Goal: Task Accomplishment & Management: Use online tool/utility

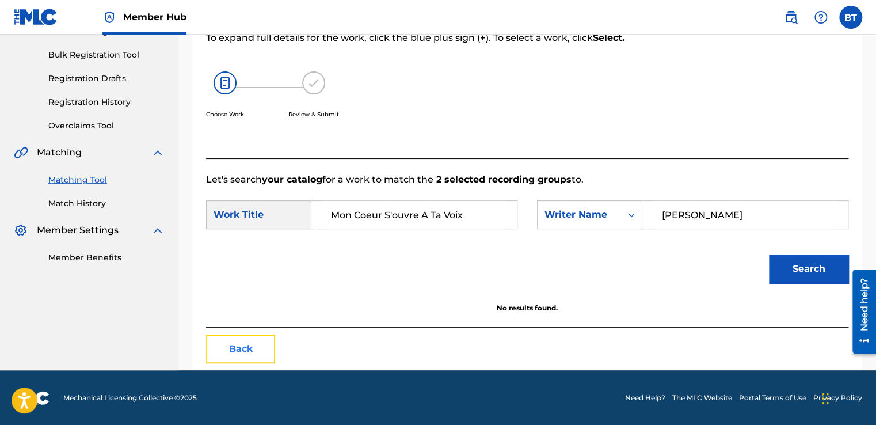
click at [259, 337] on button "Back" at bounding box center [240, 348] width 69 height 29
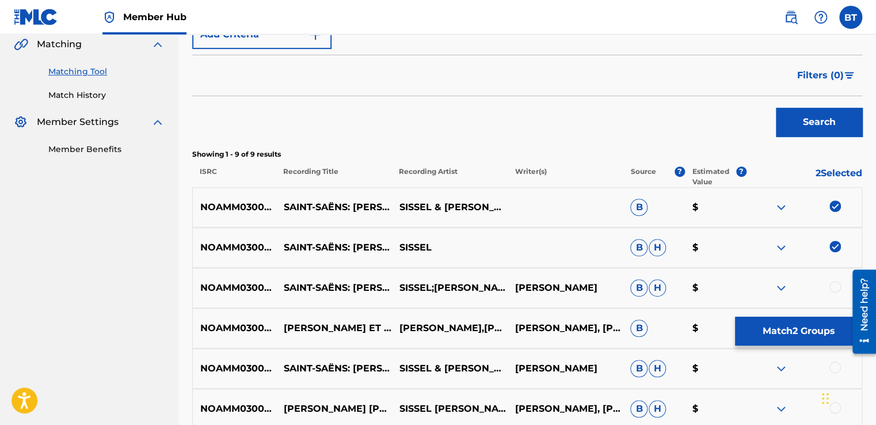
scroll to position [392, 0]
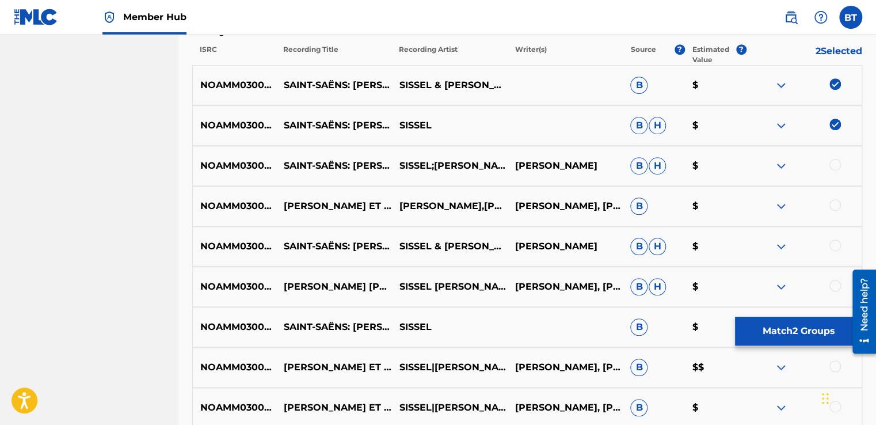
click at [831, 85] on img at bounding box center [835, 84] width 12 height 12
click at [836, 123] on img at bounding box center [835, 125] width 12 height 12
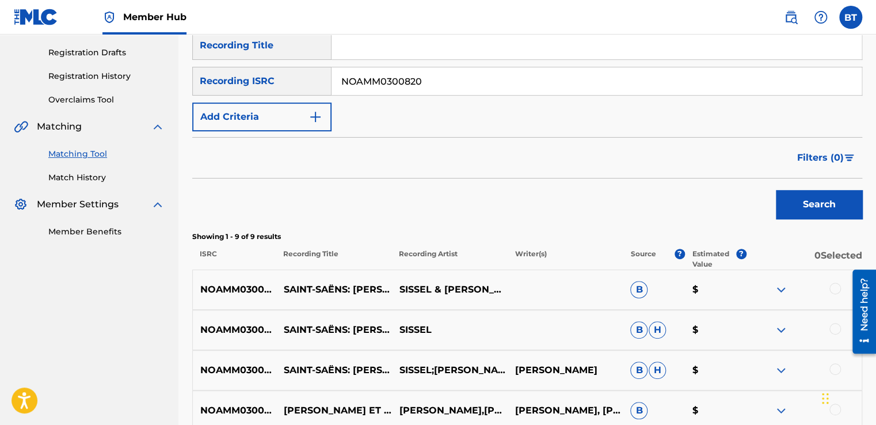
scroll to position [162, 0]
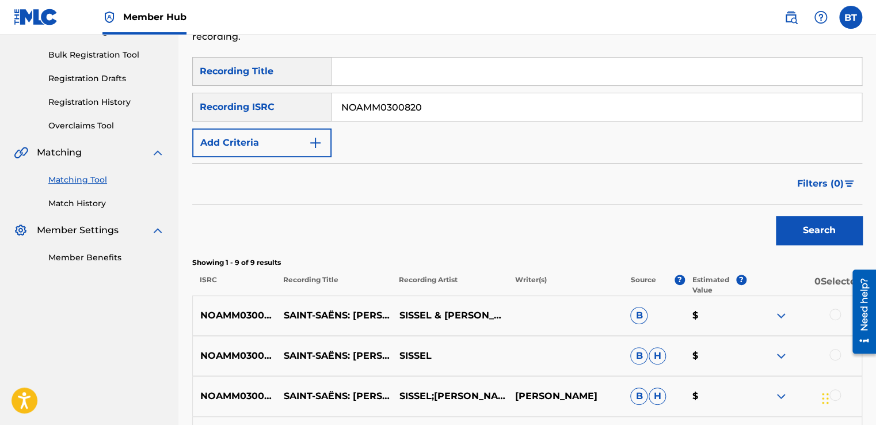
drag, startPoint x: 431, startPoint y: 105, endPoint x: 276, endPoint y: 116, distance: 155.8
click at [276, 116] on div "SearchWithCriteriab90ca0d2-73e0-473f-bf07-1c57519ac145 Recording ISRC NOAMM0300…" at bounding box center [527, 107] width 670 height 29
paste input "GBF078200562"
type input "GBF078200562"
click at [815, 224] on button "Search" at bounding box center [819, 230] width 86 height 29
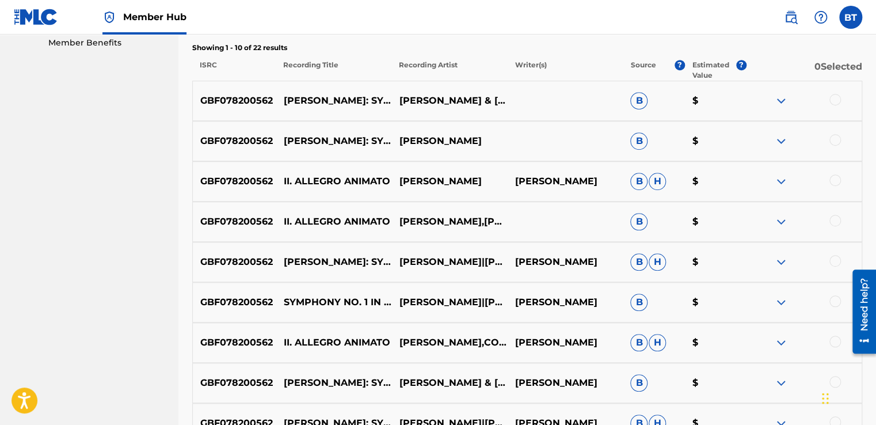
scroll to position [392, 0]
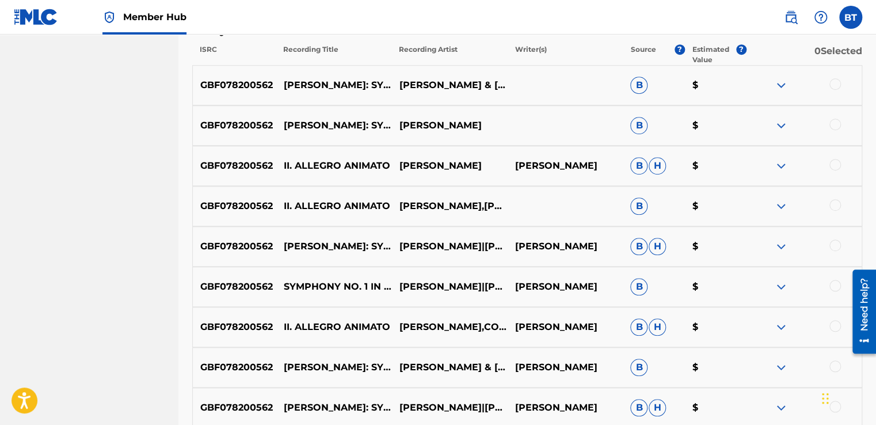
click at [834, 162] on div at bounding box center [835, 165] width 12 height 12
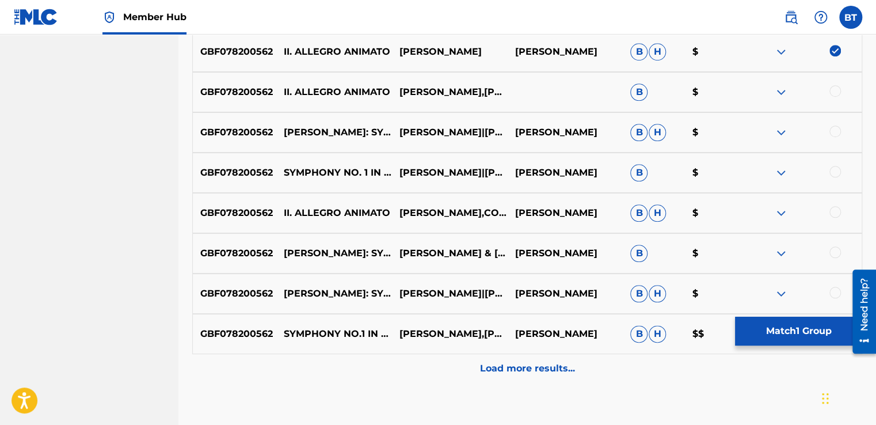
scroll to position [507, 0]
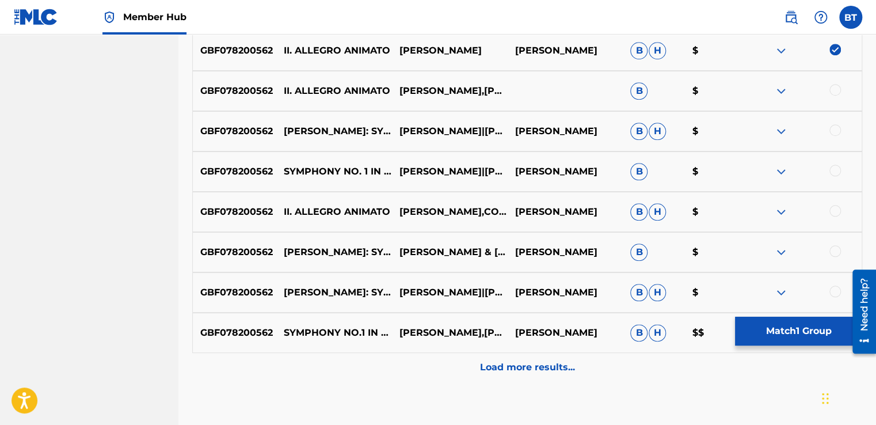
click at [834, 131] on div at bounding box center [835, 130] width 12 height 12
click at [835, 171] on div at bounding box center [835, 171] width 12 height 12
click at [834, 212] on div at bounding box center [835, 211] width 12 height 12
click at [833, 249] on div at bounding box center [835, 251] width 12 height 12
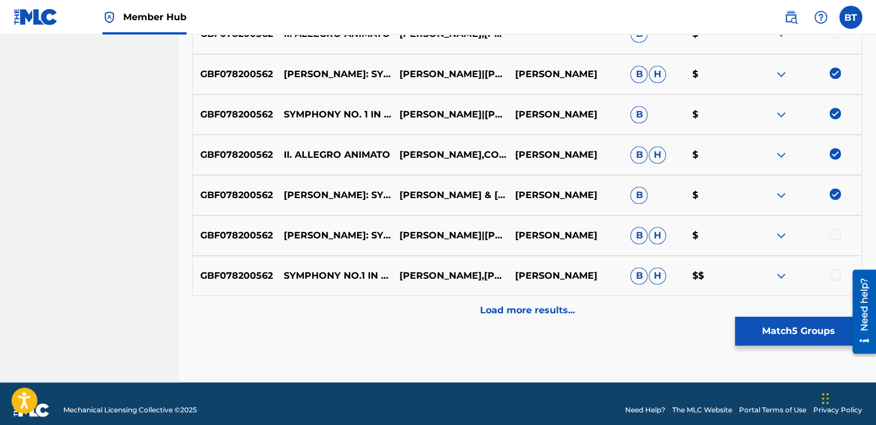
scroll to position [564, 0]
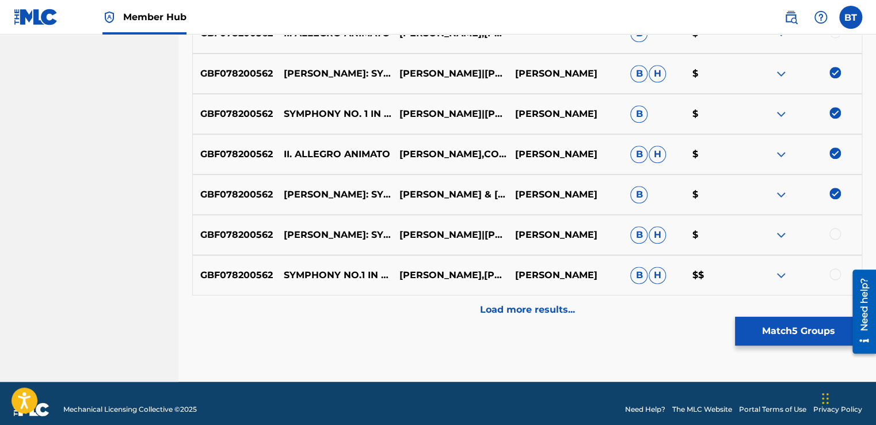
click at [835, 236] on div at bounding box center [835, 234] width 12 height 12
click at [832, 269] on div at bounding box center [835, 274] width 12 height 12
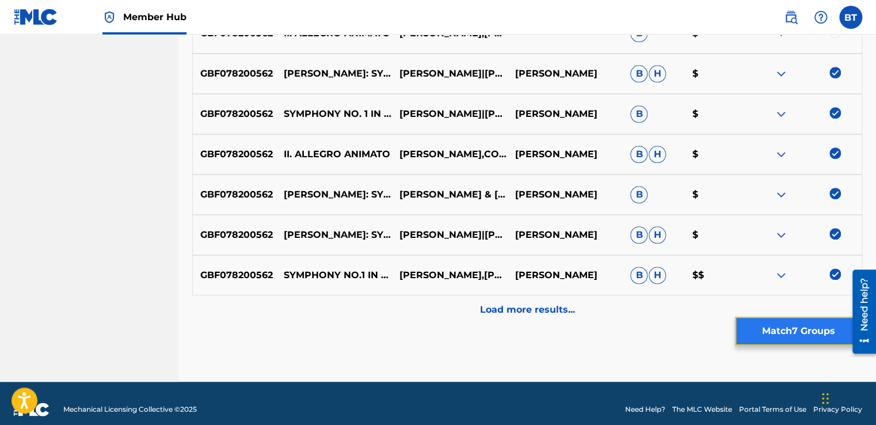
click at [774, 333] on button "Match 7 Groups" at bounding box center [798, 330] width 127 height 29
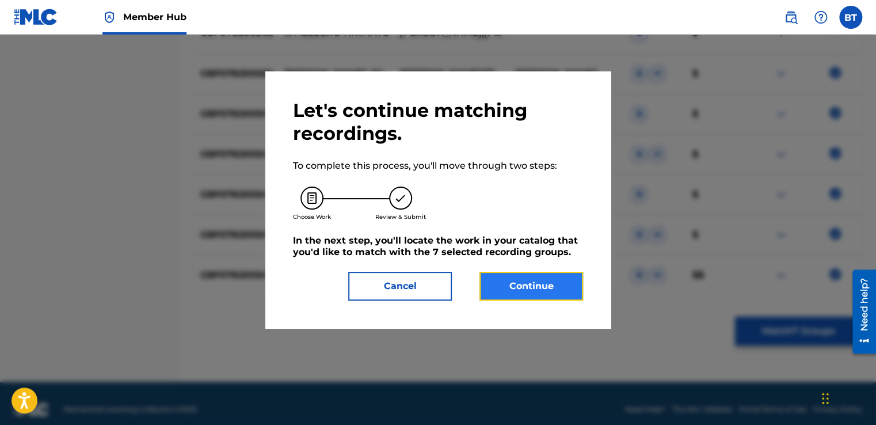
click at [557, 292] on button "Continue" at bounding box center [531, 286] width 104 height 29
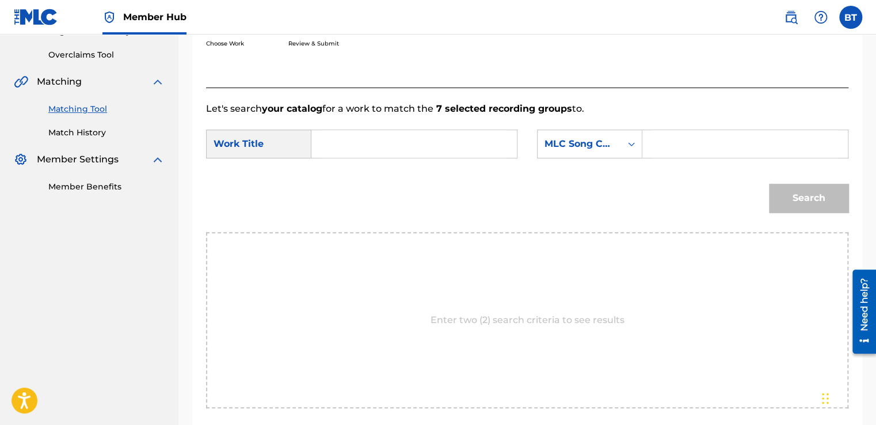
scroll to position [226, 0]
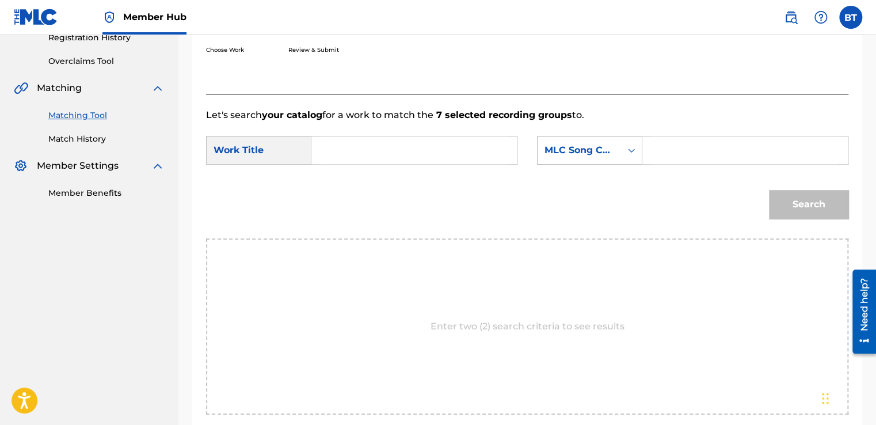
click at [623, 153] on div "Search Form" at bounding box center [631, 150] width 21 height 21
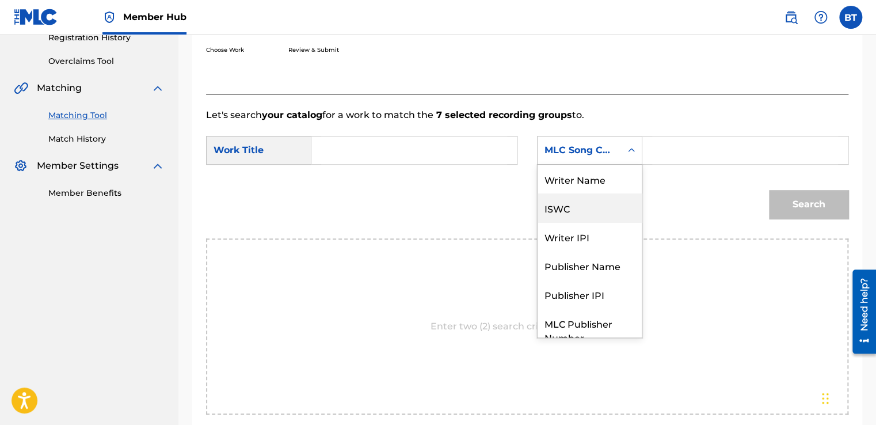
scroll to position [0, 0]
click at [619, 198] on div "ISWC" at bounding box center [589, 207] width 104 height 29
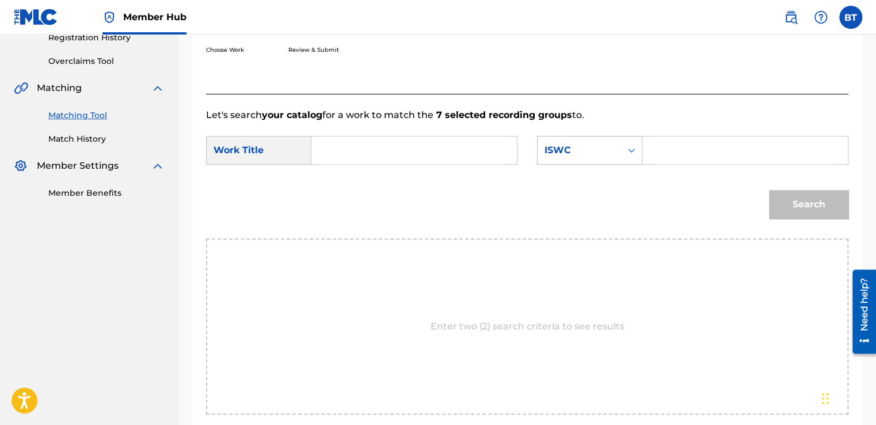
click at [609, 155] on div "ISWC" at bounding box center [578, 150] width 83 height 22
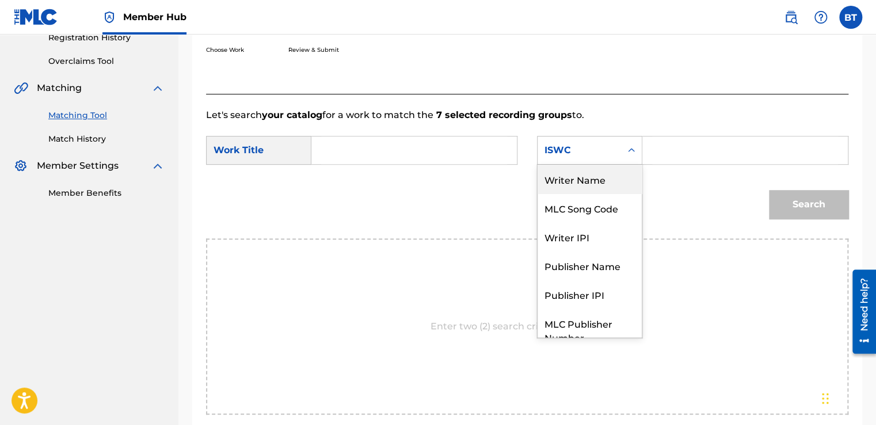
drag, startPoint x: 602, startPoint y: 179, endPoint x: 619, endPoint y: 165, distance: 22.5
click at [605, 174] on div "Writer Name" at bounding box center [589, 179] width 104 height 29
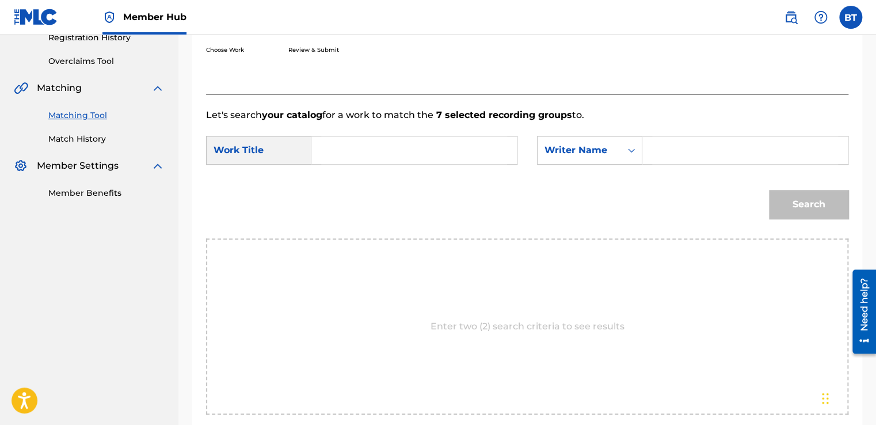
click at [664, 151] on input "Search Form" at bounding box center [745, 150] width 186 height 28
paste input "[PERSON_NAME]"
type input "[PERSON_NAME]"
click at [446, 154] on input "Search Form" at bounding box center [414, 150] width 186 height 28
click at [391, 143] on input "Search Form" at bounding box center [414, 150] width 186 height 28
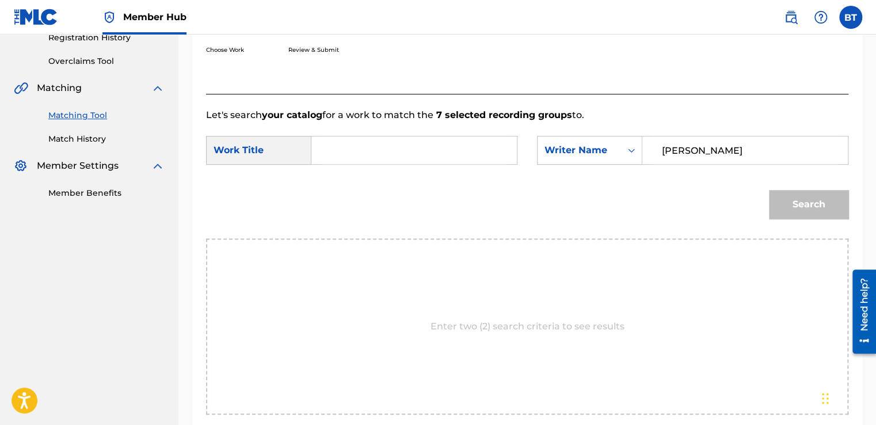
paste input "Symphony No. 1 in D Minor, Op. 13: II. Allegro animato"
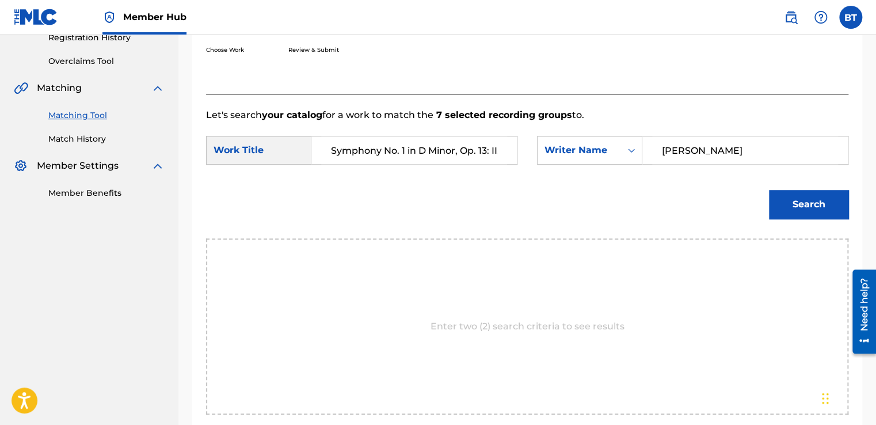
scroll to position [0, 79]
type input "Symphony No. 1 in D Minor, Op. 13: II. Allegro animato"
click at [808, 205] on button "Search" at bounding box center [808, 204] width 79 height 29
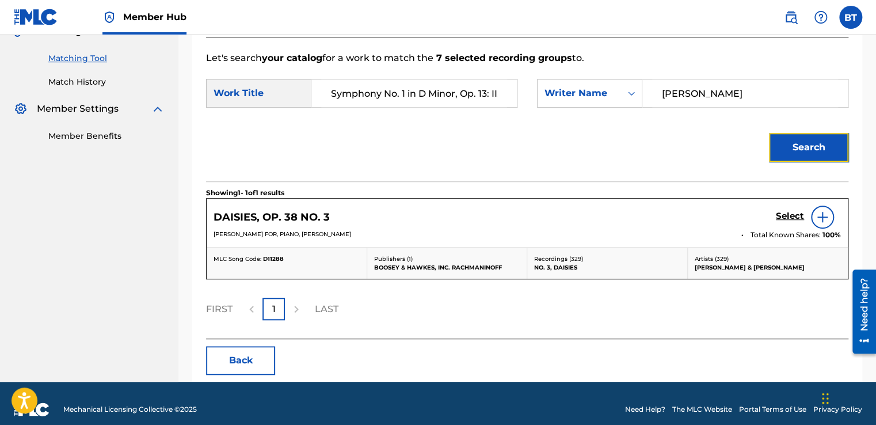
scroll to position [284, 0]
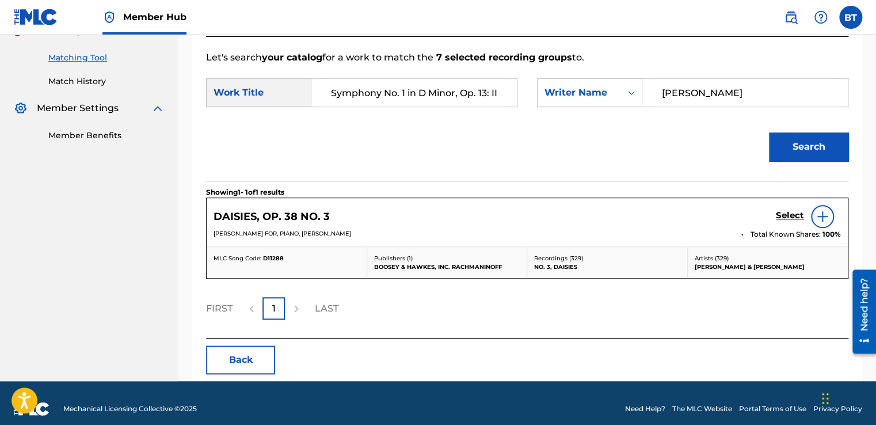
click at [822, 220] on img at bounding box center [822, 216] width 14 height 14
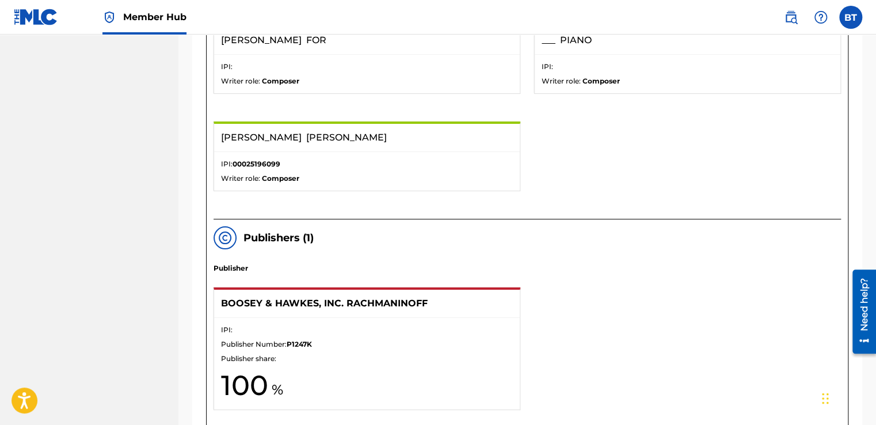
scroll to position [399, 0]
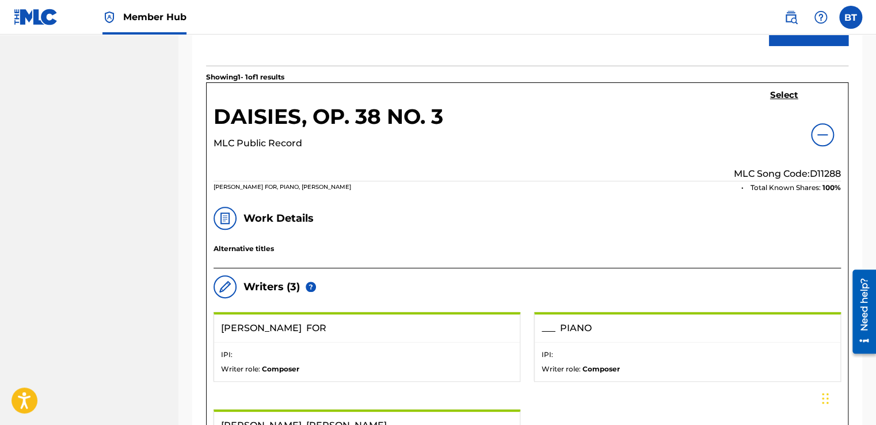
click at [819, 132] on img at bounding box center [822, 135] width 14 height 14
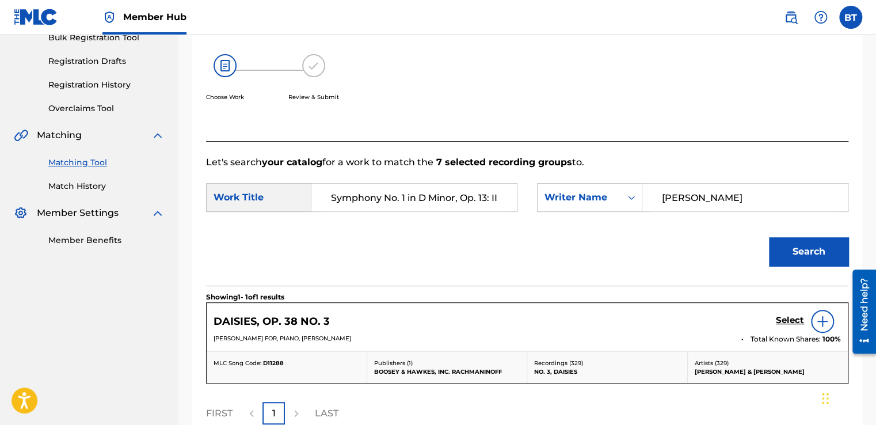
scroll to position [0, 79]
drag, startPoint x: 331, startPoint y: 195, endPoint x: 565, endPoint y: 176, distance: 234.9
click at [565, 176] on form "SearchWithCriteria3aae77be-9213-4775-b813-fe841bee4f86 Work Title Symphony No. …" at bounding box center [527, 227] width 642 height 116
click at [553, 289] on section "Showing 1 - 1 of 1 results" at bounding box center [527, 293] width 642 height 17
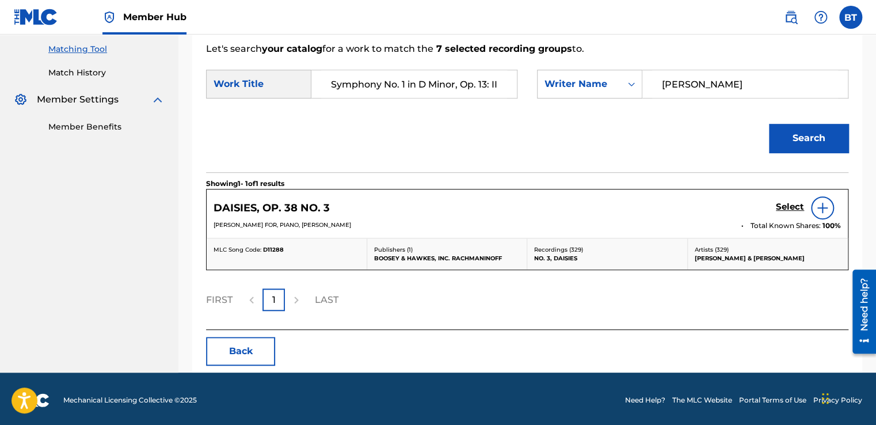
scroll to position [294, 0]
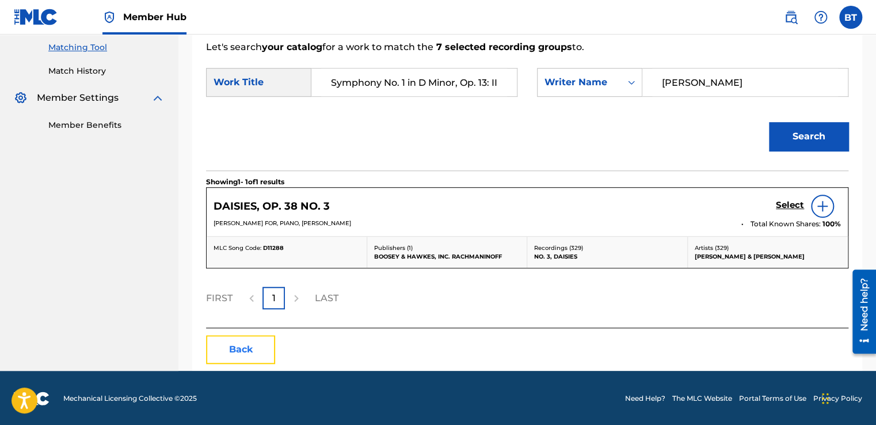
click at [246, 335] on button "Back" at bounding box center [240, 349] width 69 height 29
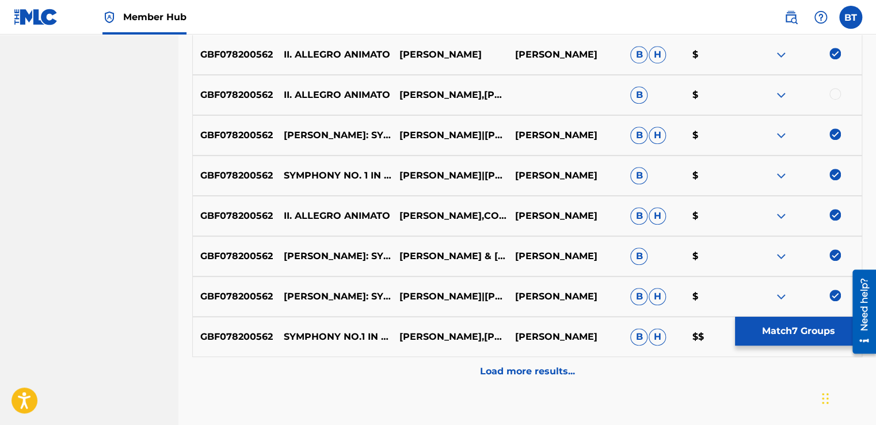
scroll to position [576, 0]
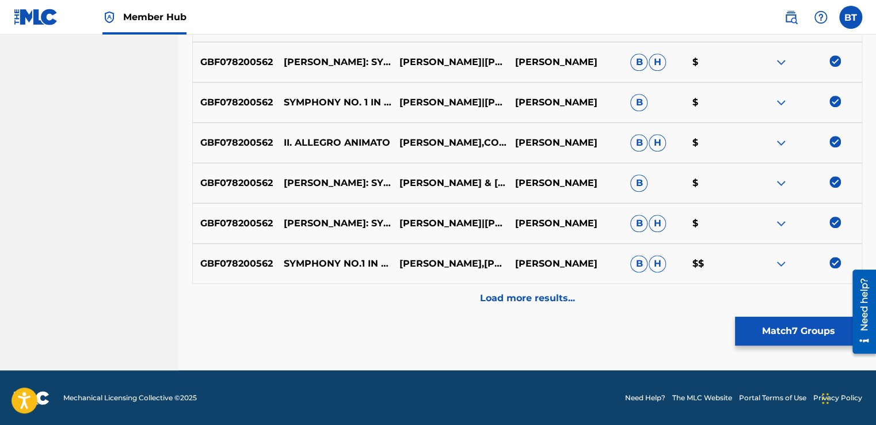
drag, startPoint x: 837, startPoint y: 257, endPoint x: 839, endPoint y: 220, distance: 37.5
click at [838, 257] on img at bounding box center [835, 263] width 12 height 12
click at [835, 220] on img at bounding box center [835, 222] width 12 height 12
click at [830, 180] on img at bounding box center [835, 182] width 12 height 12
click at [832, 142] on img at bounding box center [835, 142] width 12 height 12
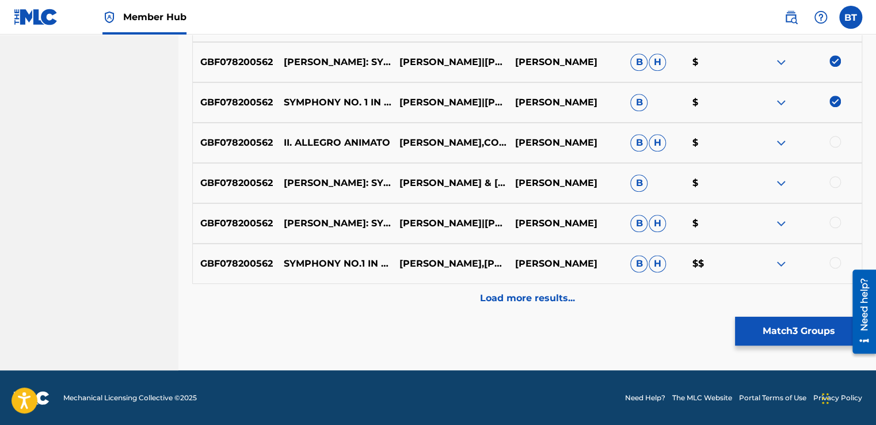
click at [833, 96] on img at bounding box center [835, 102] width 12 height 12
click at [833, 56] on img at bounding box center [835, 61] width 12 height 12
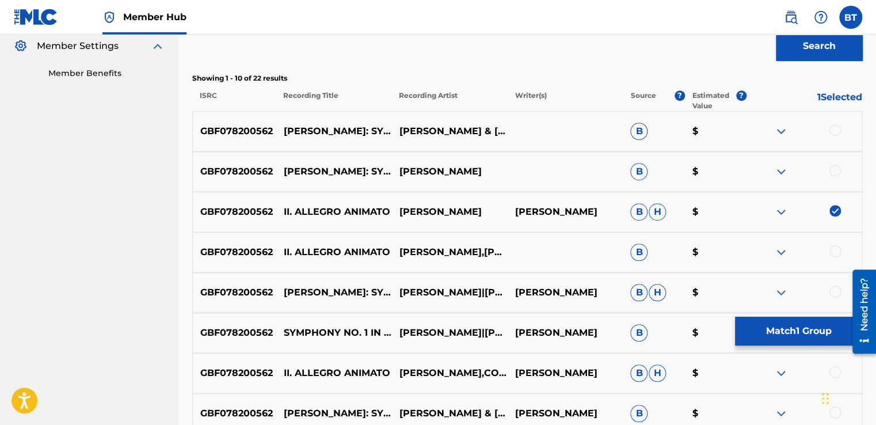
drag, startPoint x: 835, startPoint y: 208, endPoint x: 801, endPoint y: 215, distance: 35.2
click at [835, 208] on img at bounding box center [835, 211] width 12 height 12
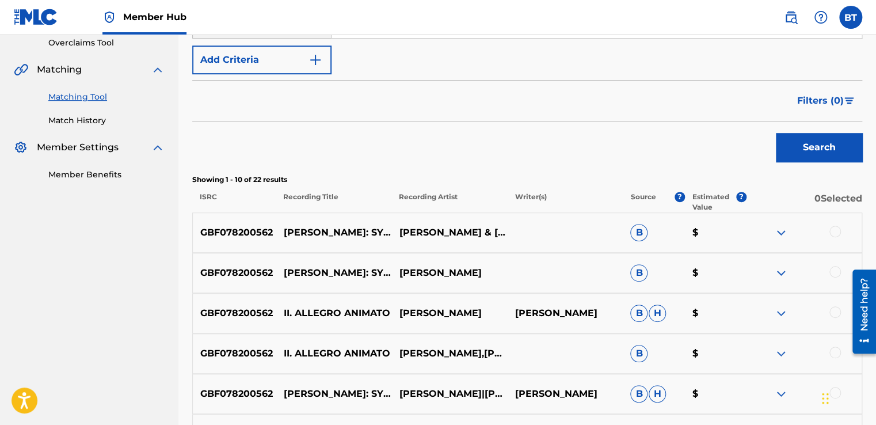
scroll to position [58, 0]
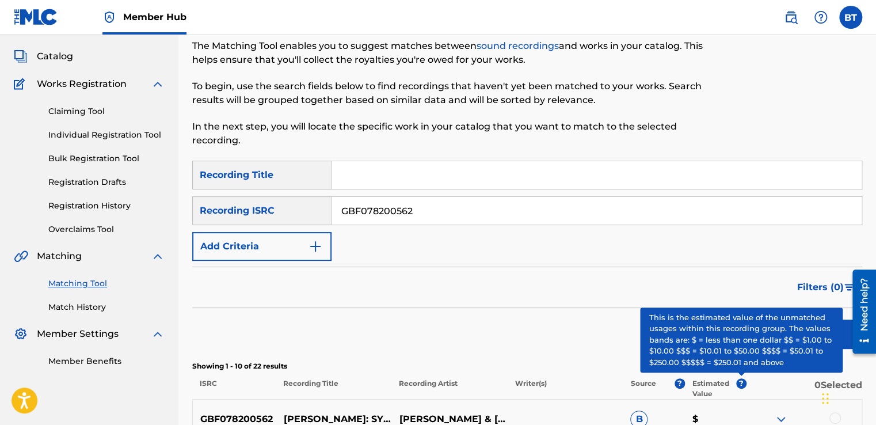
drag, startPoint x: 352, startPoint y: 213, endPoint x: 330, endPoint y: 209, distance: 22.2
click at [330, 209] on div "SearchWithCriteriab90ca0d2-73e0-473f-bf07-1c57519ac145 Recording ISRC GBF078200…" at bounding box center [527, 210] width 670 height 29
paste input "NLA507712209"
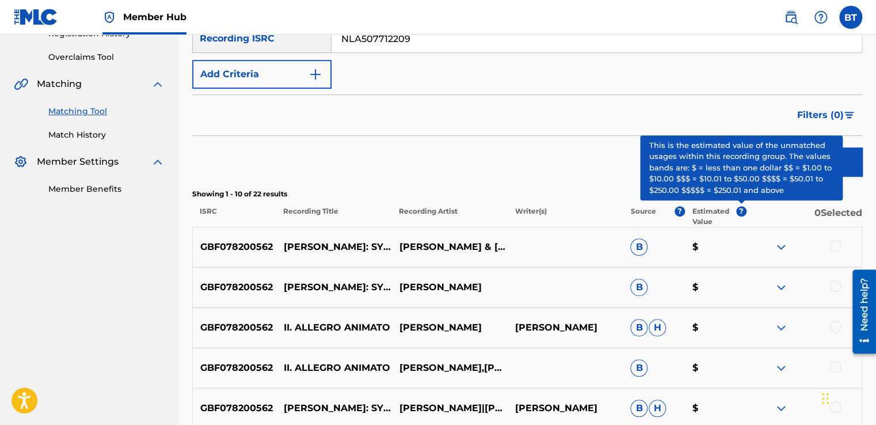
scroll to position [231, 0]
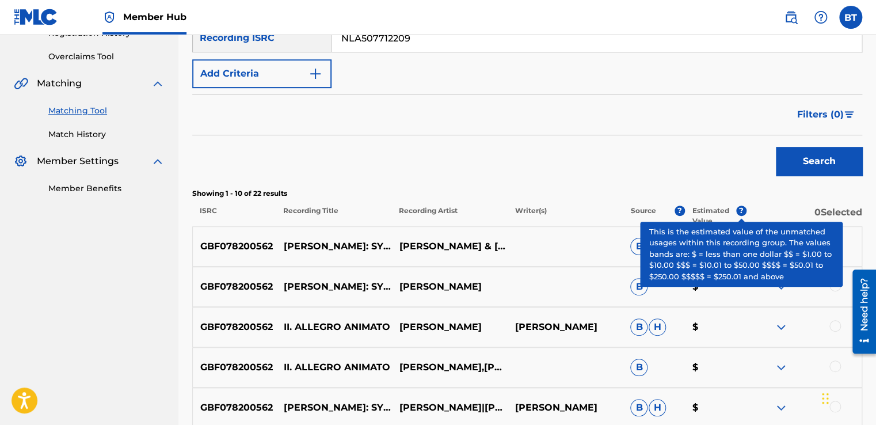
type input "NLA507712209"
drag, startPoint x: 811, startPoint y: 146, endPoint x: 773, endPoint y: 150, distance: 37.7
click at [812, 144] on div "Search" at bounding box center [816, 158] width 92 height 46
click at [793, 156] on button "Search" at bounding box center [819, 161] width 86 height 29
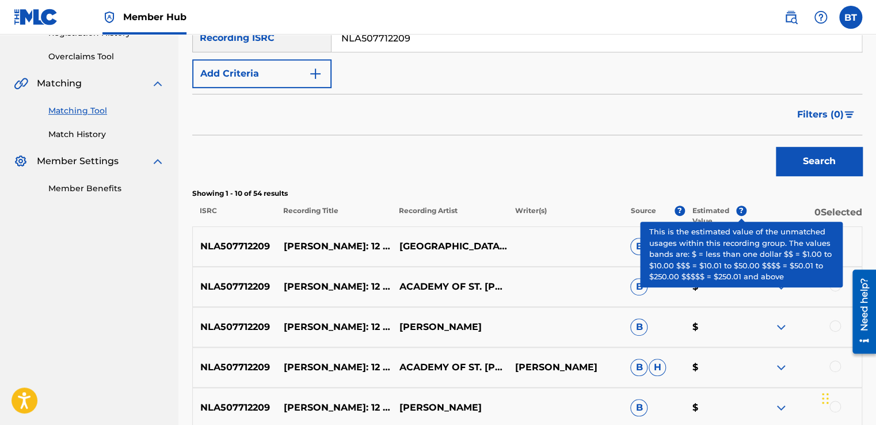
click at [663, 142] on div "Search" at bounding box center [527, 158] width 670 height 46
click at [742, 207] on div "ISRC Recording Title Recording Artist Writer(s) Source ? Estimated Value ? 0 Se…" at bounding box center [527, 215] width 670 height 21
click at [742, 207] on span "?" at bounding box center [741, 210] width 10 height 10
click at [741, 219] on span "?" at bounding box center [741, 215] width 10 height 21
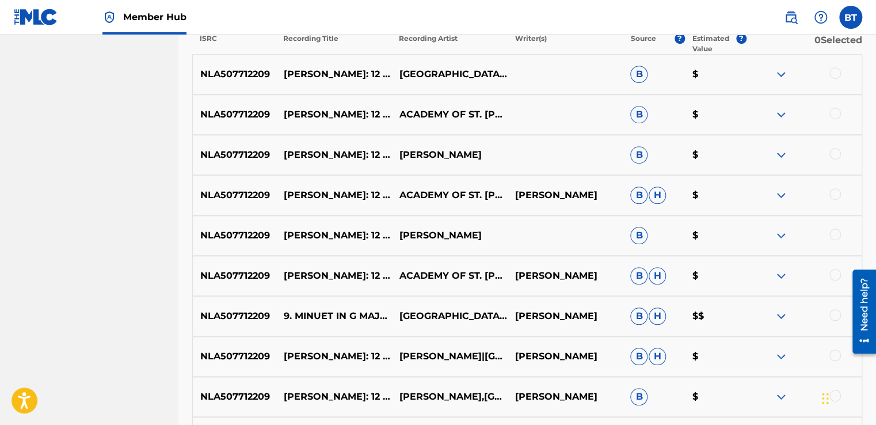
scroll to position [403, 0]
click at [835, 74] on div at bounding box center [835, 73] width 12 height 12
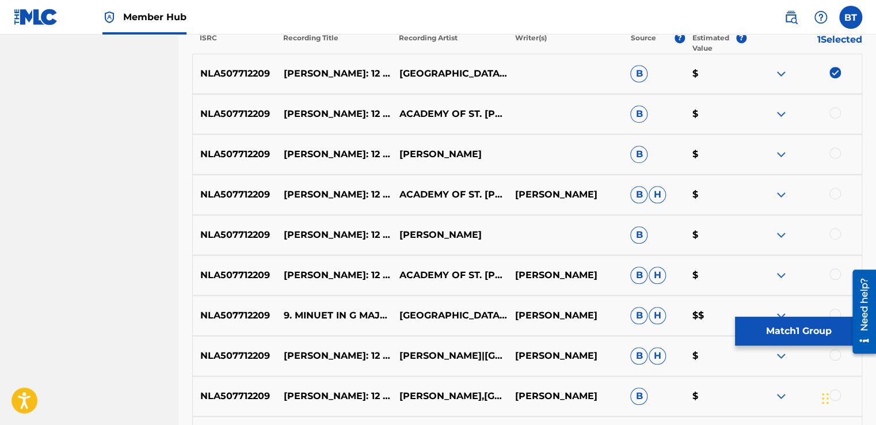
click at [832, 114] on div at bounding box center [835, 113] width 12 height 12
click at [836, 156] on div at bounding box center [835, 153] width 12 height 12
click at [834, 192] on div at bounding box center [835, 194] width 12 height 12
click at [838, 230] on div at bounding box center [835, 234] width 12 height 12
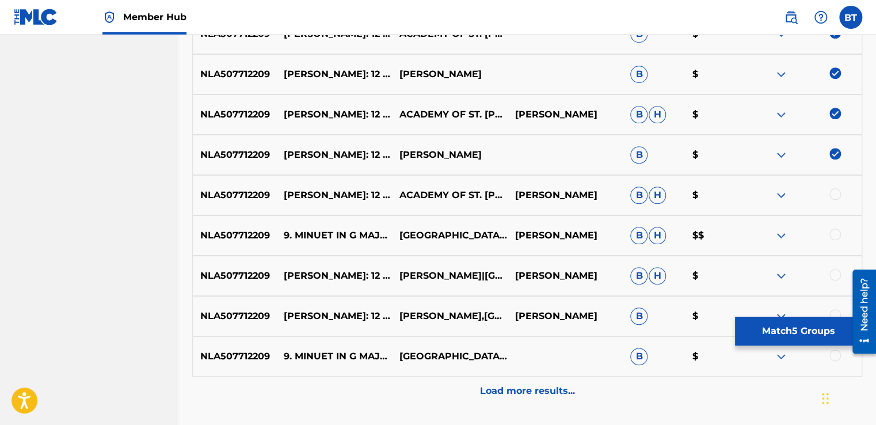
scroll to position [518, 0]
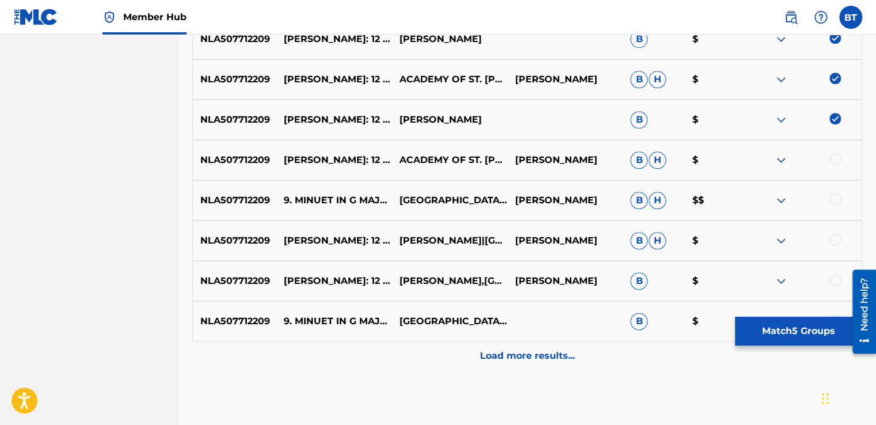
click at [838, 199] on div at bounding box center [835, 199] width 12 height 12
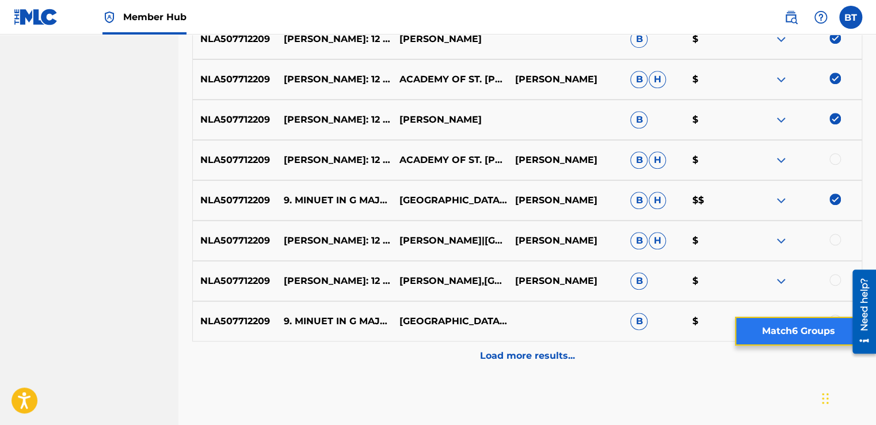
click at [805, 333] on button "Match 6 Groups" at bounding box center [798, 330] width 127 height 29
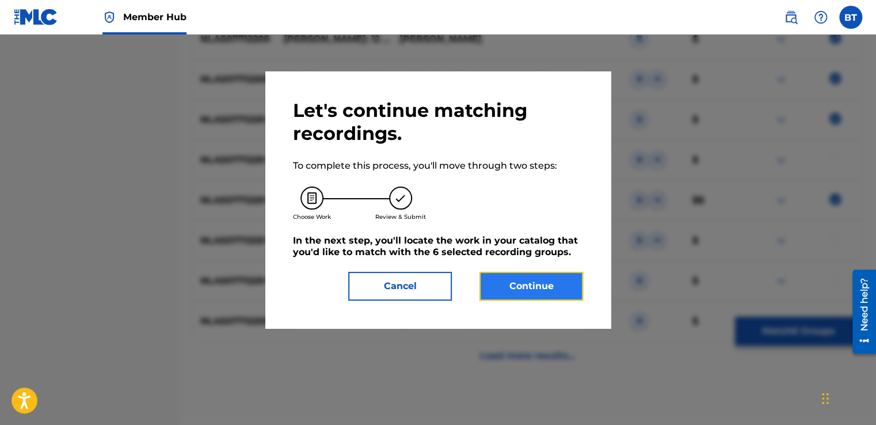
click at [549, 283] on button "Continue" at bounding box center [531, 286] width 104 height 29
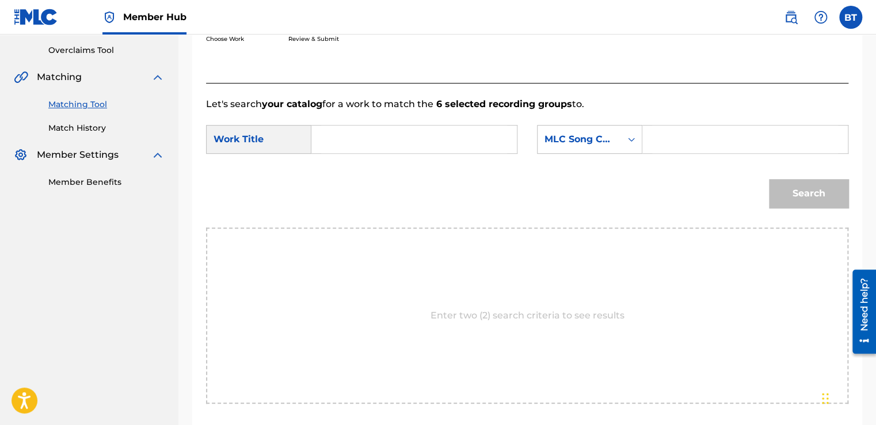
scroll to position [226, 0]
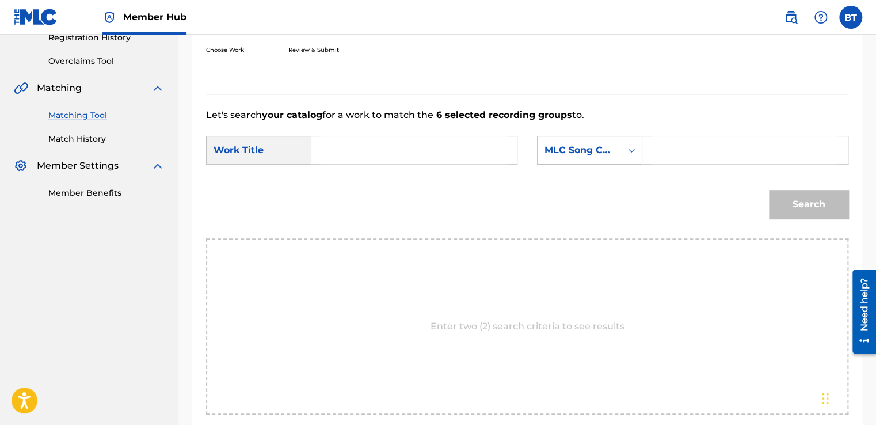
click at [556, 148] on div "MLC Song Code" at bounding box center [579, 150] width 70 height 14
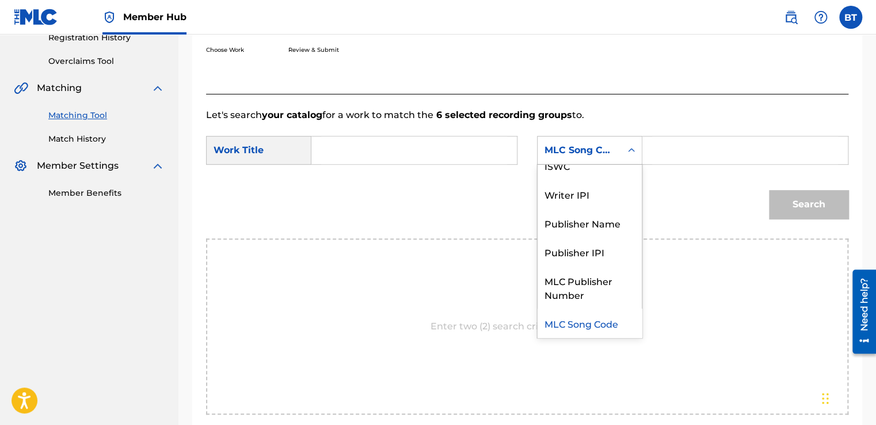
scroll to position [0, 0]
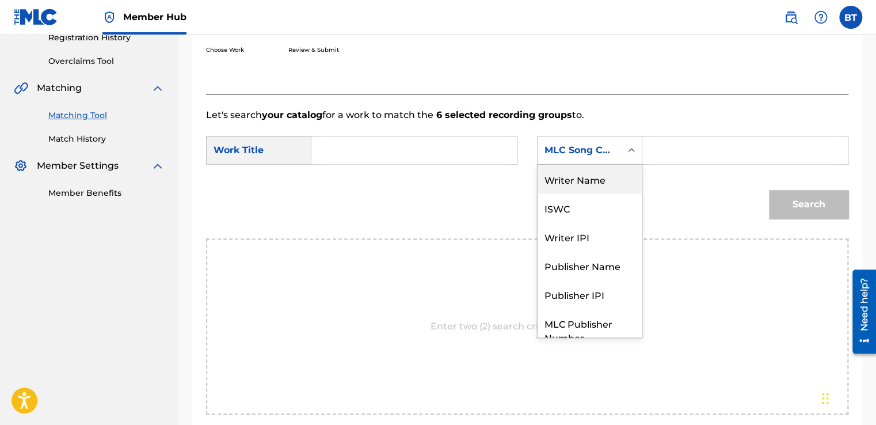
click at [582, 182] on div "Writer Name" at bounding box center [589, 179] width 104 height 29
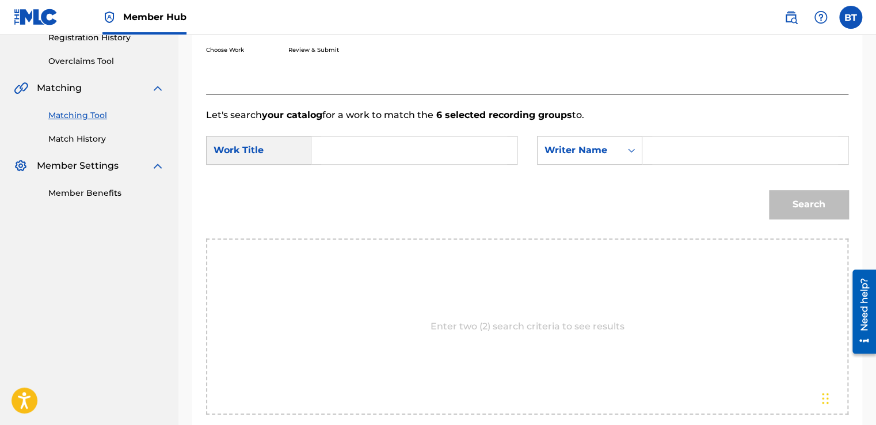
click at [663, 148] on input "Search Form" at bounding box center [745, 150] width 186 height 28
paste input "[PERSON_NAME]"
type input "[PERSON_NAME]"
click at [394, 138] on input "Search Form" at bounding box center [414, 150] width 186 height 28
paste input "12 Minuets, WoO 7: No. 9 in G Major"
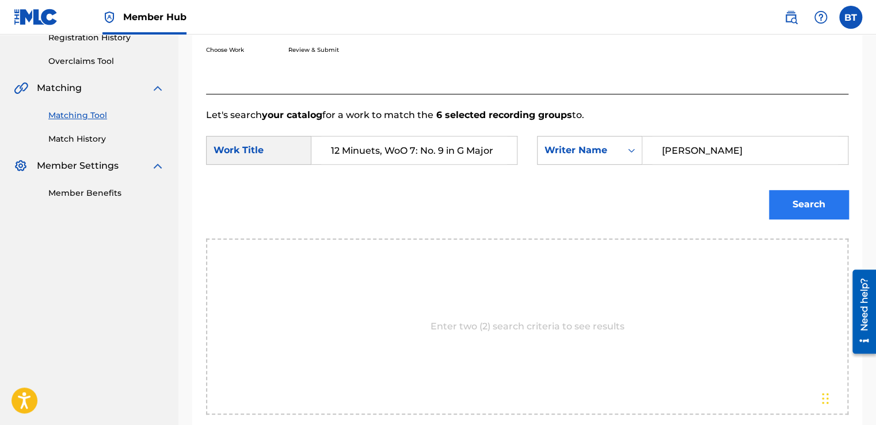
type input "12 Minuets, WoO 7: No. 9 in G Major"
click at [795, 202] on button "Search" at bounding box center [808, 204] width 79 height 29
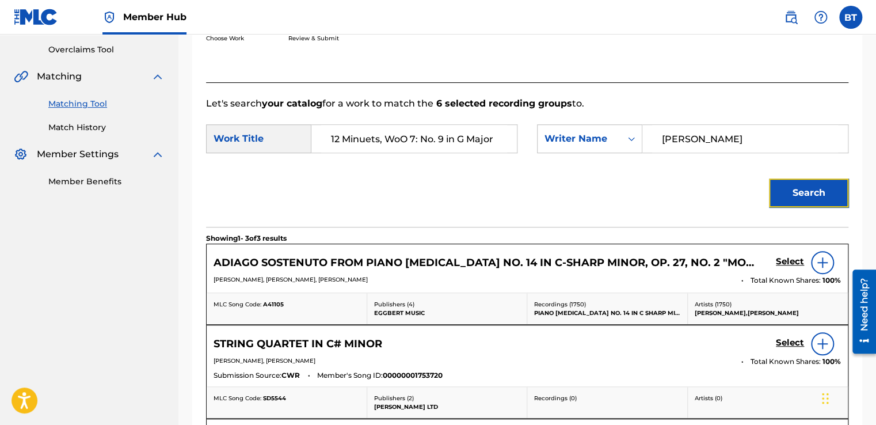
scroll to position [238, 0]
click at [501, 178] on div "Search" at bounding box center [527, 196] width 642 height 60
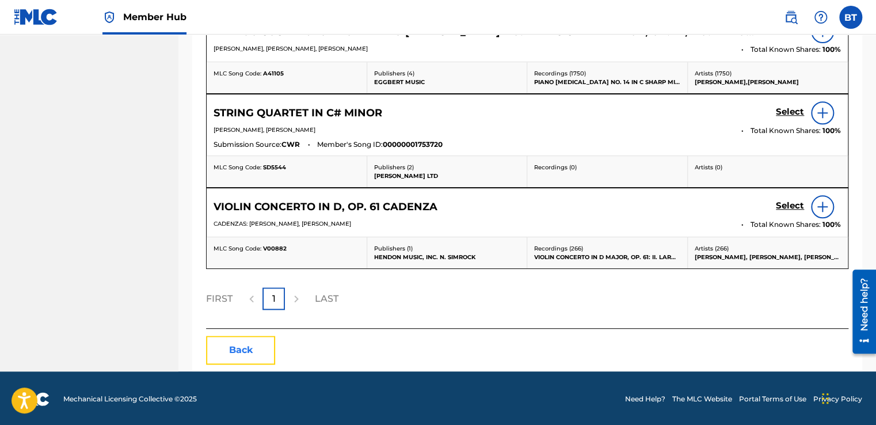
click at [248, 346] on button "Back" at bounding box center [240, 349] width 69 height 29
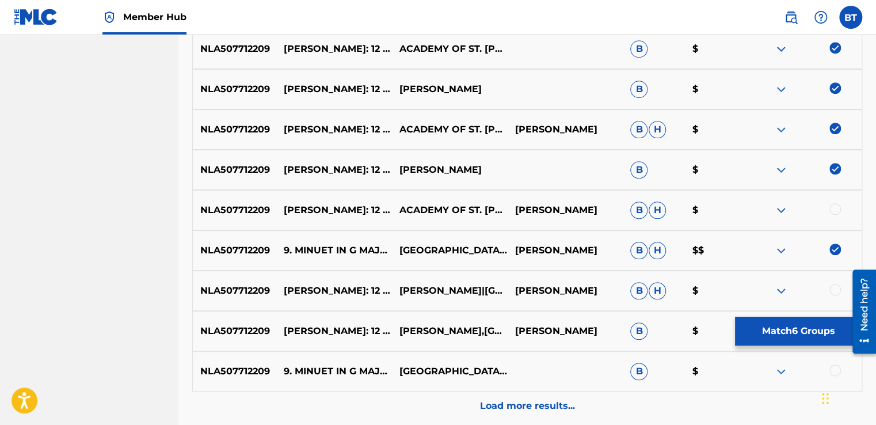
click at [836, 245] on img at bounding box center [835, 249] width 12 height 12
click at [839, 170] on img at bounding box center [835, 169] width 12 height 12
click at [835, 123] on img at bounding box center [835, 129] width 12 height 12
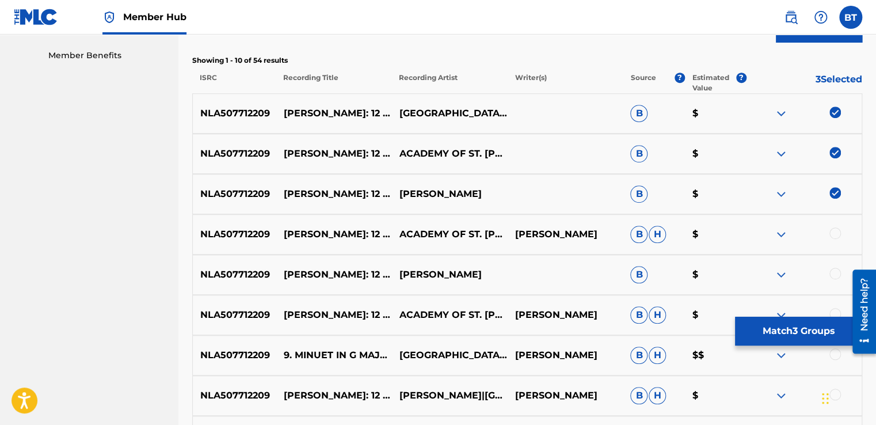
scroll to position [353, 0]
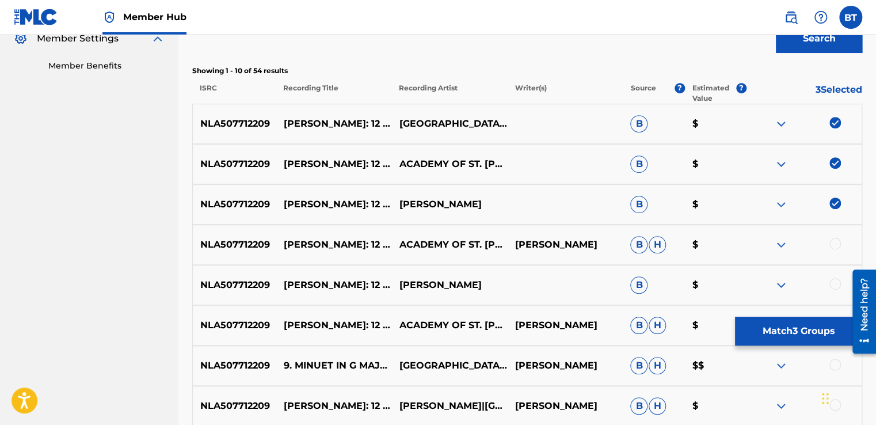
click at [837, 201] on img at bounding box center [835, 203] width 12 height 12
click at [837, 159] on img at bounding box center [835, 163] width 12 height 12
click at [833, 118] on img at bounding box center [835, 123] width 12 height 12
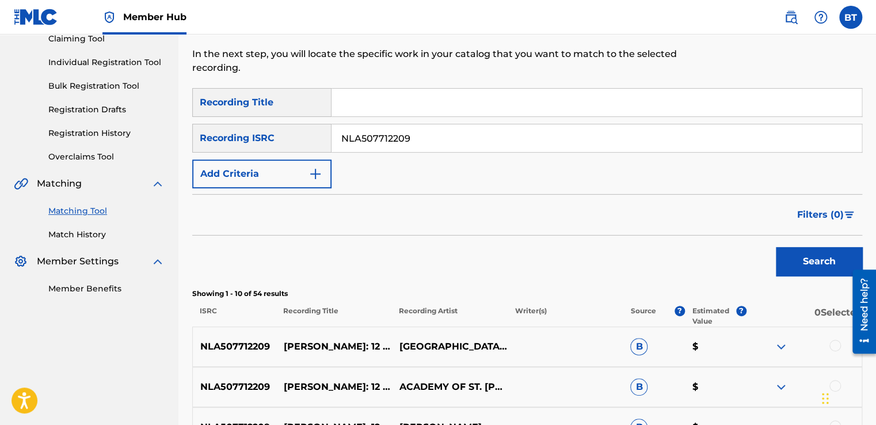
scroll to position [123, 0]
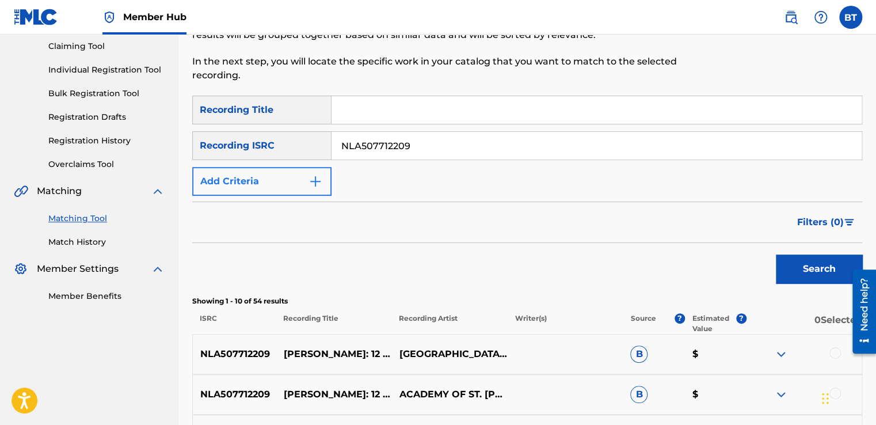
drag, startPoint x: 421, startPoint y: 158, endPoint x: 328, endPoint y: 166, distance: 93.0
click at [329, 166] on div "SearchWithCriteriaf1f28648-6b9f-4b81-bde8-680ef45061aa Recording Title SearchWi…" at bounding box center [527, 146] width 670 height 100
paste input "USCGJ1864916"
type input "USCGJ1864916"
click at [787, 262] on button "Search" at bounding box center [819, 268] width 86 height 29
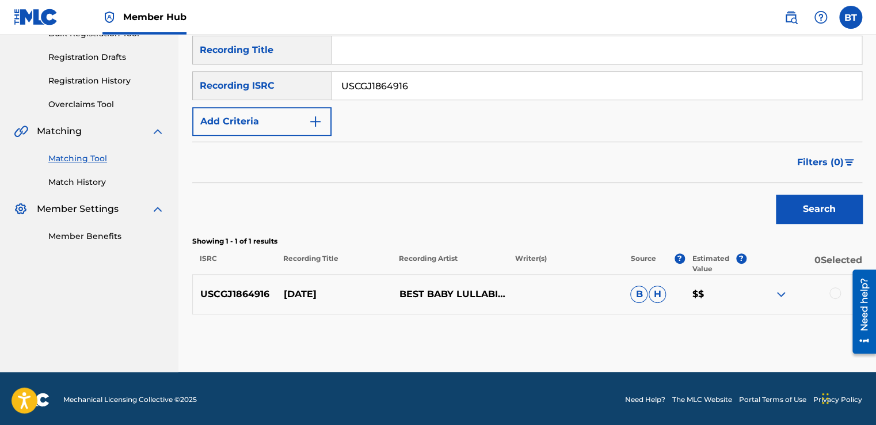
scroll to position [185, 0]
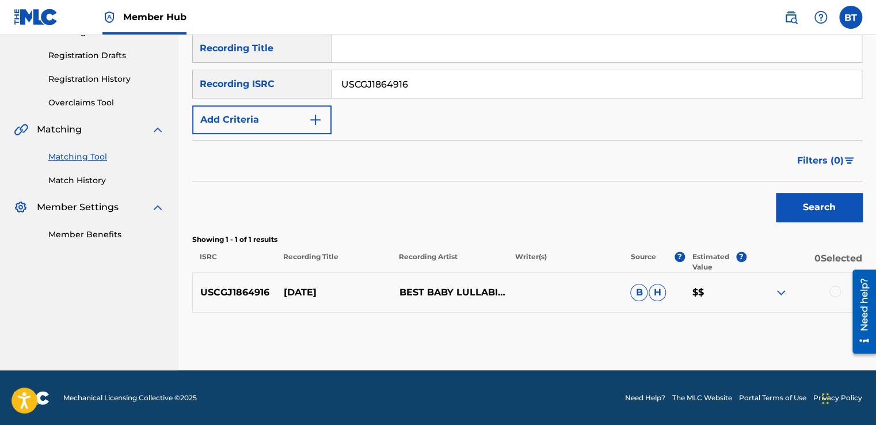
click at [834, 287] on div at bounding box center [835, 291] width 12 height 12
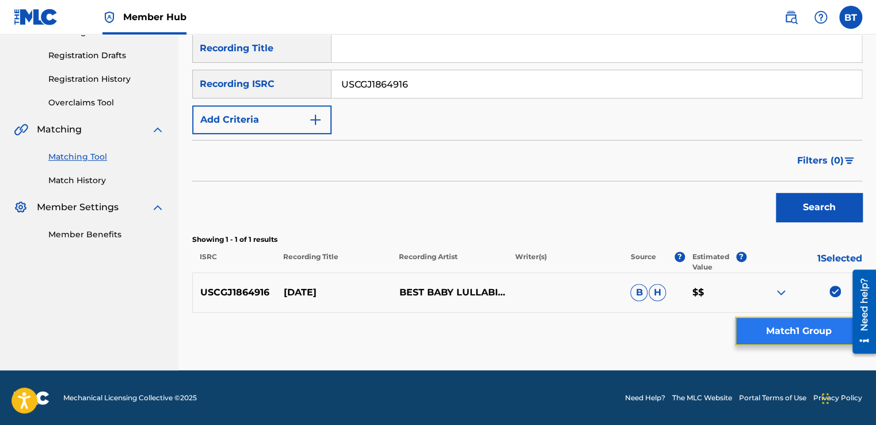
click at [783, 328] on button "Match 1 Group" at bounding box center [798, 330] width 127 height 29
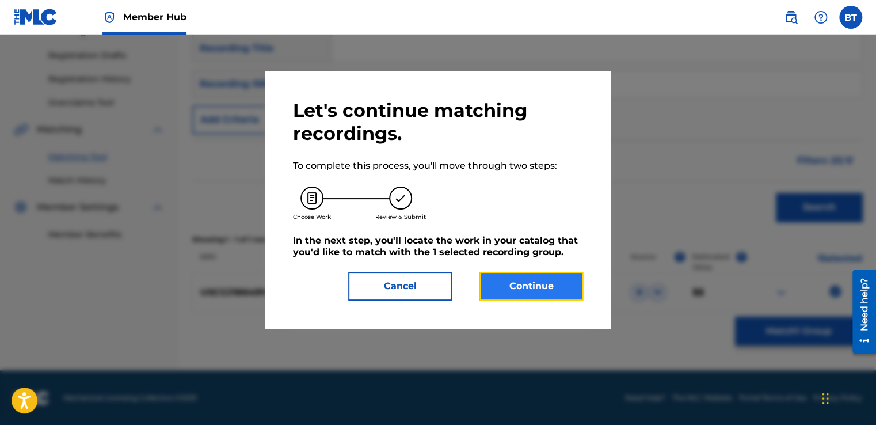
click at [544, 291] on button "Continue" at bounding box center [531, 286] width 104 height 29
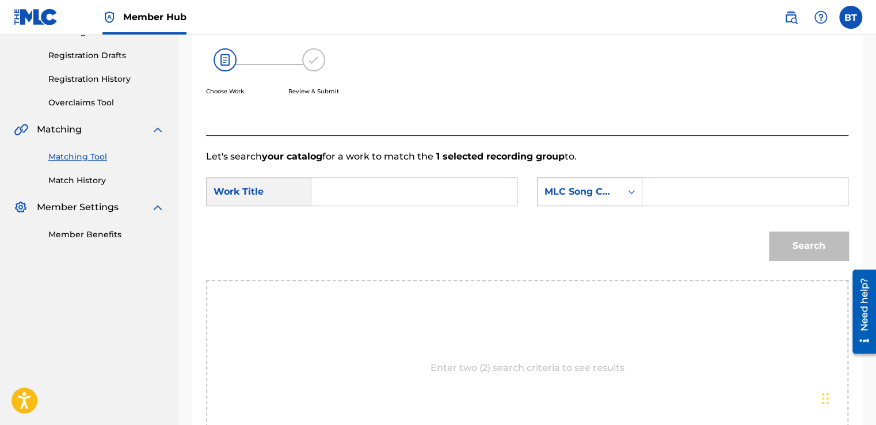
click at [618, 197] on div "MLC Song Code" at bounding box center [578, 192] width 83 height 22
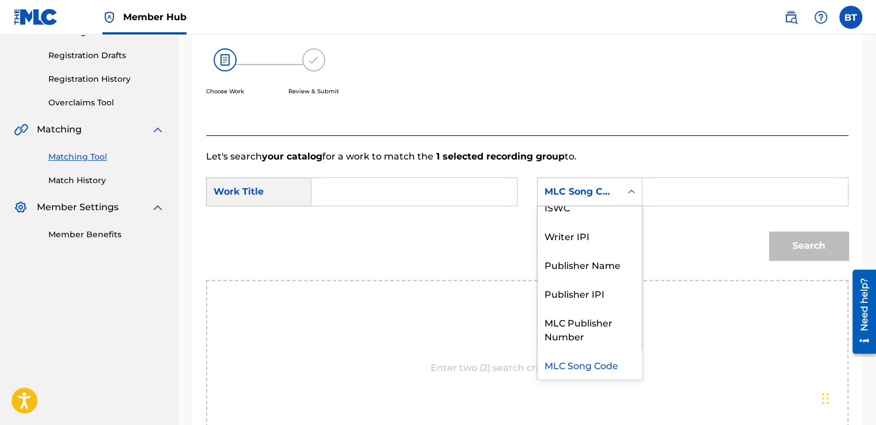
scroll to position [0, 0]
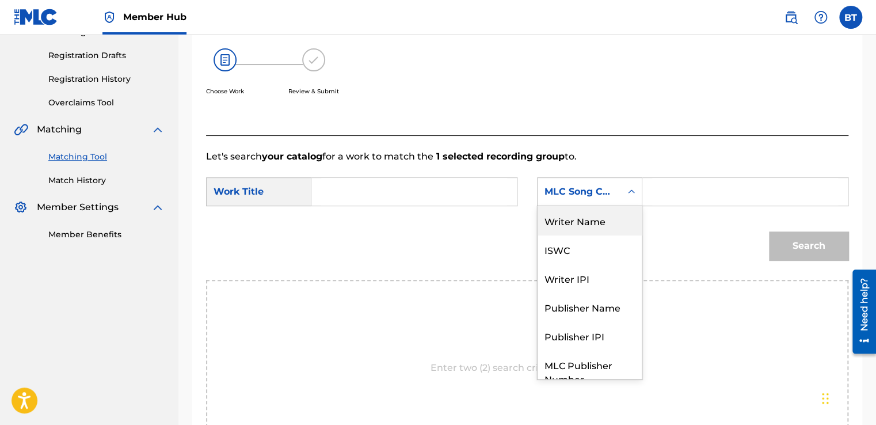
click at [613, 217] on div "Writer Name" at bounding box center [589, 220] width 104 height 29
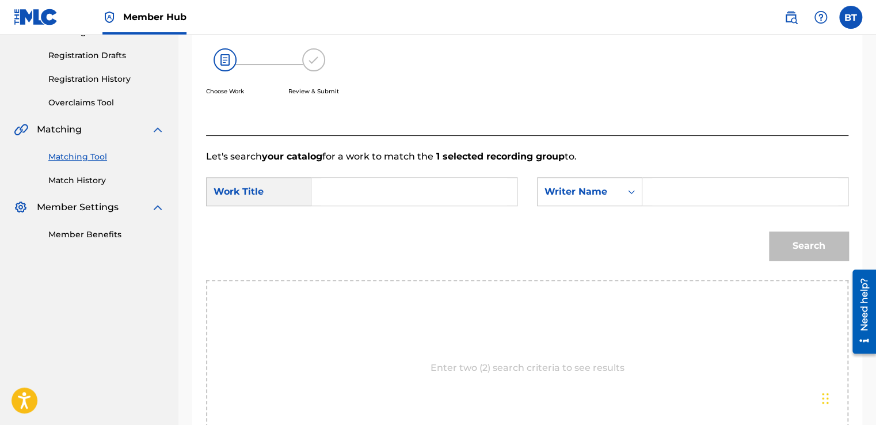
click at [670, 192] on input "Search Form" at bounding box center [745, 192] width 186 height 28
paste input "[PERSON_NAME]"
type input "[PERSON_NAME]"
click at [421, 190] on input "Search Form" at bounding box center [414, 192] width 186 height 28
click at [345, 198] on input "Search Form" at bounding box center [414, 192] width 186 height 28
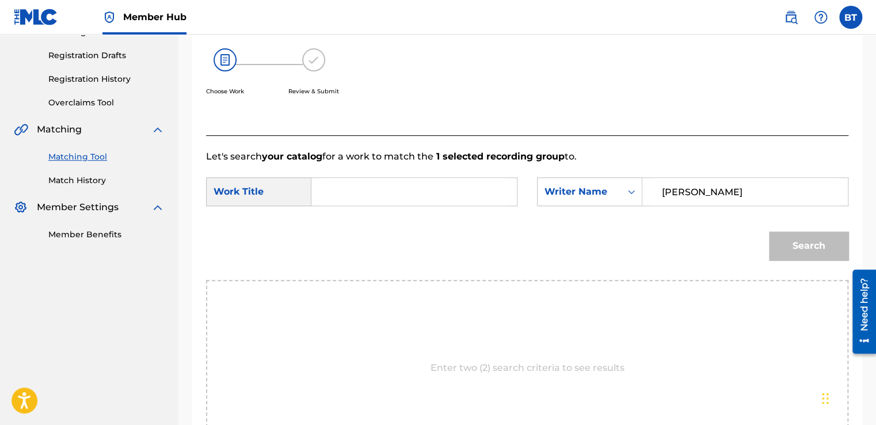
paste input "[DATE]"
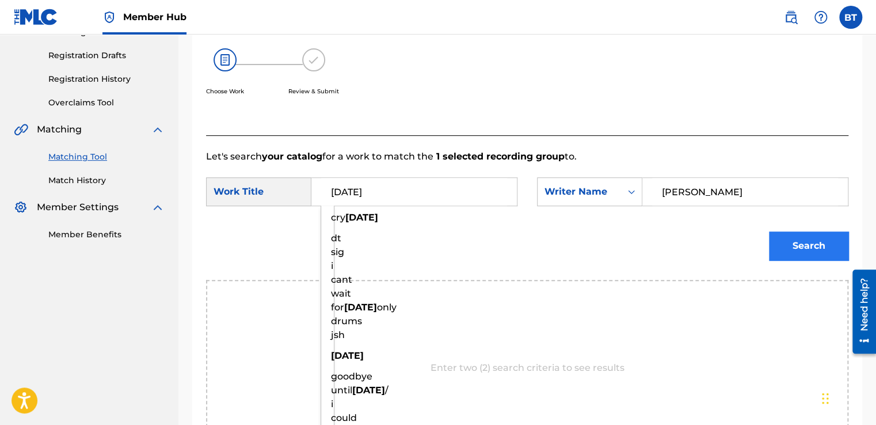
type input "[DATE]"
click at [790, 250] on button "Search" at bounding box center [808, 245] width 79 height 29
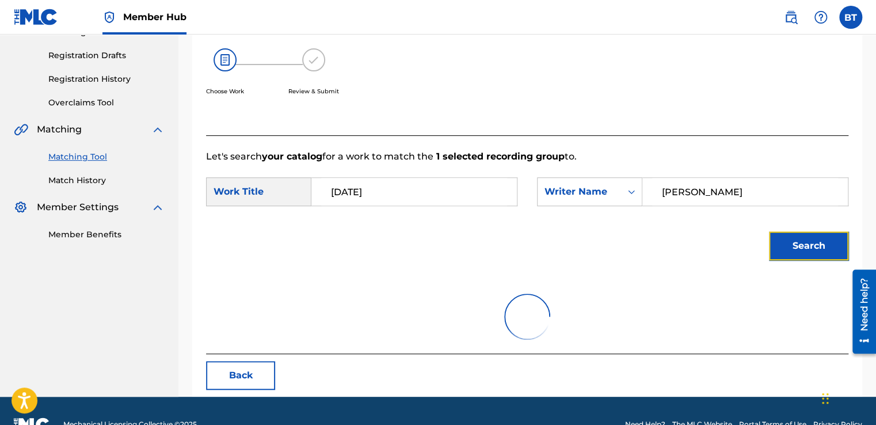
scroll to position [162, 0]
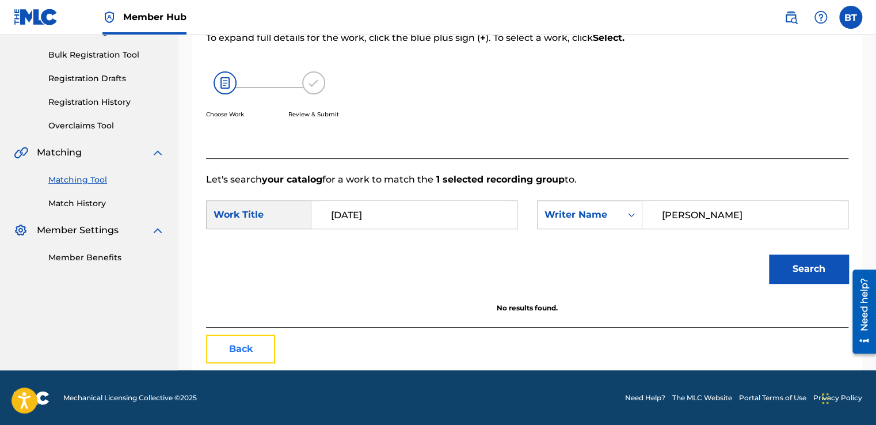
click at [239, 356] on button "Back" at bounding box center [240, 348] width 69 height 29
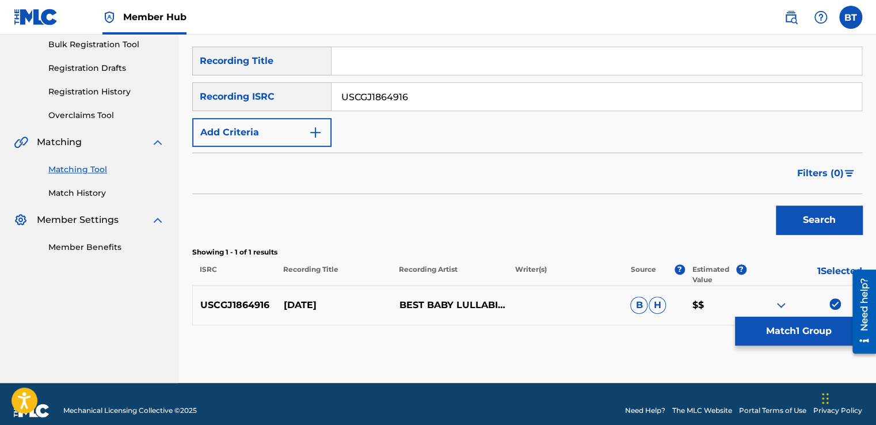
scroll to position [185, 0]
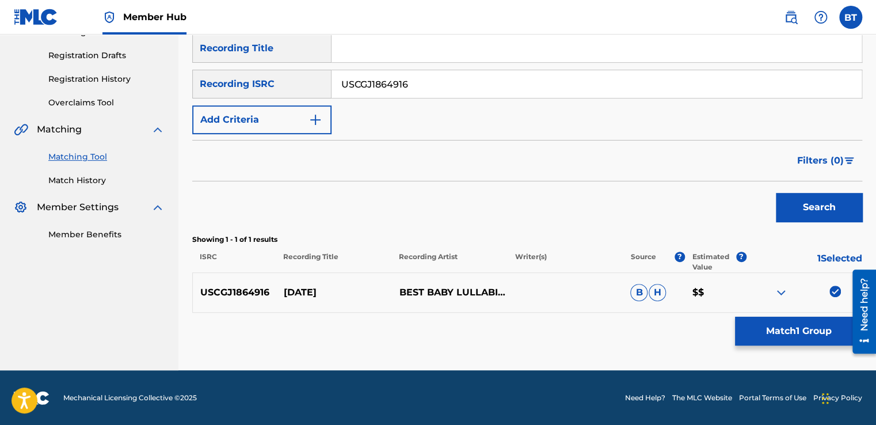
click at [832, 292] on img at bounding box center [835, 291] width 12 height 12
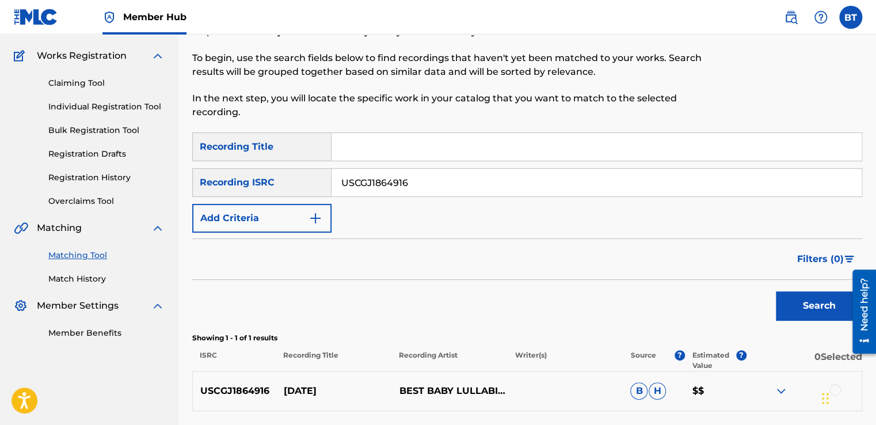
scroll to position [70, 0]
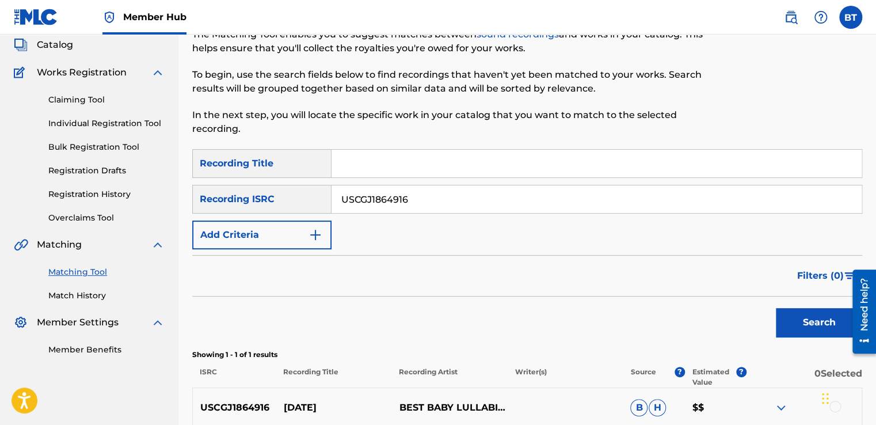
drag, startPoint x: 417, startPoint y: 199, endPoint x: 295, endPoint y: 199, distance: 122.0
click at [295, 199] on div "SearchWithCriteriab90ca0d2-73e0-473f-bf07-1c57519ac145 Recording ISRC USCGJ1864…" at bounding box center [527, 199] width 670 height 29
paste input "2Y30747677"
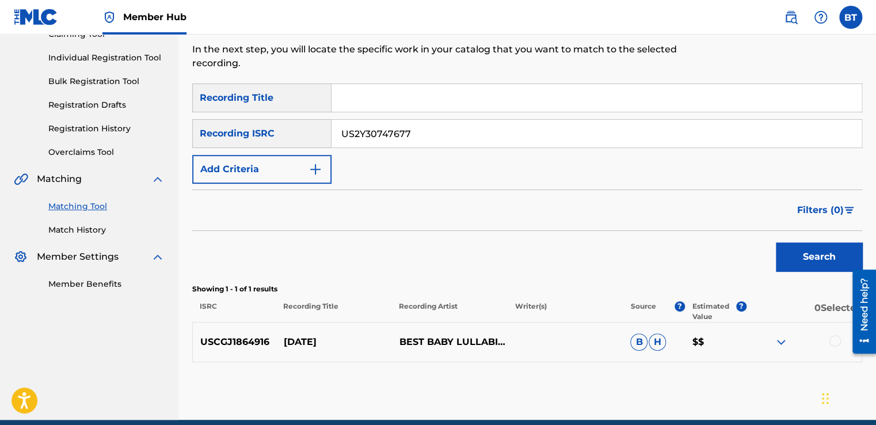
scroll to position [185, 0]
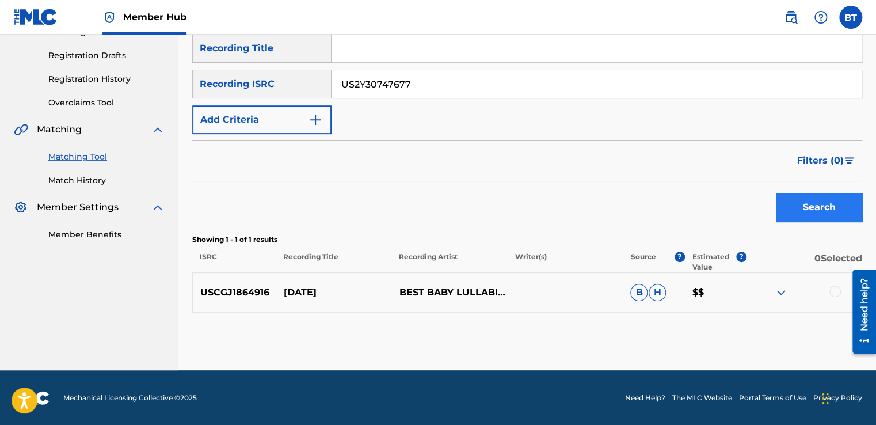
type input "US2Y30747677"
click at [822, 208] on button "Search" at bounding box center [819, 207] width 86 height 29
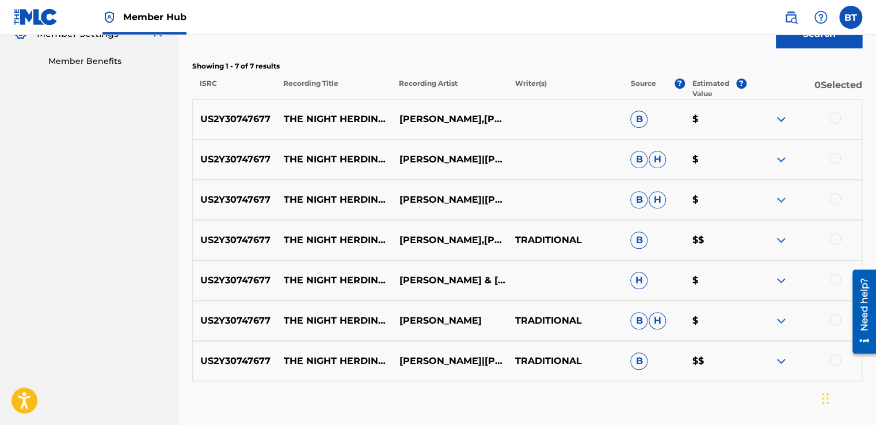
scroll to position [357, 0]
drag, startPoint x: 828, startPoint y: 117, endPoint x: 837, endPoint y: 120, distance: 8.8
click at [830, 117] on div at bounding box center [804, 120] width 116 height 14
click at [837, 120] on div at bounding box center [835, 119] width 12 height 12
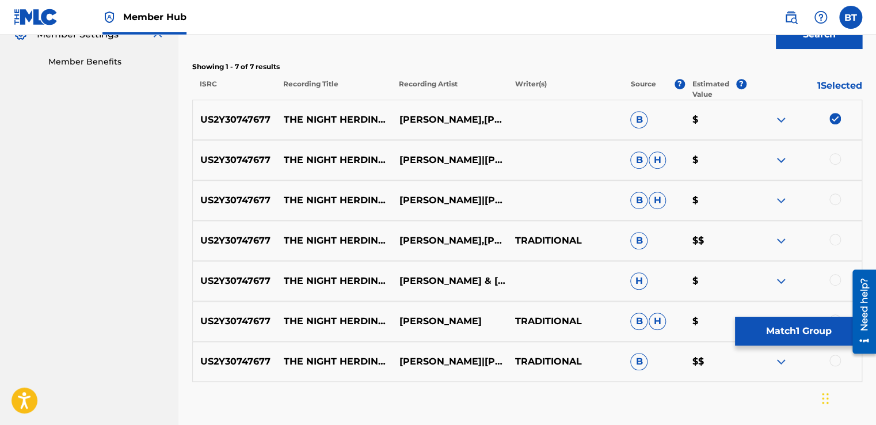
click at [839, 156] on div at bounding box center [835, 159] width 12 height 12
click at [837, 196] on div at bounding box center [835, 199] width 12 height 12
click at [840, 245] on div at bounding box center [804, 241] width 116 height 14
click at [839, 241] on div at bounding box center [835, 240] width 12 height 12
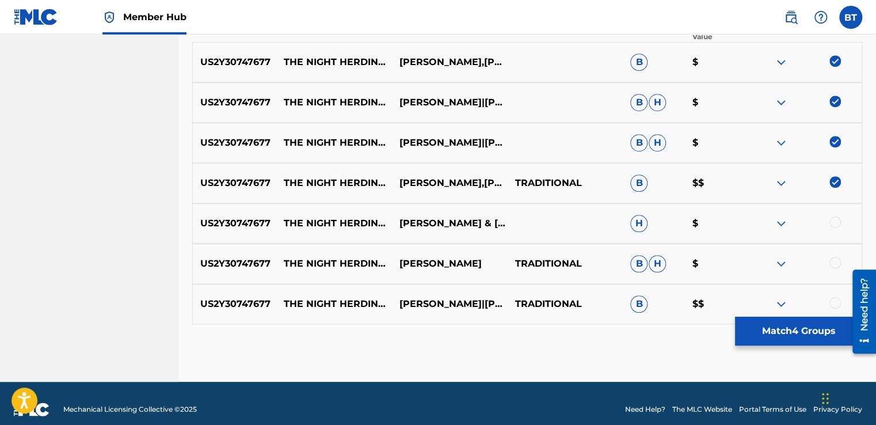
scroll to position [426, 0]
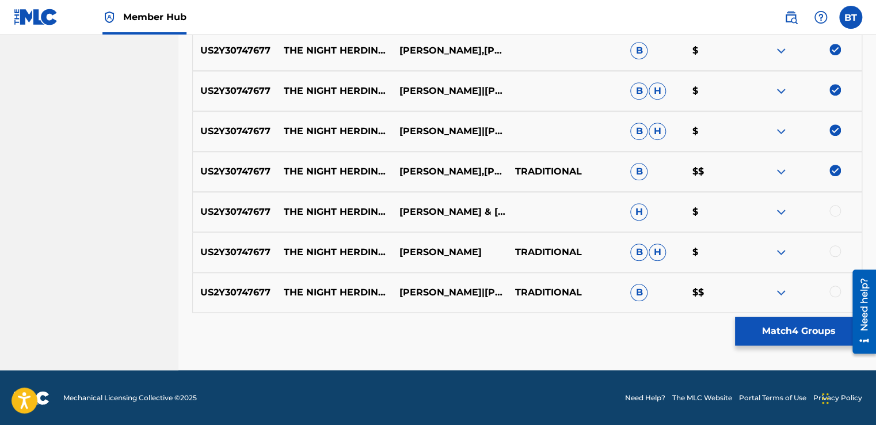
click at [831, 211] on div at bounding box center [835, 211] width 12 height 12
click at [833, 250] on div at bounding box center [835, 251] width 12 height 12
click at [834, 291] on div at bounding box center [835, 291] width 12 height 12
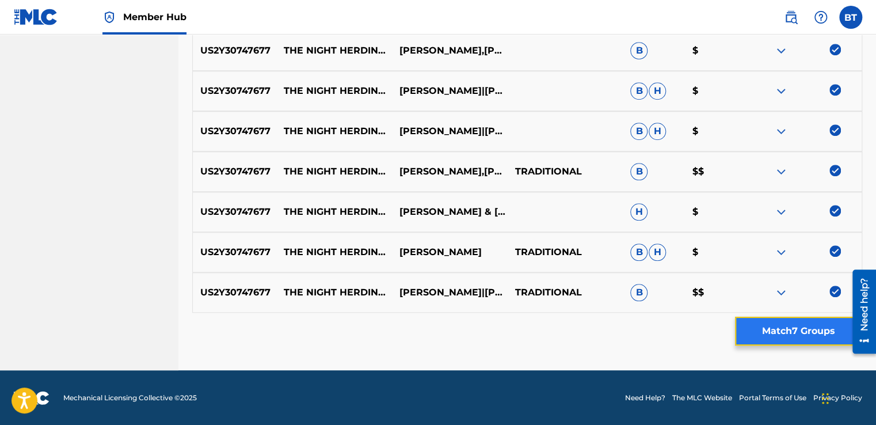
click at [795, 339] on button "Match 7 Groups" at bounding box center [798, 330] width 127 height 29
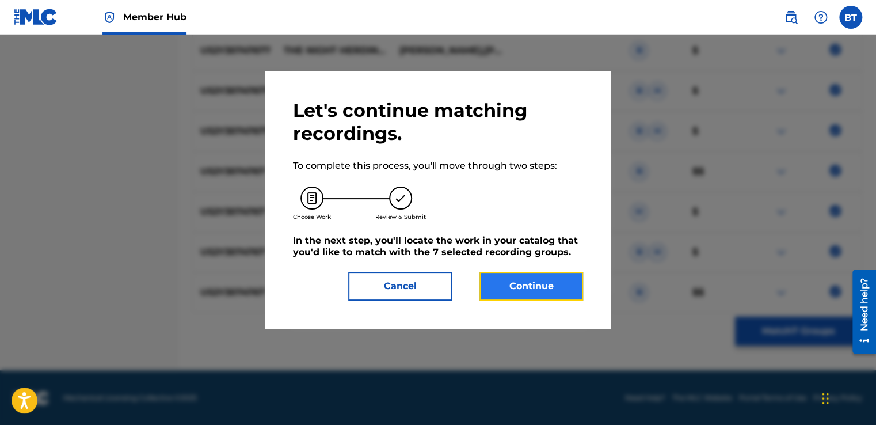
click at [517, 293] on button "Continue" at bounding box center [531, 286] width 104 height 29
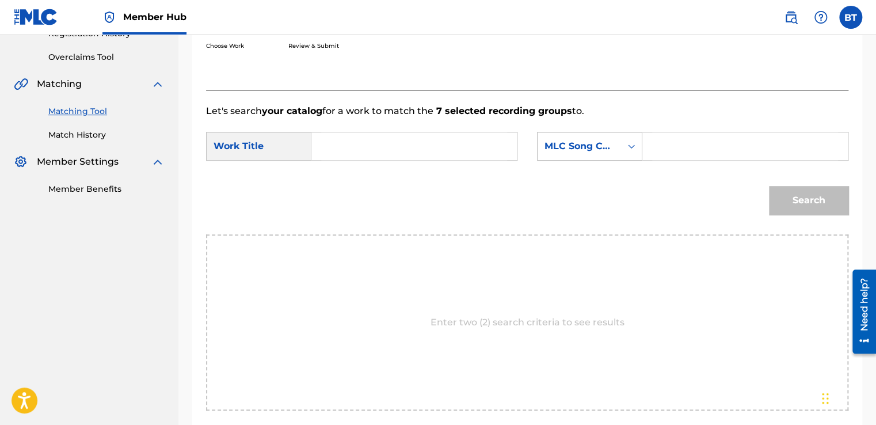
scroll to position [226, 0]
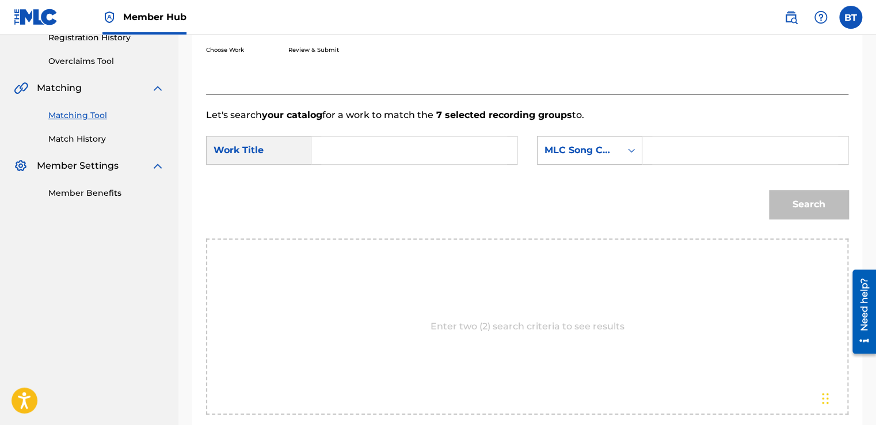
click at [609, 151] on div "MLC Song Code" at bounding box center [579, 150] width 70 height 14
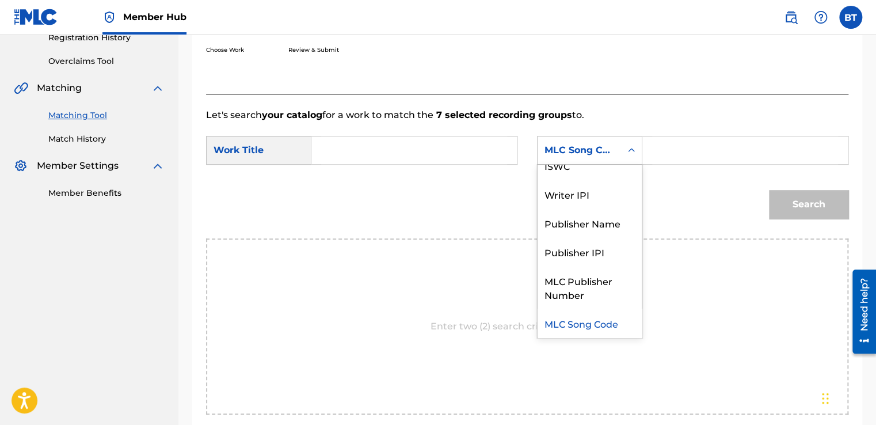
scroll to position [0, 0]
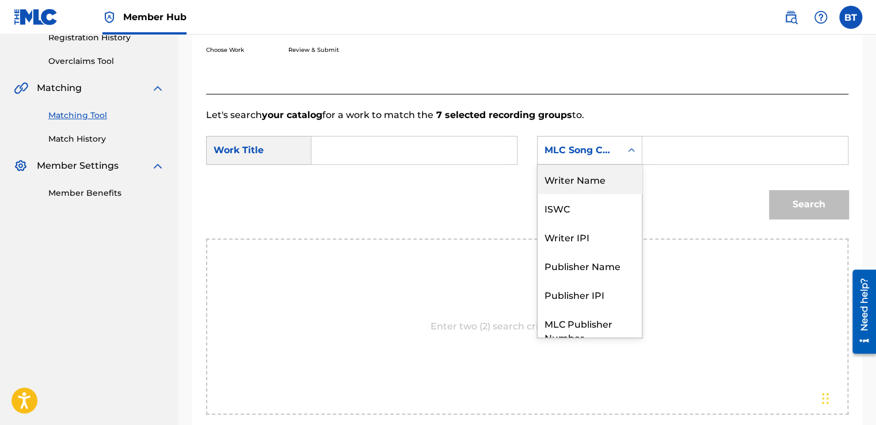
click at [608, 178] on div "Writer Name" at bounding box center [589, 179] width 104 height 29
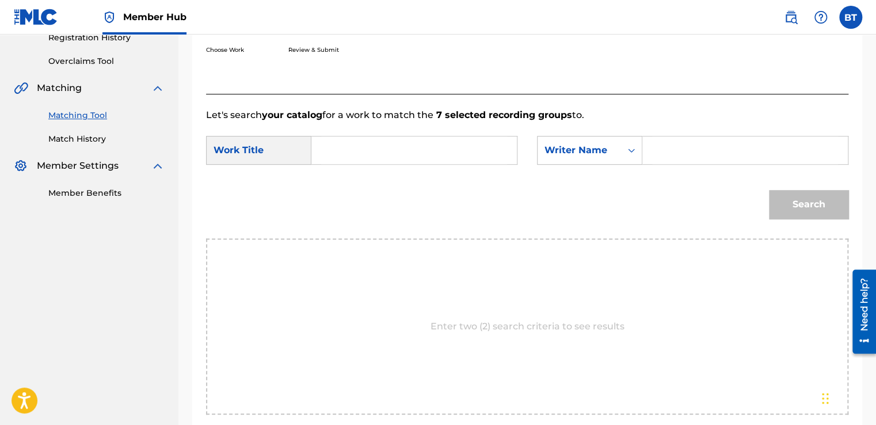
click at [697, 146] on input "Search Form" at bounding box center [745, 150] width 186 height 28
click at [658, 146] on input "Search Form" at bounding box center [745, 150] width 186 height 28
paste input "Traditional"
type input "Traditional"
click at [384, 147] on input "Search Form" at bounding box center [414, 150] width 186 height 28
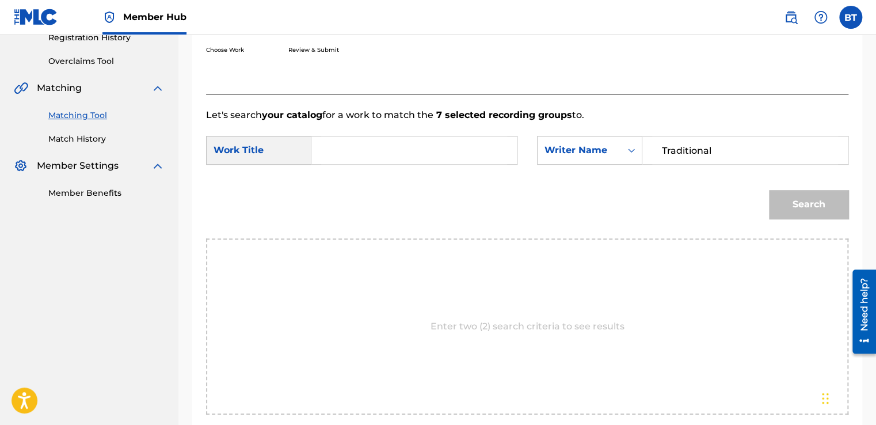
paste input "The Night Herding Song"
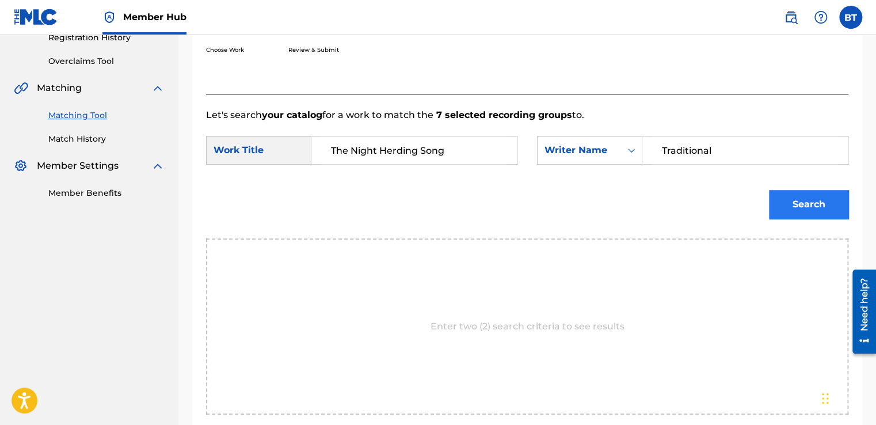
type input "The Night Herding Song"
click at [796, 208] on button "Search" at bounding box center [808, 204] width 79 height 29
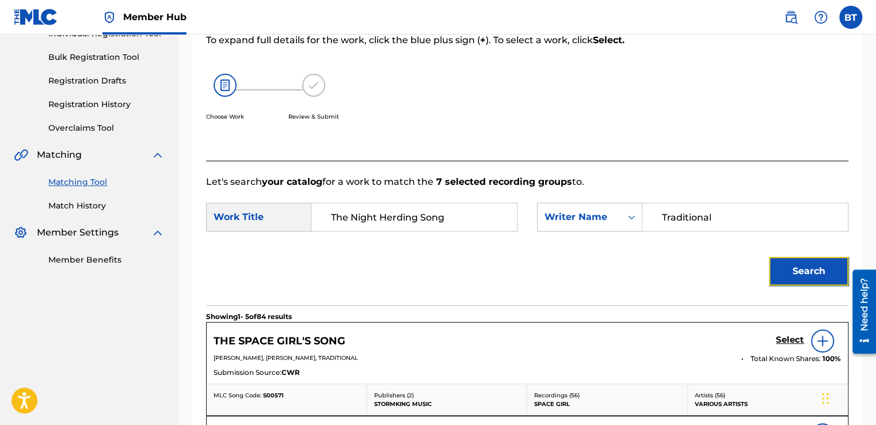
scroll to position [284, 0]
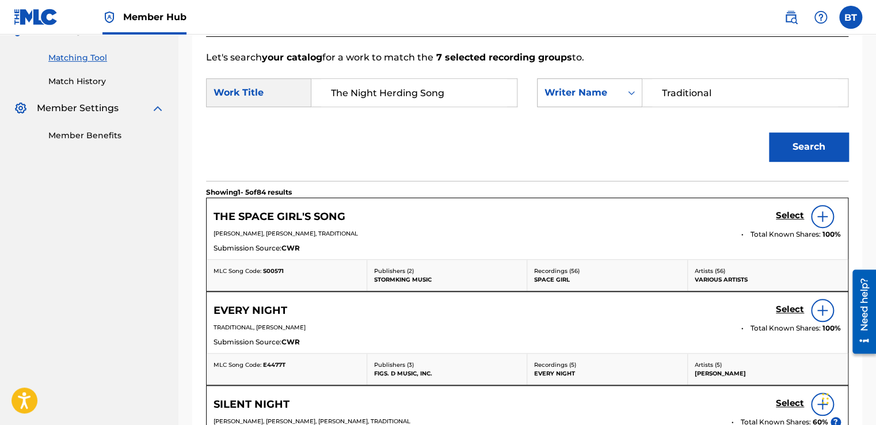
drag, startPoint x: 716, startPoint y: 89, endPoint x: 593, endPoint y: 89, distance: 123.7
click at [593, 89] on div "SearchWithCriteriab9d6c30d-a31a-448a-99b3-3957d8aa1dc5 Writer Name Traditional" at bounding box center [692, 92] width 311 height 29
paste input "[PERSON_NAME] & [PERSON_NAME]"
click at [824, 140] on button "Search" at bounding box center [808, 146] width 79 height 29
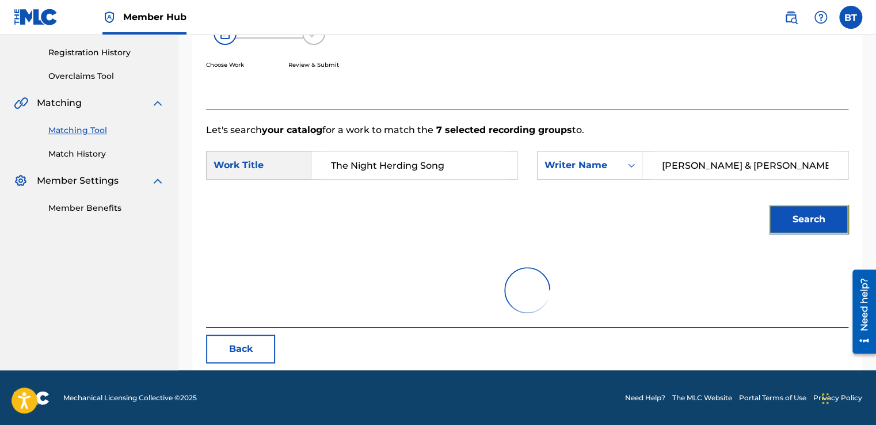
scroll to position [162, 0]
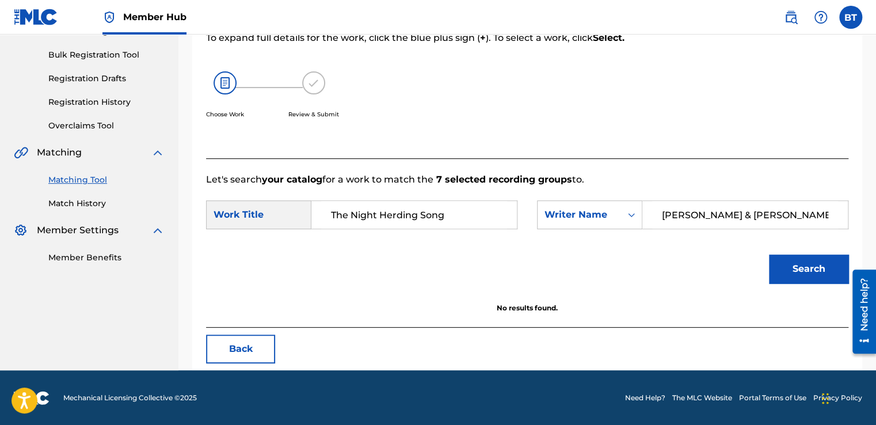
click at [728, 211] on input "[PERSON_NAME] & [PERSON_NAME]" at bounding box center [745, 215] width 186 height 28
drag, startPoint x: 781, startPoint y: 209, endPoint x: 715, endPoint y: 224, distance: 67.3
click at [715, 224] on input "[PERSON_NAME] & [PERSON_NAME]" at bounding box center [745, 215] width 186 height 28
type input "[PERSON_NAME]"
click at [776, 257] on button "Search" at bounding box center [808, 268] width 79 height 29
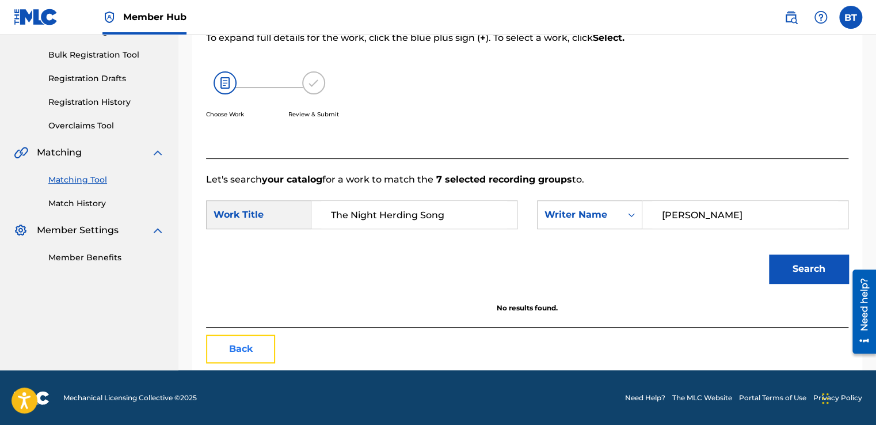
click at [254, 360] on button "Back" at bounding box center [240, 348] width 69 height 29
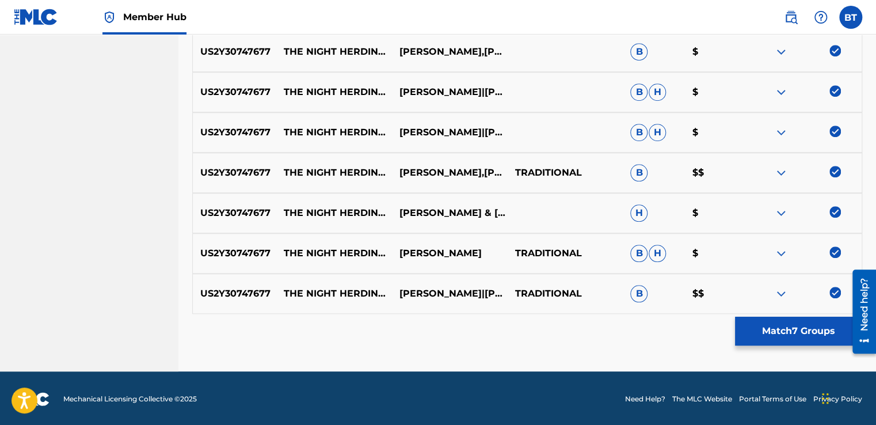
scroll to position [426, 0]
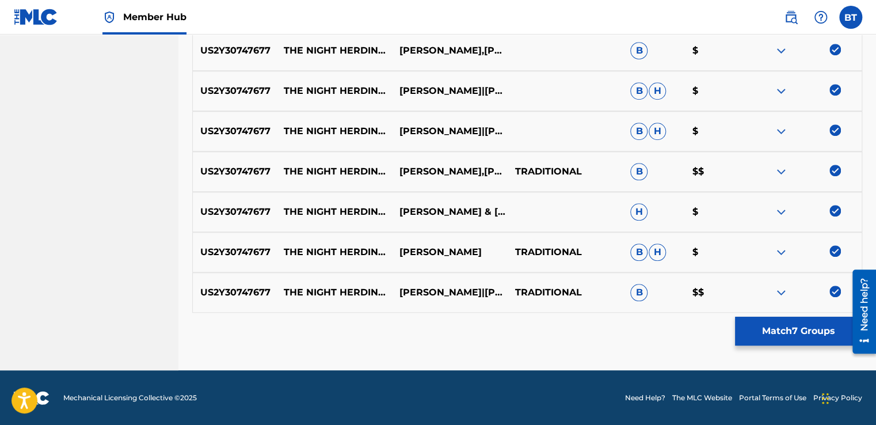
click at [835, 293] on img at bounding box center [835, 291] width 12 height 12
click at [834, 250] on img at bounding box center [835, 251] width 12 height 12
click at [831, 209] on img at bounding box center [835, 211] width 12 height 12
click at [835, 125] on img at bounding box center [835, 130] width 12 height 12
click at [837, 167] on img at bounding box center [835, 171] width 12 height 12
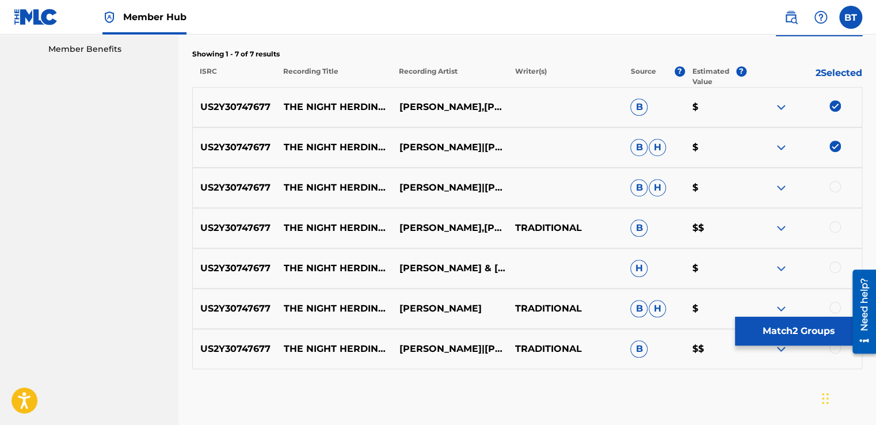
scroll to position [369, 0]
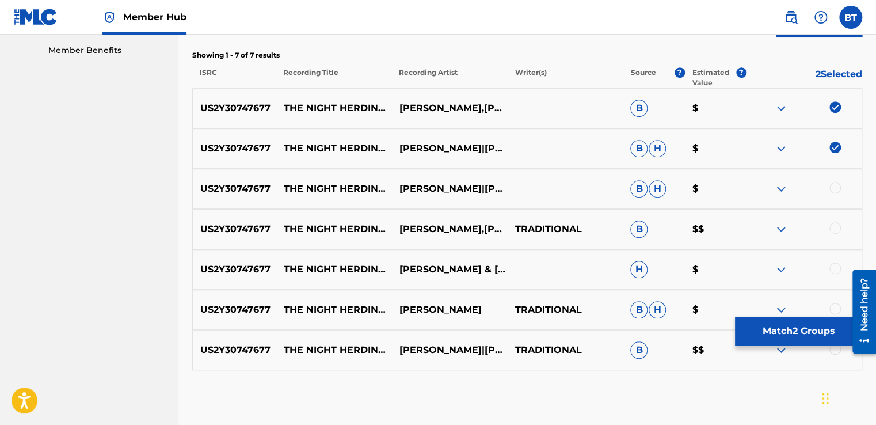
click at [835, 138] on div "US2Y30747677 THE NIGHT HERDING SONG [PERSON_NAME]|[PERSON_NAME] [PERSON_NAME] $" at bounding box center [527, 148] width 670 height 40
click at [832, 144] on img at bounding box center [835, 148] width 12 height 12
click at [831, 108] on img at bounding box center [835, 107] width 12 height 12
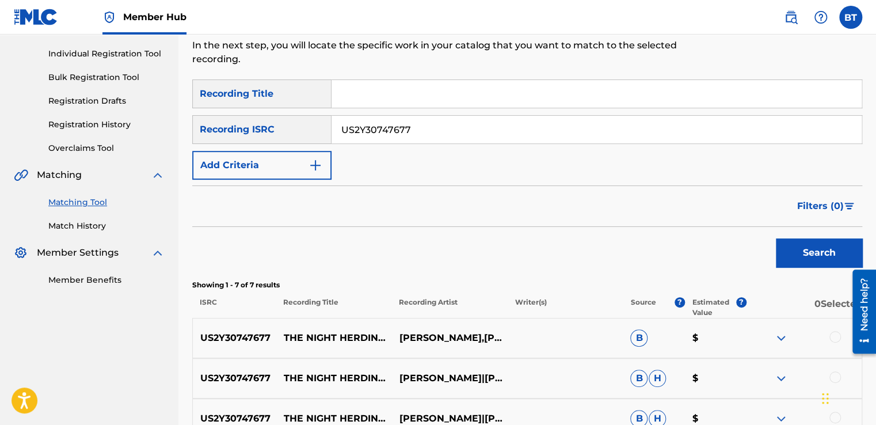
scroll to position [139, 0]
drag, startPoint x: 433, startPoint y: 131, endPoint x: 273, endPoint y: 132, distance: 159.9
click at [273, 132] on div "SearchWithCriteriab90ca0d2-73e0-473f-bf07-1c57519ac145 Recording ISRC US2Y30747…" at bounding box center [527, 130] width 670 height 29
paste input "DEF056630305"
type input "DEF056630305"
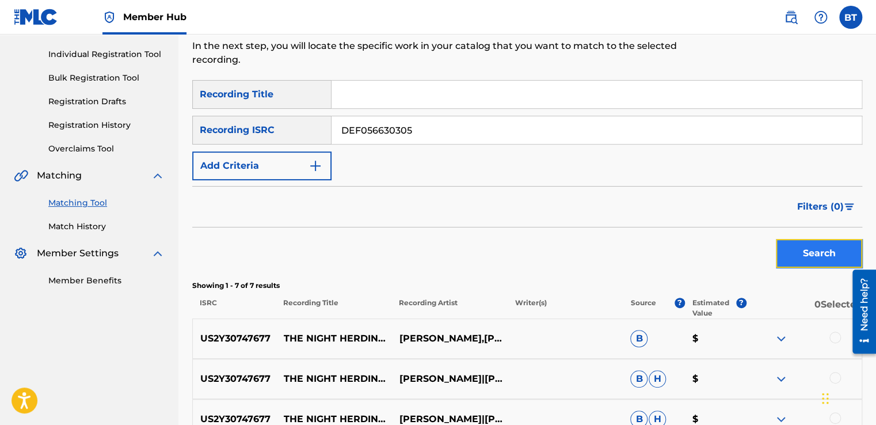
click at [840, 247] on button "Search" at bounding box center [819, 253] width 86 height 29
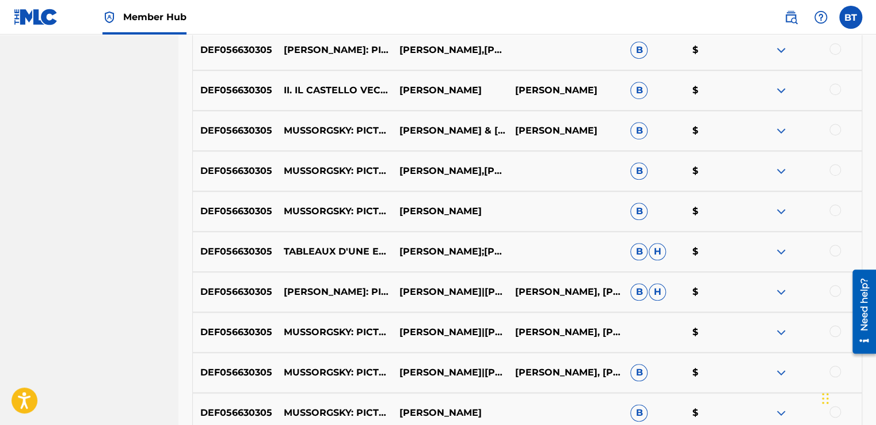
scroll to position [426, 0]
click at [840, 91] on div at bounding box center [804, 91] width 116 height 14
click at [836, 130] on div at bounding box center [835, 130] width 12 height 12
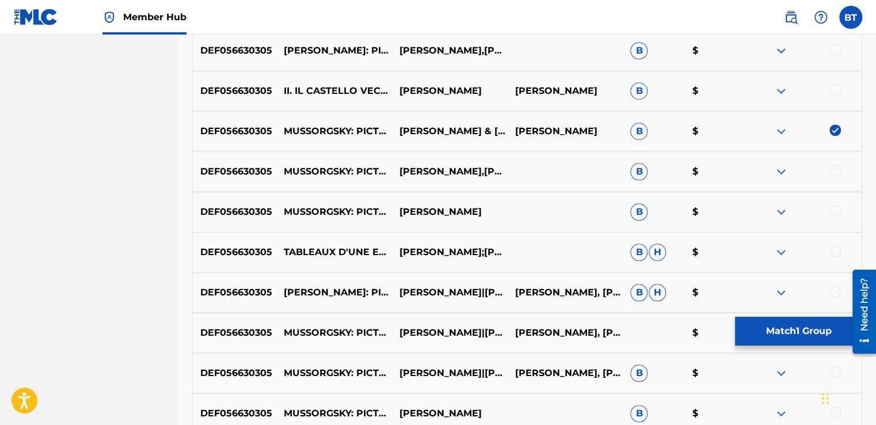
click at [836, 92] on div at bounding box center [835, 90] width 12 height 12
click at [837, 171] on div at bounding box center [835, 171] width 12 height 12
click at [837, 207] on div at bounding box center [835, 211] width 12 height 12
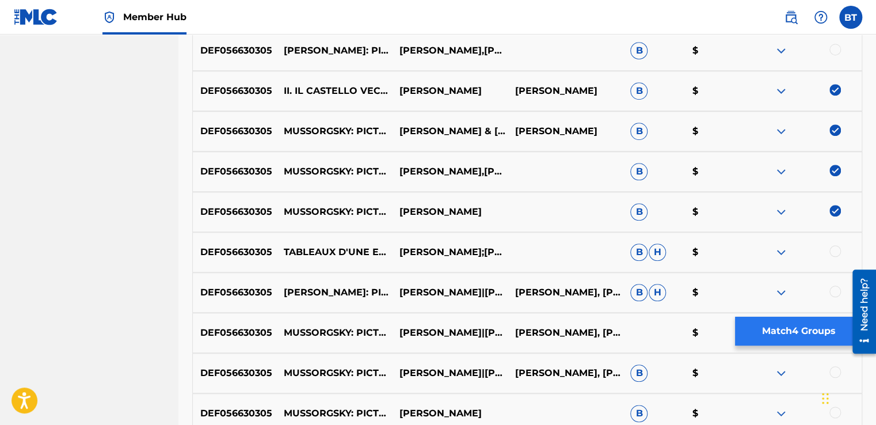
click at [802, 344] on div "SearchWithCriteriaf1f28648-6b9f-4b81-bde8-680ef45061aa Recording Title SearchWi…" at bounding box center [527, 127] width 670 height 670
click at [804, 333] on button "Match 4 Groups" at bounding box center [798, 330] width 127 height 29
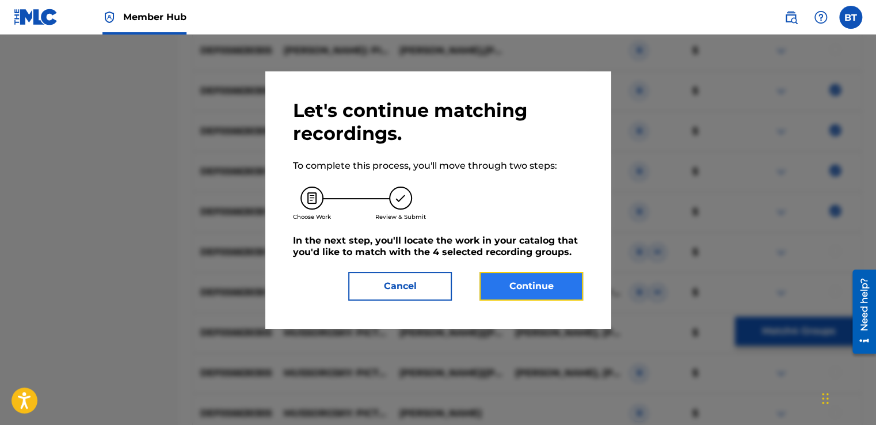
click at [551, 284] on button "Continue" at bounding box center [531, 286] width 104 height 29
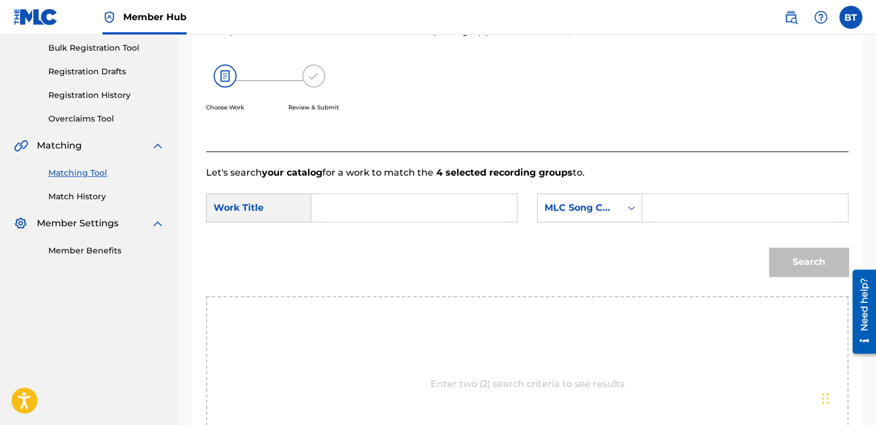
scroll to position [226, 0]
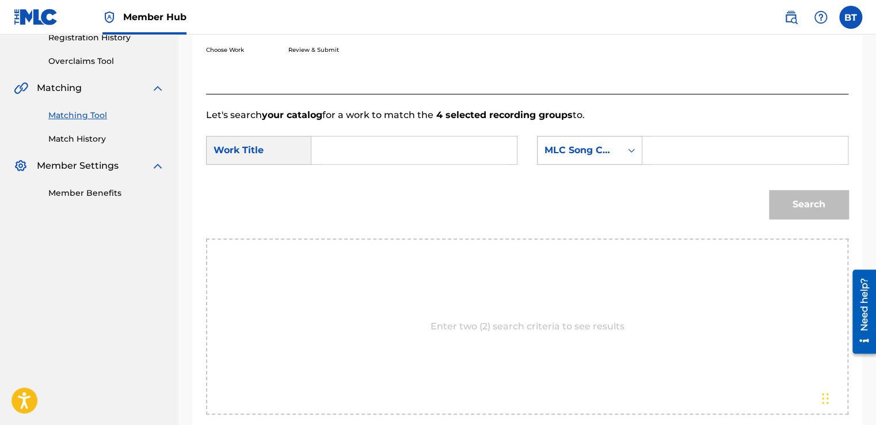
click at [598, 153] on div "MLC Song Code" at bounding box center [579, 150] width 70 height 14
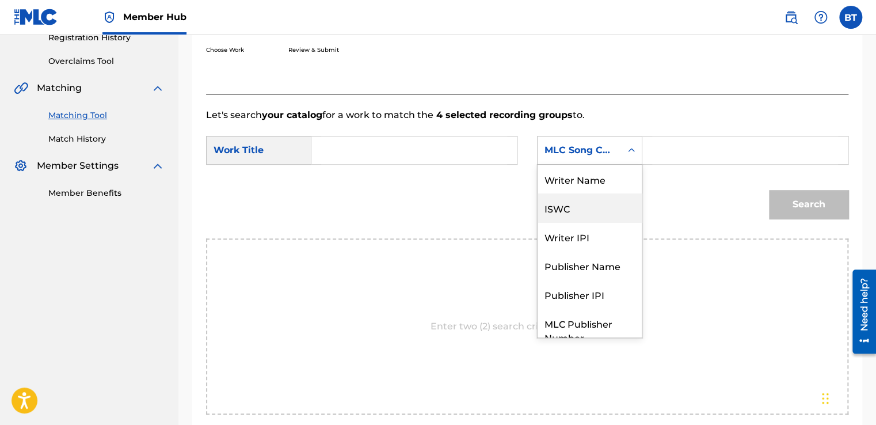
scroll to position [0, 0]
click at [599, 167] on div "Writer Name" at bounding box center [589, 179] width 104 height 29
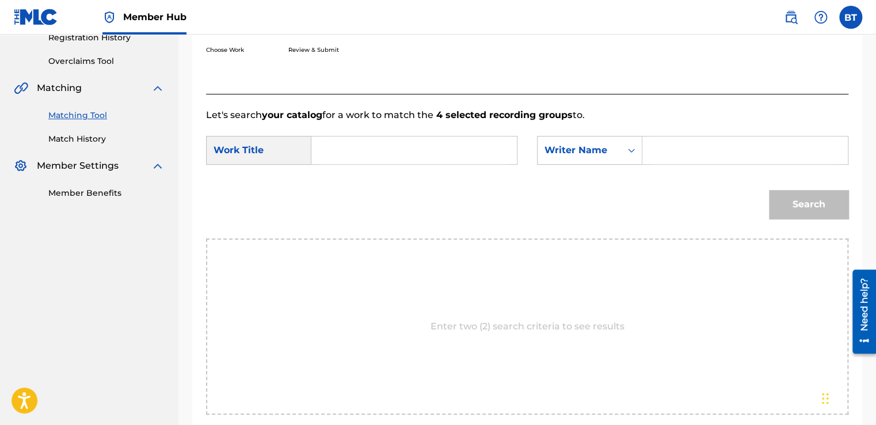
click at [659, 143] on input "Search Form" at bounding box center [745, 150] width 186 height 28
click at [651, 162] on div "Search Form" at bounding box center [745, 150] width 206 height 29
click at [678, 146] on input "Search Form" at bounding box center [745, 150] width 186 height 28
paste input "[PERSON_NAME]"
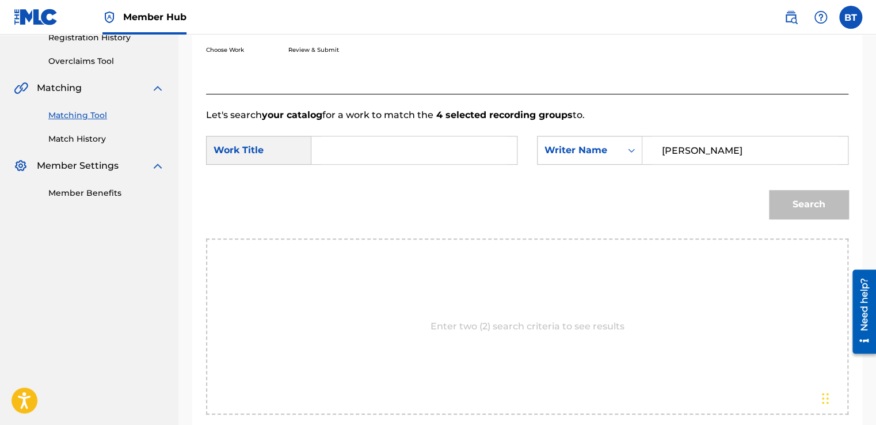
type input "[PERSON_NAME]"
click at [485, 144] on input "Search Form" at bounding box center [414, 150] width 186 height 28
click at [428, 145] on input "Search Form" at bounding box center [414, 150] width 186 height 28
paste input "Pictures at an Exhibition (Orch. Ravel): II. Il [GEOGRAPHIC_DATA] "The [GEOGRAP…"
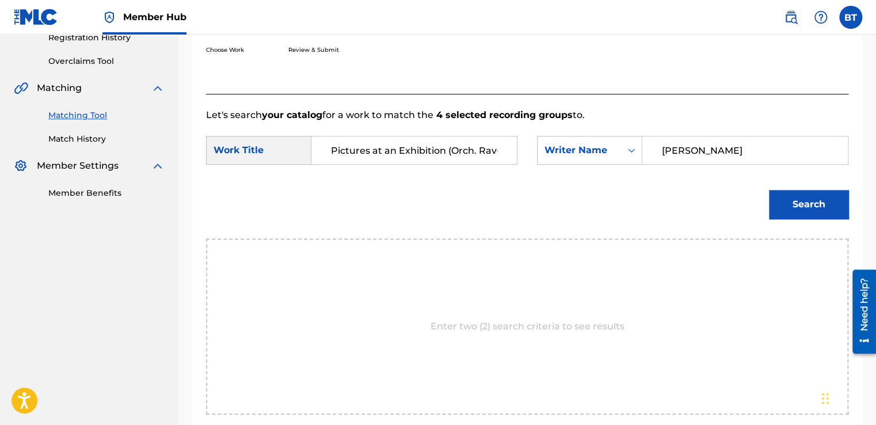
scroll to position [0, 259]
type input "Pictures at an Exhibition (Orch. Ravel): II. Il [GEOGRAPHIC_DATA] "The [GEOGRAP…"
click at [837, 211] on button "Search" at bounding box center [808, 204] width 79 height 29
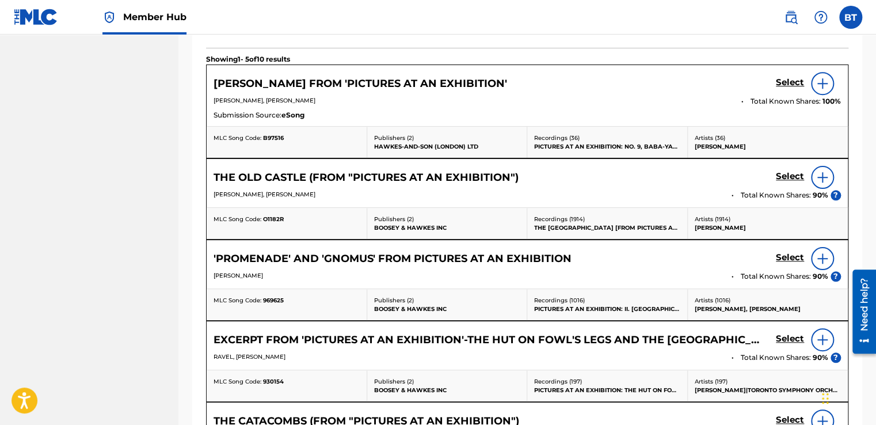
scroll to position [456, 0]
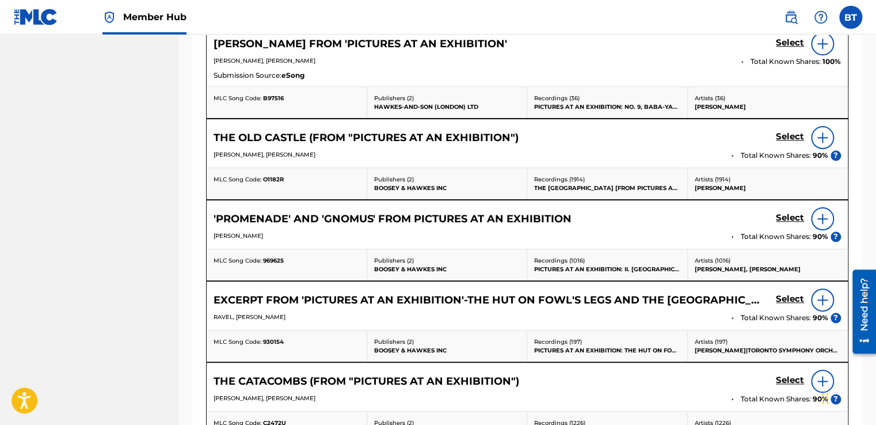
click at [818, 138] on img at bounding box center [822, 138] width 14 height 14
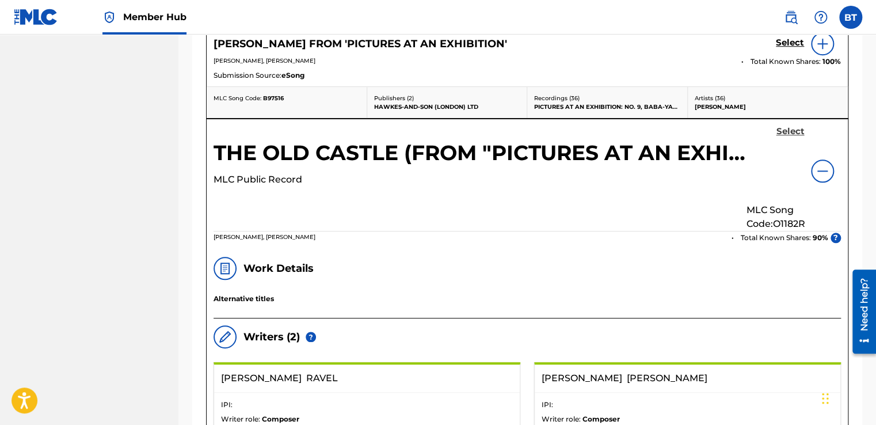
click at [794, 131] on h5 "Select" at bounding box center [790, 131] width 28 height 11
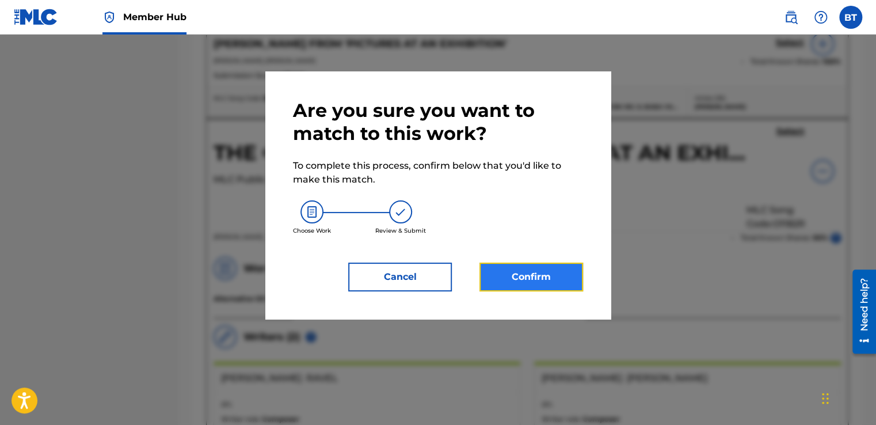
click at [544, 273] on button "Confirm" at bounding box center [531, 276] width 104 height 29
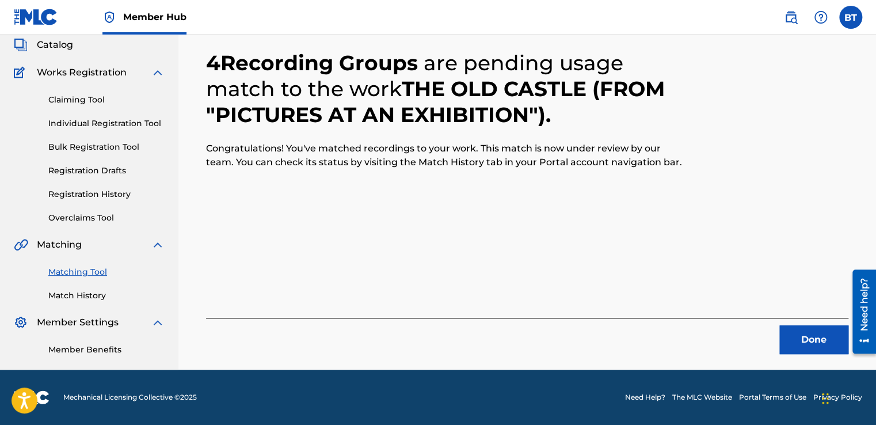
scroll to position [69, 0]
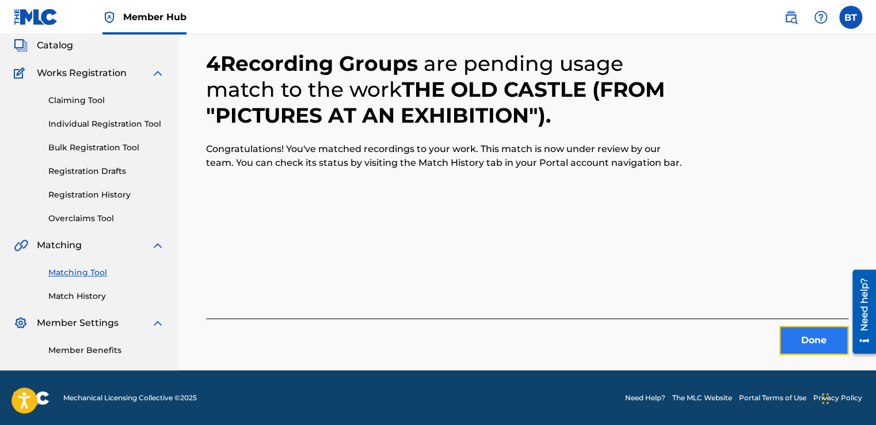
click at [817, 342] on button "Done" at bounding box center [813, 340] width 69 height 29
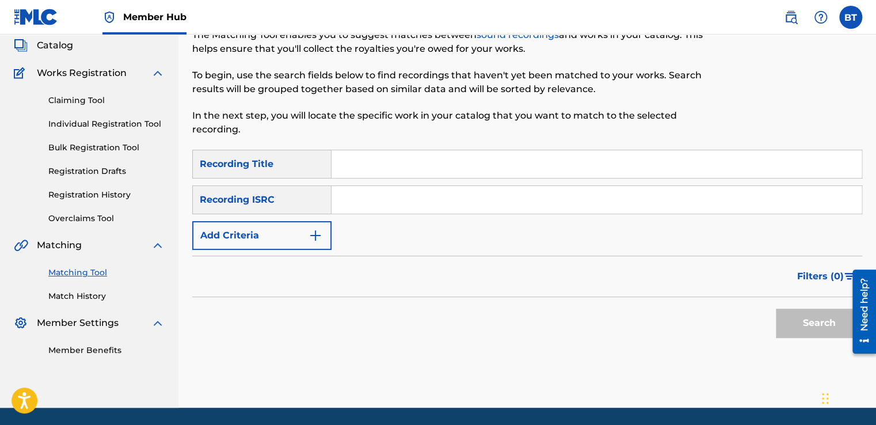
click at [436, 192] on input "Search Form" at bounding box center [596, 200] width 530 height 28
paste input "USFI86000546"
type input "USFI86000546"
click at [799, 319] on button "Search" at bounding box center [819, 322] width 86 height 29
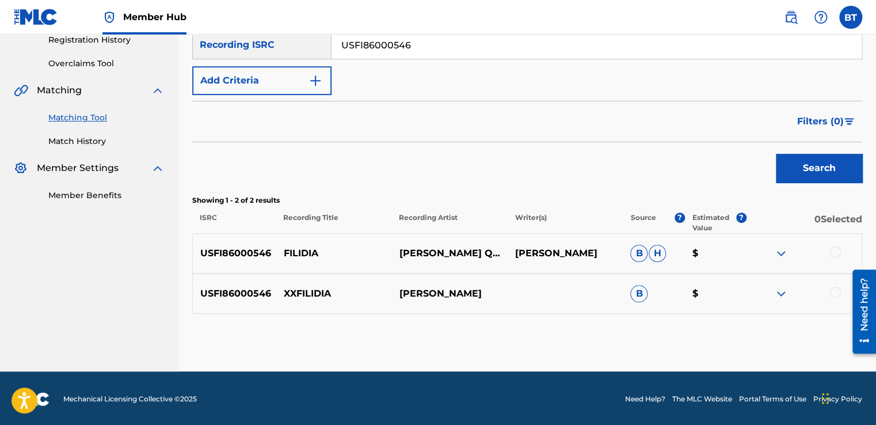
scroll to position [225, 0]
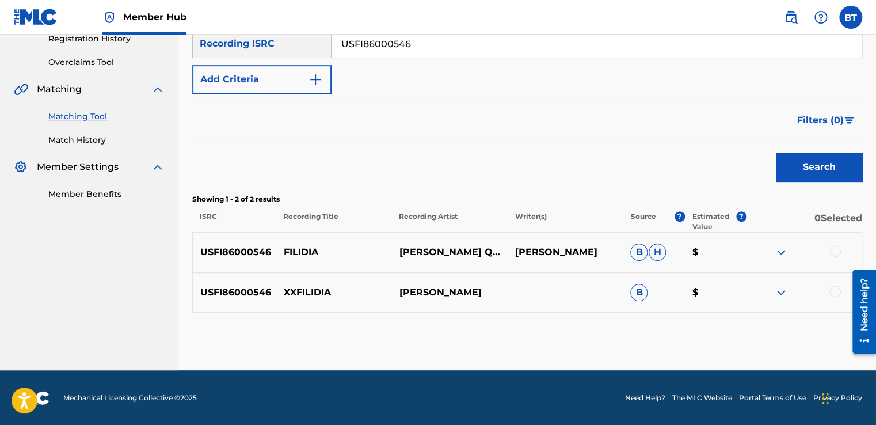
click at [835, 249] on div at bounding box center [835, 251] width 12 height 12
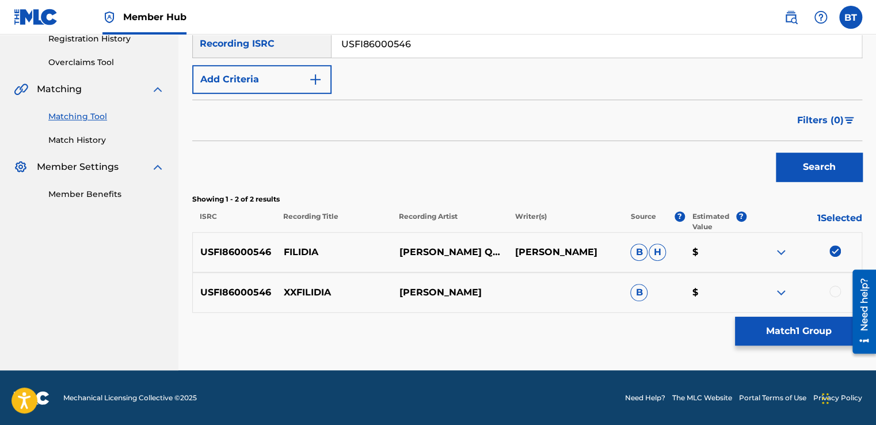
drag, startPoint x: 832, startPoint y: 289, endPoint x: 824, endPoint y: 307, distance: 20.3
click at [832, 289] on div at bounding box center [835, 291] width 12 height 12
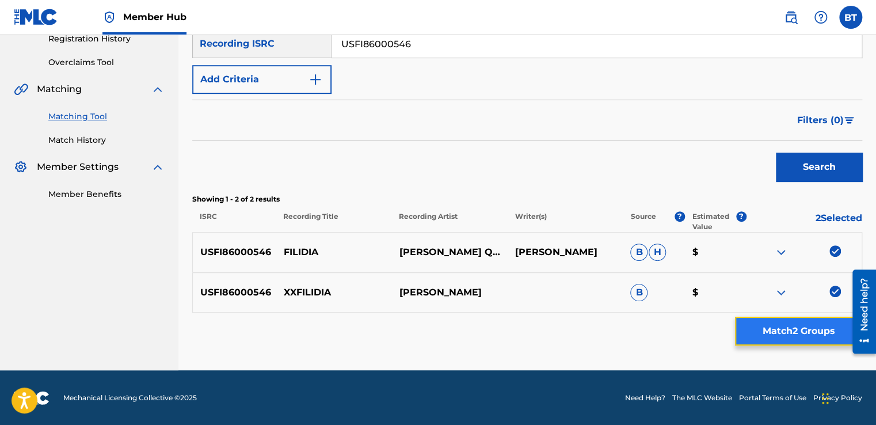
click at [812, 333] on button "Match 2 Groups" at bounding box center [798, 330] width 127 height 29
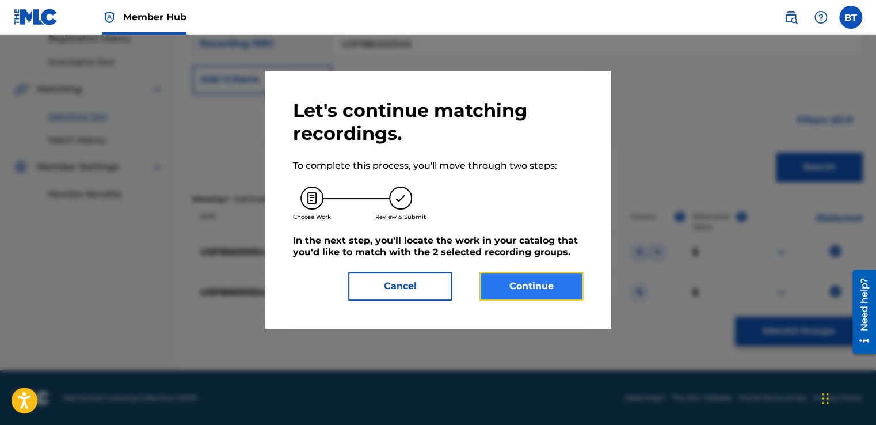
click at [522, 280] on button "Continue" at bounding box center [531, 286] width 104 height 29
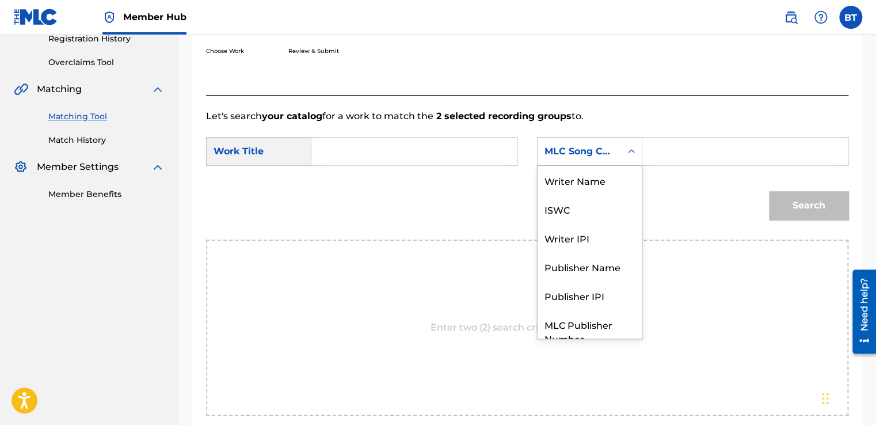
click at [624, 148] on div "Search Form" at bounding box center [631, 151] width 21 height 21
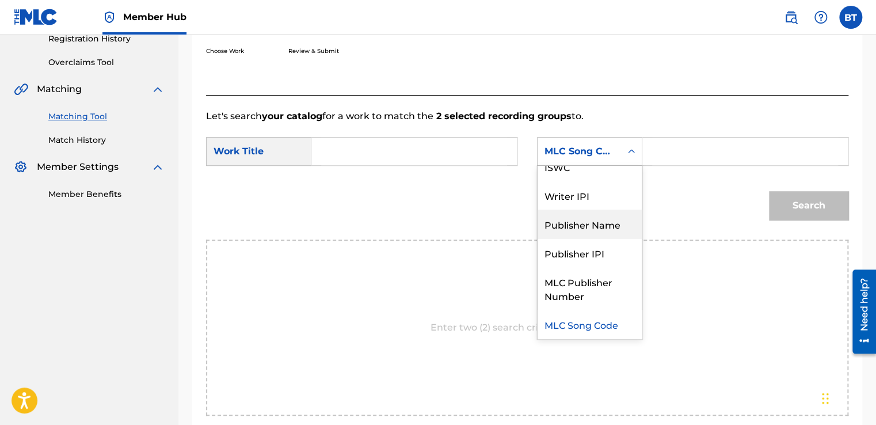
scroll to position [0, 0]
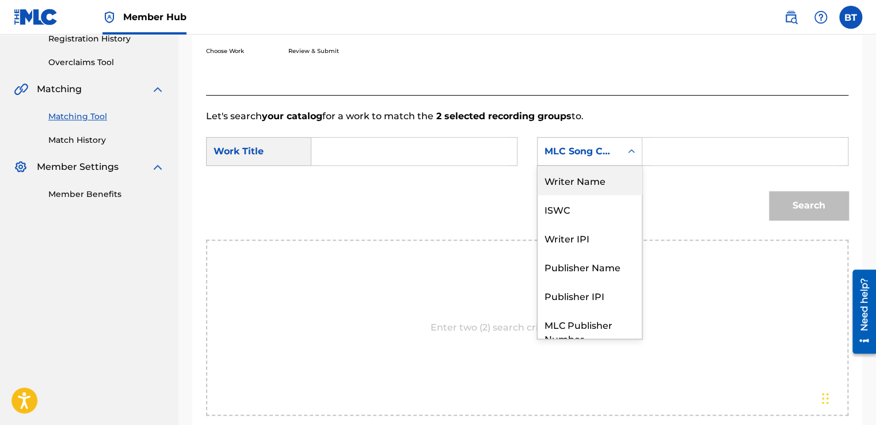
drag, startPoint x: 614, startPoint y: 186, endPoint x: 617, endPoint y: 180, distance: 7.2
click at [614, 185] on div "Writer Name" at bounding box center [589, 180] width 104 height 29
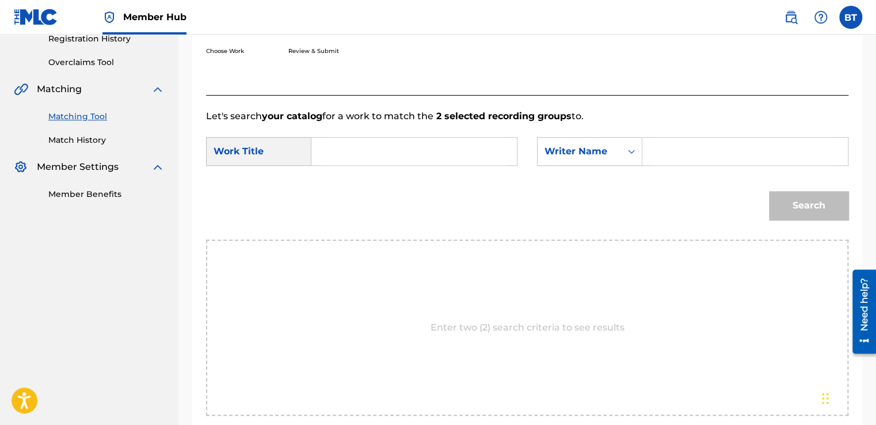
click at [457, 150] on input "Search Form" at bounding box center [414, 152] width 186 height 28
paste input "[PERSON_NAME]"
type input "[PERSON_NAME]"
drag, startPoint x: 347, startPoint y: 162, endPoint x: 277, endPoint y: 158, distance: 70.3
click at [286, 162] on div "SearchWithCriteria3aae77be-9213-4775-b813-fe841bee4f86 Work Title [PERSON_NAME]" at bounding box center [361, 151] width 311 height 29
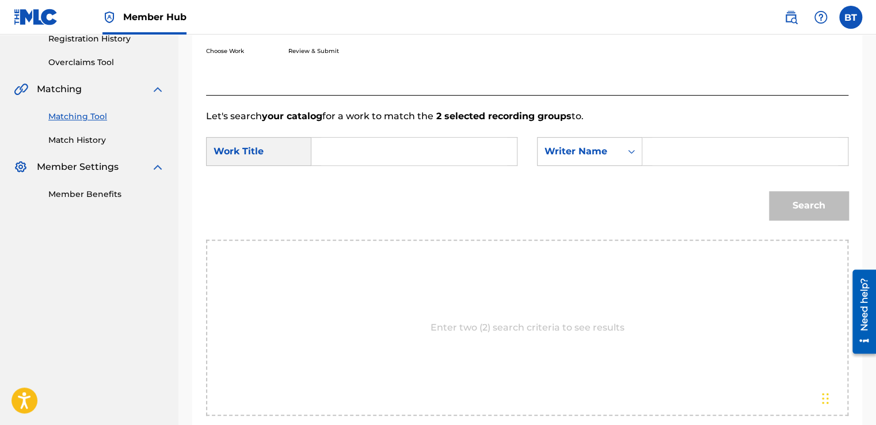
click at [674, 159] on input "Search Form" at bounding box center [745, 152] width 186 height 28
paste input "[PERSON_NAME]"
type input "[PERSON_NAME]"
click at [431, 143] on input "Search Form" at bounding box center [414, 152] width 186 height 28
paste input "Filidia"
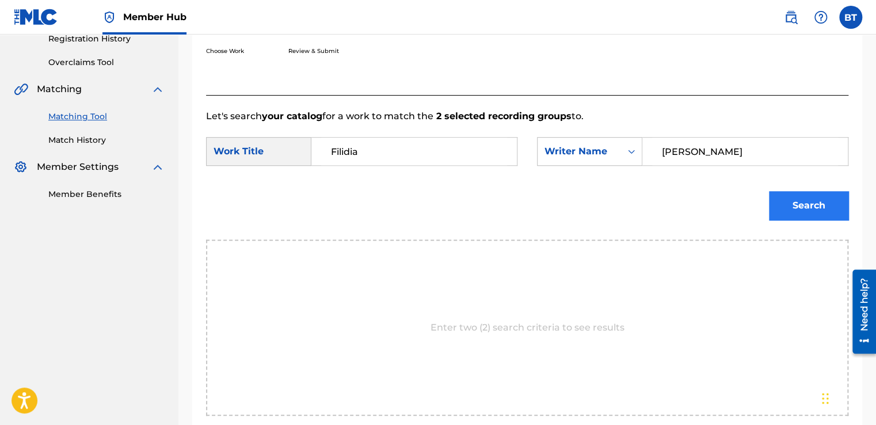
type input "Filidia"
click at [795, 210] on button "Search" at bounding box center [808, 205] width 79 height 29
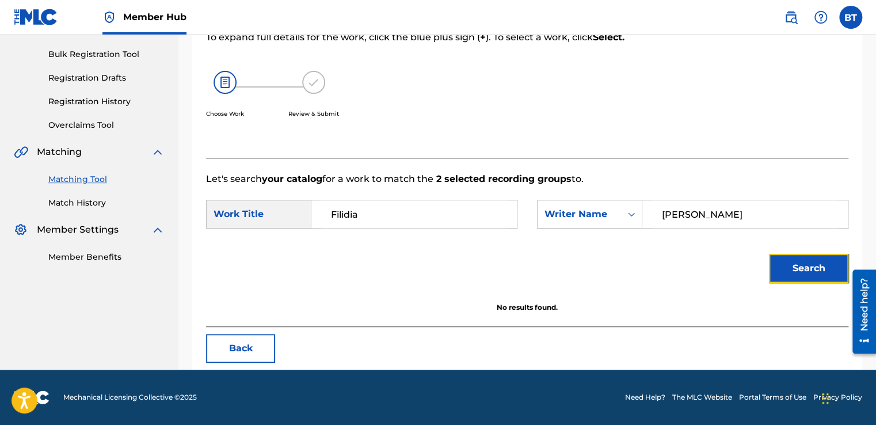
scroll to position [162, 0]
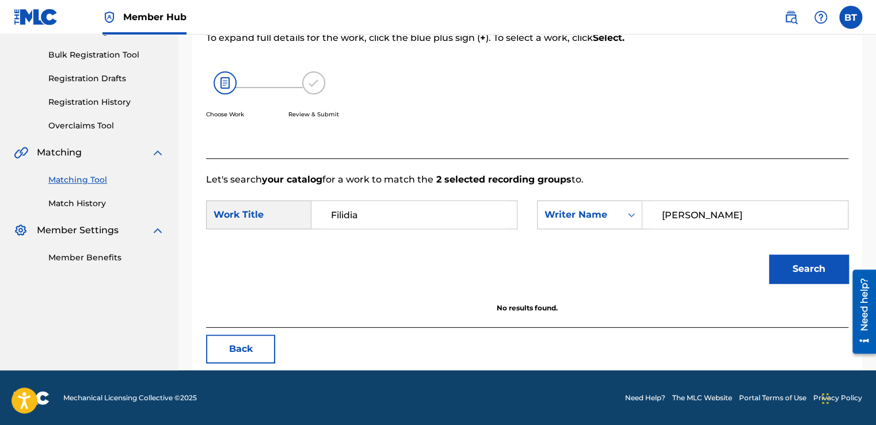
drag, startPoint x: 723, startPoint y: 214, endPoint x: 697, endPoint y: 245, distance: 40.0
click at [620, 224] on div "SearchWithCriteria945f8876-7c2e-4101-9b53-9dea3850aaed Writer Name [PERSON_NAME]" at bounding box center [692, 214] width 311 height 29
paste input "[PERSON_NAME]"
type input "[PERSON_NAME]"
click at [819, 279] on button "Search" at bounding box center [808, 268] width 79 height 29
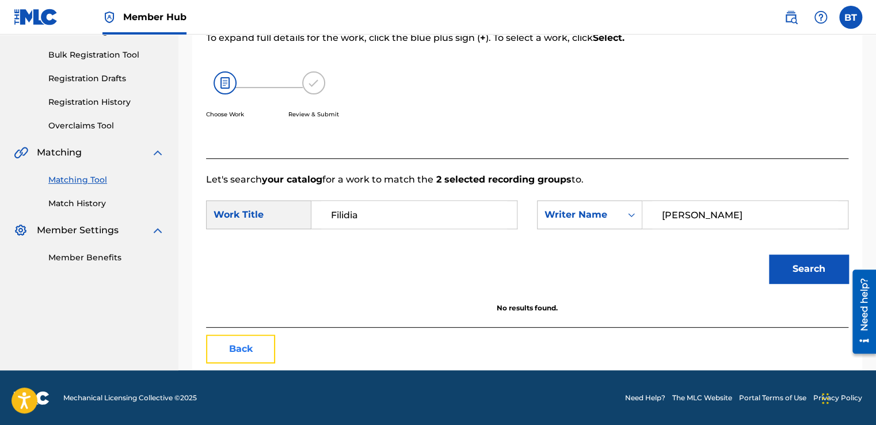
click at [253, 343] on button "Back" at bounding box center [240, 348] width 69 height 29
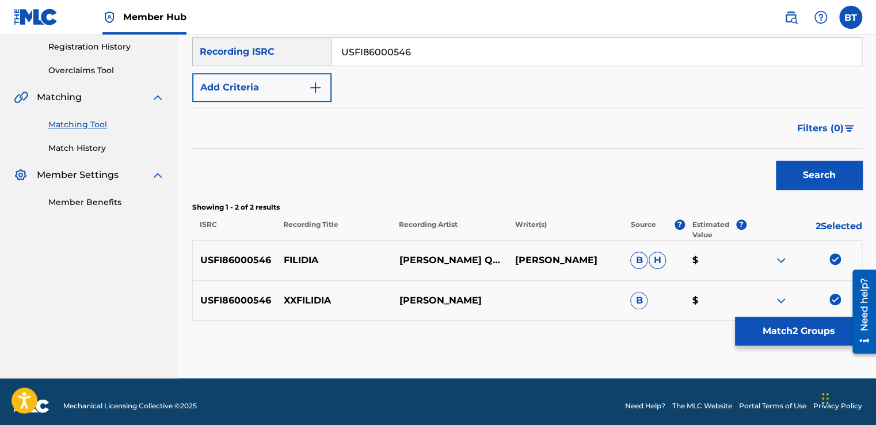
scroll to position [225, 0]
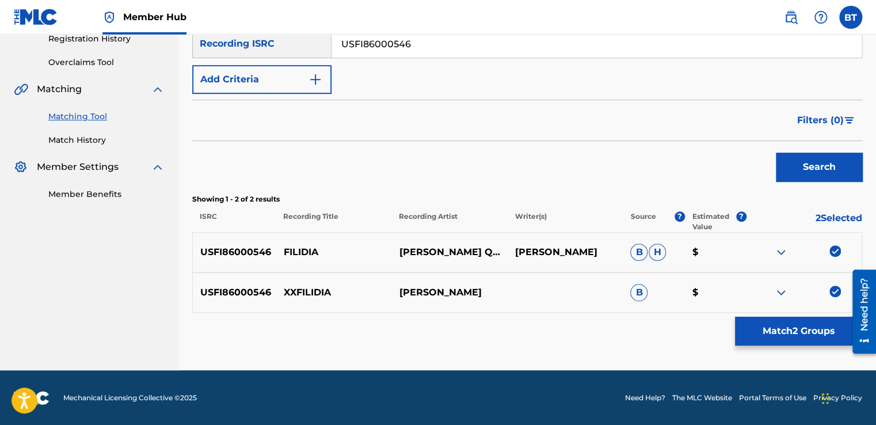
click at [833, 248] on img at bounding box center [835, 251] width 12 height 12
click at [838, 293] on img at bounding box center [835, 291] width 12 height 12
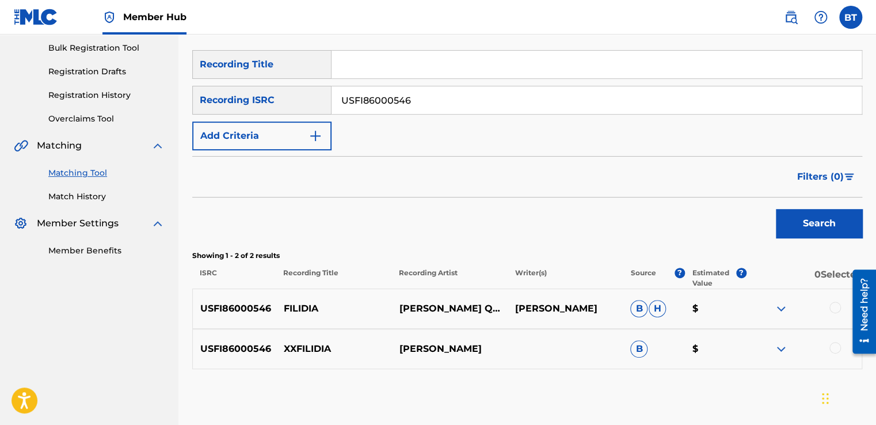
scroll to position [167, 0]
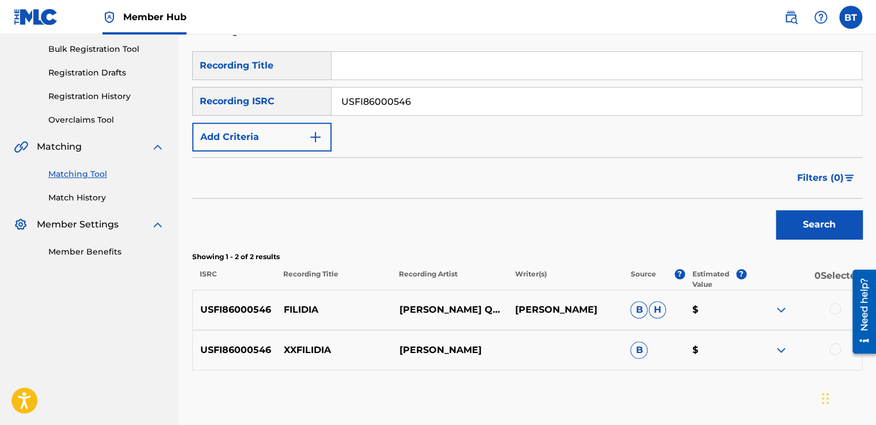
drag, startPoint x: 436, startPoint y: 99, endPoint x: 285, endPoint y: 96, distance: 151.4
click at [288, 96] on div "SearchWithCriteriab90ca0d2-73e0-473f-bf07-1c57519ac145 Recording ISRC USFI86000…" at bounding box center [527, 101] width 670 height 29
paste input "DEF059304482"
type input "DEF059304482"
click at [799, 223] on button "Search" at bounding box center [819, 224] width 86 height 29
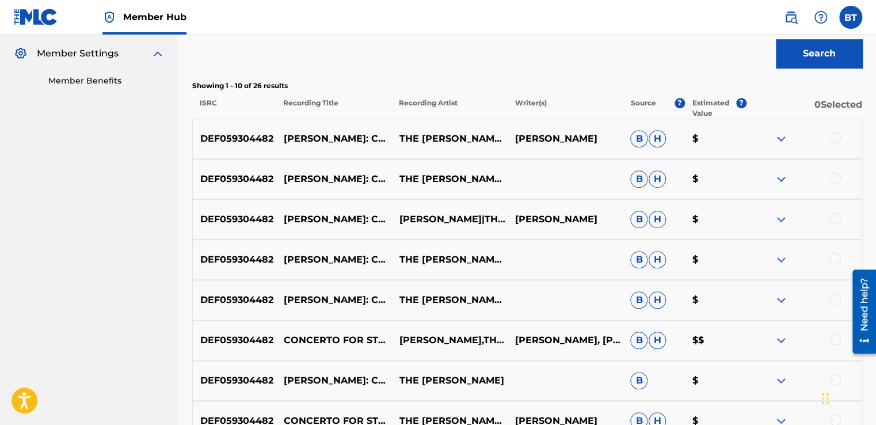
scroll to position [340, 0]
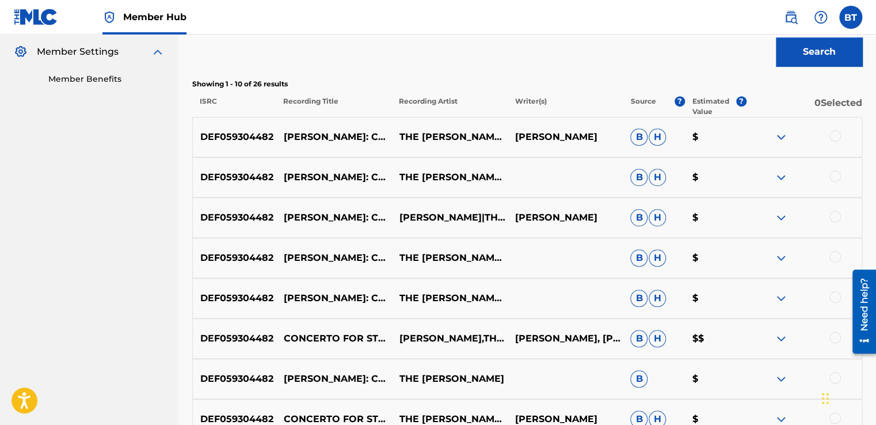
click at [835, 136] on div at bounding box center [835, 136] width 12 height 12
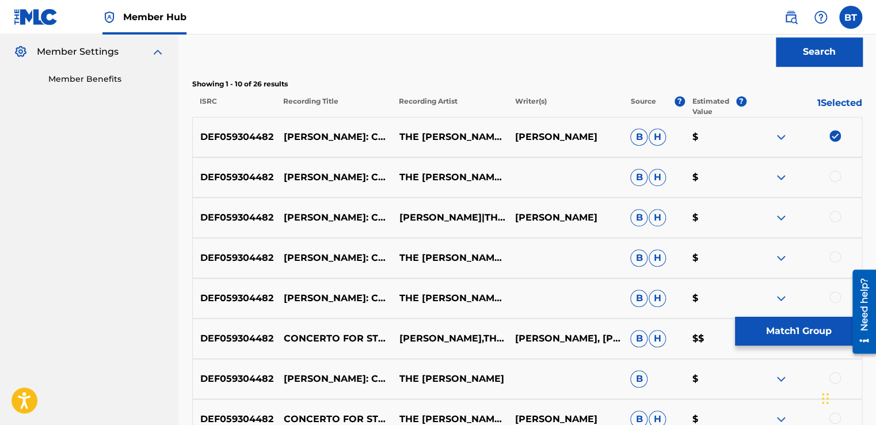
click at [835, 172] on div at bounding box center [835, 176] width 12 height 12
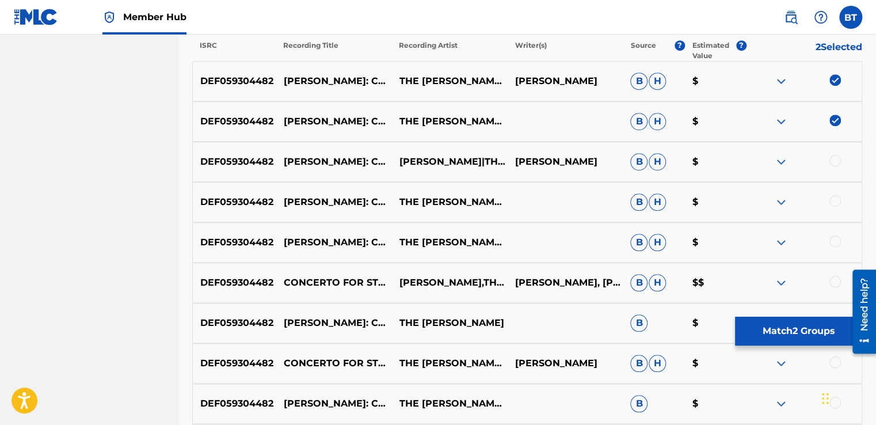
scroll to position [398, 0]
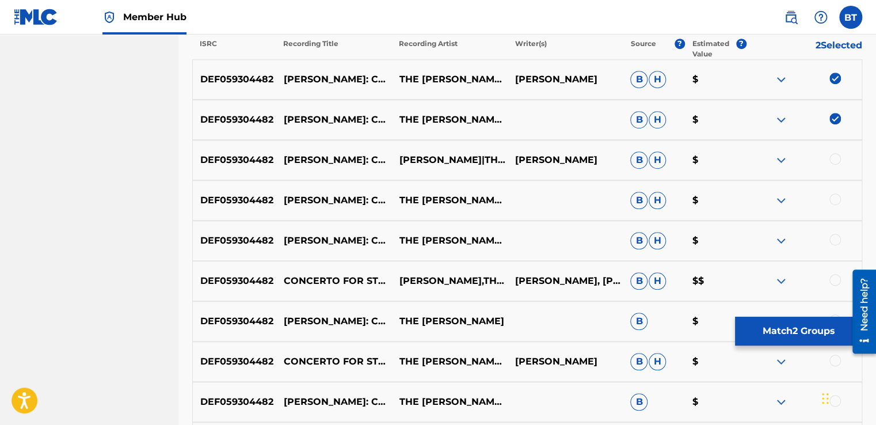
click at [835, 157] on div at bounding box center [835, 159] width 12 height 12
click at [832, 198] on div at bounding box center [835, 199] width 12 height 12
click at [830, 242] on div at bounding box center [835, 240] width 12 height 12
click at [838, 282] on div at bounding box center [835, 280] width 12 height 12
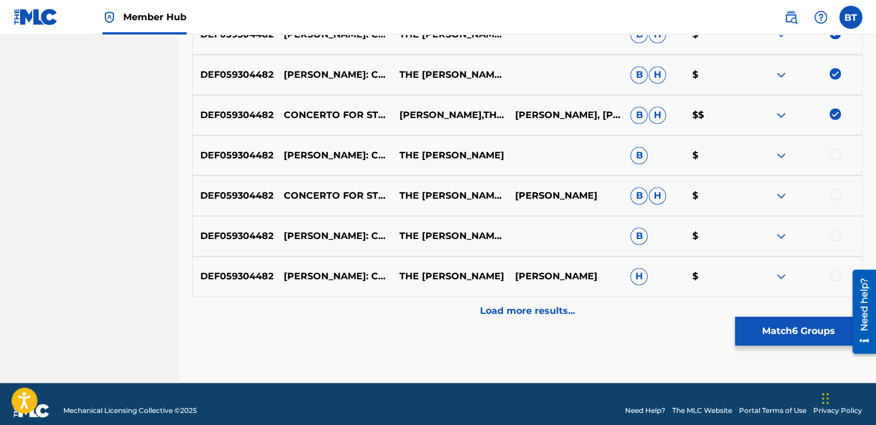
scroll to position [576, 0]
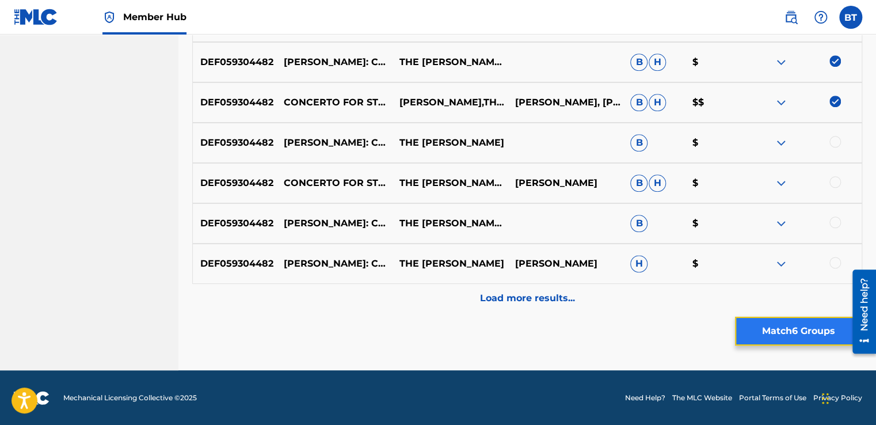
click at [796, 329] on button "Match 6 Groups" at bounding box center [798, 330] width 127 height 29
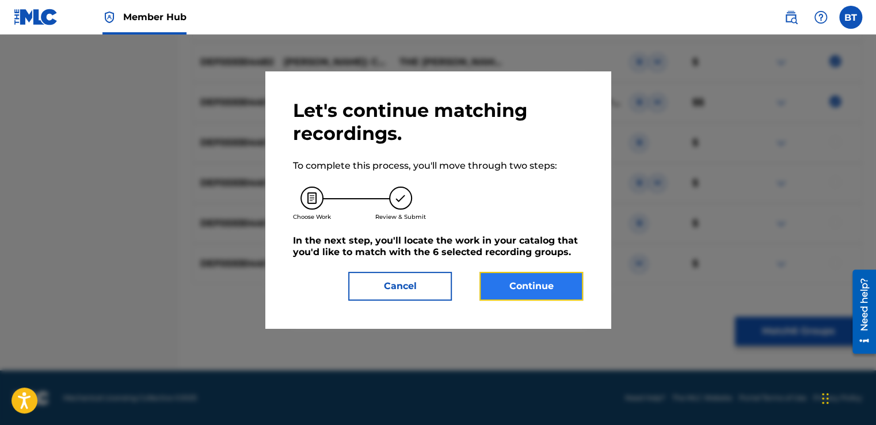
click at [538, 289] on button "Continue" at bounding box center [531, 286] width 104 height 29
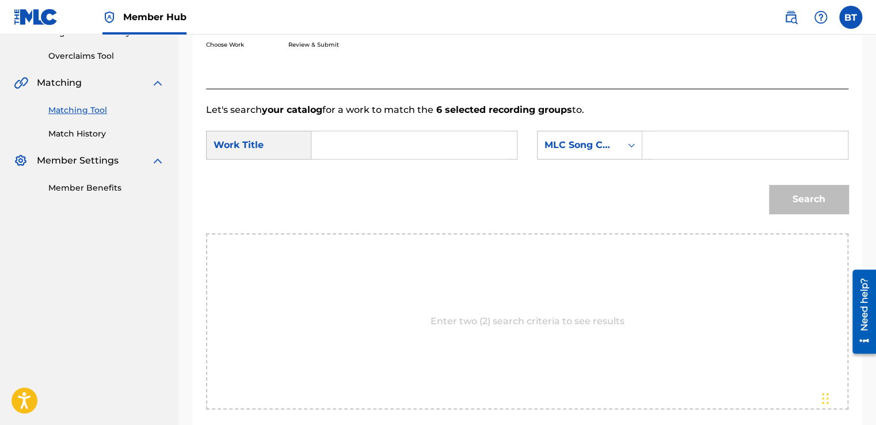
scroll to position [226, 0]
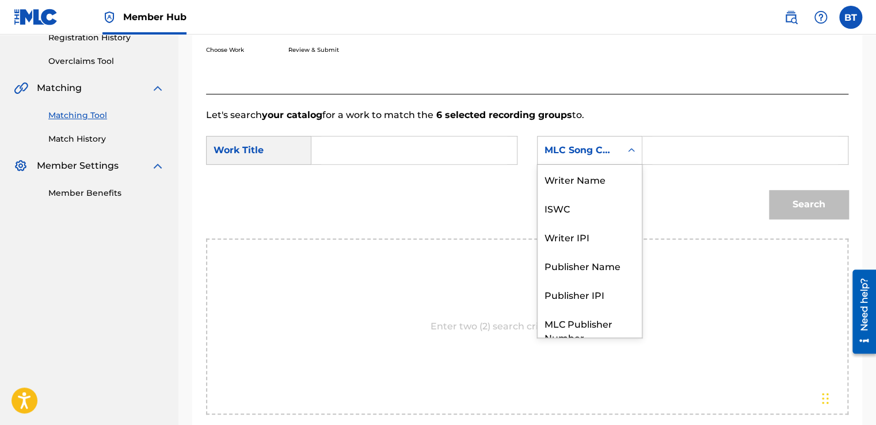
click at [601, 155] on div "MLC Song Code" at bounding box center [579, 150] width 70 height 14
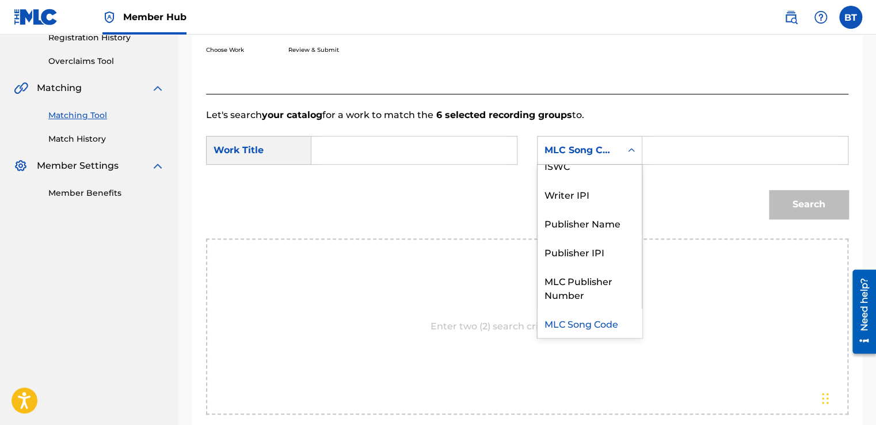
scroll to position [0, 0]
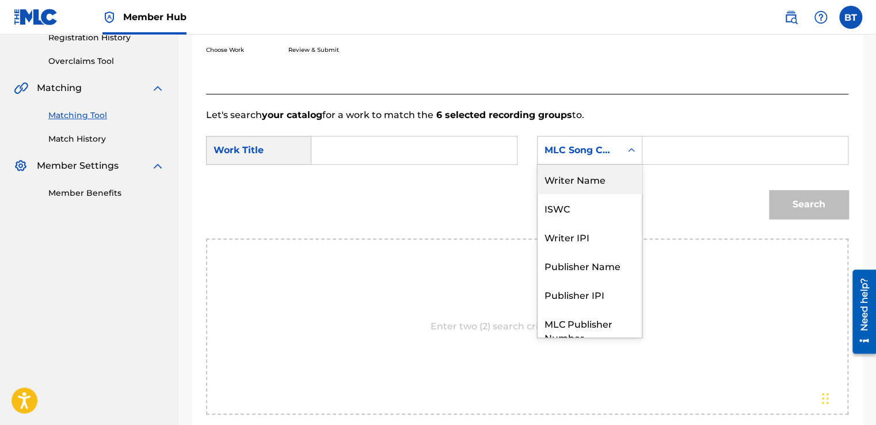
click at [594, 175] on div "Writer Name" at bounding box center [589, 179] width 104 height 29
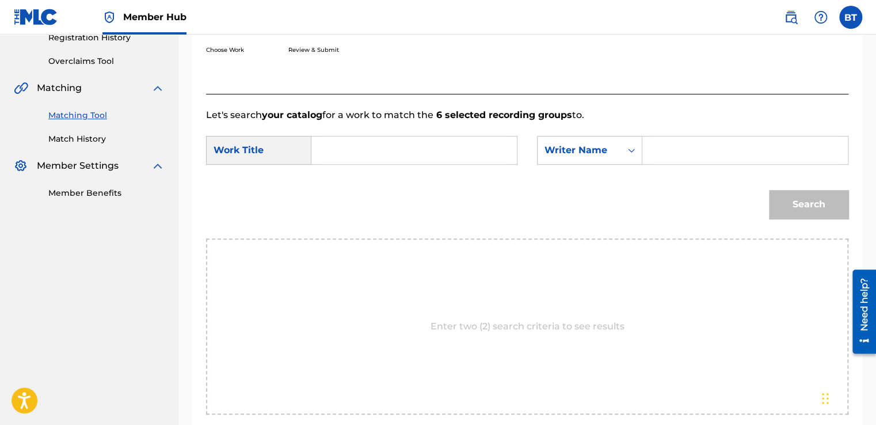
click at [666, 144] on input "Search Form" at bounding box center [745, 150] width 186 height 28
paste input "[PERSON_NAME]"
type input "[PERSON_NAME]"
click at [497, 161] on input "Search Form" at bounding box center [414, 150] width 186 height 28
paste input "Concerto for Strings in G Minor, RV 156: II. [GEOGRAPHIC_DATA]"
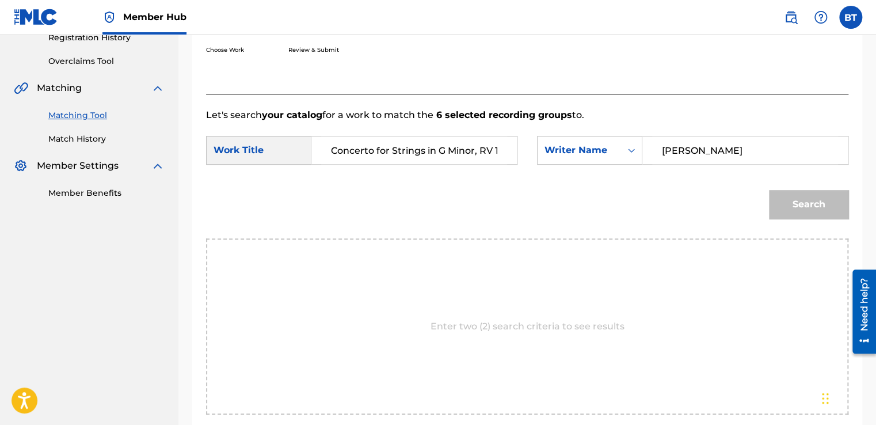
scroll to position [0, 60]
type input "Concerto for Strings in G Minor, RV 156: II. [GEOGRAPHIC_DATA]"
click at [824, 206] on button "Search" at bounding box center [808, 204] width 79 height 29
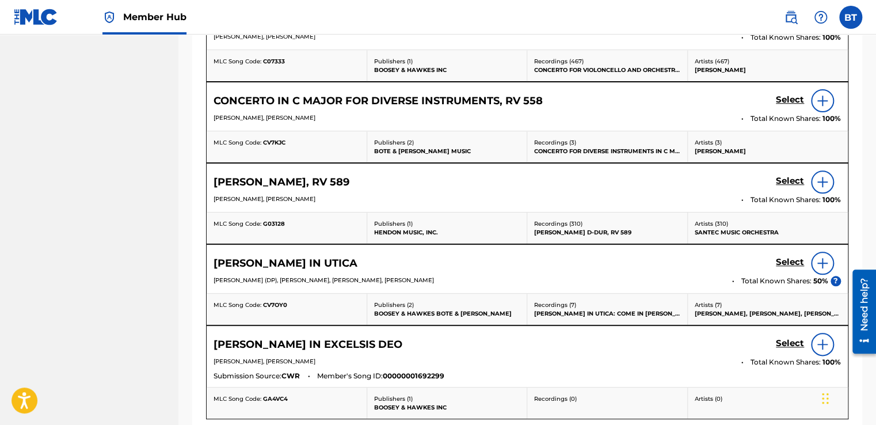
scroll to position [571, 0]
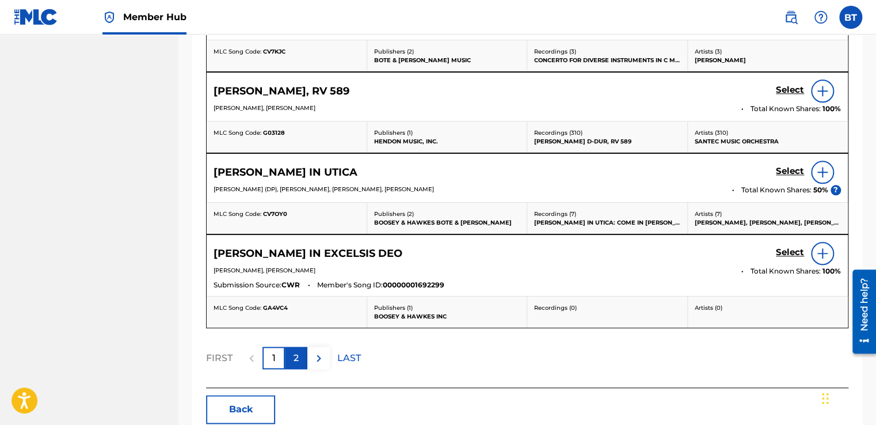
click at [291, 357] on div "2" at bounding box center [296, 357] width 22 height 22
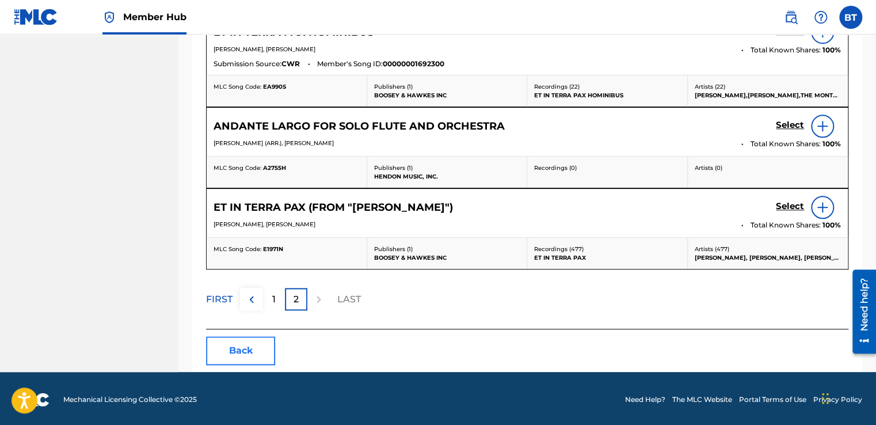
scroll to position [468, 0]
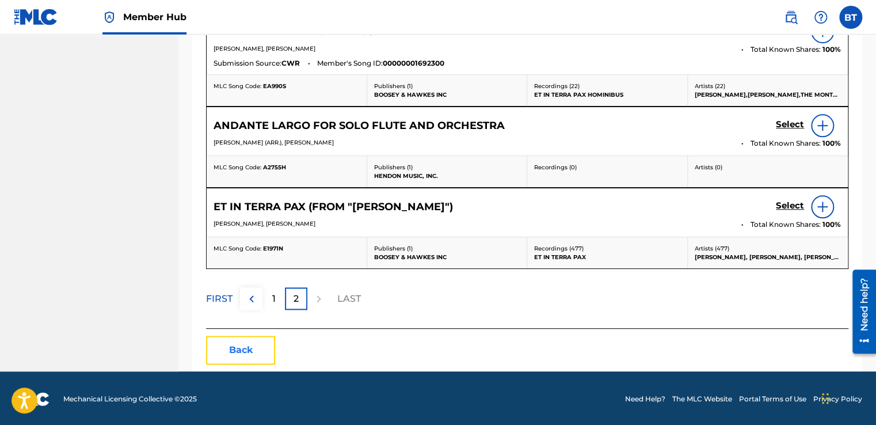
click at [265, 351] on button "Back" at bounding box center [240, 349] width 69 height 29
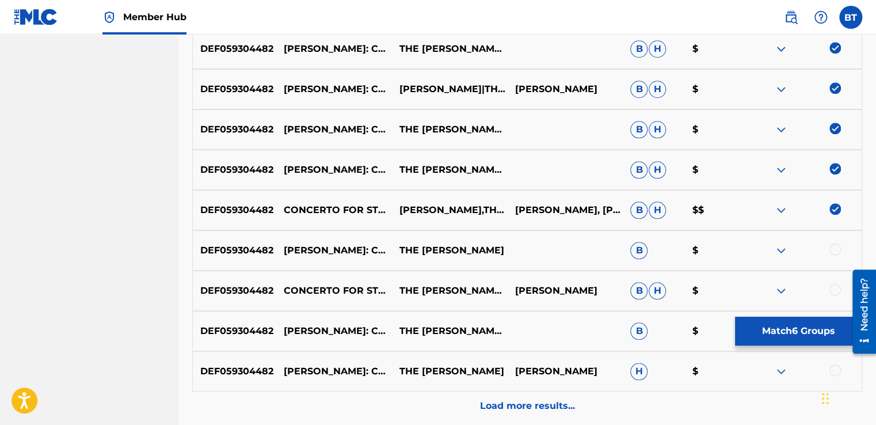
drag, startPoint x: 838, startPoint y: 208, endPoint x: 839, endPoint y: 182, distance: 26.5
click at [838, 207] on img at bounding box center [835, 209] width 12 height 12
drag, startPoint x: 836, startPoint y: 128, endPoint x: 823, endPoint y: 153, distance: 28.3
click at [836, 128] on img at bounding box center [835, 129] width 12 height 12
click at [831, 164] on img at bounding box center [835, 169] width 12 height 12
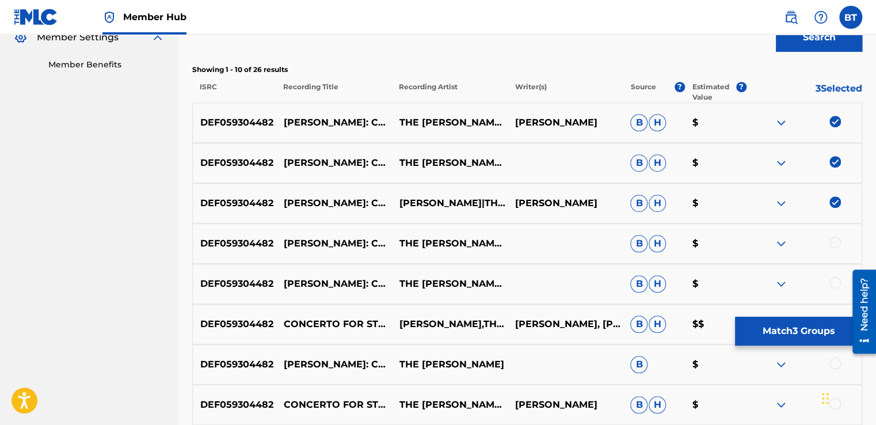
scroll to position [353, 0]
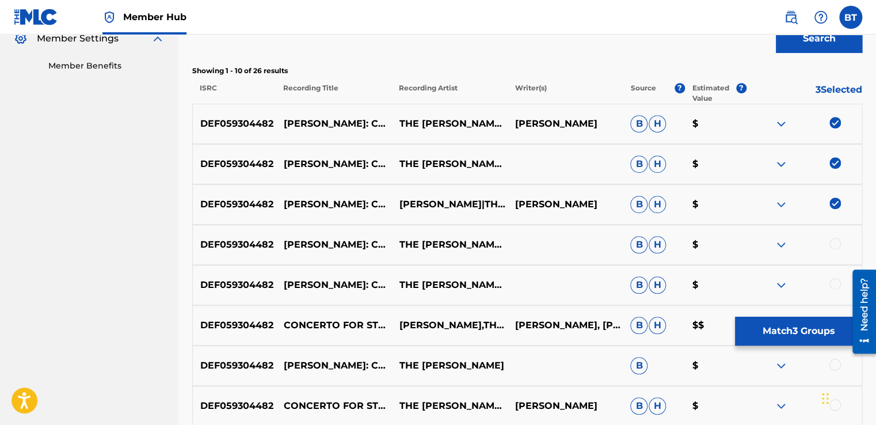
click at [834, 200] on img at bounding box center [835, 203] width 12 height 12
click at [832, 163] on img at bounding box center [835, 163] width 12 height 12
click at [838, 122] on img at bounding box center [835, 123] width 12 height 12
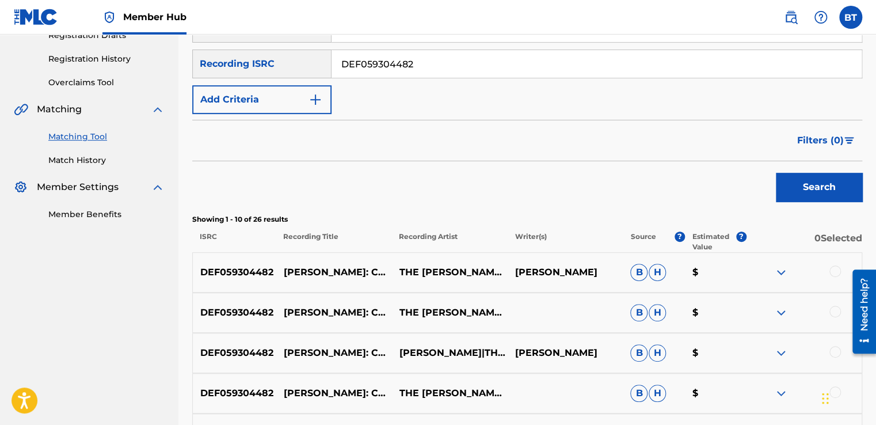
scroll to position [123, 0]
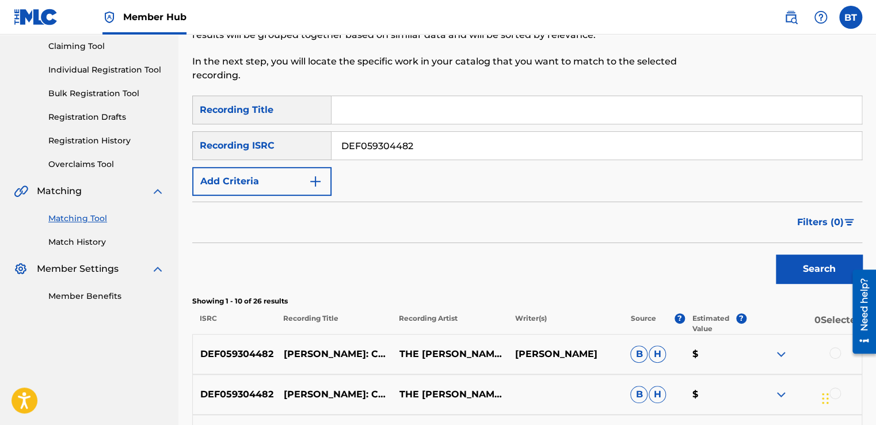
drag, startPoint x: 463, startPoint y: 144, endPoint x: 325, endPoint y: 144, distance: 137.5
click at [325, 144] on div "SearchWithCriteriab90ca0d2-73e0-473f-bf07-1c57519ac145 Recording ISRC DEF059304…" at bounding box center [527, 145] width 670 height 29
paste input "USACU0503333"
type input "USACU0503333"
click at [815, 270] on button "Search" at bounding box center [819, 268] width 86 height 29
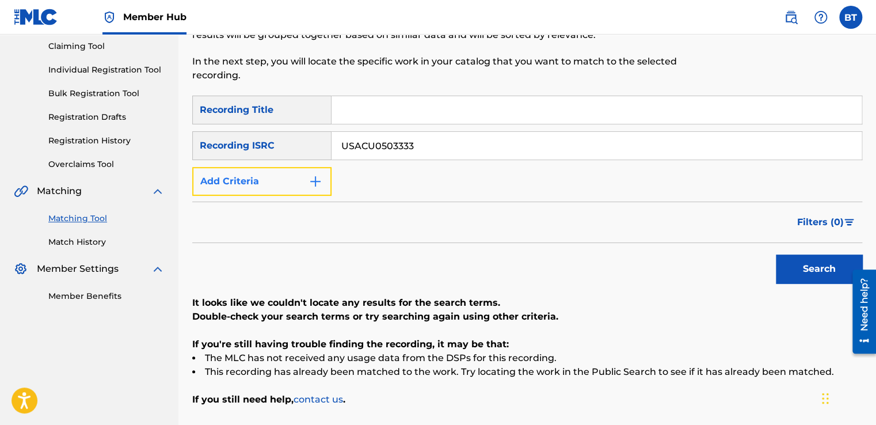
click at [296, 178] on button "Add Criteria" at bounding box center [261, 181] width 139 height 29
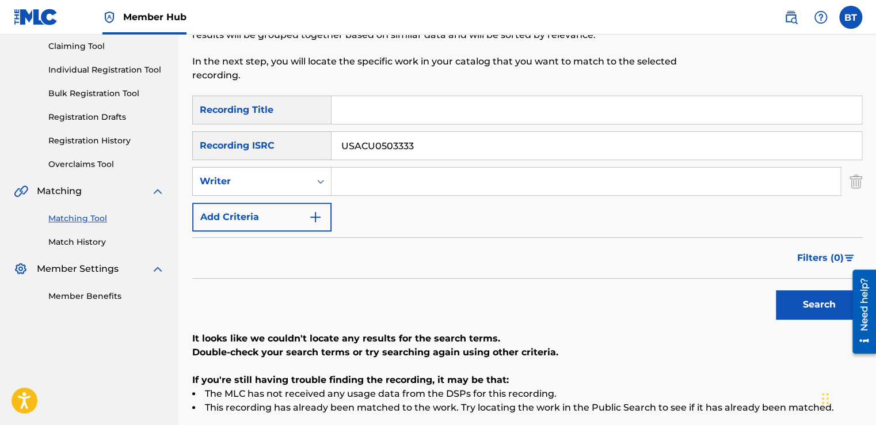
click at [375, 178] on input "Search Form" at bounding box center [585, 181] width 509 height 28
paste input "[PERSON_NAME]"
type input "[PERSON_NAME]"
drag, startPoint x: 456, startPoint y: 146, endPoint x: 308, endPoint y: 150, distance: 147.3
click at [308, 150] on div "SearchWithCriteriab90ca0d2-73e0-473f-bf07-1c57519ac145 Recording ISRC USACU0503…" at bounding box center [527, 145] width 670 height 29
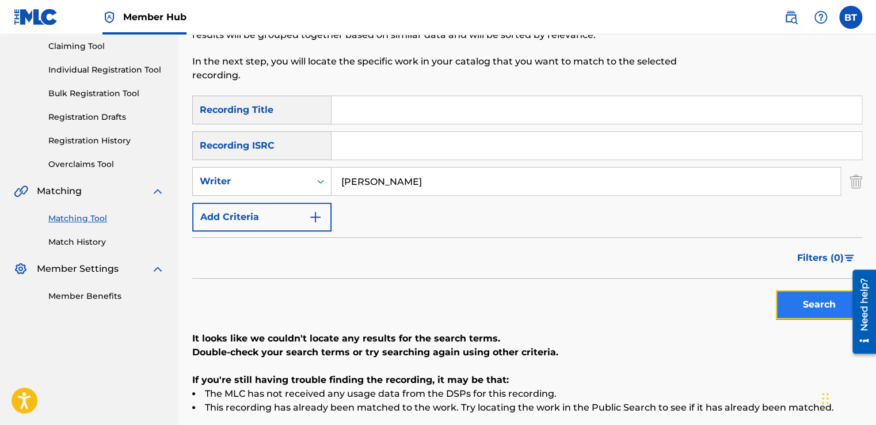
click at [819, 311] on button "Search" at bounding box center [819, 304] width 86 height 29
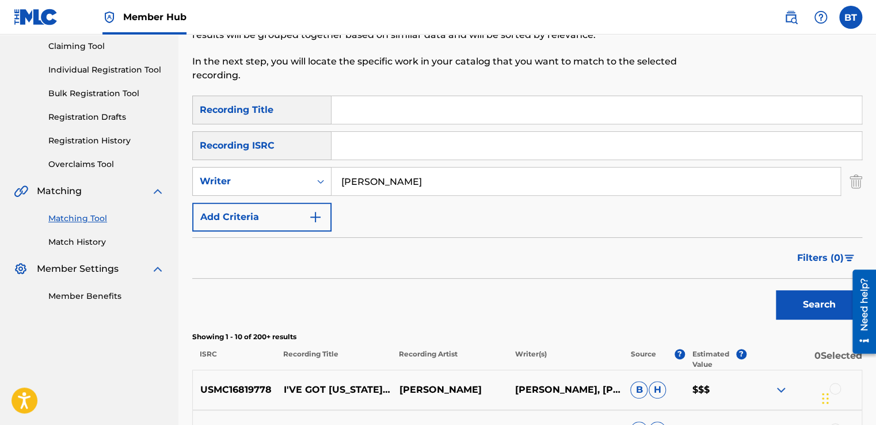
click at [407, 102] on input "Search Form" at bounding box center [596, 110] width 530 height 28
paste input "Except The Lord"
type input "Except The Lord"
click at [840, 300] on button "Search" at bounding box center [819, 304] width 86 height 29
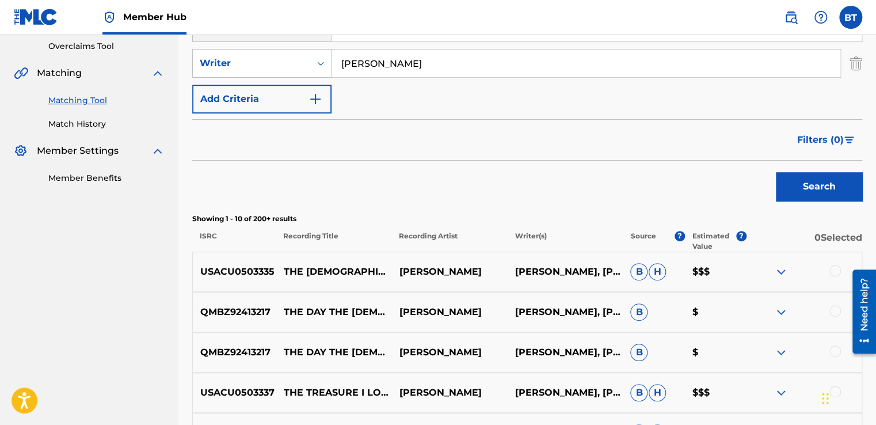
scroll to position [238, 0]
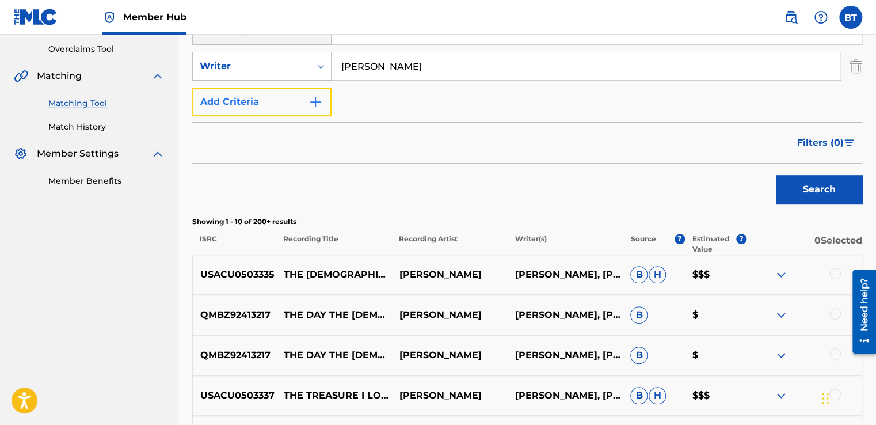
click at [283, 100] on button "Add Criteria" at bounding box center [261, 101] width 139 height 29
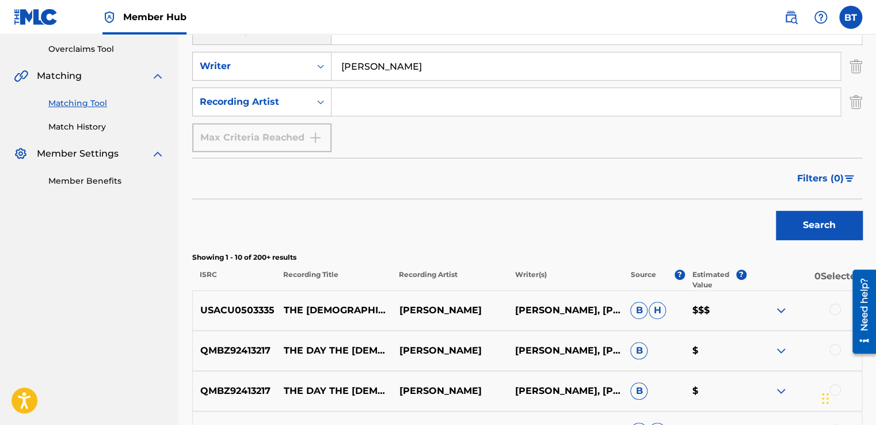
click at [379, 100] on input "Search Form" at bounding box center [585, 102] width 509 height 28
drag, startPoint x: 458, startPoint y: 307, endPoint x: 402, endPoint y: 309, distance: 56.4
click at [402, 309] on p "[PERSON_NAME]" at bounding box center [449, 310] width 116 height 14
copy p "[PERSON_NAME]"
click at [417, 105] on input "Search Form" at bounding box center [585, 102] width 509 height 28
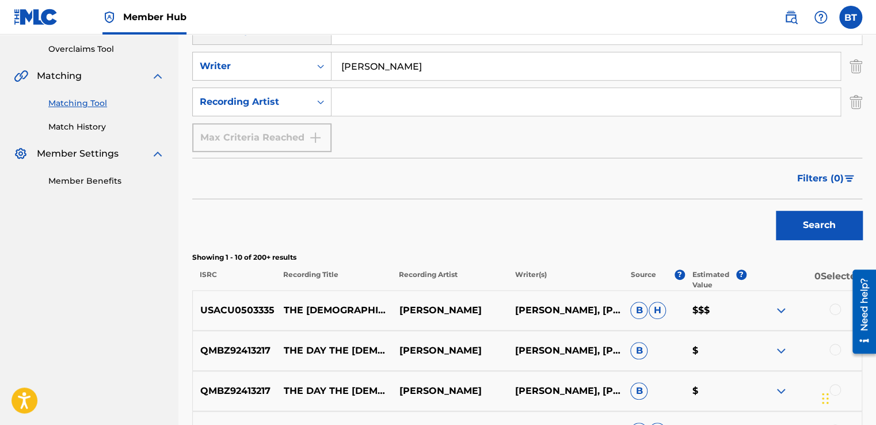
paste input "[PERSON_NAME]"
type input "[PERSON_NAME]"
click at [843, 235] on button "Search" at bounding box center [819, 225] width 86 height 29
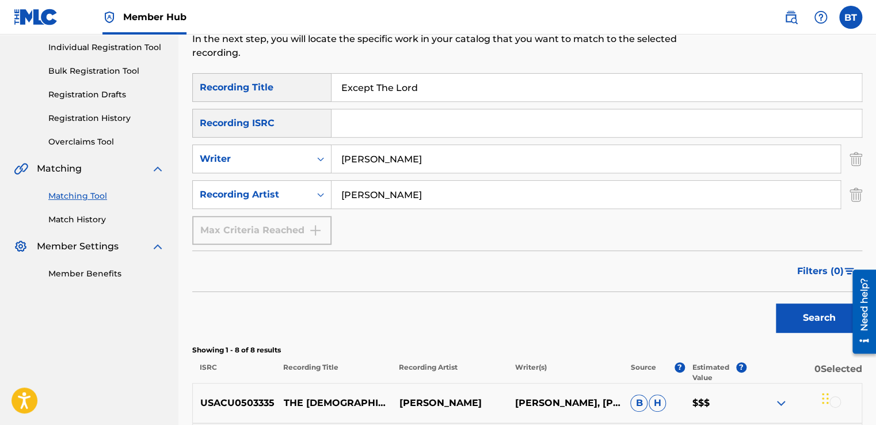
scroll to position [135, 0]
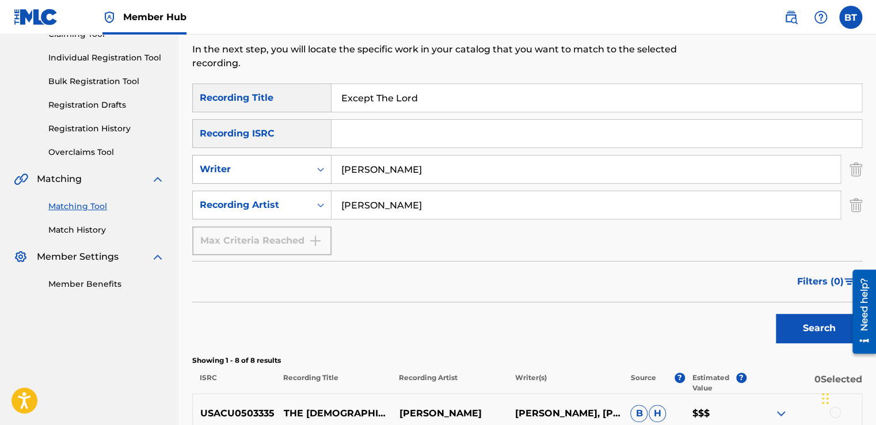
drag, startPoint x: 424, startPoint y: 178, endPoint x: 285, endPoint y: 170, distance: 139.5
click at [285, 170] on div "SearchWithCriteria30c65460-cfbe-4011-bf2f-53dfc4af4f94 Writer [PERSON_NAME]" at bounding box center [527, 169] width 670 height 29
click at [818, 322] on button "Search" at bounding box center [819, 328] width 86 height 29
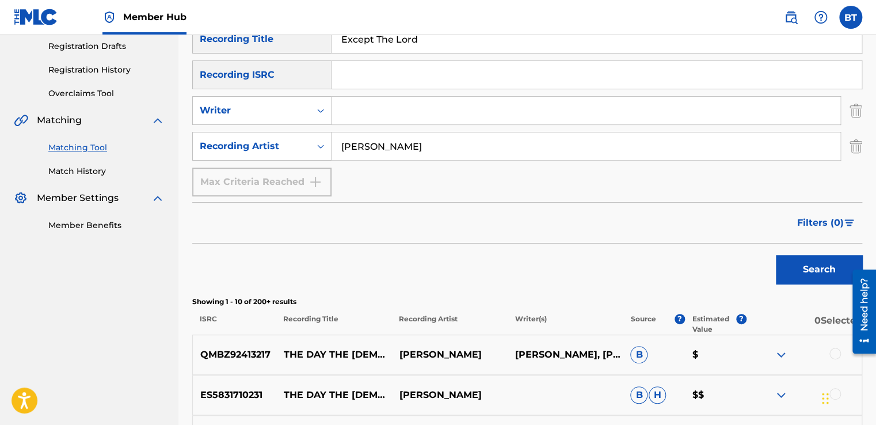
scroll to position [187, 0]
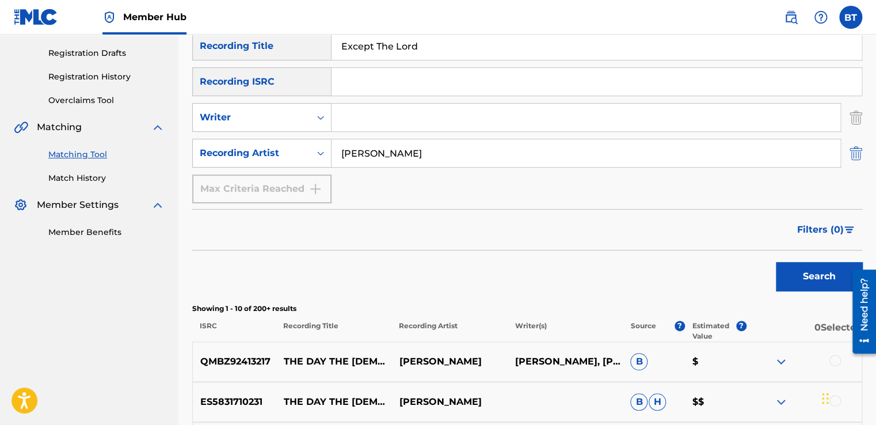
drag, startPoint x: 855, startPoint y: 158, endPoint x: 853, endPoint y: 119, distance: 38.6
click at [854, 158] on img "Search Form" at bounding box center [855, 153] width 13 height 29
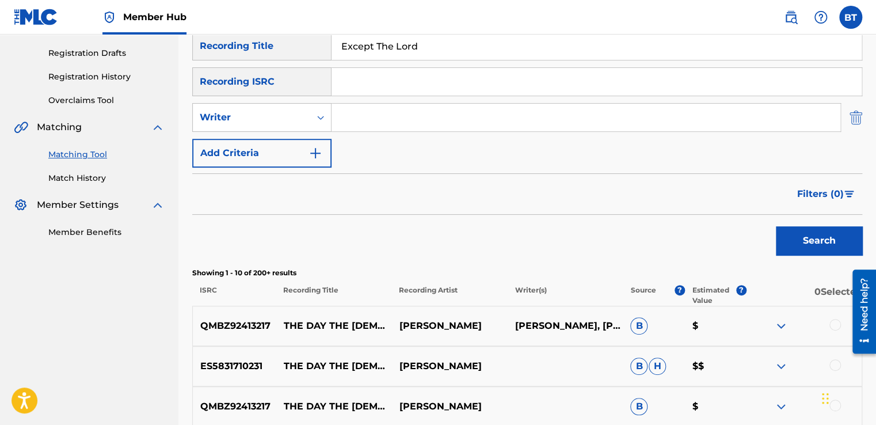
click at [852, 115] on img "Search Form" at bounding box center [855, 117] width 13 height 29
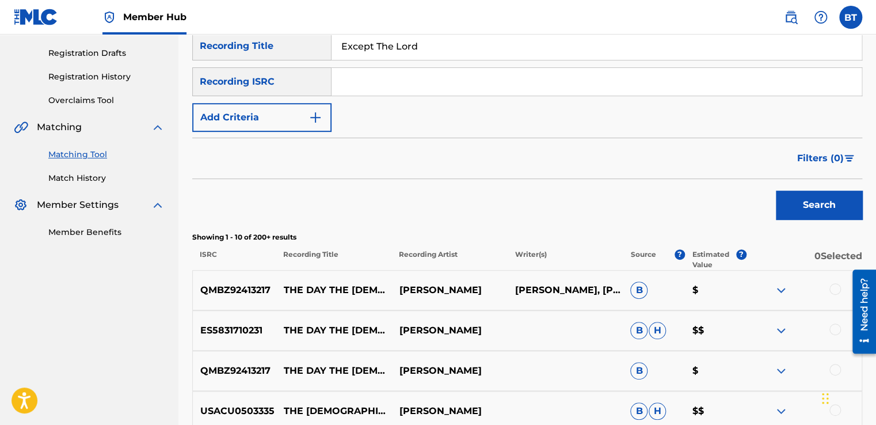
drag, startPoint x: 479, startPoint y: 51, endPoint x: 322, endPoint y: 51, distance: 156.5
click at [322, 51] on div "SearchWithCriteriaf1f28648-6b9f-4b81-bde8-680ef45061aa Recording Title Except T…" at bounding box center [527, 46] width 670 height 29
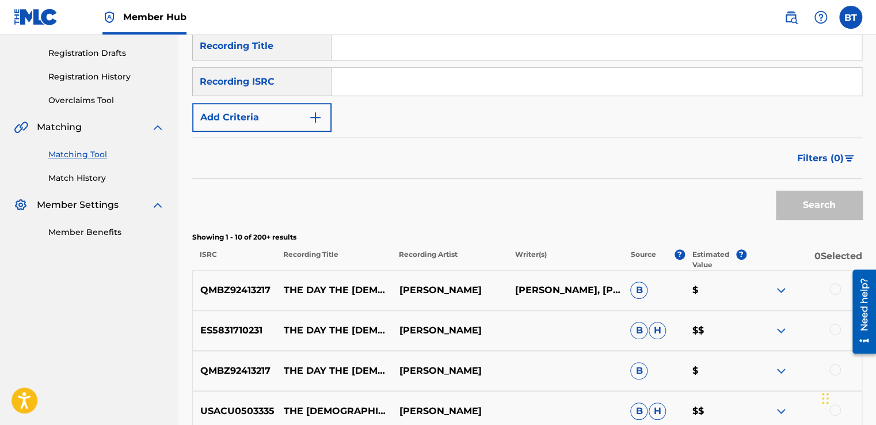
click at [345, 72] on input "Search Form" at bounding box center [596, 82] width 530 height 28
paste input "QMFME1327037"
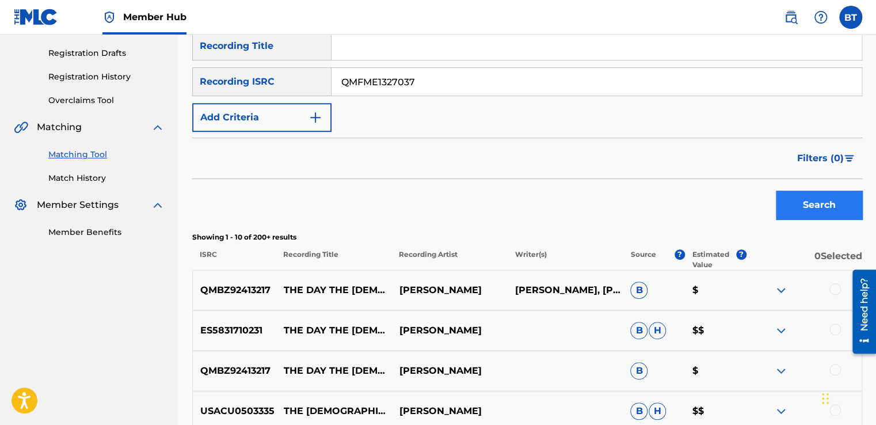
type input "QMFME1327037"
click at [800, 204] on button "Search" at bounding box center [819, 204] width 86 height 29
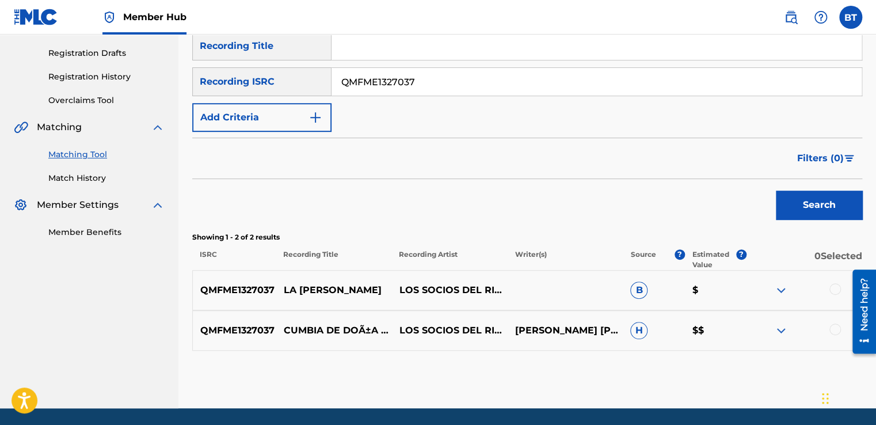
click at [832, 285] on div at bounding box center [835, 289] width 12 height 12
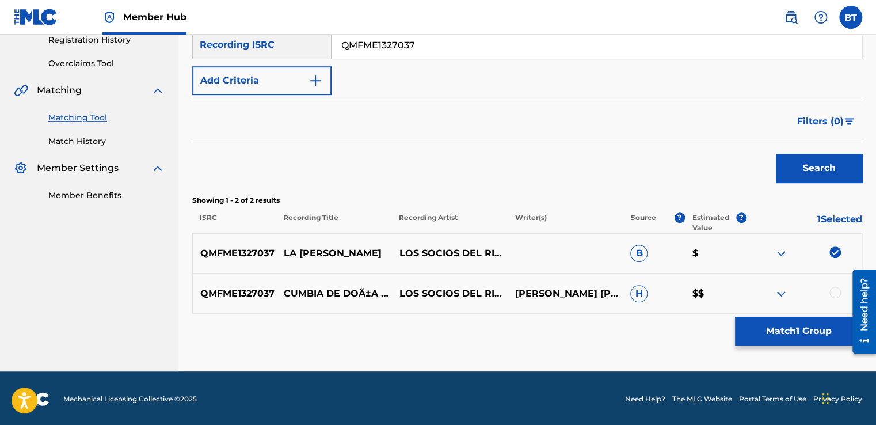
scroll to position [225, 0]
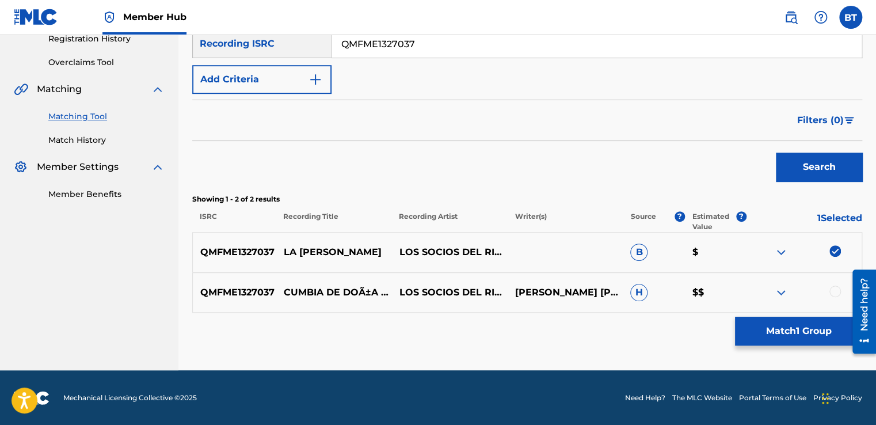
click at [836, 292] on div at bounding box center [835, 291] width 12 height 12
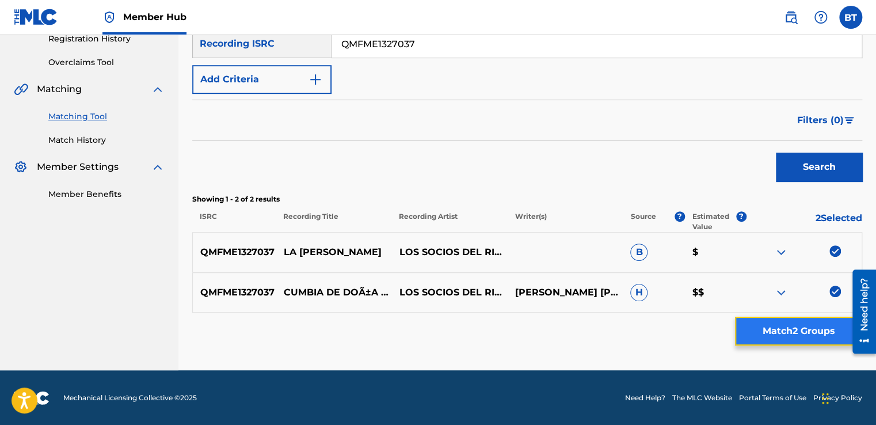
click at [809, 331] on button "Match 2 Groups" at bounding box center [798, 330] width 127 height 29
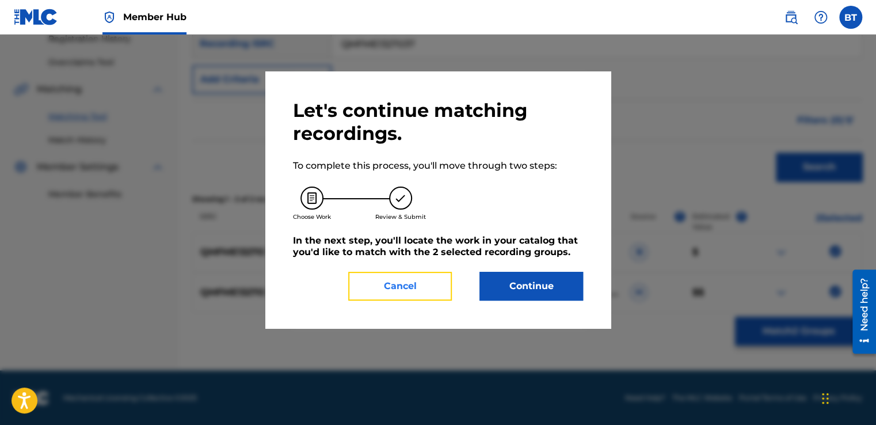
click at [406, 278] on button "Cancel" at bounding box center [400, 286] width 104 height 29
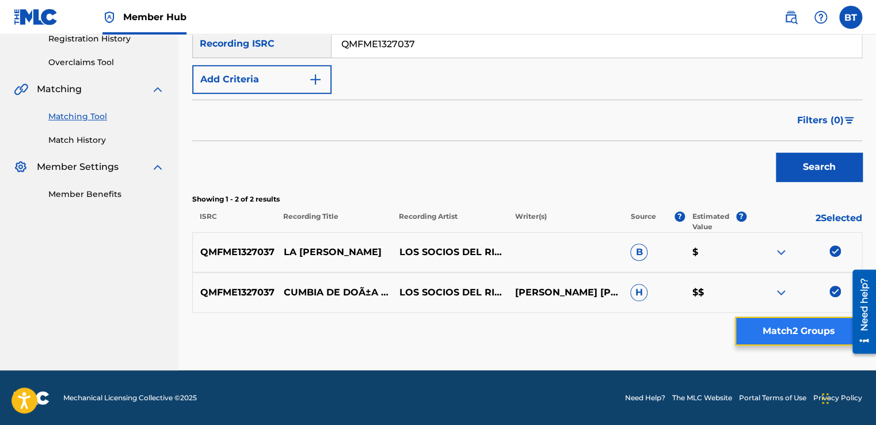
click at [820, 329] on button "Match 2 Groups" at bounding box center [798, 330] width 127 height 29
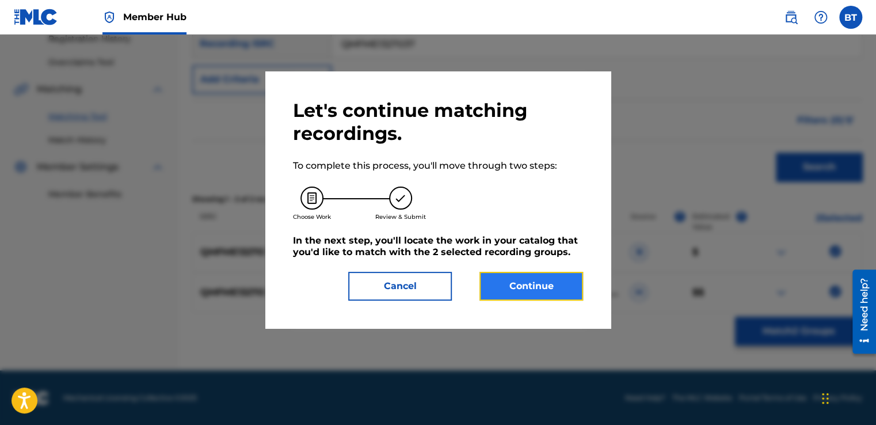
click at [524, 284] on button "Continue" at bounding box center [531, 286] width 104 height 29
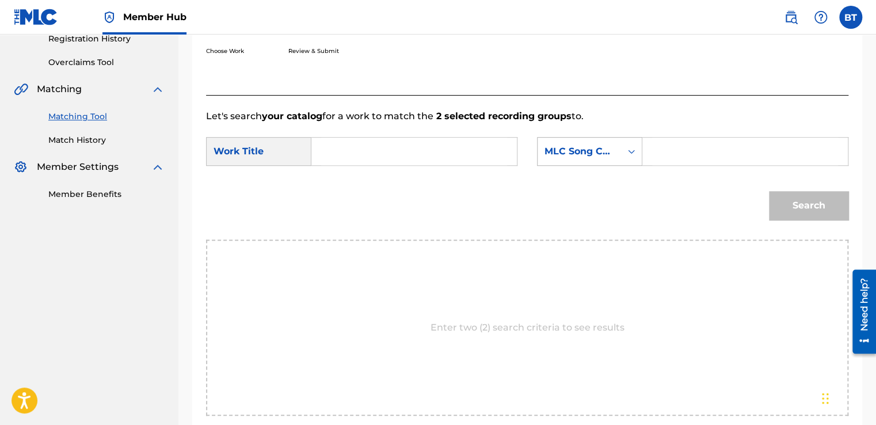
click at [612, 152] on div "MLC Song Code" at bounding box center [579, 151] width 70 height 14
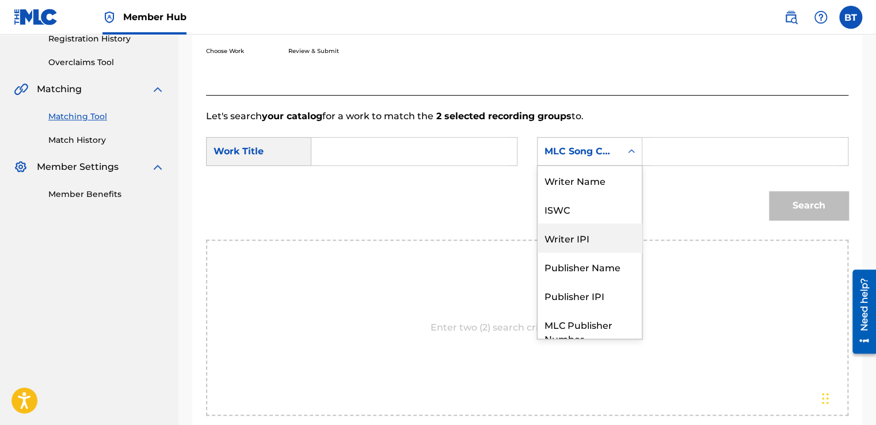
scroll to position [0, 0]
click at [610, 182] on div "Writer Name" at bounding box center [589, 180] width 104 height 29
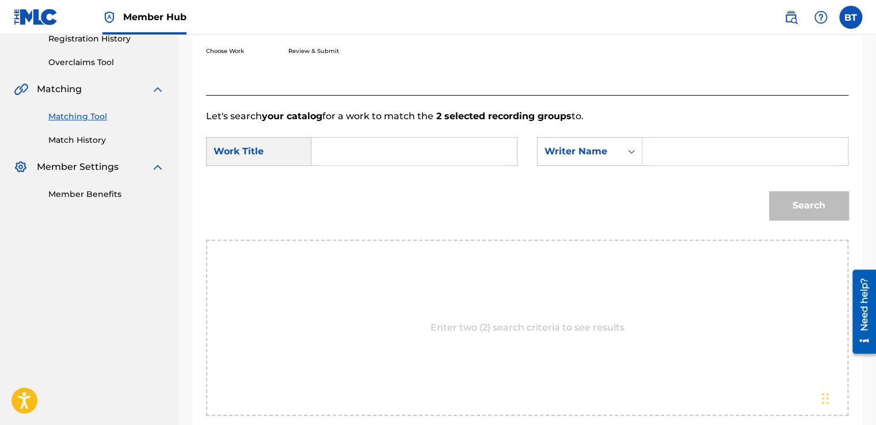
click at [664, 151] on input "Search Form" at bounding box center [745, 152] width 186 height 28
paste input "[PERSON_NAME] [PERSON_NAME]"
type input "[PERSON_NAME] [PERSON_NAME]"
click at [396, 149] on input "Search Form" at bounding box center [414, 152] width 186 height 28
paste input "Cumbia de [PERSON_NAME]"
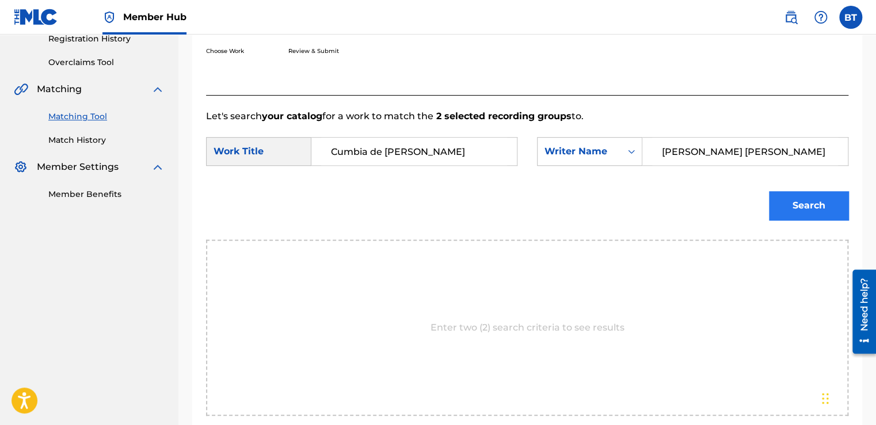
type input "Cumbia de [PERSON_NAME]"
click at [810, 194] on button "Search" at bounding box center [808, 205] width 79 height 29
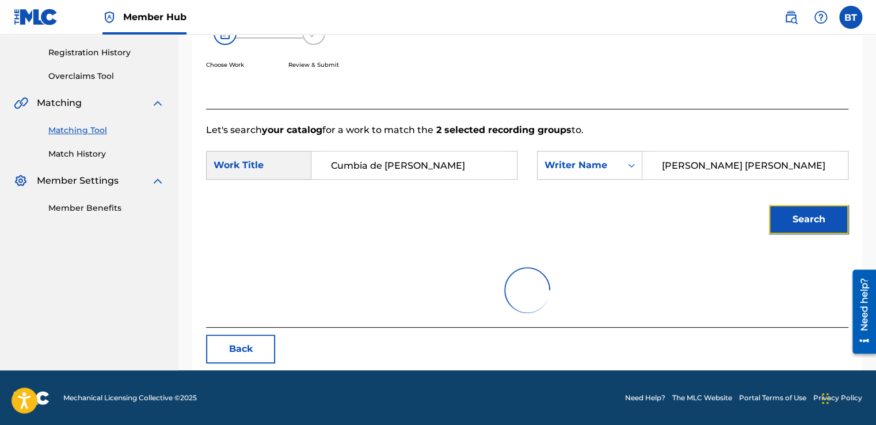
scroll to position [162, 0]
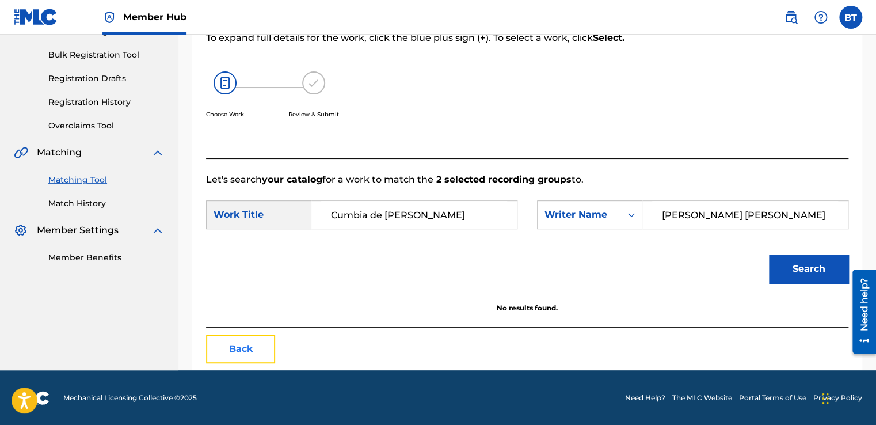
click at [259, 343] on button "Back" at bounding box center [240, 348] width 69 height 29
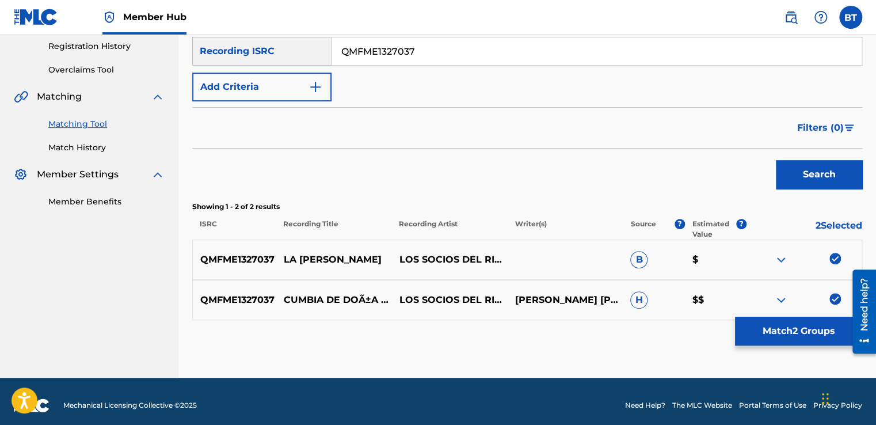
scroll to position [225, 0]
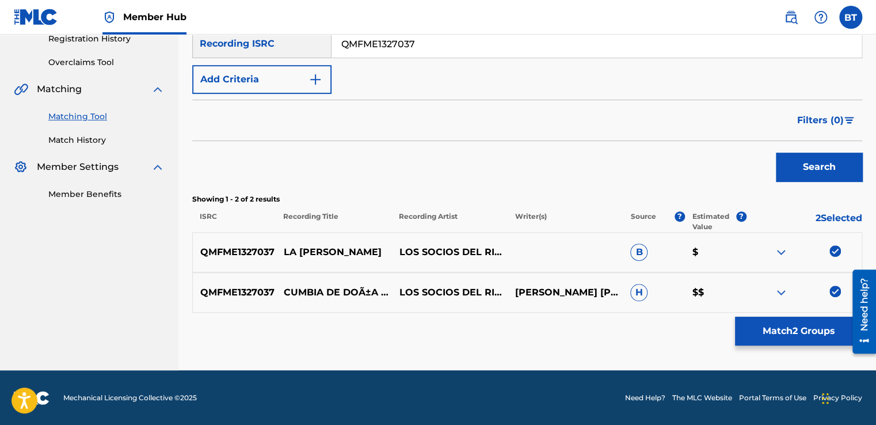
drag, startPoint x: 838, startPoint y: 246, endPoint x: 837, endPoint y: 256, distance: 9.8
click at [838, 247] on img at bounding box center [835, 251] width 12 height 12
click at [834, 291] on img at bounding box center [835, 291] width 12 height 12
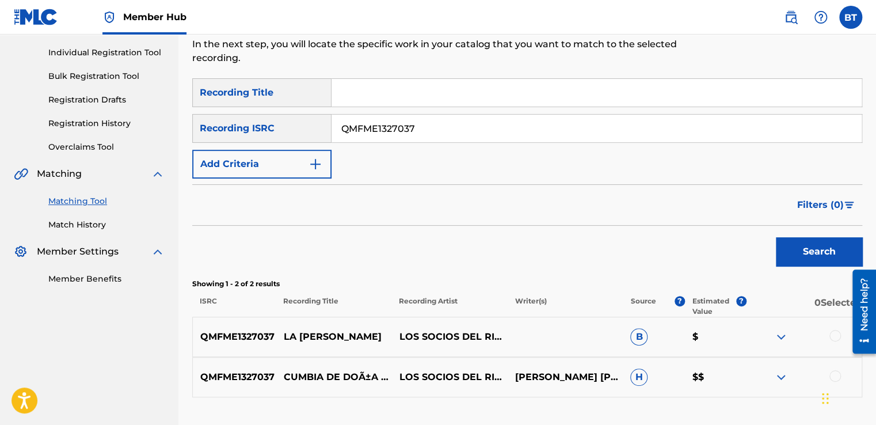
scroll to position [110, 0]
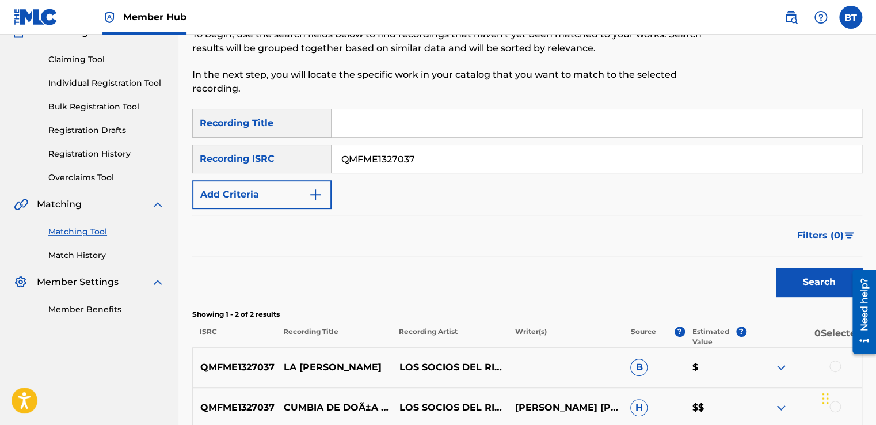
drag, startPoint x: 401, startPoint y: 169, endPoint x: 324, endPoint y: 178, distance: 77.0
click at [324, 178] on div "SearchWithCriteriaf1f28648-6b9f-4b81-bde8-680ef45061aa Recording Title SearchWi…" at bounding box center [527, 159] width 670 height 100
paste input "HKI199940404"
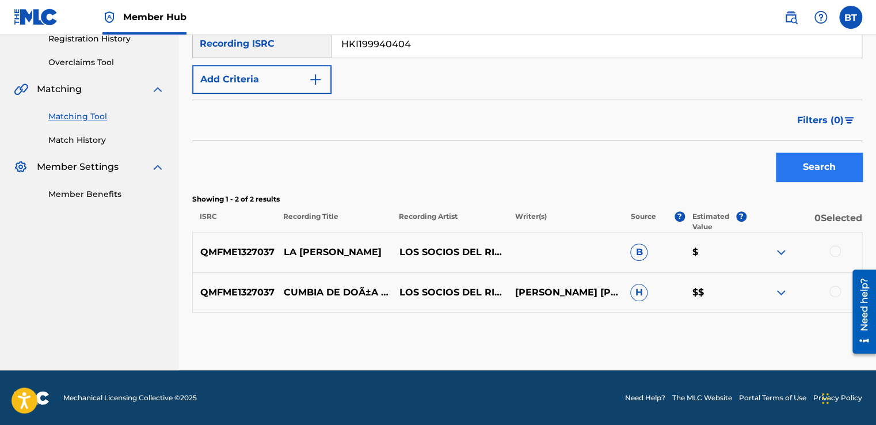
type input "HKI199940404"
click at [797, 169] on button "Search" at bounding box center [819, 166] width 86 height 29
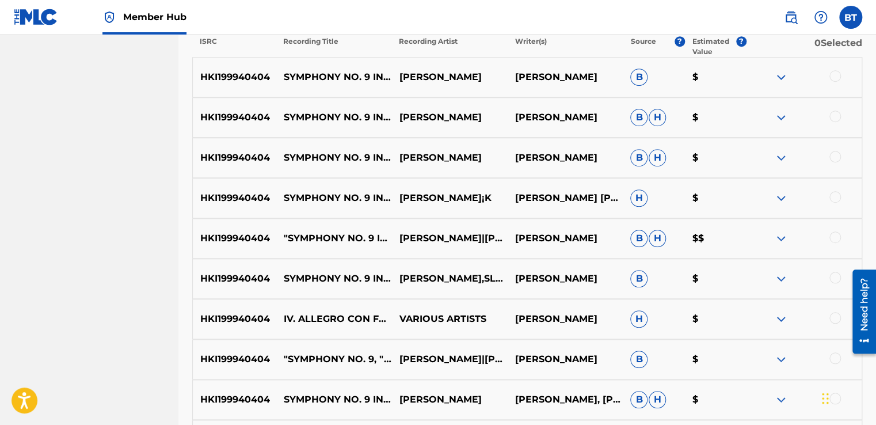
scroll to position [398, 0]
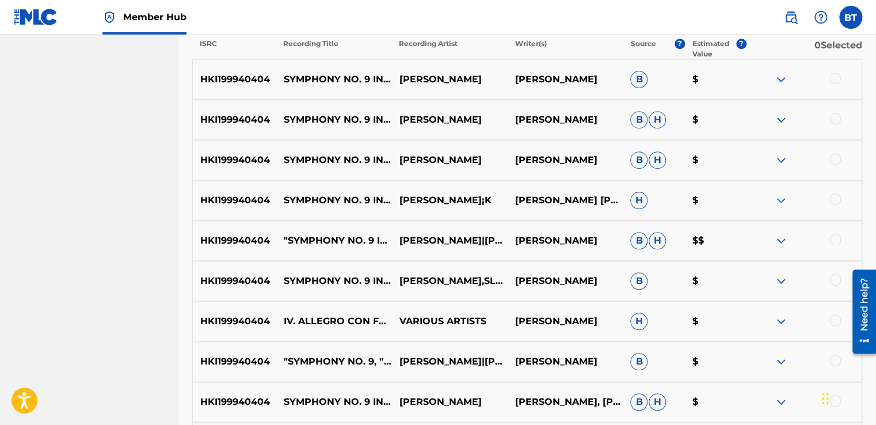
click at [836, 119] on div at bounding box center [835, 119] width 12 height 12
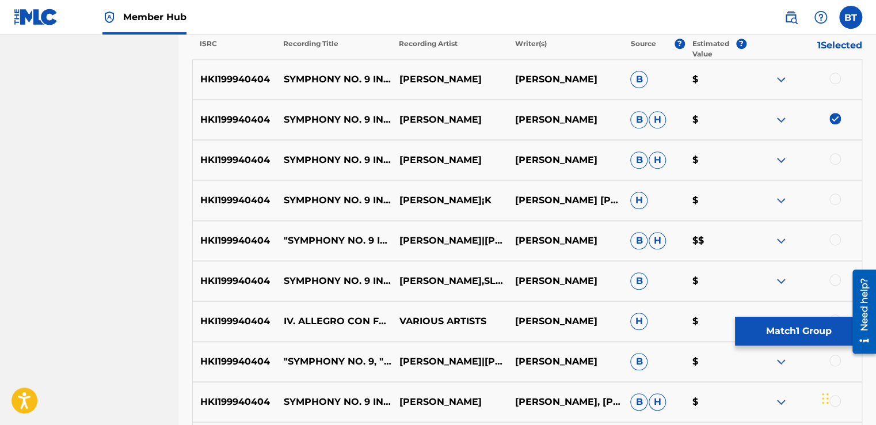
click at [833, 157] on div at bounding box center [835, 159] width 12 height 12
click at [837, 194] on div at bounding box center [835, 199] width 12 height 12
click at [833, 245] on div at bounding box center [804, 241] width 116 height 14
click at [837, 240] on div at bounding box center [835, 240] width 12 height 12
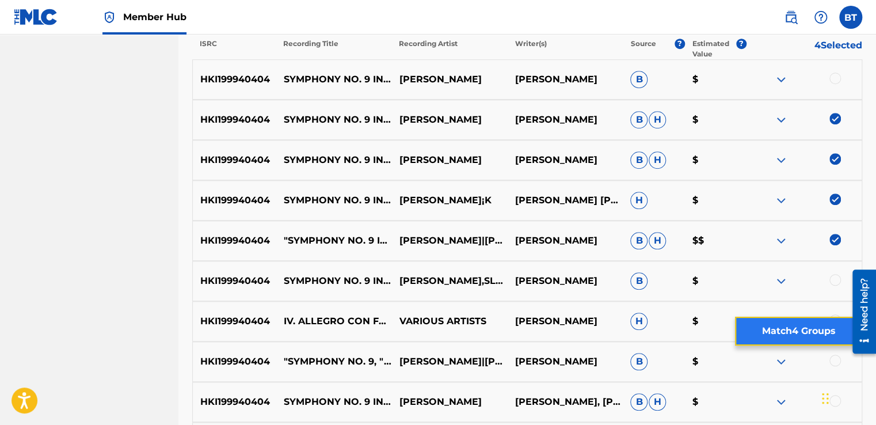
click at [802, 330] on button "Match 4 Groups" at bounding box center [798, 330] width 127 height 29
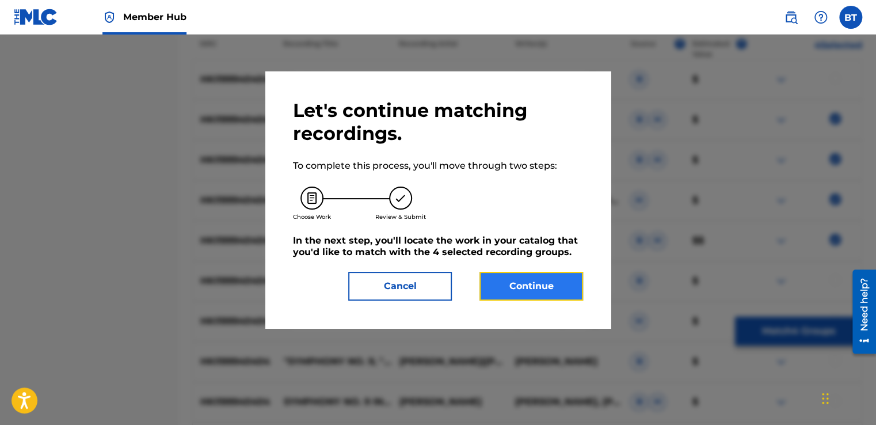
click at [571, 281] on button "Continue" at bounding box center [531, 286] width 104 height 29
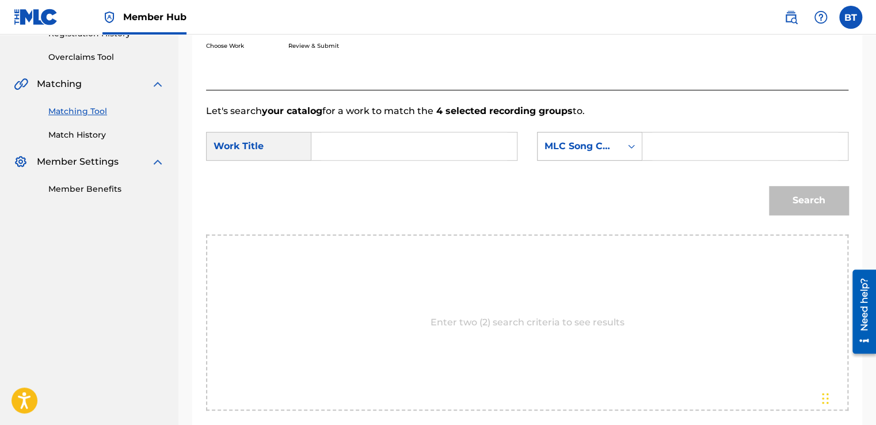
scroll to position [226, 0]
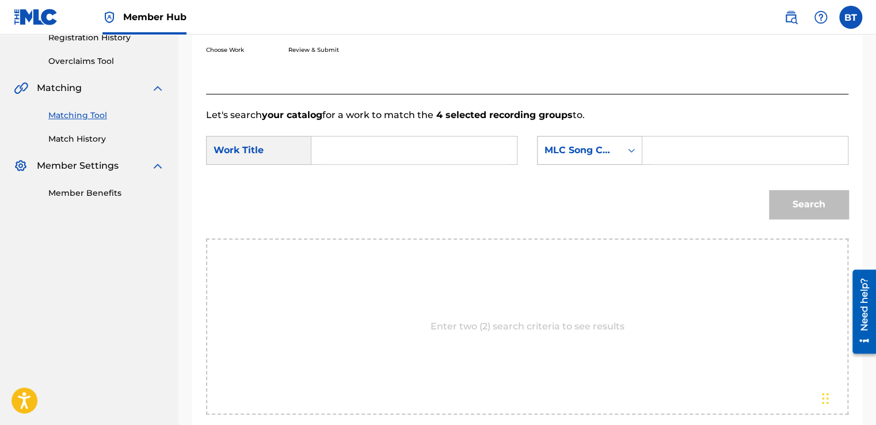
click at [594, 159] on div "MLC Song Code" at bounding box center [578, 150] width 83 height 22
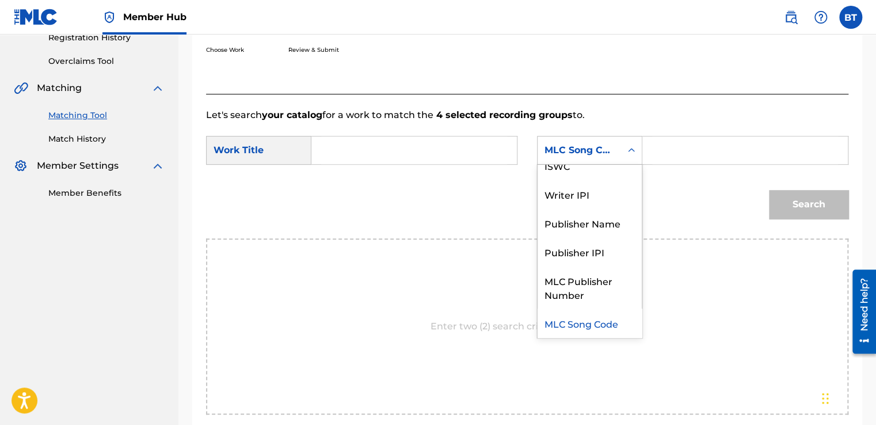
scroll to position [0, 0]
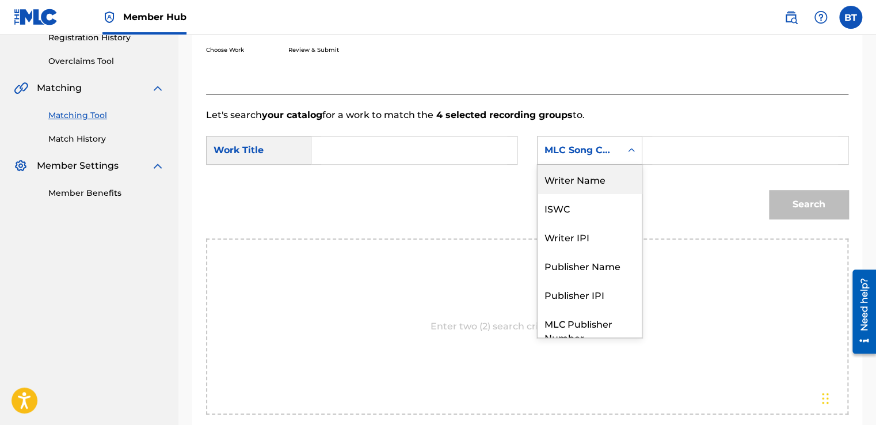
click at [594, 173] on div "Writer Name" at bounding box center [589, 179] width 104 height 29
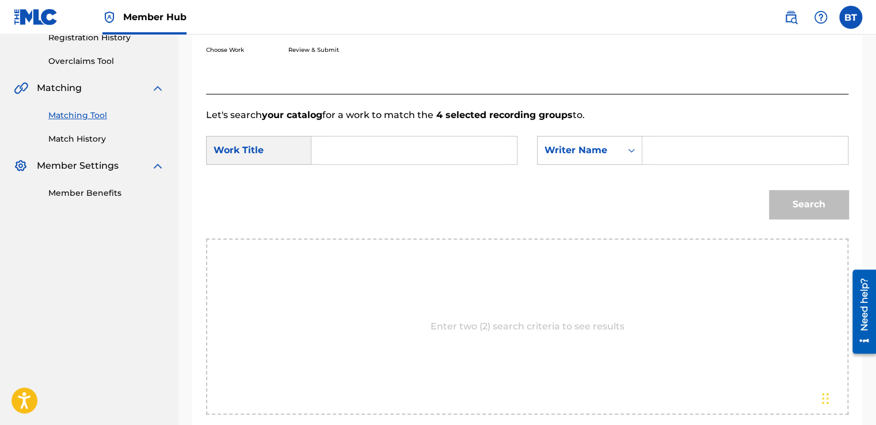
click at [694, 151] on input "Search Form" at bounding box center [745, 150] width 186 height 28
paste input "[PERSON_NAME]"
type input "[PERSON_NAME]"
click at [420, 150] on input "Search Form" at bounding box center [414, 150] width 186 height 28
paste input "Symphony No. 9 in E Minor, Op. 95, B. 178 "From the New World": IV. Allegro con…"
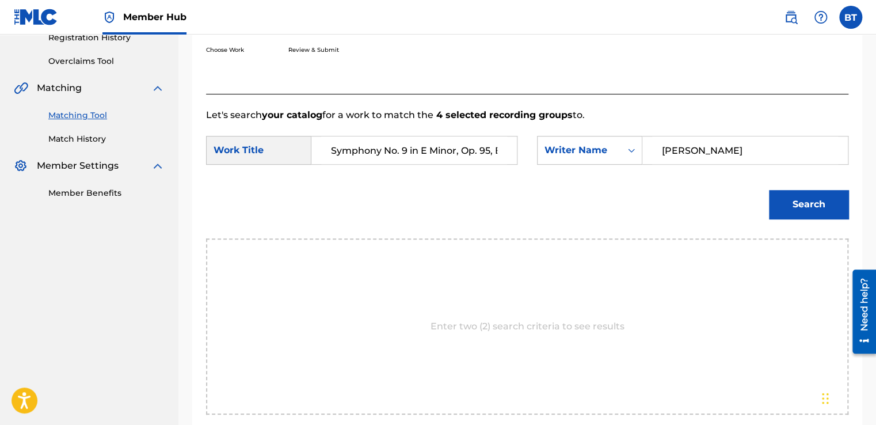
scroll to position [0, 231]
type input "Symphony No. 9 in E Minor, Op. 95, B. 178 "From the New World": IV. Allegro con…"
click at [812, 211] on button "Search" at bounding box center [808, 204] width 79 height 29
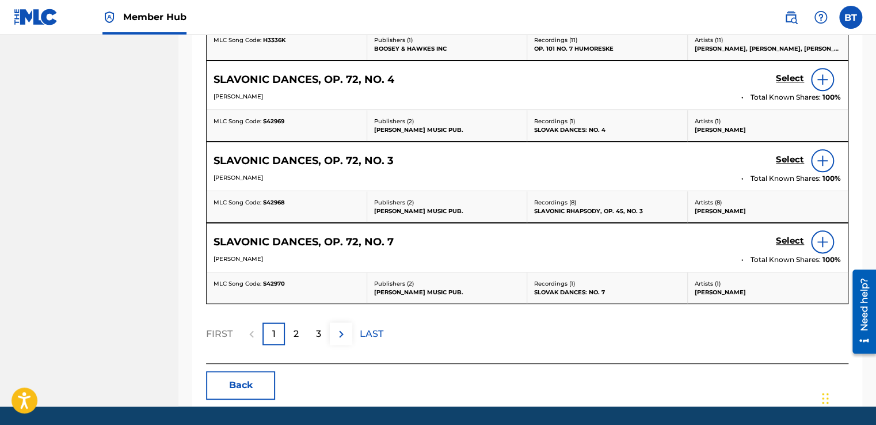
scroll to position [617, 0]
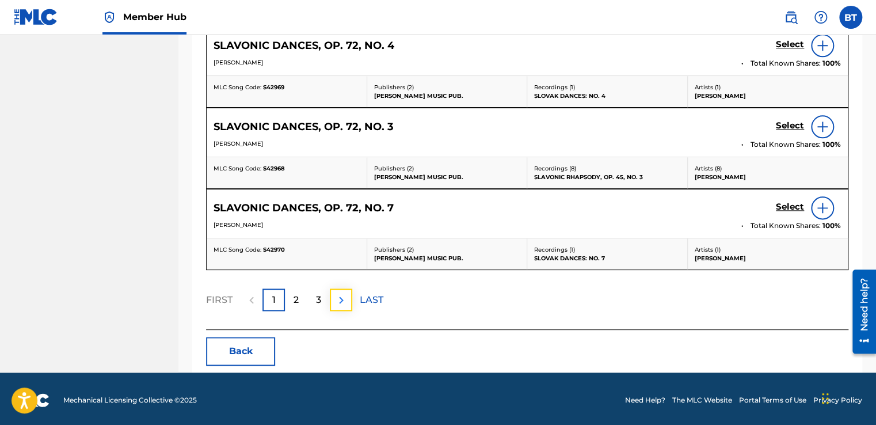
click at [346, 300] on img at bounding box center [341, 300] width 14 height 14
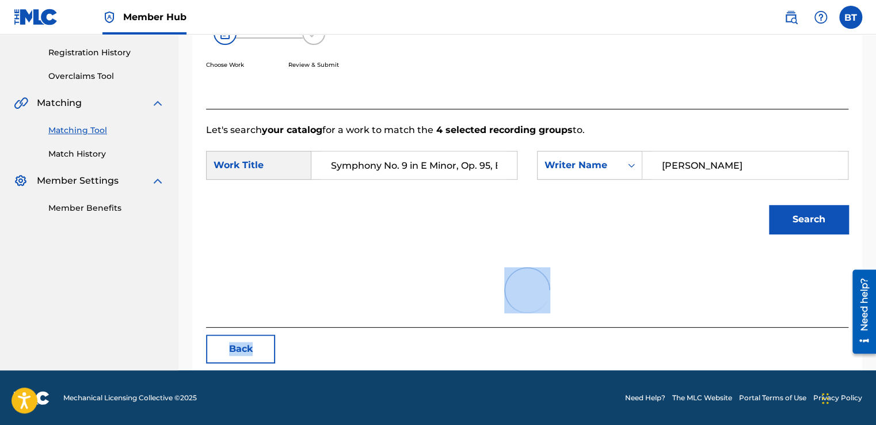
click at [346, 300] on div at bounding box center [527, 290] width 642 height 74
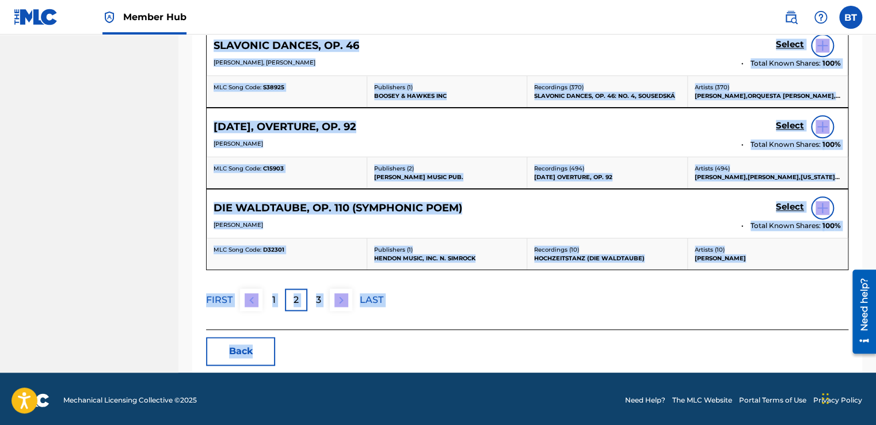
drag, startPoint x: 346, startPoint y: 300, endPoint x: 559, endPoint y: 303, distance: 213.5
click at [559, 303] on div "FIRST 1 2 3 LAST" at bounding box center [527, 299] width 642 height 22
click at [519, 310] on div "Showing 6 - 10 of 13 results SLAVONIC DANCE NO. 3 IN G Select [PERSON_NAME], [P…" at bounding box center [527, 89] width 642 height 482
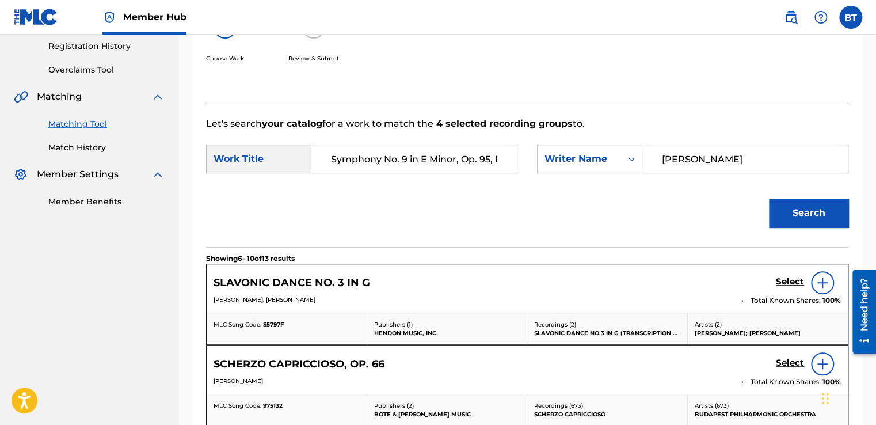
scroll to position [214, 0]
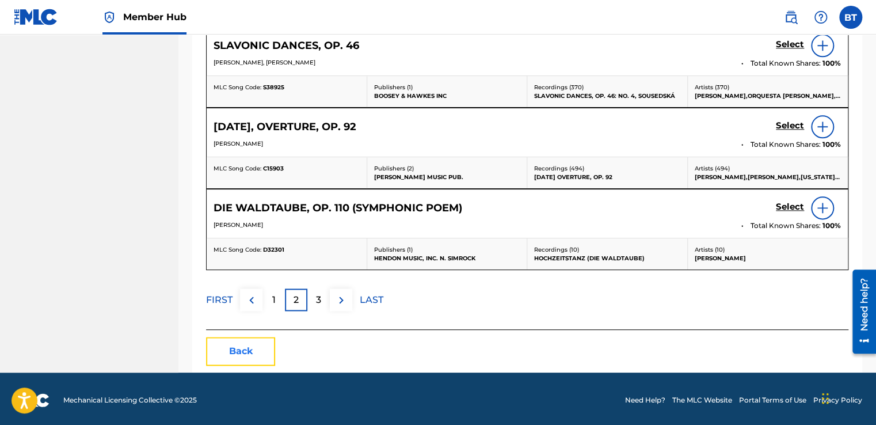
click at [236, 356] on button "Back" at bounding box center [240, 351] width 69 height 29
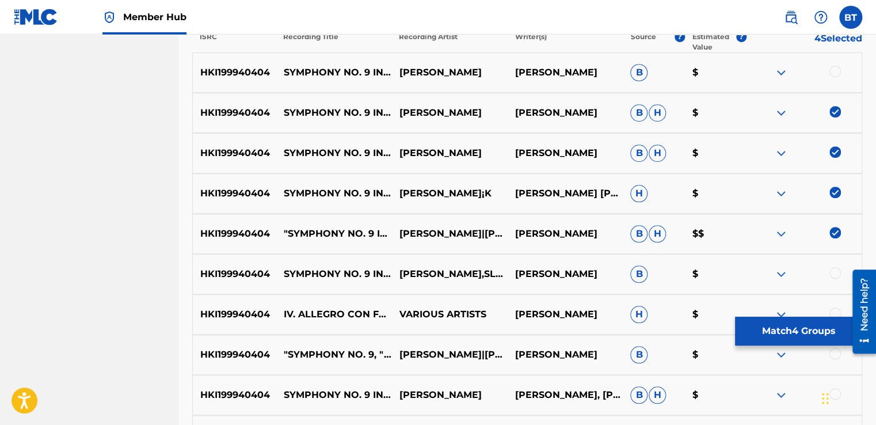
scroll to position [403, 0]
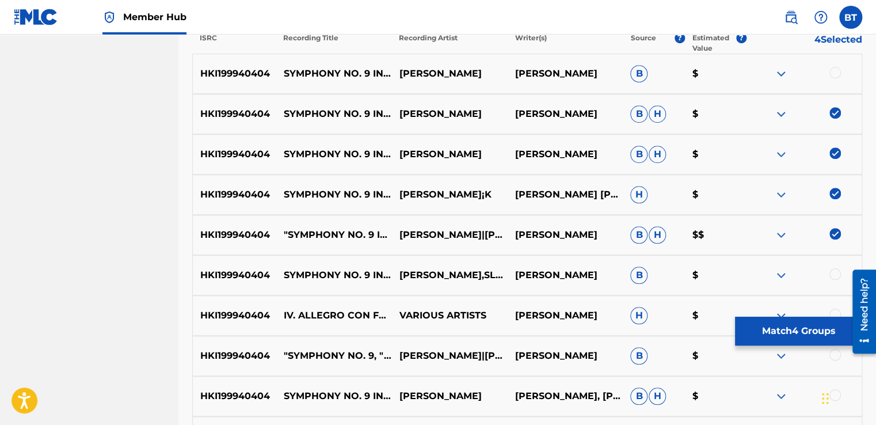
click at [835, 234] on img at bounding box center [835, 234] width 12 height 12
click at [832, 196] on img at bounding box center [835, 194] width 12 height 12
click at [835, 148] on img at bounding box center [835, 153] width 12 height 12
click at [833, 112] on img at bounding box center [835, 113] width 12 height 12
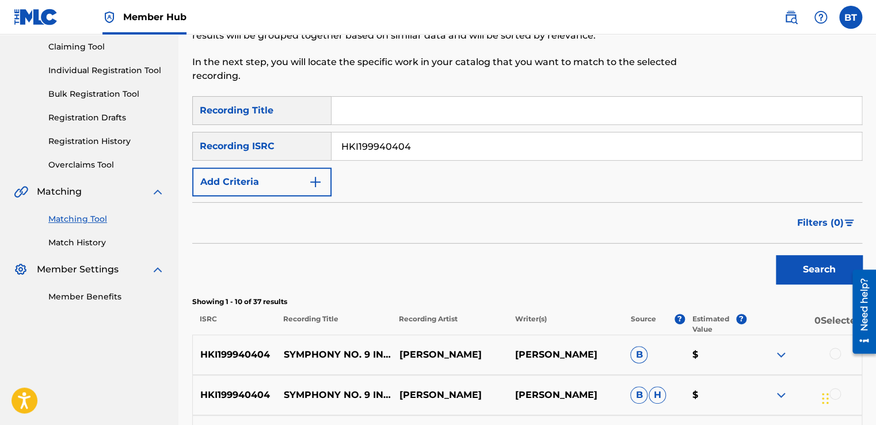
scroll to position [116, 0]
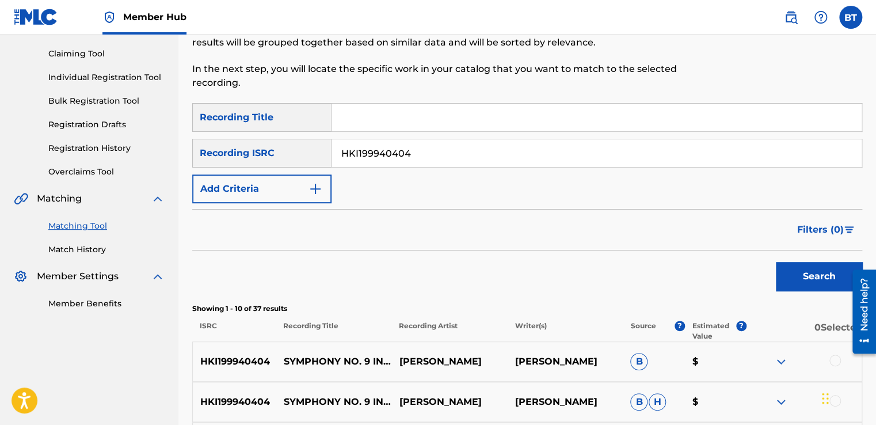
drag, startPoint x: 352, startPoint y: 159, endPoint x: 274, endPoint y: 159, distance: 77.7
click at [274, 159] on div "SearchWithCriteriab90ca0d2-73e0-473f-bf07-1c57519ac145 Recording ISRC HKI199940…" at bounding box center [527, 153] width 670 height 29
paste input "USASN1800245"
type input "USASN1800245"
click at [805, 266] on button "Search" at bounding box center [819, 276] width 86 height 29
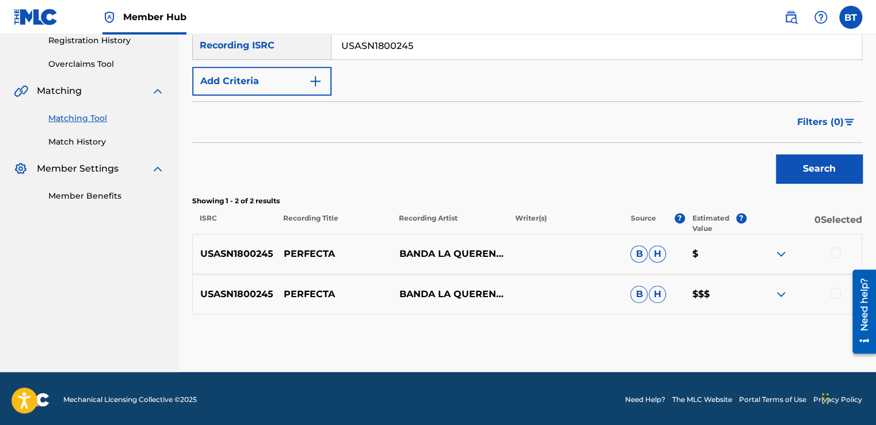
scroll to position [225, 0]
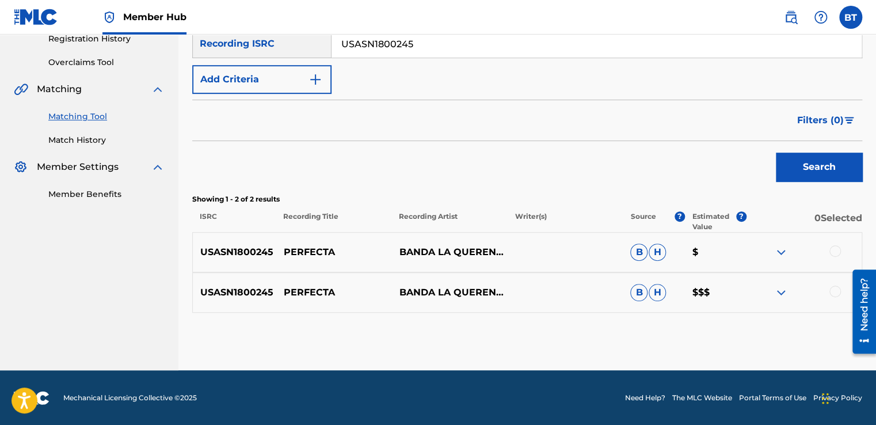
click at [831, 246] on div at bounding box center [835, 251] width 12 height 12
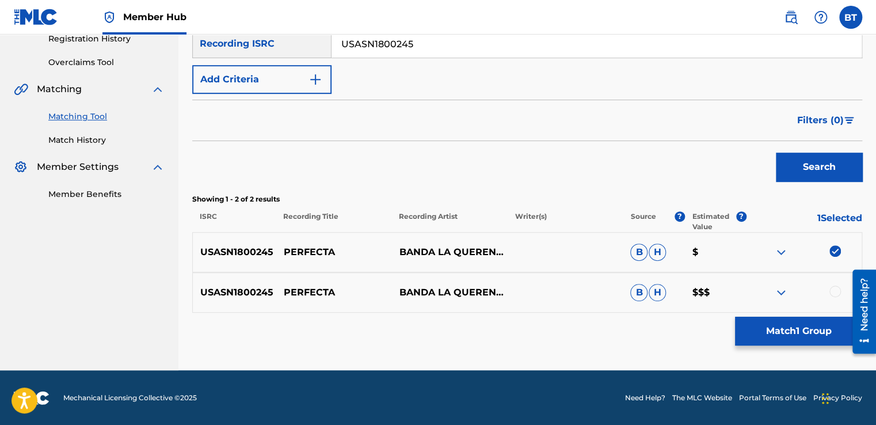
click at [835, 292] on div at bounding box center [835, 291] width 12 height 12
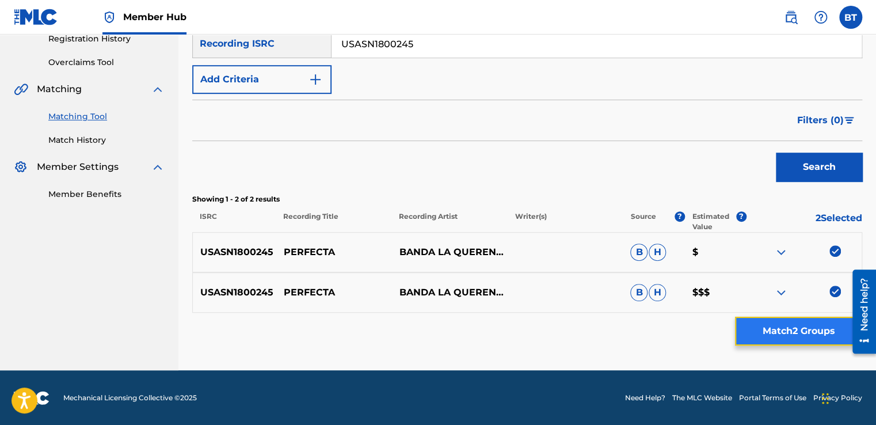
click at [812, 337] on button "Match 2 Groups" at bounding box center [798, 330] width 127 height 29
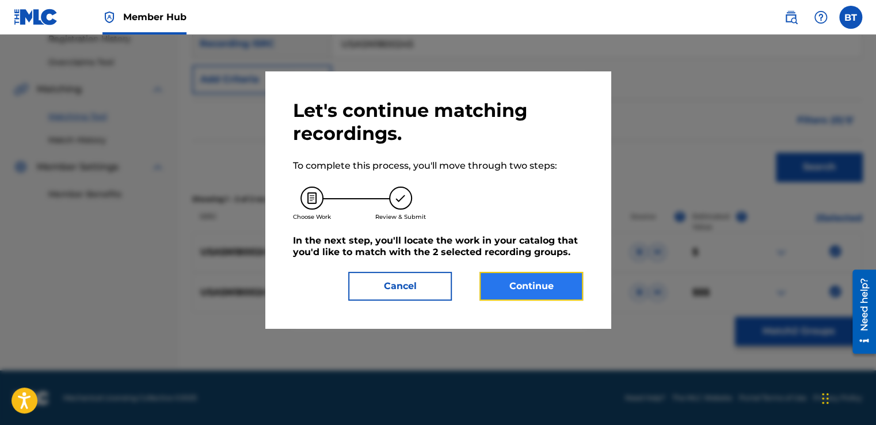
click at [573, 280] on button "Continue" at bounding box center [531, 286] width 104 height 29
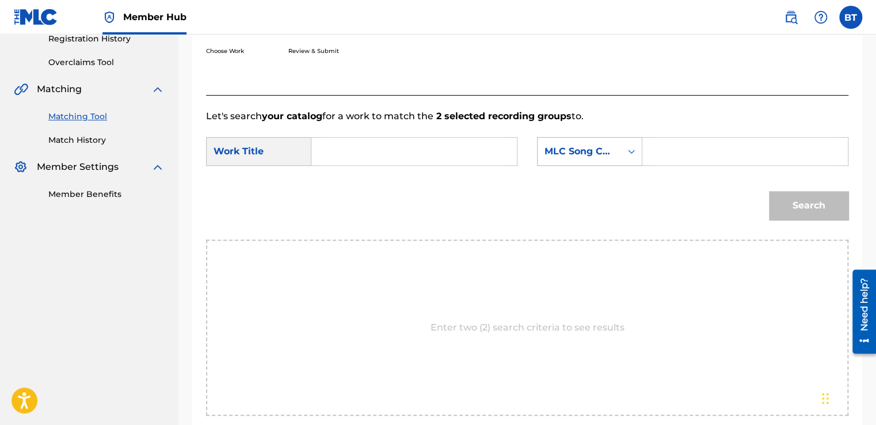
click at [621, 148] on div "Search Form" at bounding box center [631, 151] width 21 height 21
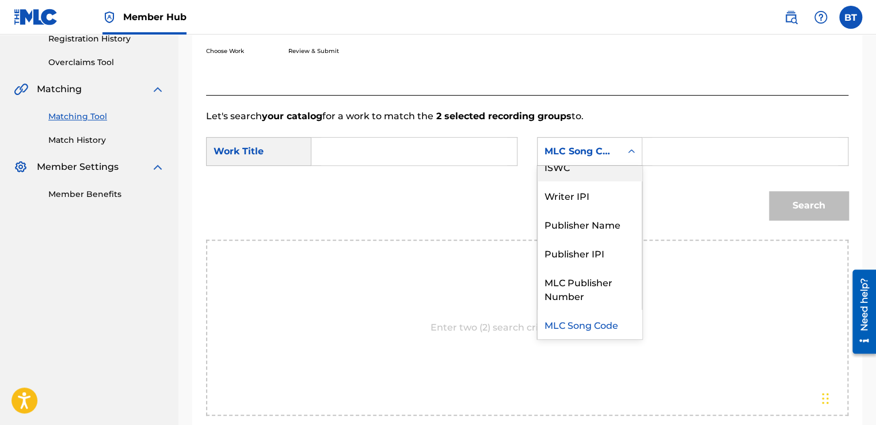
scroll to position [0, 0]
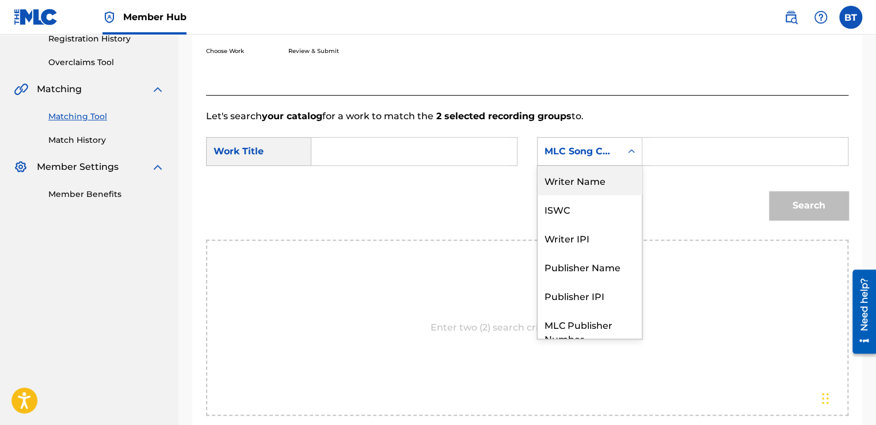
drag, startPoint x: 610, startPoint y: 182, endPoint x: 618, endPoint y: 167, distance: 17.5
click at [610, 182] on div "Writer Name" at bounding box center [589, 180] width 104 height 29
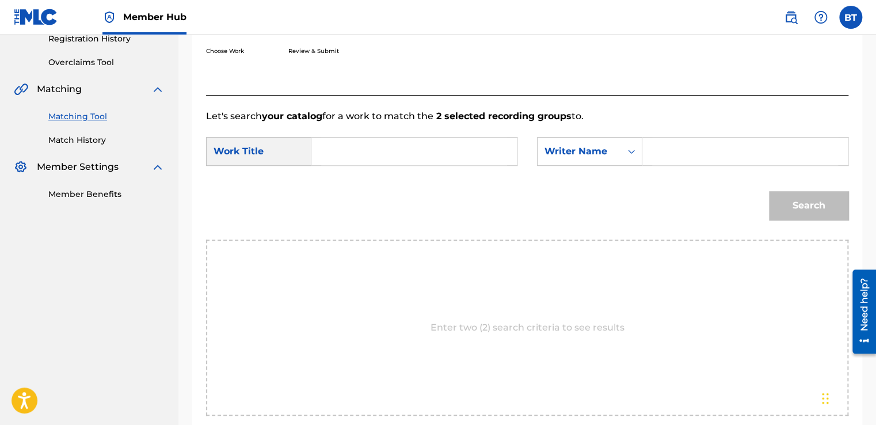
click at [666, 138] on input "Search Form" at bounding box center [745, 152] width 186 height 28
paste input "[PERSON_NAME] [PERSON_NAME]"
type input "[PERSON_NAME] [PERSON_NAME]"
click at [369, 150] on input "Search Form" at bounding box center [414, 152] width 186 height 28
paste input "Perfecta"
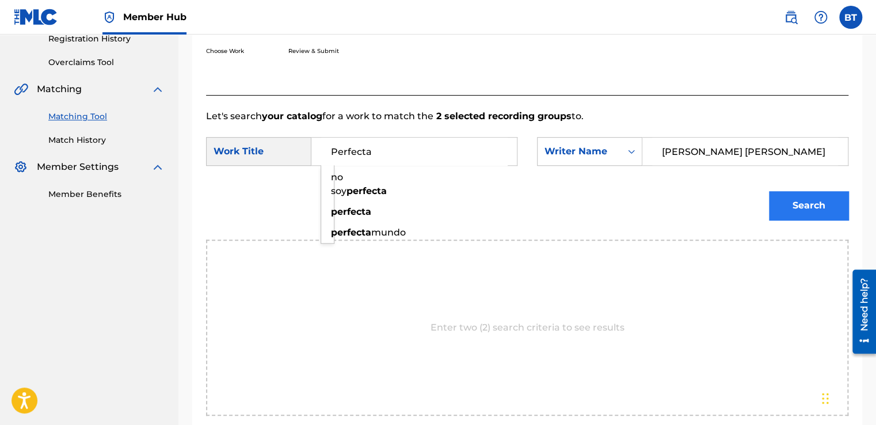
type input "Perfecta"
click at [808, 212] on button "Search" at bounding box center [808, 205] width 79 height 29
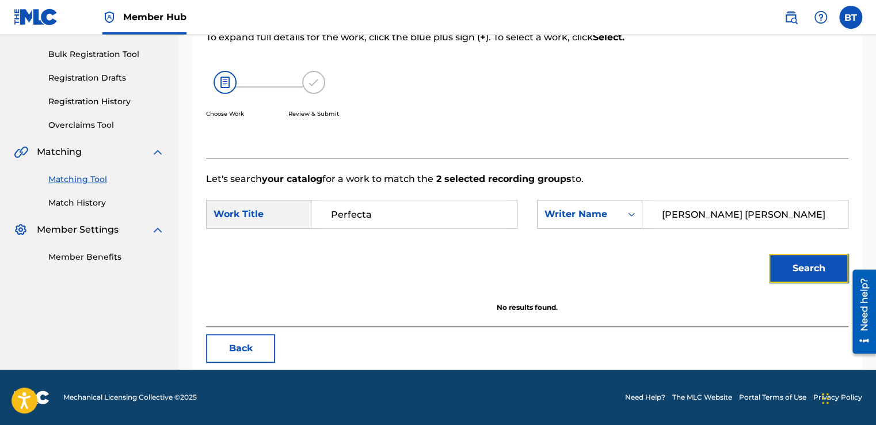
scroll to position [162, 0]
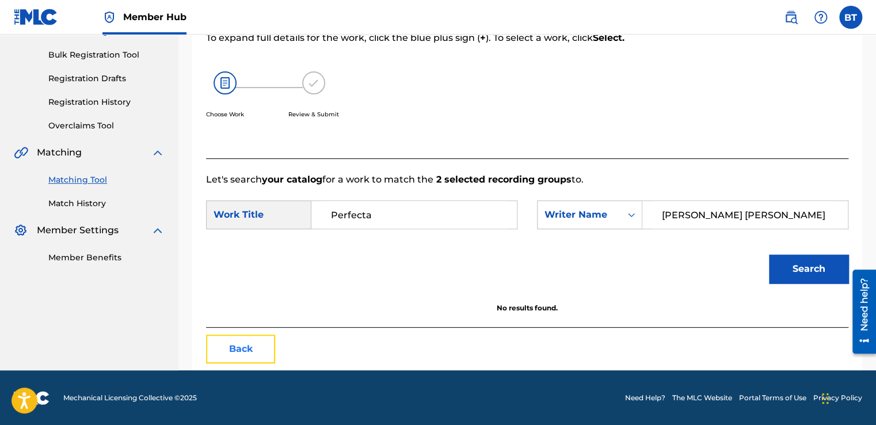
click at [255, 348] on button "Back" at bounding box center [240, 348] width 69 height 29
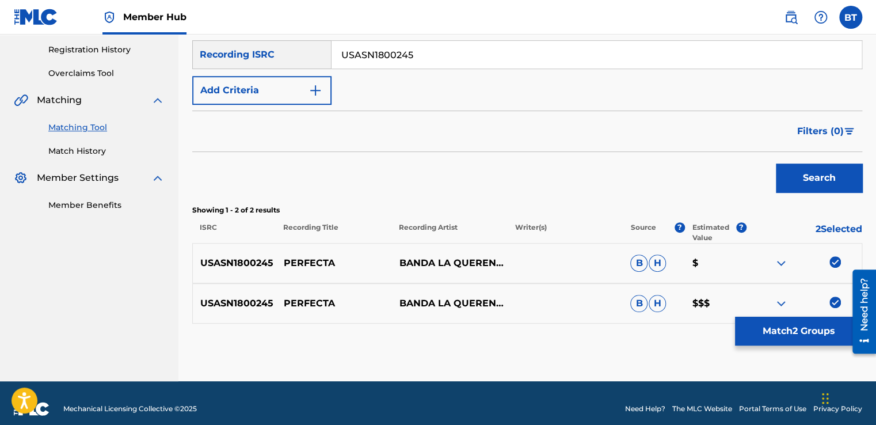
scroll to position [225, 0]
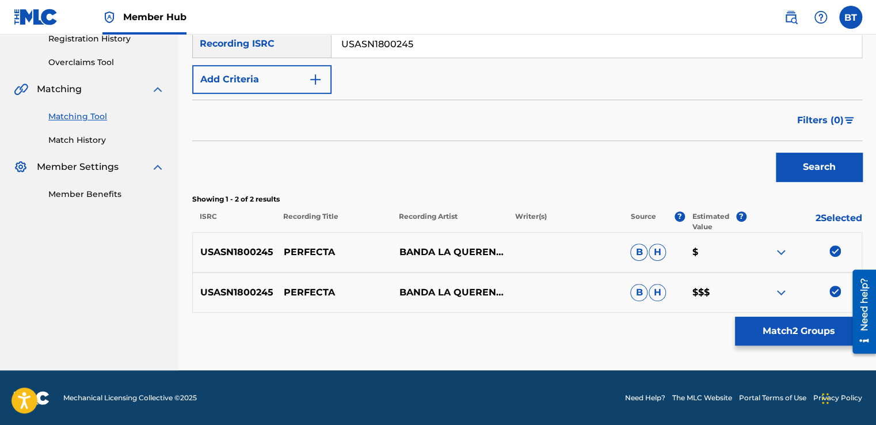
click at [835, 251] on img at bounding box center [835, 251] width 12 height 12
click at [837, 291] on img at bounding box center [835, 291] width 12 height 12
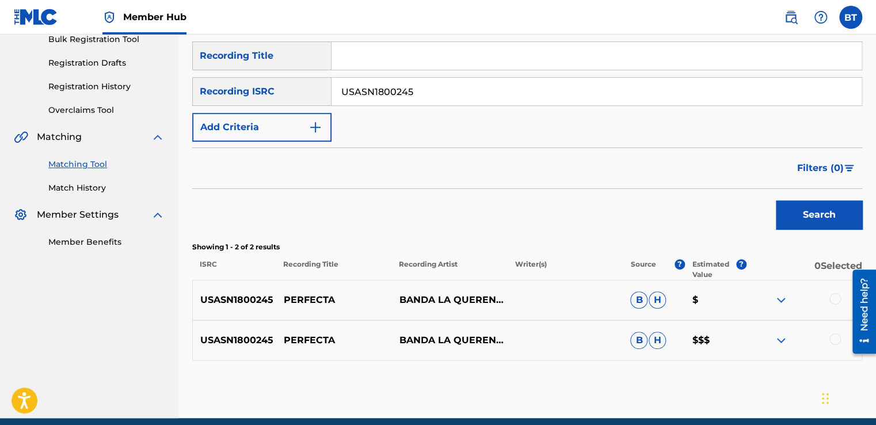
scroll to position [110, 0]
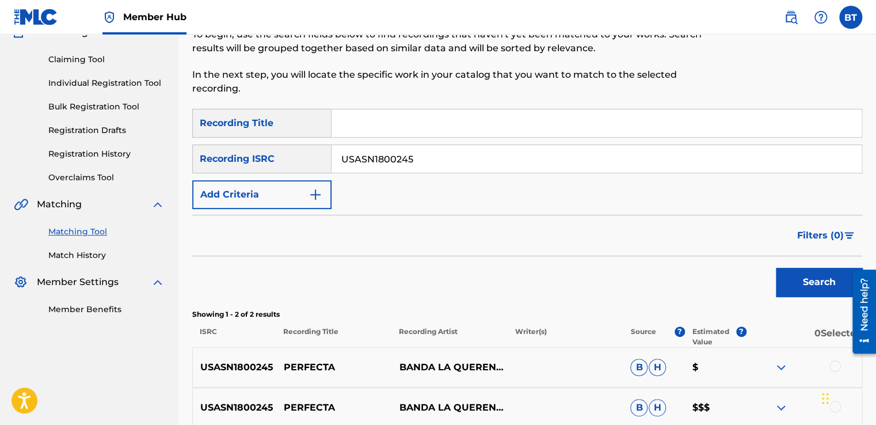
drag, startPoint x: 436, startPoint y: 165, endPoint x: 336, endPoint y: 170, distance: 100.2
click at [336, 170] on input "USASN1800245" at bounding box center [596, 159] width 530 height 28
paste input "DEN961530203"
type input "DEN961530203"
click at [799, 277] on button "Search" at bounding box center [819, 282] width 86 height 29
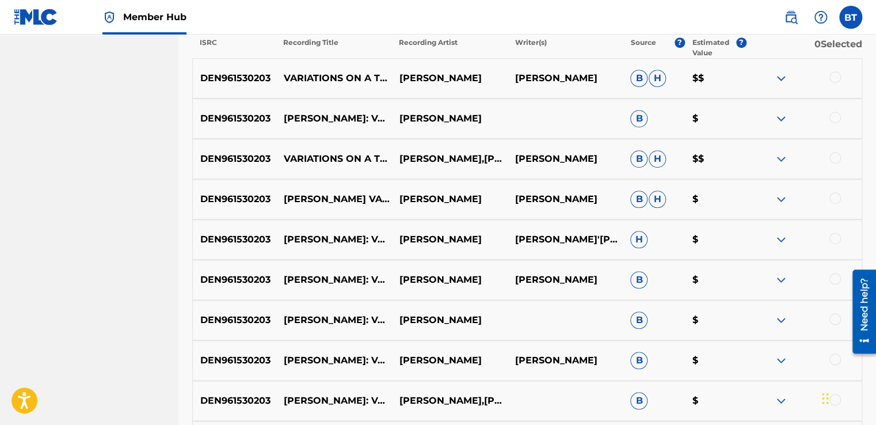
scroll to position [398, 0]
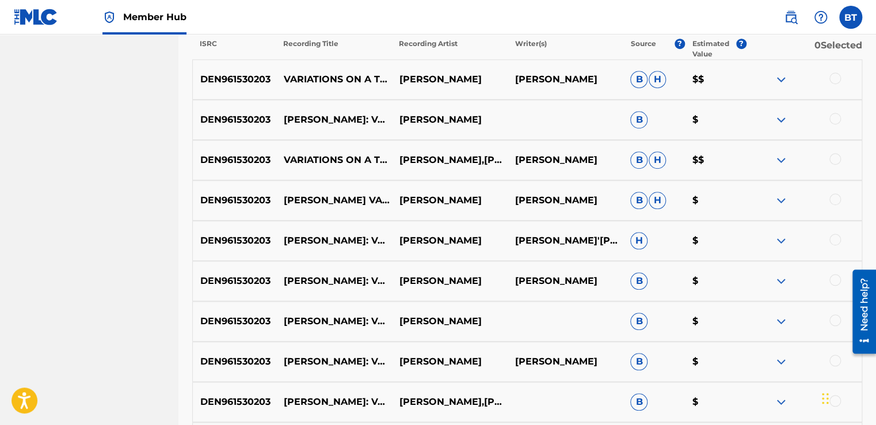
click at [838, 79] on div at bounding box center [835, 78] width 12 height 12
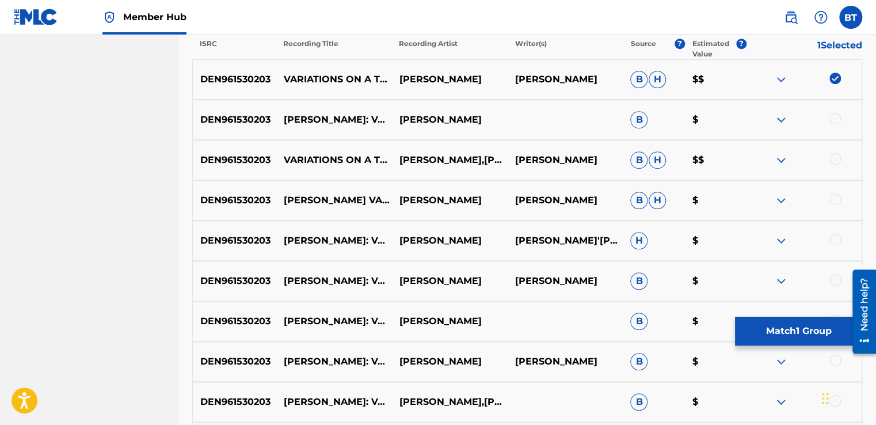
click at [835, 123] on div at bounding box center [835, 119] width 12 height 12
click at [835, 157] on div at bounding box center [835, 159] width 12 height 12
click at [838, 203] on div at bounding box center [835, 199] width 12 height 12
click at [831, 244] on div at bounding box center [804, 241] width 116 height 14
click at [834, 241] on div at bounding box center [835, 240] width 12 height 12
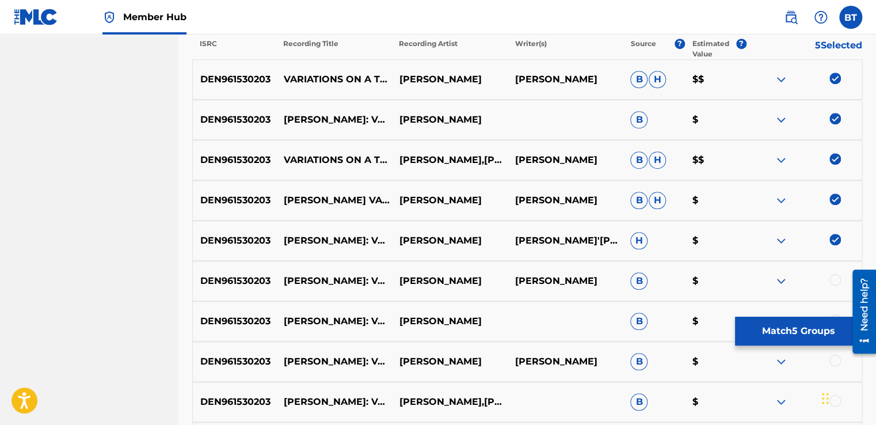
click at [836, 278] on div at bounding box center [835, 280] width 12 height 12
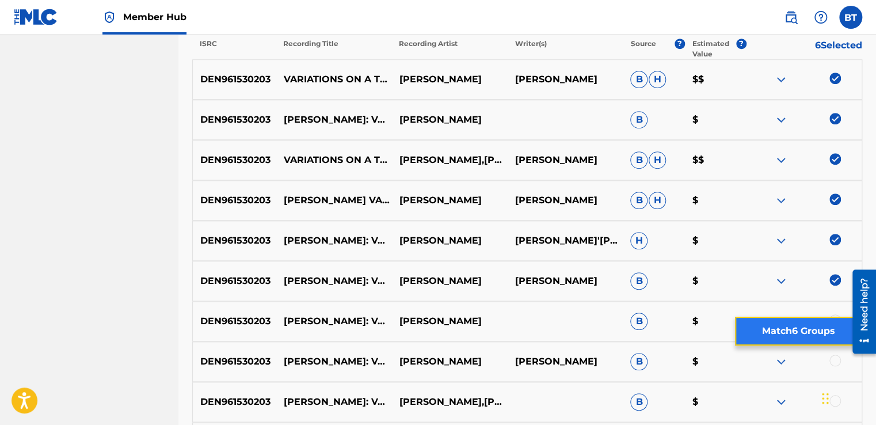
click at [788, 325] on button "Match 6 Groups" at bounding box center [798, 330] width 127 height 29
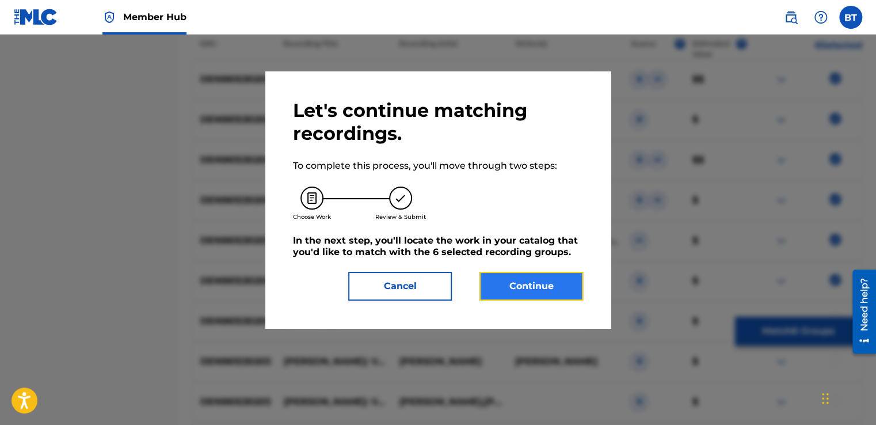
click at [526, 279] on button "Continue" at bounding box center [531, 286] width 104 height 29
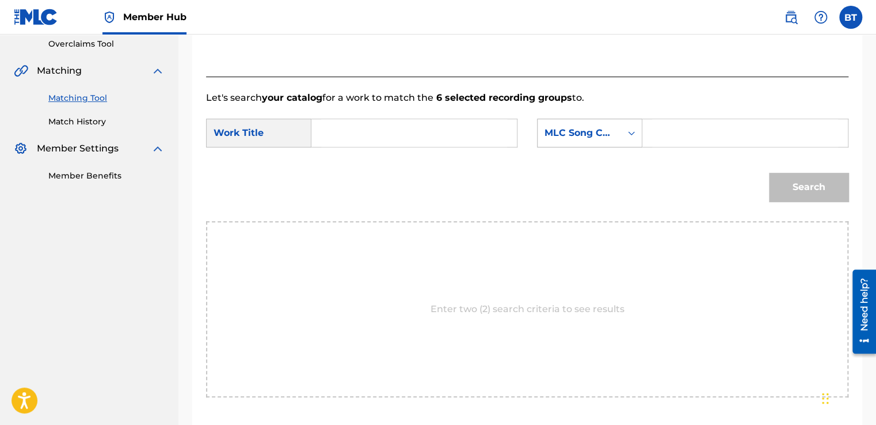
scroll to position [226, 0]
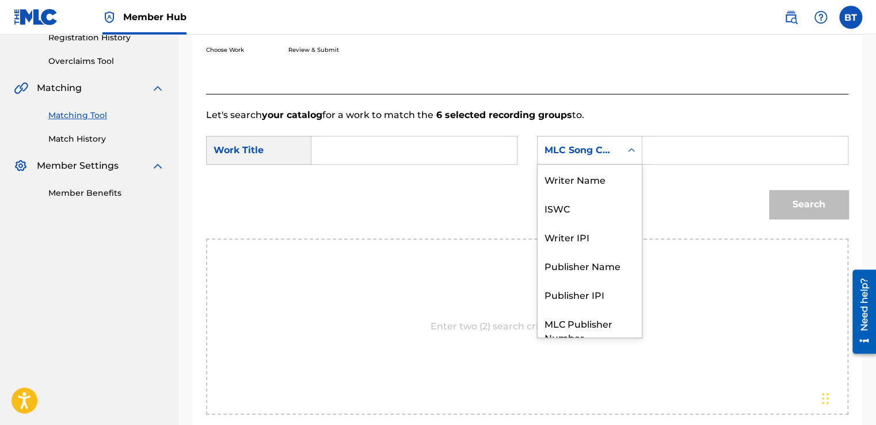
click at [610, 162] on div "MLC Song Code" at bounding box center [589, 150] width 105 height 29
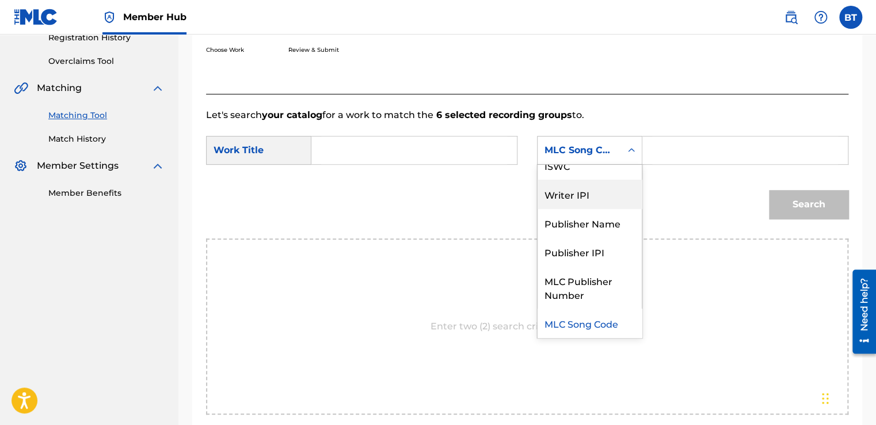
scroll to position [0, 0]
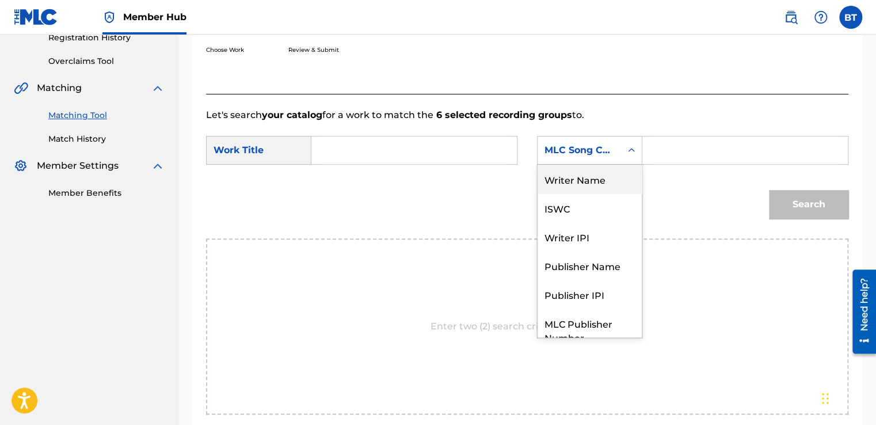
click at [594, 181] on div "Writer Name" at bounding box center [589, 179] width 104 height 29
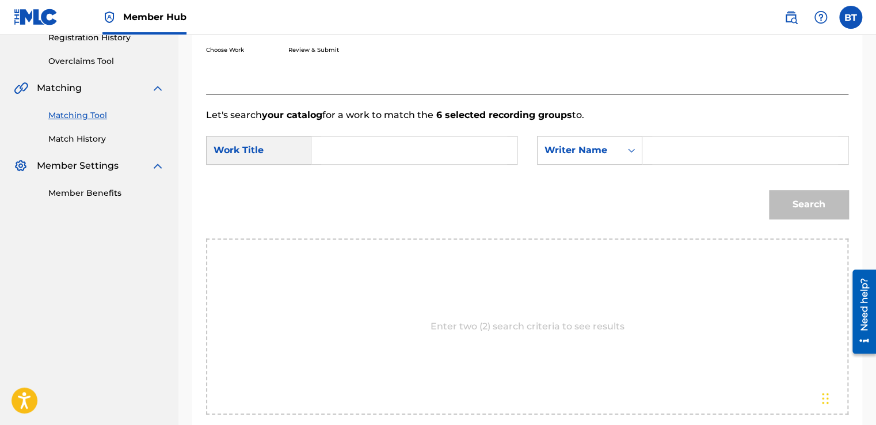
click at [667, 152] on input "Search Form" at bounding box center [745, 150] width 186 height 28
click at [700, 147] on input "Search Form" at bounding box center [745, 150] width 186 height 28
paste input "[PERSON_NAME]"
type input "[PERSON_NAME]"
click at [460, 154] on input "Search Form" at bounding box center [414, 150] width 186 height 28
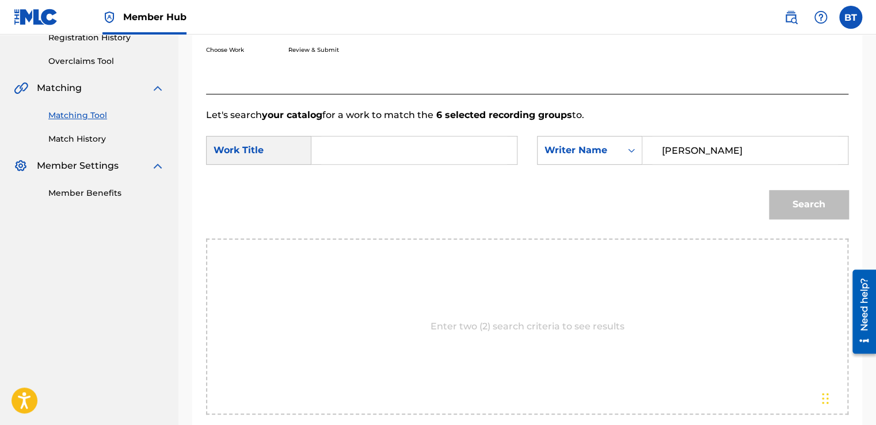
paste input "Variations on a Theme of Corelli, Op. 42: Variation No. 2 L'istesso tempo"
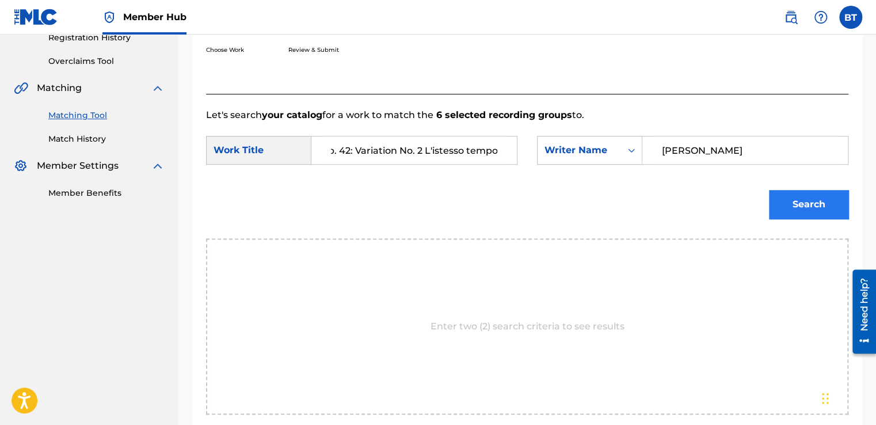
type input "Variations on a Theme of Corelli, Op. 42: Variation No. 2 L'istesso tempo"
click at [822, 212] on button "Search" at bounding box center [808, 204] width 79 height 29
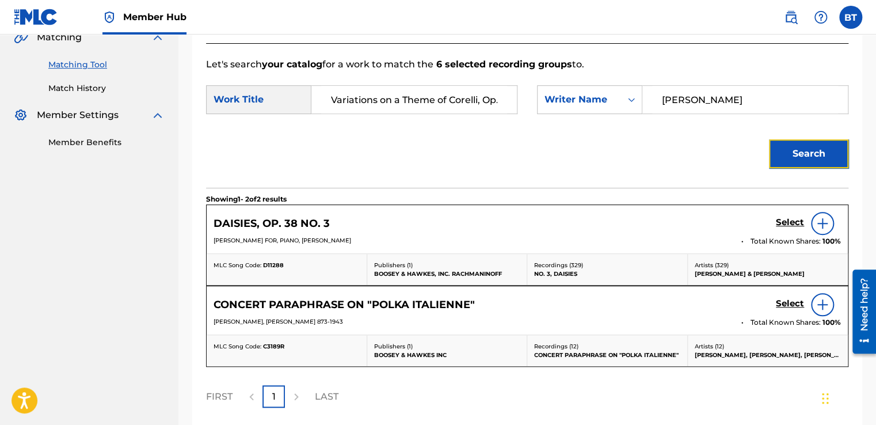
scroll to position [375, 0]
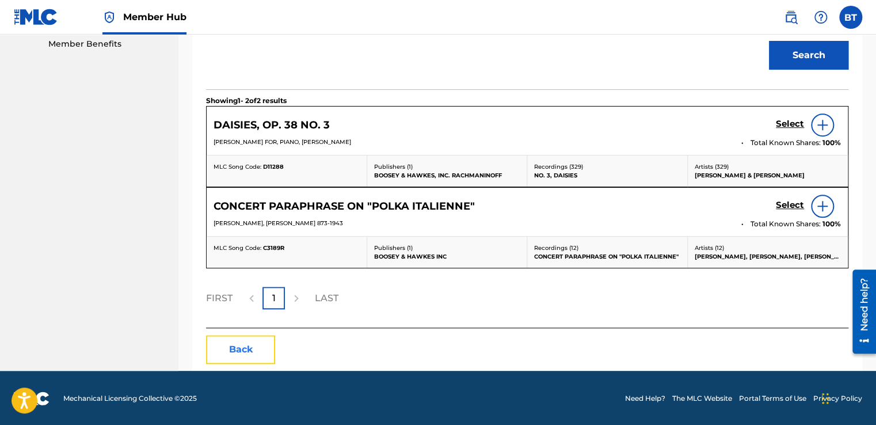
click at [255, 344] on button "Back" at bounding box center [240, 349] width 69 height 29
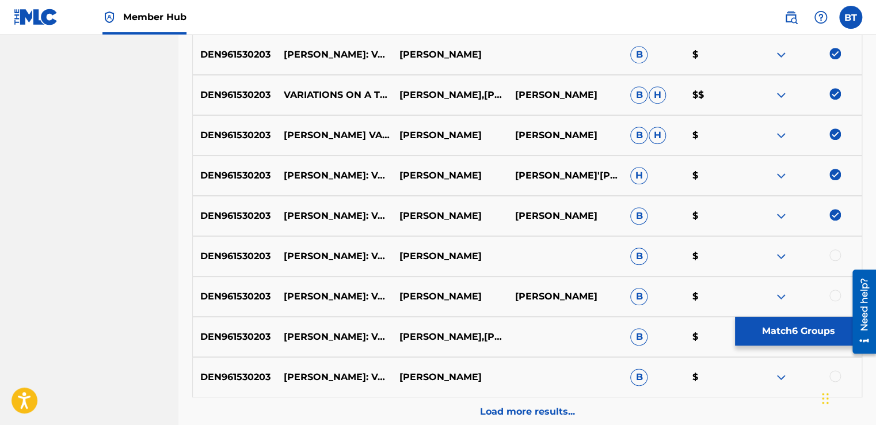
scroll to position [490, 0]
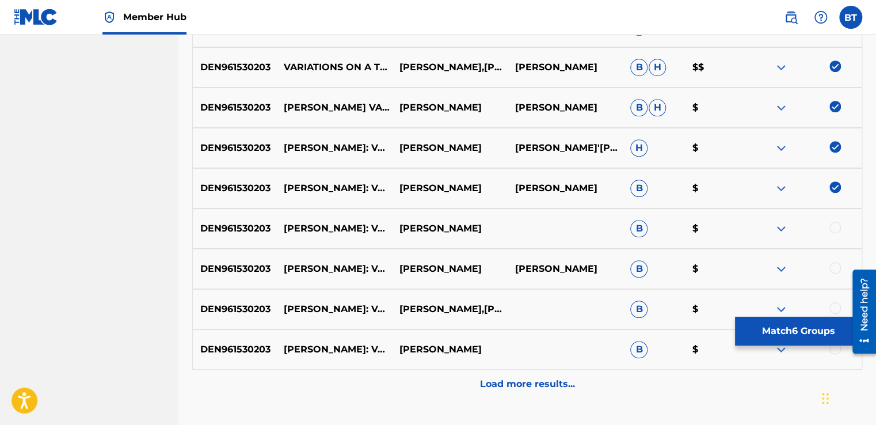
drag, startPoint x: 836, startPoint y: 189, endPoint x: 832, endPoint y: 151, distance: 38.2
click at [836, 188] on img at bounding box center [835, 187] width 12 height 12
click at [832, 141] on img at bounding box center [835, 147] width 12 height 12
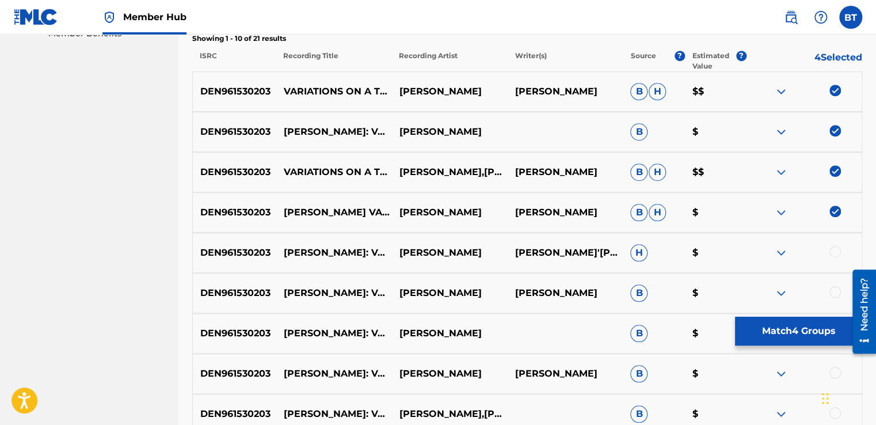
scroll to position [375, 0]
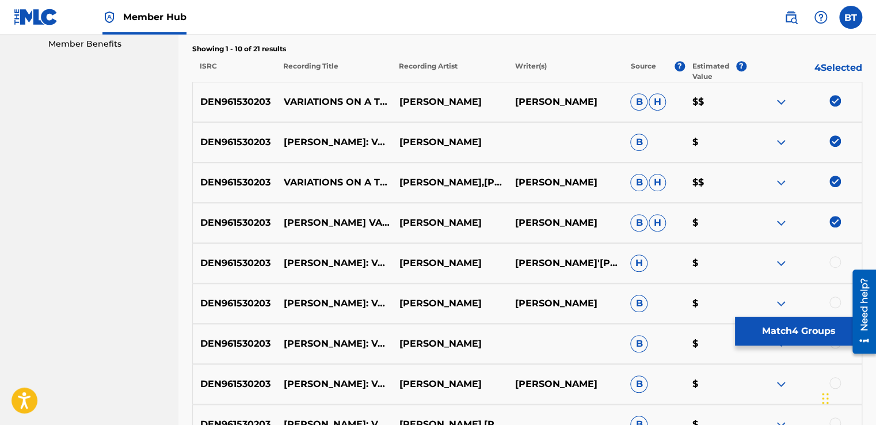
drag, startPoint x: 835, startPoint y: 218, endPoint x: 835, endPoint y: 183, distance: 35.1
click at [835, 218] on img at bounding box center [835, 222] width 12 height 12
click at [835, 176] on img at bounding box center [835, 181] width 12 height 12
click at [832, 140] on img at bounding box center [835, 141] width 12 height 12
click at [835, 100] on img at bounding box center [835, 101] width 12 height 12
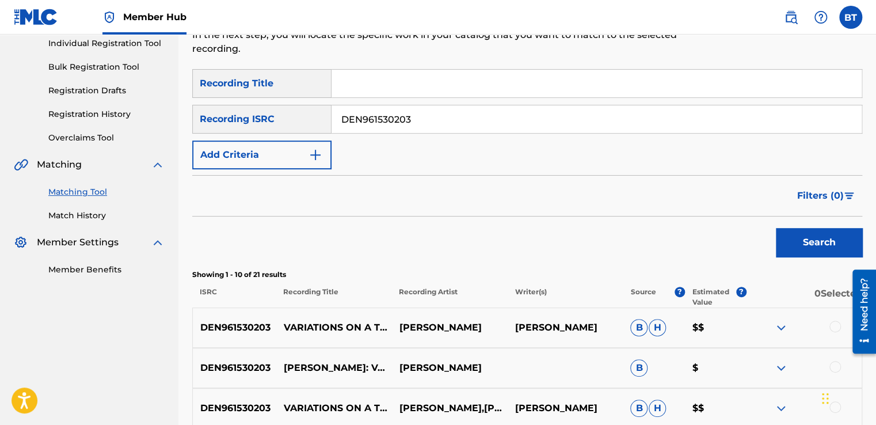
scroll to position [145, 0]
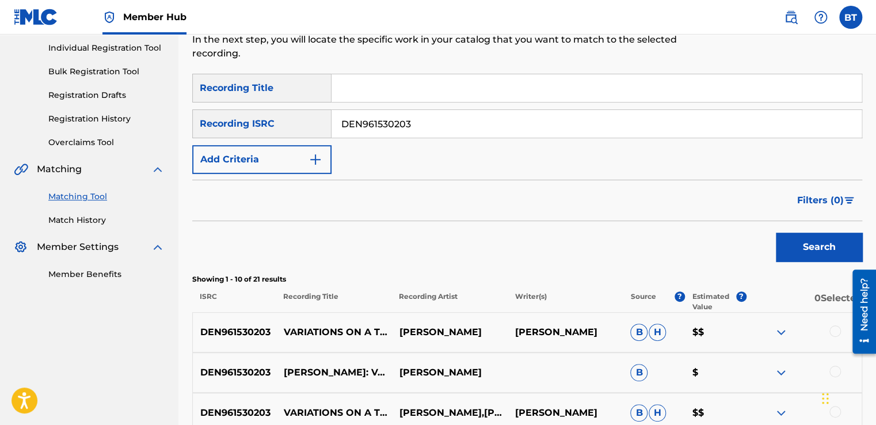
drag, startPoint x: 419, startPoint y: 120, endPoint x: 324, endPoint y: 123, distance: 94.4
click at [324, 123] on div "SearchWithCriteriab90ca0d2-73e0-473f-bf07-1c57519ac145 Recording ISRC DEN961530…" at bounding box center [527, 123] width 670 height 29
paste input "USYBL1200124"
type input "USYBL1200124"
click at [796, 251] on button "Search" at bounding box center [819, 246] width 86 height 29
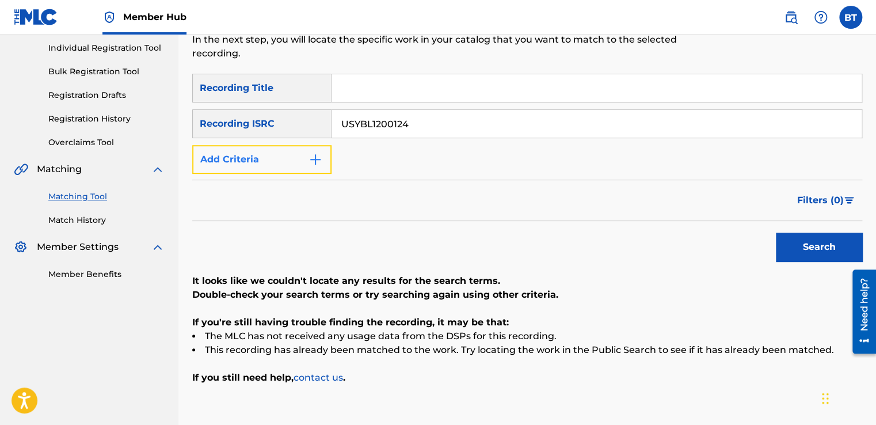
click at [293, 169] on button "Add Criteria" at bounding box center [261, 159] width 139 height 29
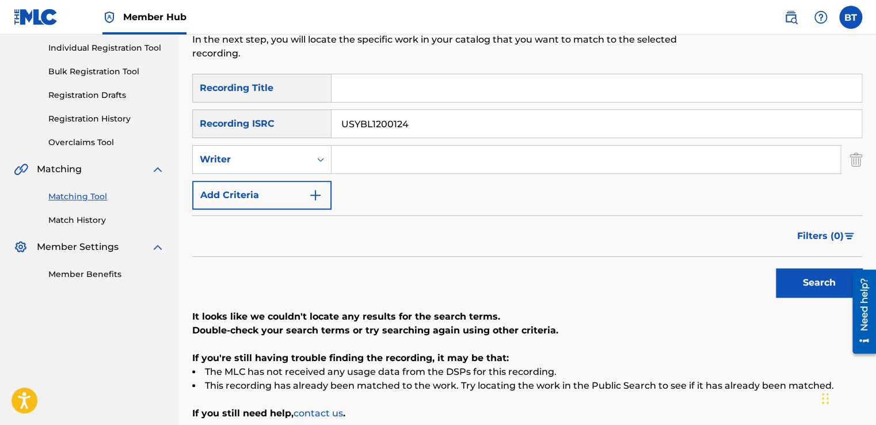
click at [364, 162] on input "Search Form" at bounding box center [585, 160] width 509 height 28
paste input "[PERSON_NAME]"
type input "[PERSON_NAME]"
drag, startPoint x: 423, startPoint y: 129, endPoint x: 311, endPoint y: 131, distance: 112.8
click at [311, 131] on div "SearchWithCriteriab90ca0d2-73e0-473f-bf07-1c57519ac145 Recording ISRC USYBL1200…" at bounding box center [527, 123] width 670 height 29
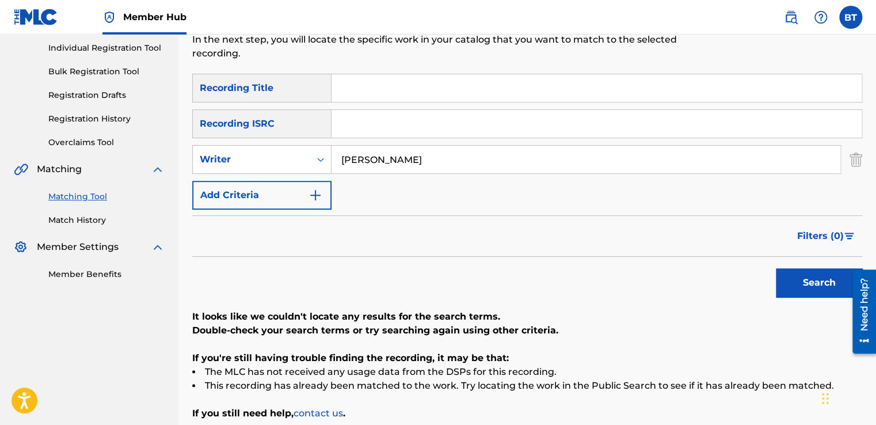
click at [410, 82] on input "Search Form" at bounding box center [596, 88] width 530 height 28
paste input "Emergency"
type input "Emergency"
click at [808, 271] on button "Search" at bounding box center [819, 282] width 86 height 29
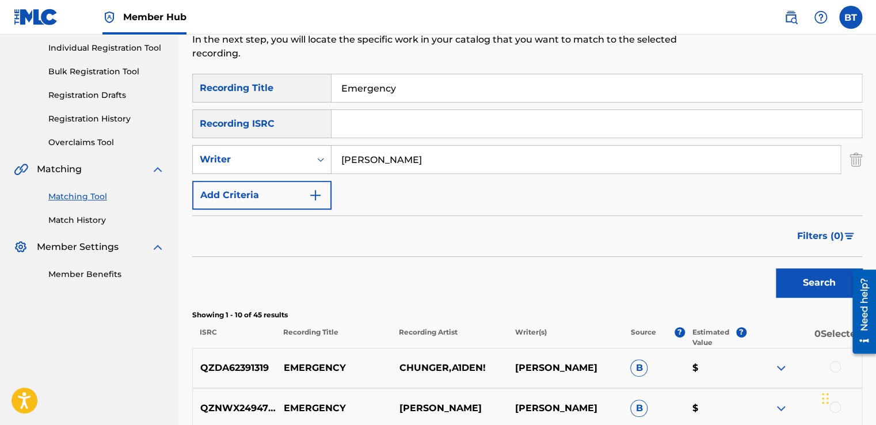
drag, startPoint x: 423, startPoint y: 158, endPoint x: 288, endPoint y: 158, distance: 135.8
click at [288, 158] on div "SearchWithCriteria30c65460-cfbe-4011-bf2f-53dfc4af4f94 Writer [PERSON_NAME]" at bounding box center [527, 159] width 670 height 29
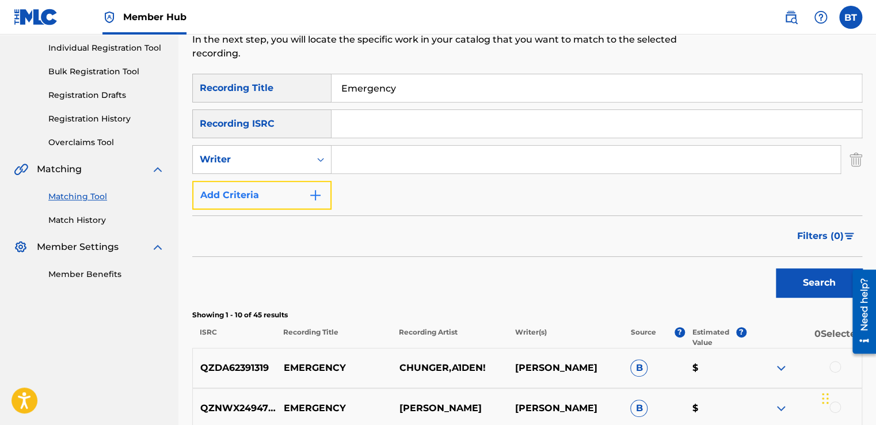
click at [294, 196] on button "Add Criteria" at bounding box center [261, 195] width 139 height 29
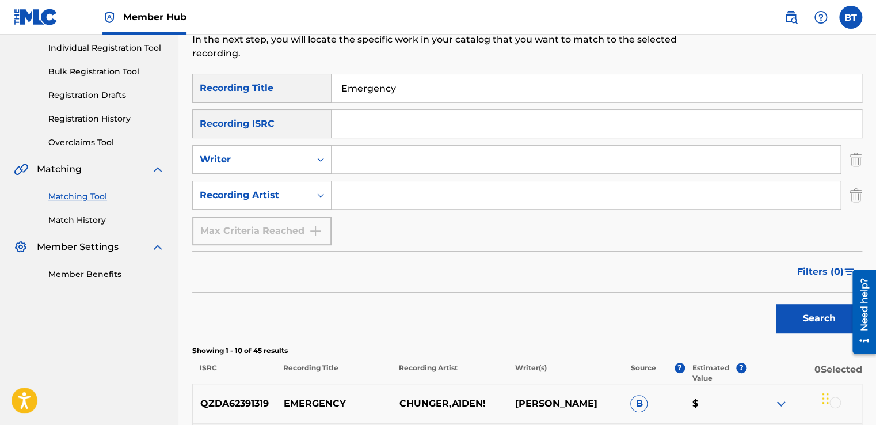
click at [374, 205] on input "Search Form" at bounding box center [585, 195] width 509 height 28
click at [396, 143] on div "SearchWithCriteriaf1f28648-6b9f-4b81-bde8-680ef45061aa Recording Title Emergenc…" at bounding box center [527, 159] width 670 height 171
click at [384, 184] on input "Search Form" at bounding box center [585, 195] width 509 height 28
paste input "DJ [PERSON_NAME]"
type input "DJ [PERSON_NAME]"
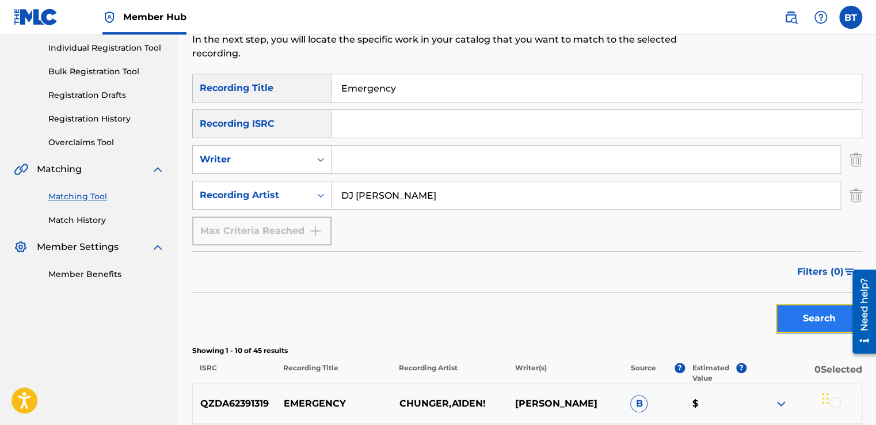
click at [816, 323] on button "Search" at bounding box center [819, 318] width 86 height 29
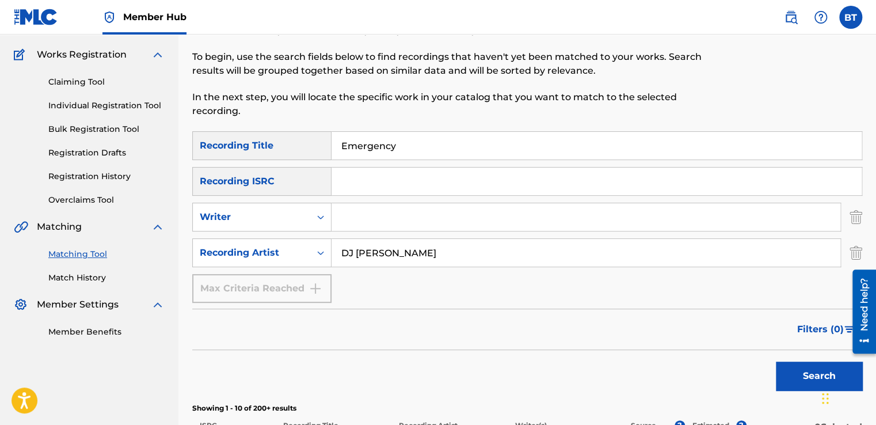
click at [363, 217] on input "Search Form" at bounding box center [585, 217] width 509 height 28
click at [396, 225] on input "Search Form" at bounding box center [585, 217] width 509 height 28
paste input "[PERSON_NAME]"
type input "[PERSON_NAME]"
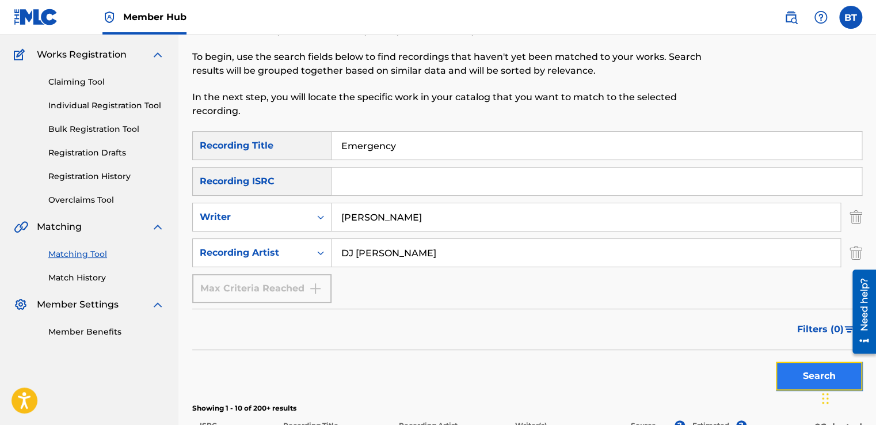
click at [801, 365] on button "Search" at bounding box center [819, 375] width 86 height 29
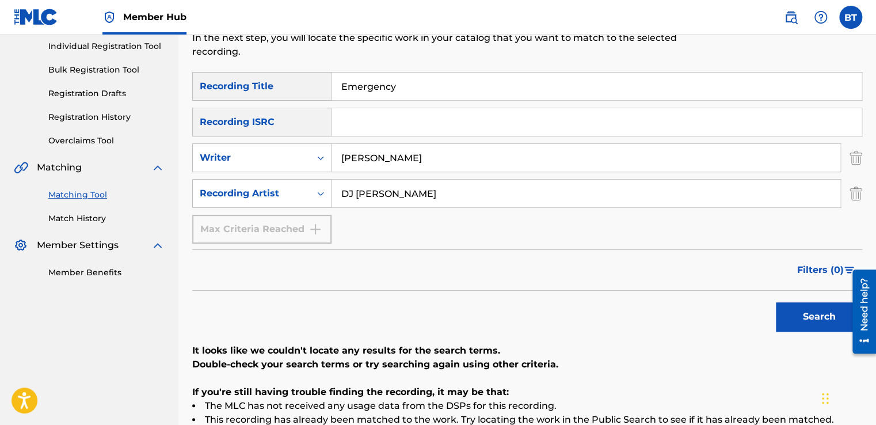
scroll to position [145, 0]
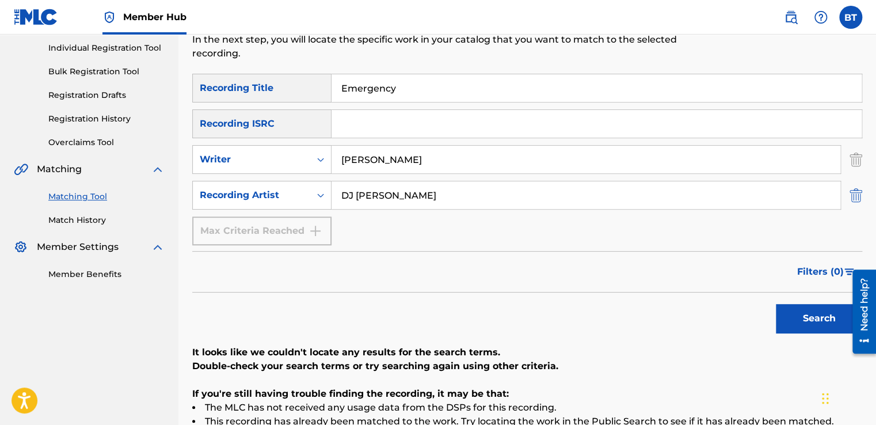
click at [857, 195] on img "Search Form" at bounding box center [855, 195] width 13 height 29
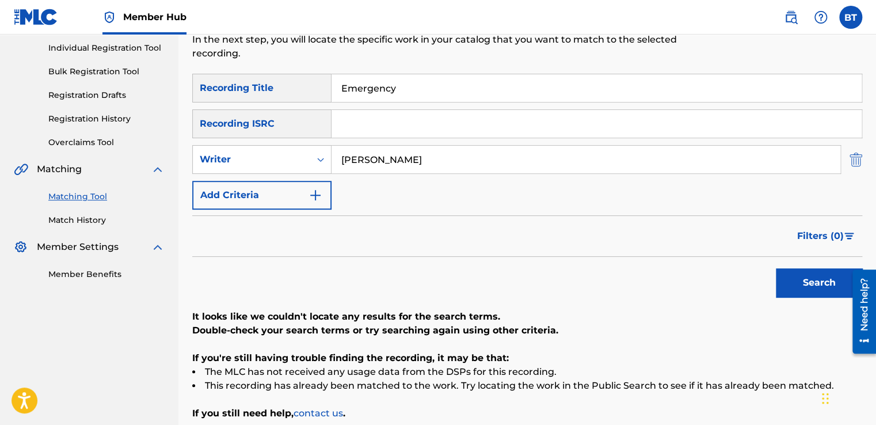
click at [854, 163] on img "Search Form" at bounding box center [855, 159] width 13 height 29
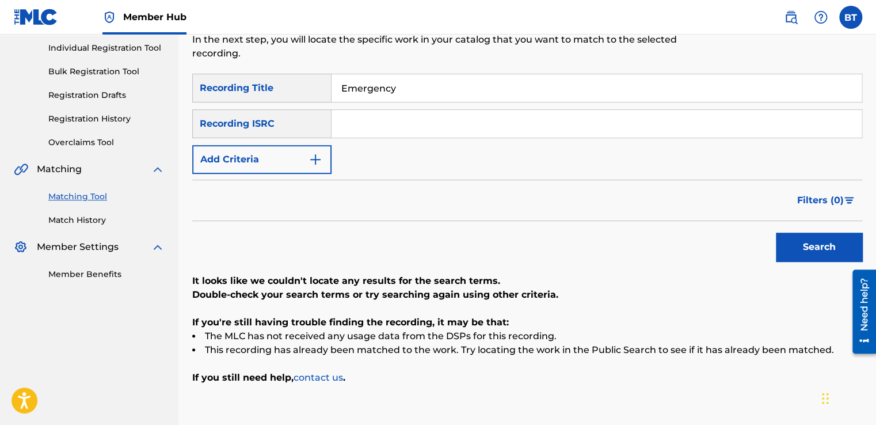
drag, startPoint x: 420, startPoint y: 94, endPoint x: 313, endPoint y: 88, distance: 107.2
click at [316, 88] on div "SearchWithCriteriaf1f28648-6b9f-4b81-bde8-680ef45061aa Recording Title Emergency" at bounding box center [527, 88] width 670 height 29
click at [360, 123] on input "Search Form" at bounding box center [596, 124] width 530 height 28
paste input "QZS632157170"
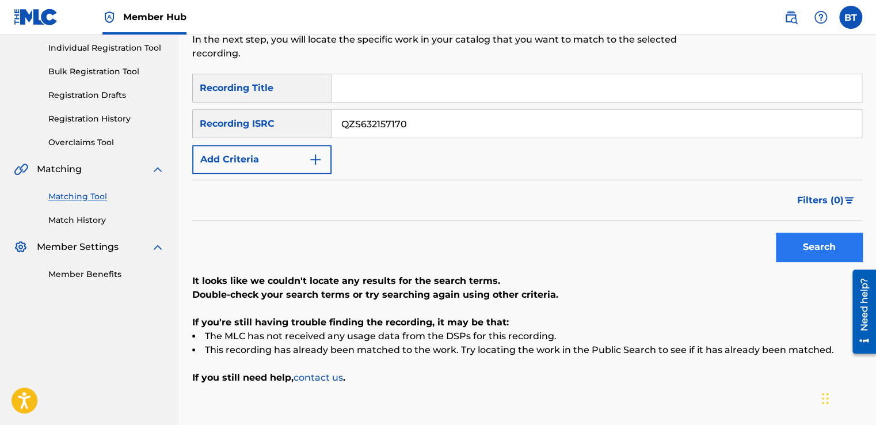
type input "QZS632157170"
click at [815, 246] on button "Search" at bounding box center [819, 246] width 86 height 29
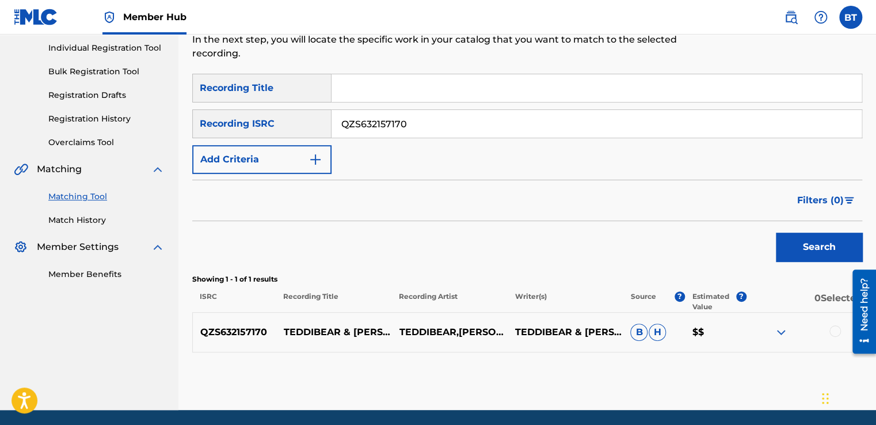
click at [840, 332] on div at bounding box center [835, 331] width 12 height 12
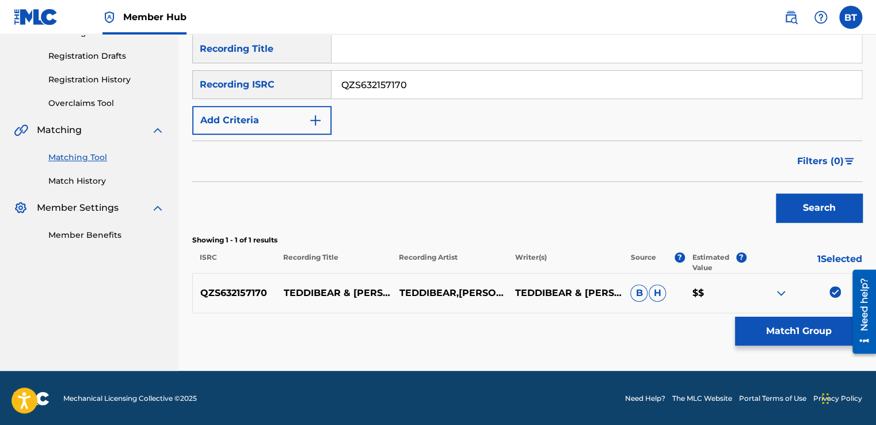
scroll to position [185, 0]
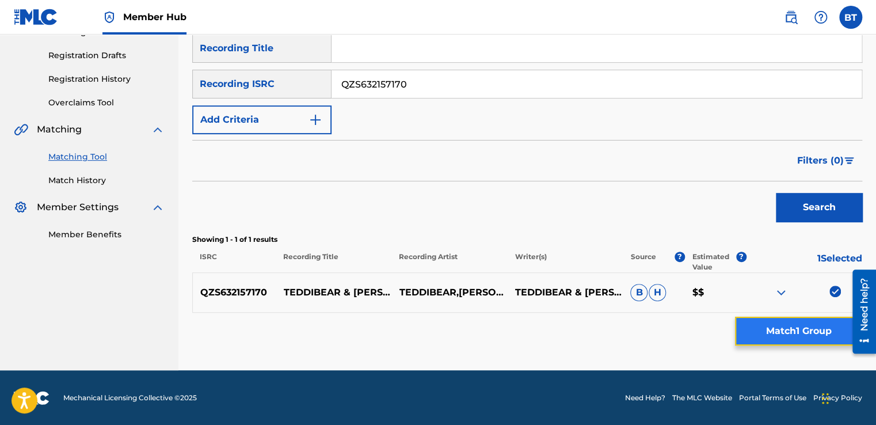
click at [796, 333] on button "Match 1 Group" at bounding box center [798, 330] width 127 height 29
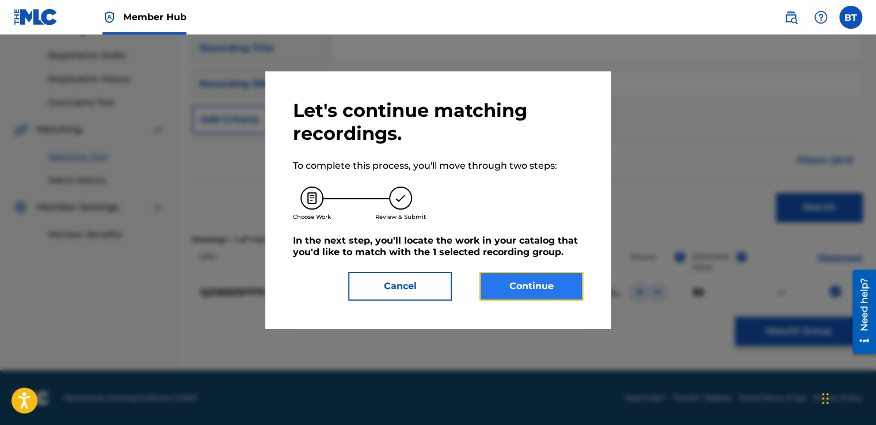
click at [562, 294] on button "Continue" at bounding box center [531, 286] width 104 height 29
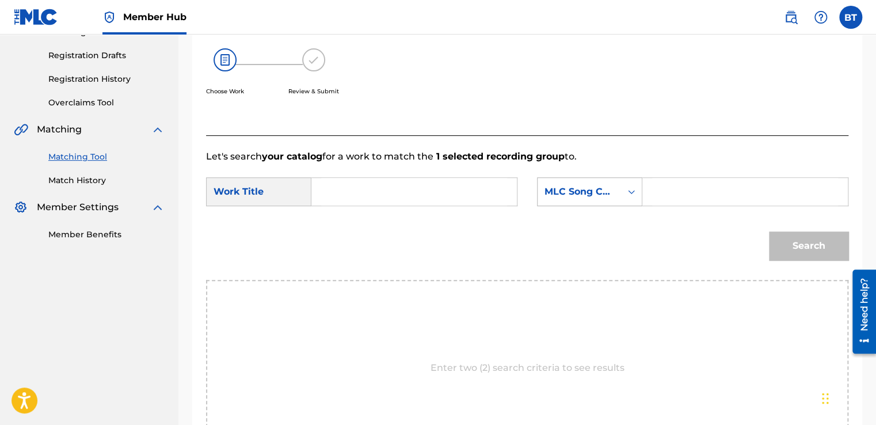
click at [621, 186] on div "Search Form" at bounding box center [631, 191] width 21 height 21
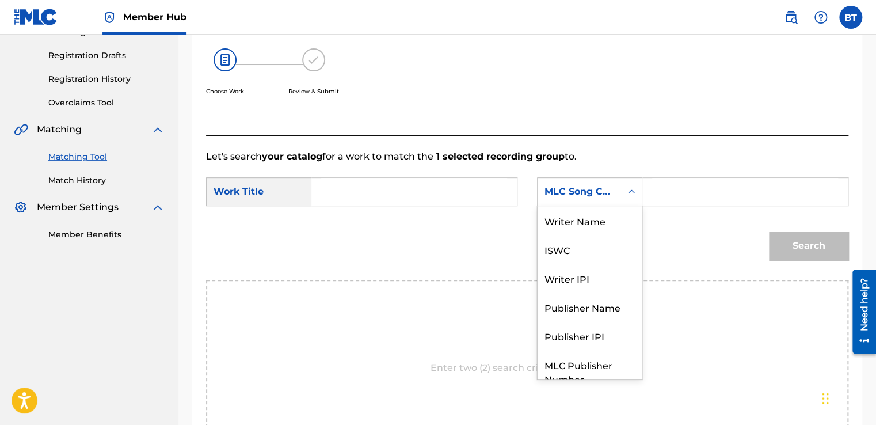
scroll to position [0, 0]
click at [605, 213] on div "Writer Name" at bounding box center [589, 220] width 104 height 29
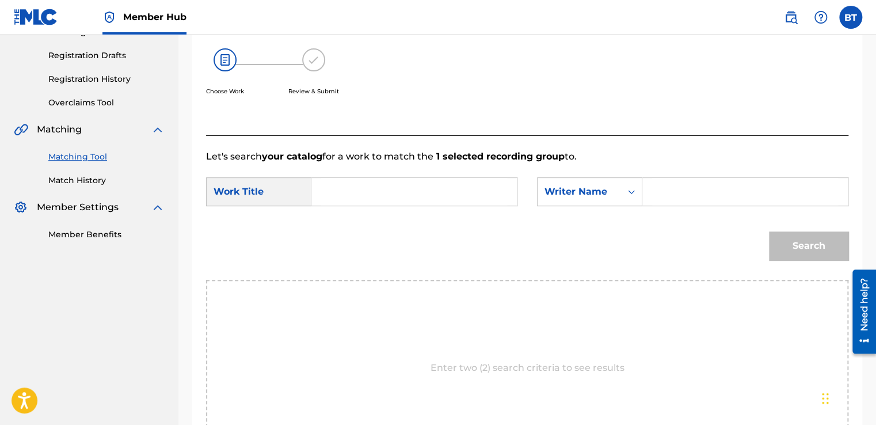
click at [671, 198] on input "Search Form" at bounding box center [745, 192] width 186 height 28
paste input "[PERSON_NAME]"
type input "[PERSON_NAME]"
click at [380, 197] on input "Search Form" at bounding box center [414, 192] width 186 height 28
paste input "Sonic"
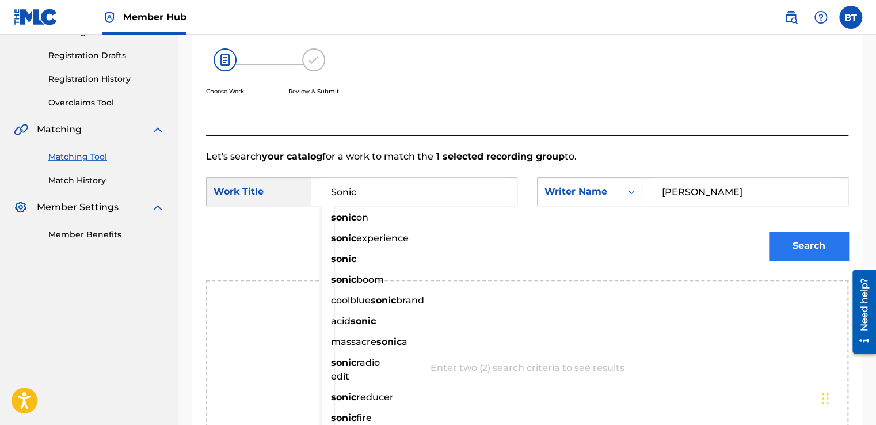
type input "Sonic"
click at [799, 242] on button "Search" at bounding box center [808, 245] width 79 height 29
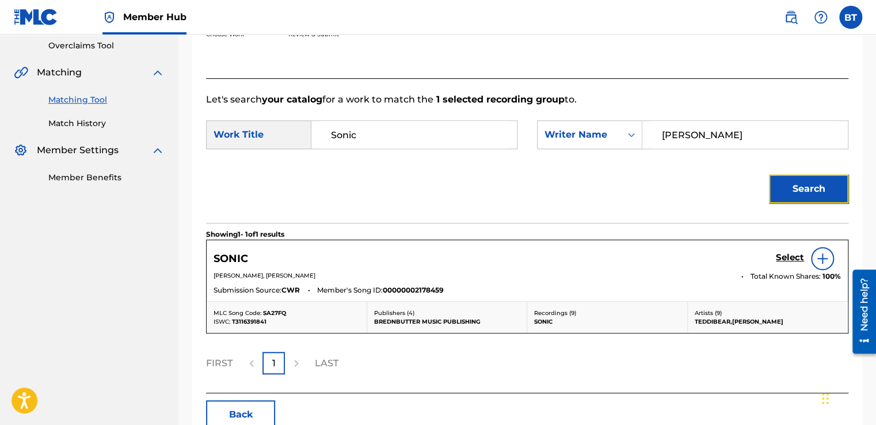
scroll to position [242, 0]
click at [791, 254] on h5 "Select" at bounding box center [790, 256] width 28 height 11
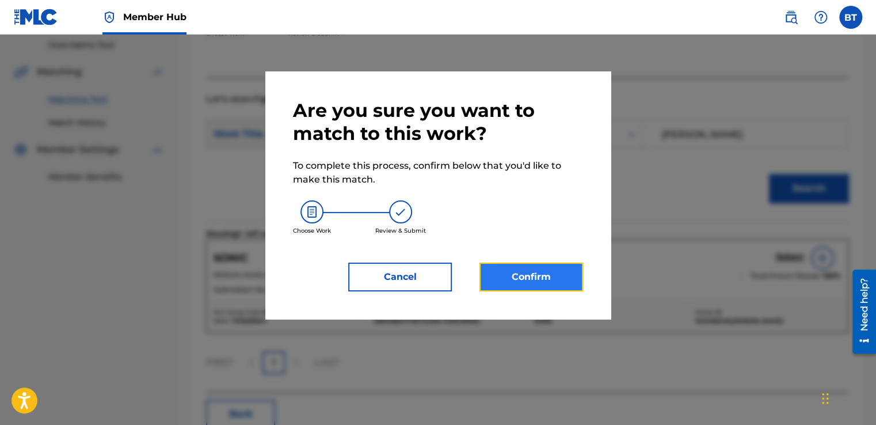
click at [563, 277] on button "Confirm" at bounding box center [531, 276] width 104 height 29
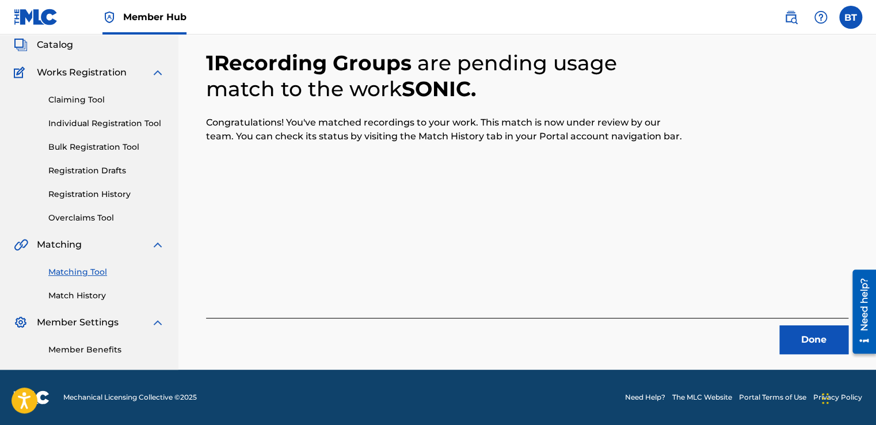
scroll to position [69, 0]
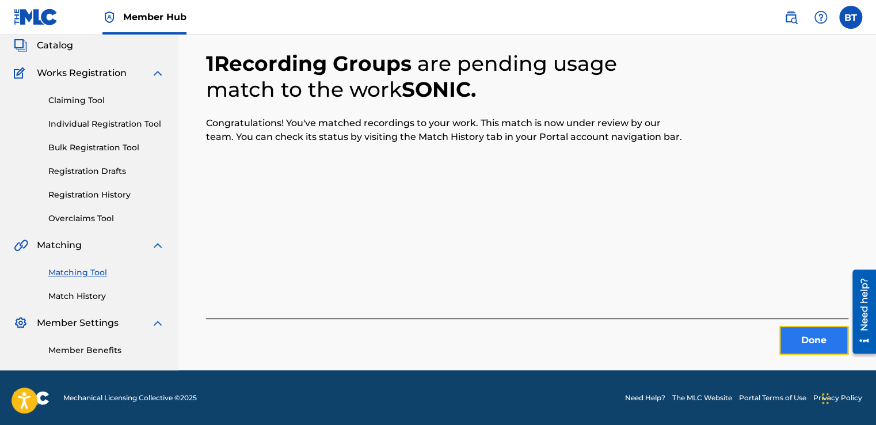
click at [800, 338] on button "Done" at bounding box center [813, 340] width 69 height 29
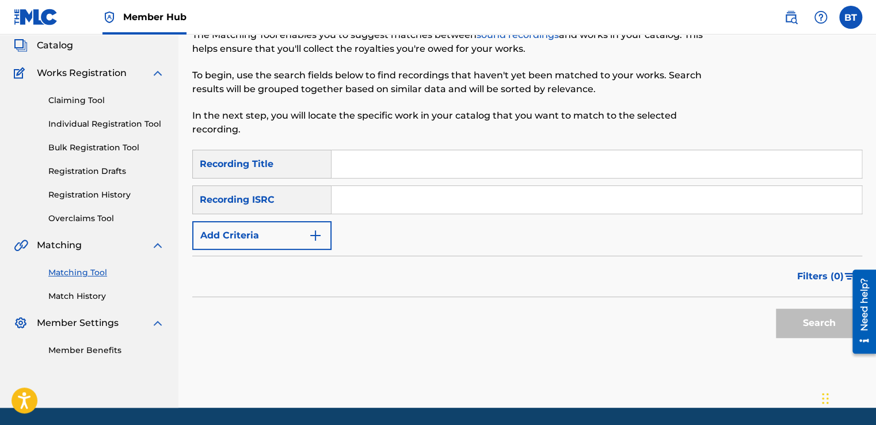
click at [368, 205] on input "Search Form" at bounding box center [596, 200] width 530 height 28
paste input "QM6DC1557806"
type input "QM6DC1557806"
click at [811, 319] on button "Search" at bounding box center [819, 322] width 86 height 29
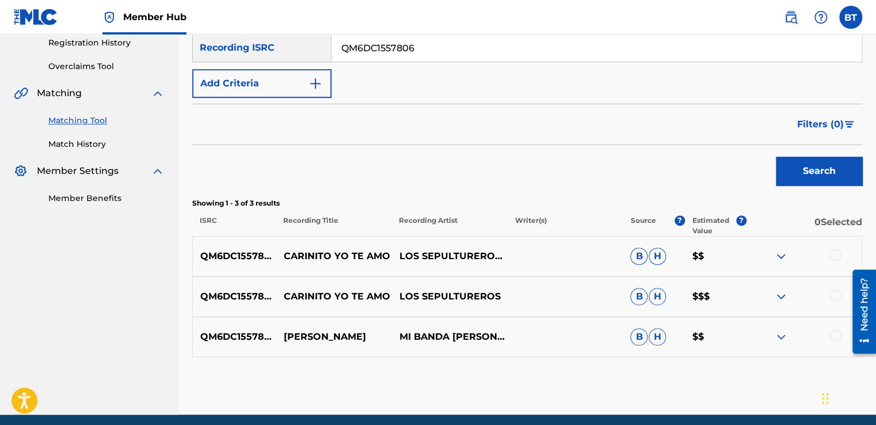
scroll to position [242, 0]
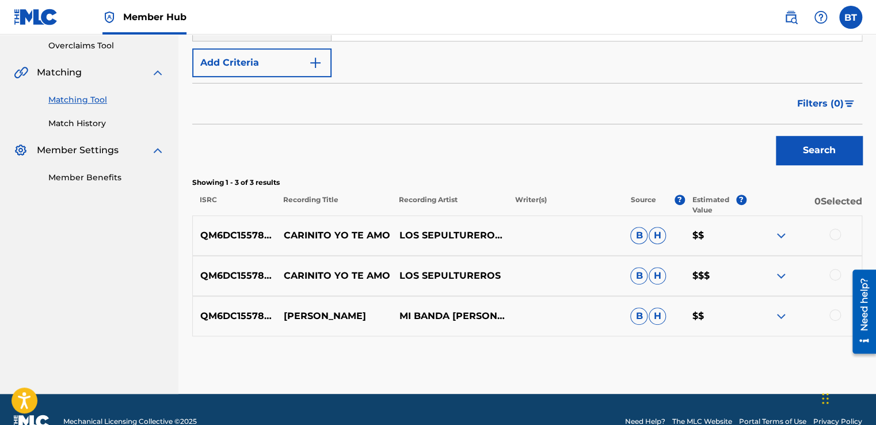
click at [835, 230] on div at bounding box center [835, 234] width 12 height 12
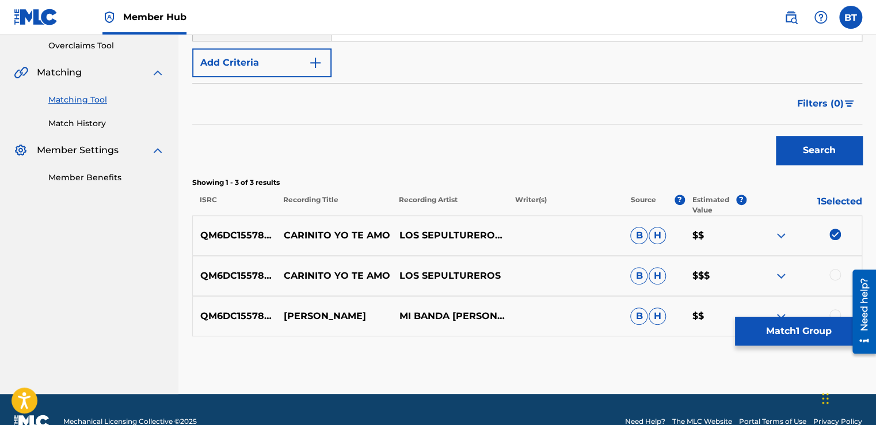
click at [832, 273] on div at bounding box center [835, 275] width 12 height 12
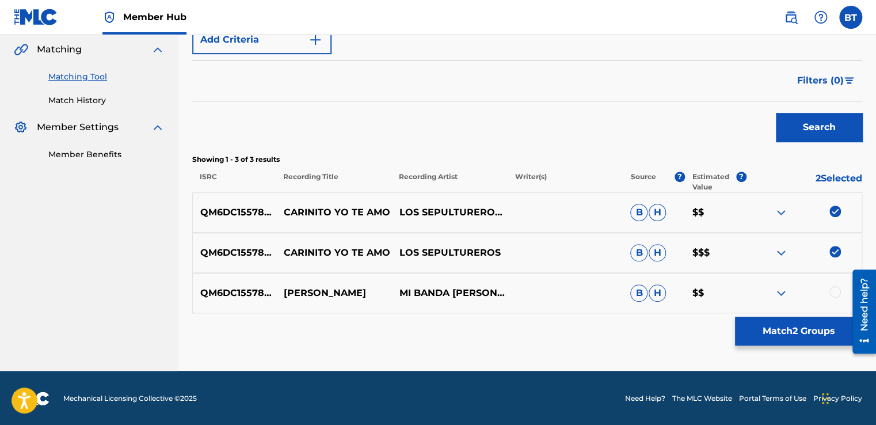
scroll to position [265, 0]
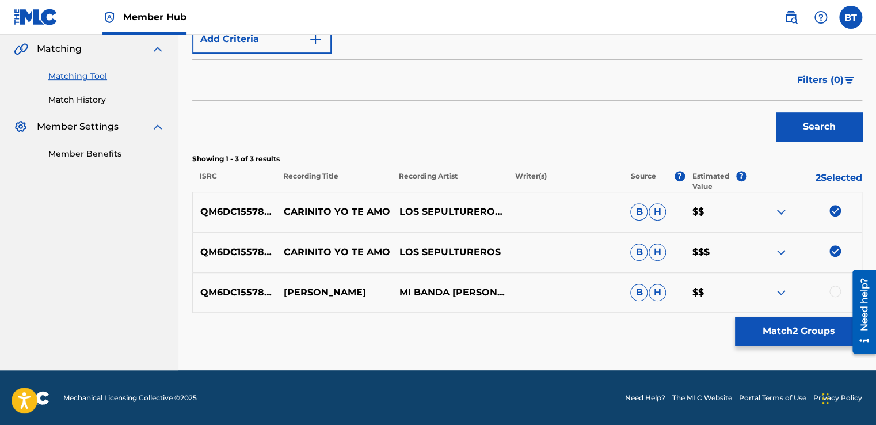
click at [832, 289] on div at bounding box center [835, 291] width 12 height 12
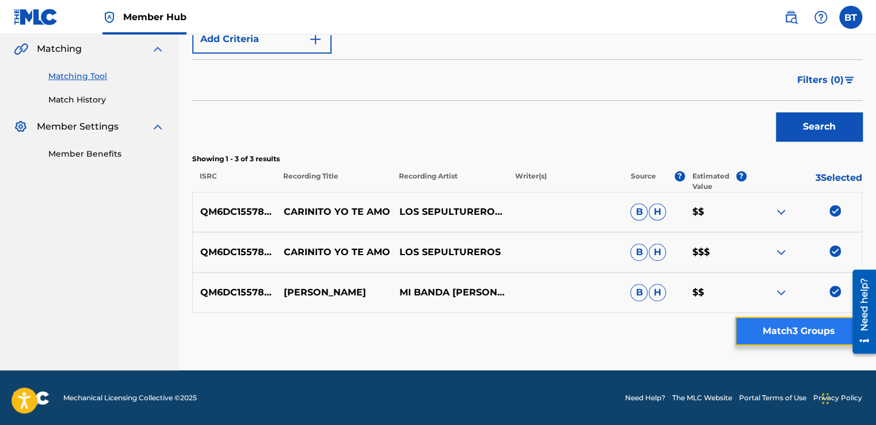
click at [815, 327] on button "Match 3 Groups" at bounding box center [798, 330] width 127 height 29
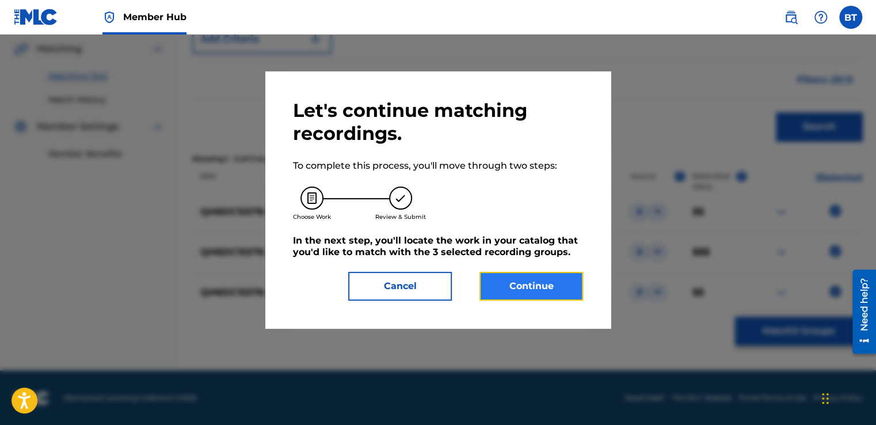
click at [548, 279] on button "Continue" at bounding box center [531, 286] width 104 height 29
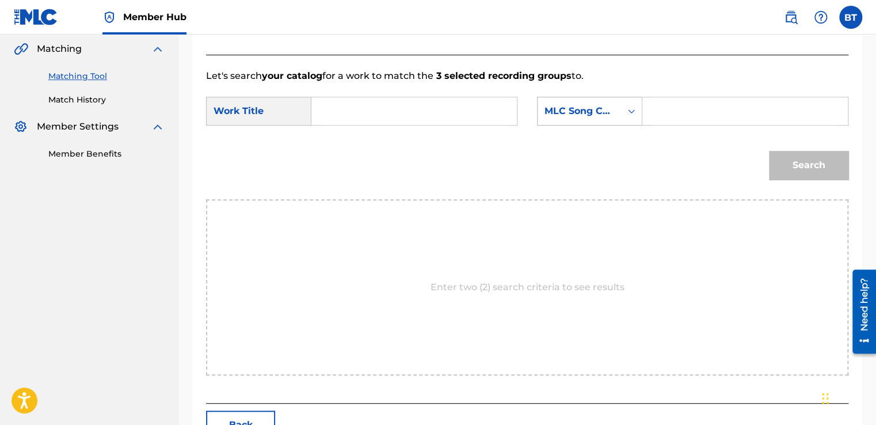
click at [610, 119] on div "MLC Song Code" at bounding box center [578, 111] width 83 height 22
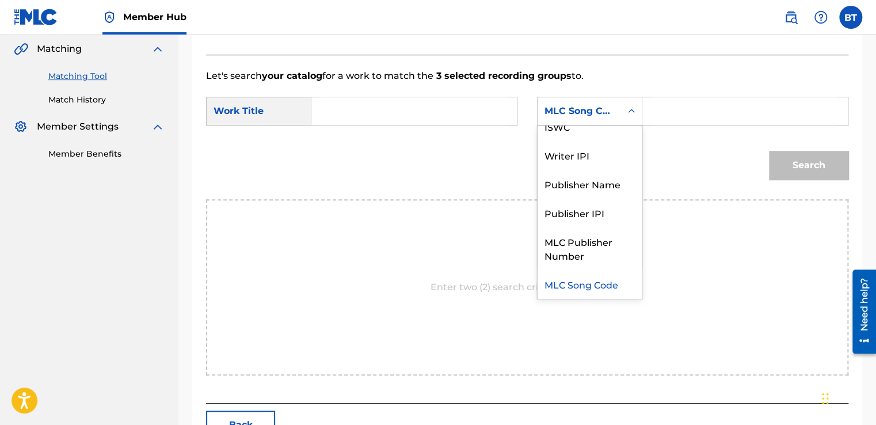
scroll to position [0, 0]
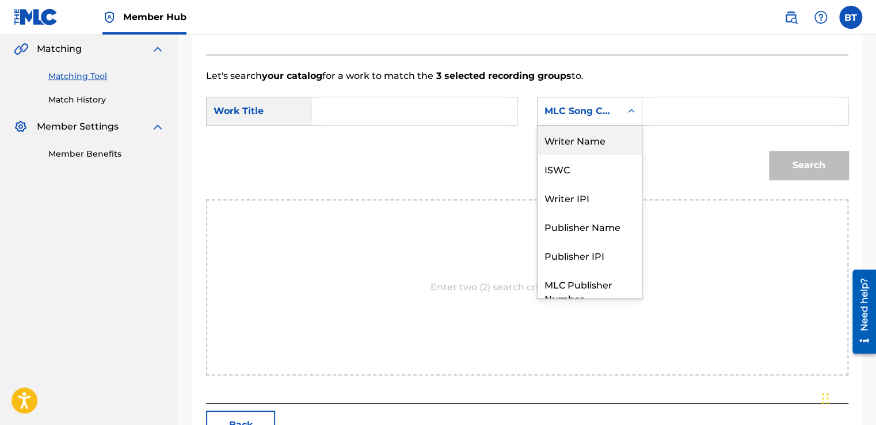
click at [609, 143] on div "Writer Name" at bounding box center [589, 139] width 104 height 29
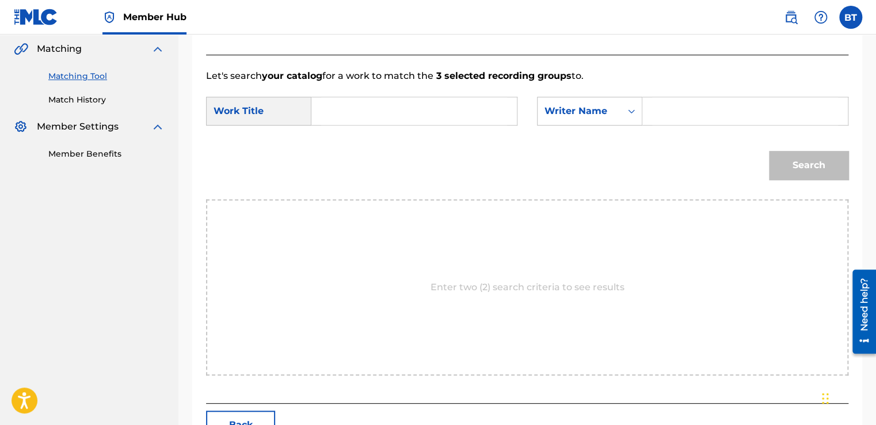
click at [389, 109] on input "Search Form" at bounding box center [414, 111] width 186 height 28
paste input "Carinito Yo Te Amo"
type input "Carinito Yo Te Amo"
click at [676, 102] on input "Search Form" at bounding box center [745, 111] width 186 height 28
paste input "Los Sepultureros y [PERSON_NAME]"
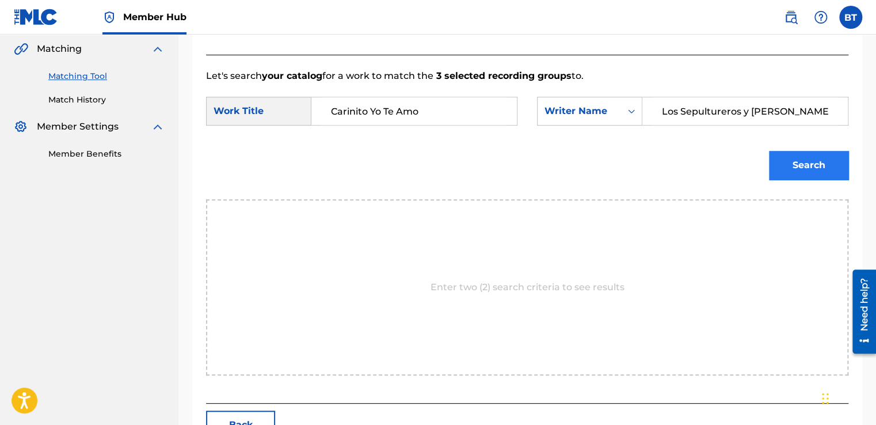
type input "Los Sepultureros y [PERSON_NAME]"
click at [805, 168] on button "Search" at bounding box center [808, 165] width 79 height 29
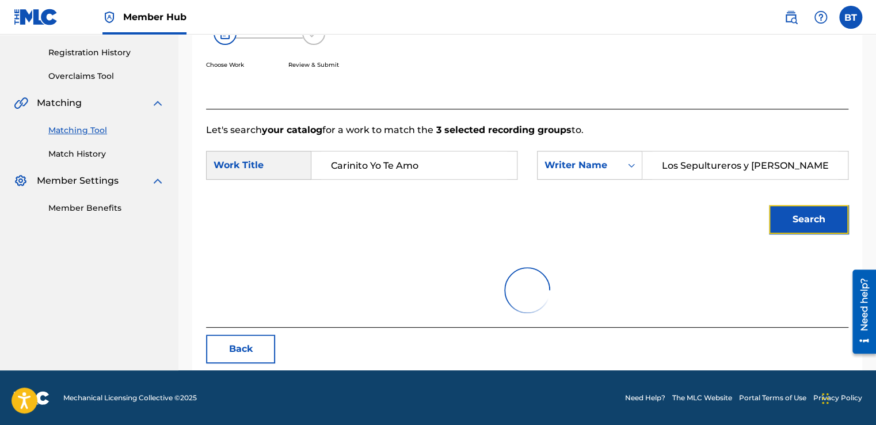
scroll to position [162, 0]
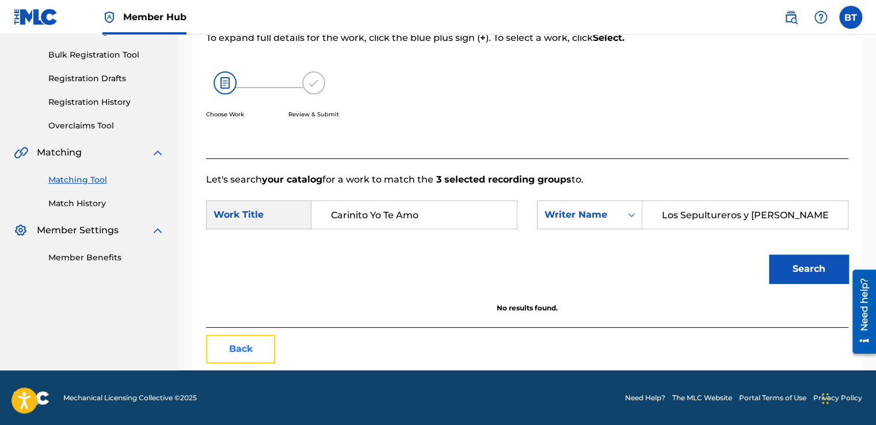
click at [239, 346] on button "Back" at bounding box center [240, 348] width 69 height 29
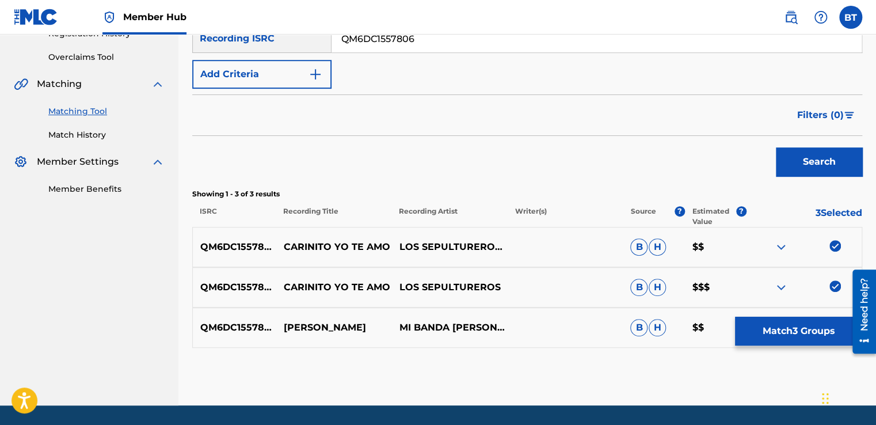
scroll to position [265, 0]
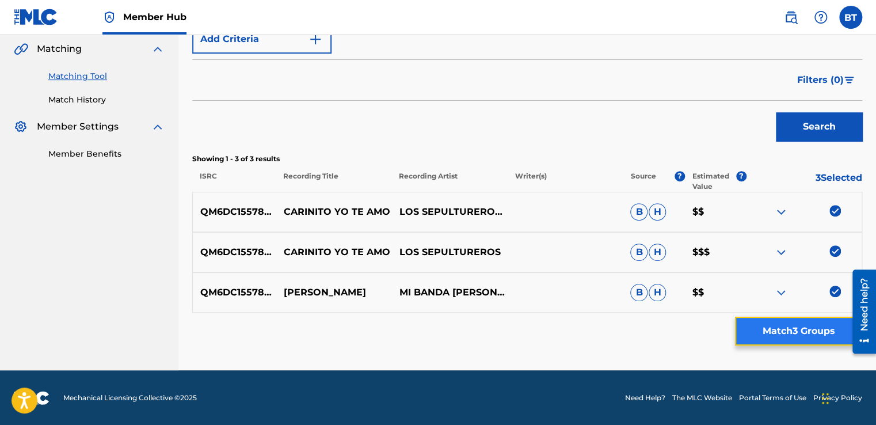
click at [782, 318] on button "Match 3 Groups" at bounding box center [798, 330] width 127 height 29
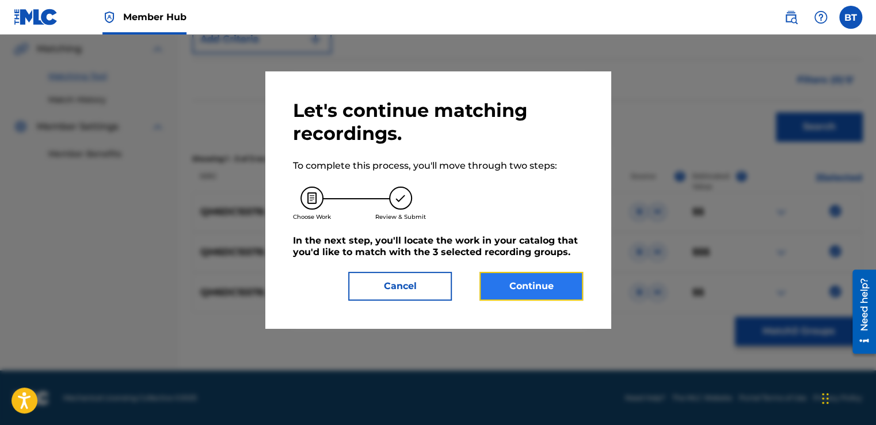
click at [550, 281] on button "Continue" at bounding box center [531, 286] width 104 height 29
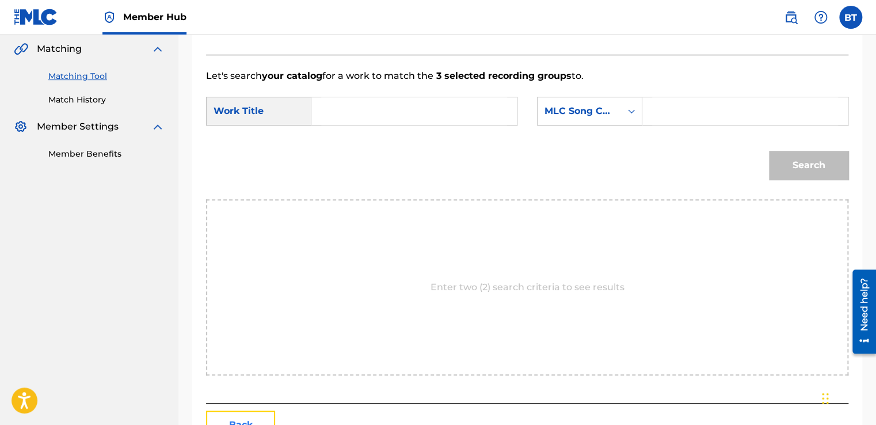
click at [240, 413] on button "Back" at bounding box center [240, 424] width 69 height 29
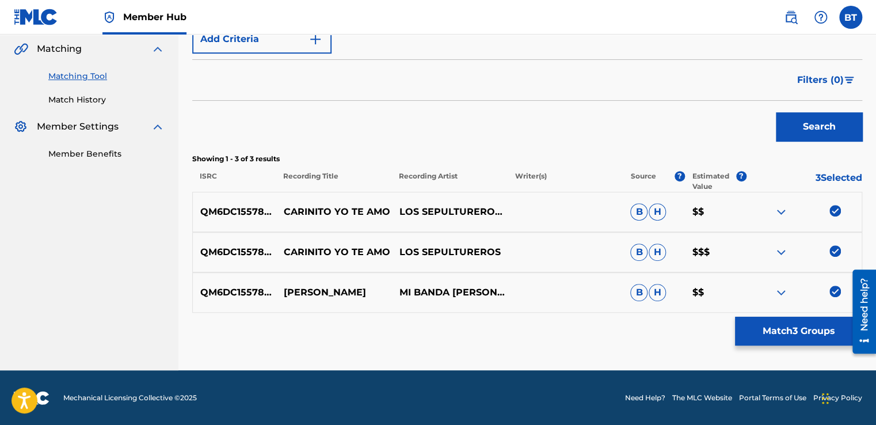
click at [831, 204] on div "QM6DC1557806 CARINITO YO TE AMO LOS SEPULTUREROS Y [PERSON_NAME] [PERSON_NAME] …" at bounding box center [527, 212] width 670 height 40
click at [834, 211] on img at bounding box center [835, 211] width 12 height 12
click at [835, 250] on img at bounding box center [835, 251] width 12 height 12
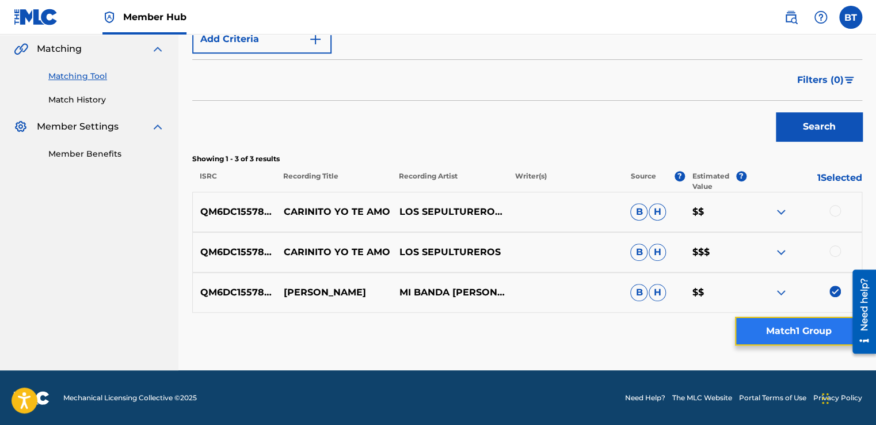
click at [778, 337] on button "Match 1 Group" at bounding box center [798, 330] width 127 height 29
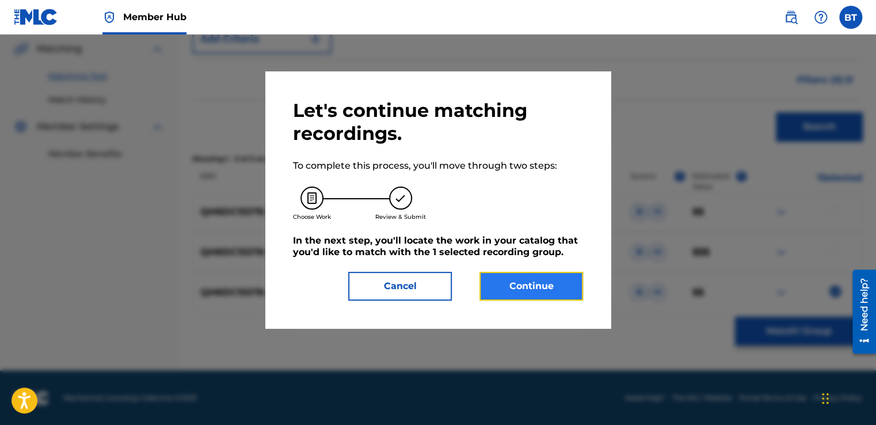
click at [524, 282] on button "Continue" at bounding box center [531, 286] width 104 height 29
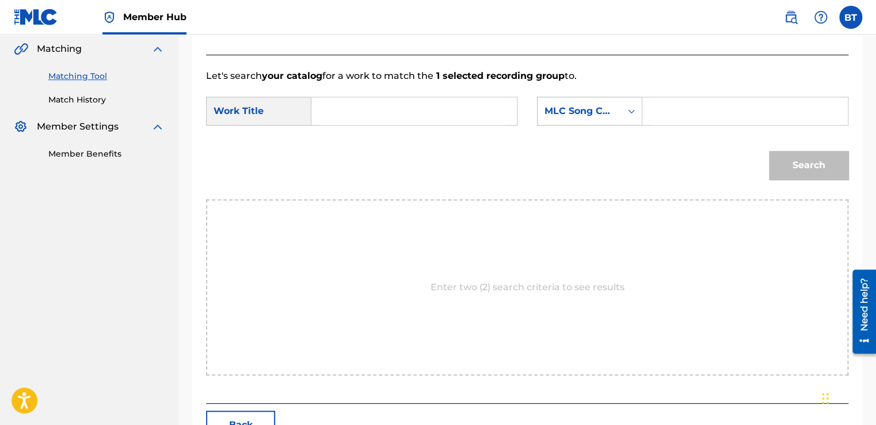
click at [610, 112] on div "MLC Song Code" at bounding box center [579, 111] width 70 height 14
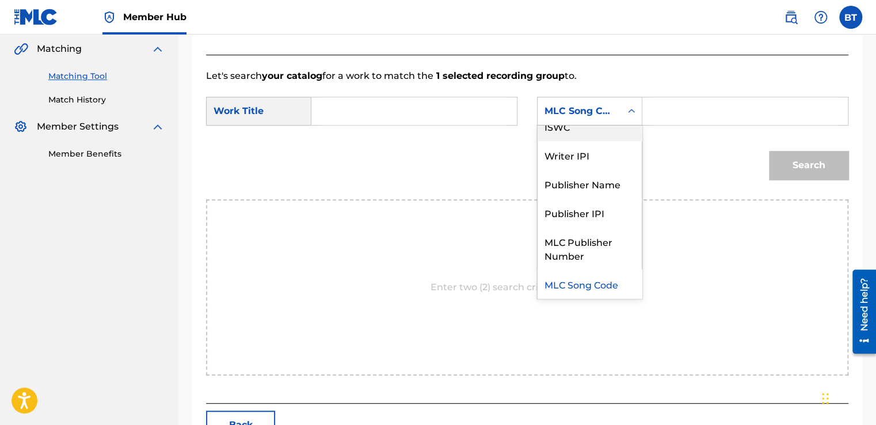
scroll to position [0, 0]
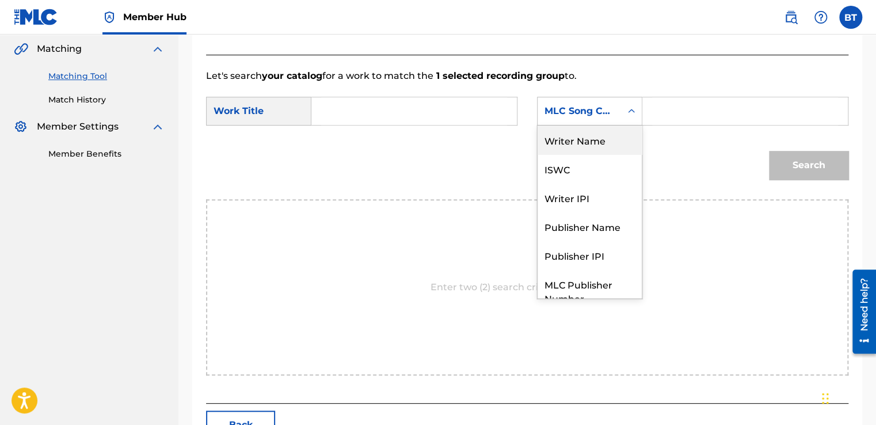
drag, startPoint x: 598, startPoint y: 143, endPoint x: 599, endPoint y: 86, distance: 57.0
click at [598, 143] on div "Writer Name" at bounding box center [589, 139] width 104 height 29
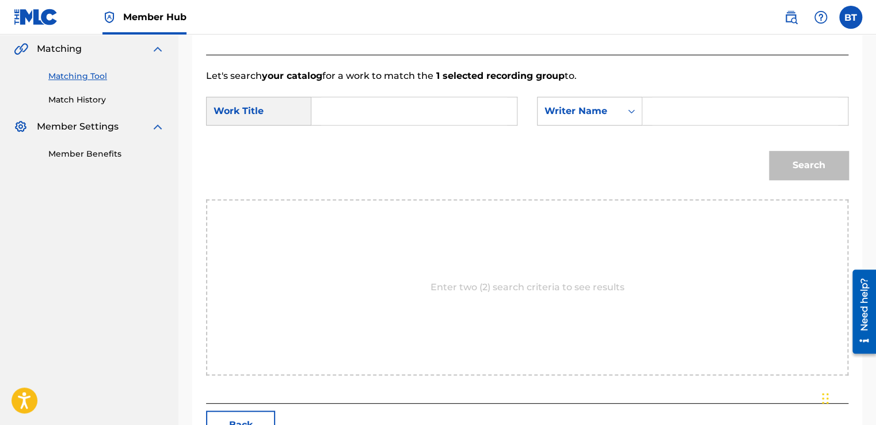
click at [422, 117] on input "Search Form" at bounding box center [414, 111] width 186 height 28
paste input "Mi Banda [PERSON_NAME]"
type input "Mi Banda [PERSON_NAME]"
click at [662, 118] on input "Search Form" at bounding box center [745, 111] width 186 height 28
paste input "[PERSON_NAME]"
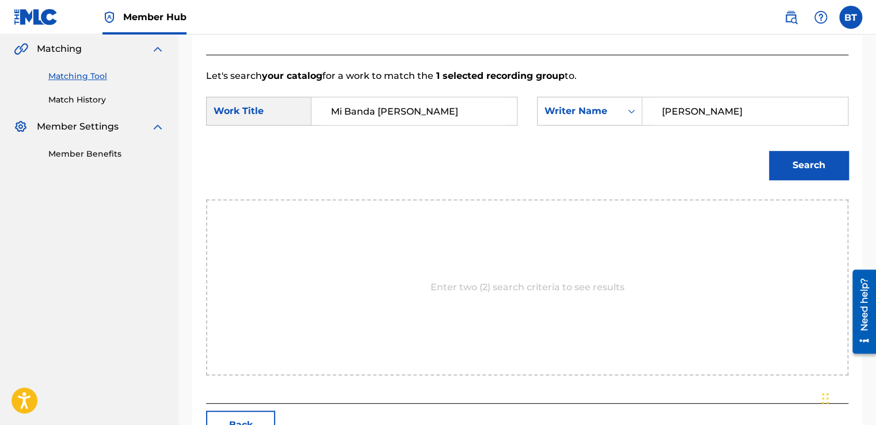
drag, startPoint x: 437, startPoint y: 113, endPoint x: 304, endPoint y: 113, distance: 133.5
click at [304, 113] on div "SearchWithCriteria3aae77be-9213-4775-b813-fe841bee4f86 Work Title Mi Banda [PER…" at bounding box center [361, 111] width 311 height 29
click at [774, 113] on input "[PERSON_NAME]" at bounding box center [745, 111] width 186 height 28
drag, startPoint x: 700, startPoint y: 108, endPoint x: 633, endPoint y: 106, distance: 66.7
click at [633, 106] on div "SearchWithCriteria994cc3bf-b4fd-4d2b-8f26-7b2d297f447c Writer Name [PERSON_NAME]" at bounding box center [692, 111] width 311 height 29
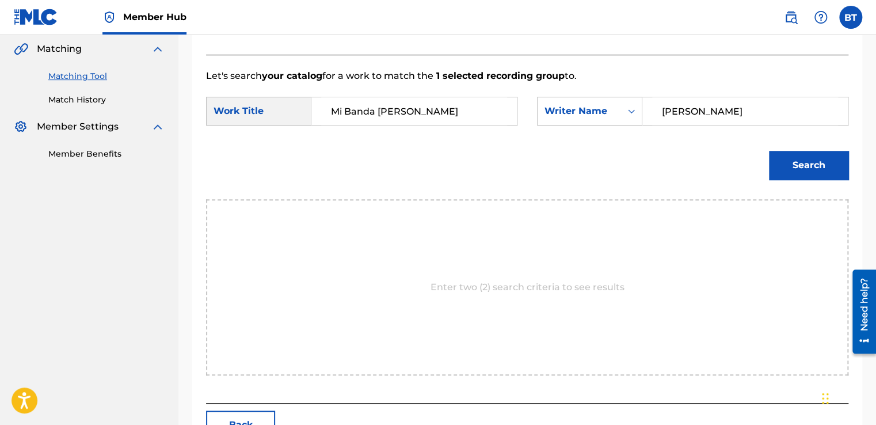
paste input "Mi Banda [PERSON_NAME]"
type input "Mi Banda [PERSON_NAME]"
drag, startPoint x: 433, startPoint y: 116, endPoint x: 263, endPoint y: 102, distance: 169.8
click at [269, 102] on div "SearchWithCriteria3aae77be-9213-4775-b813-fe841bee4f86 Work Title Mi Banda [PER…" at bounding box center [361, 111] width 311 height 29
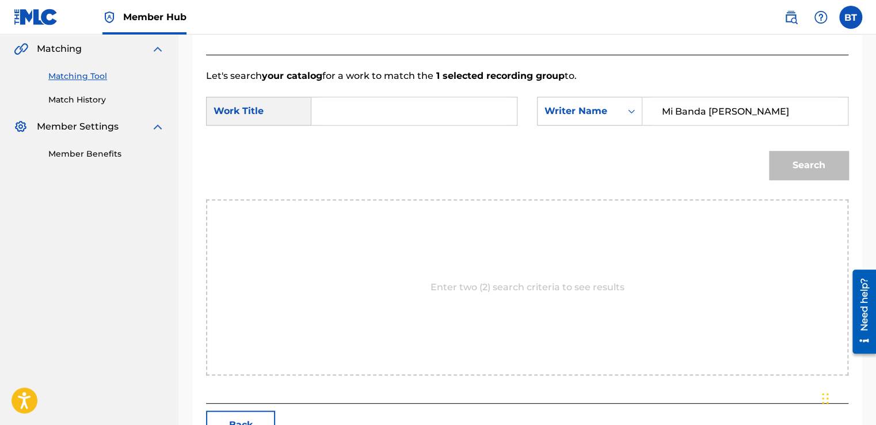
click at [360, 112] on input "Search Form" at bounding box center [414, 111] width 186 height 28
paste input "[PERSON_NAME]"
type input "[PERSON_NAME]"
click at [828, 160] on button "Search" at bounding box center [808, 165] width 79 height 29
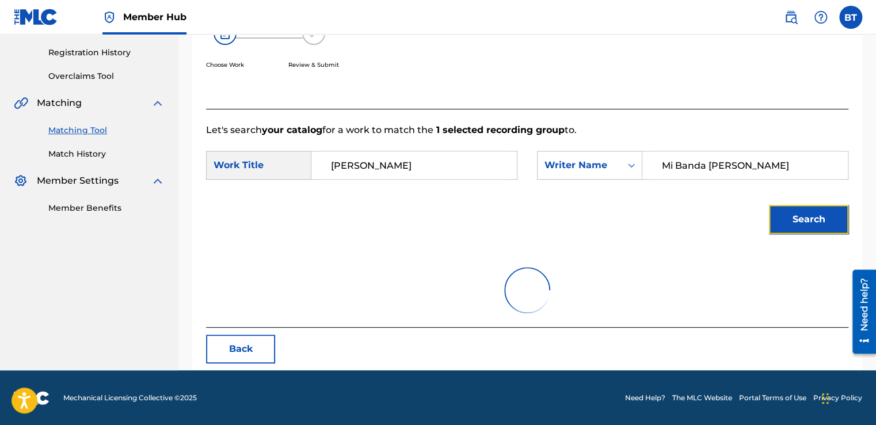
scroll to position [162, 0]
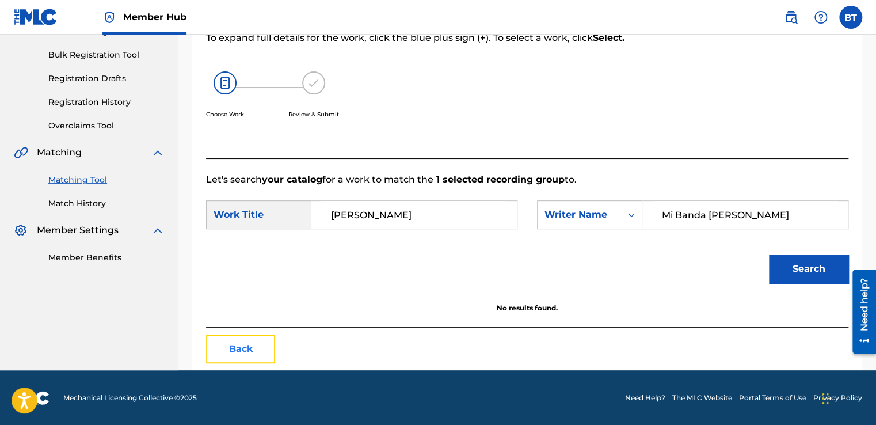
click at [257, 351] on button "Back" at bounding box center [240, 348] width 69 height 29
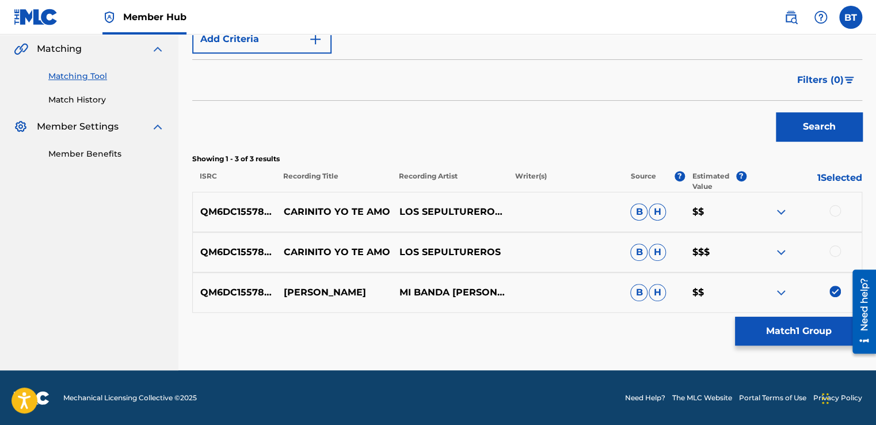
click at [835, 289] on img at bounding box center [835, 291] width 12 height 12
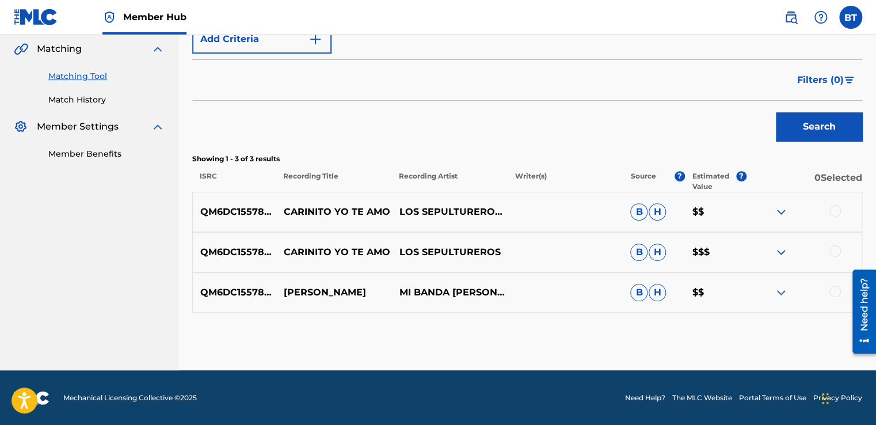
scroll to position [93, 0]
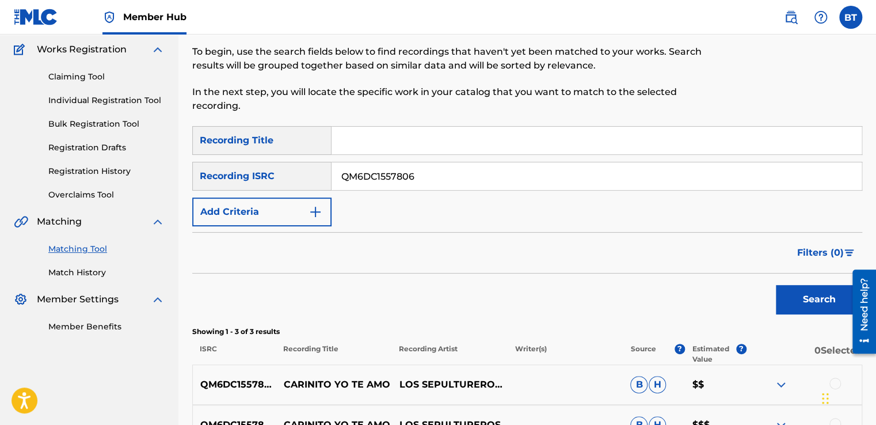
drag, startPoint x: 414, startPoint y: 178, endPoint x: 324, endPoint y: 178, distance: 89.8
click at [324, 178] on div "SearchWithCriteriab90ca0d2-73e0-473f-bf07-1c57519ac145 Recording ISRC QM6DC1557…" at bounding box center [527, 176] width 670 height 29
paste input "USEWC0982649"
type input "USEWC0982649"
click at [811, 281] on div "Search" at bounding box center [816, 296] width 92 height 46
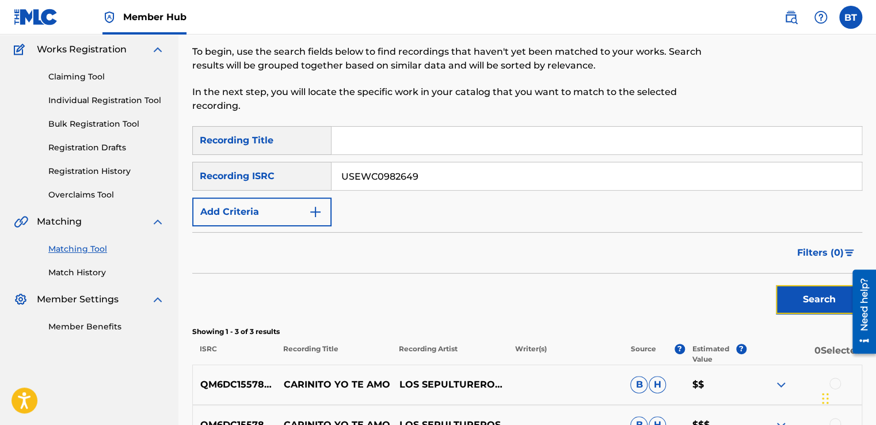
drag, startPoint x: 802, startPoint y: 292, endPoint x: 790, endPoint y: 285, distance: 13.4
click at [801, 292] on button "Search" at bounding box center [819, 299] width 86 height 29
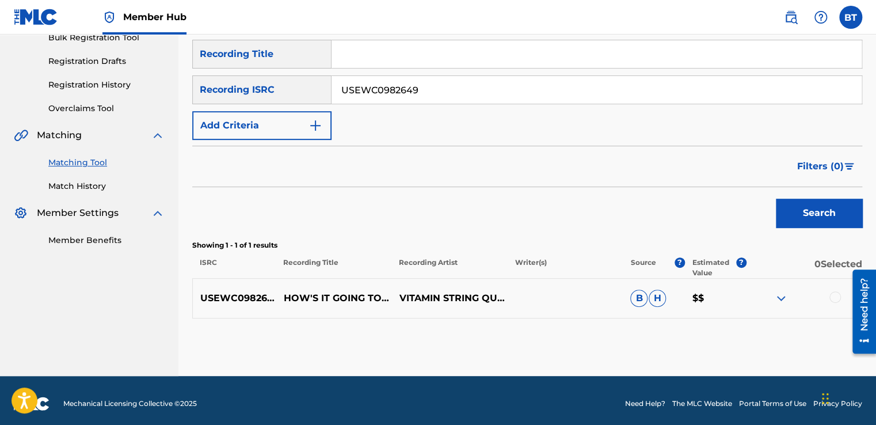
scroll to position [185, 0]
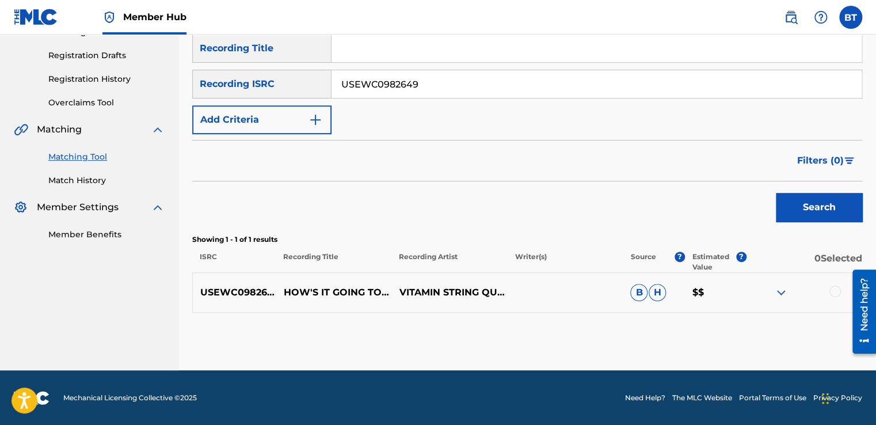
click at [833, 295] on div at bounding box center [835, 291] width 12 height 12
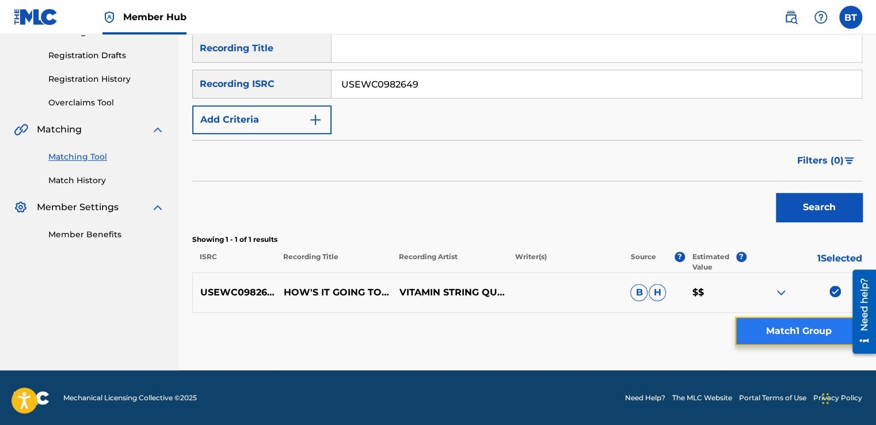
click at [789, 332] on button "Match 1 Group" at bounding box center [798, 330] width 127 height 29
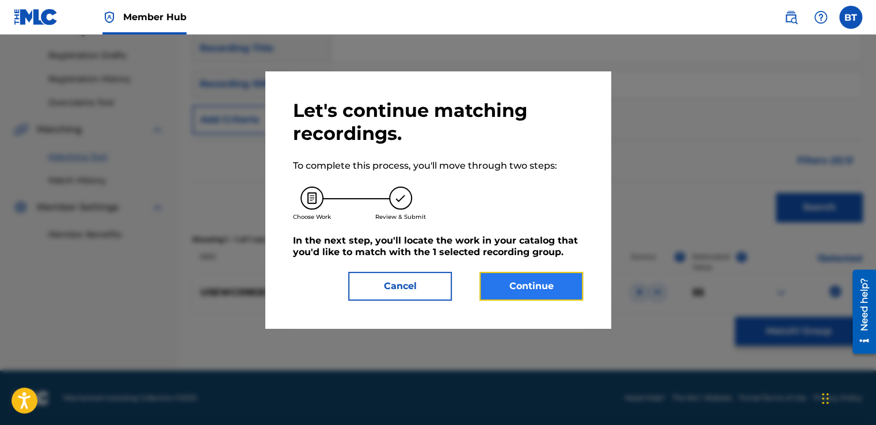
click at [568, 288] on button "Continue" at bounding box center [531, 286] width 104 height 29
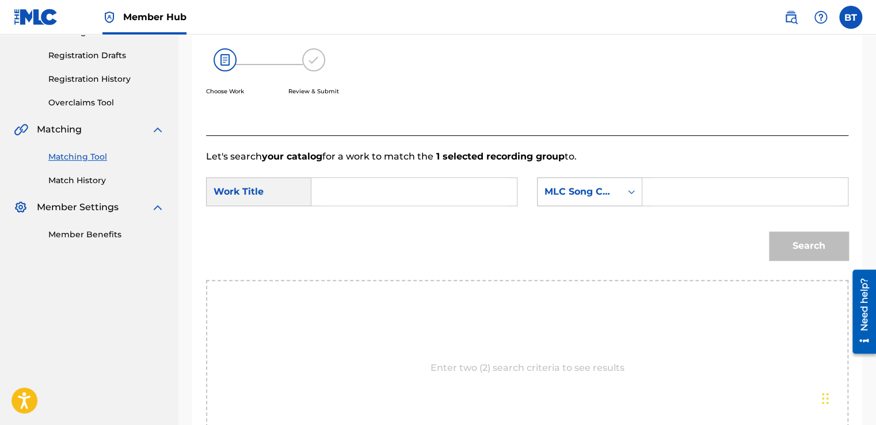
click at [576, 185] on div "MLC Song Code" at bounding box center [579, 192] width 70 height 14
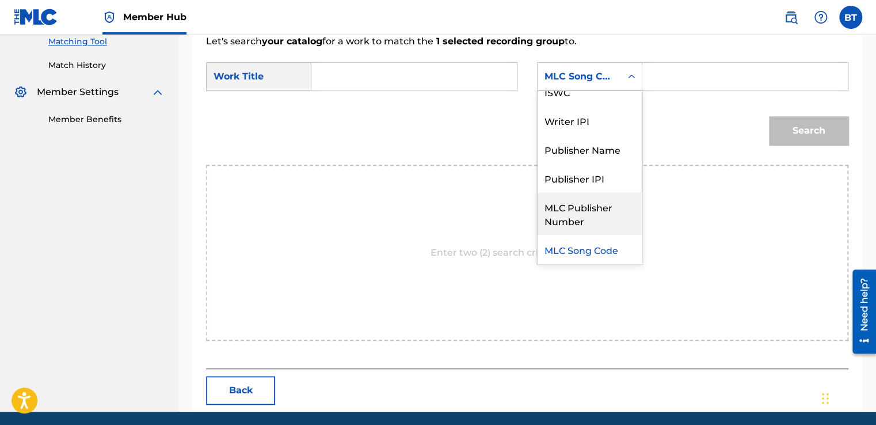
scroll to position [0, 0]
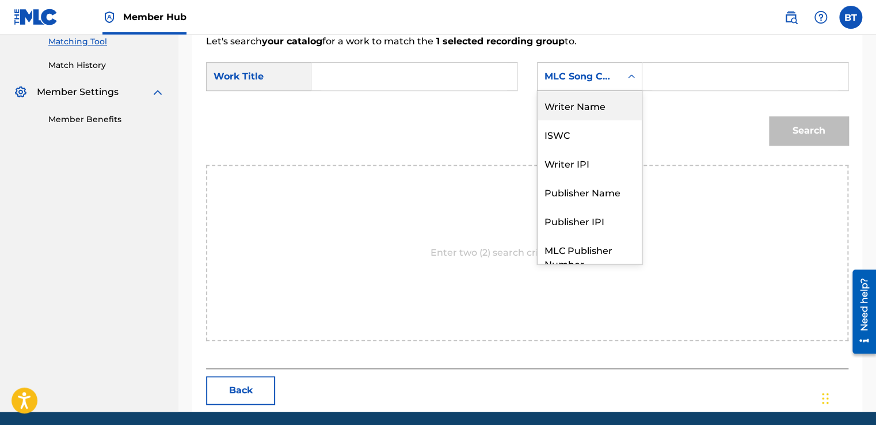
click at [604, 109] on div "Writer Name" at bounding box center [589, 105] width 104 height 29
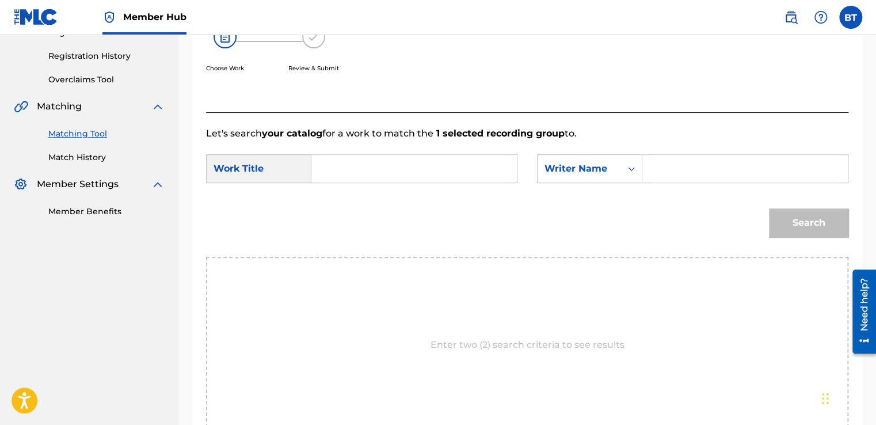
scroll to position [185, 0]
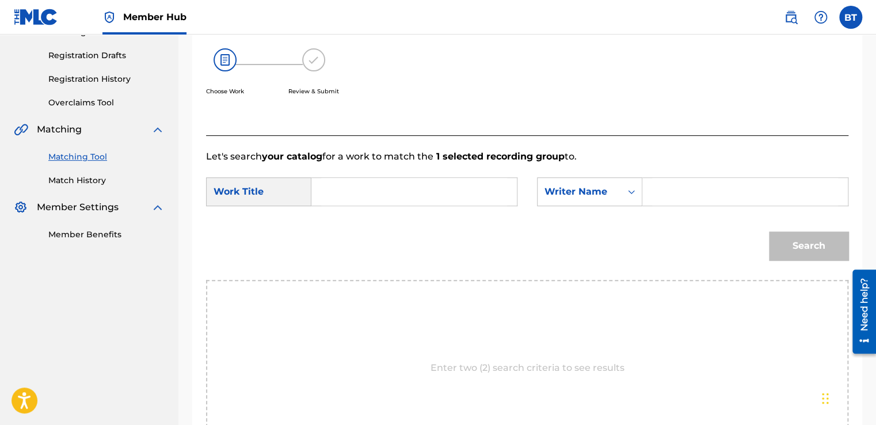
click at [398, 180] on input "Search Form" at bounding box center [414, 192] width 186 height 28
paste input "How's It Going to Be"
type input "How's It Going to Be"
click at [686, 190] on input "Search Form" at bounding box center [745, 192] width 186 height 28
paste input "Vitamin String Quartet"
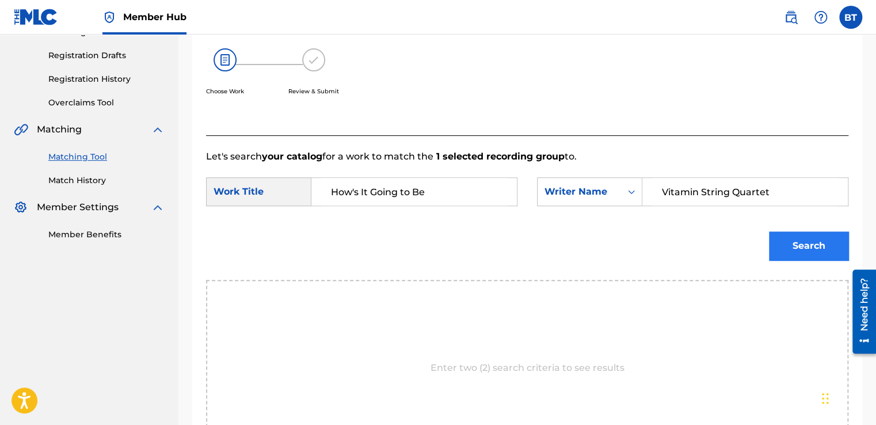
type input "Vitamin String Quartet"
click at [793, 239] on button "Search" at bounding box center [808, 245] width 79 height 29
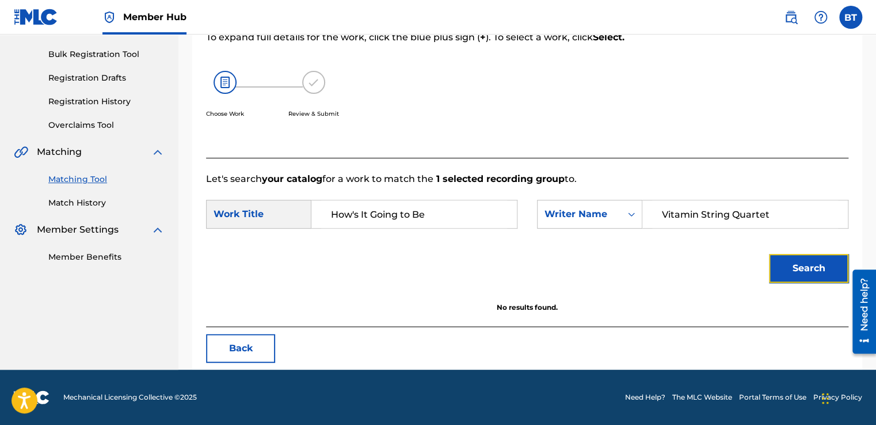
scroll to position [162, 0]
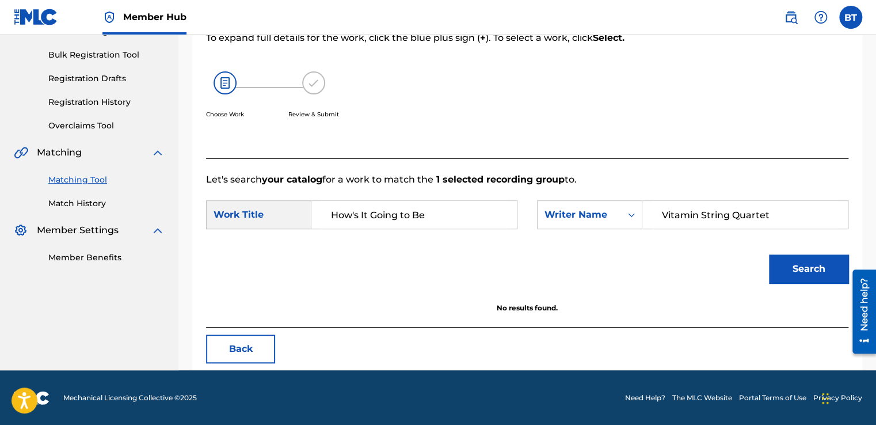
click at [688, 224] on input "Vitamin String Quartet" at bounding box center [745, 215] width 186 height 28
drag, startPoint x: 822, startPoint y: 223, endPoint x: 628, endPoint y: 235, distance: 193.7
click at [628, 235] on div "SearchWithCriteria3aae77be-9213-4775-b813-fe841bee4f86 Work Title How's It Goin…" at bounding box center [527, 218] width 642 height 36
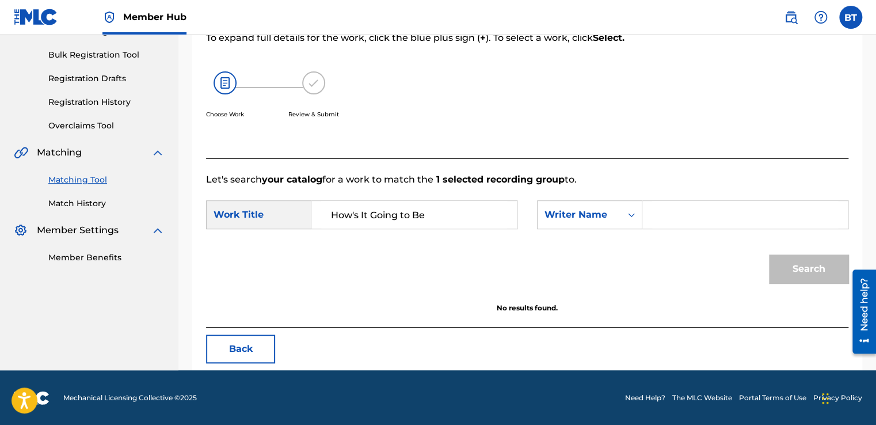
click at [667, 215] on input "Search Form" at bounding box center [745, 215] width 186 height 28
type input "third eye blind"
click at [792, 284] on div "Search" at bounding box center [805, 266] width 85 height 46
click at [799, 269] on button "Search" at bounding box center [808, 268] width 79 height 29
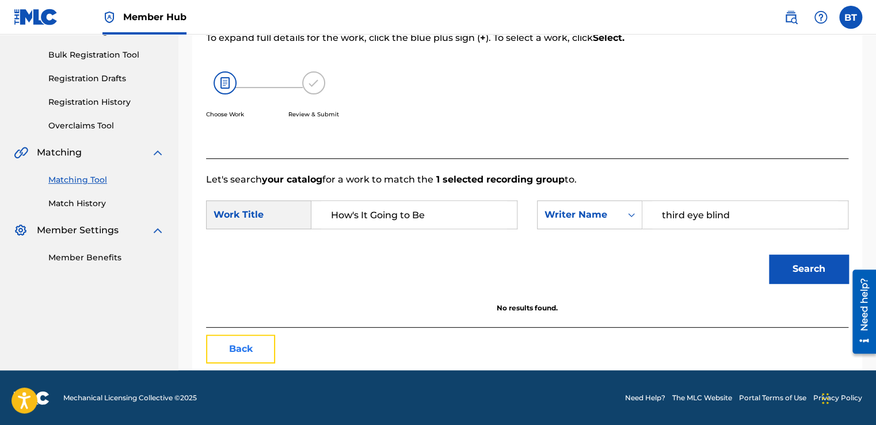
click at [255, 334] on button "Back" at bounding box center [240, 348] width 69 height 29
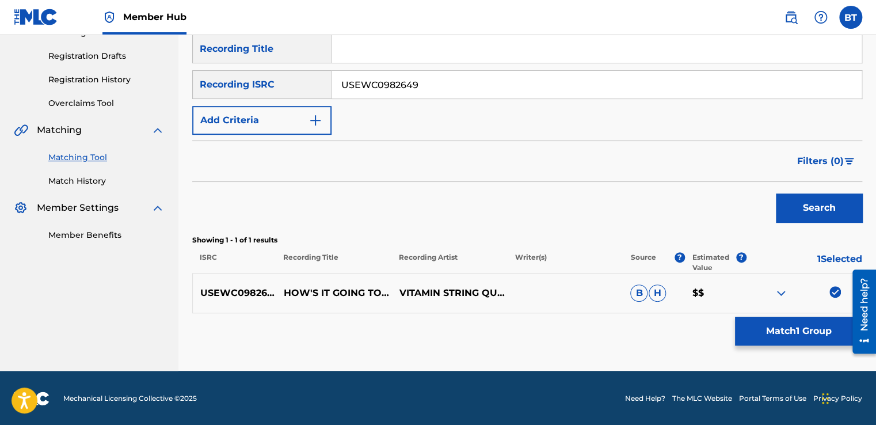
scroll to position [185, 0]
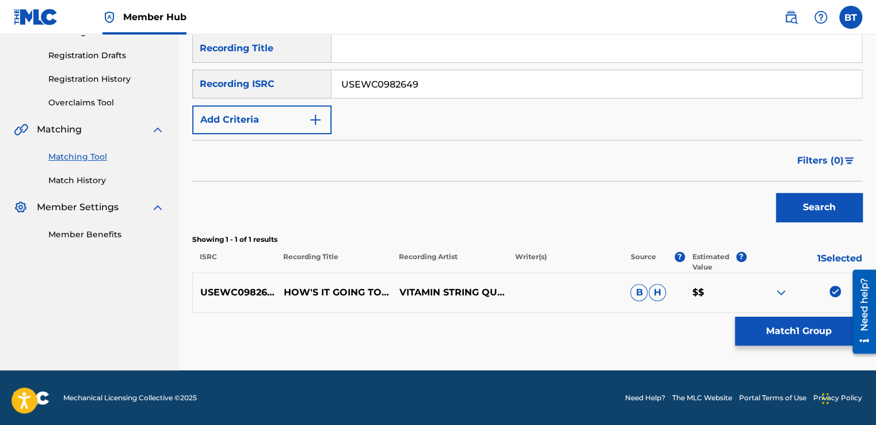
click at [833, 289] on img at bounding box center [835, 291] width 12 height 12
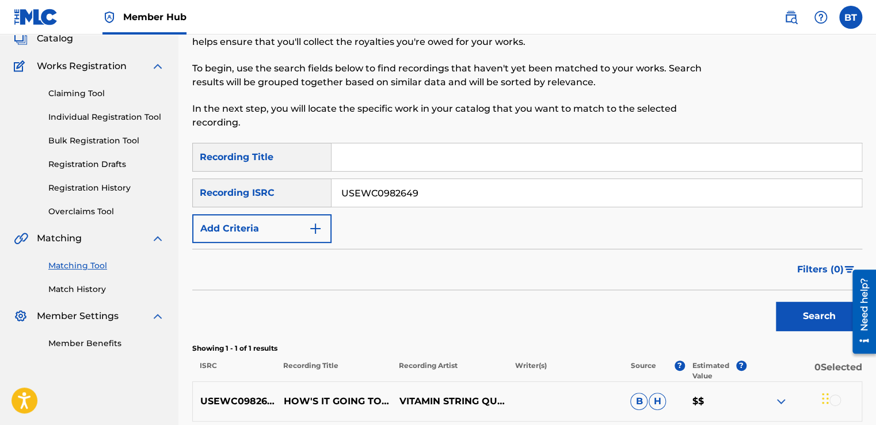
scroll to position [70, 0]
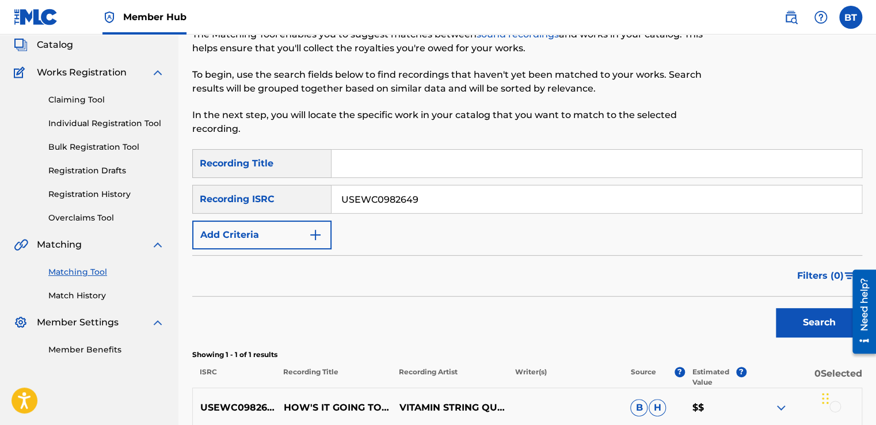
drag, startPoint x: 438, startPoint y: 193, endPoint x: 310, endPoint y: 193, distance: 127.7
click at [311, 193] on div "SearchWithCriteriab90ca0d2-73e0-473f-bf07-1c57519ac145 Recording ISRC USEWC0982…" at bounding box center [527, 199] width 670 height 29
paste input "4ZV0910248"
type input "US4ZV0910248"
click at [796, 316] on button "Search" at bounding box center [819, 322] width 86 height 29
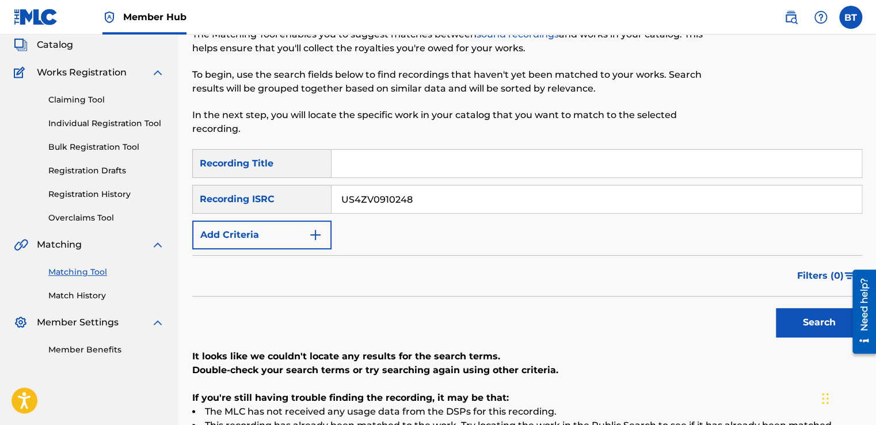
click at [418, 166] on input "Search Form" at bounding box center [596, 164] width 530 height 28
paste input "Go Home Now"
type input "Go Home Now"
click at [790, 323] on button "Search" at bounding box center [819, 322] width 86 height 29
drag, startPoint x: 347, startPoint y: 206, endPoint x: 291, endPoint y: 206, distance: 56.4
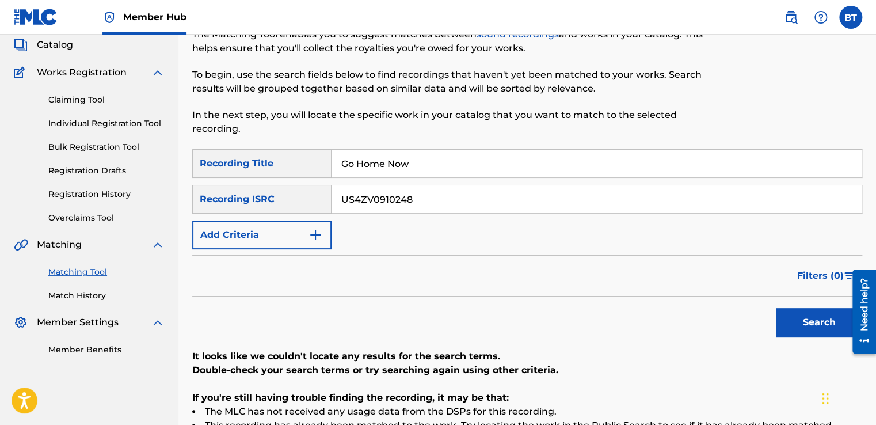
click at [291, 206] on div "SearchWithCriteriab90ca0d2-73e0-473f-bf07-1c57519ac145 Recording ISRC US4ZV0910…" at bounding box center [527, 199] width 670 height 29
click at [280, 227] on button "Add Criteria" at bounding box center [261, 234] width 139 height 29
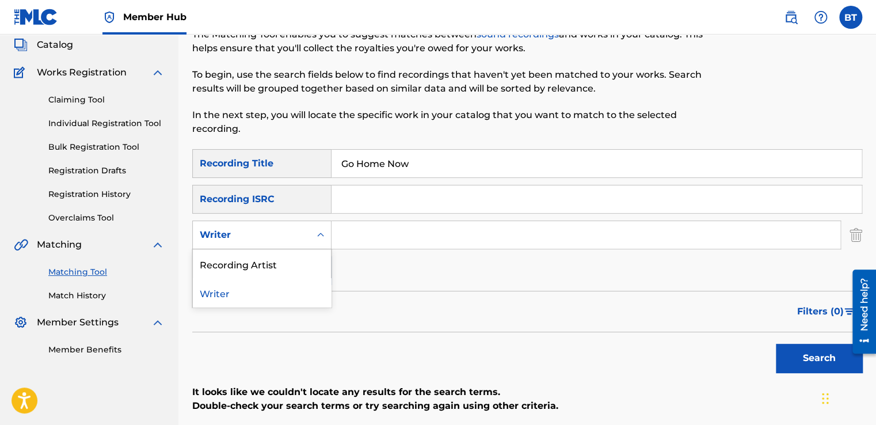
click at [322, 235] on icon "Search Form" at bounding box center [321, 235] width 12 height 12
click at [310, 276] on div "Recording Artist" at bounding box center [262, 263] width 138 height 29
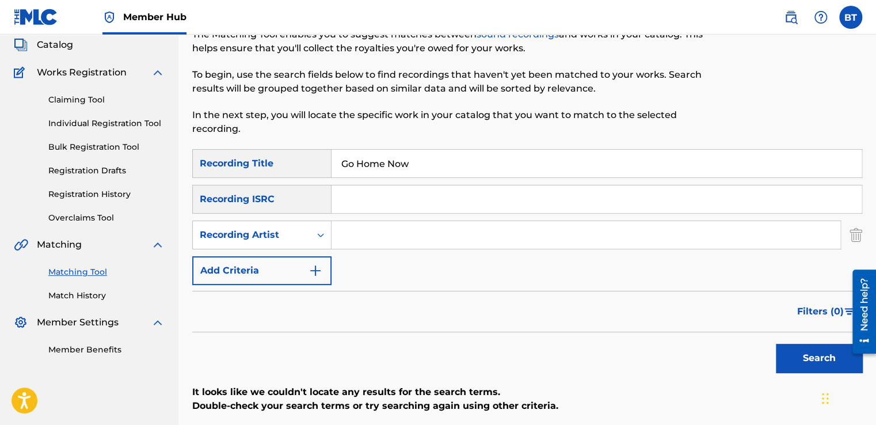
click at [405, 231] on input "Search Form" at bounding box center [585, 235] width 509 height 28
paste input "Skankin' Pickle"
type input "Skankin' Pickle"
click at [792, 347] on button "Search" at bounding box center [819, 357] width 86 height 29
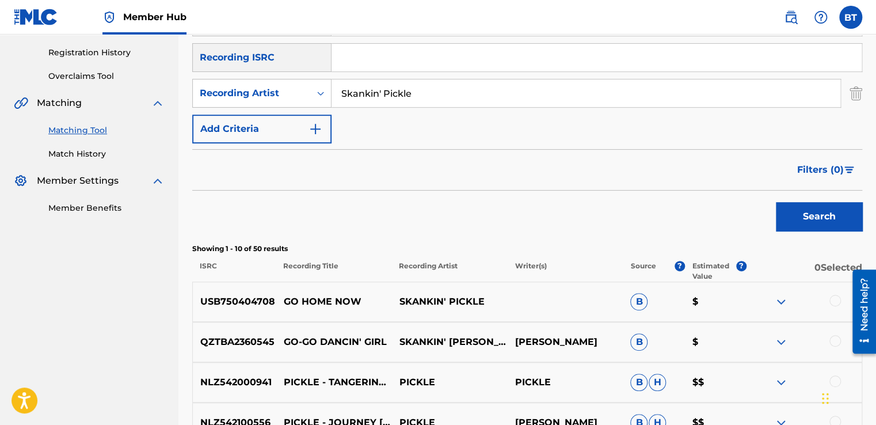
scroll to position [242, 0]
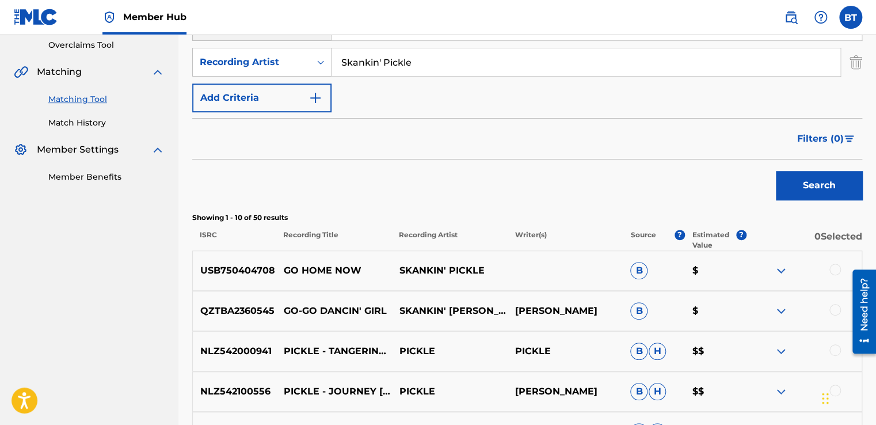
click at [834, 272] on div at bounding box center [835, 269] width 12 height 12
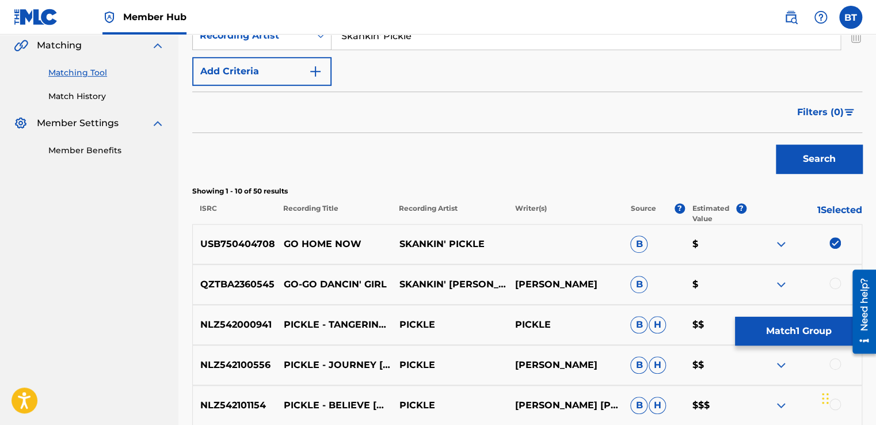
scroll to position [300, 0]
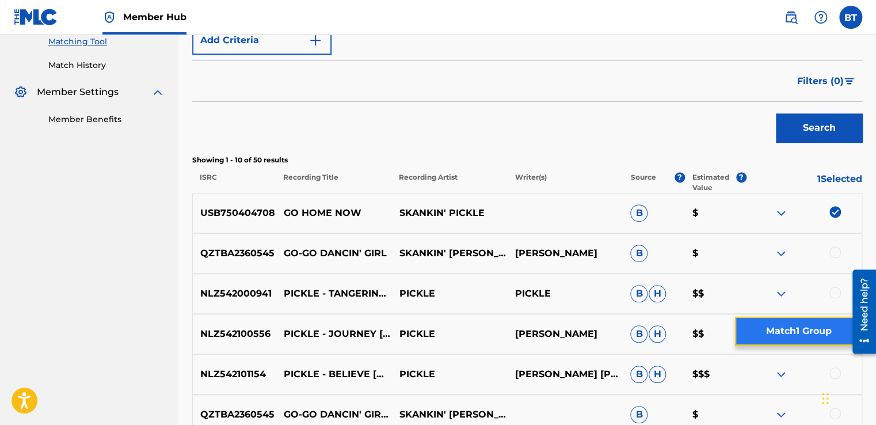
click at [780, 331] on button "Match 1 Group" at bounding box center [798, 330] width 127 height 29
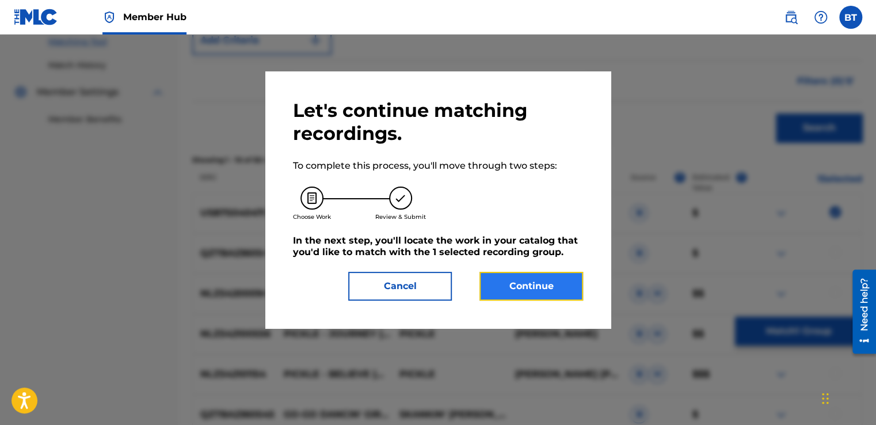
click at [494, 295] on button "Continue" at bounding box center [531, 286] width 104 height 29
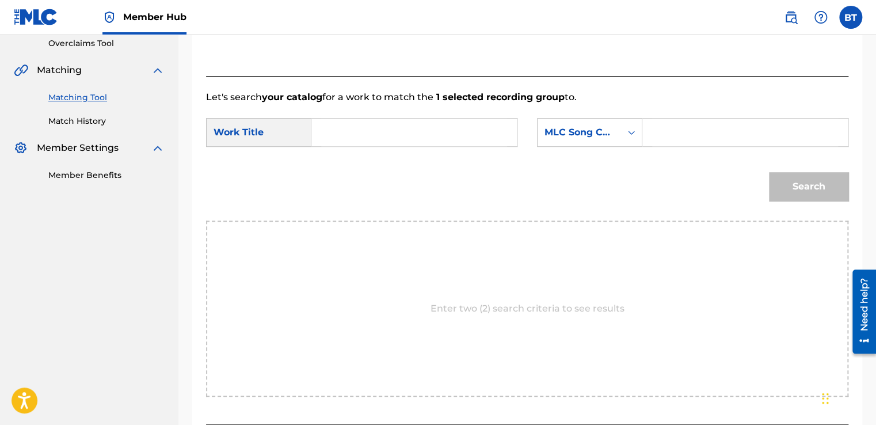
scroll to position [242, 0]
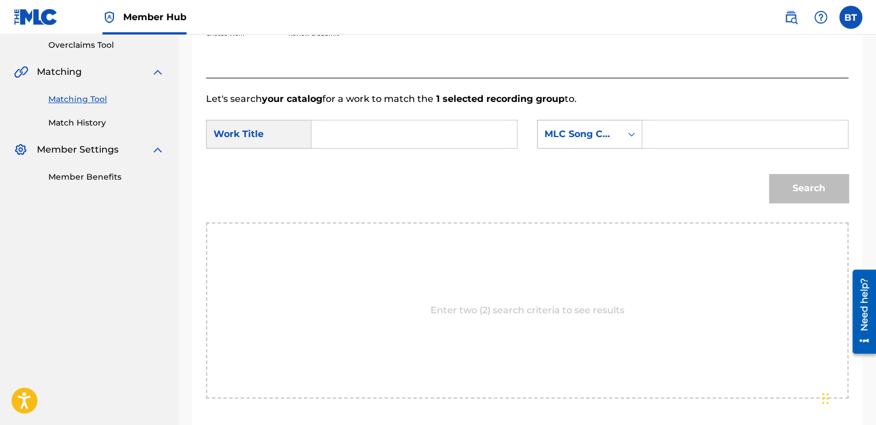
click at [578, 145] on div "MLC Song Code" at bounding box center [589, 134] width 105 height 29
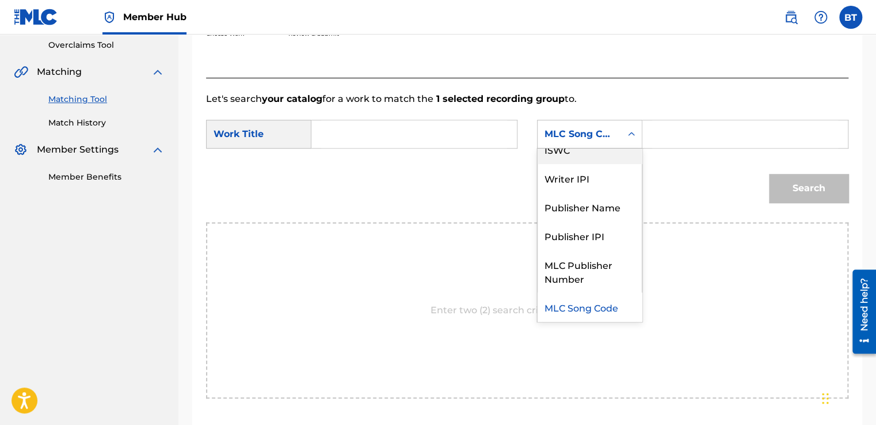
scroll to position [0, 0]
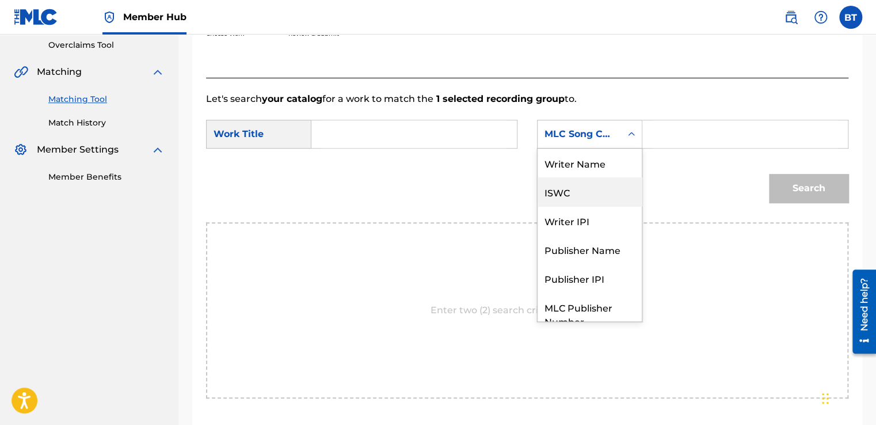
click at [584, 168] on div "Writer Name" at bounding box center [589, 162] width 104 height 29
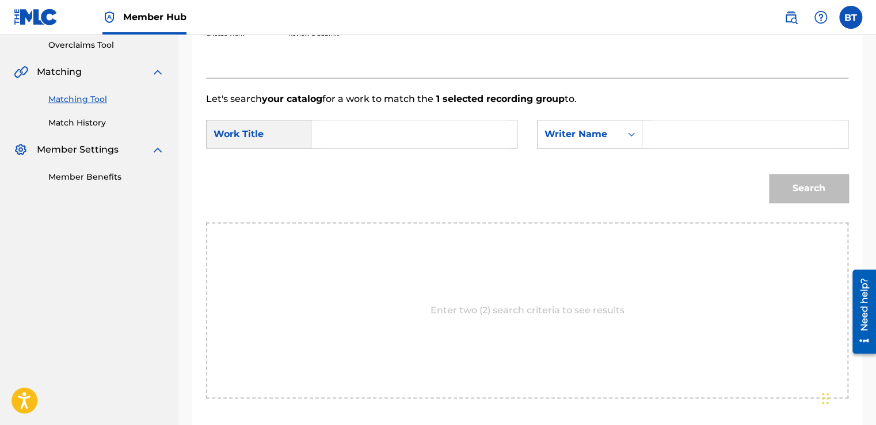
click at [691, 125] on input "Search Form" at bounding box center [745, 134] width 186 height 28
paste input "Skankin' Pickle"
type input "Skankin' Pickle"
click at [473, 133] on input "Search Form" at bounding box center [414, 134] width 186 height 28
paste input "Go Home Now"
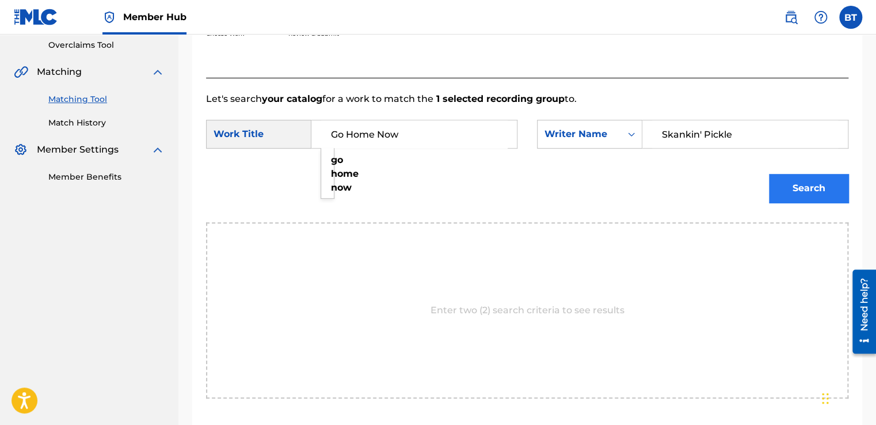
type input "Go Home Now"
click at [789, 189] on button "Search" at bounding box center [808, 188] width 79 height 29
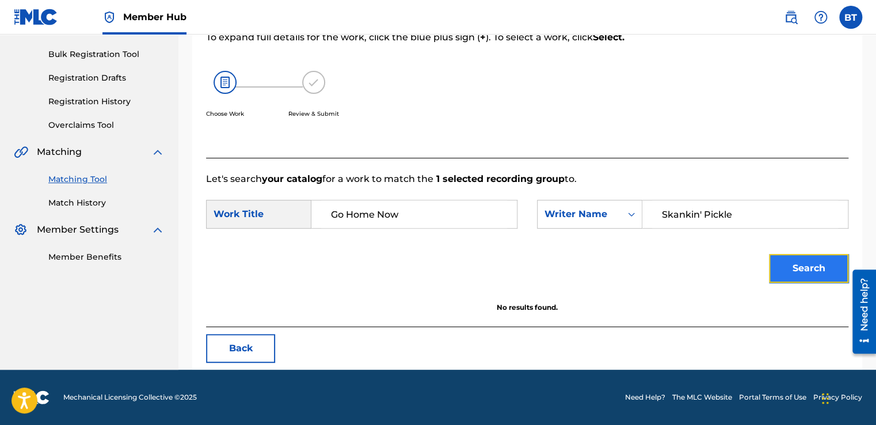
scroll to position [162, 0]
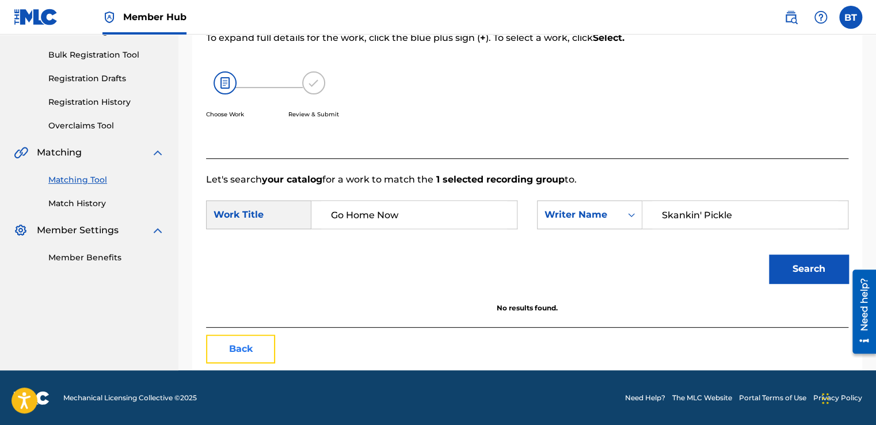
click at [257, 341] on button "Back" at bounding box center [240, 348] width 69 height 29
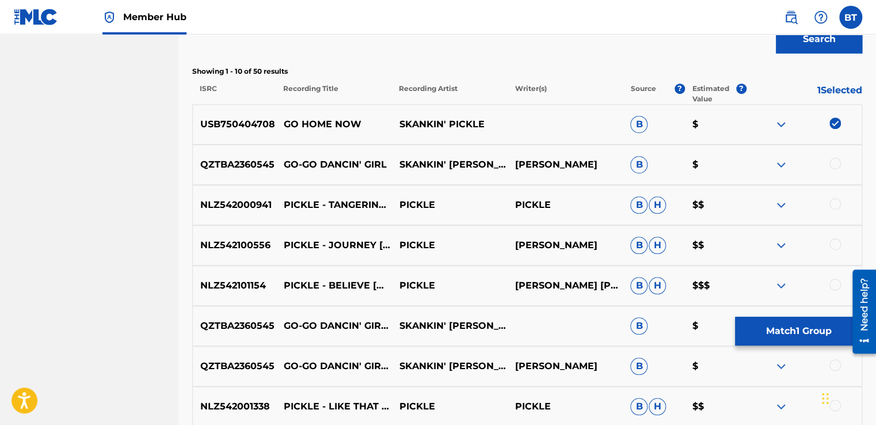
scroll to position [392, 0]
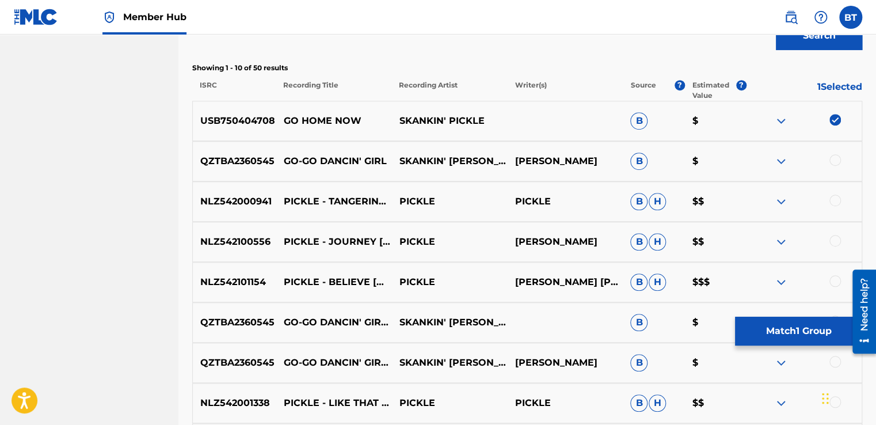
click at [838, 116] on img at bounding box center [835, 120] width 12 height 12
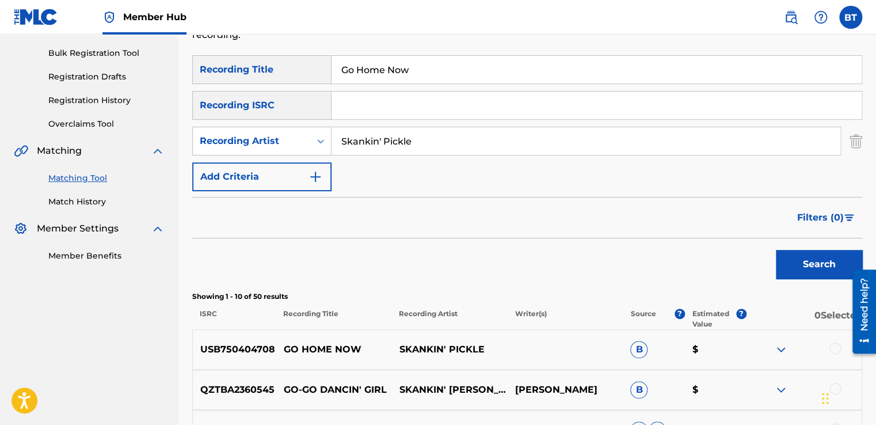
scroll to position [162, 0]
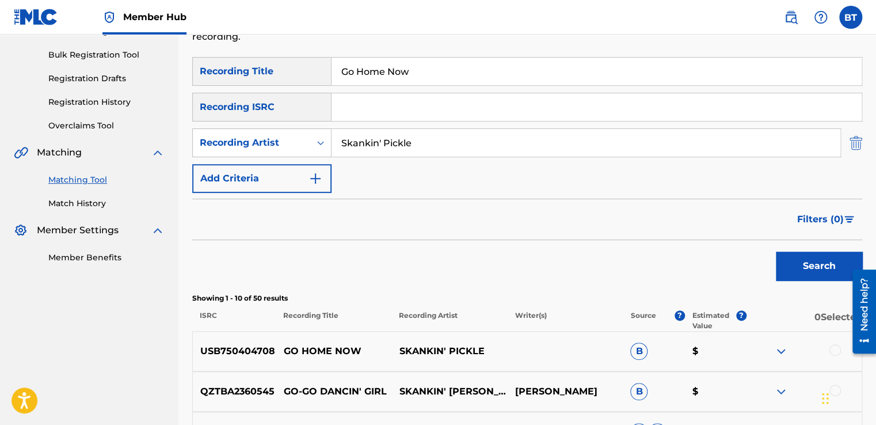
click at [861, 147] on div "Matching Tool The Matching Tool enables you to suggest matches between sound re…" at bounding box center [526, 361] width 697 height 918
click at [856, 142] on img "Search Form" at bounding box center [855, 142] width 13 height 29
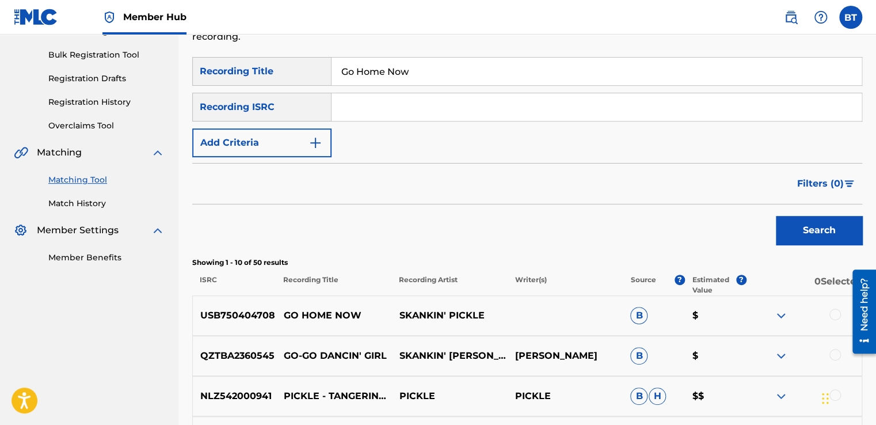
drag, startPoint x: 481, startPoint y: 69, endPoint x: 311, endPoint y: 71, distance: 169.7
click at [311, 71] on div "SearchWithCriteriaf1f28648-6b9f-4b81-bde8-680ef45061aa Recording Title Go Home …" at bounding box center [527, 71] width 670 height 29
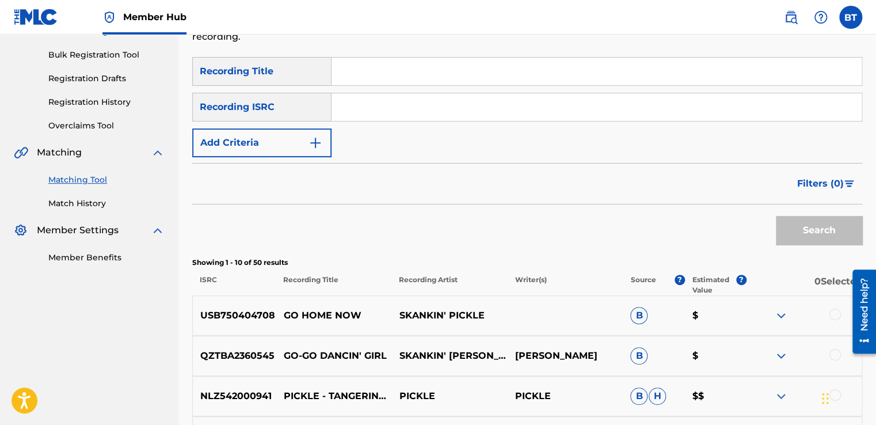
click at [400, 119] on input "Search Form" at bounding box center [596, 107] width 530 height 28
paste input "CA5KR1964777"
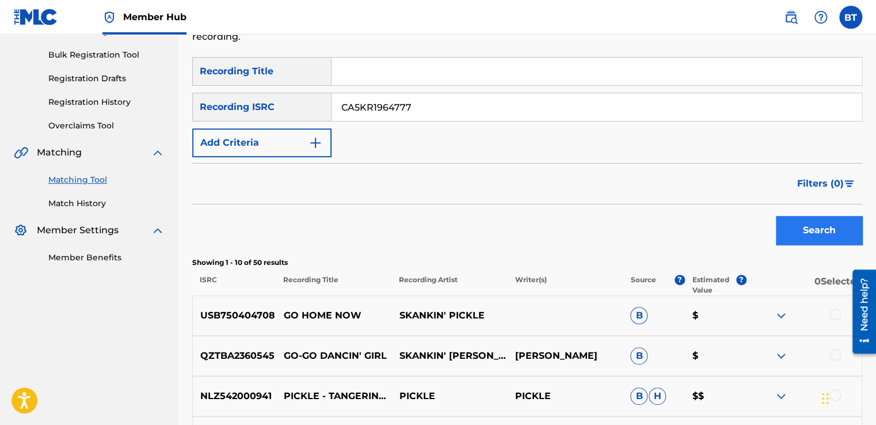
type input "CA5KR1964777"
click at [835, 234] on button "Search" at bounding box center [819, 230] width 86 height 29
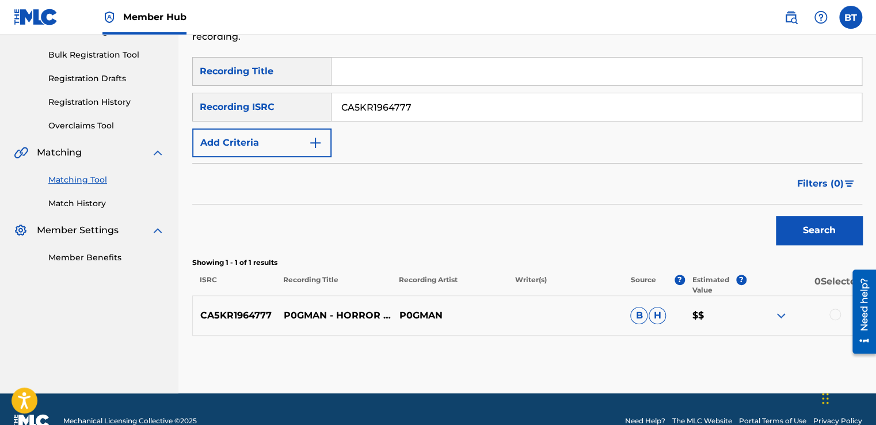
click at [837, 312] on div at bounding box center [835, 314] width 12 height 12
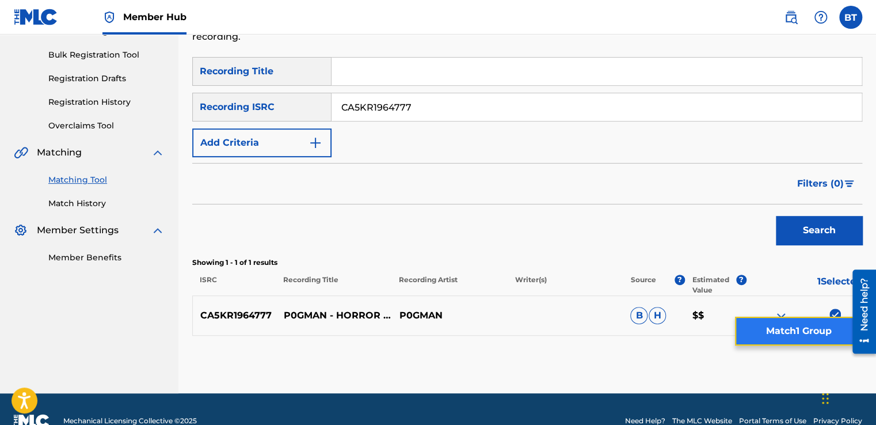
click at [823, 328] on button "Match 1 Group" at bounding box center [798, 330] width 127 height 29
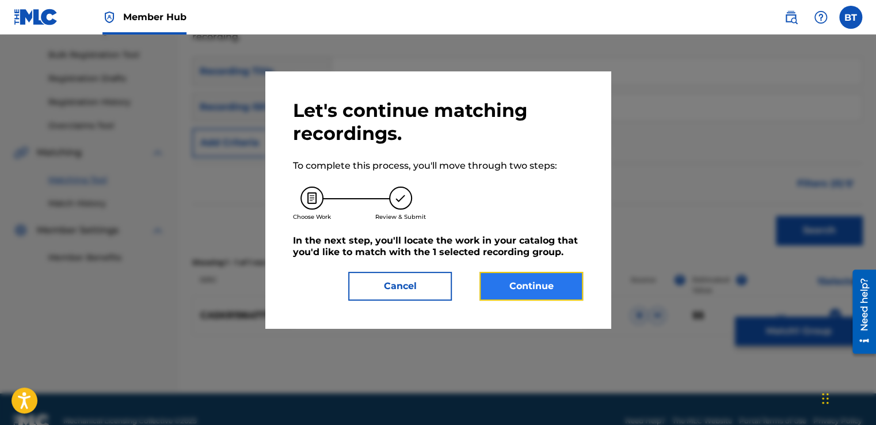
click at [522, 281] on button "Continue" at bounding box center [531, 286] width 104 height 29
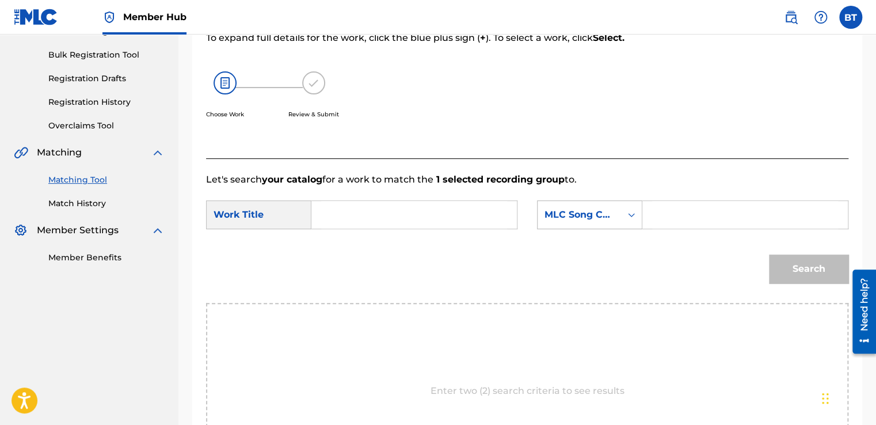
click at [593, 221] on div "MLC Song Code" at bounding box center [578, 215] width 83 height 22
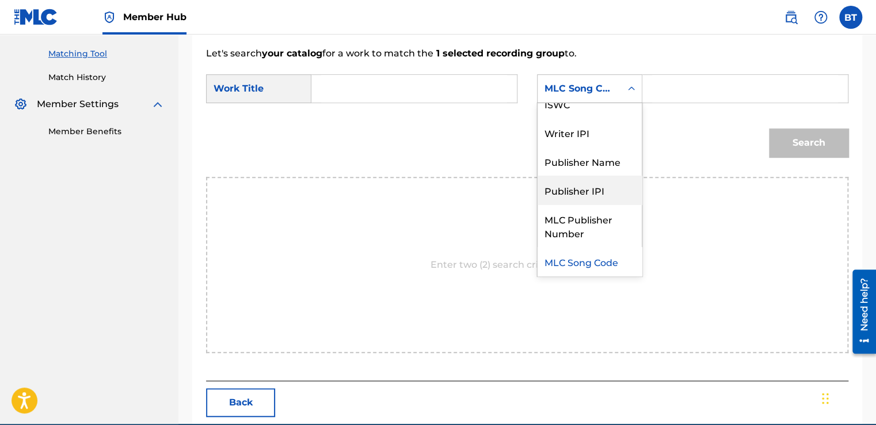
scroll to position [0, 0]
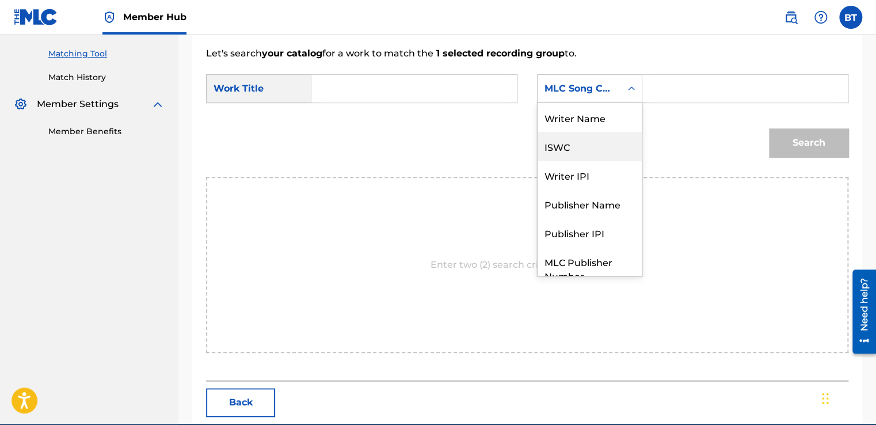
click at [598, 123] on div "Writer Name" at bounding box center [589, 117] width 104 height 29
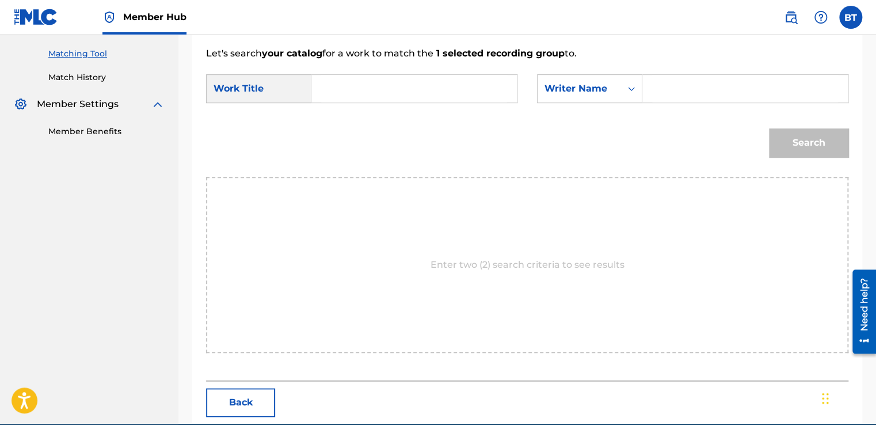
click at [683, 85] on input "Search Form" at bounding box center [745, 89] width 186 height 28
paste input "[PERSON_NAME]"
type input "[PERSON_NAME]"
click at [368, 87] on input "Search Form" at bounding box center [414, 89] width 186 height 28
paste input "Horror Bass"
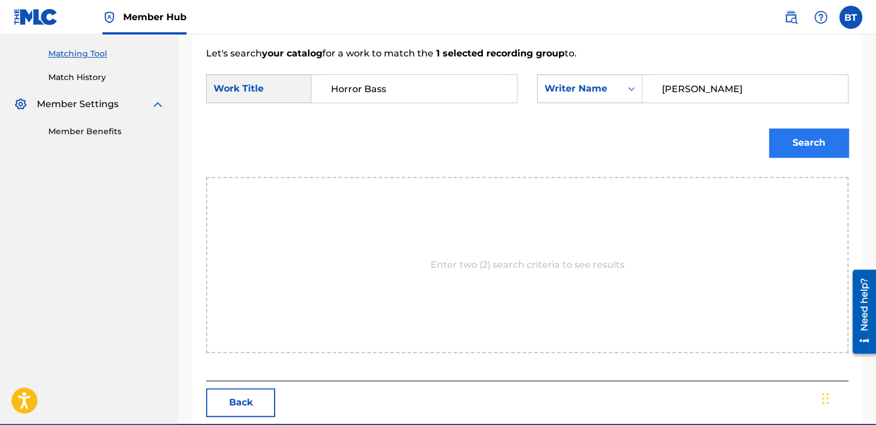
type input "Horror Bass"
click at [806, 140] on button "Search" at bounding box center [808, 142] width 79 height 29
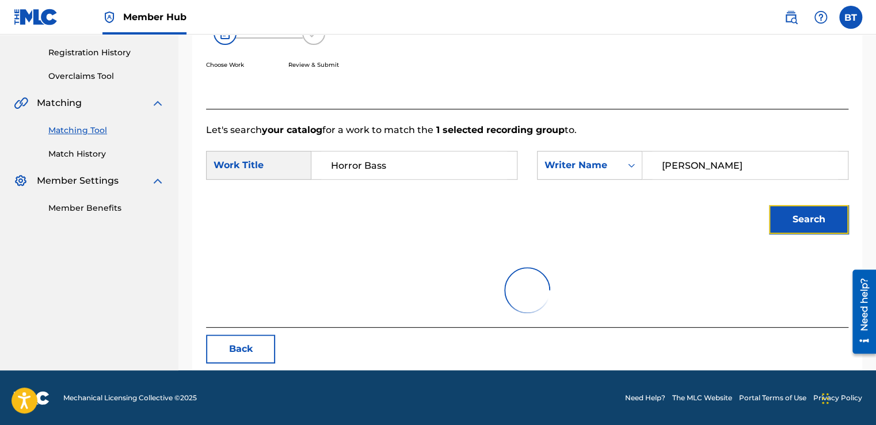
scroll to position [162, 0]
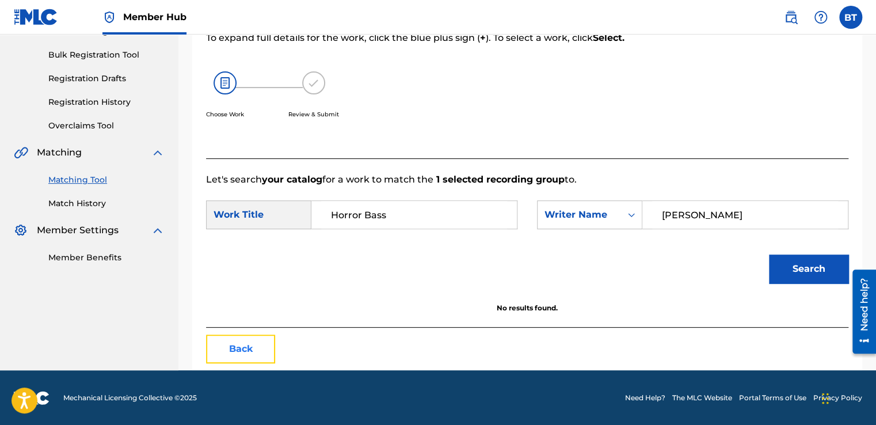
click at [255, 349] on button "Back" at bounding box center [240, 348] width 69 height 29
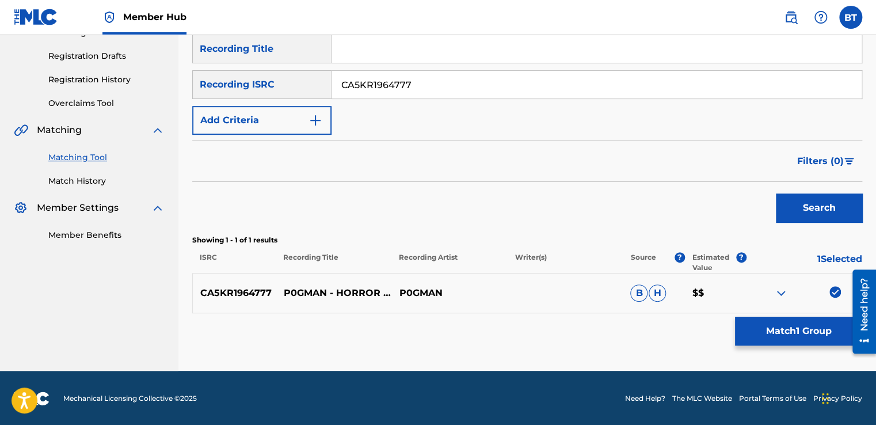
scroll to position [185, 0]
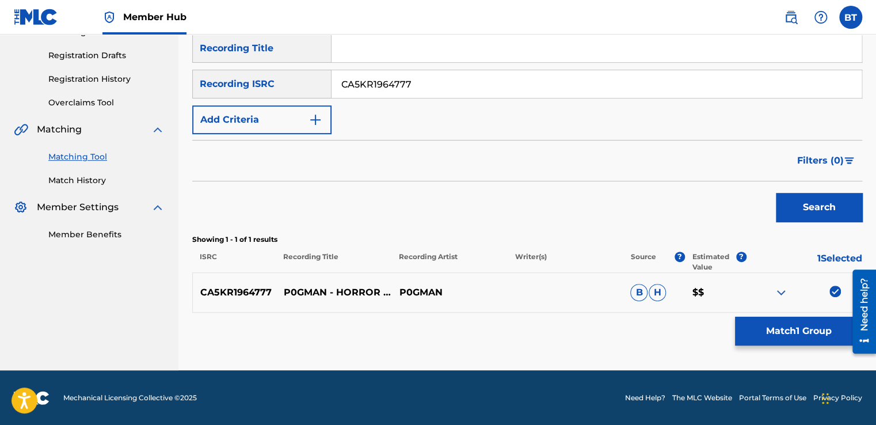
click at [834, 289] on img at bounding box center [835, 291] width 12 height 12
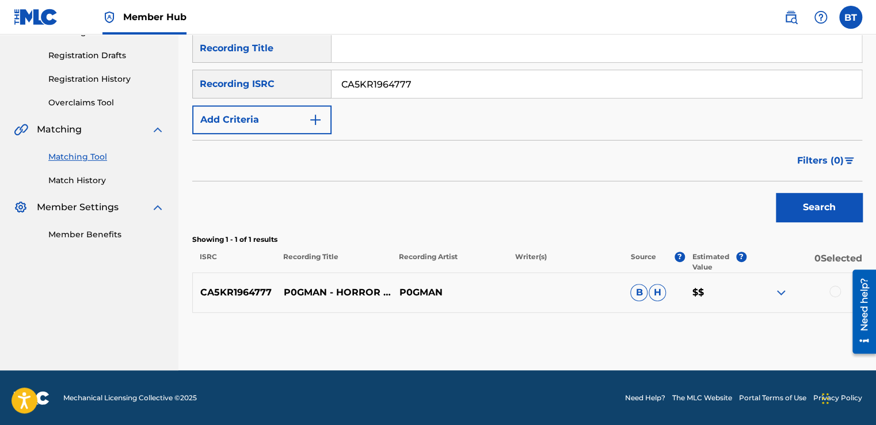
drag, startPoint x: 387, startPoint y: 89, endPoint x: 301, endPoint y: 89, distance: 85.1
click at [301, 89] on div "SearchWithCriteriab90ca0d2-73e0-473f-bf07-1c57519ac145 Recording ISRC CA5KR1964…" at bounding box center [527, 84] width 670 height 29
paste input "UKRFW2400024"
type input "UKRFW2400024"
click at [840, 203] on button "Search" at bounding box center [819, 207] width 86 height 29
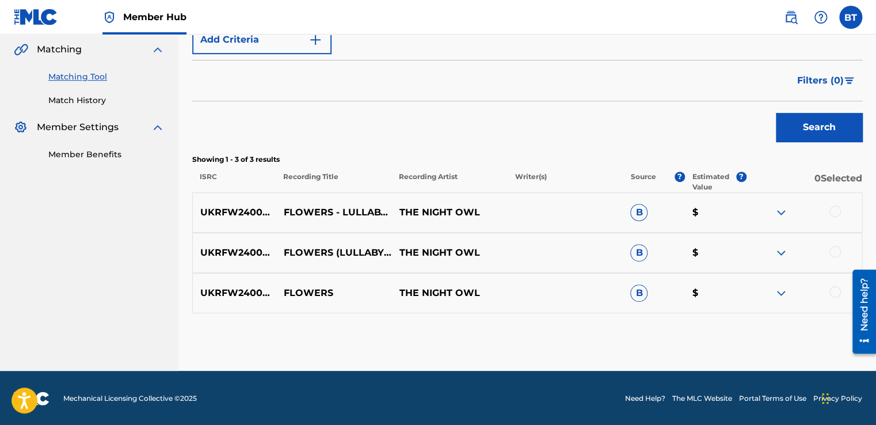
scroll to position [265, 0]
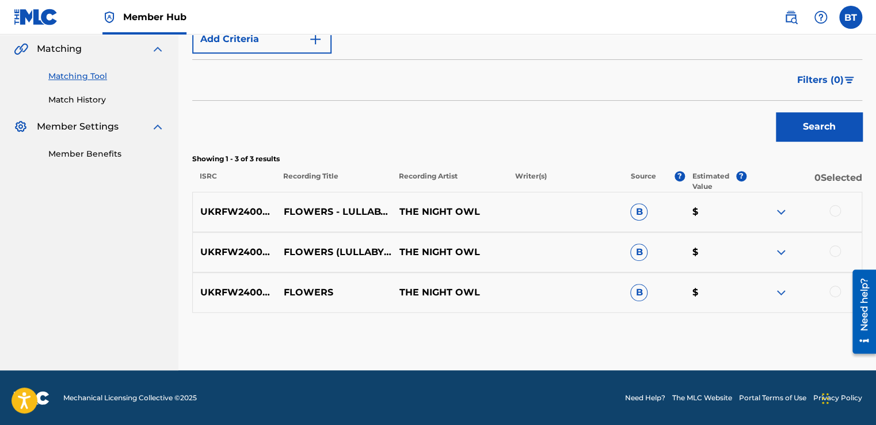
click at [835, 211] on div at bounding box center [835, 211] width 12 height 12
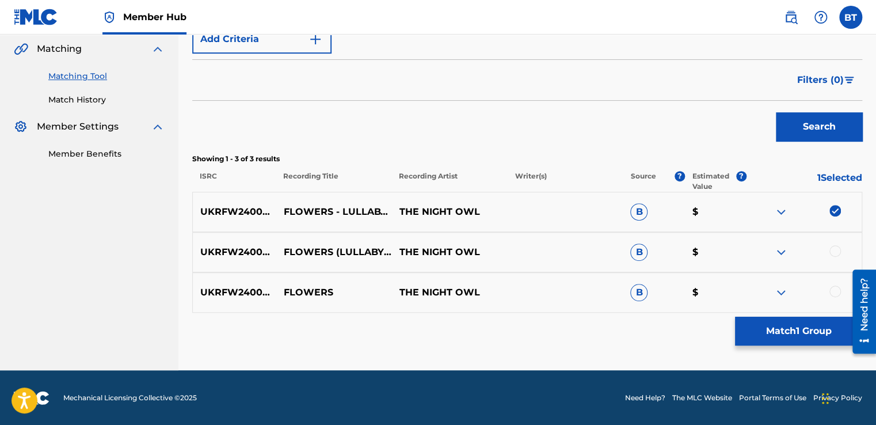
click at [836, 247] on div at bounding box center [835, 251] width 12 height 12
click at [831, 295] on div at bounding box center [835, 291] width 12 height 12
click at [836, 245] on img at bounding box center [835, 251] width 12 height 12
click at [835, 209] on img at bounding box center [835, 211] width 12 height 12
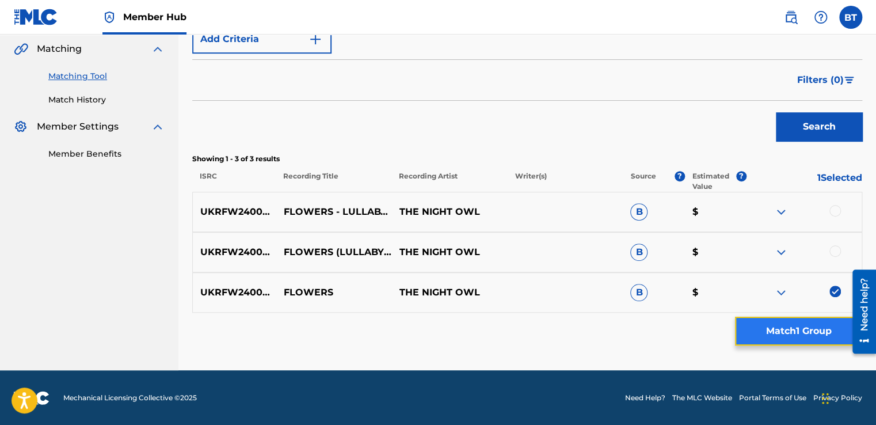
click at [805, 327] on button "Match 1 Group" at bounding box center [798, 330] width 127 height 29
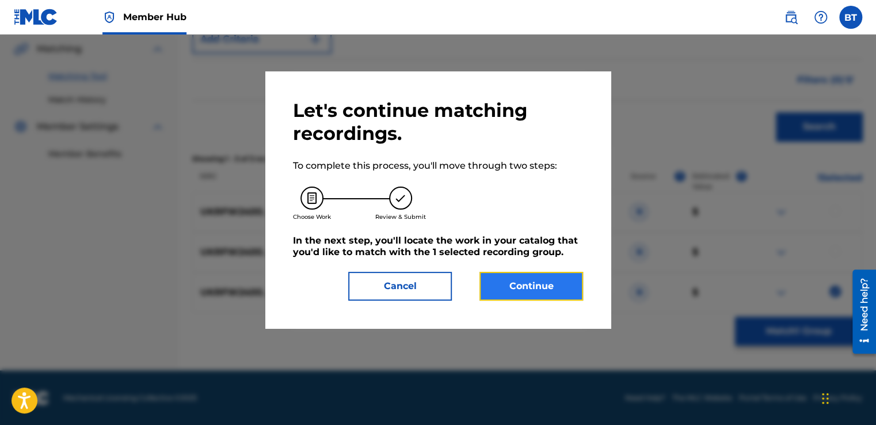
click at [561, 280] on button "Continue" at bounding box center [531, 286] width 104 height 29
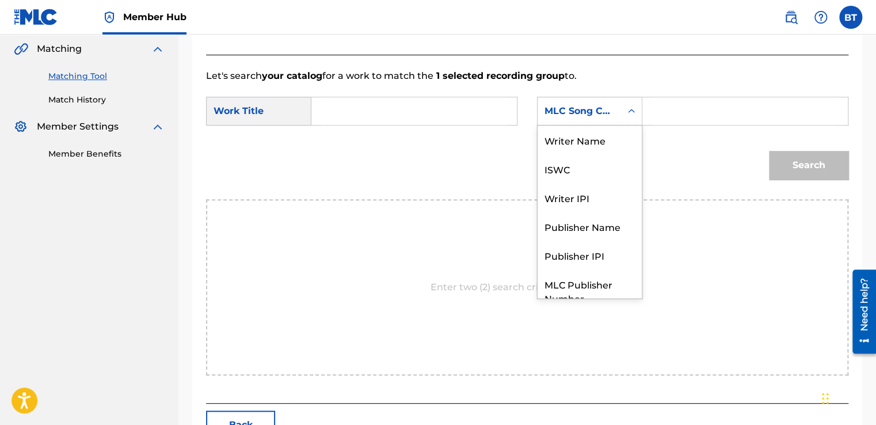
click at [605, 108] on div "MLC Song Code" at bounding box center [579, 111] width 70 height 14
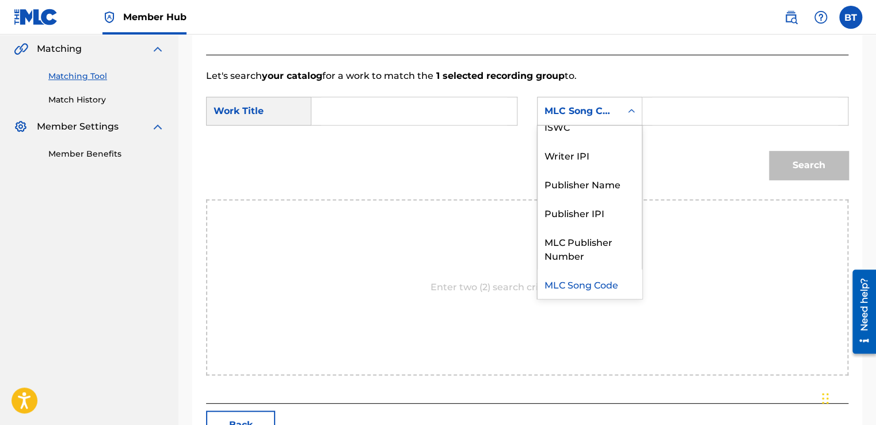
scroll to position [0, 0]
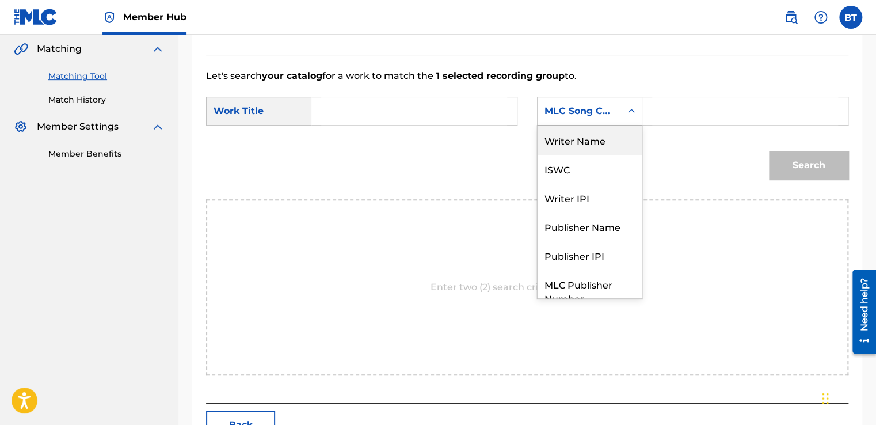
click at [614, 136] on div "Writer Name" at bounding box center [589, 139] width 104 height 29
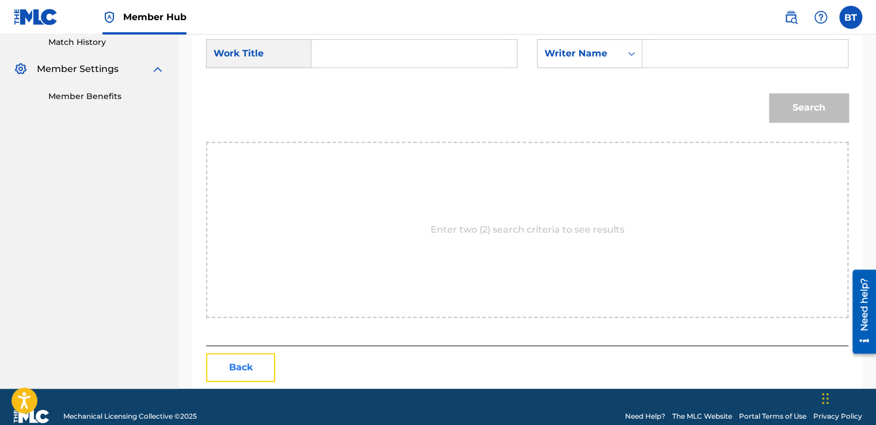
click at [239, 366] on button "Back" at bounding box center [240, 367] width 69 height 29
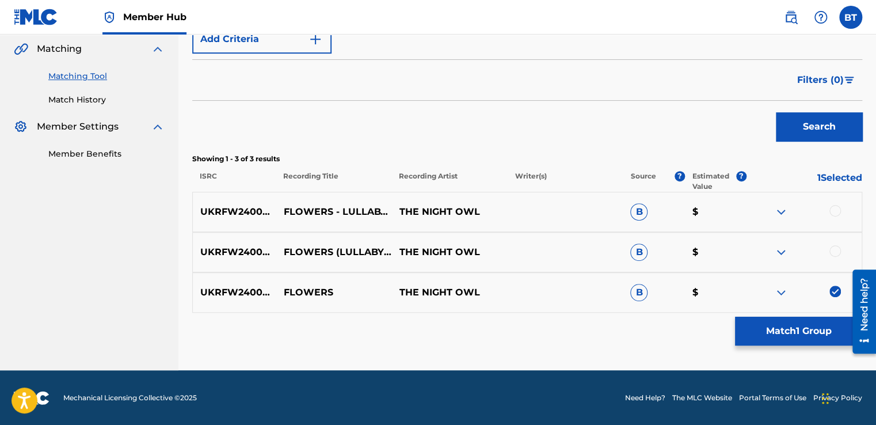
click at [834, 292] on img at bounding box center [835, 291] width 12 height 12
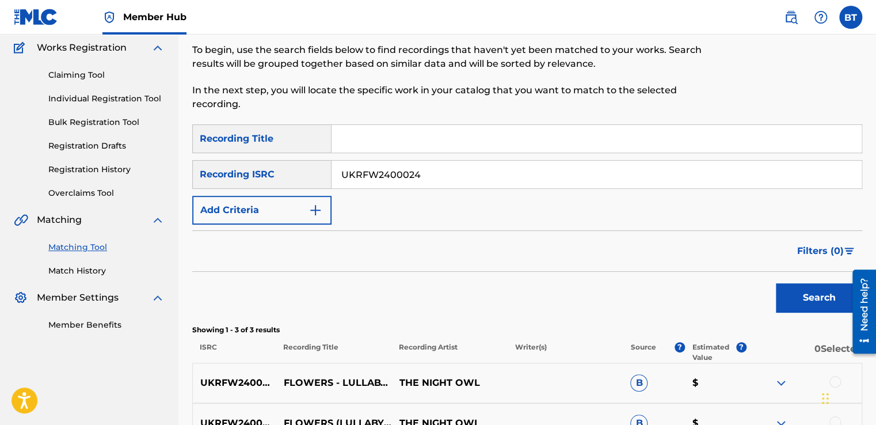
scroll to position [93, 0]
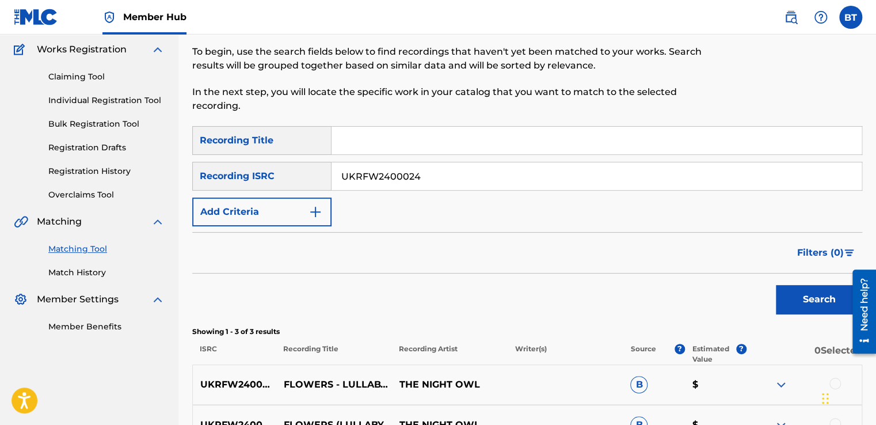
drag, startPoint x: 430, startPoint y: 171, endPoint x: 274, endPoint y: 180, distance: 156.7
click at [274, 180] on div "SearchWithCriteriab90ca0d2-73e0-473f-bf07-1c57519ac145 Recording ISRC UKRFW2400…" at bounding box center [527, 176] width 670 height 29
paste input "SHM90567361"
type input "USHM90567361"
click at [814, 301] on button "Search" at bounding box center [819, 299] width 86 height 29
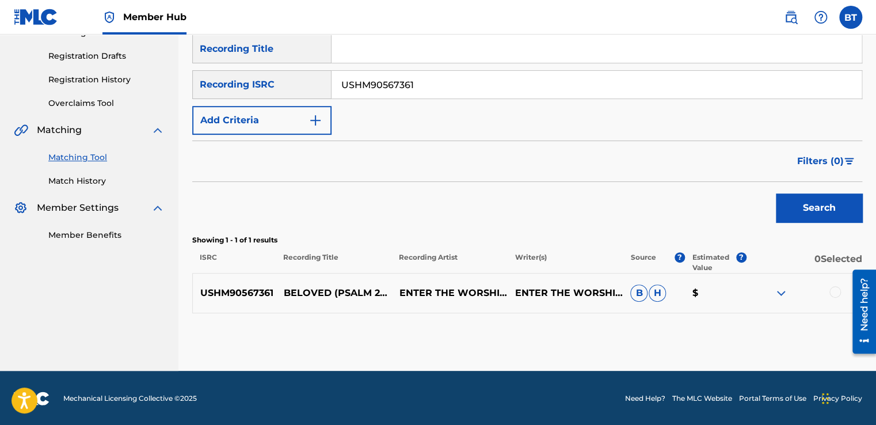
scroll to position [185, 0]
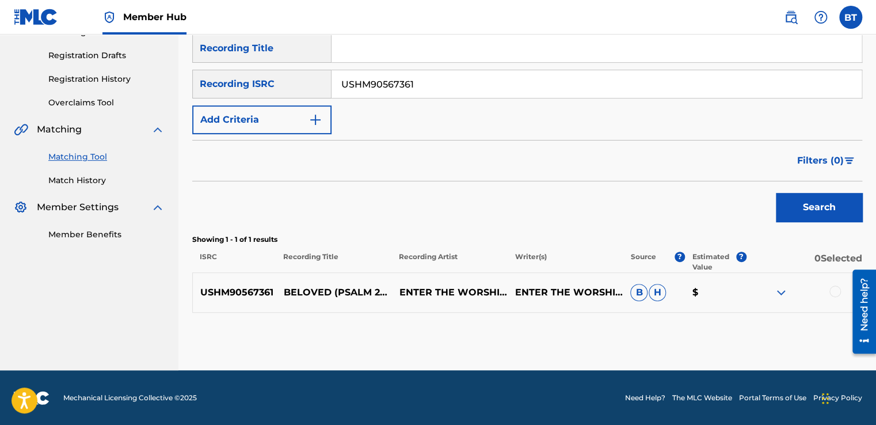
click at [835, 290] on div at bounding box center [835, 291] width 12 height 12
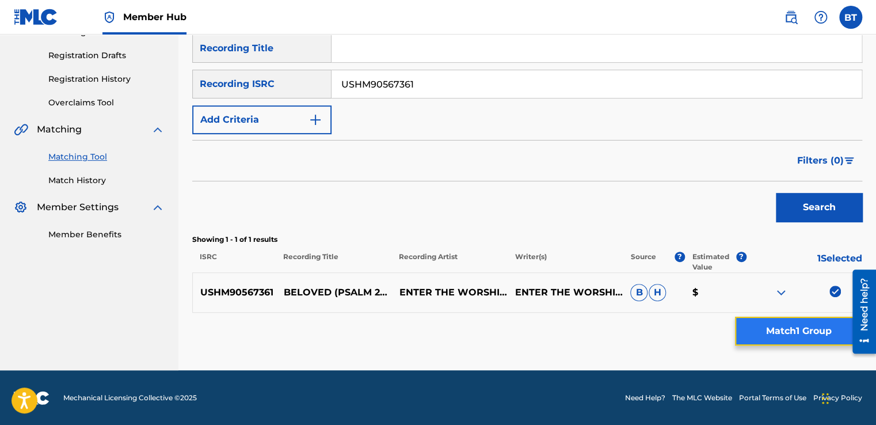
click at [817, 336] on button "Match 1 Group" at bounding box center [798, 330] width 127 height 29
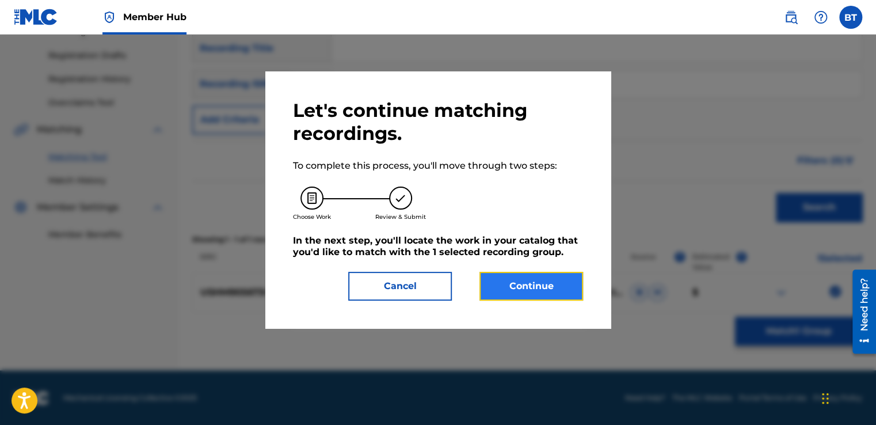
click at [526, 288] on button "Continue" at bounding box center [531, 286] width 104 height 29
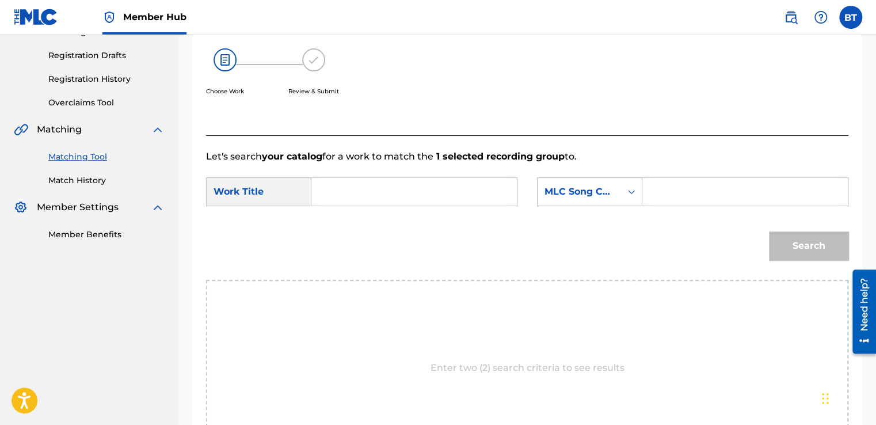
click at [583, 185] on div "MLC Song Code" at bounding box center [579, 192] width 70 height 14
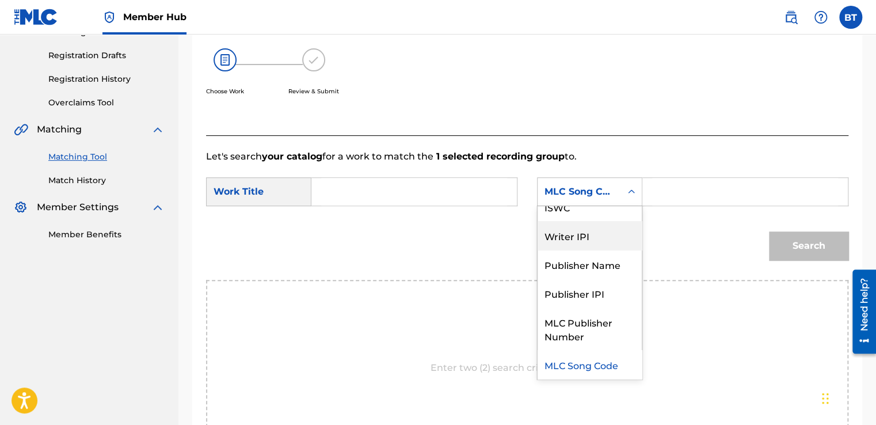
scroll to position [0, 0]
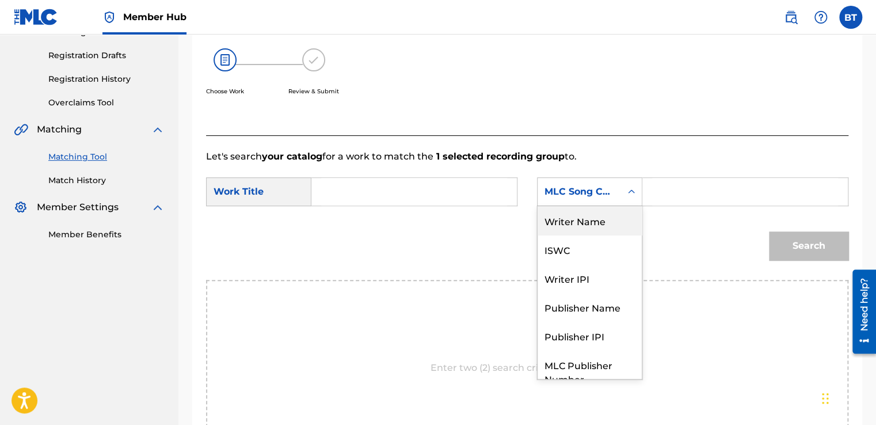
click at [584, 226] on div "Writer Name" at bounding box center [589, 220] width 104 height 29
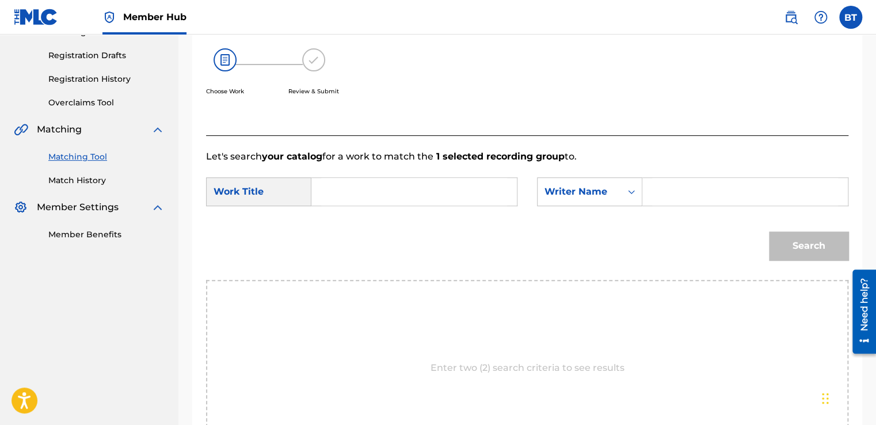
click at [692, 186] on input "Search Form" at bounding box center [745, 192] width 186 height 28
paste input "[PERSON_NAME]"
type input "[PERSON_NAME]"
click at [413, 188] on input "Search Form" at bounding box center [414, 192] width 186 height 28
paste input "Beloved (Psalm 25) [Remastered 2017]"
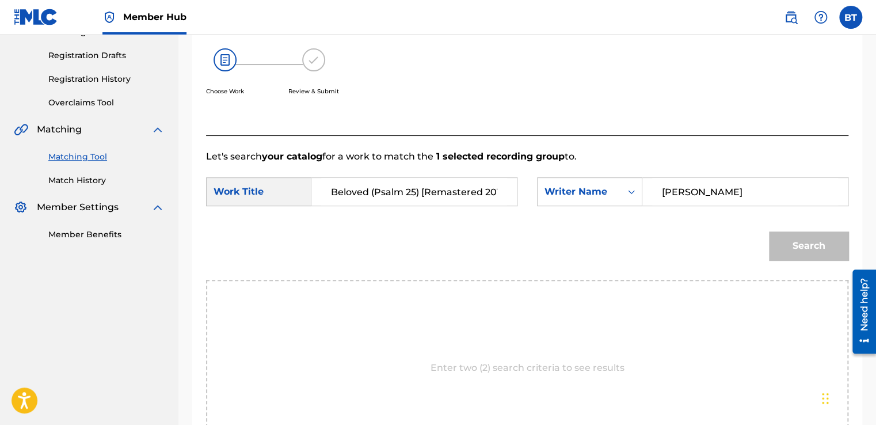
scroll to position [0, 10]
click at [836, 259] on button "Search" at bounding box center [808, 245] width 79 height 29
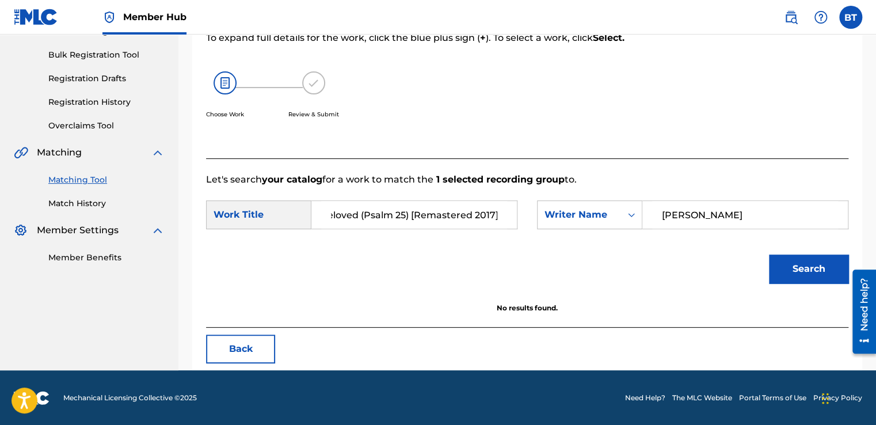
drag, startPoint x: 417, startPoint y: 213, endPoint x: 653, endPoint y: 219, distance: 236.5
click at [653, 219] on div "SearchWithCriteria3aae77be-9213-4775-b813-fe841bee4f86 Work Title Beloved (Psal…" at bounding box center [527, 218] width 642 height 36
click at [799, 254] on button "Search" at bounding box center [808, 268] width 79 height 29
drag, startPoint x: 429, startPoint y: 228, endPoint x: 371, endPoint y: 245, distance: 61.2
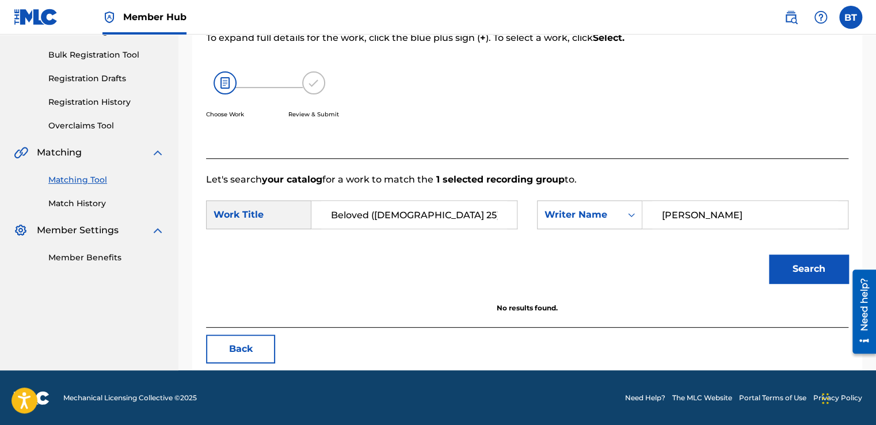
click at [371, 245] on form "SearchWithCriteria3aae77be-9213-4775-b813-fe841bee4f86 Work Title Beloved (Psal…" at bounding box center [527, 244] width 642 height 116
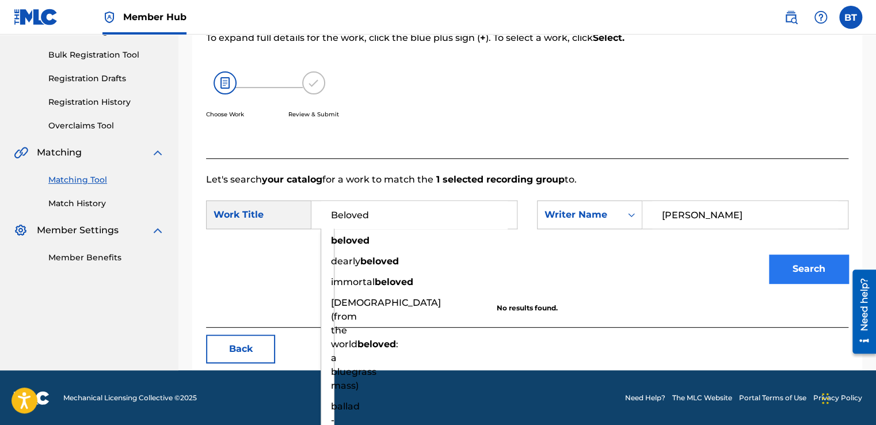
type input "Beloved"
click at [789, 266] on button "Search" at bounding box center [808, 268] width 79 height 29
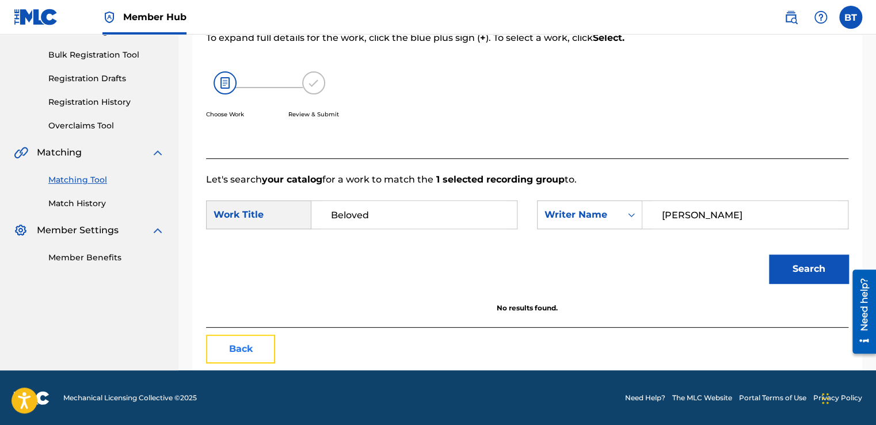
click at [262, 341] on button "Back" at bounding box center [240, 348] width 69 height 29
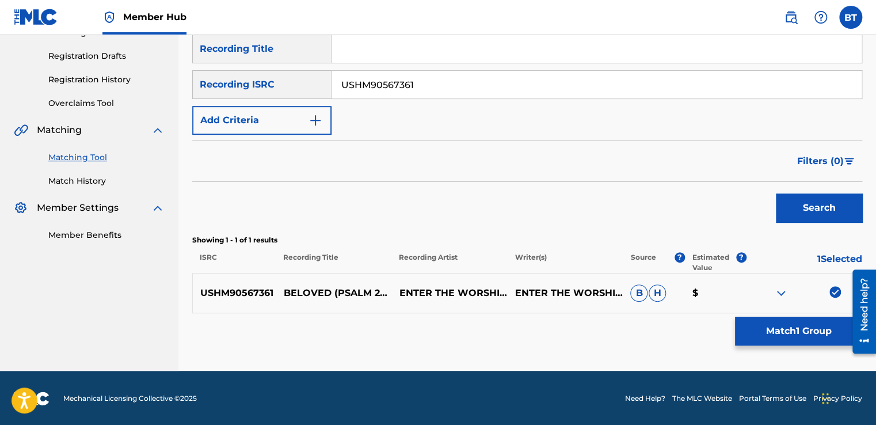
scroll to position [185, 0]
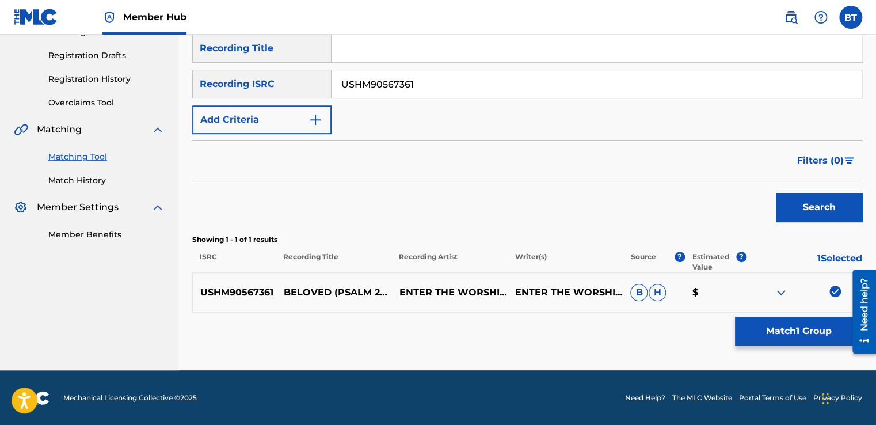
click at [836, 289] on img at bounding box center [835, 291] width 12 height 12
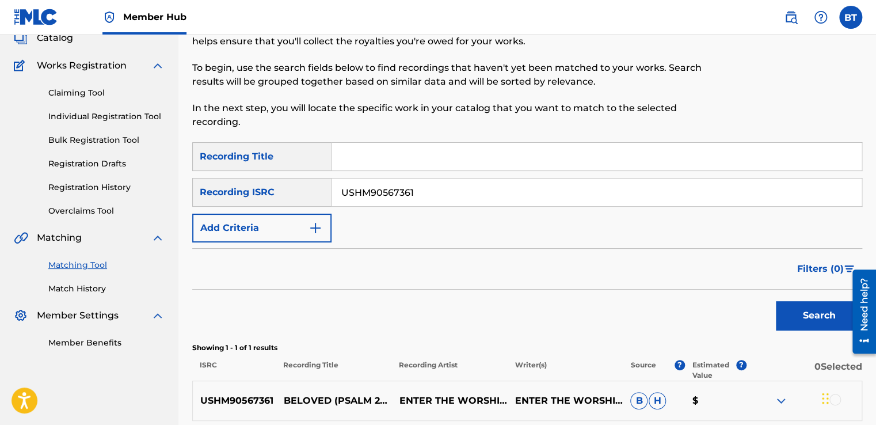
scroll to position [70, 0]
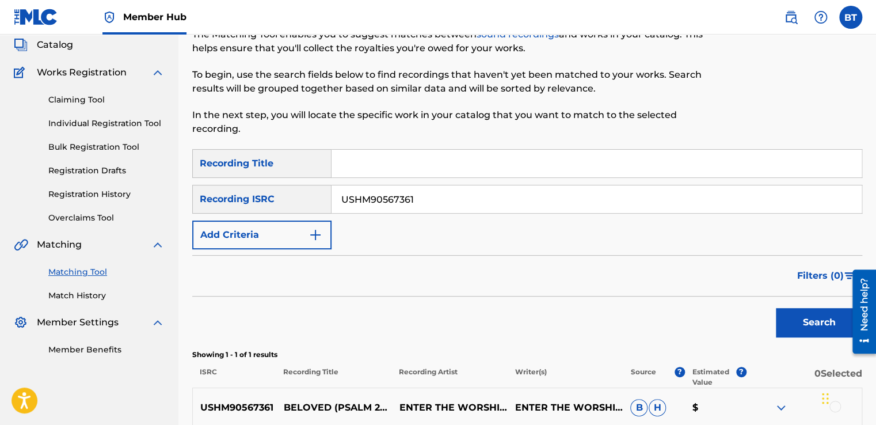
drag, startPoint x: 453, startPoint y: 198, endPoint x: 334, endPoint y: 202, distance: 119.7
click at [335, 202] on input "USHM90567361" at bounding box center [596, 199] width 530 height 28
paste input "2881616610"
type input "US2881616610"
click at [792, 314] on button "Search" at bounding box center [819, 322] width 86 height 29
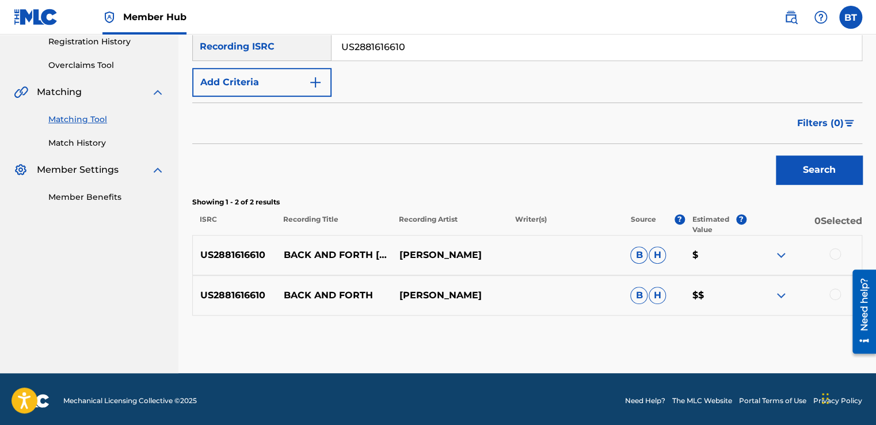
scroll to position [225, 0]
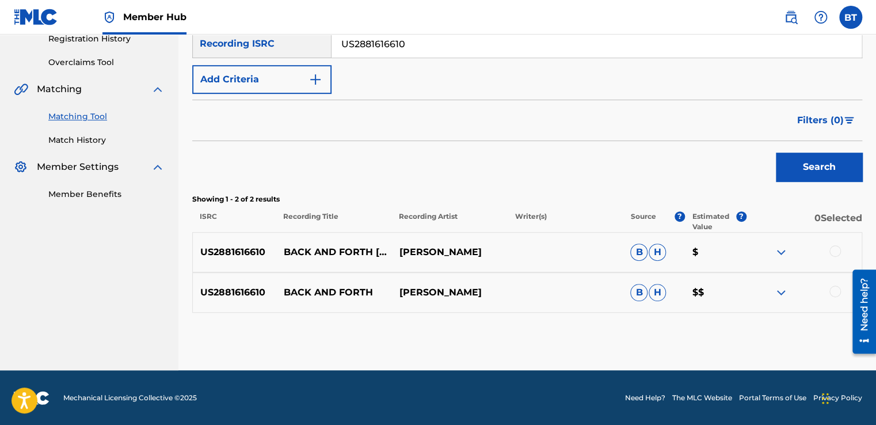
click at [839, 250] on div at bounding box center [835, 251] width 12 height 12
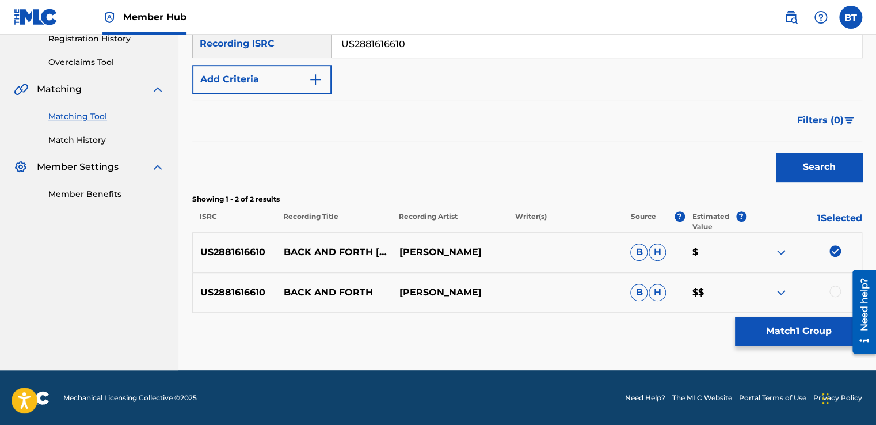
click at [833, 287] on div at bounding box center [835, 291] width 12 height 12
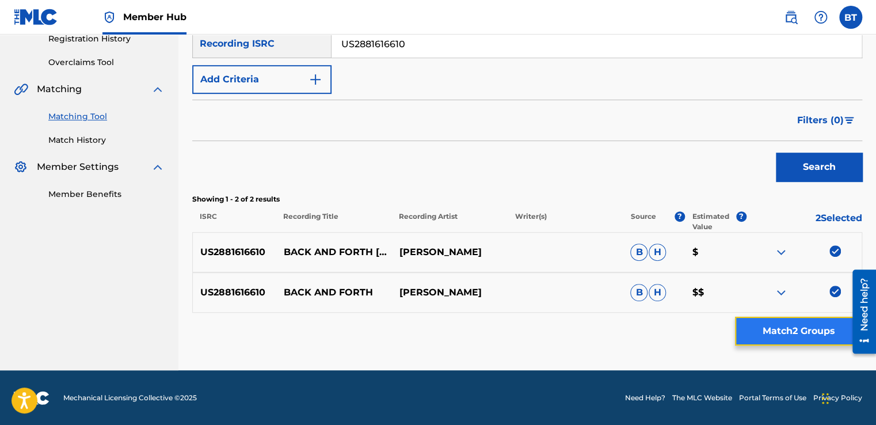
click at [823, 320] on button "Match 2 Groups" at bounding box center [798, 330] width 127 height 29
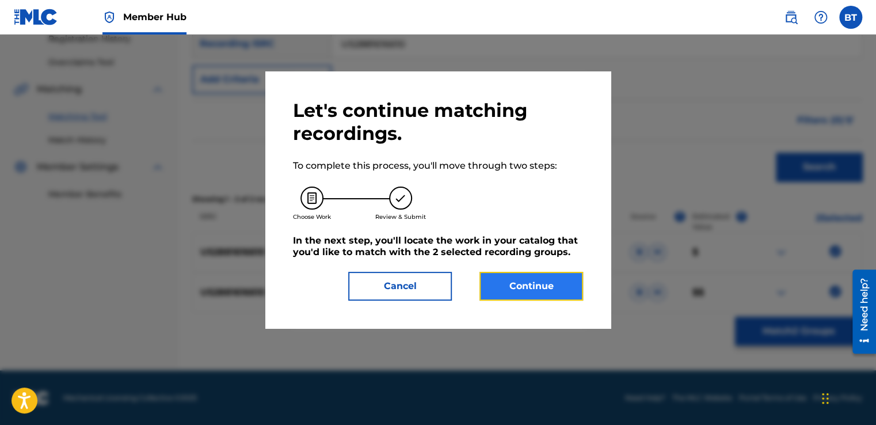
click at [565, 284] on button "Continue" at bounding box center [531, 286] width 104 height 29
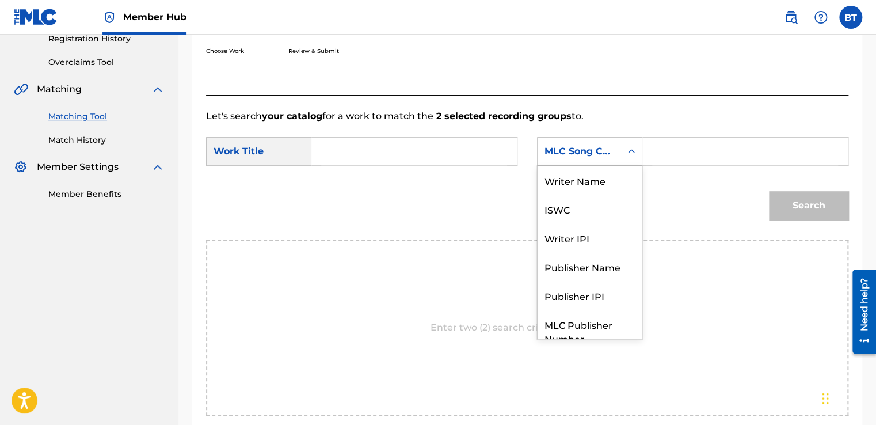
click at [608, 156] on div "MLC Song Code" at bounding box center [579, 151] width 70 height 14
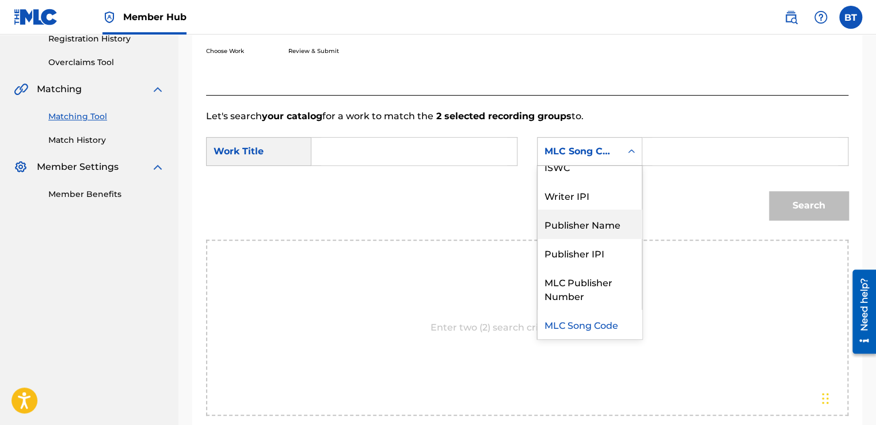
scroll to position [0, 0]
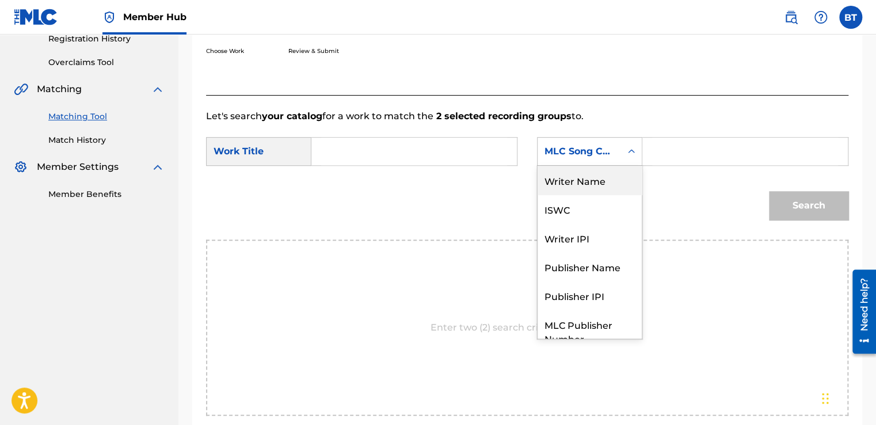
click at [608, 185] on div "Writer Name" at bounding box center [589, 180] width 104 height 29
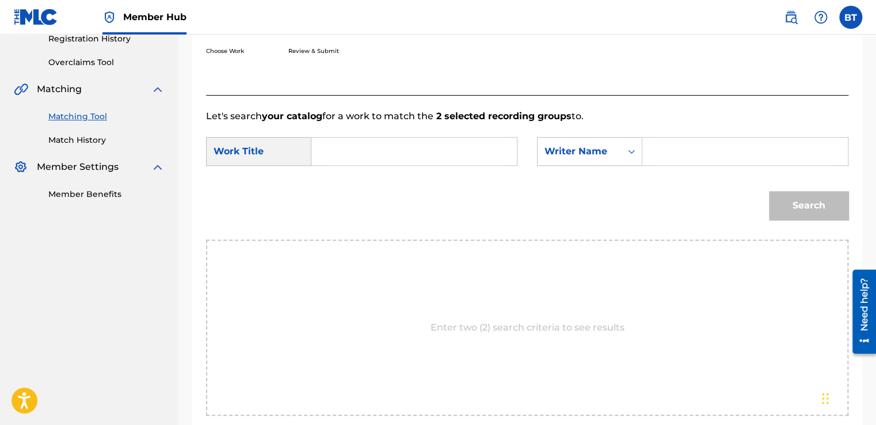
click at [679, 152] on input "Search Form" at bounding box center [745, 152] width 186 height 28
paste input "[PERSON_NAME]"
type input "[PERSON_NAME]"
click at [420, 150] on input "Search Form" at bounding box center [414, 152] width 186 height 28
paste input "Back and Forth"
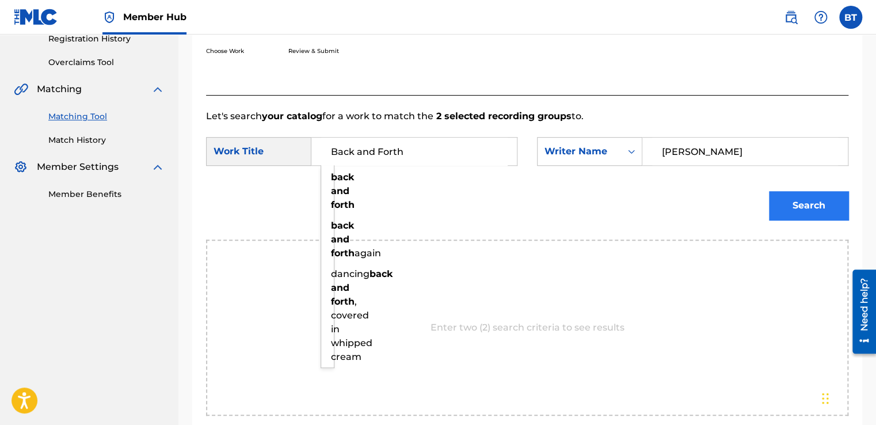
type input "Back and Forth"
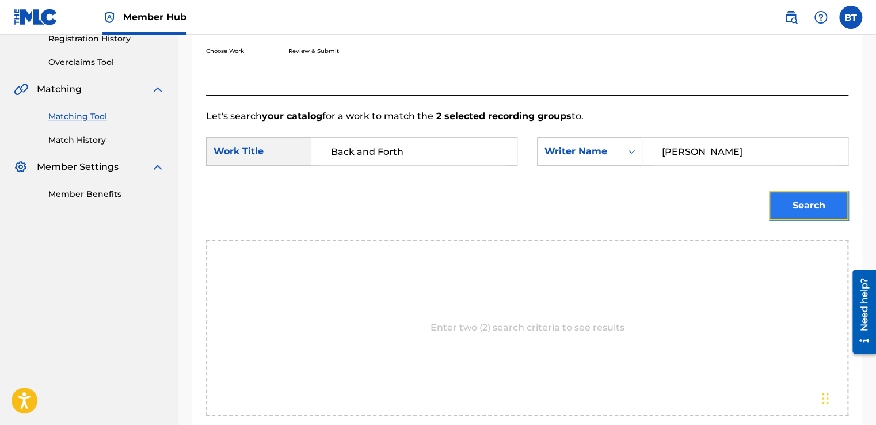
click at [796, 203] on button "Search" at bounding box center [808, 205] width 79 height 29
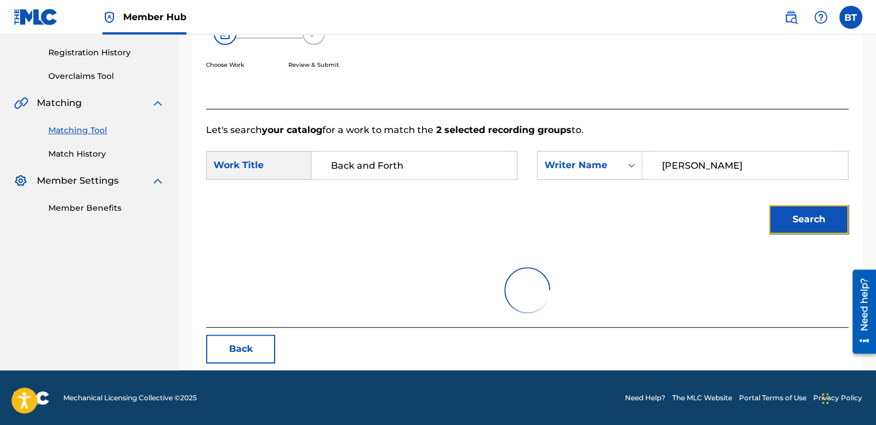
scroll to position [162, 0]
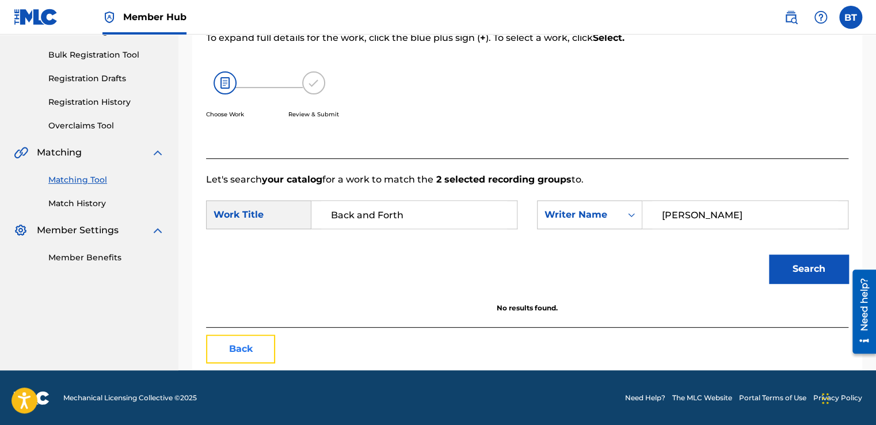
click at [237, 351] on button "Back" at bounding box center [240, 348] width 69 height 29
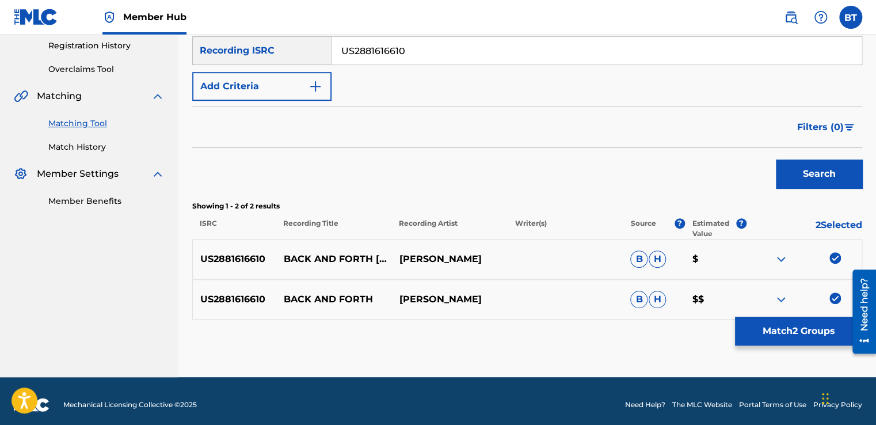
scroll to position [219, 0]
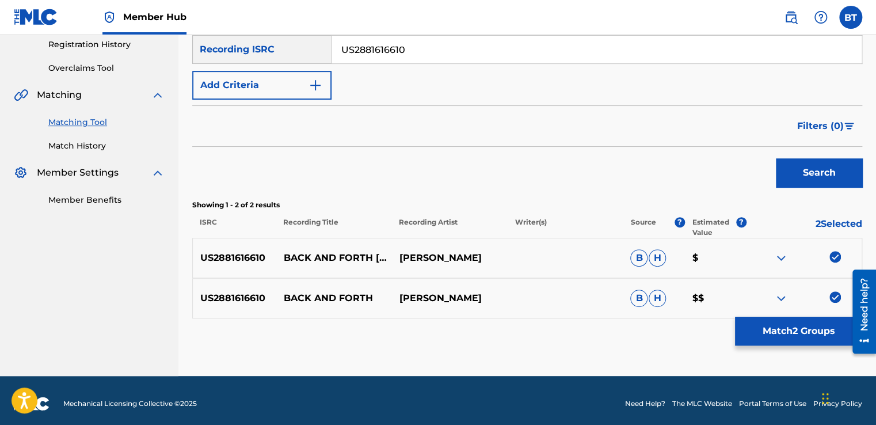
click at [836, 258] on img at bounding box center [835, 257] width 12 height 12
click at [834, 298] on img at bounding box center [835, 297] width 12 height 12
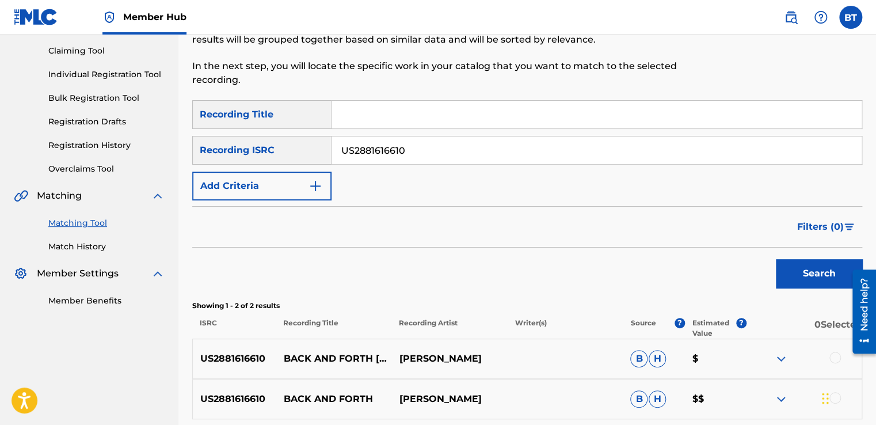
scroll to position [104, 0]
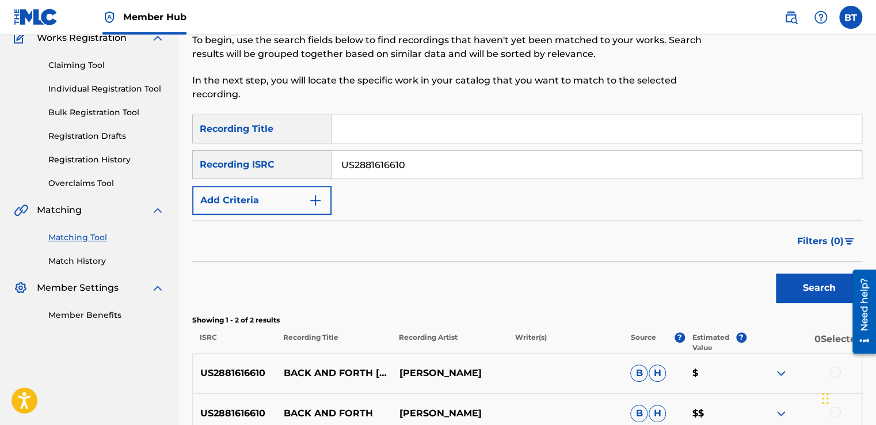
drag, startPoint x: 366, startPoint y: 177, endPoint x: 333, endPoint y: 178, distance: 33.4
click at [315, 185] on div "SearchWithCriteriaf1f28648-6b9f-4b81-bde8-680ef45061aa Recording Title SearchWi…" at bounding box center [527, 164] width 670 height 100
paste input "CB2CY0951692"
type input "CB2CY0951692"
click at [824, 284] on button "Search" at bounding box center [819, 287] width 86 height 29
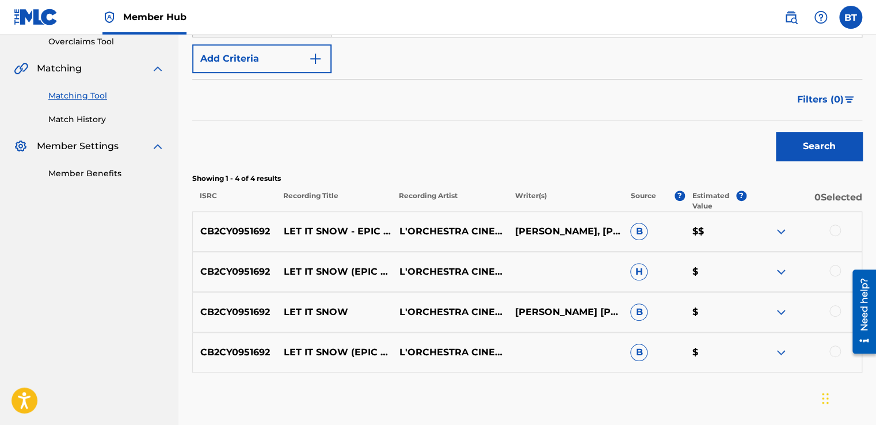
scroll to position [277, 0]
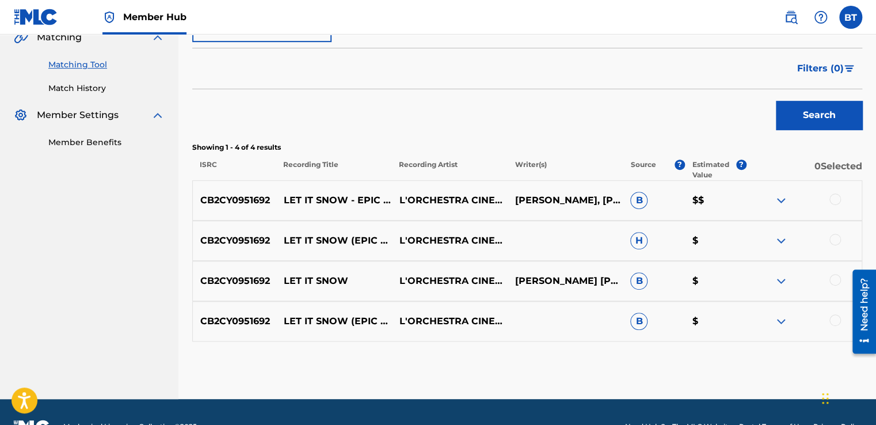
click at [830, 198] on div at bounding box center [835, 199] width 12 height 12
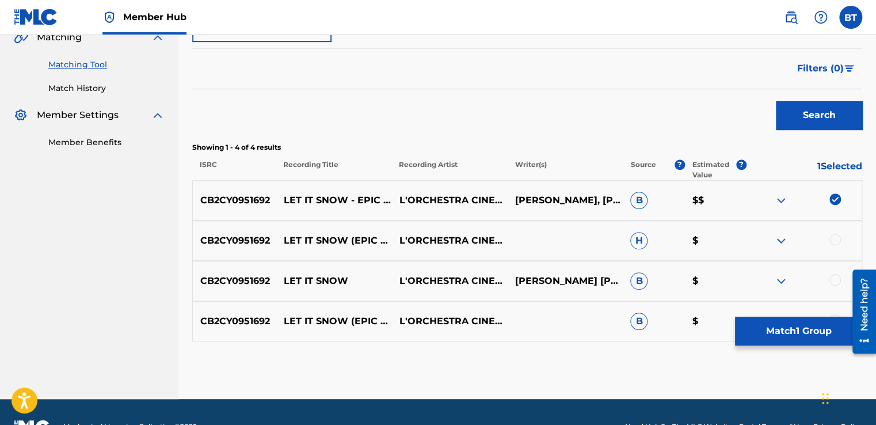
click at [834, 234] on div at bounding box center [835, 240] width 12 height 12
click at [834, 276] on div at bounding box center [835, 280] width 12 height 12
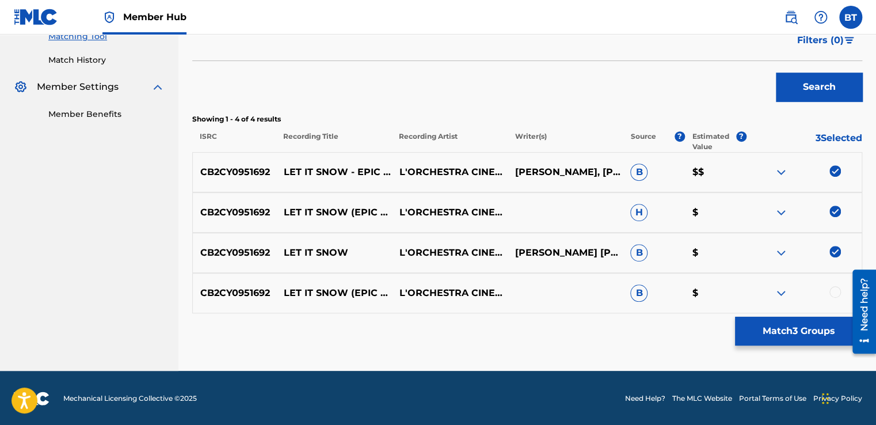
scroll to position [305, 0]
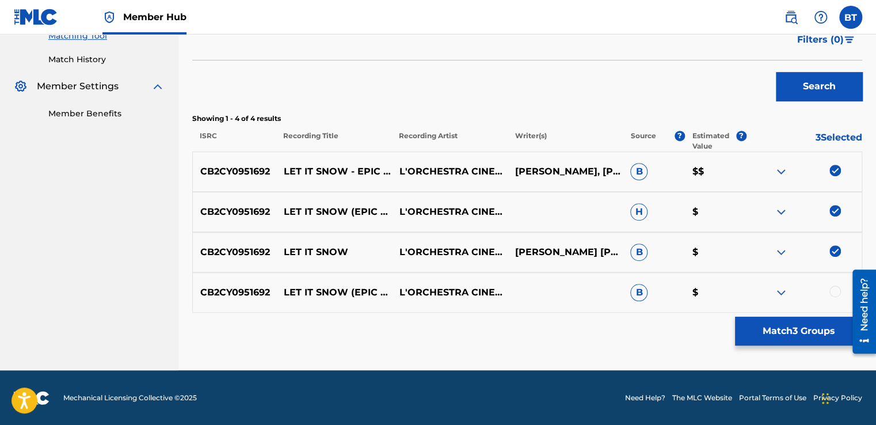
click at [835, 283] on div "CB2CY0951692 LET IT SNOW (EPIC VERSION) L'ORCHESTRA CINEMATIQUE AND ALALA B $" at bounding box center [527, 292] width 670 height 40
click at [835, 288] on div at bounding box center [835, 291] width 12 height 12
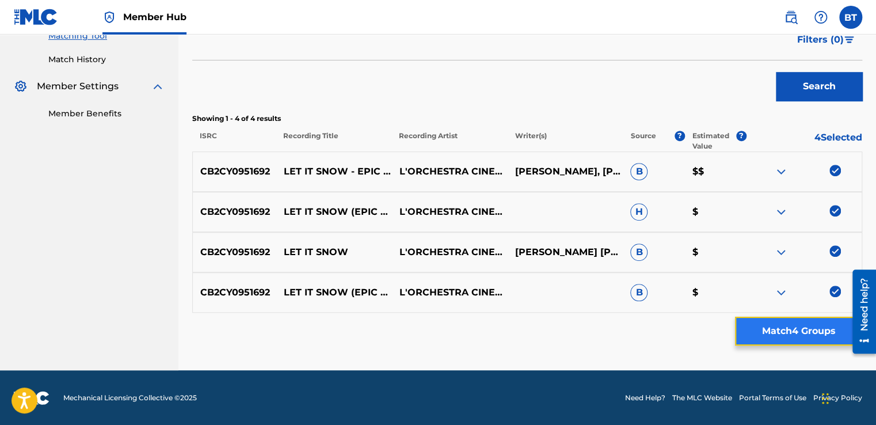
click at [822, 335] on button "Match 4 Groups" at bounding box center [798, 330] width 127 height 29
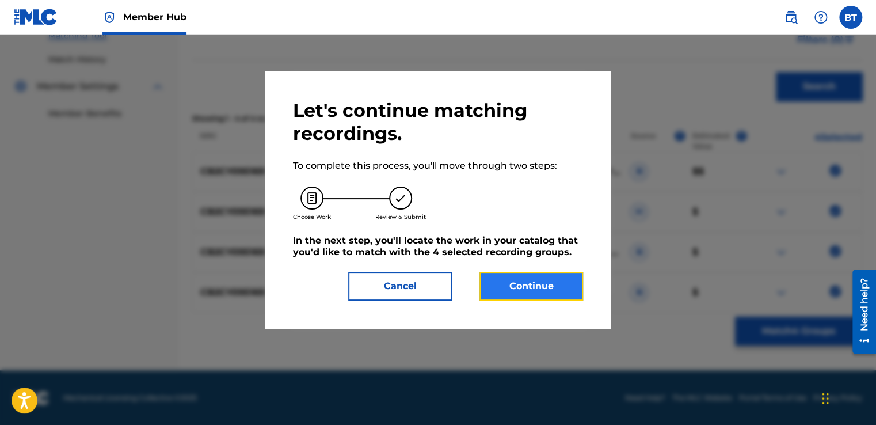
click at [552, 278] on button "Continue" at bounding box center [531, 286] width 104 height 29
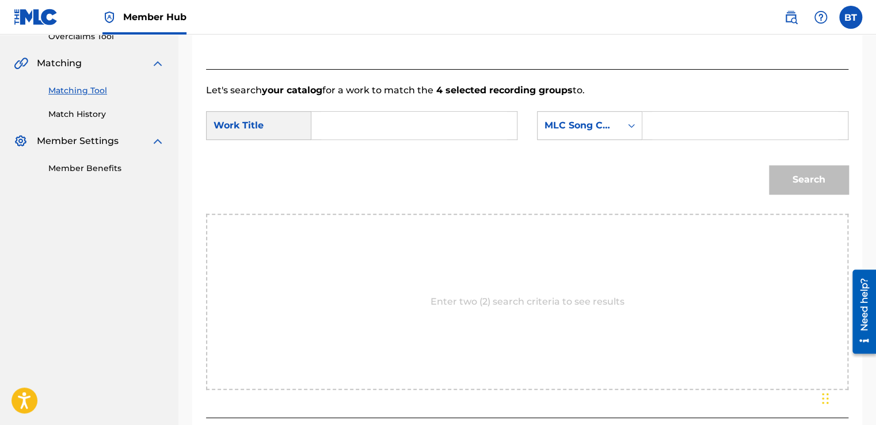
scroll to position [248, 0]
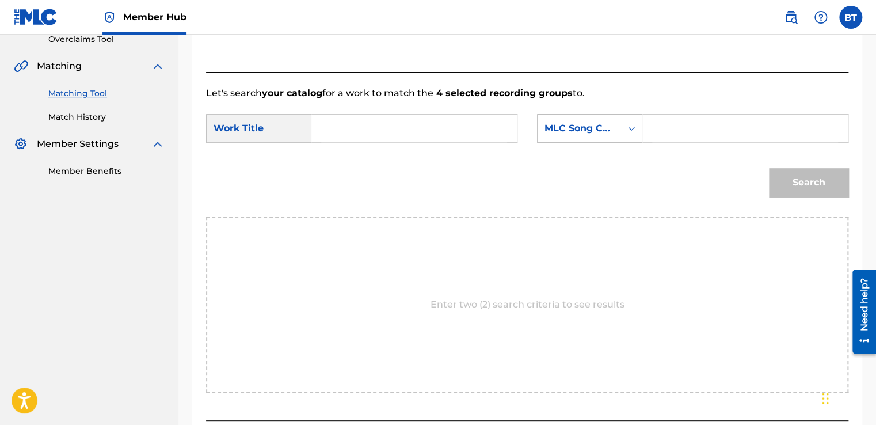
click at [598, 127] on div "MLC Song Code" at bounding box center [579, 128] width 70 height 14
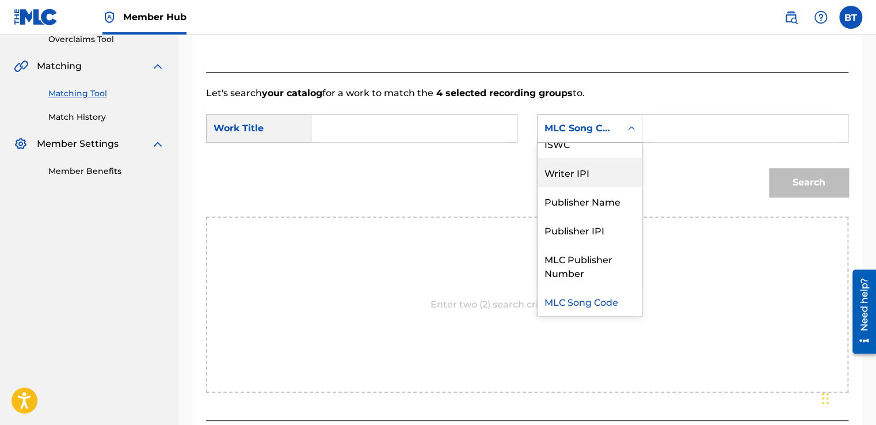
scroll to position [0, 0]
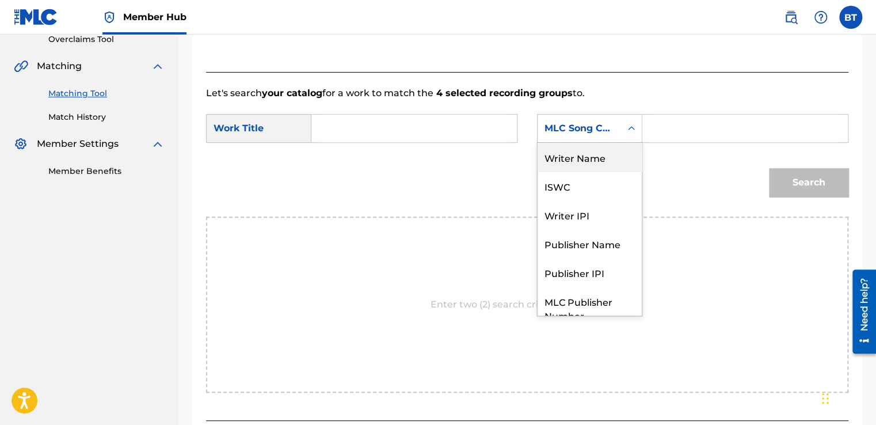
click at [604, 169] on div "Writer Name" at bounding box center [589, 157] width 104 height 29
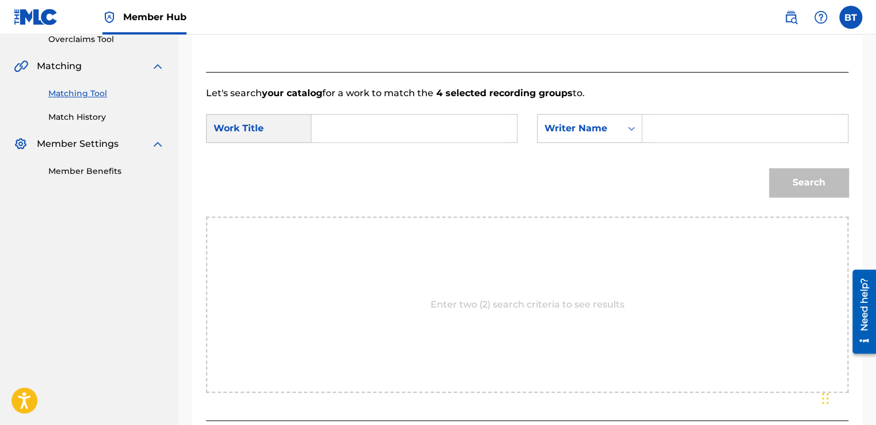
click at [473, 123] on input "Search Form" at bounding box center [414, 128] width 186 height 28
click at [711, 128] on input "Search Form" at bounding box center [745, 128] width 186 height 28
paste input "[PERSON_NAME] [PERSON_NAME]"
drag, startPoint x: 711, startPoint y: 130, endPoint x: 788, endPoint y: 128, distance: 77.1
click at [788, 128] on input "[PERSON_NAME] [PERSON_NAME]" at bounding box center [745, 128] width 186 height 28
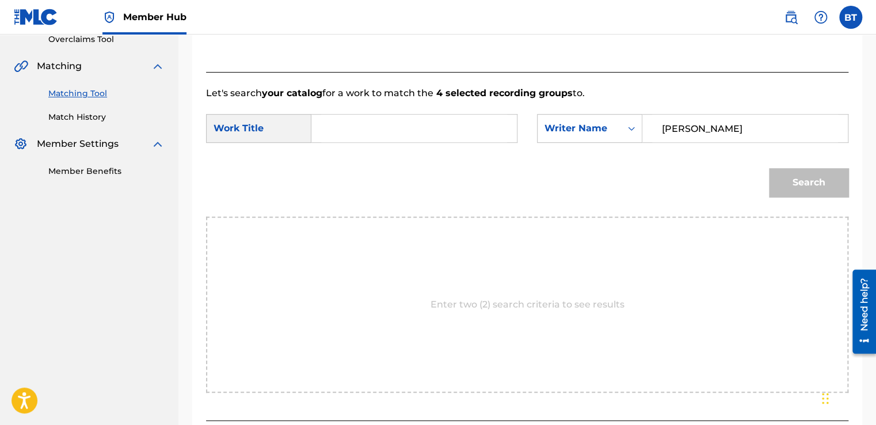
type input "[PERSON_NAME]"
click at [476, 125] on input "Search Form" at bounding box center [414, 128] width 186 height 28
paste input "Let It Snow"
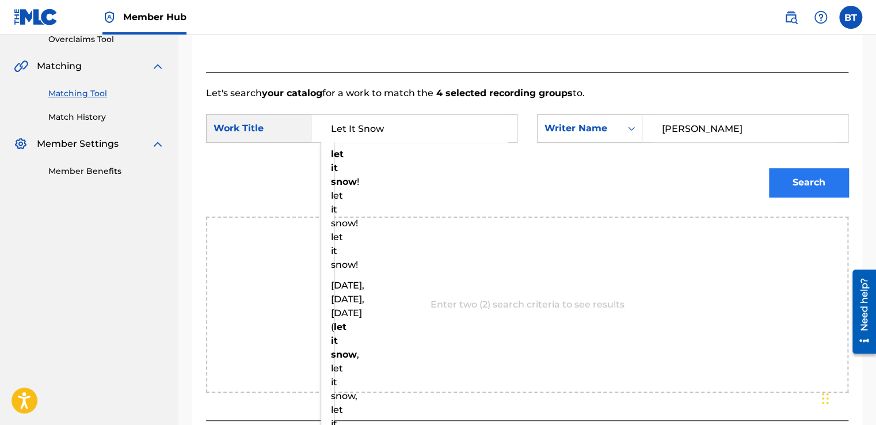
type input "Let It Snow"
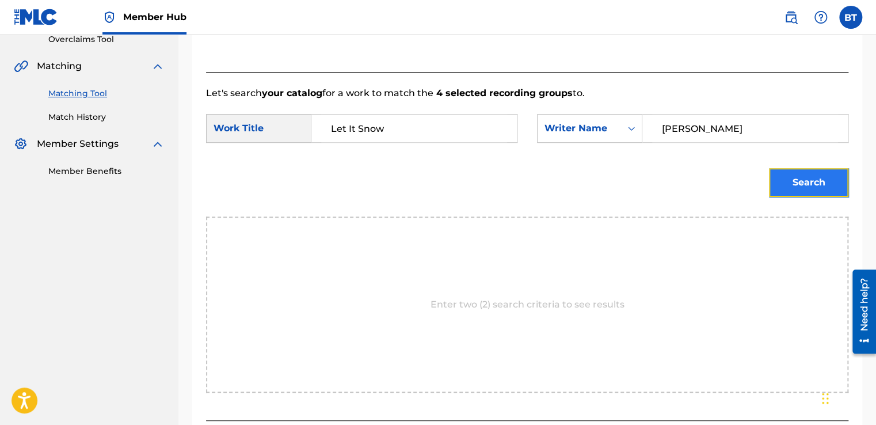
click at [804, 176] on button "Search" at bounding box center [808, 182] width 79 height 29
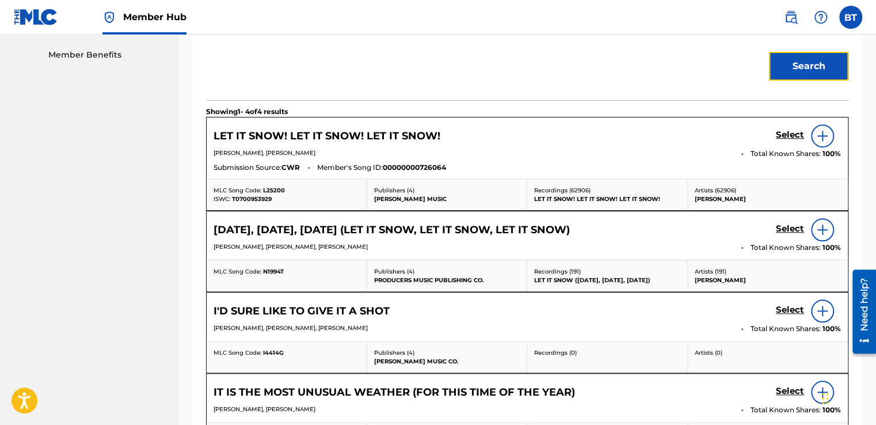
scroll to position [363, 0]
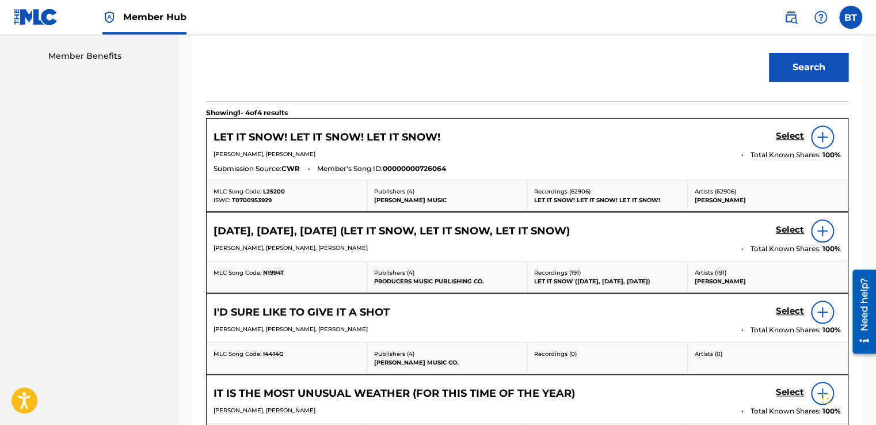
click at [645, 160] on div "[PERSON_NAME], [PERSON_NAME] Total Known Shares: 100 %" at bounding box center [526, 156] width 627 height 13
click at [830, 150] on span "100 %" at bounding box center [831, 155] width 18 height 10
click at [828, 137] on img at bounding box center [822, 137] width 14 height 14
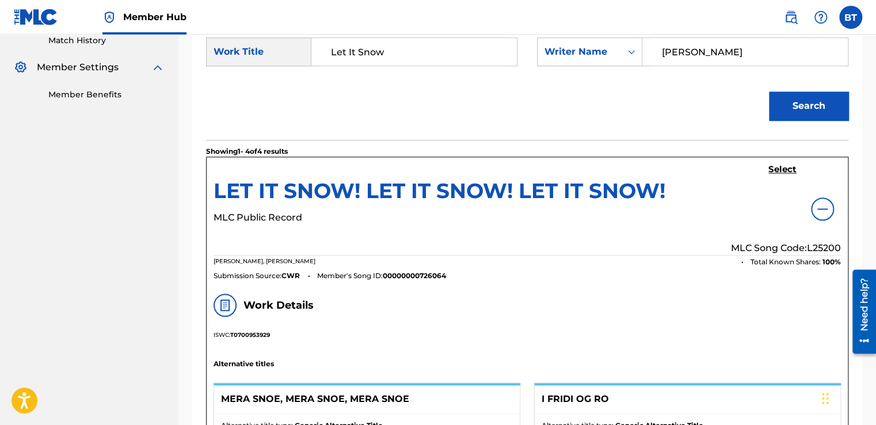
scroll to position [352, 0]
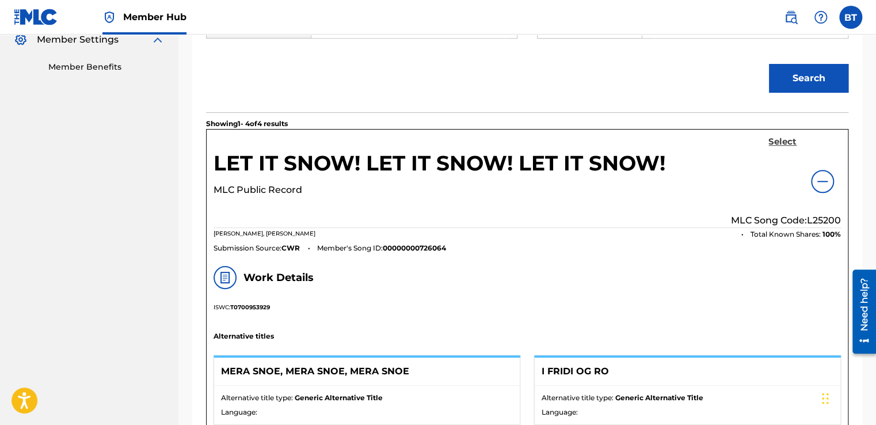
click at [784, 136] on h5 "Select" at bounding box center [782, 141] width 28 height 11
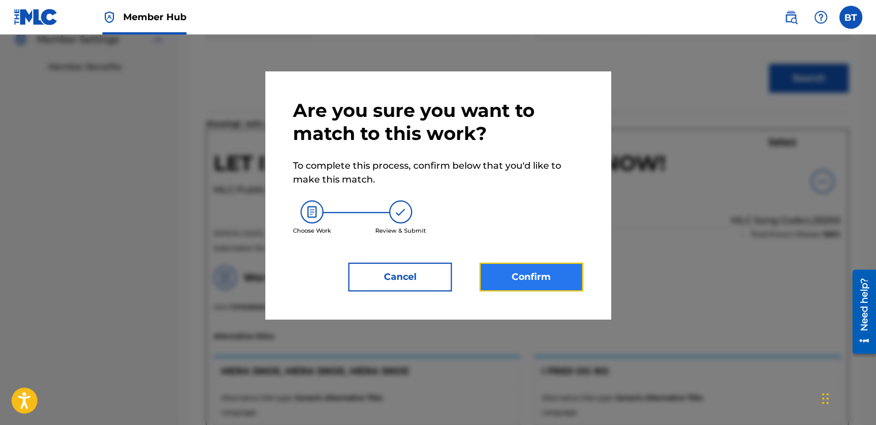
click at [547, 275] on button "Confirm" at bounding box center [531, 276] width 104 height 29
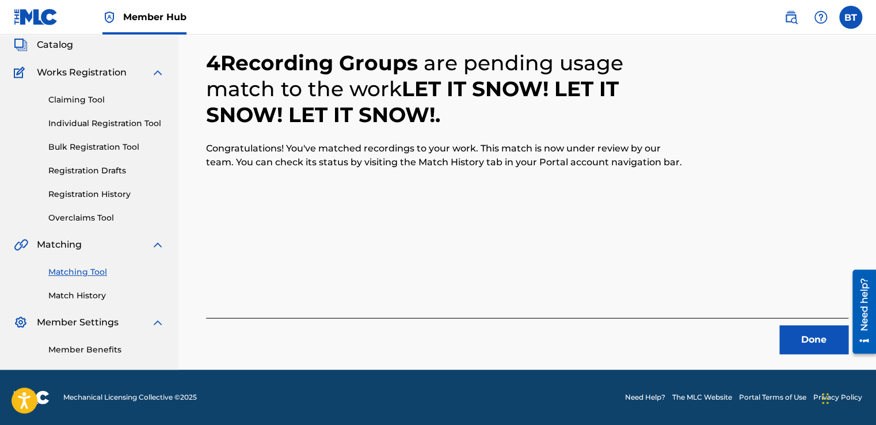
scroll to position [69, 0]
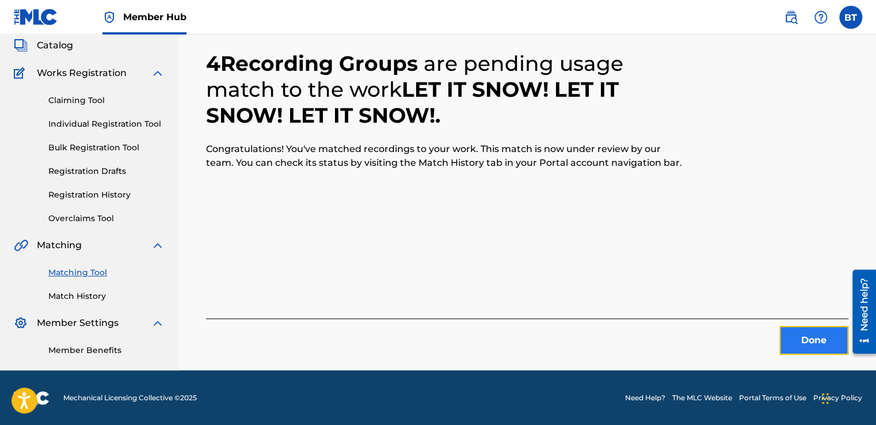
click at [808, 339] on button "Done" at bounding box center [813, 340] width 69 height 29
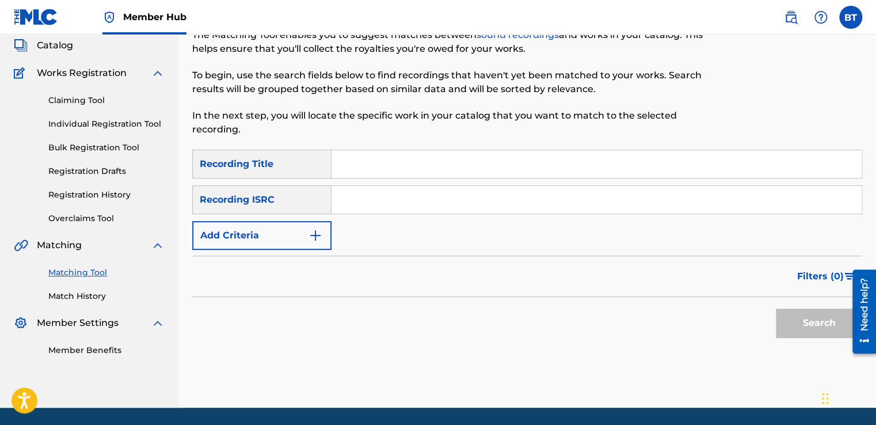
click at [387, 204] on input "Search Form" at bounding box center [596, 200] width 530 height 28
paste input "USSM11908864"
type input "USSM11908864"
click at [837, 324] on button "Search" at bounding box center [819, 322] width 86 height 29
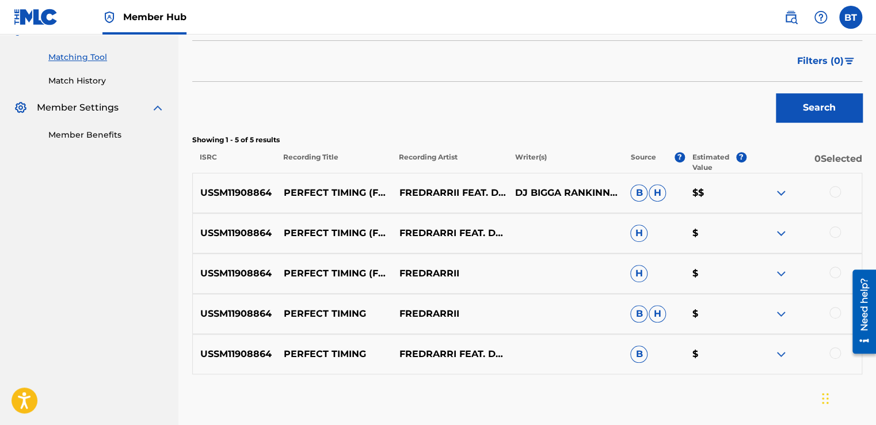
scroll to position [299, 0]
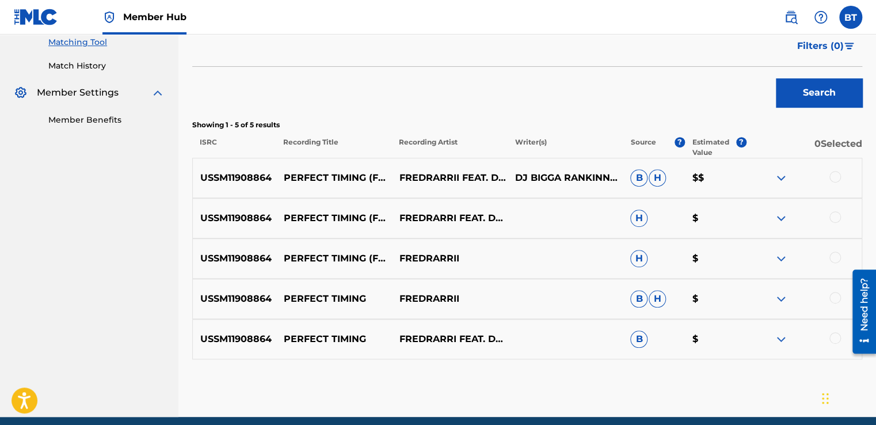
click at [836, 178] on div at bounding box center [835, 177] width 12 height 12
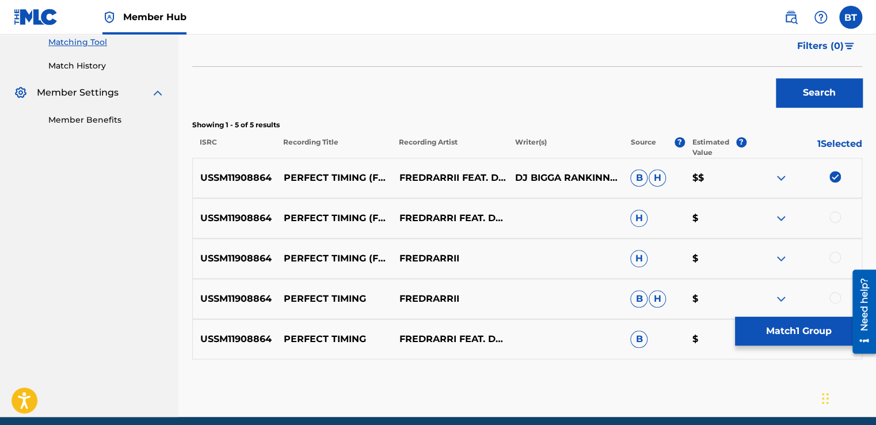
click at [838, 217] on div at bounding box center [835, 217] width 12 height 12
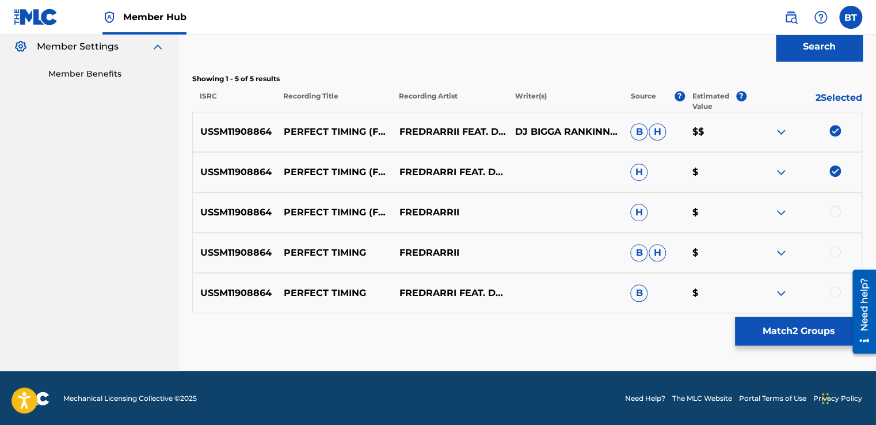
scroll to position [346, 0]
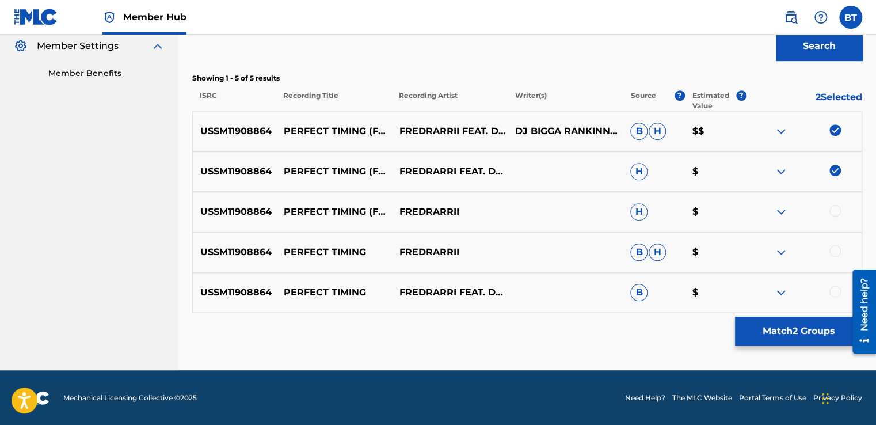
click at [838, 213] on div at bounding box center [835, 211] width 12 height 12
click at [835, 250] on div at bounding box center [835, 251] width 12 height 12
click at [834, 292] on div at bounding box center [835, 291] width 12 height 12
click at [834, 292] on img at bounding box center [835, 291] width 12 height 12
click at [834, 292] on div at bounding box center [835, 291] width 12 height 12
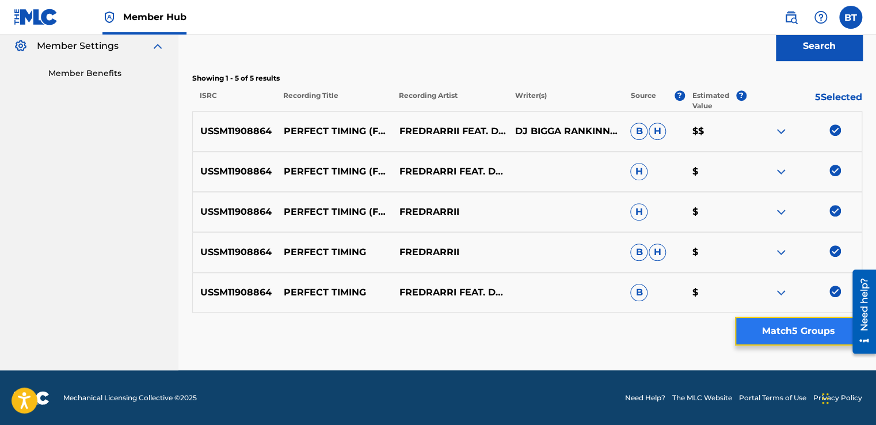
click at [803, 324] on button "Match 5 Groups" at bounding box center [798, 330] width 127 height 29
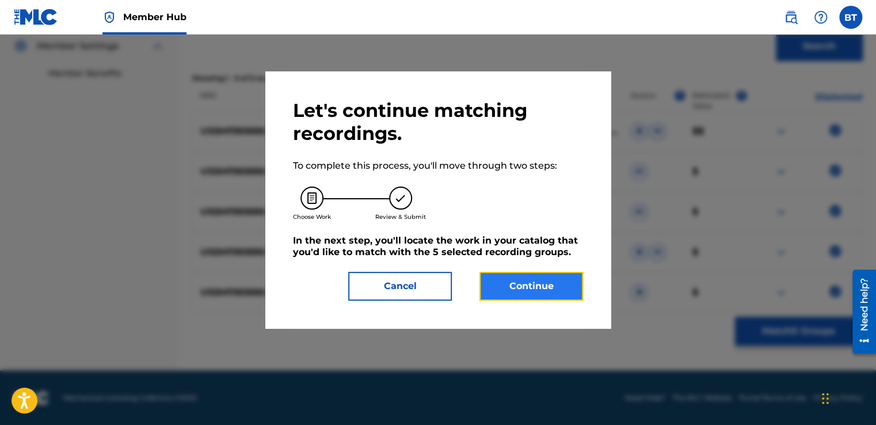
click at [557, 282] on button "Continue" at bounding box center [531, 286] width 104 height 29
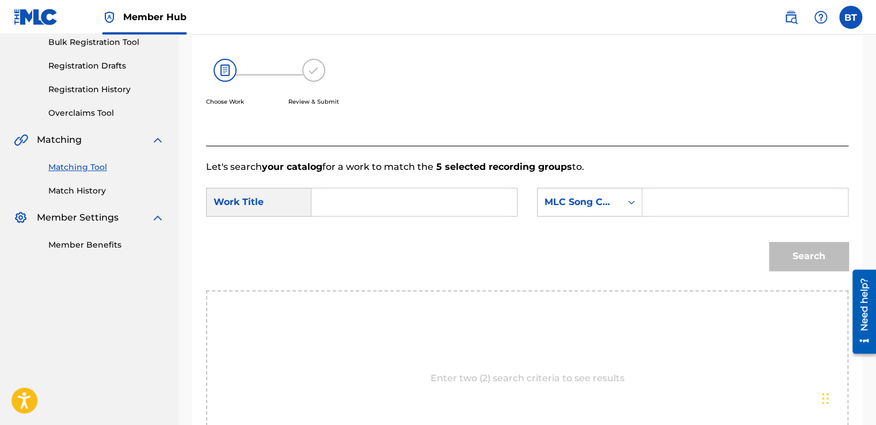
scroll to position [169, 0]
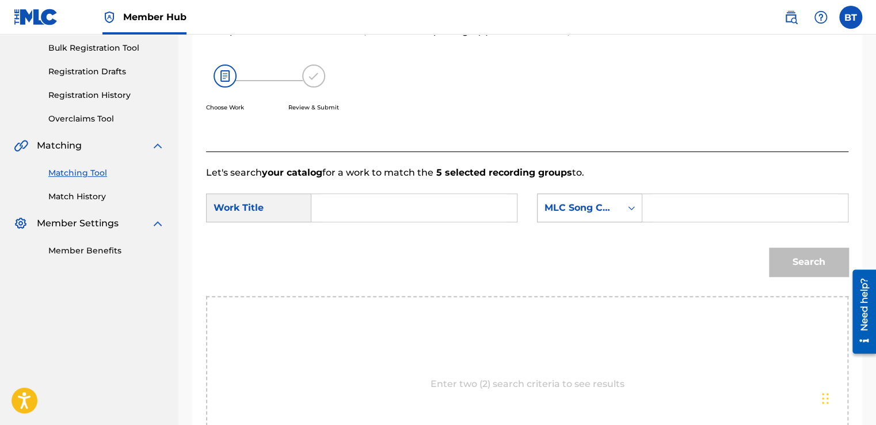
click at [614, 198] on div "MLC Song Code" at bounding box center [578, 208] width 83 height 22
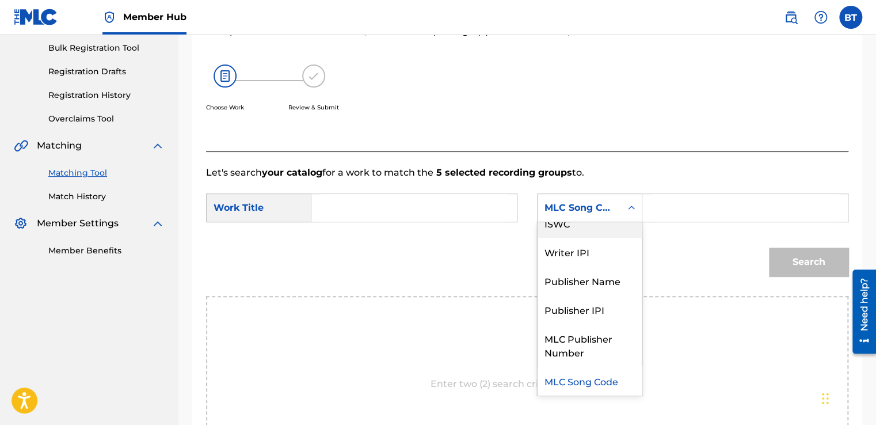
scroll to position [0, 0]
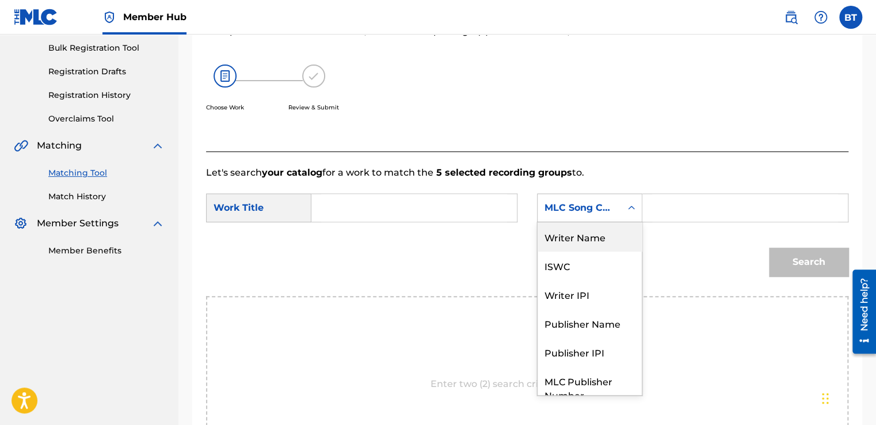
click at [599, 235] on div "Writer Name" at bounding box center [589, 236] width 104 height 29
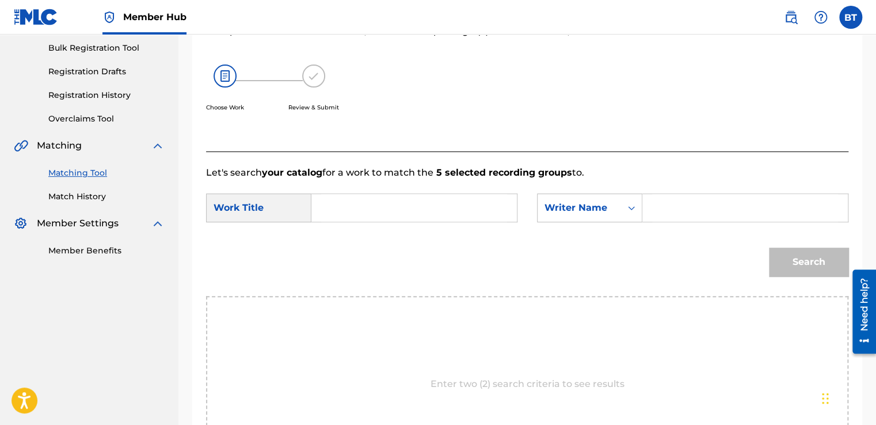
click at [379, 215] on input "Search Form" at bounding box center [414, 208] width 186 height 28
paste input "Perfect Timing (feat. DJ [PERSON_NAME])"
type input "Perfect Timing (feat. DJ [PERSON_NAME])"
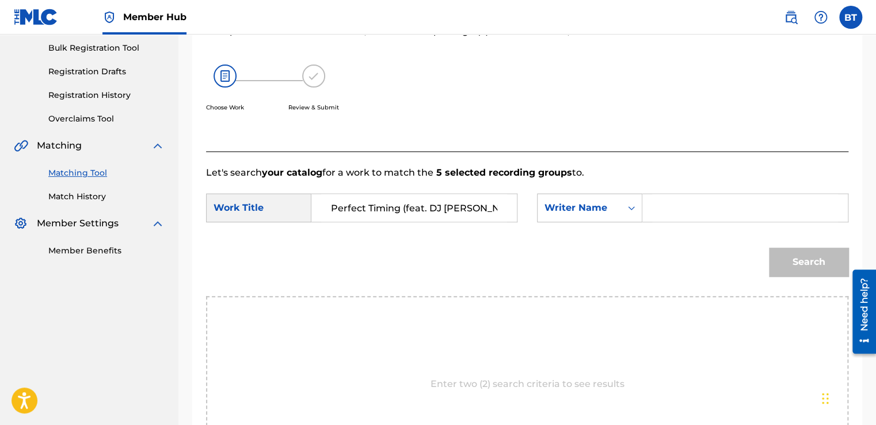
click at [668, 197] on input "Search Form" at bounding box center [745, 208] width 186 height 28
paste input "[PERSON_NAME]"
type input "[PERSON_NAME]"
click at [805, 256] on button "Search" at bounding box center [808, 261] width 79 height 29
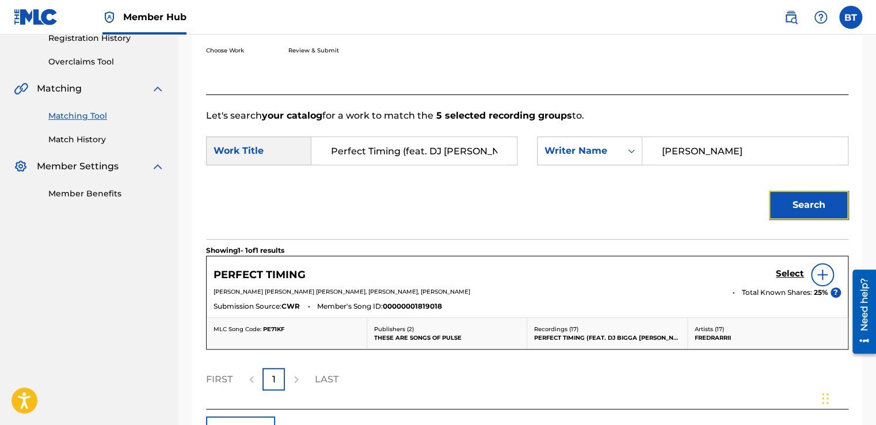
scroll to position [226, 0]
click at [780, 272] on h5 "Select" at bounding box center [790, 273] width 28 height 11
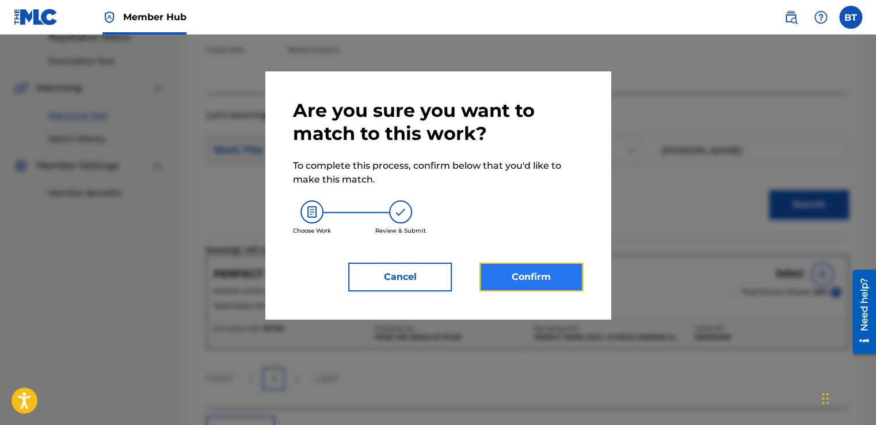
click at [555, 289] on button "Confirm" at bounding box center [531, 276] width 104 height 29
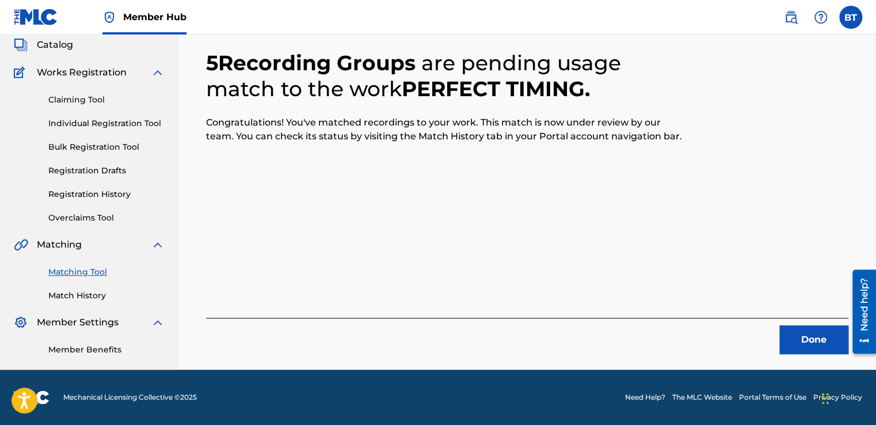
scroll to position [69, 0]
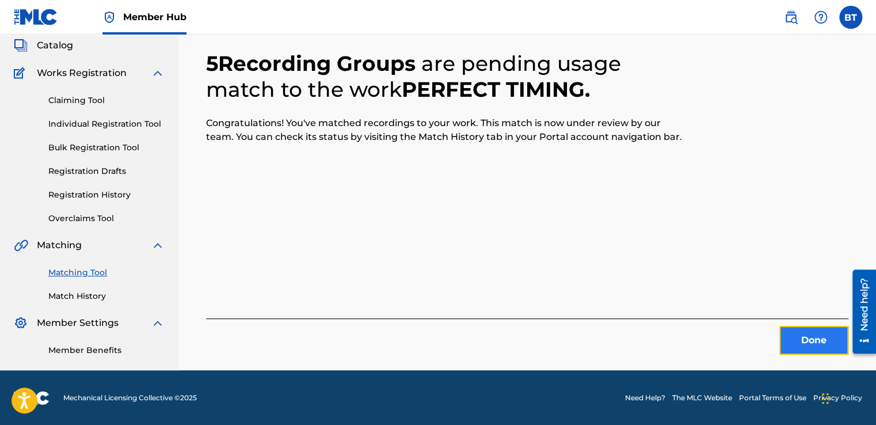
click at [809, 334] on button "Done" at bounding box center [813, 340] width 69 height 29
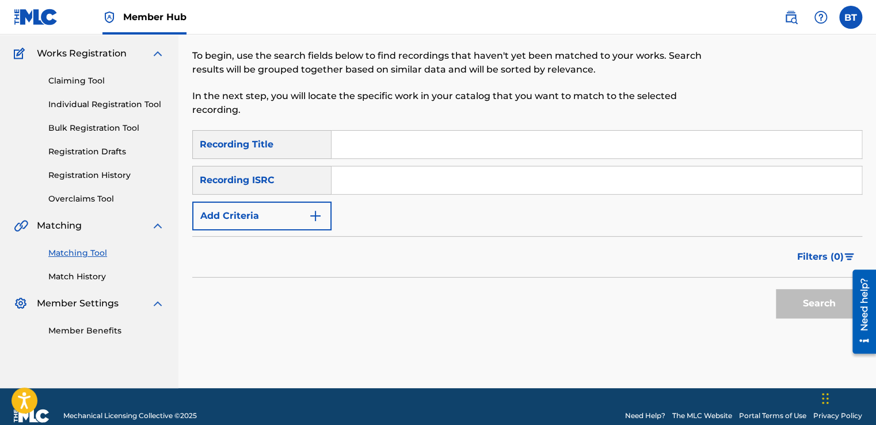
scroll to position [106, 0]
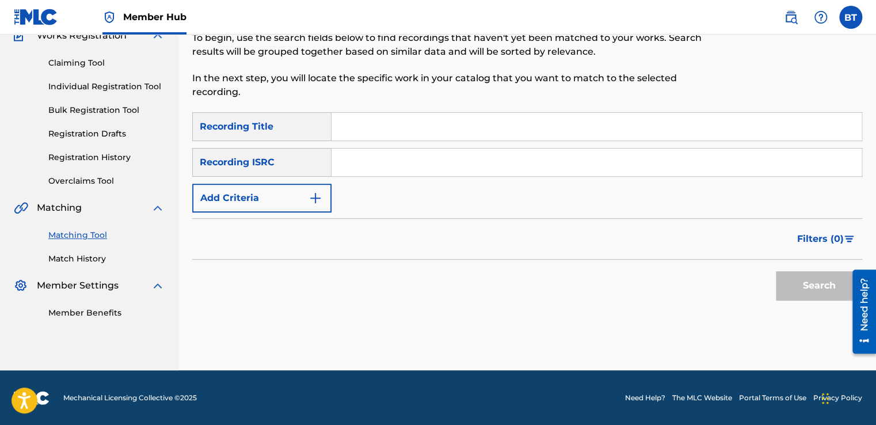
click at [389, 168] on input "Search Form" at bounding box center [596, 162] width 530 height 28
paste input "NLFH50800209"
type input "NLFH50800209"
click at [807, 279] on button "Search" at bounding box center [819, 285] width 86 height 29
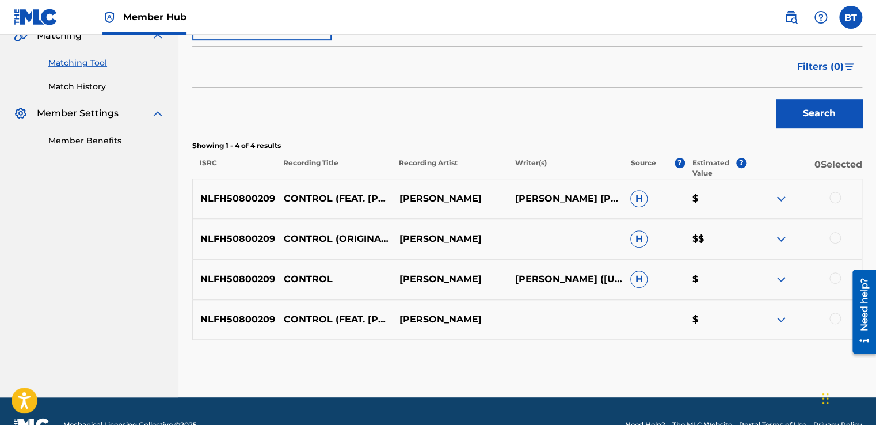
scroll to position [279, 0]
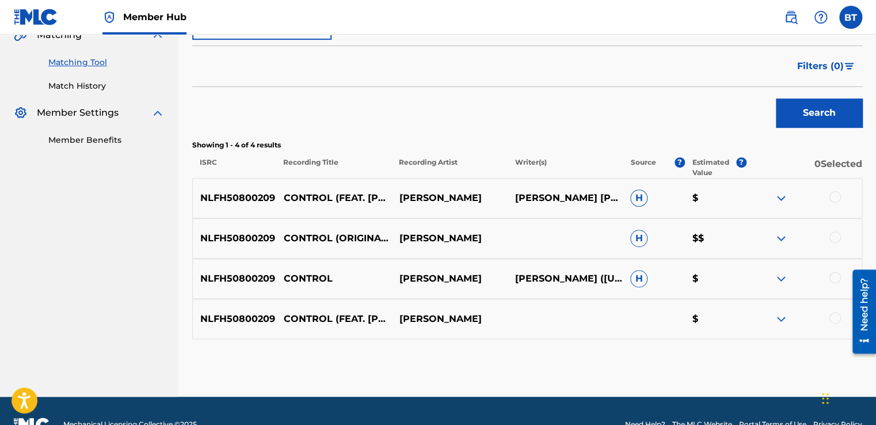
click at [837, 198] on div at bounding box center [835, 197] width 12 height 12
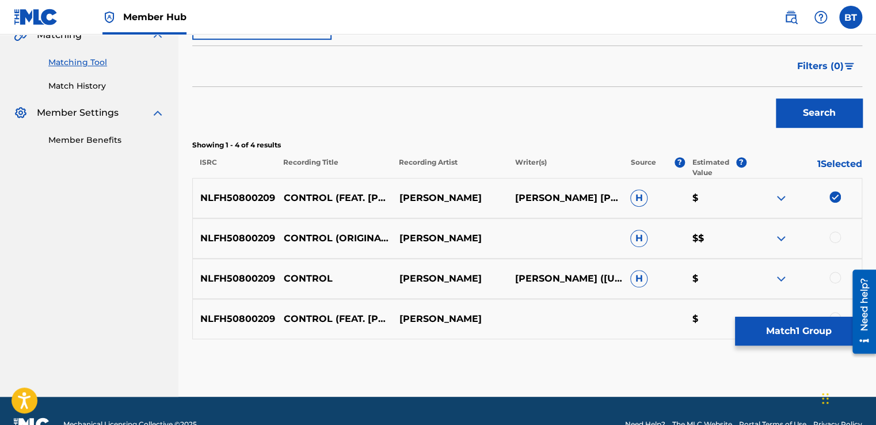
click at [838, 239] on div at bounding box center [835, 237] width 12 height 12
click at [837, 278] on div at bounding box center [835, 278] width 12 height 12
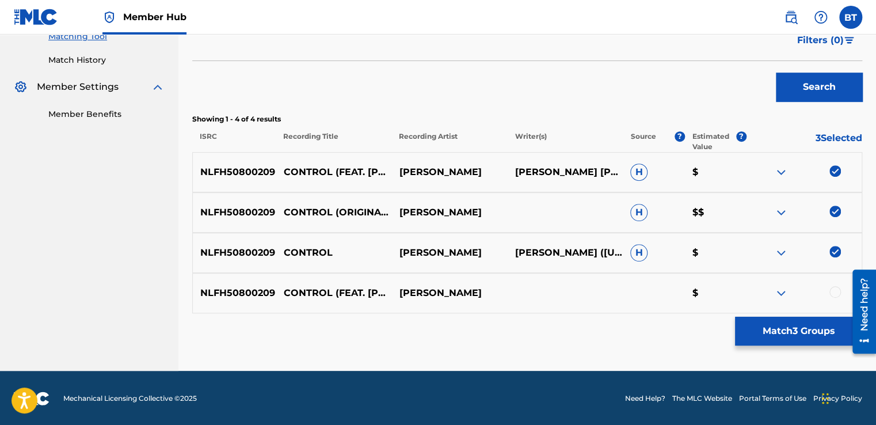
scroll to position [305, 0]
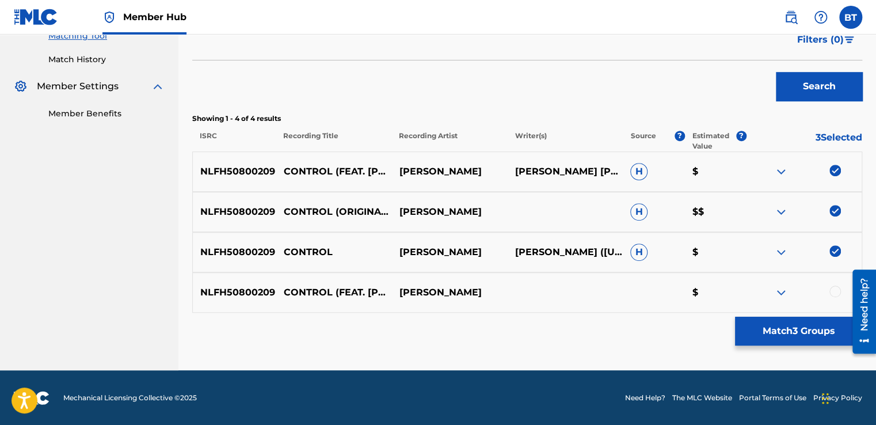
click at [833, 288] on div at bounding box center [835, 291] width 12 height 12
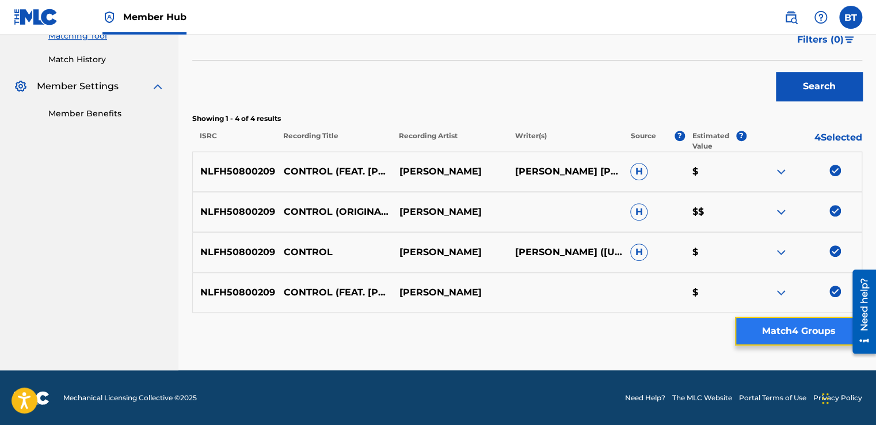
click at [806, 335] on button "Match 4 Groups" at bounding box center [798, 330] width 127 height 29
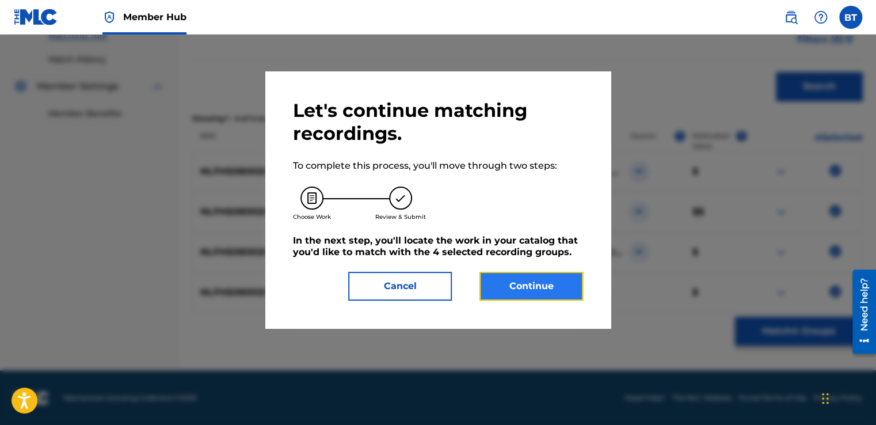
click at [575, 273] on button "Continue" at bounding box center [531, 286] width 104 height 29
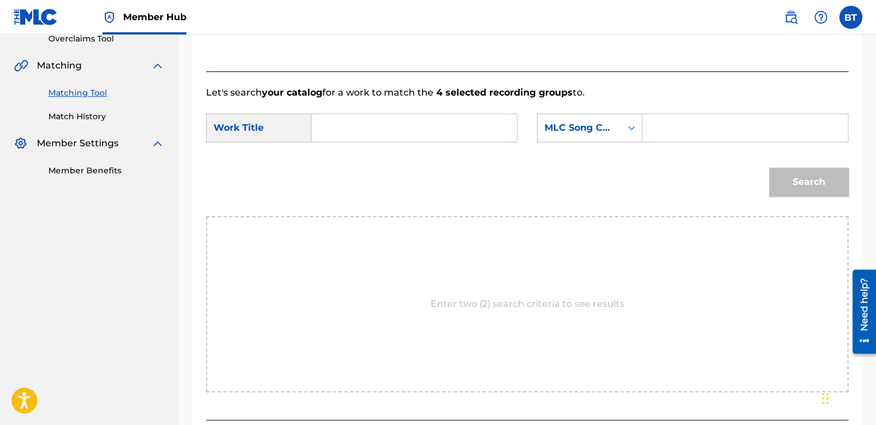
scroll to position [248, 0]
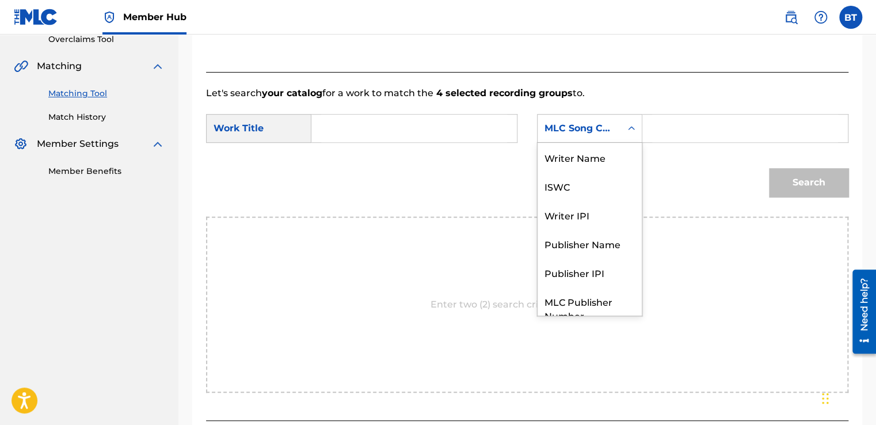
click at [594, 128] on div "MLC Song Code" at bounding box center [579, 128] width 70 height 14
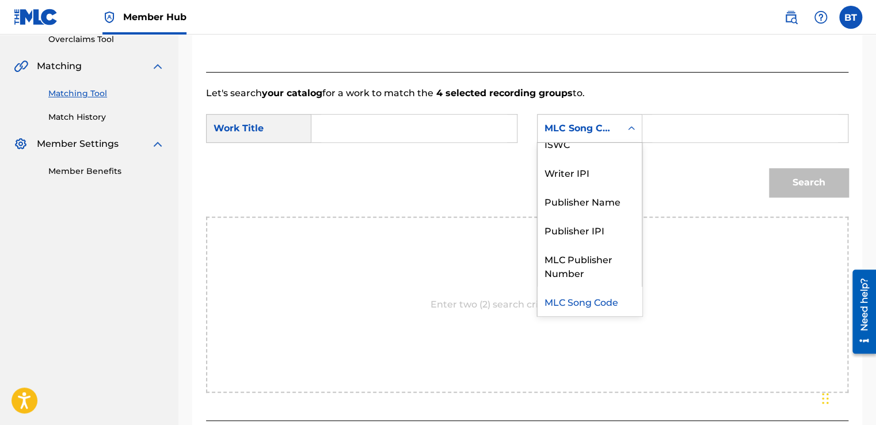
scroll to position [0, 0]
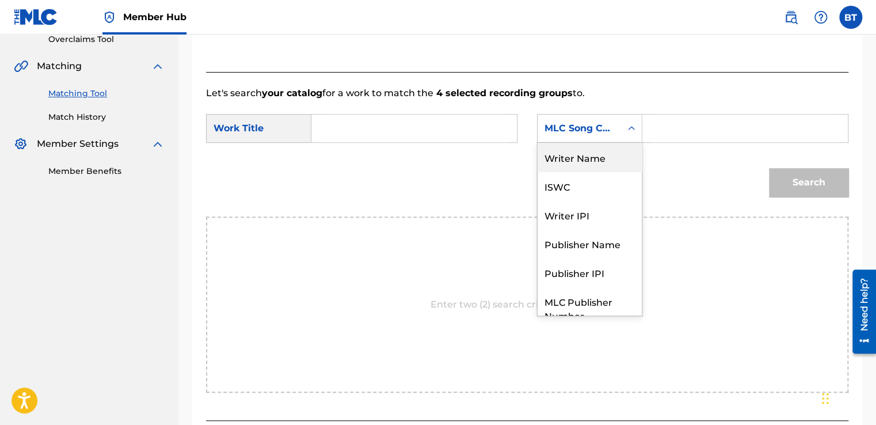
click at [585, 154] on div "Writer Name" at bounding box center [589, 157] width 104 height 29
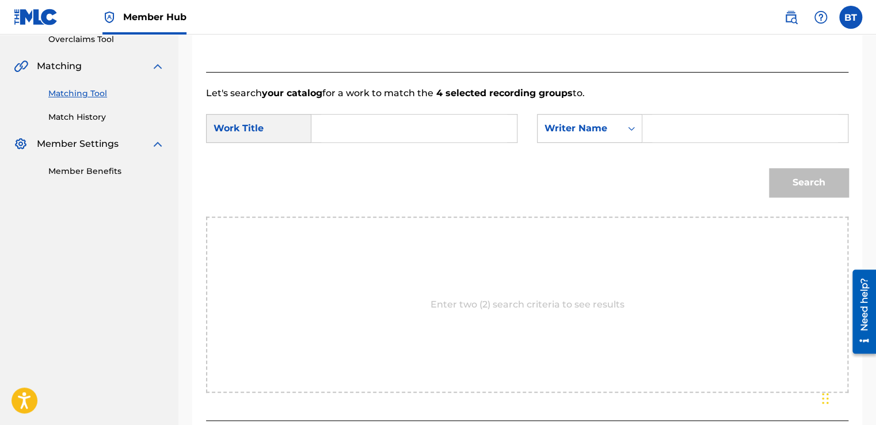
click at [666, 120] on input "Search Form" at bounding box center [745, 128] width 186 height 28
paste input "[PERSON_NAME] BerrierIason [PERSON_NAME]"
drag, startPoint x: 784, startPoint y: 134, endPoint x: 720, endPoint y: 143, distance: 64.5
click at [720, 143] on div "SearchWithCriteria3aae77be-9213-4775-b813-fe841bee4f86 Work Title SearchWithCri…" at bounding box center [527, 132] width 642 height 36
type input "[PERSON_NAME] [PERSON_NAME]"
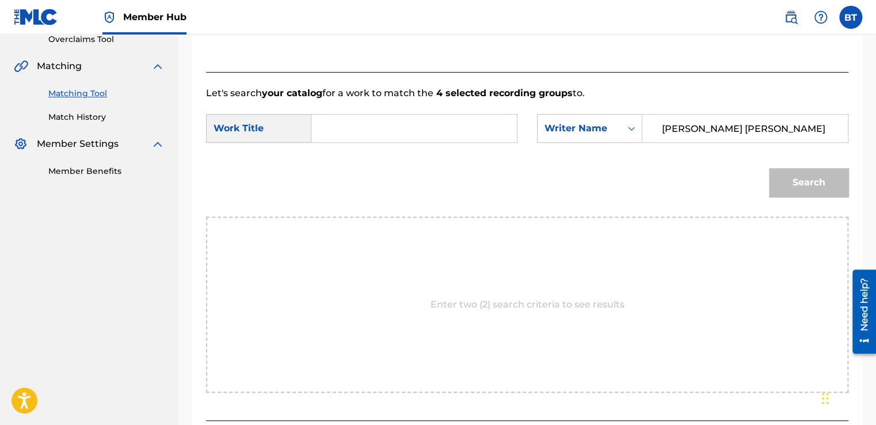
click at [436, 133] on input "Search Form" at bounding box center [414, 128] width 186 height 28
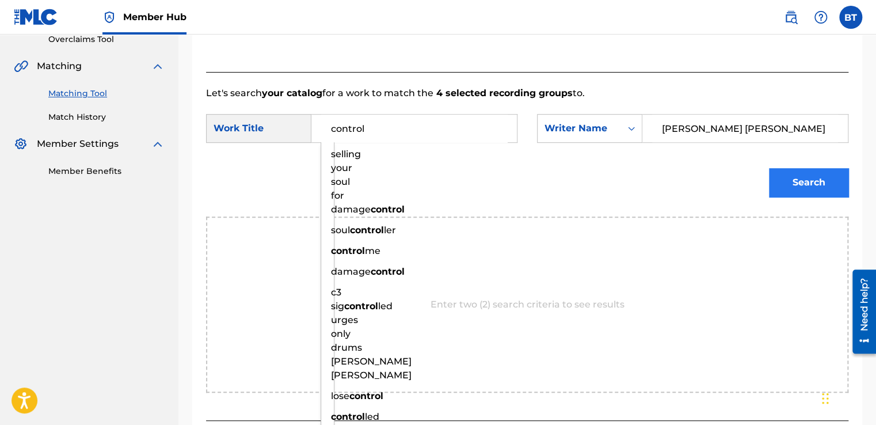
type input "control"
click at [796, 190] on button "Search" at bounding box center [808, 182] width 79 height 29
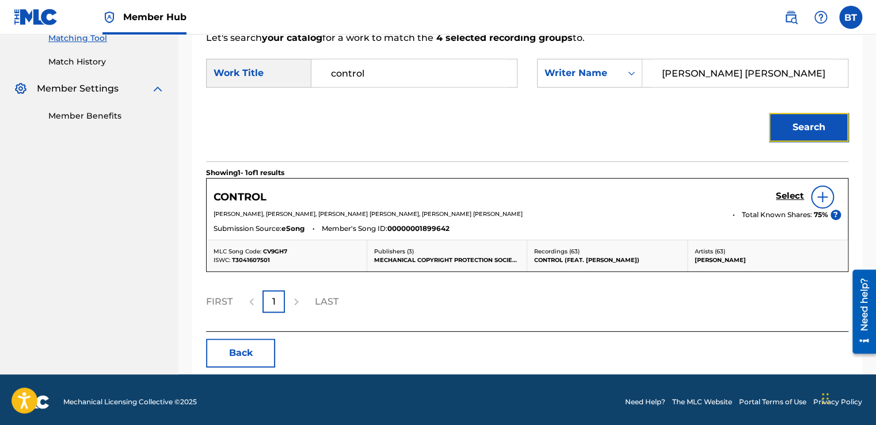
scroll to position [305, 0]
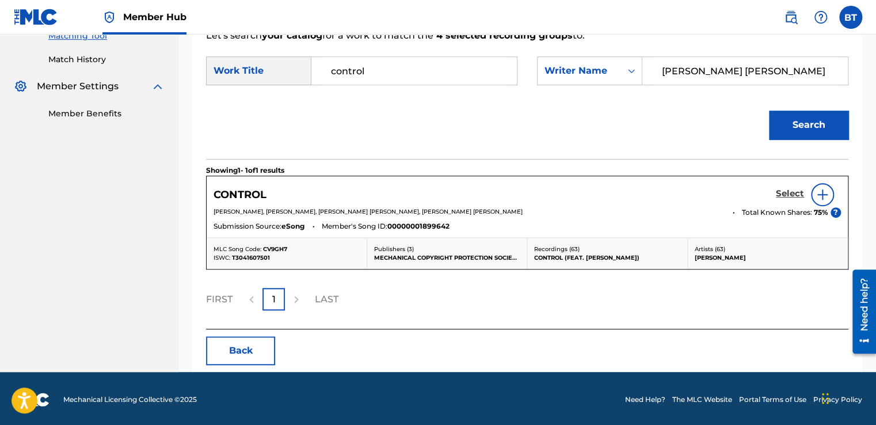
click at [796, 197] on h5 "Select" at bounding box center [790, 193] width 28 height 11
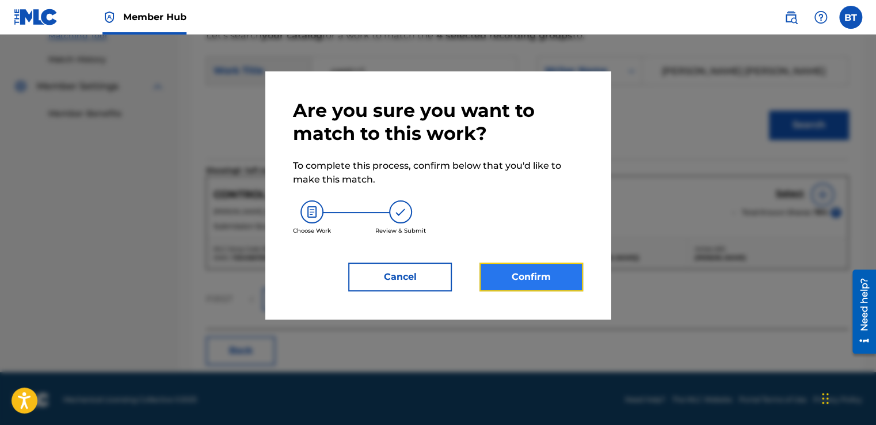
click at [559, 287] on button "Confirm" at bounding box center [531, 276] width 104 height 29
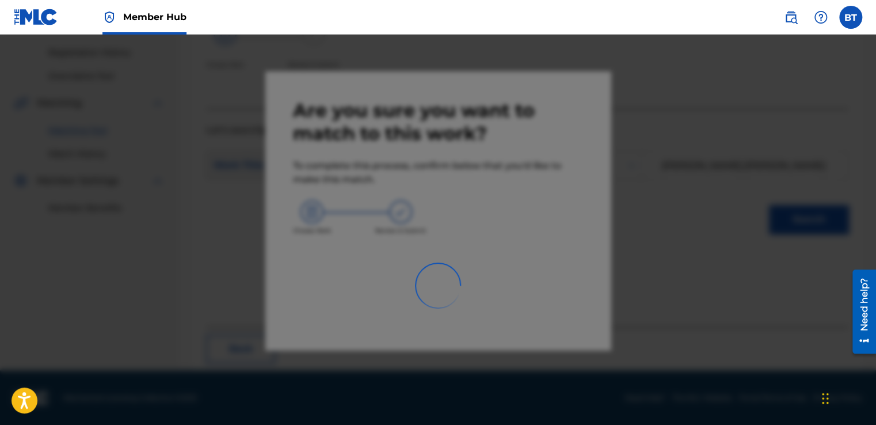
scroll to position [69, 0]
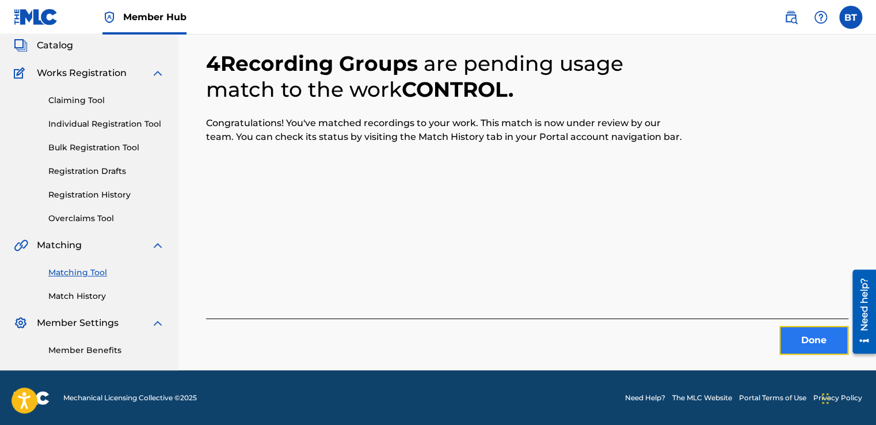
click at [807, 329] on button "Done" at bounding box center [813, 340] width 69 height 29
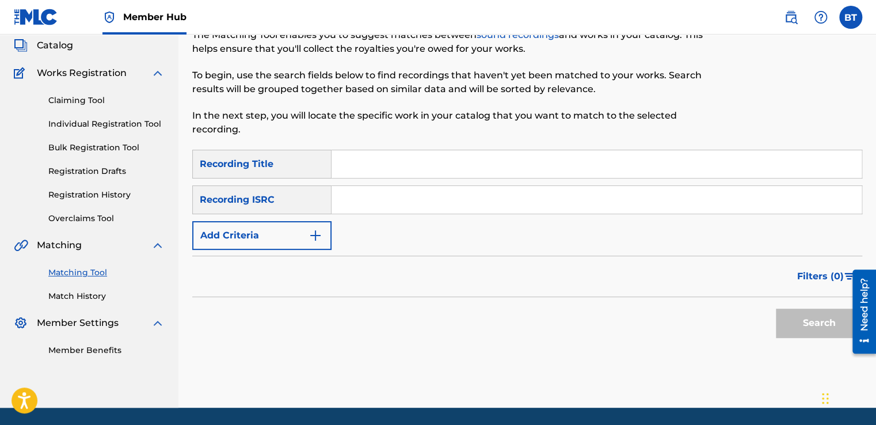
click at [409, 207] on input "Search Form" at bounding box center [596, 200] width 530 height 28
paste input "USDEI8200945"
type input "USDEI8200945"
click at [799, 311] on button "Search" at bounding box center [819, 322] width 86 height 29
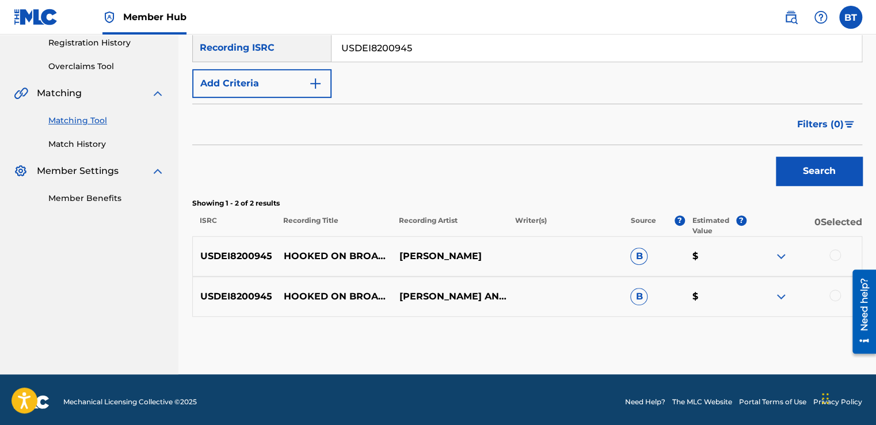
scroll to position [225, 0]
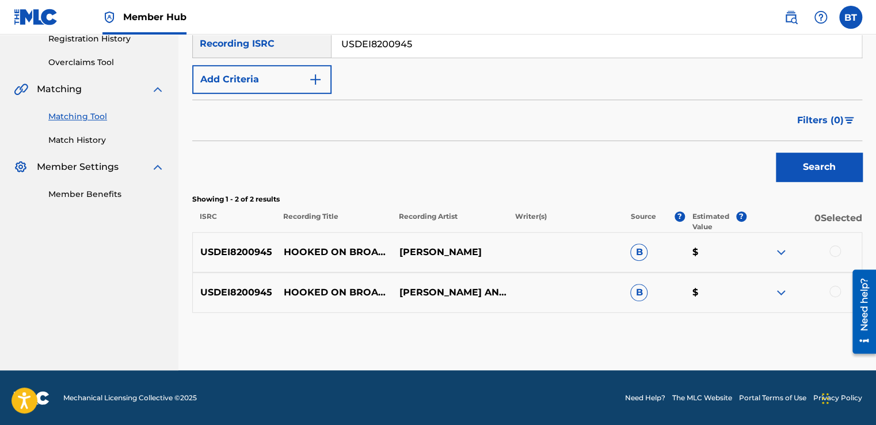
click at [834, 246] on div at bounding box center [835, 251] width 12 height 12
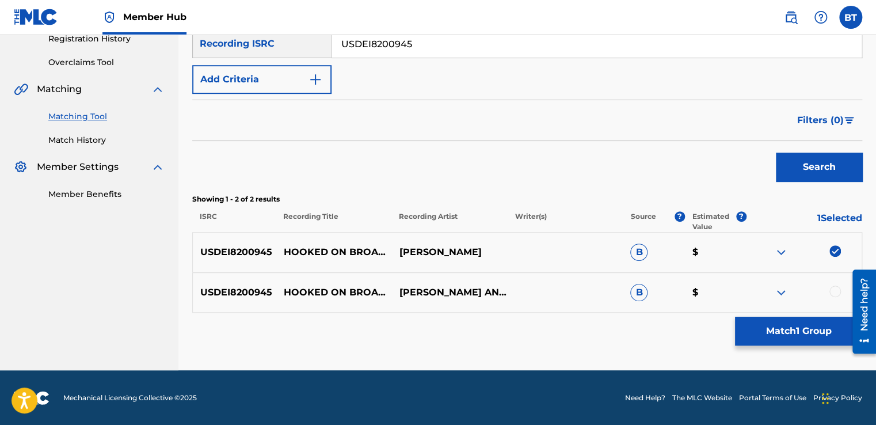
click at [837, 292] on div at bounding box center [835, 291] width 12 height 12
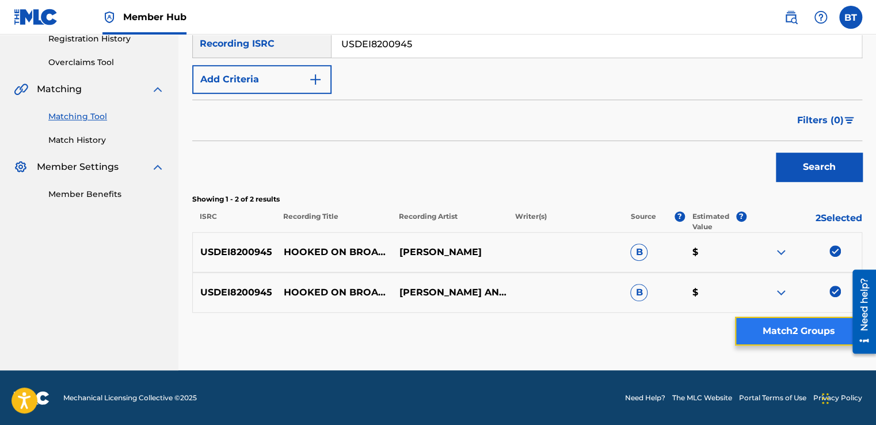
click at [821, 330] on button "Match 2 Groups" at bounding box center [798, 330] width 127 height 29
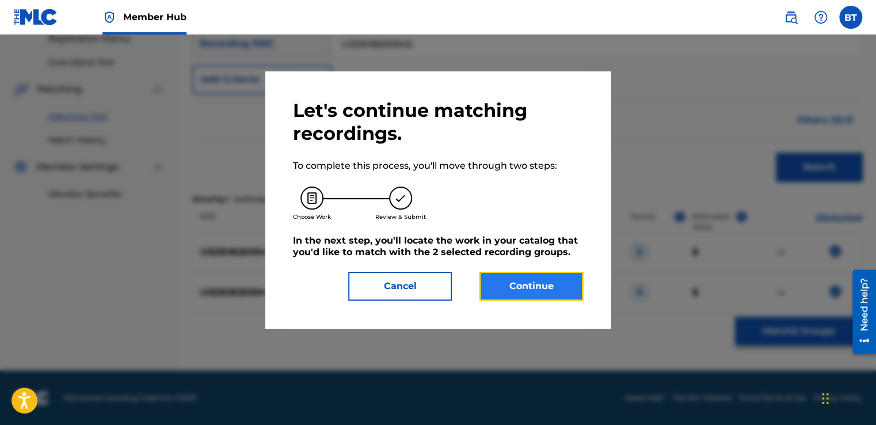
click at [551, 291] on button "Continue" at bounding box center [531, 286] width 104 height 29
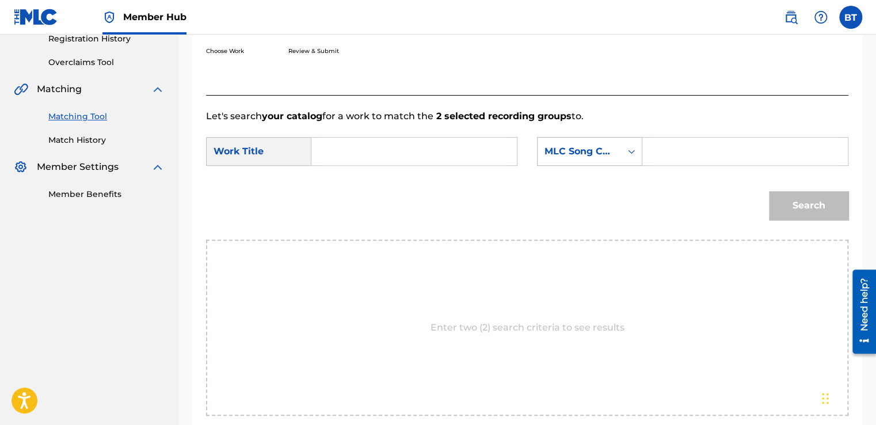
click at [607, 152] on div "MLC Song Code" at bounding box center [579, 151] width 70 height 14
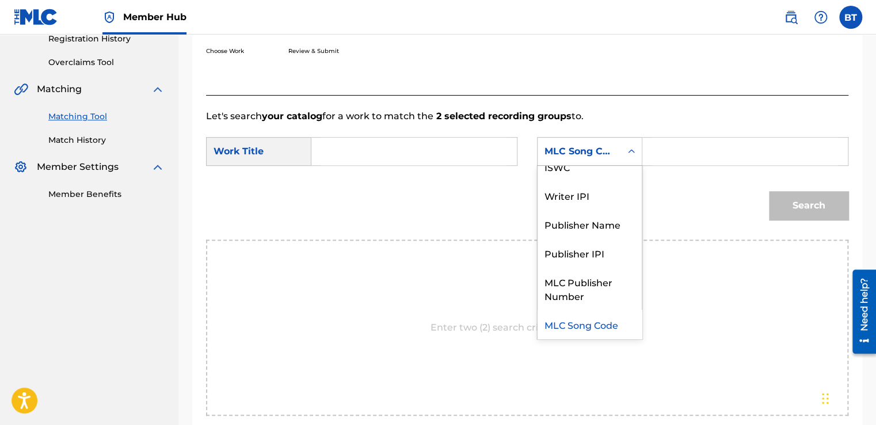
scroll to position [0, 0]
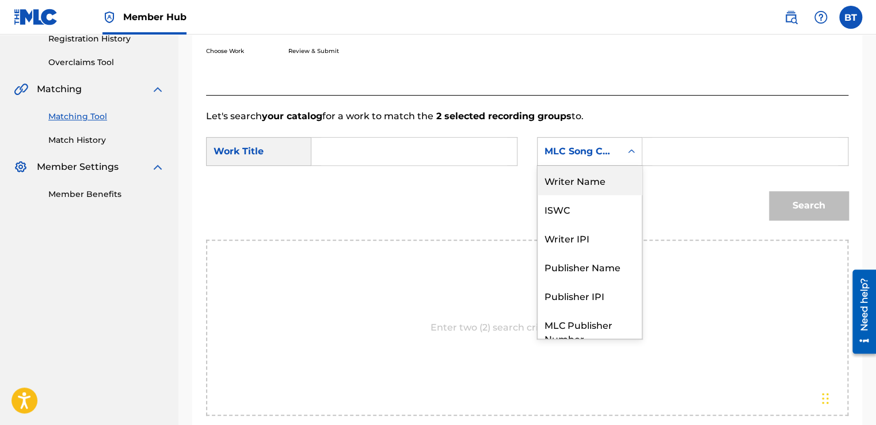
click at [606, 181] on div "Writer Name" at bounding box center [589, 180] width 104 height 29
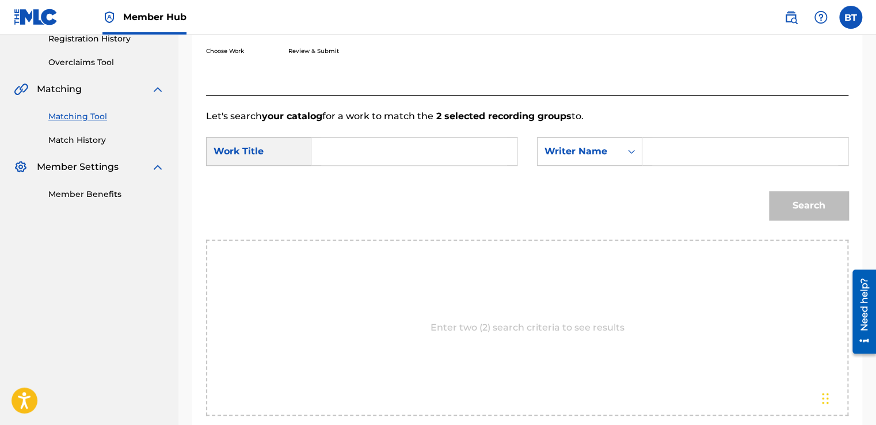
click at [646, 150] on div "Search Form" at bounding box center [745, 151] width 206 height 29
click at [684, 149] on input "Search Form" at bounding box center [745, 152] width 186 height 28
paste input "[PERSON_NAME] And His Manhattan Swing Orchestra"
type input "[PERSON_NAME] And His Manhattan Swing Orchestra"
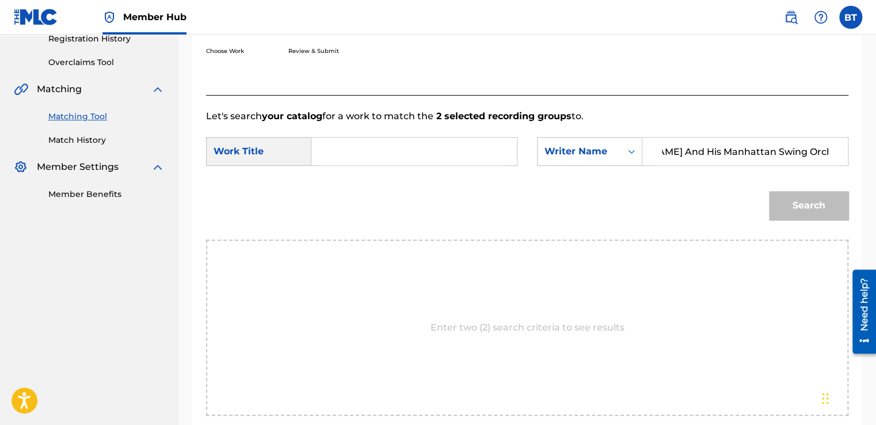
click at [444, 148] on input "Search Form" at bounding box center [414, 152] width 186 height 28
click at [386, 158] on input "Search Form" at bounding box center [414, 152] width 186 height 28
paste input "Hooked On Broadway"
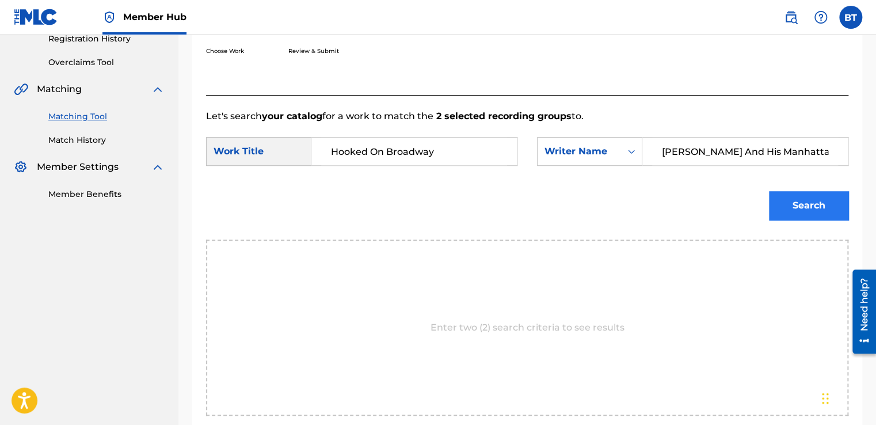
type input "Hooked On Broadway"
click at [792, 198] on button "Search" at bounding box center [808, 205] width 79 height 29
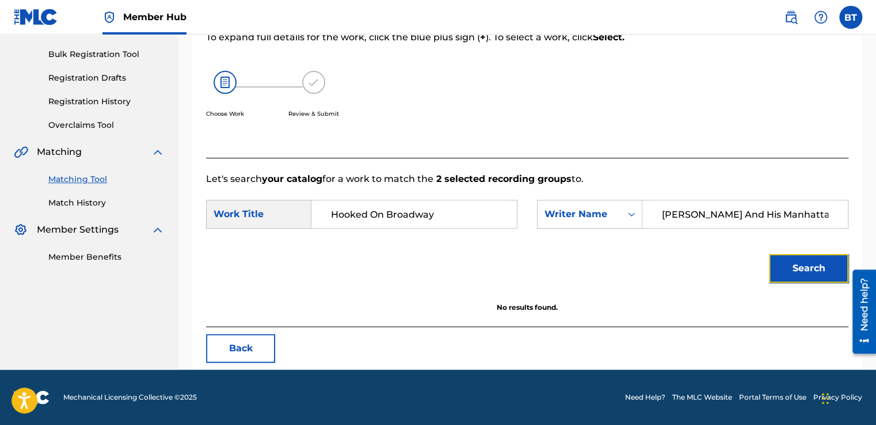
scroll to position [162, 0]
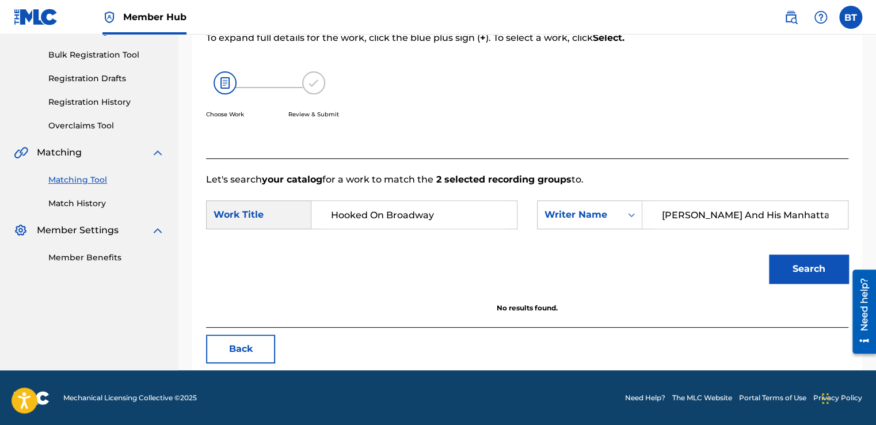
click at [537, 37] on p "To expand full details for the work, click the blue plus sign ( + ). To select …" at bounding box center [453, 38] width 494 height 14
click at [239, 362] on button "Back" at bounding box center [240, 348] width 69 height 29
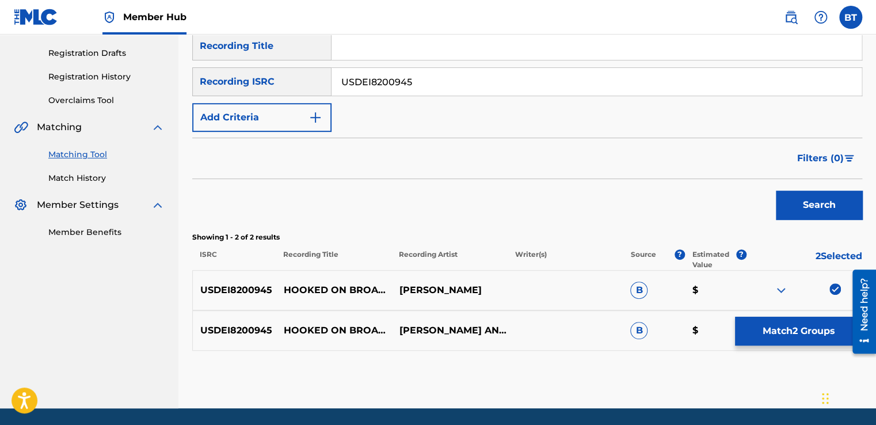
scroll to position [225, 0]
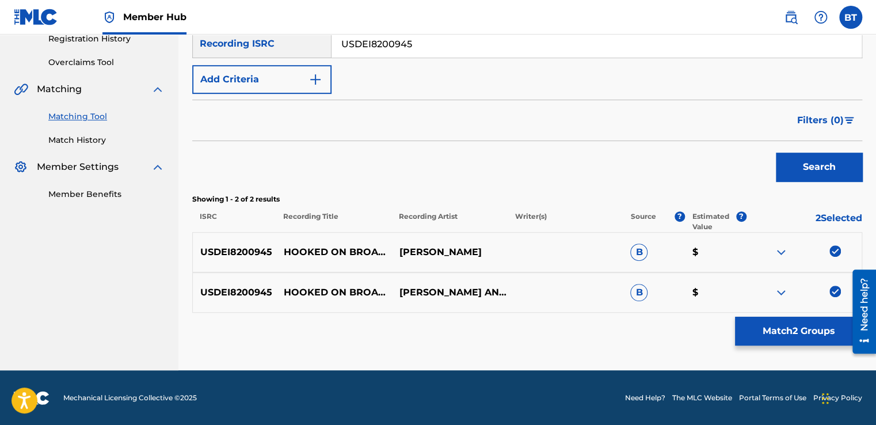
click at [835, 246] on img at bounding box center [835, 251] width 12 height 12
click at [838, 289] on img at bounding box center [835, 291] width 12 height 12
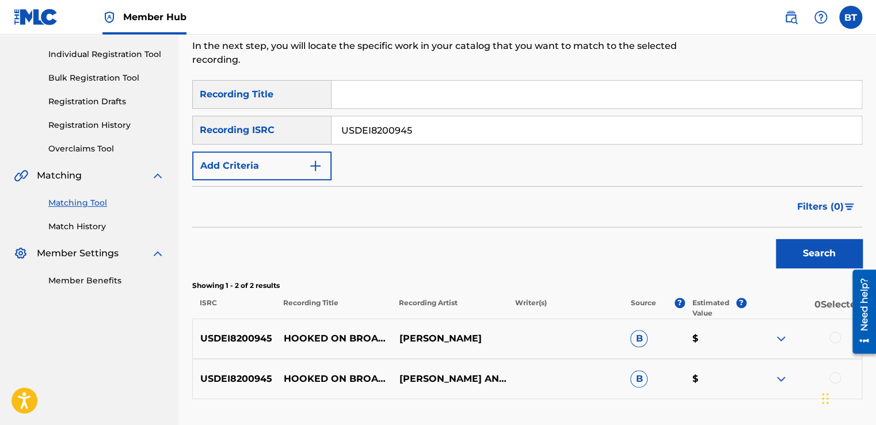
scroll to position [110, 0]
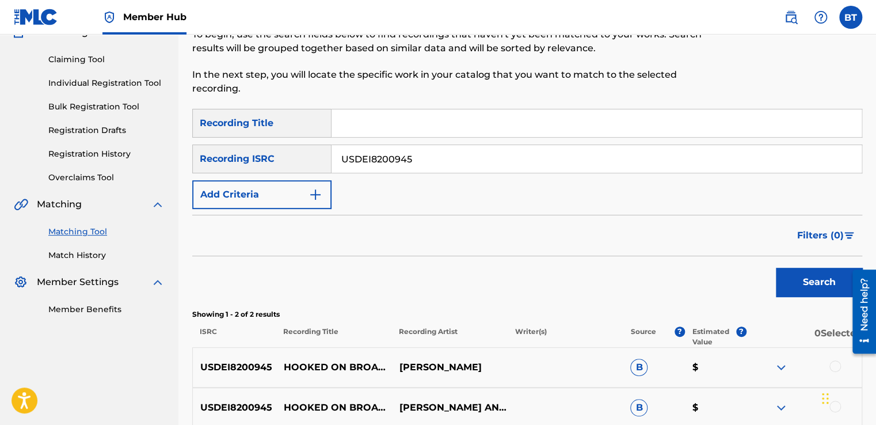
click at [433, 167] on input "USDEI8200945" at bounding box center [596, 159] width 530 height 28
click at [432, 167] on input "USDEI8200945" at bounding box center [596, 159] width 530 height 28
paste input "QM7281739381"
type input "QM7281739381"
click at [812, 287] on button "Search" at bounding box center [819, 282] width 86 height 29
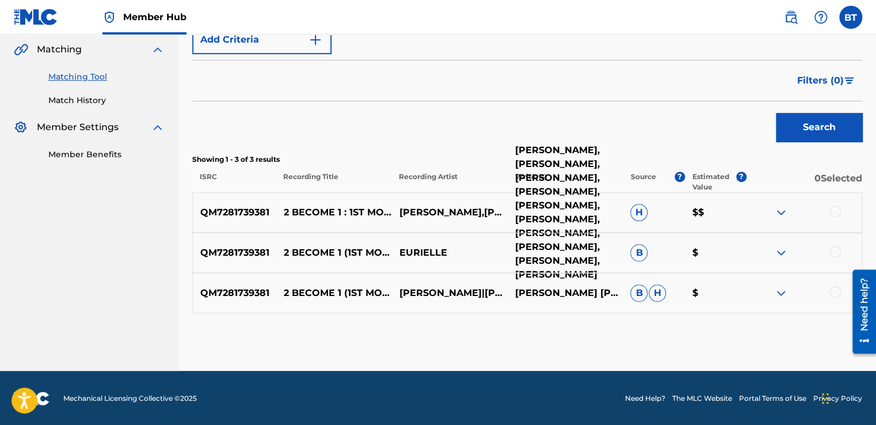
scroll to position [265, 0]
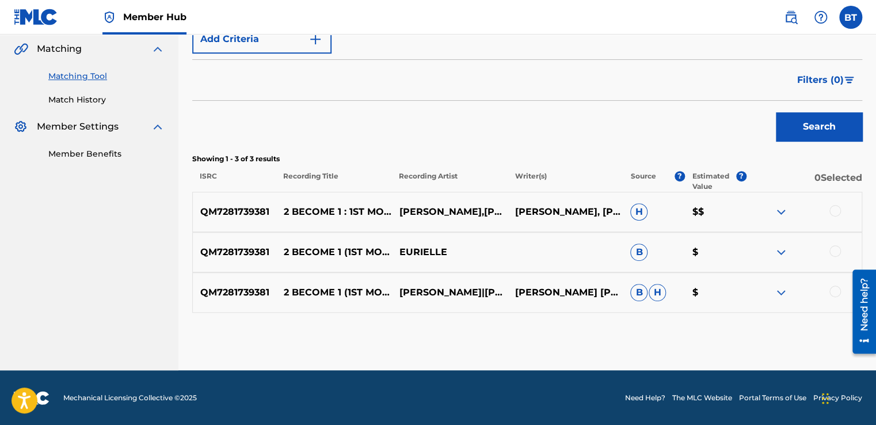
click at [838, 211] on div at bounding box center [835, 211] width 12 height 12
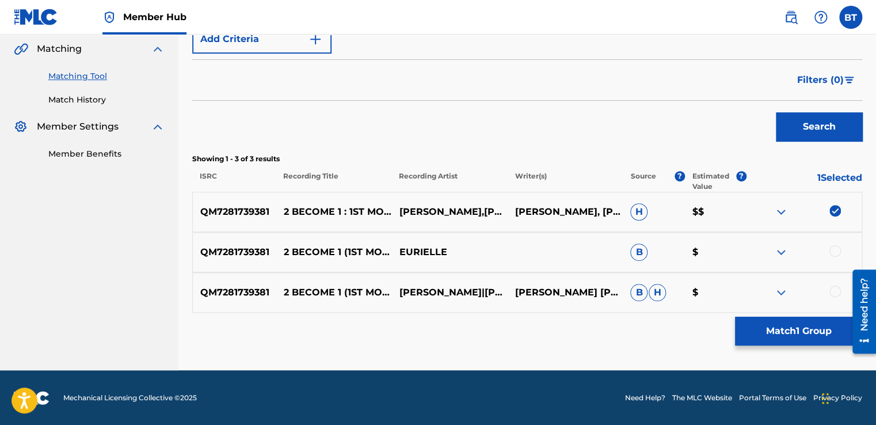
click at [832, 250] on div at bounding box center [835, 251] width 12 height 12
click at [834, 289] on div at bounding box center [835, 291] width 12 height 12
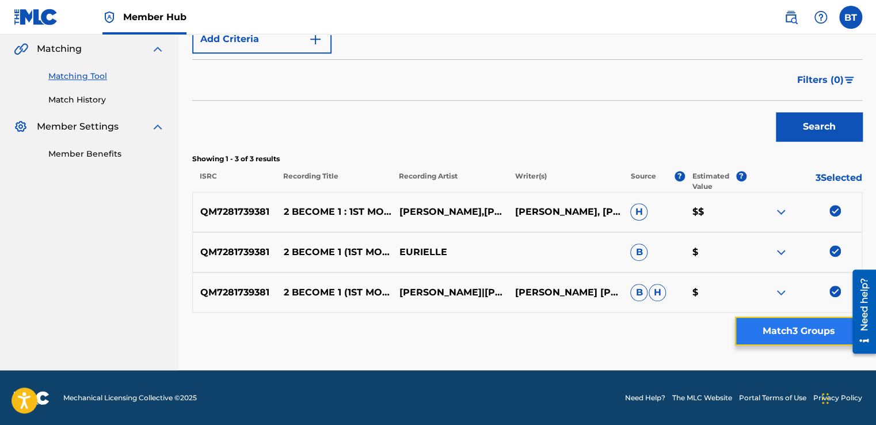
click at [814, 338] on button "Match 3 Groups" at bounding box center [798, 330] width 127 height 29
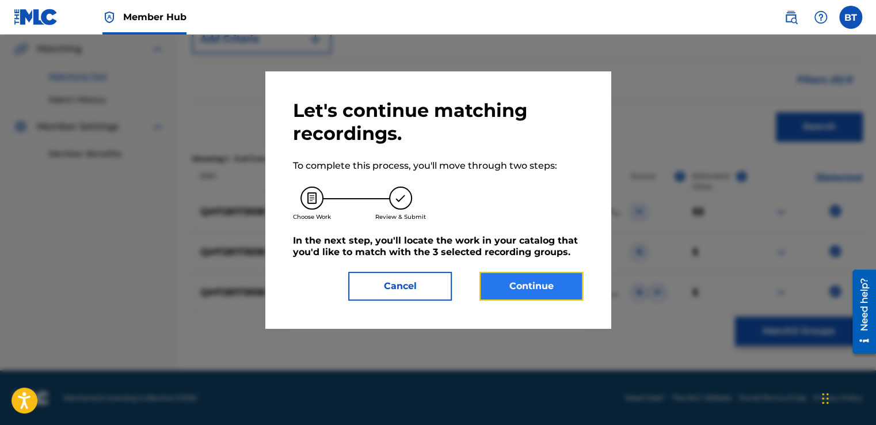
click at [536, 280] on button "Continue" at bounding box center [531, 286] width 104 height 29
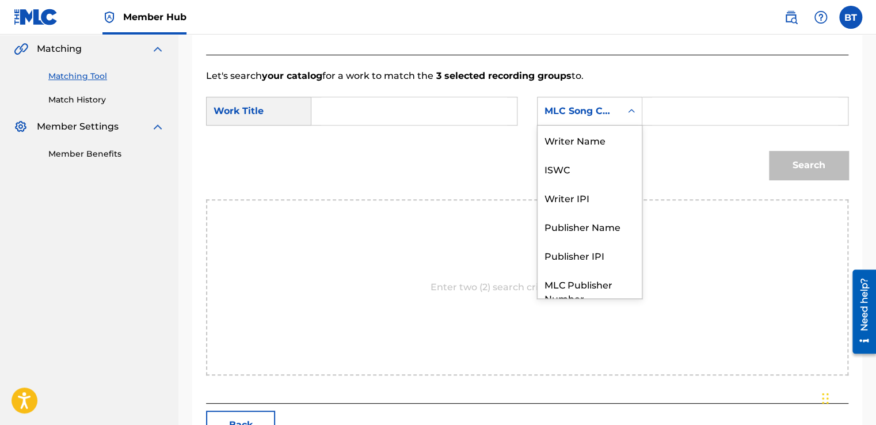
click at [585, 121] on div "MLC Song Code" at bounding box center [578, 111] width 83 height 22
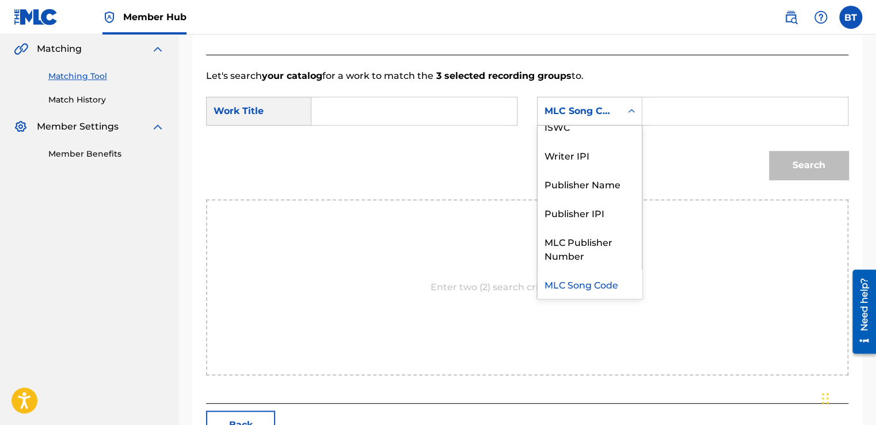
scroll to position [0, 0]
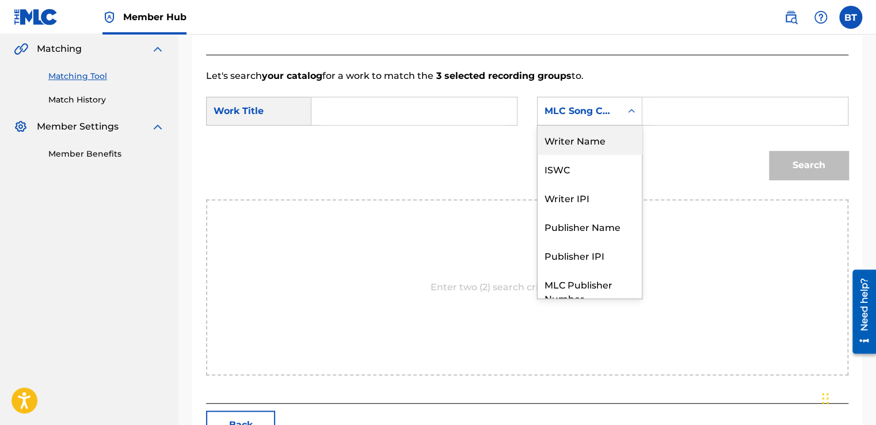
click at [586, 137] on div "Writer Name" at bounding box center [589, 139] width 104 height 29
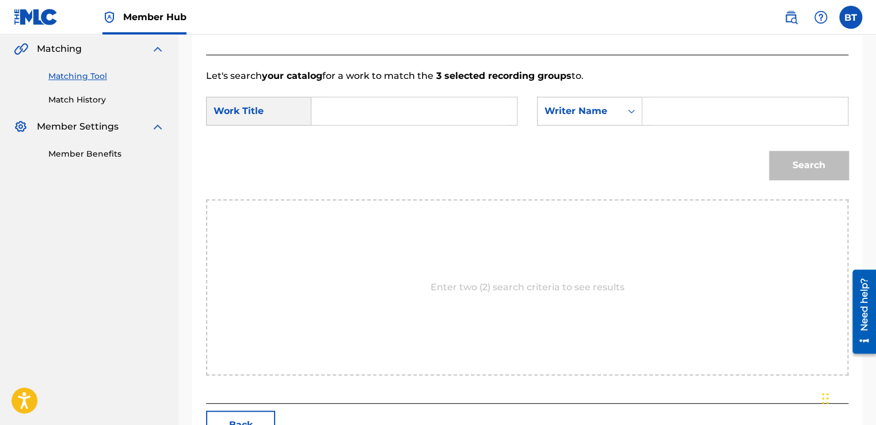
click at [672, 107] on input "Search Form" at bounding box center [745, 111] width 186 height 28
paste input "[PERSON_NAME]"
type input "[PERSON_NAME]"
click at [453, 119] on input "Search Form" at bounding box center [414, 111] width 186 height 28
click at [424, 112] on input "Search Form" at bounding box center [414, 111] width 186 height 28
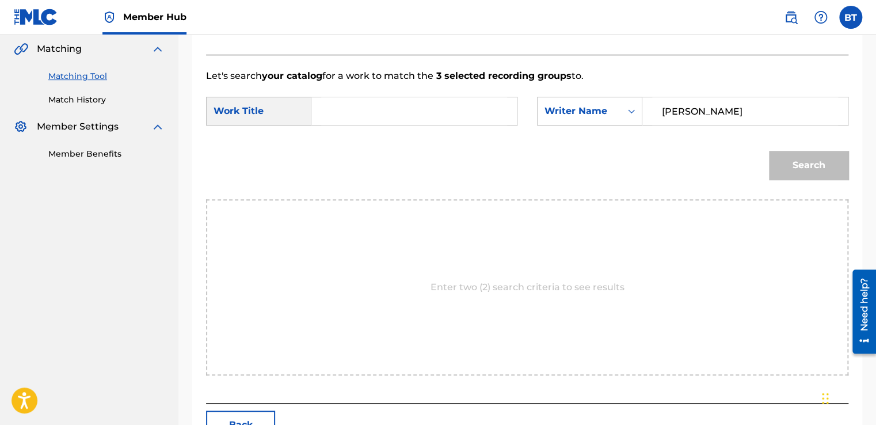
paste input "2 Become 1 - 1st Movement"
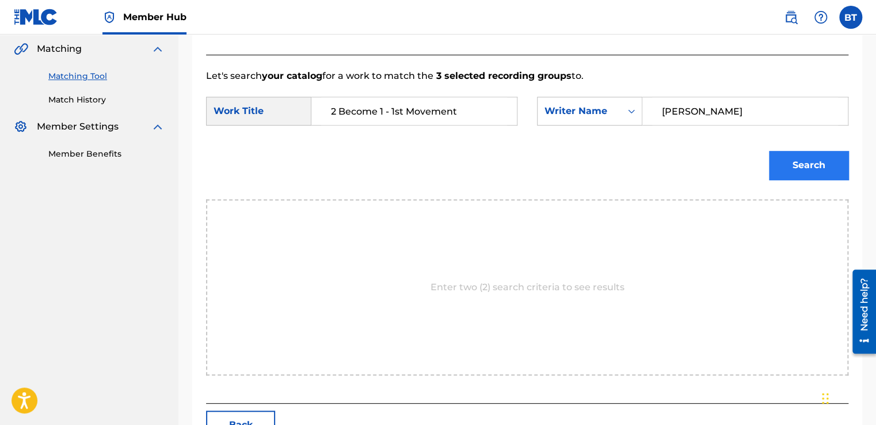
type input "2 Become 1 - 1st Movement"
click at [792, 165] on button "Search" at bounding box center [808, 165] width 79 height 29
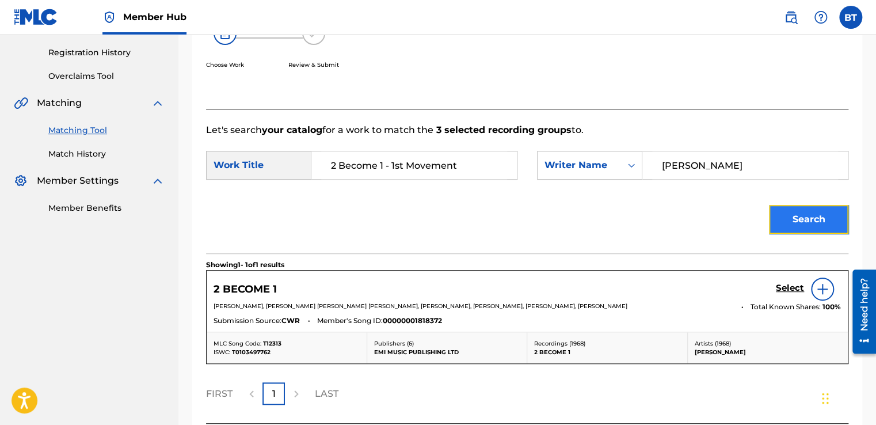
scroll to position [265, 0]
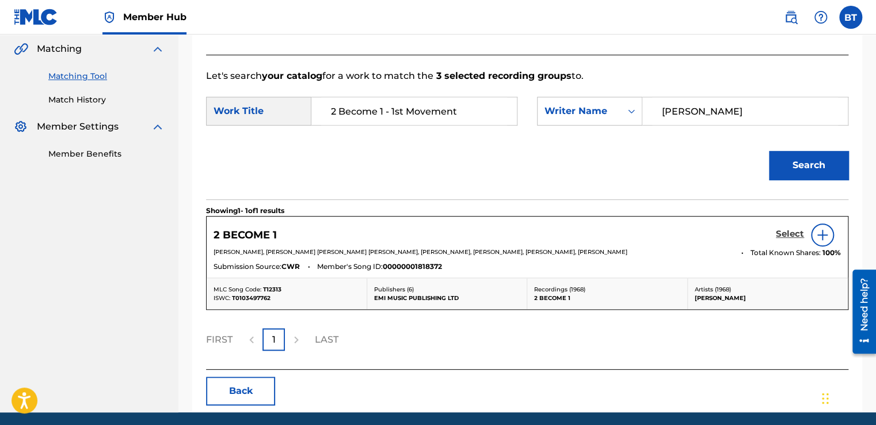
click at [793, 232] on h5 "Select" at bounding box center [790, 233] width 28 height 11
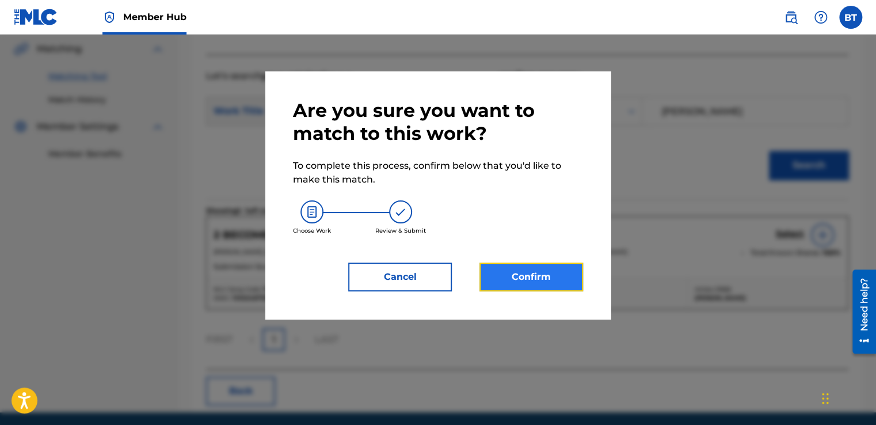
click at [570, 278] on button "Confirm" at bounding box center [531, 276] width 104 height 29
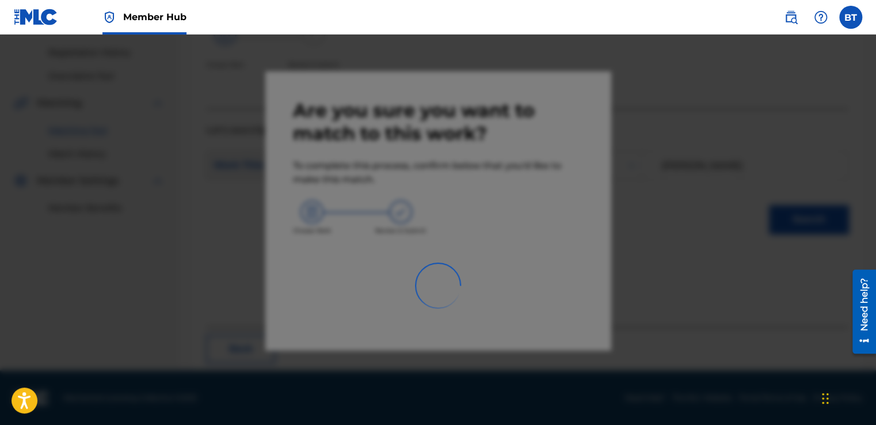
scroll to position [69, 0]
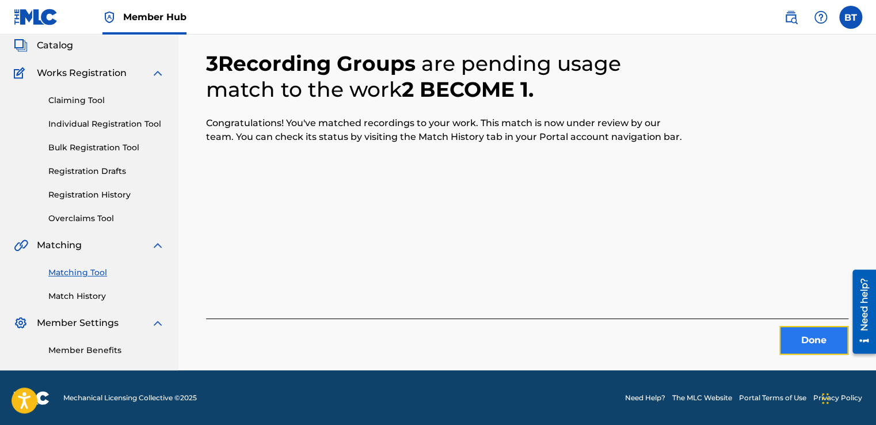
click at [793, 334] on button "Done" at bounding box center [813, 340] width 69 height 29
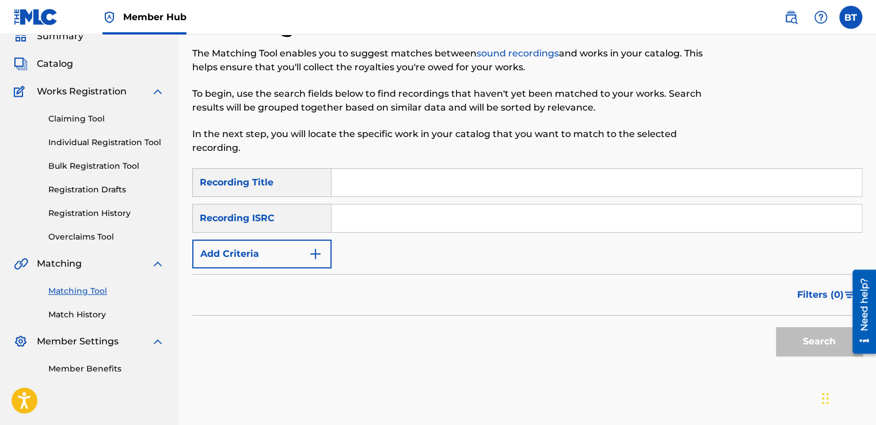
scroll to position [49, 0]
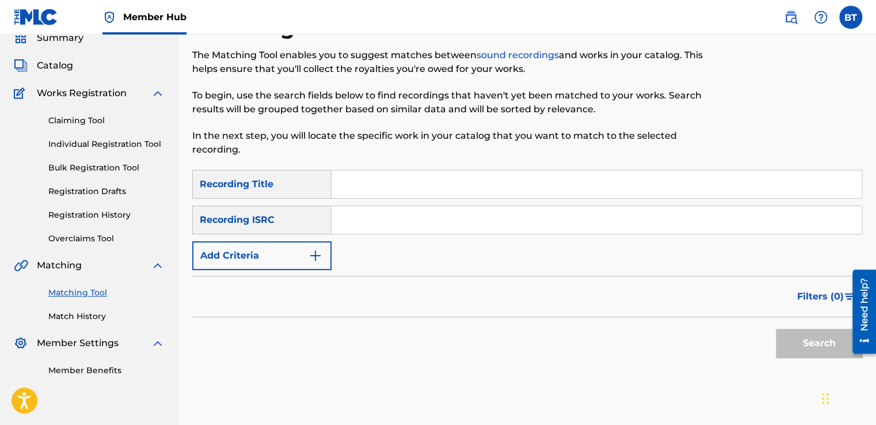
click at [425, 214] on input "Search Form" at bounding box center [596, 220] width 530 height 28
paste input "USA2P1229136"
type input "USA2P1229136"
click at [800, 345] on button "Search" at bounding box center [819, 343] width 86 height 29
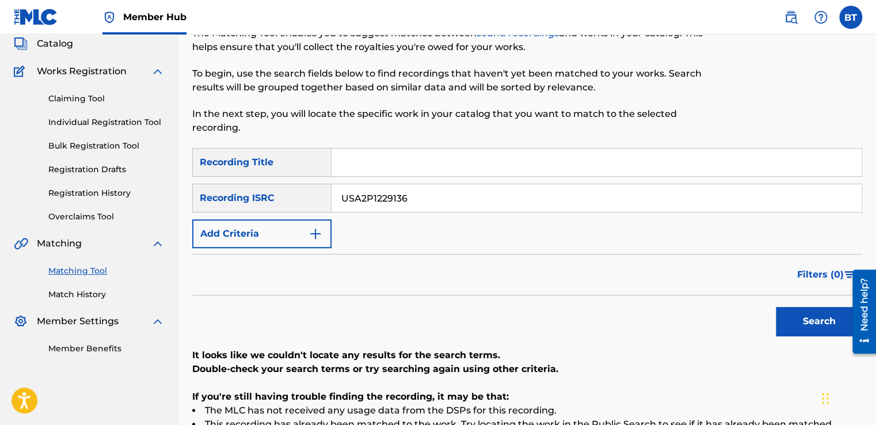
scroll to position [102, 0]
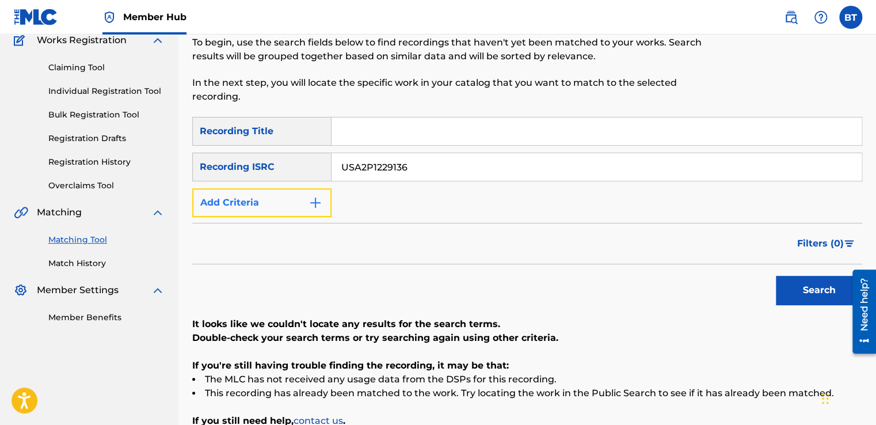
click at [299, 205] on button "Add Criteria" at bounding box center [261, 202] width 139 height 29
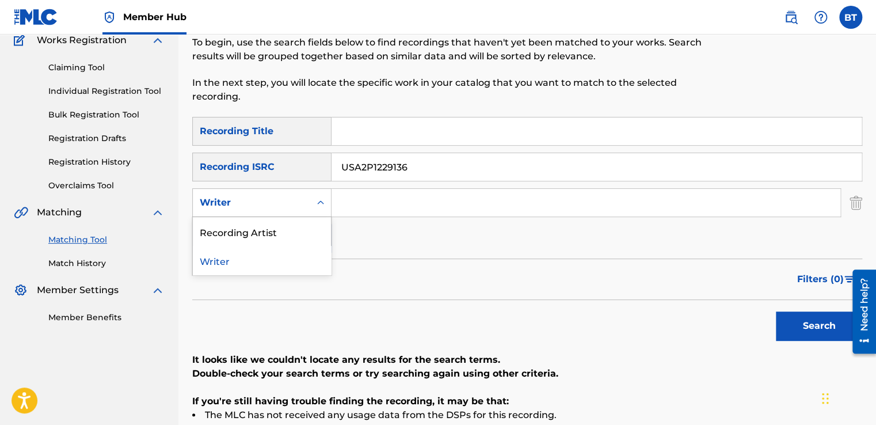
click at [304, 211] on div "Writer" at bounding box center [251, 203] width 117 height 22
click at [410, 204] on input "Search Form" at bounding box center [585, 203] width 509 height 28
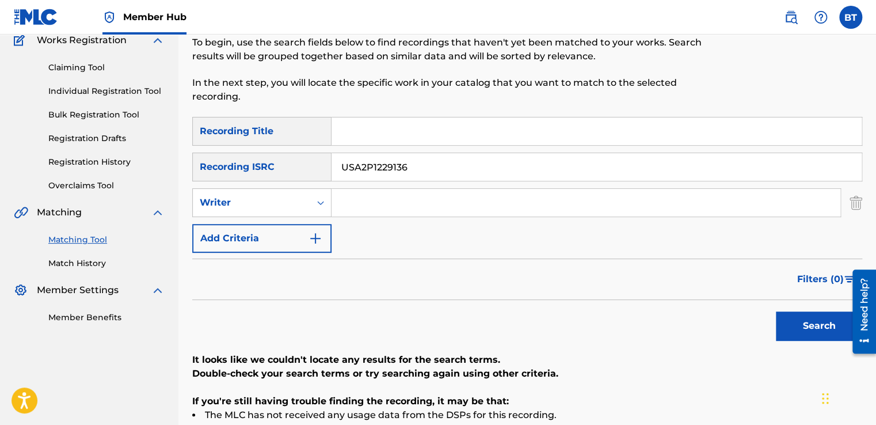
paste input "[PERSON_NAME]"
type input "[PERSON_NAME]"
drag, startPoint x: 438, startPoint y: 167, endPoint x: 325, endPoint y: 168, distance: 113.3
click at [325, 168] on div "SearchWithCriteriab90ca0d2-73e0-473f-bf07-1c57519ac145 Recording ISRC USA2P1229…" at bounding box center [527, 166] width 670 height 29
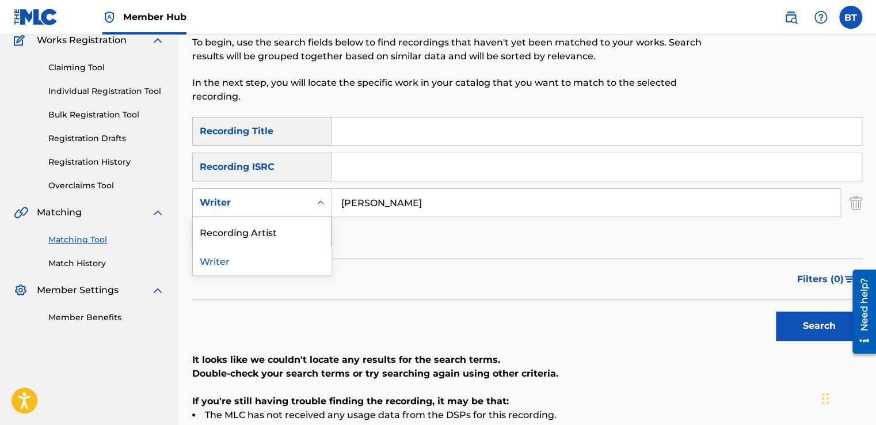
click at [310, 197] on div "Writer" at bounding box center [251, 203] width 117 height 22
click at [318, 236] on div "Recording Artist" at bounding box center [262, 231] width 138 height 29
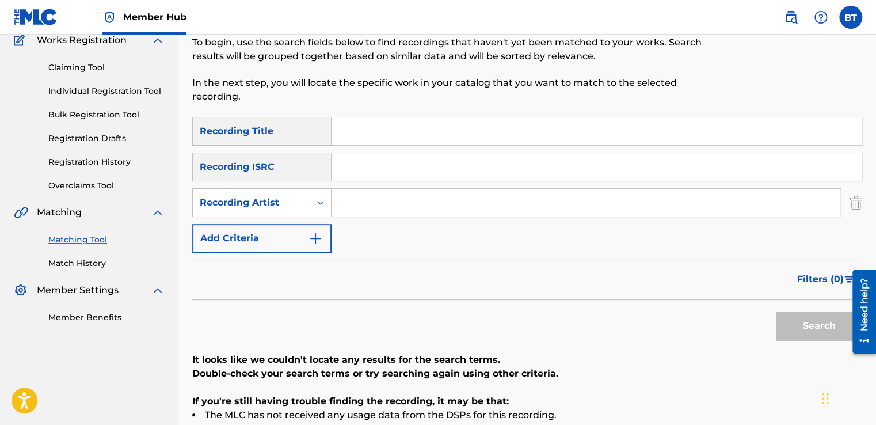
click at [349, 197] on input "Search Form" at bounding box center [585, 203] width 509 height 28
paste input "[PERSON_NAME]"
type input "[PERSON_NAME]"
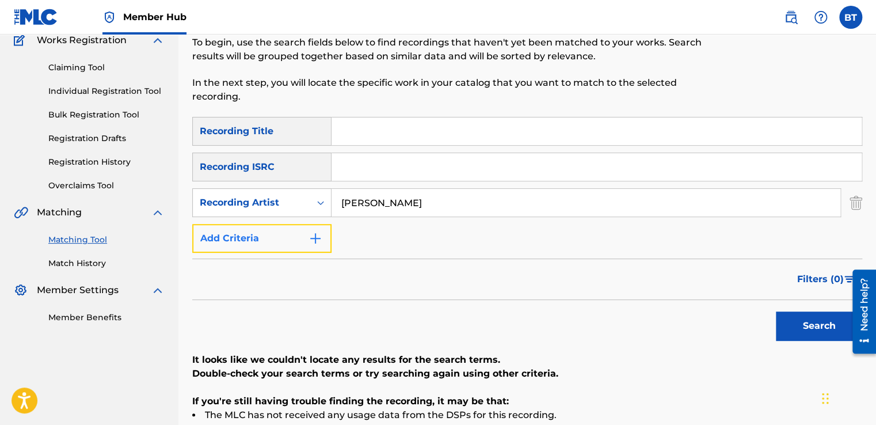
click at [303, 239] on button "Add Criteria" at bounding box center [261, 238] width 139 height 29
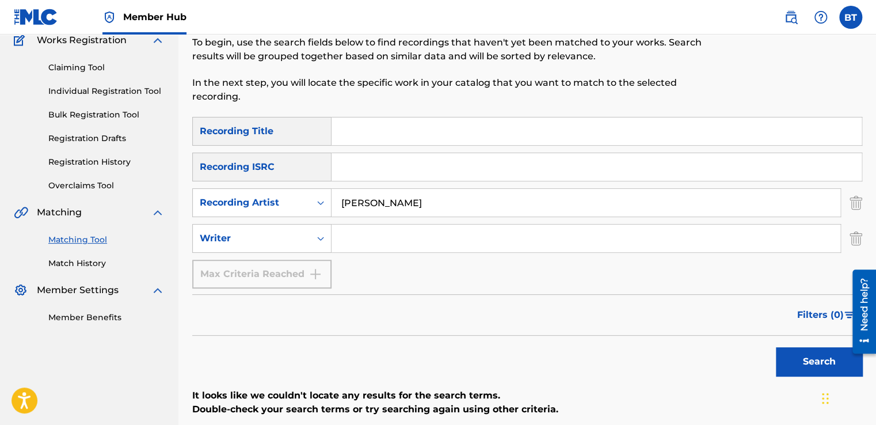
click at [380, 236] on input "Search Form" at bounding box center [585, 238] width 509 height 28
paste input "[PERSON_NAME]"
type input "[PERSON_NAME]"
click at [387, 142] on input "Search Form" at bounding box center [596, 131] width 530 height 28
click at [398, 132] on input "Search Form" at bounding box center [596, 131] width 530 height 28
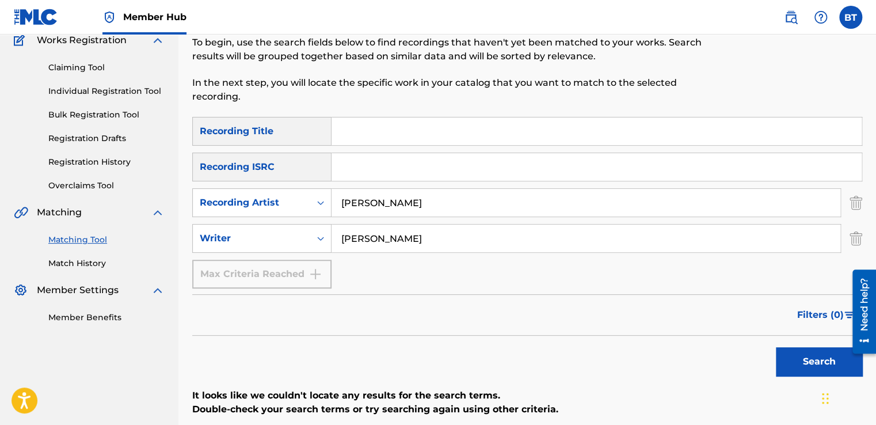
paste input "All of You"
type input "All of You"
click at [817, 363] on button "Search" at bounding box center [819, 361] width 86 height 29
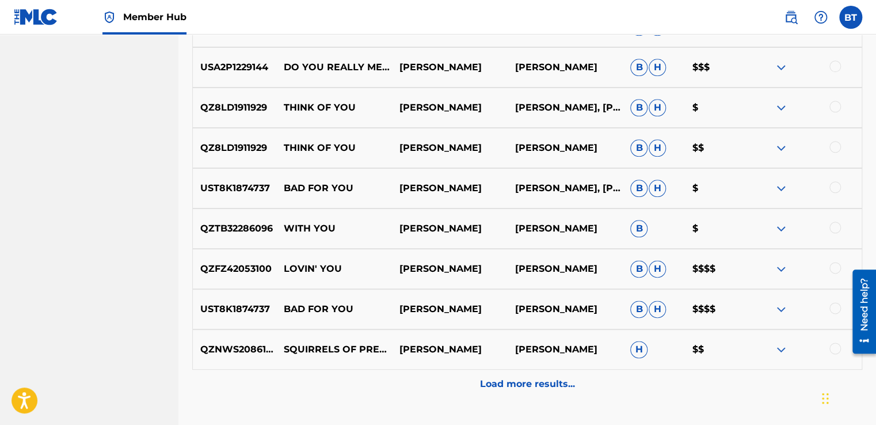
scroll to position [562, 0]
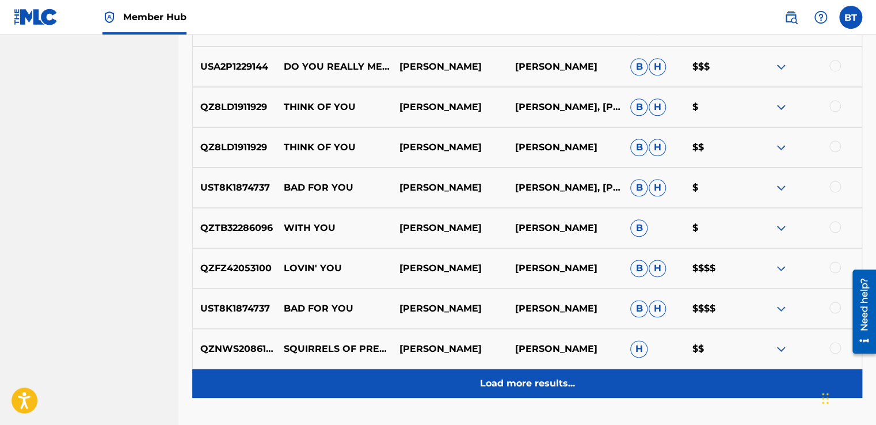
click at [536, 380] on p "Load more results..." at bounding box center [527, 383] width 95 height 14
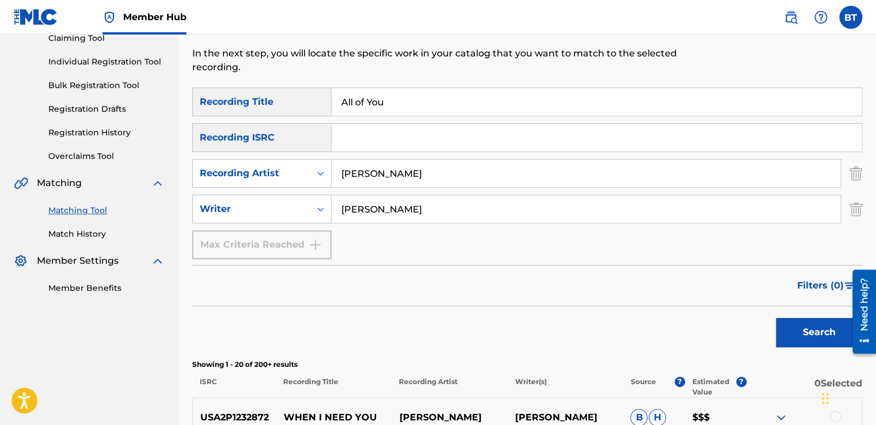
scroll to position [129, 0]
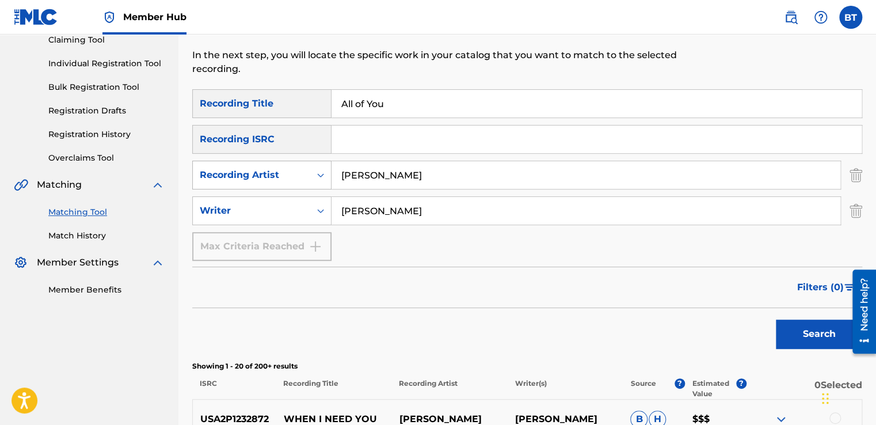
drag, startPoint x: 429, startPoint y: 175, endPoint x: 308, endPoint y: 173, distance: 120.8
click at [308, 173] on div "SearchWithCriteria99c1a0da-d697-43d3-8164-6294e791e730 Recording Artist [PERSON…" at bounding box center [527, 175] width 670 height 29
click at [796, 334] on button "Search" at bounding box center [819, 333] width 86 height 29
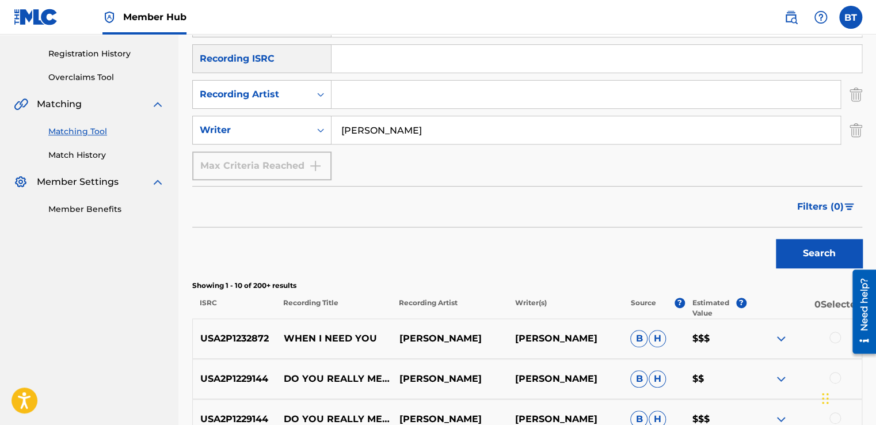
scroll to position [72, 0]
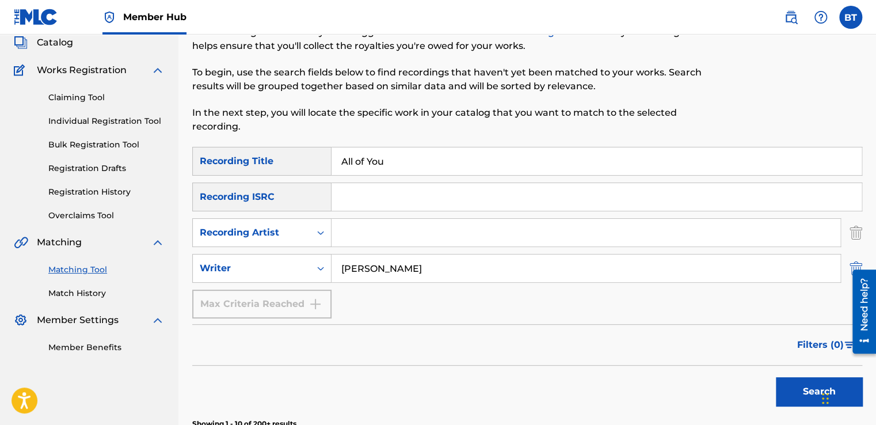
click at [851, 263] on img "Search Form" at bounding box center [855, 268] width 13 height 29
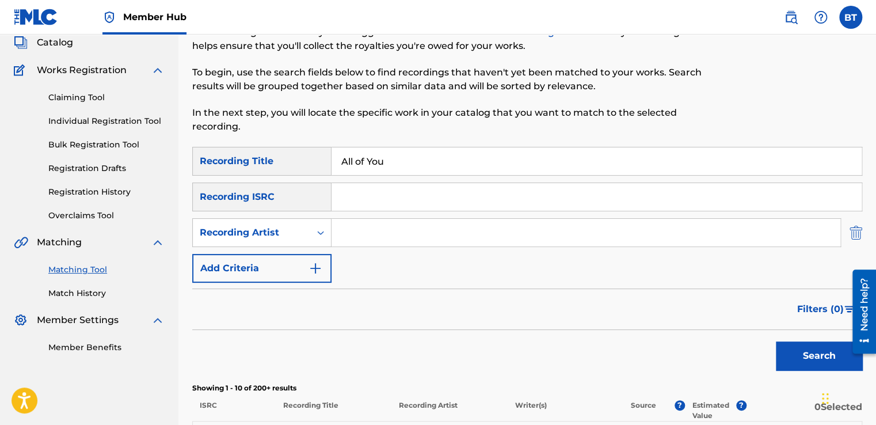
click at [854, 235] on img "Search Form" at bounding box center [855, 232] width 13 height 29
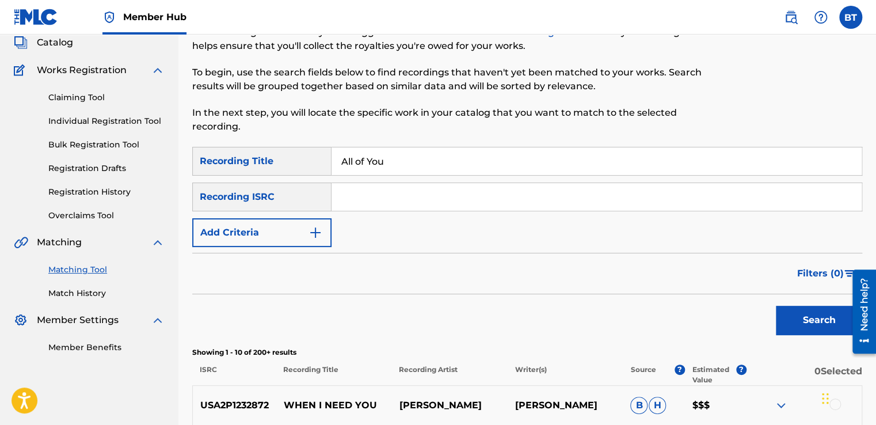
drag, startPoint x: 461, startPoint y: 167, endPoint x: 331, endPoint y: 167, distance: 129.4
click at [331, 167] on input "All of You" at bounding box center [596, 161] width 530 height 28
click at [343, 195] on input "Search Form" at bounding box center [596, 197] width 530 height 28
paste input "CAM460410449"
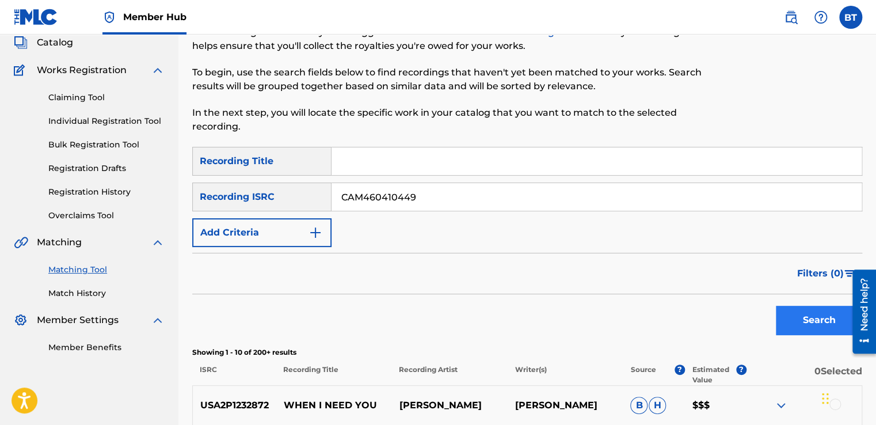
type input "CAM460410449"
drag, startPoint x: 792, startPoint y: 320, endPoint x: 766, endPoint y: 305, distance: 29.4
click at [790, 319] on button "Search" at bounding box center [819, 319] width 86 height 29
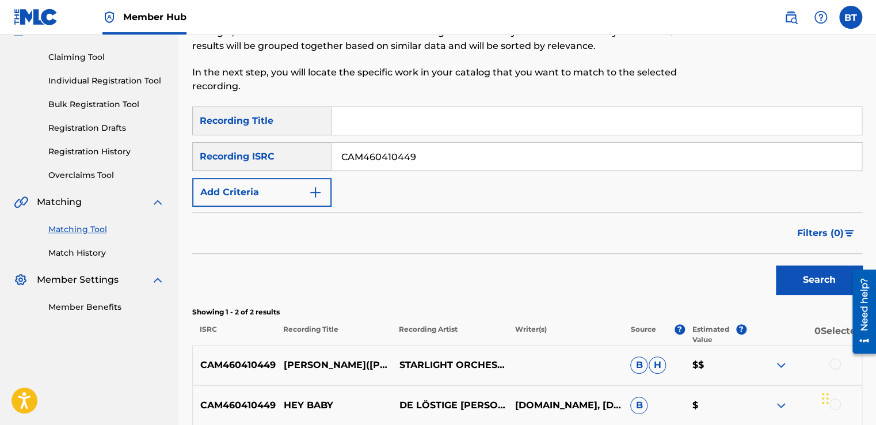
scroll to position [110, 0]
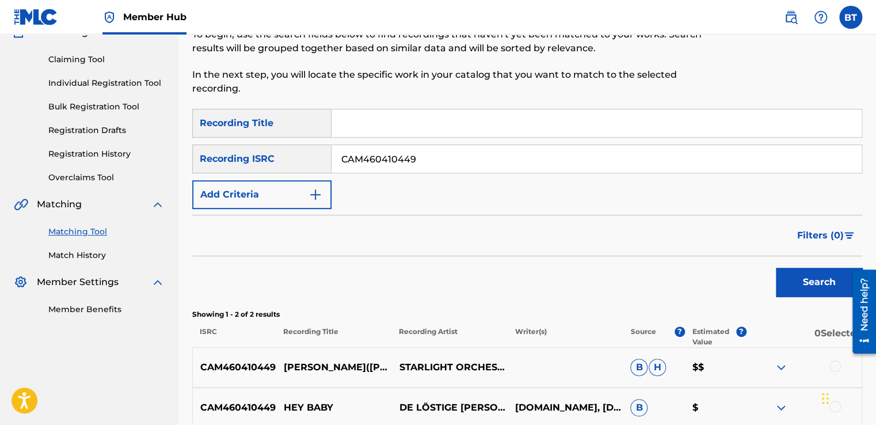
click at [401, 125] on input "Search Form" at bounding box center [596, 123] width 530 height 28
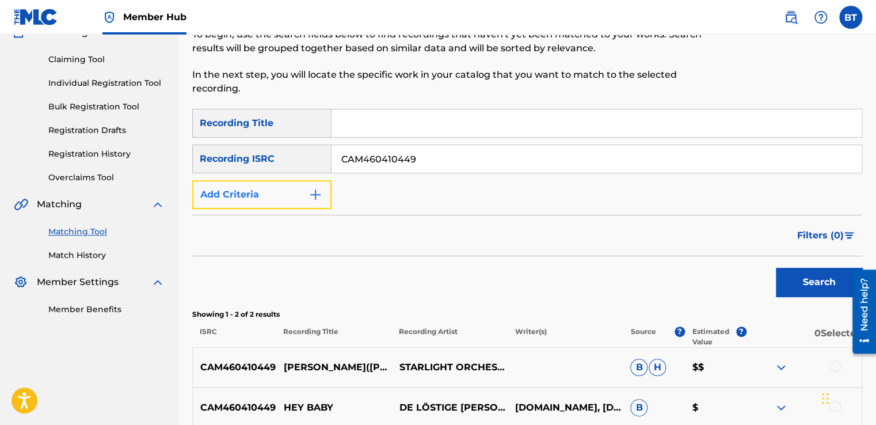
click at [306, 186] on button "Add Criteria" at bounding box center [261, 194] width 139 height 29
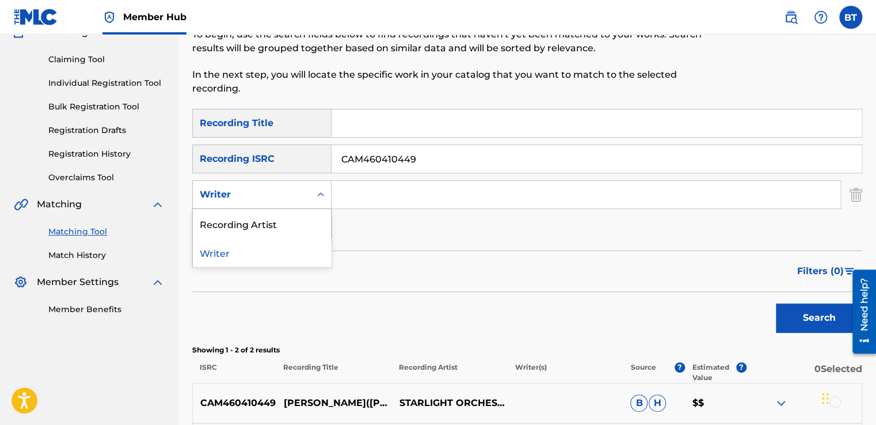
click at [307, 200] on div "Writer" at bounding box center [251, 195] width 117 height 22
click at [301, 229] on div "Recording Artist" at bounding box center [262, 223] width 138 height 29
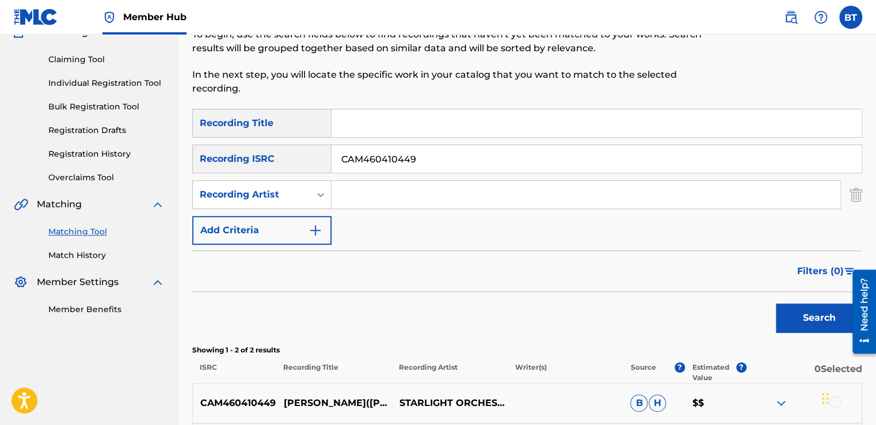
click at [410, 198] on input "Search Form" at bounding box center [585, 195] width 509 height 28
paste input "[PERSON_NAME]"
type input "[PERSON_NAME]"
drag, startPoint x: 492, startPoint y: 151, endPoint x: 367, endPoint y: 152, distance: 124.9
click at [372, 152] on input "CAM460410449" at bounding box center [596, 159] width 530 height 28
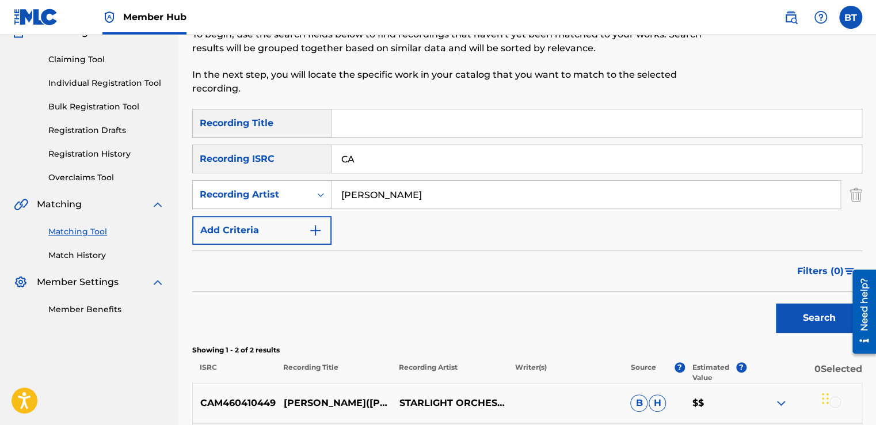
type input "C"
click at [816, 316] on button "Search" at bounding box center [819, 317] width 86 height 29
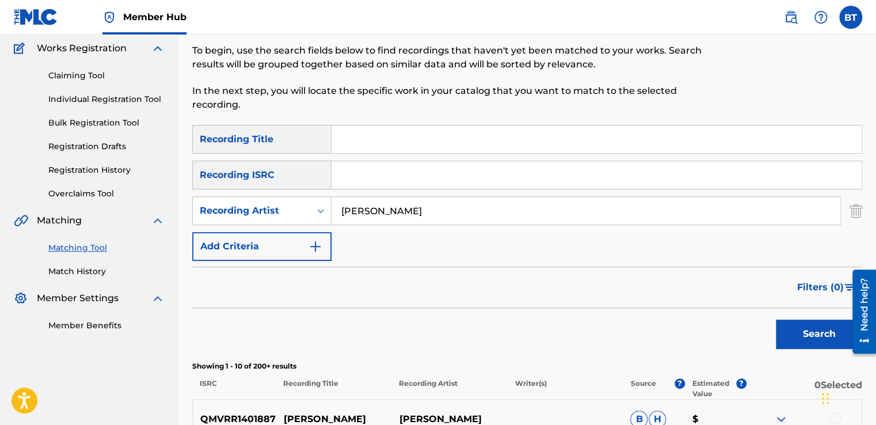
scroll to position [36, 0]
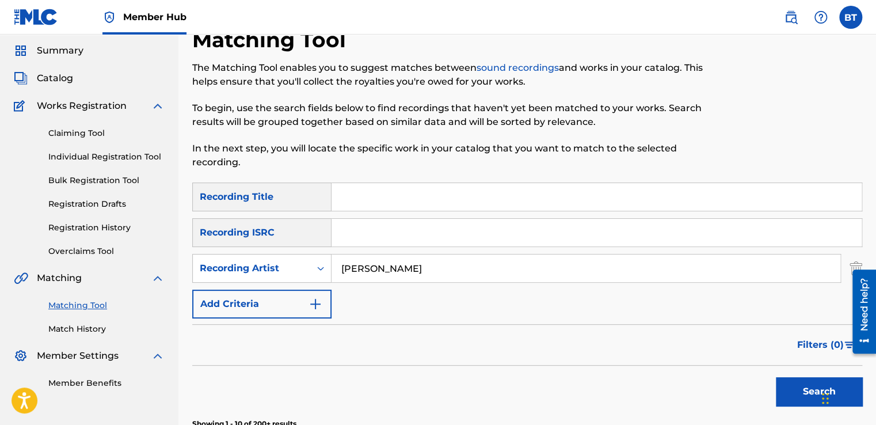
click at [422, 201] on input "Search Form" at bounding box center [596, 197] width 530 height 28
click at [352, 194] on input "Search Form" at bounding box center [596, 197] width 530 height 28
paste input "Hey Baby"
type input "Hey Baby"
click at [792, 383] on button "Search" at bounding box center [819, 391] width 86 height 29
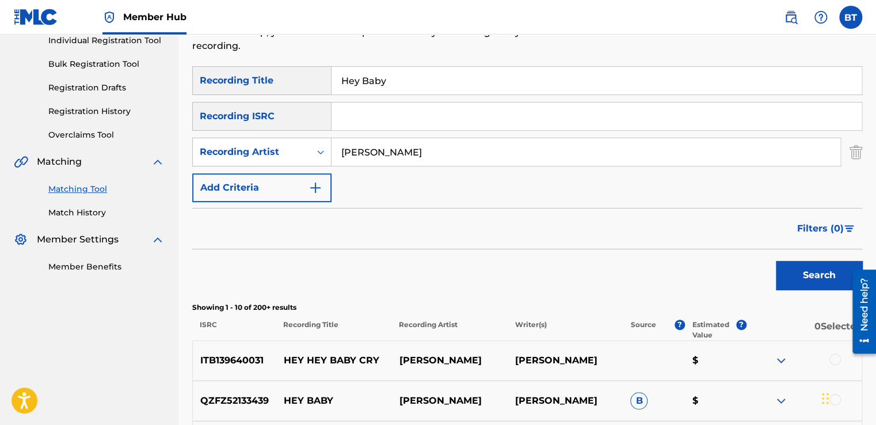
scroll to position [151, 0]
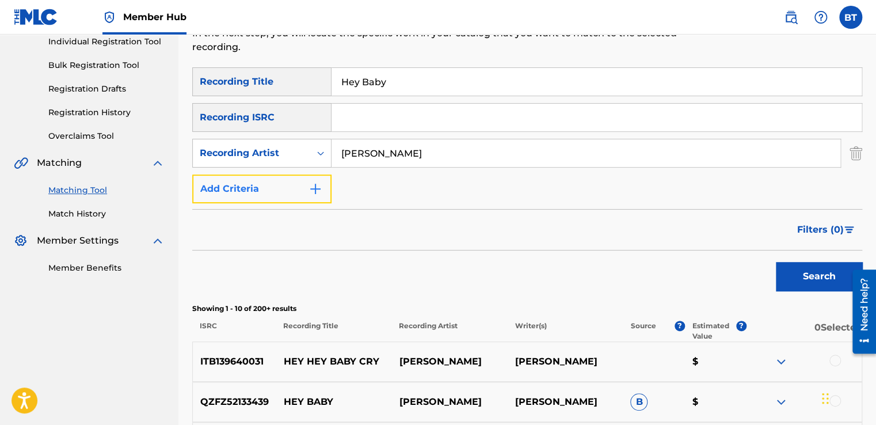
click at [292, 192] on button "Add Criteria" at bounding box center [261, 188] width 139 height 29
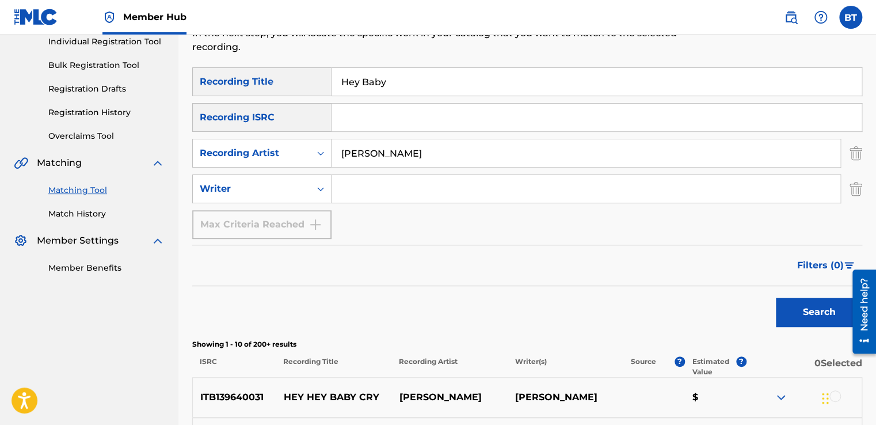
click at [383, 196] on input "Search Form" at bounding box center [585, 189] width 509 height 28
paste input "[DOMAIN_NAME]"
type input "[DOMAIN_NAME]"
click at [812, 303] on button "Search" at bounding box center [819, 311] width 86 height 29
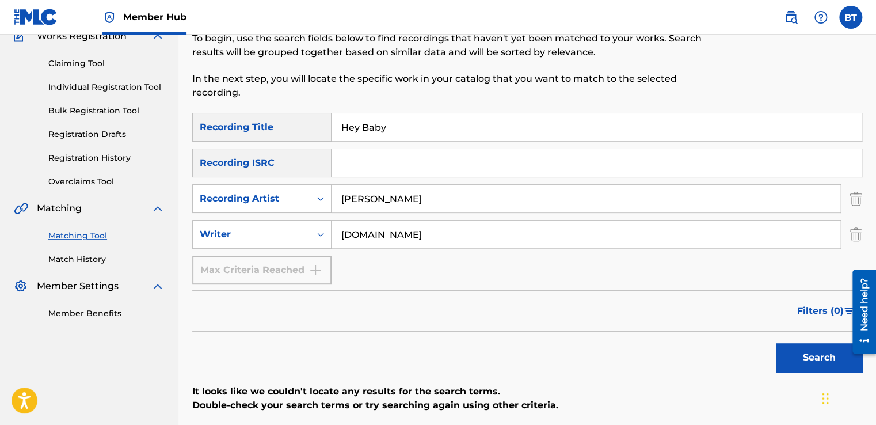
scroll to position [94, 0]
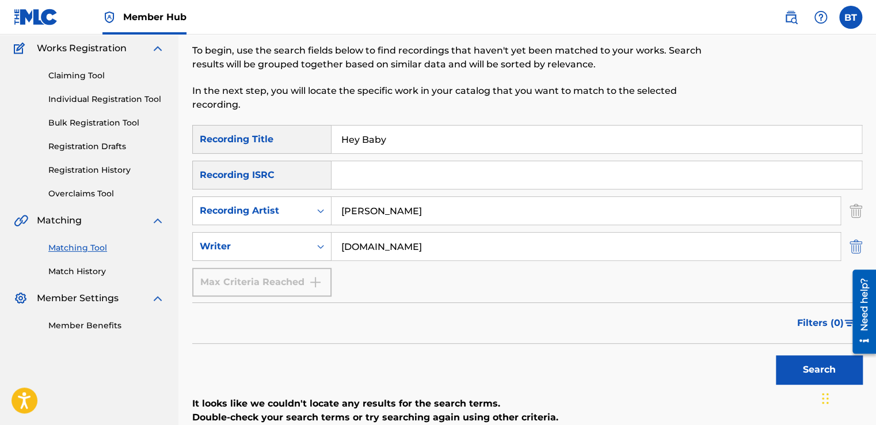
click at [856, 250] on img "Search Form" at bounding box center [855, 246] width 13 height 29
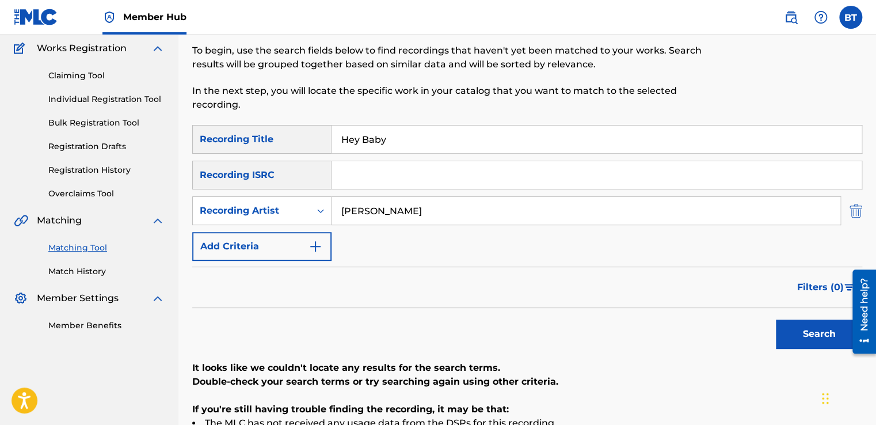
click at [856, 204] on img "Search Form" at bounding box center [855, 210] width 13 height 29
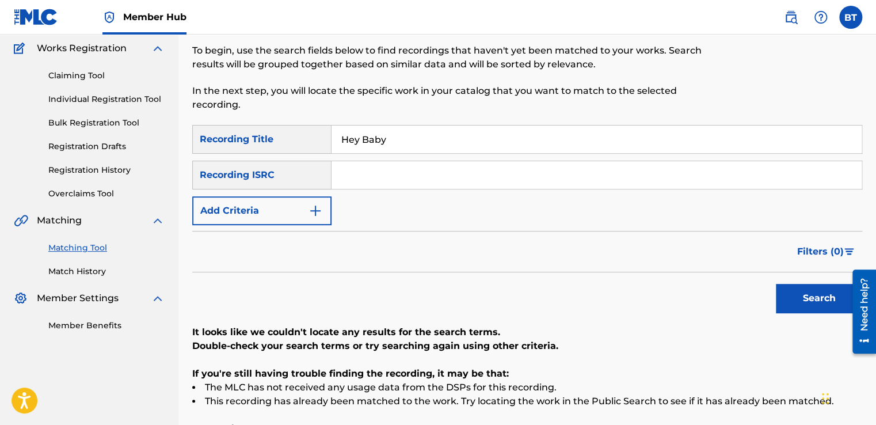
drag, startPoint x: 357, startPoint y: 146, endPoint x: 339, endPoint y: 146, distance: 17.3
click at [341, 146] on input "Hey Baby" at bounding box center [596, 139] width 530 height 28
click at [372, 180] on input "Search Form" at bounding box center [596, 175] width 530 height 28
paste input "NLA509890663"
type input "NLA509890663"
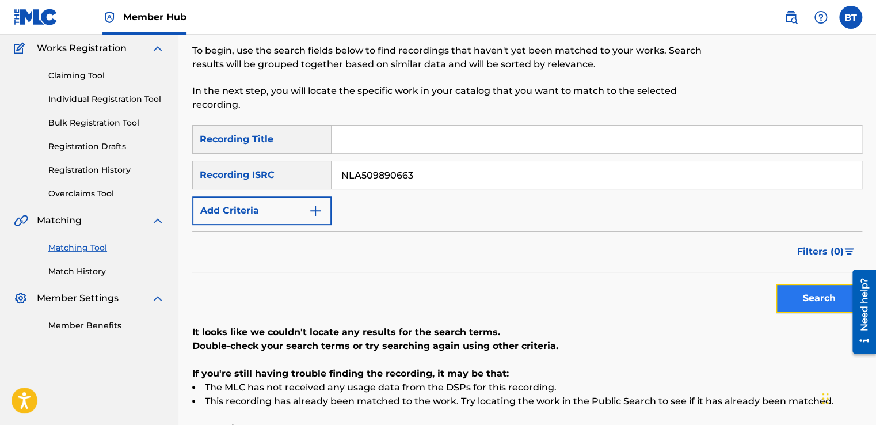
click at [785, 306] on button "Search" at bounding box center [819, 298] width 86 height 29
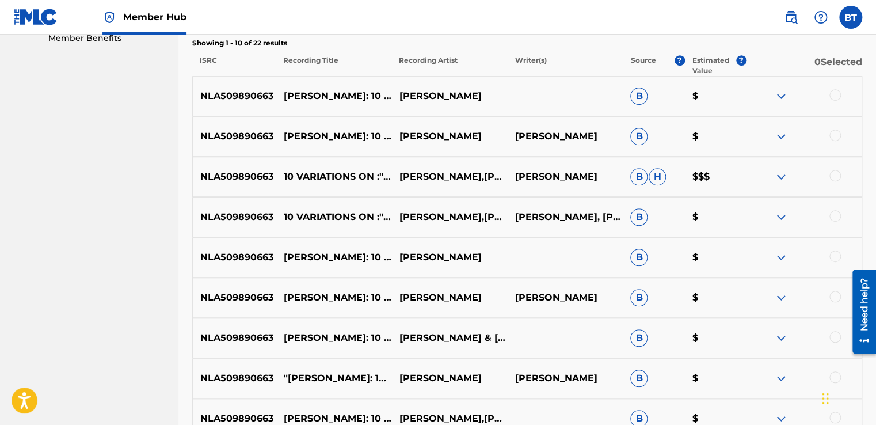
scroll to position [381, 0]
click at [834, 96] on div at bounding box center [835, 95] width 12 height 12
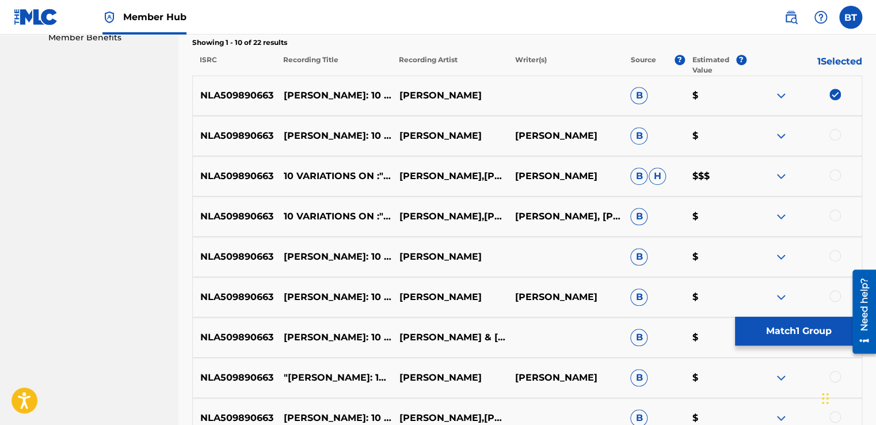
click at [837, 137] on div at bounding box center [835, 135] width 12 height 12
click at [835, 172] on div at bounding box center [835, 175] width 12 height 12
click at [835, 211] on div at bounding box center [835, 215] width 12 height 12
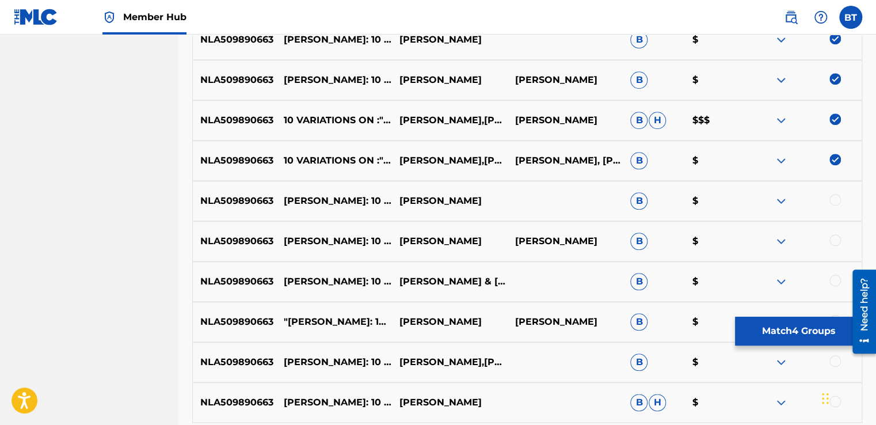
scroll to position [439, 0]
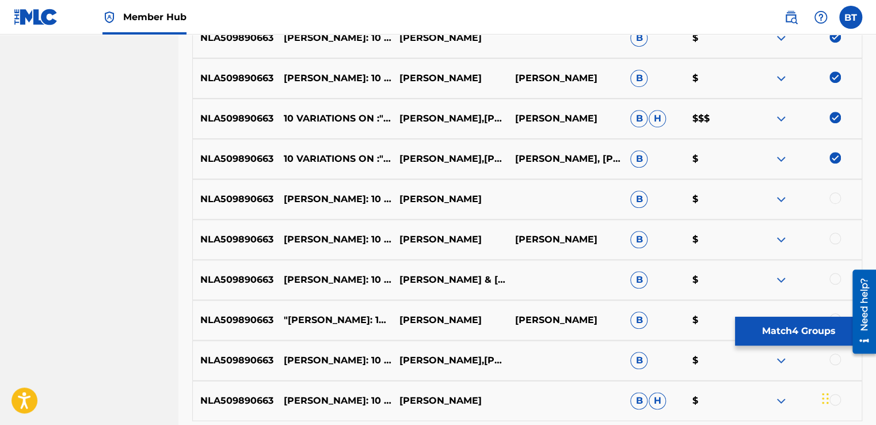
click at [837, 203] on div at bounding box center [804, 199] width 116 height 14
click at [837, 198] on div at bounding box center [835, 198] width 12 height 12
click at [836, 236] on div at bounding box center [835, 238] width 12 height 12
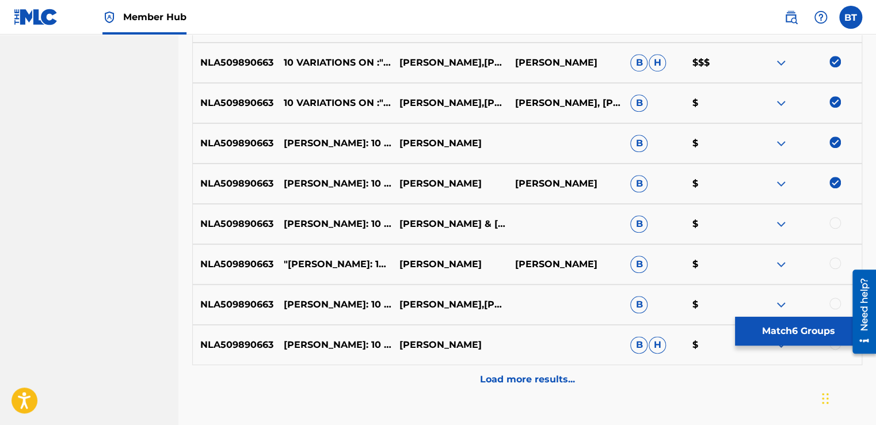
scroll to position [497, 0]
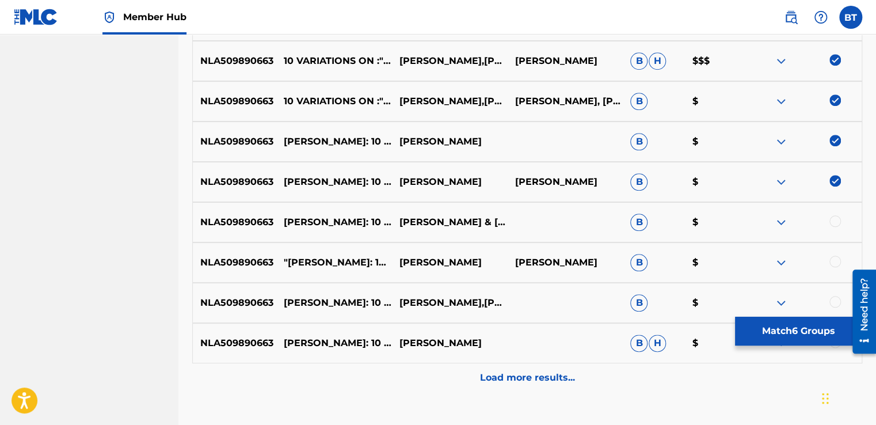
click at [835, 223] on div at bounding box center [835, 221] width 12 height 12
click at [835, 266] on div at bounding box center [804, 262] width 116 height 14
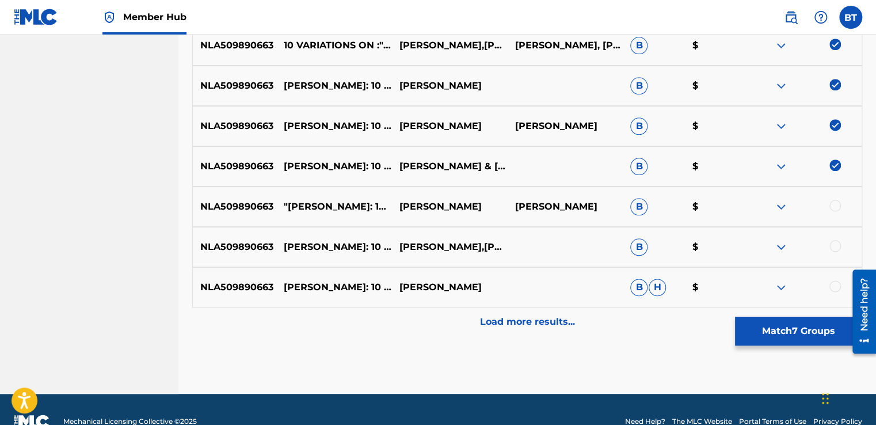
scroll to position [554, 0]
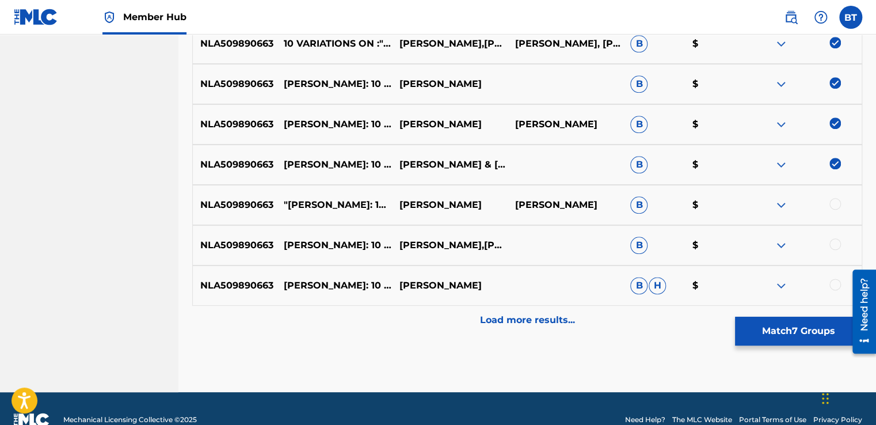
click at [835, 208] on div at bounding box center [835, 204] width 12 height 12
click at [833, 238] on div at bounding box center [835, 244] width 12 height 12
click at [837, 282] on div at bounding box center [835, 284] width 12 height 12
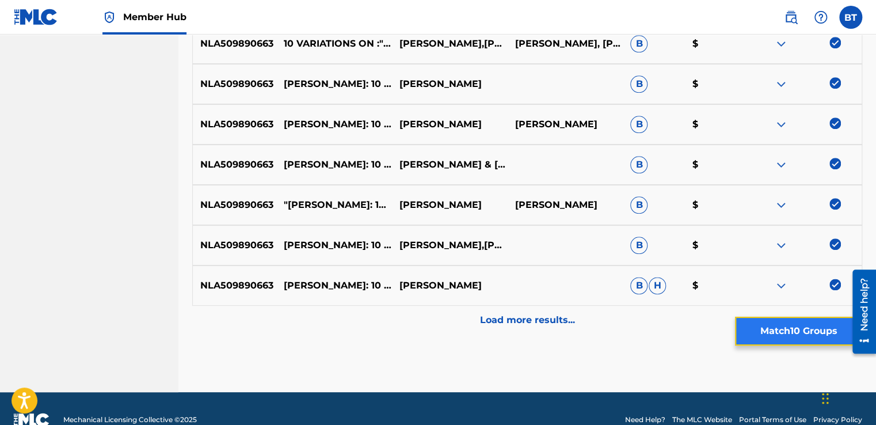
click at [819, 329] on button "Match 10 Groups" at bounding box center [798, 330] width 127 height 29
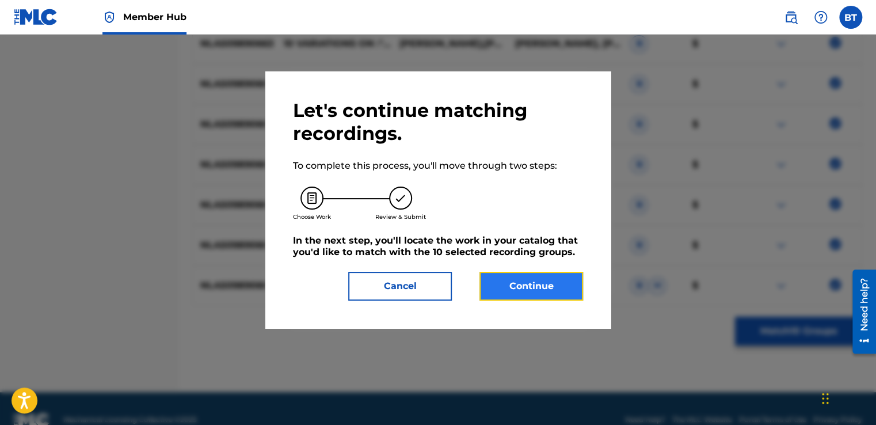
click at [566, 284] on button "Continue" at bounding box center [531, 286] width 104 height 29
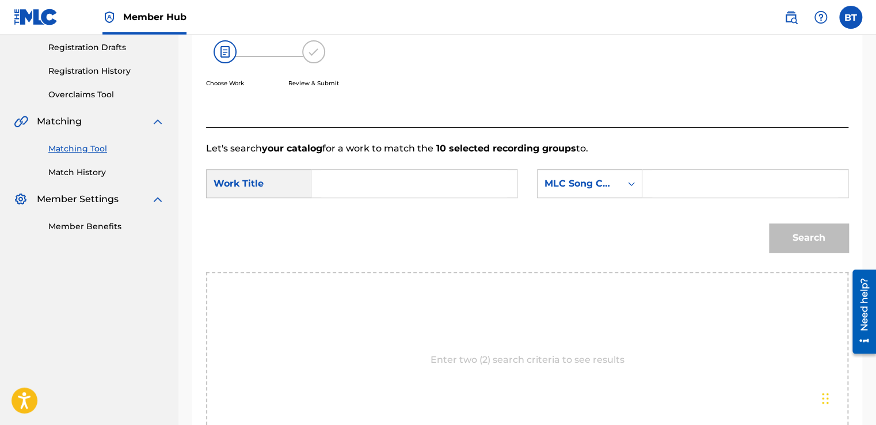
scroll to position [169, 0]
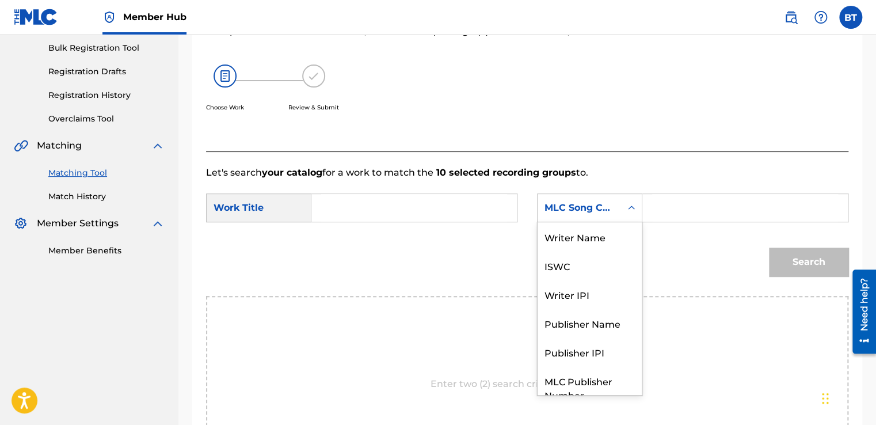
click at [600, 213] on div "MLC Song Code" at bounding box center [579, 208] width 70 height 14
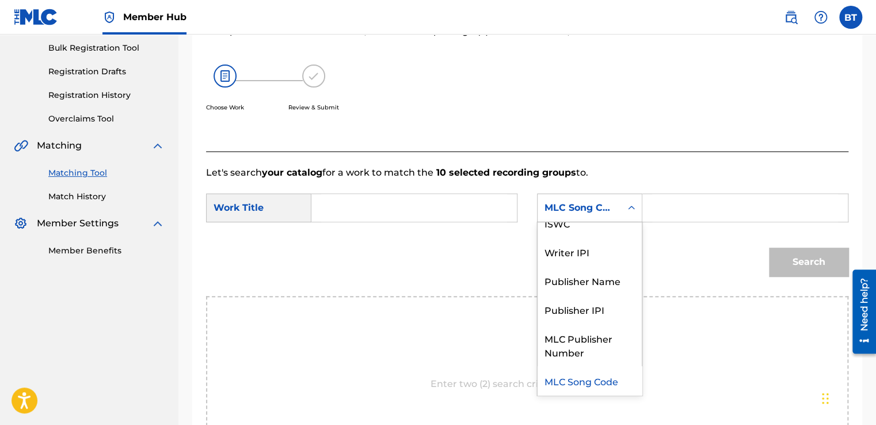
scroll to position [0, 0]
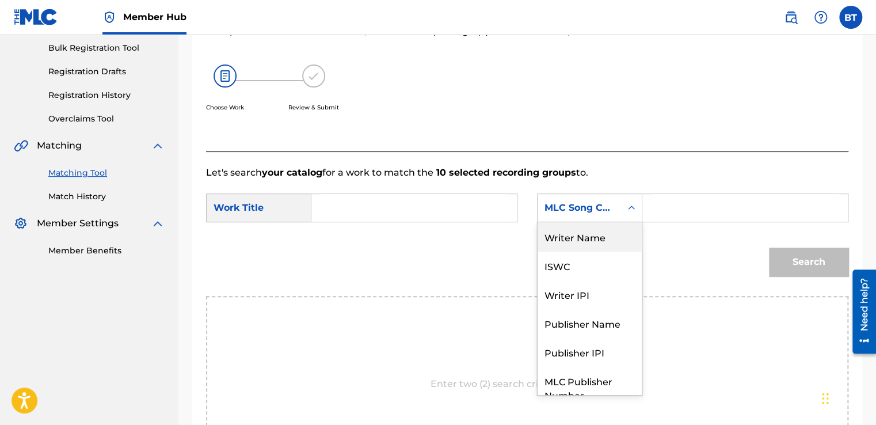
drag, startPoint x: 593, startPoint y: 243, endPoint x: 609, endPoint y: 223, distance: 25.3
click at [593, 242] on div "Writer Name" at bounding box center [589, 236] width 104 height 29
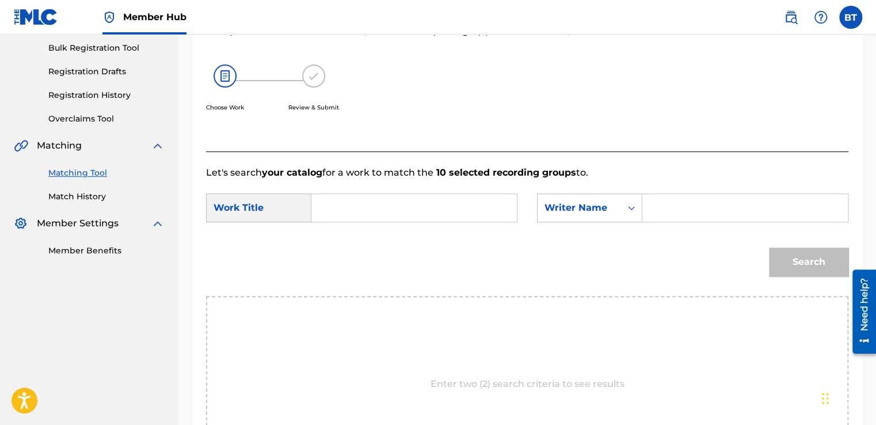
click at [661, 198] on input "Search Form" at bounding box center [745, 208] width 186 height 28
paste input "[PERSON_NAME]"
type input "[PERSON_NAME]"
click at [469, 211] on input "Search Form" at bounding box center [414, 208] width 186 height 28
paste input "10 Variations on :"La stessa, la stessissima", WoO 73 from [PERSON_NAME]'s "Fal…"
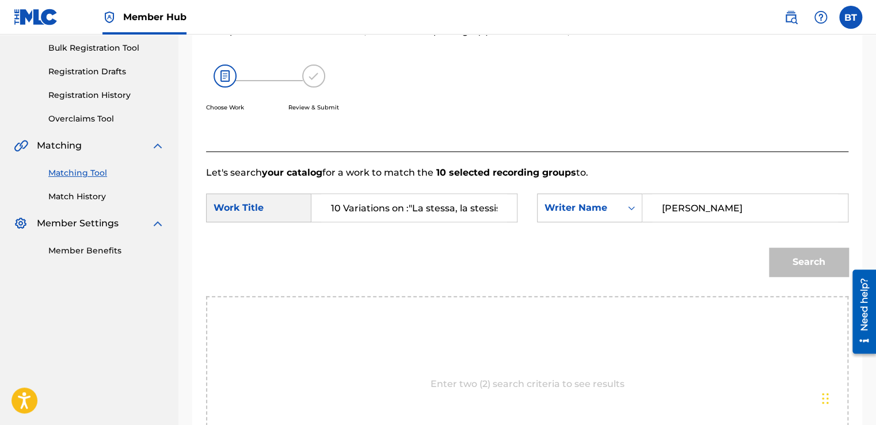
scroll to position [0, 232]
type input "10 Variations on :"La stessa, la stessissima", WoO 73 from [PERSON_NAME]'s "Fal…"
click at [801, 262] on button "Search" at bounding box center [808, 261] width 79 height 29
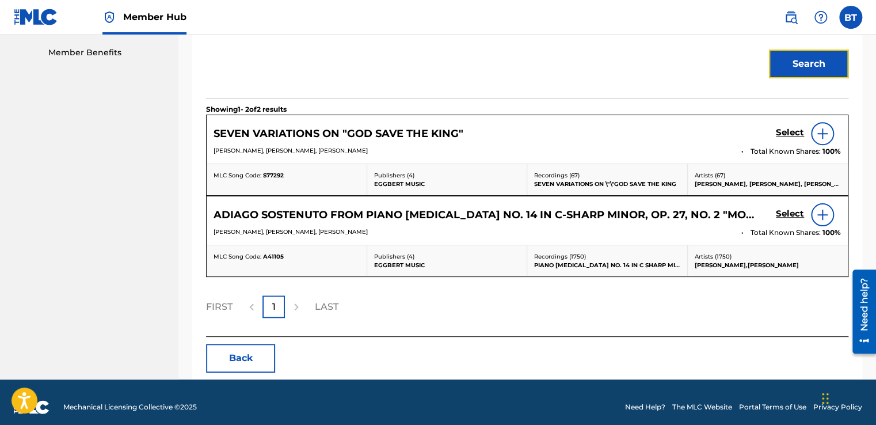
scroll to position [375, 0]
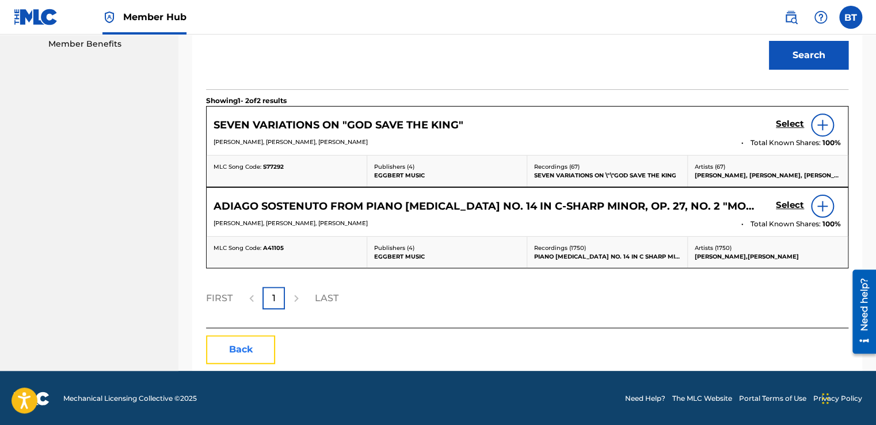
click at [251, 338] on button "Back" at bounding box center [240, 349] width 69 height 29
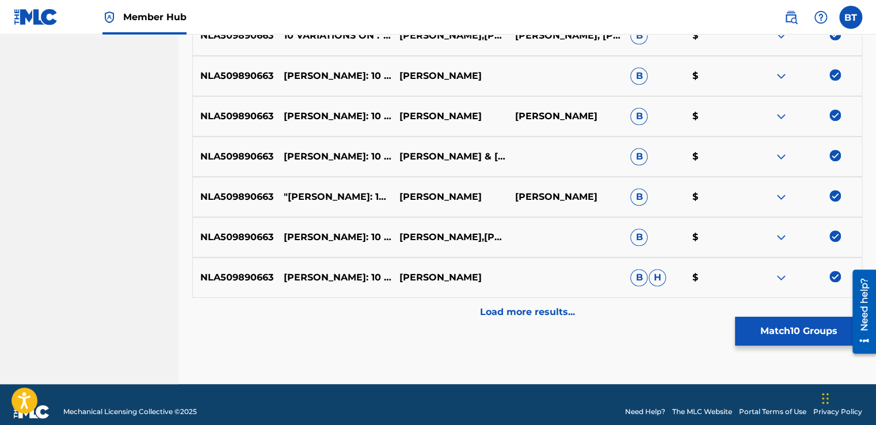
scroll to position [576, 0]
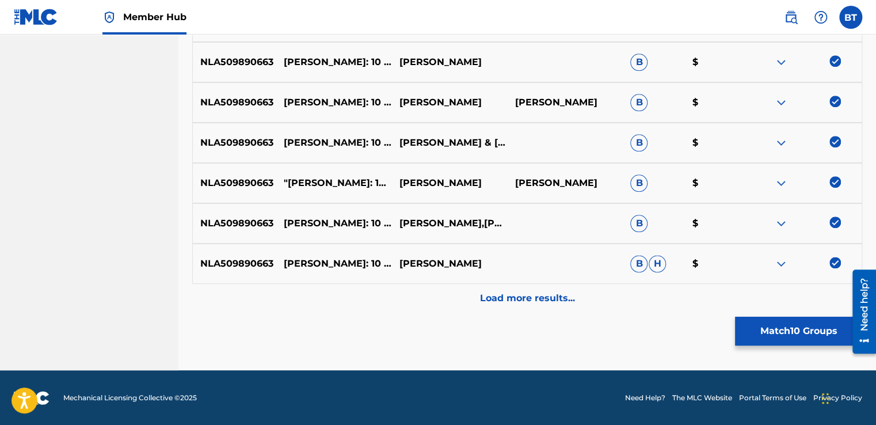
click at [835, 266] on img at bounding box center [835, 263] width 12 height 12
click at [831, 222] on img at bounding box center [835, 222] width 12 height 12
click at [834, 181] on img at bounding box center [835, 182] width 12 height 12
click at [832, 136] on img at bounding box center [835, 142] width 12 height 12
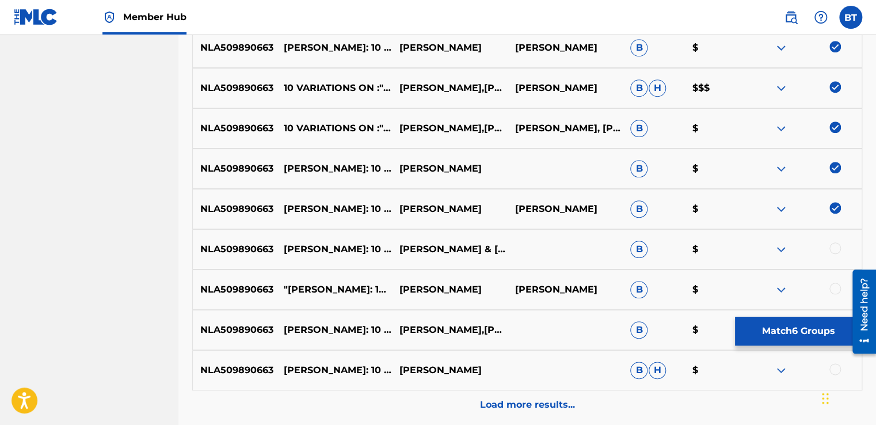
scroll to position [461, 0]
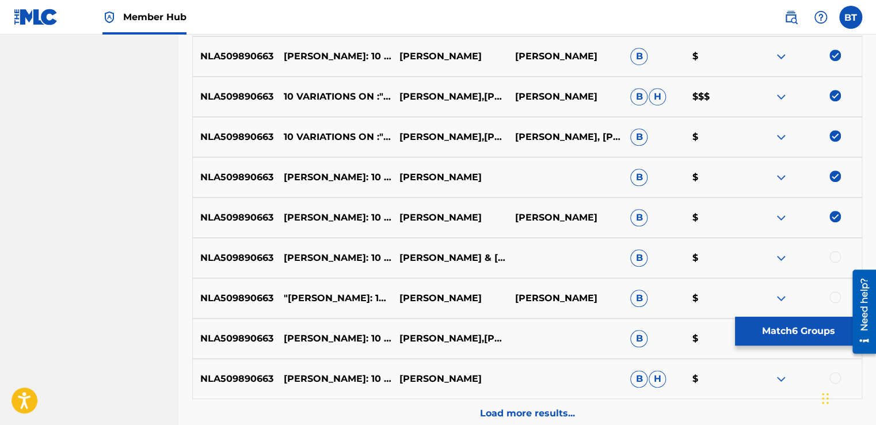
click at [837, 216] on img at bounding box center [835, 217] width 12 height 12
click at [834, 171] on img at bounding box center [835, 176] width 12 height 12
click at [837, 132] on img at bounding box center [835, 136] width 12 height 12
click at [837, 97] on img at bounding box center [835, 96] width 12 height 12
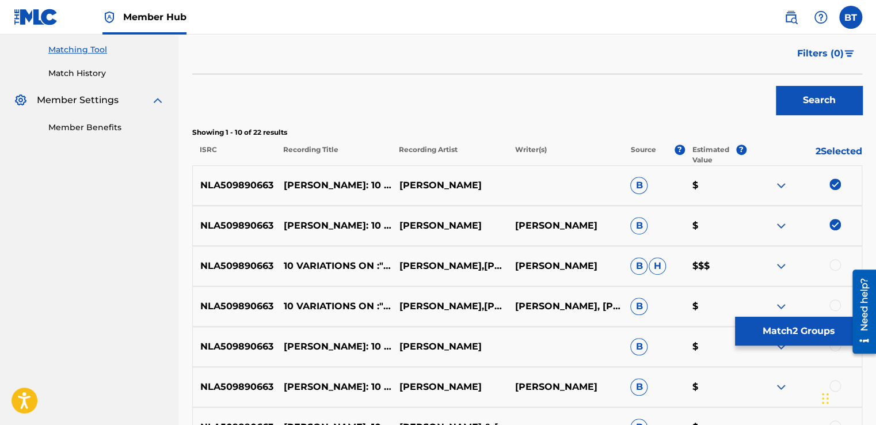
scroll to position [288, 0]
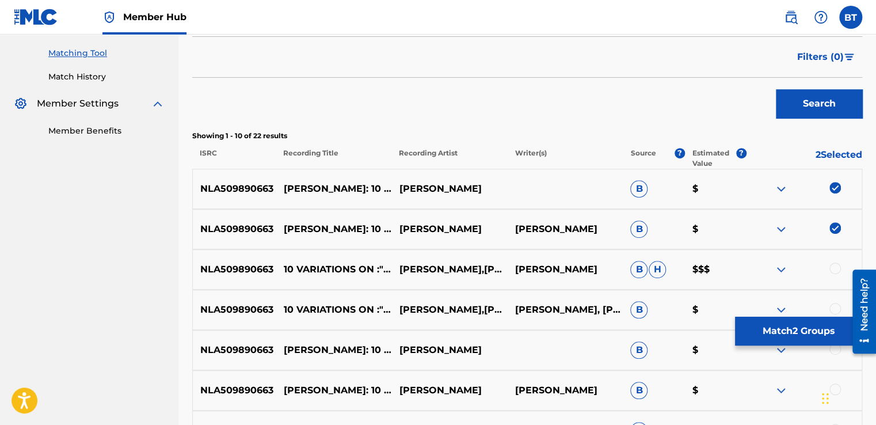
click at [832, 178] on div "NLA509890663 [PERSON_NAME]: 10 VARIATIONS ON :"LA STESSA, LA STESSISSIMA", WOO …" at bounding box center [527, 189] width 670 height 40
click at [834, 188] on img at bounding box center [835, 188] width 12 height 12
click at [835, 223] on img at bounding box center [835, 228] width 12 height 12
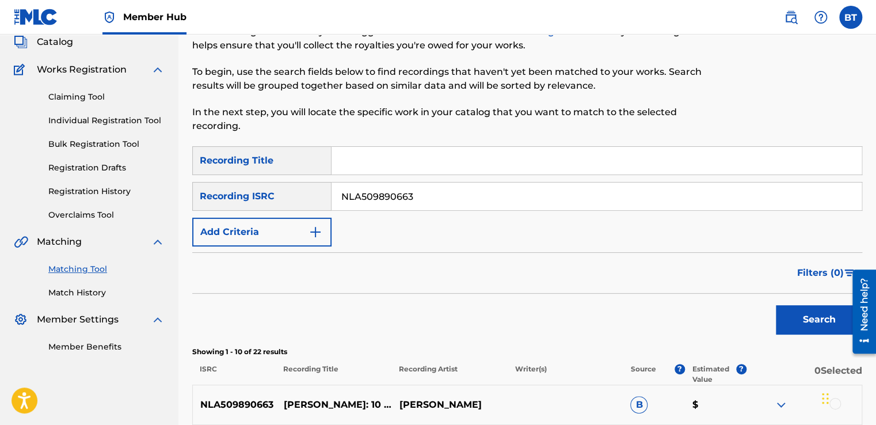
scroll to position [58, 0]
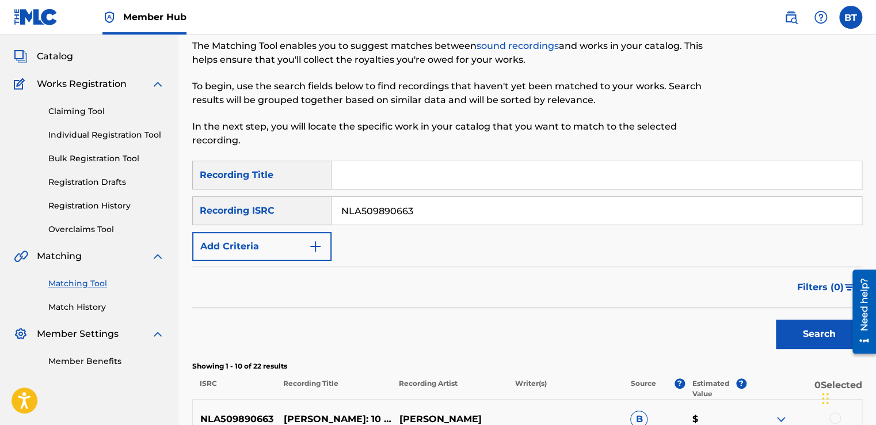
drag, startPoint x: 353, startPoint y: 216, endPoint x: 340, endPoint y: 215, distance: 12.7
click at [340, 215] on input "NLA509890663" at bounding box center [596, 211] width 530 height 28
paste input "QM24S1922482"
type input "QM24S1922482"
click at [780, 339] on button "Search" at bounding box center [819, 333] width 86 height 29
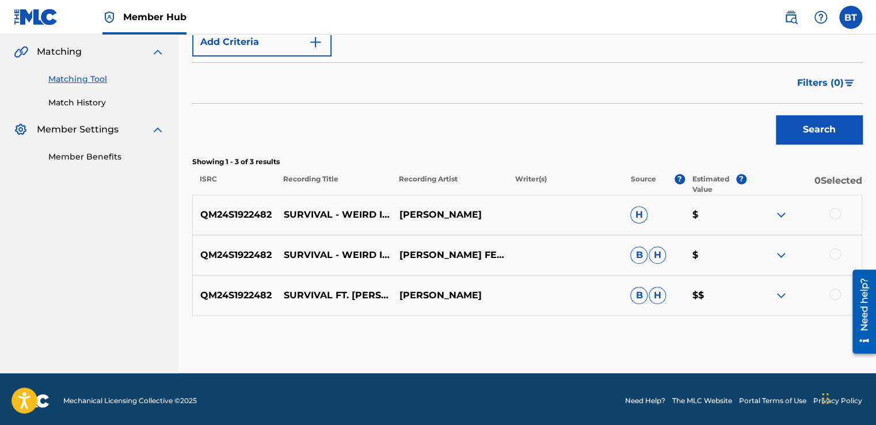
scroll to position [265, 0]
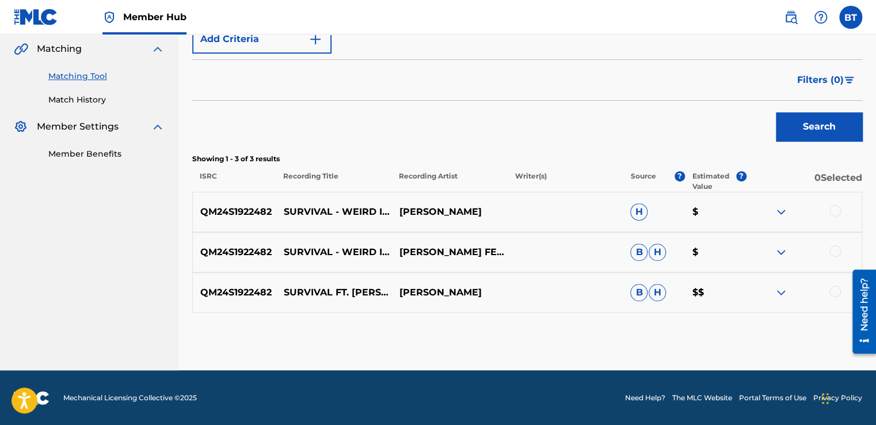
click at [831, 211] on div at bounding box center [835, 211] width 12 height 12
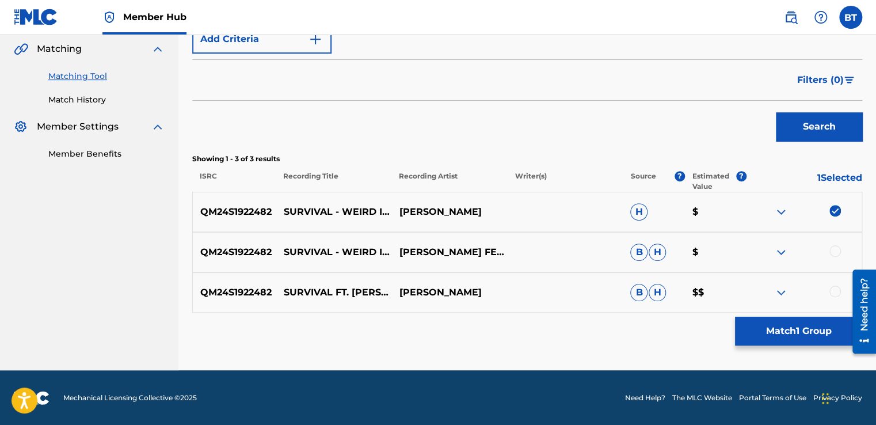
click at [840, 253] on div at bounding box center [804, 252] width 116 height 14
click at [838, 254] on div at bounding box center [835, 251] width 12 height 12
click at [833, 288] on div at bounding box center [835, 291] width 12 height 12
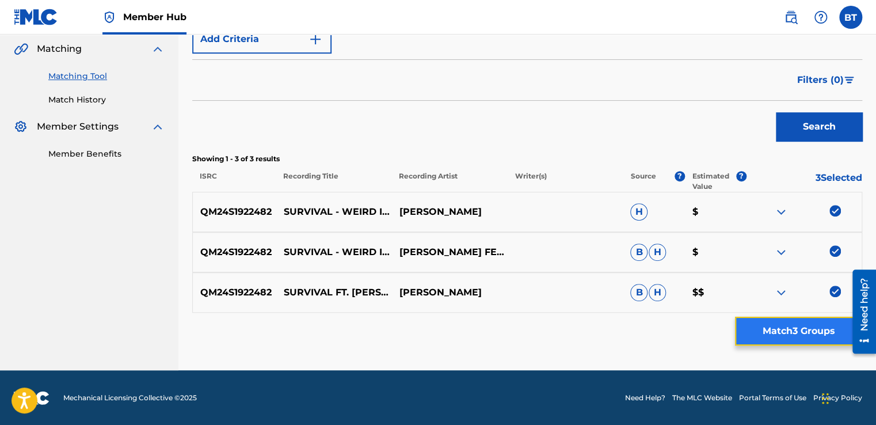
click at [811, 335] on button "Match 3 Groups" at bounding box center [798, 330] width 127 height 29
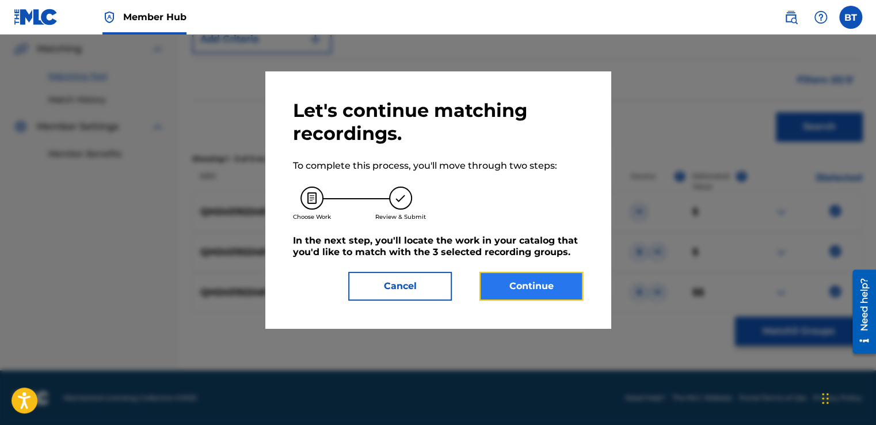
click at [542, 296] on button "Continue" at bounding box center [531, 286] width 104 height 29
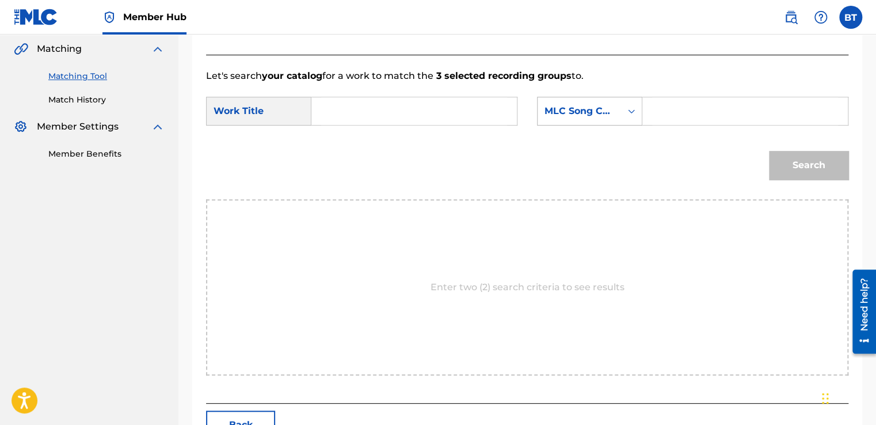
click at [580, 118] on div "MLC Song Code" at bounding box center [578, 111] width 83 height 22
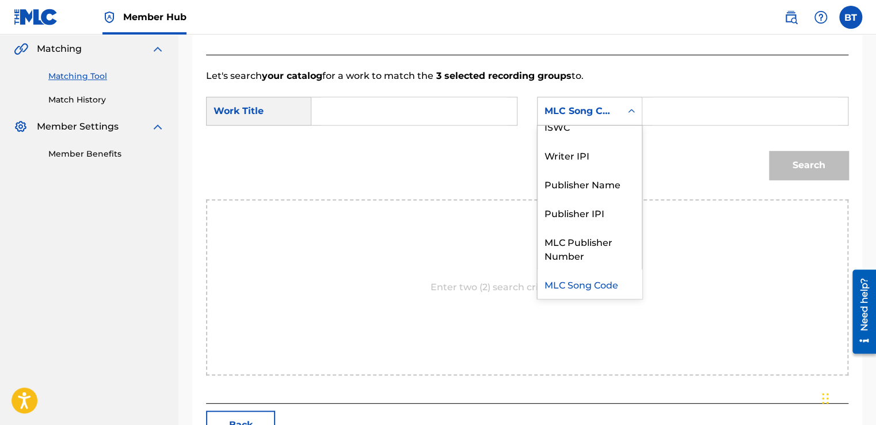
scroll to position [0, 0]
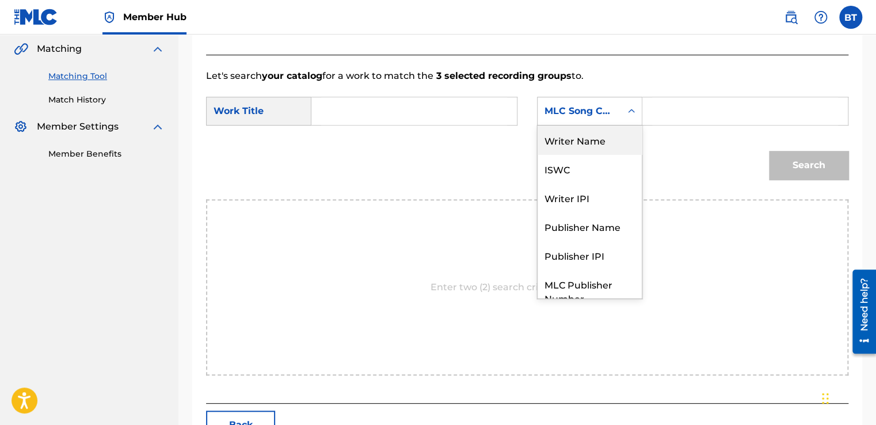
click at [582, 138] on div "Writer Name" at bounding box center [589, 139] width 104 height 29
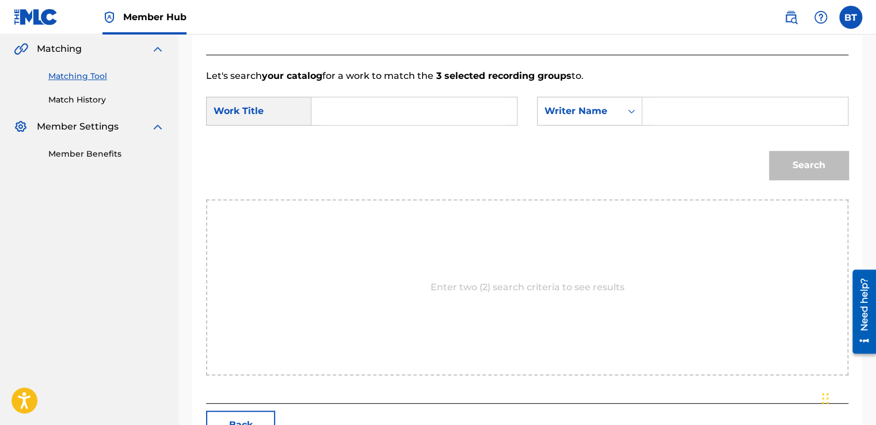
click at [695, 109] on input "Search Form" at bounding box center [745, 111] width 186 height 28
paste
type input "[PERSON_NAME]"
click at [319, 125] on div "SearchWithCriteria3aae77be-9213-4775-b813-fe841bee4f86 Work Title SearchWithCri…" at bounding box center [527, 115] width 642 height 36
click at [338, 115] on input "Search Form" at bounding box center [414, 111] width 186 height 28
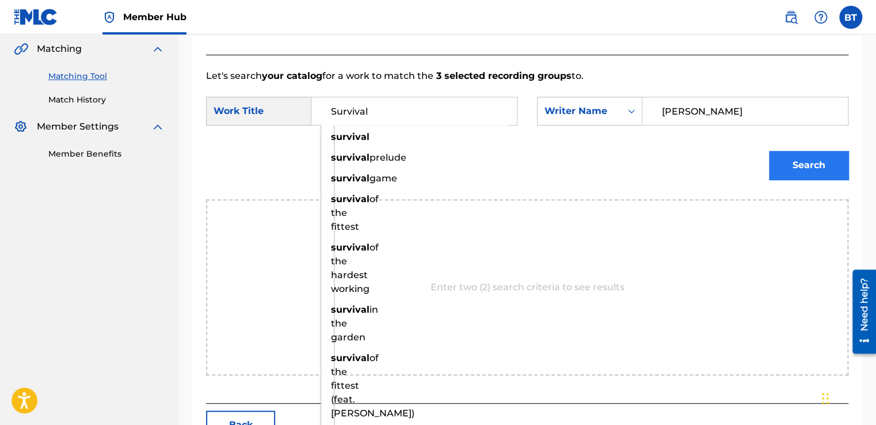
type input "Survival"
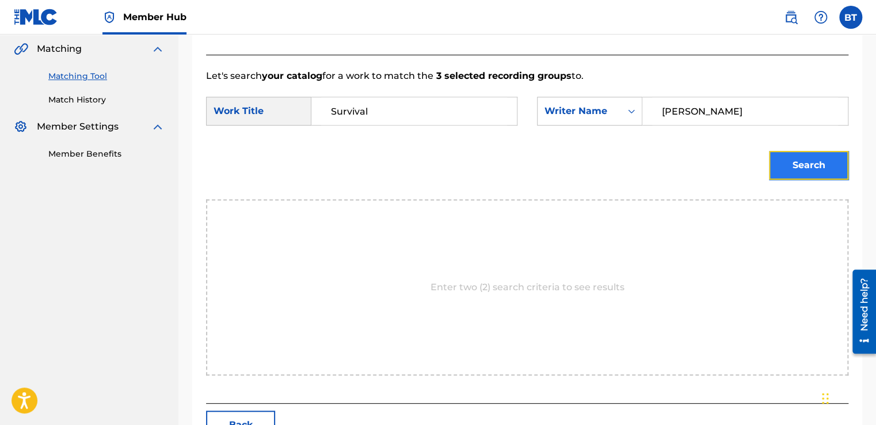
click at [815, 166] on button "Search" at bounding box center [808, 165] width 79 height 29
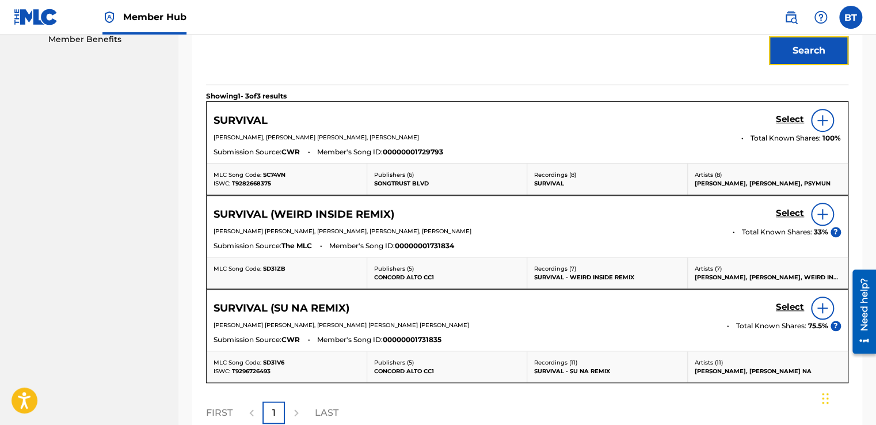
scroll to position [380, 0]
click at [797, 217] on link "Select" at bounding box center [790, 213] width 28 height 13
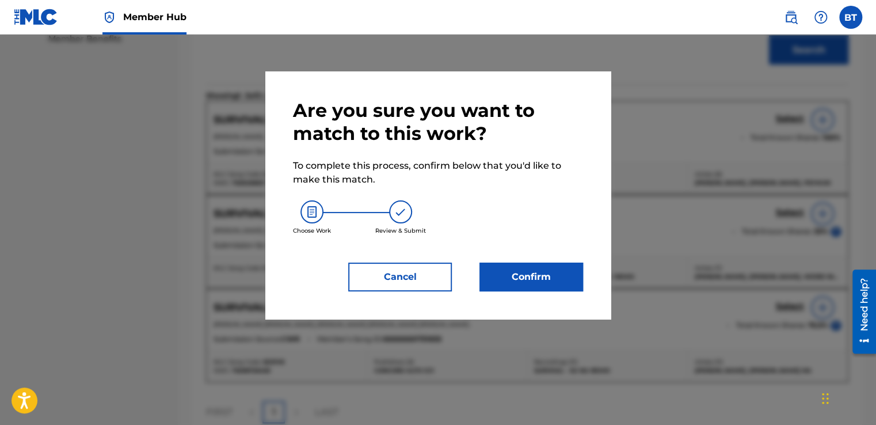
click at [531, 293] on div "Are you sure you want to match to this work? To complete this process, confirm …" at bounding box center [437, 194] width 345 height 247
click at [534, 277] on button "Confirm" at bounding box center [531, 276] width 104 height 29
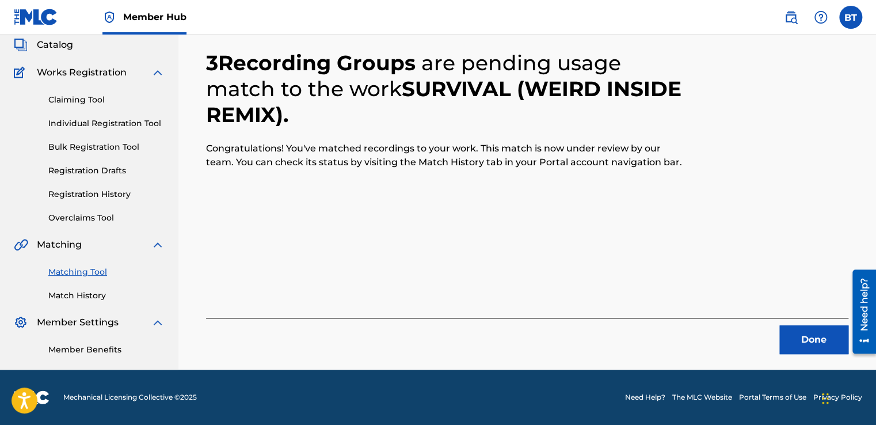
scroll to position [69, 0]
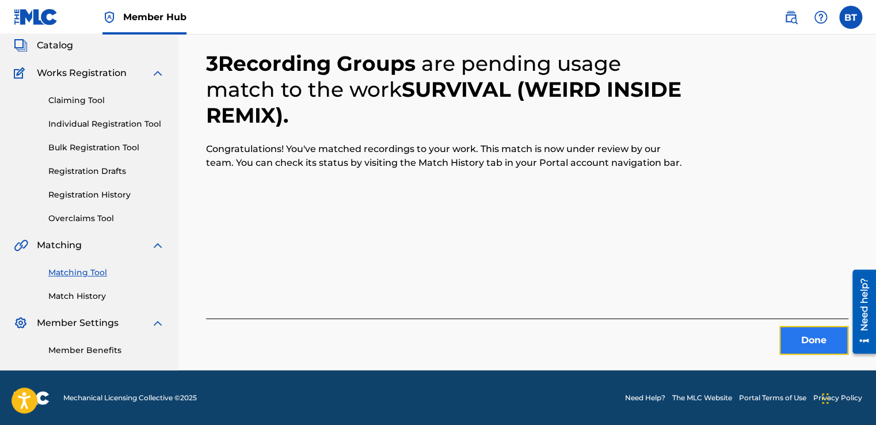
click at [822, 335] on button "Done" at bounding box center [813, 340] width 69 height 29
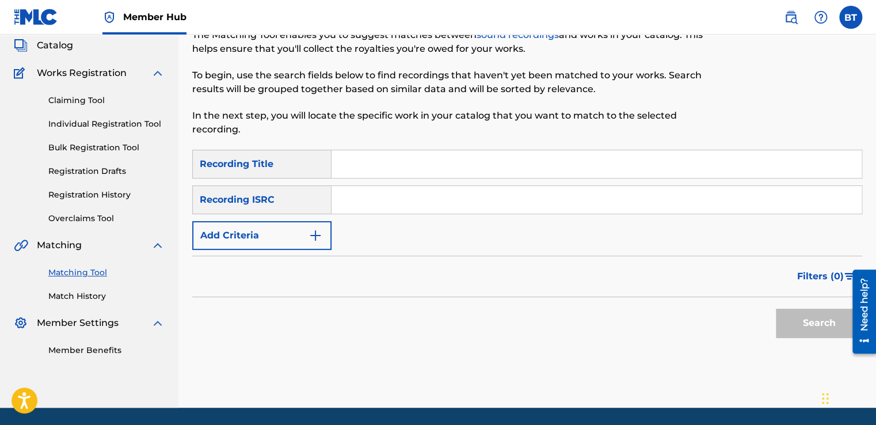
click at [458, 198] on input "Search Form" at bounding box center [596, 200] width 530 height 28
type input "NLA506201535"
click at [822, 326] on button "Search" at bounding box center [819, 322] width 86 height 29
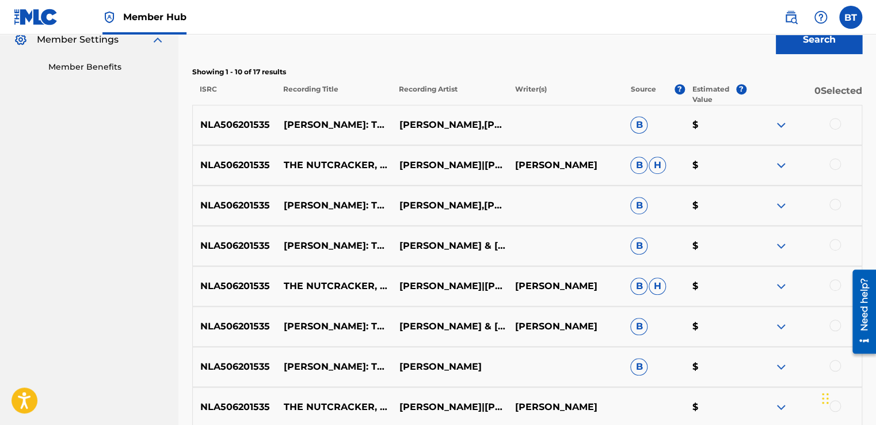
scroll to position [357, 0]
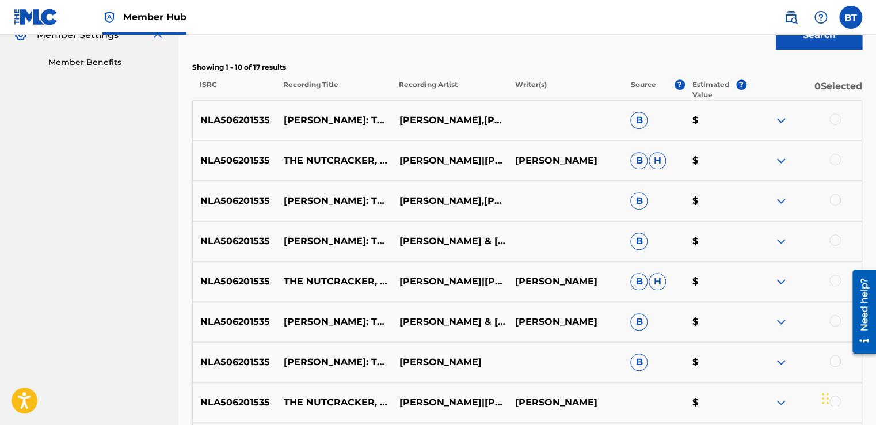
click at [832, 116] on div at bounding box center [835, 119] width 12 height 12
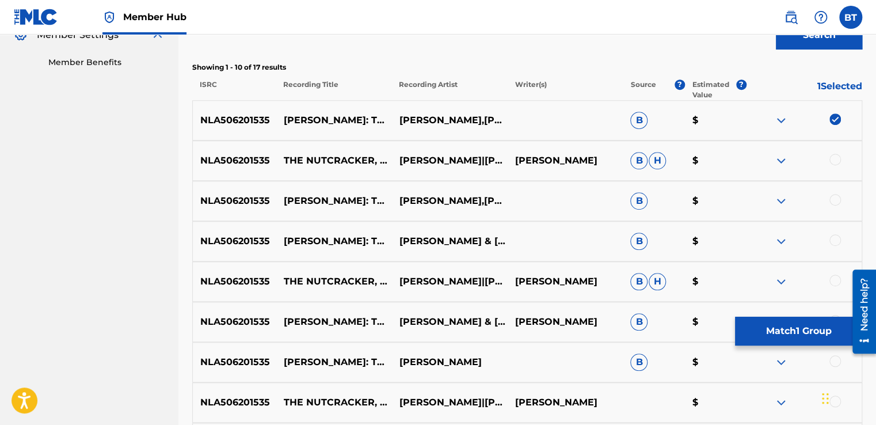
click at [835, 155] on div at bounding box center [835, 160] width 12 height 12
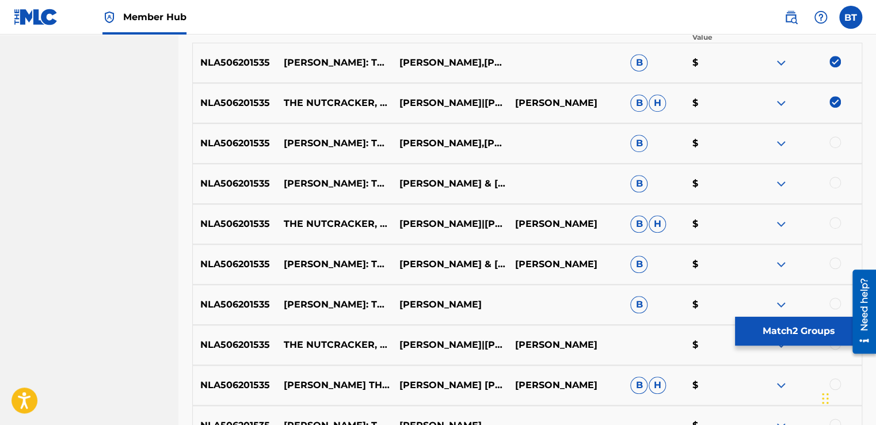
scroll to position [414, 0]
click at [835, 139] on div at bounding box center [835, 142] width 12 height 12
click at [831, 185] on div at bounding box center [835, 183] width 12 height 12
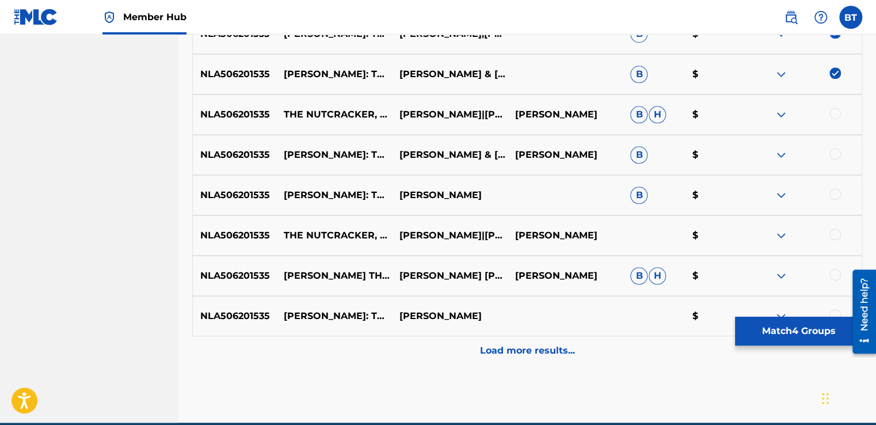
scroll to position [529, 0]
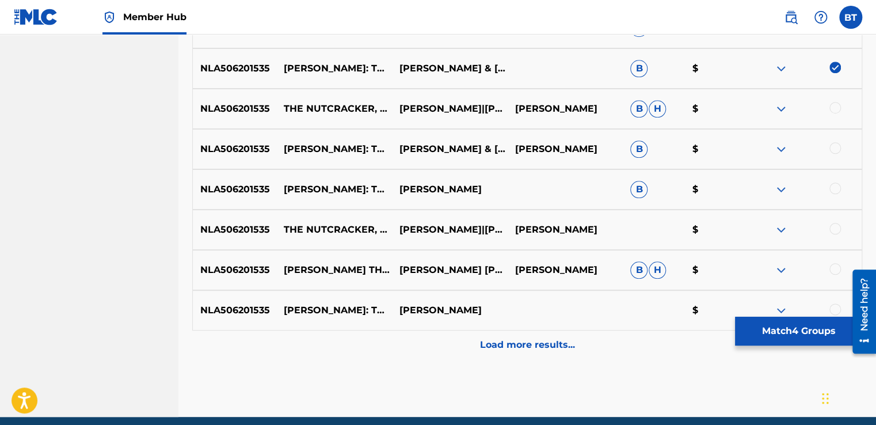
click at [826, 112] on div at bounding box center [804, 109] width 116 height 14
click at [832, 107] on div at bounding box center [835, 108] width 12 height 12
click at [838, 146] on div at bounding box center [835, 148] width 12 height 12
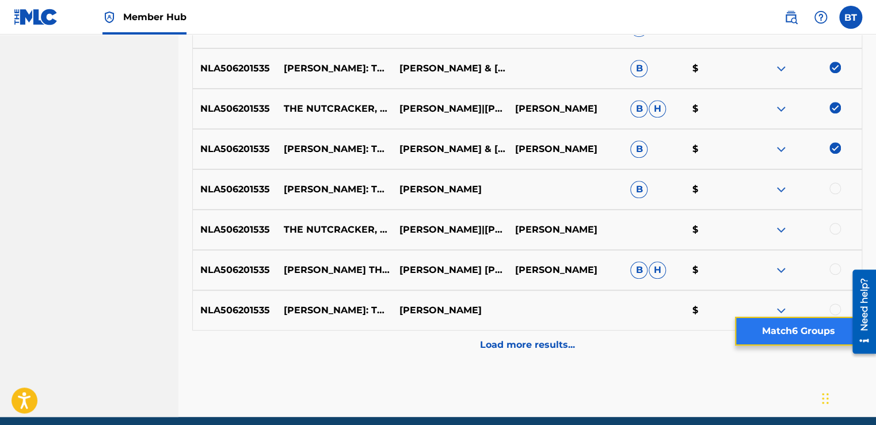
click at [805, 331] on button "Match 6 Groups" at bounding box center [798, 330] width 127 height 29
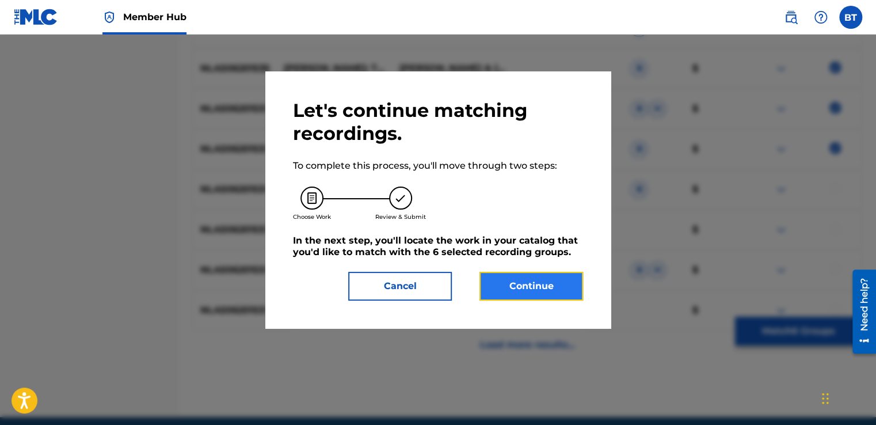
click at [533, 293] on button "Continue" at bounding box center [531, 286] width 104 height 29
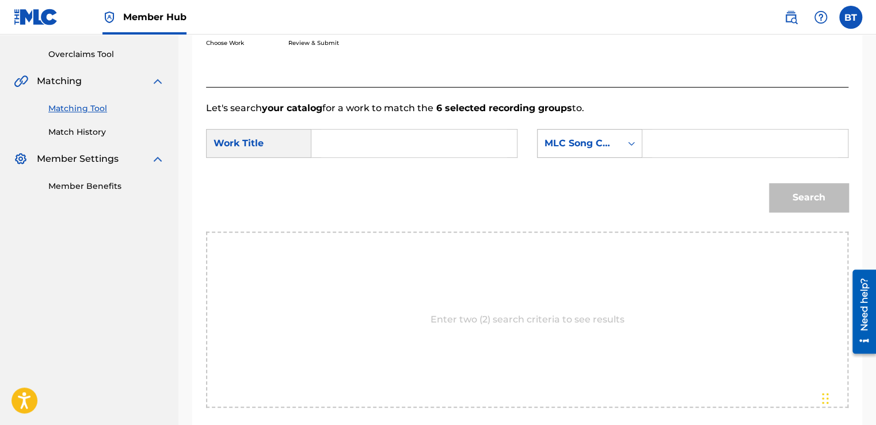
scroll to position [226, 0]
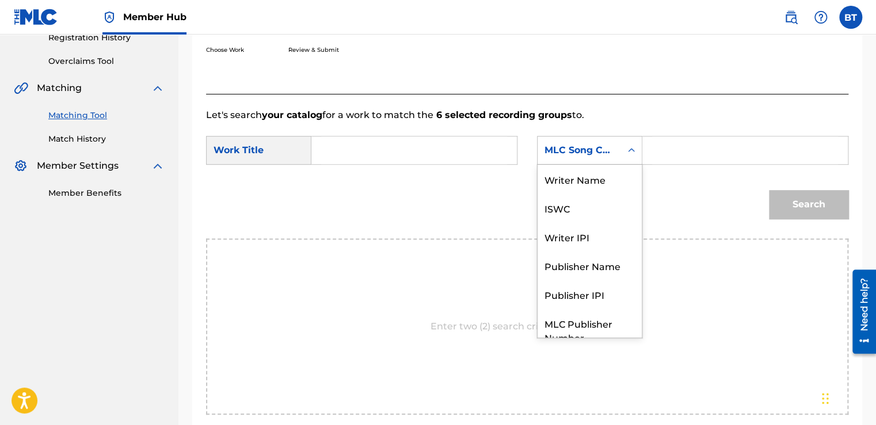
click at [603, 144] on div "MLC Song Code" at bounding box center [579, 150] width 70 height 14
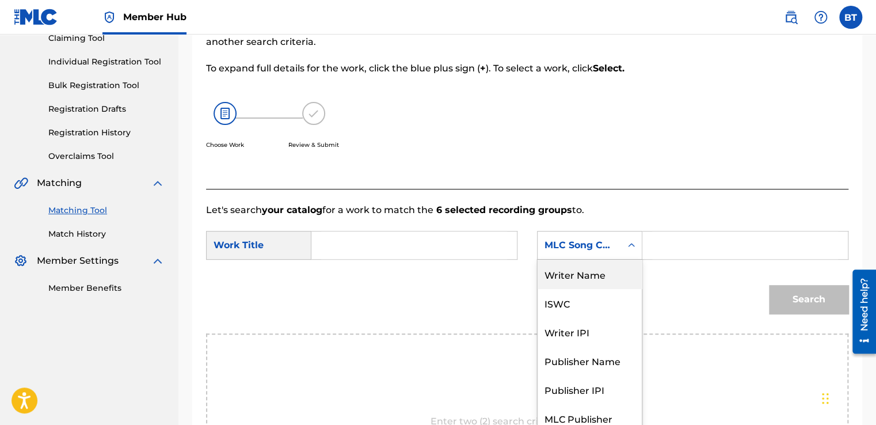
scroll to position [111, 0]
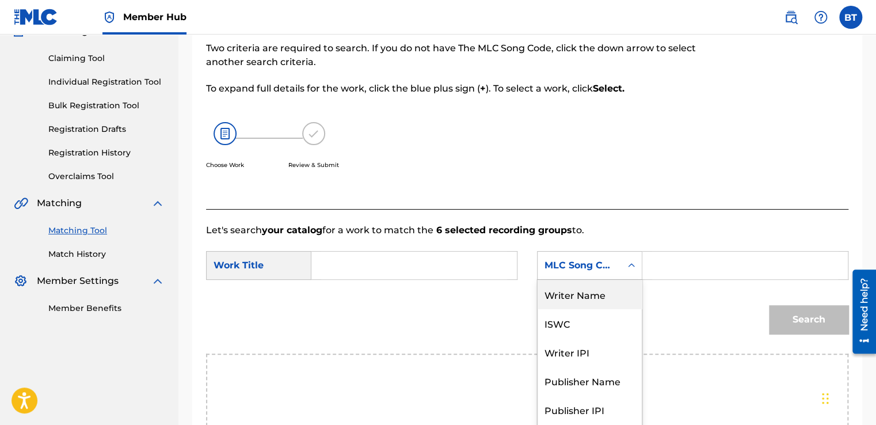
click at [590, 293] on div "Writer Name" at bounding box center [589, 294] width 104 height 29
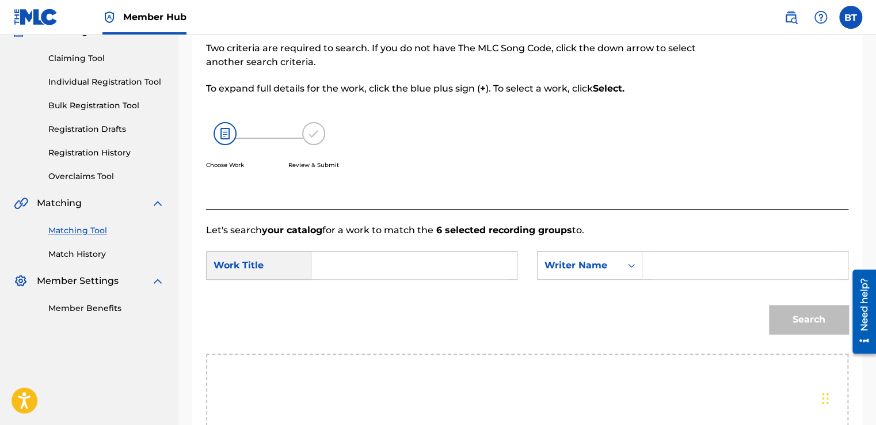
click at [674, 252] on input "Search Form" at bounding box center [745, 265] width 186 height 28
type input "[PERSON_NAME]"
click at [458, 263] on input "Search Form" at bounding box center [414, 265] width 186 height 28
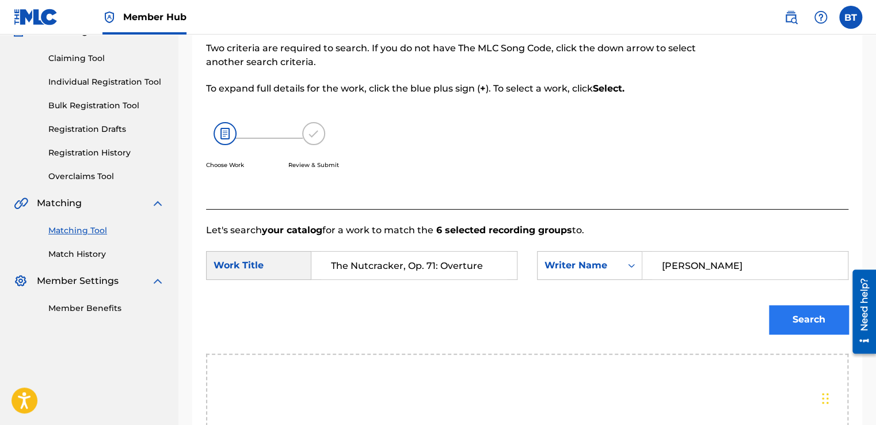
type input "The Nutcracker, Op. 71: Overture"
click at [819, 328] on button "Search" at bounding box center [808, 319] width 79 height 29
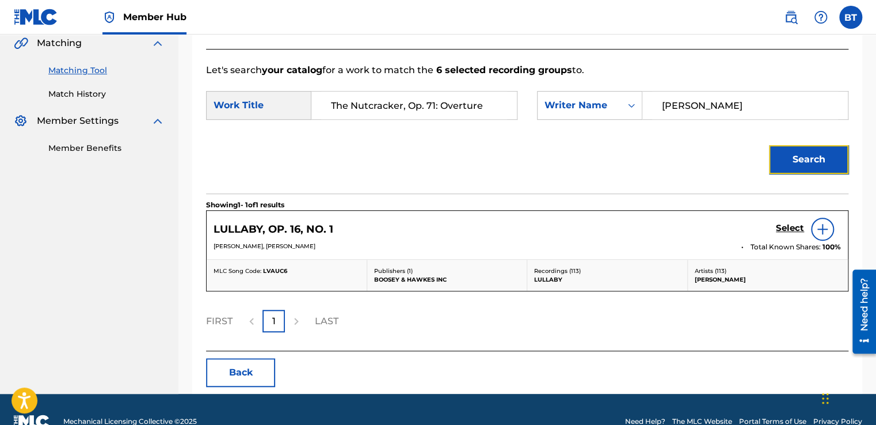
scroll to position [294, 0]
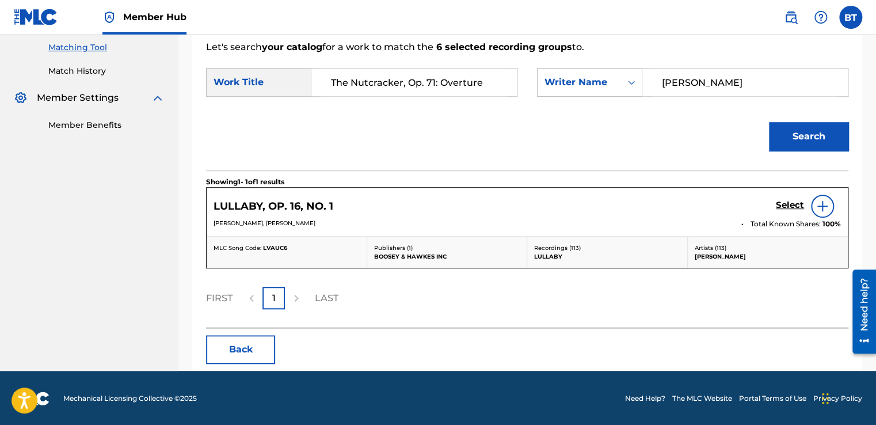
drag, startPoint x: 716, startPoint y: 82, endPoint x: 571, endPoint y: 95, distance: 145.0
click at [571, 95] on div "SearchWithCriteria859844a0-78c2-46d0-895f-8e157e7497ae Writer Name [PERSON_NAME]" at bounding box center [692, 82] width 311 height 29
type input "[PERSON_NAME]"
click at [808, 136] on button "Search" at bounding box center [808, 136] width 79 height 29
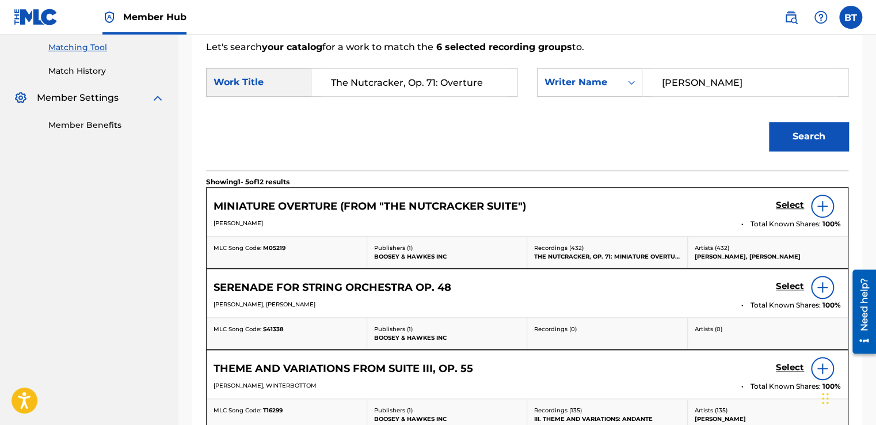
drag, startPoint x: 483, startPoint y: 86, endPoint x: 403, endPoint y: 89, distance: 80.6
click at [403, 89] on input "The Nutcracker, Op. 71: Overture" at bounding box center [414, 82] width 186 height 28
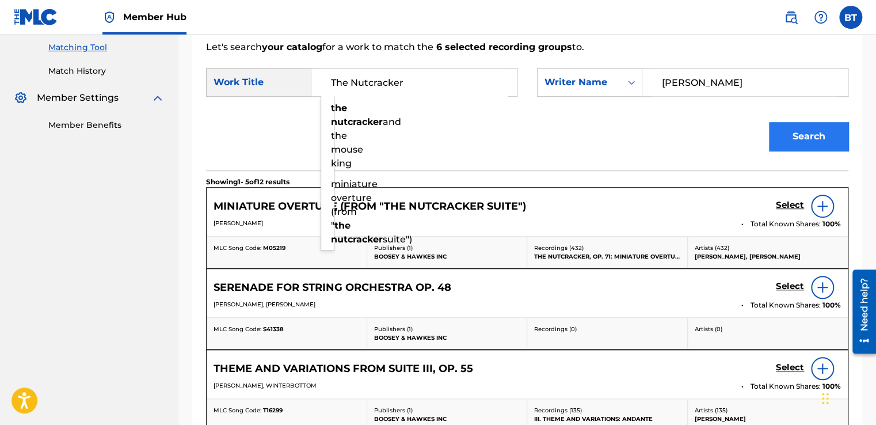
type input "The Nutcracker"
click at [832, 142] on button "Search" at bounding box center [808, 136] width 79 height 29
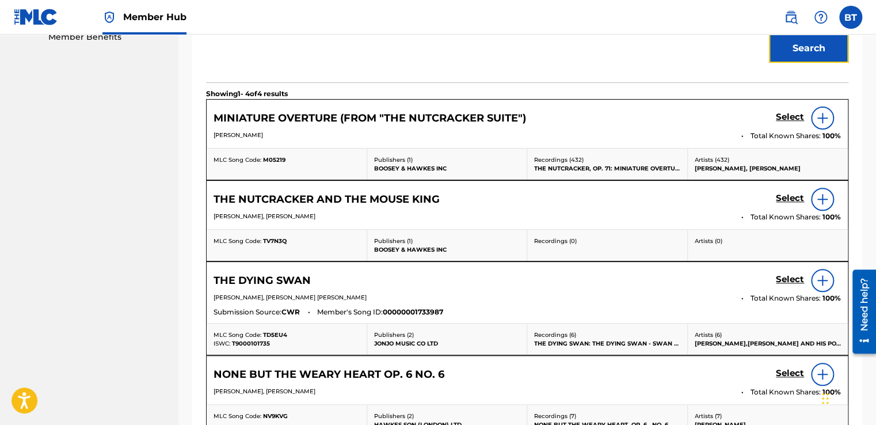
scroll to position [549, 0]
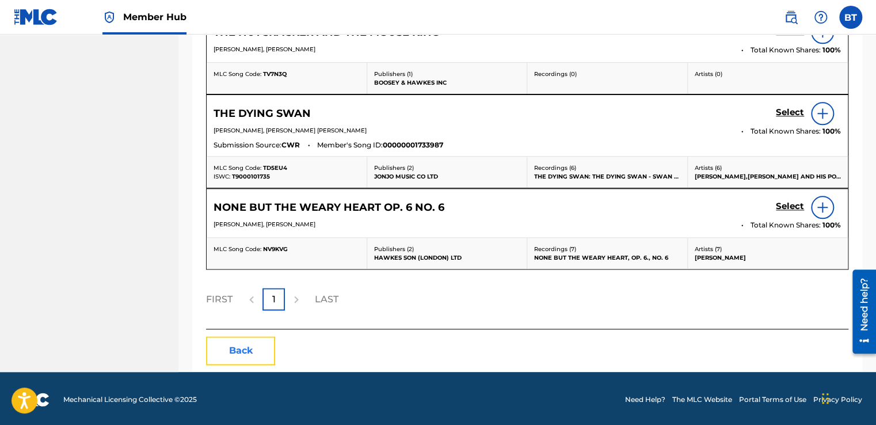
click at [238, 358] on button "Back" at bounding box center [240, 350] width 69 height 29
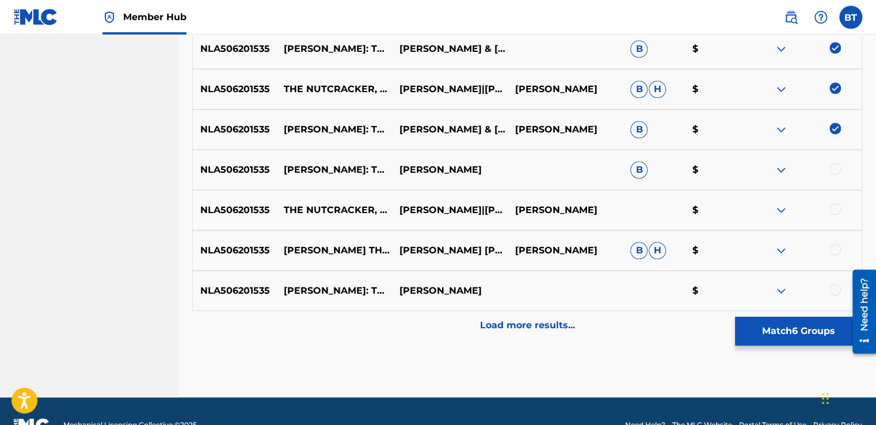
click at [834, 86] on img at bounding box center [835, 88] width 12 height 12
click at [839, 128] on img at bounding box center [835, 129] width 12 height 12
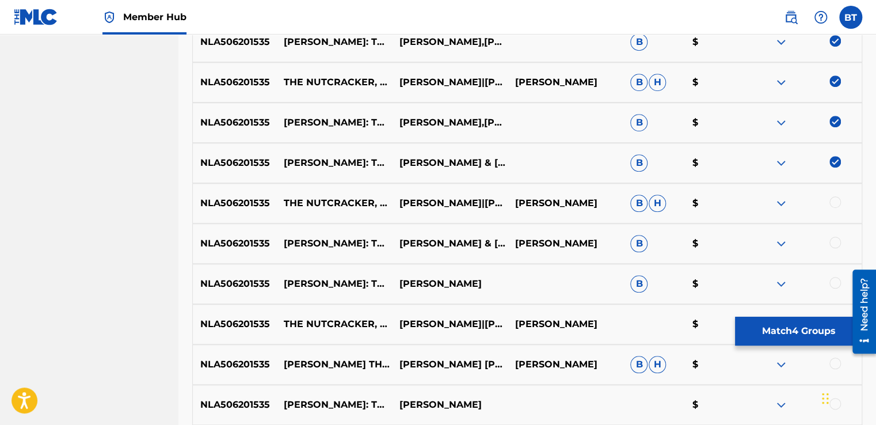
scroll to position [434, 0]
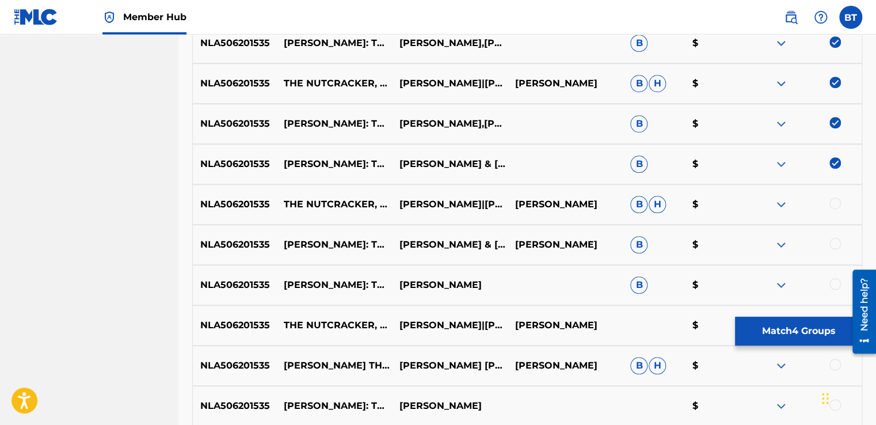
click at [833, 163] on img at bounding box center [835, 163] width 12 height 12
click at [835, 124] on img at bounding box center [835, 123] width 12 height 12
click at [832, 83] on img at bounding box center [835, 83] width 12 height 12
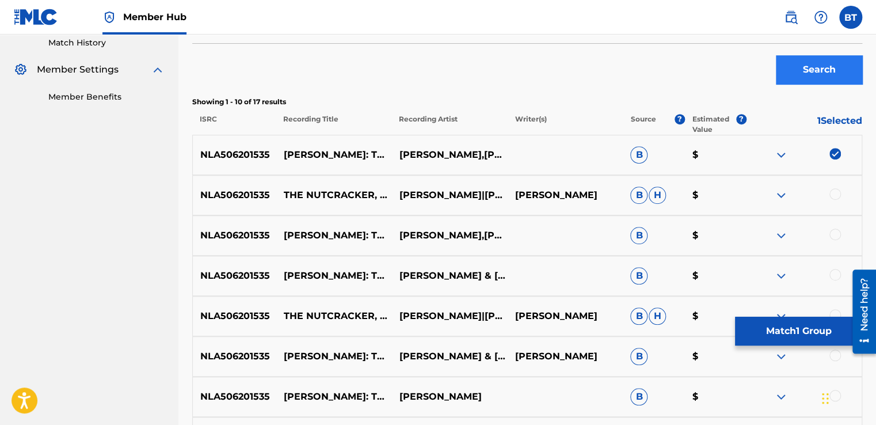
scroll to position [261, 0]
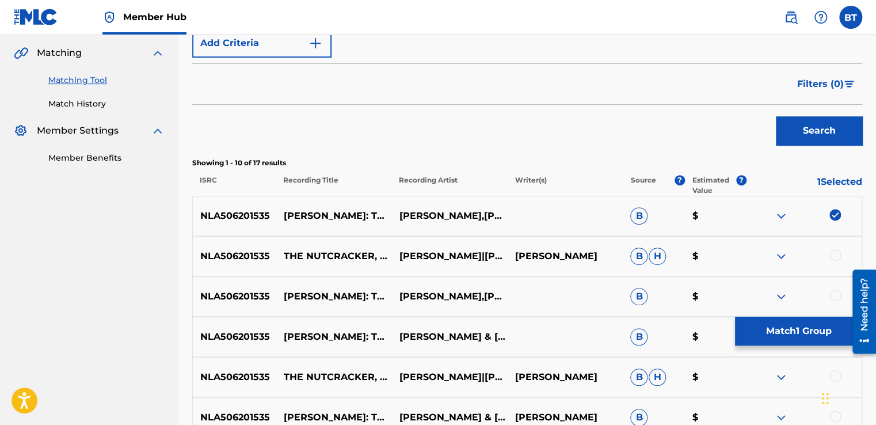
click at [837, 211] on img at bounding box center [835, 215] width 12 height 12
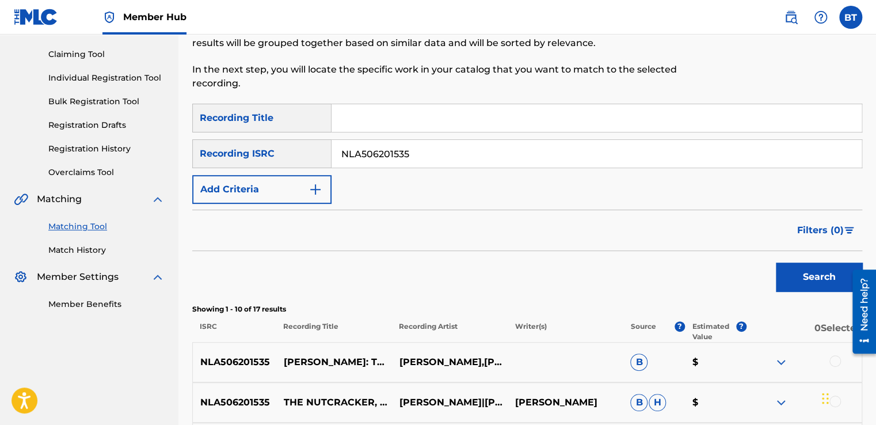
scroll to position [89, 0]
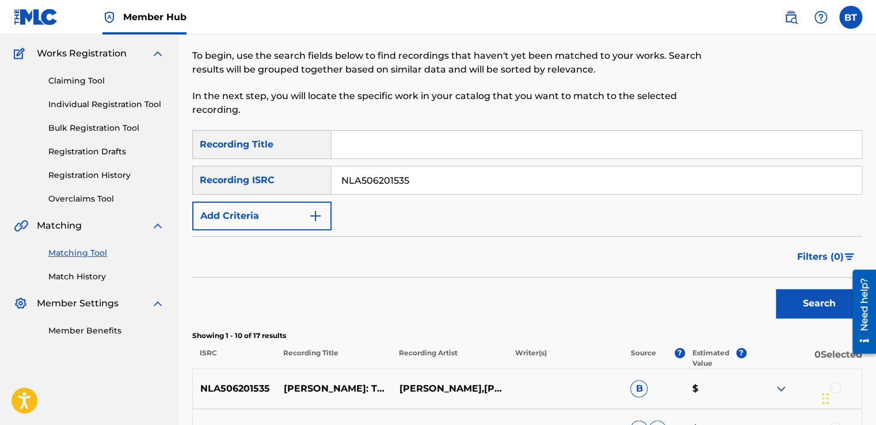
drag, startPoint x: 371, startPoint y: 180, endPoint x: 271, endPoint y: 180, distance: 100.1
click at [271, 180] on div "SearchWithCriteriab90ca0d2-73e0-473f-bf07-1c57519ac145 Recording ISRC NLA506201…" at bounding box center [527, 180] width 670 height 29
drag, startPoint x: 398, startPoint y: 182, endPoint x: 306, endPoint y: 189, distance: 91.7
click at [318, 188] on div "SearchWithCriteriab90ca0d2-73e0-473f-bf07-1c57519ac145 Recording ISRC NLA506201…" at bounding box center [527, 180] width 670 height 29
drag, startPoint x: 824, startPoint y: 297, endPoint x: 817, endPoint y: 295, distance: 8.0
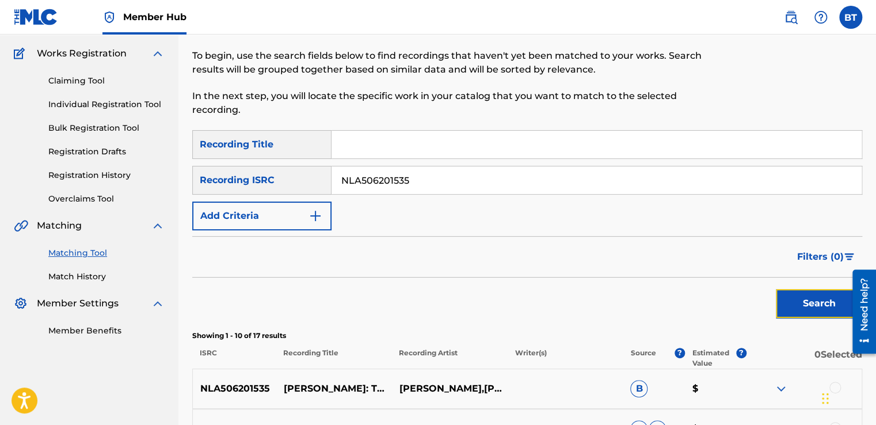
click at [823, 298] on button "Search" at bounding box center [819, 303] width 86 height 29
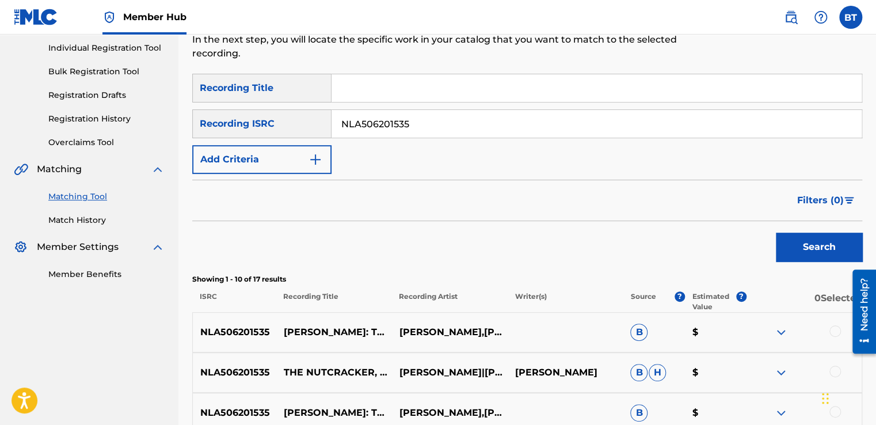
scroll to position [146, 0]
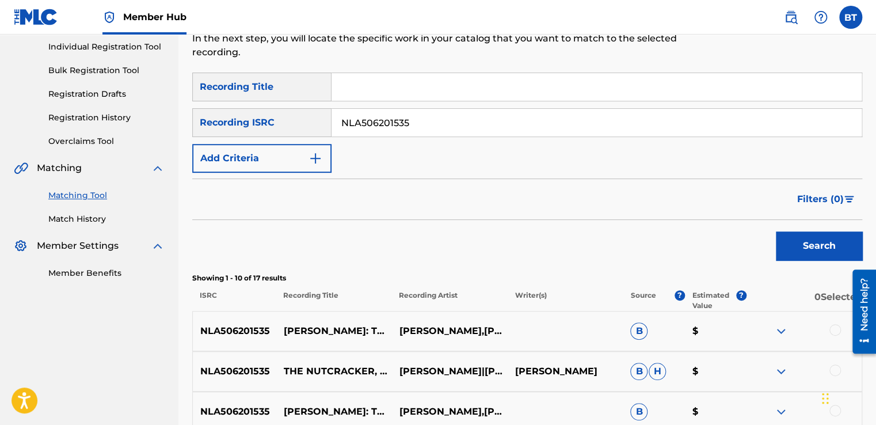
drag, startPoint x: 425, startPoint y: 121, endPoint x: 293, endPoint y: 113, distance: 132.0
click at [282, 112] on div "SearchWithCriteriab90ca0d2-73e0-473f-bf07-1c57519ac145 Recording ISRC NLA506201…" at bounding box center [527, 122] width 670 height 29
type input "AUUM72000167"
drag, startPoint x: 808, startPoint y: 261, endPoint x: 786, endPoint y: 257, distance: 22.8
click at [808, 260] on div "Search" at bounding box center [816, 243] width 92 height 46
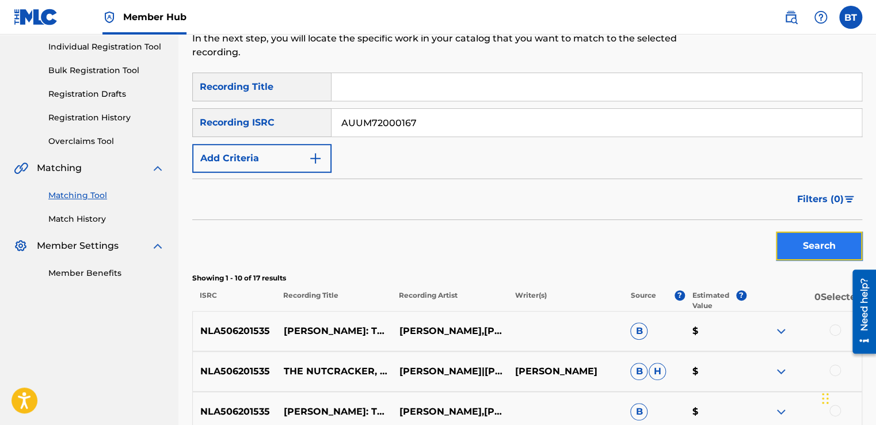
click at [787, 251] on button "Search" at bounding box center [819, 245] width 86 height 29
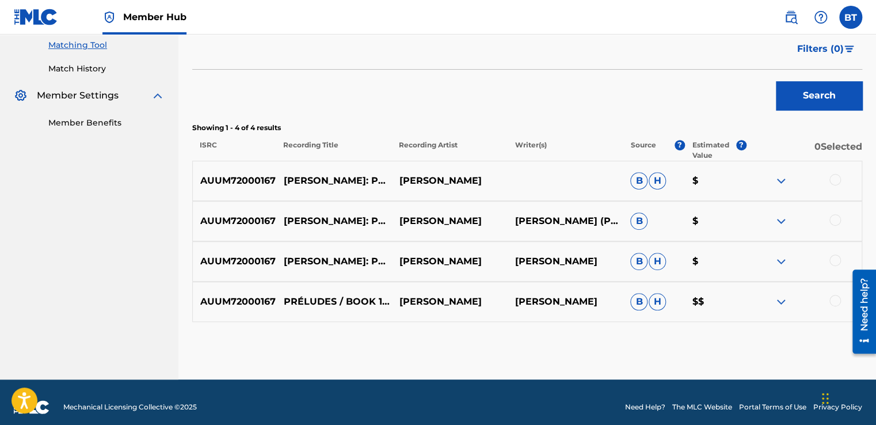
scroll to position [305, 0]
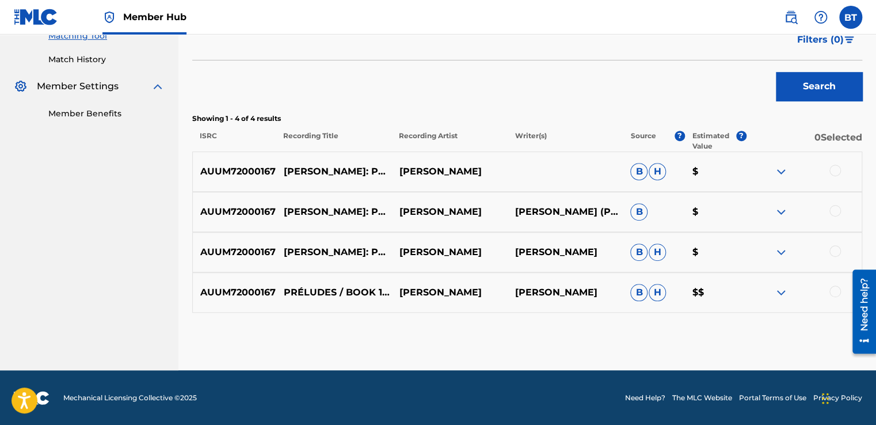
click at [831, 169] on div at bounding box center [835, 171] width 12 height 12
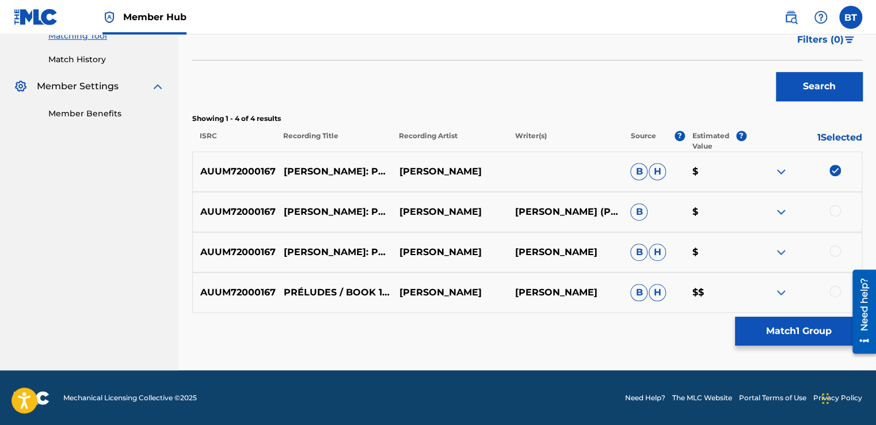
click at [834, 212] on div at bounding box center [835, 211] width 12 height 12
click at [837, 251] on div at bounding box center [835, 251] width 12 height 12
click at [835, 290] on div at bounding box center [835, 291] width 12 height 12
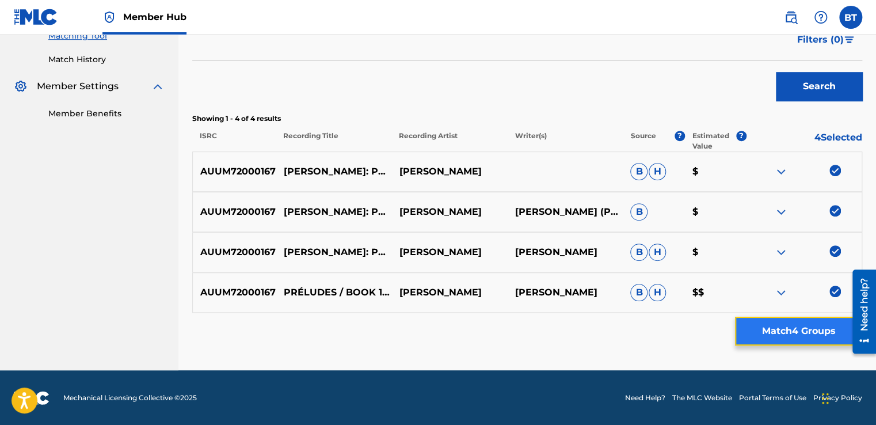
click at [781, 336] on button "Match 4 Groups" at bounding box center [798, 330] width 127 height 29
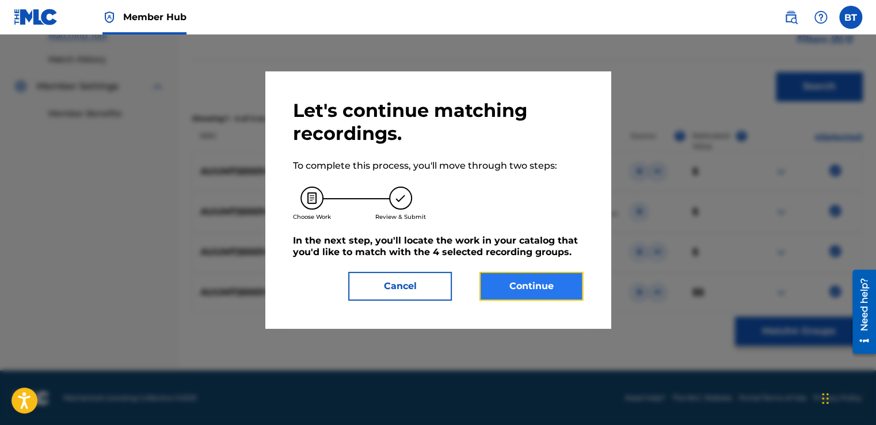
click at [543, 293] on button "Continue" at bounding box center [531, 286] width 104 height 29
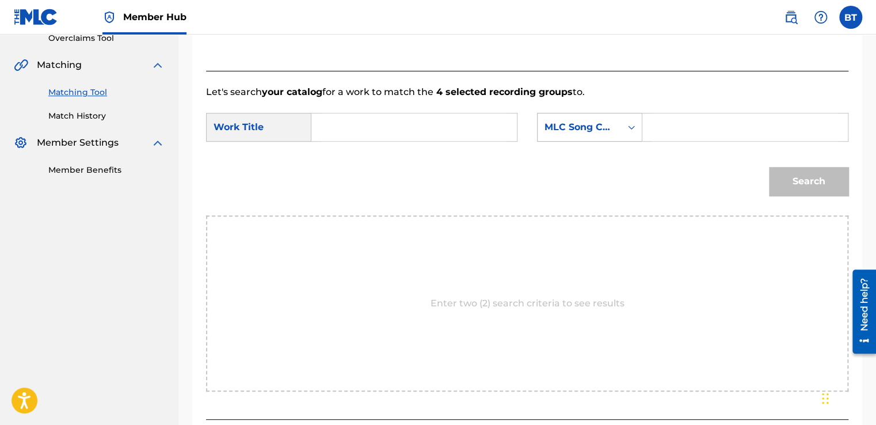
scroll to position [248, 0]
click at [612, 128] on div "MLC Song Code" at bounding box center [579, 128] width 70 height 14
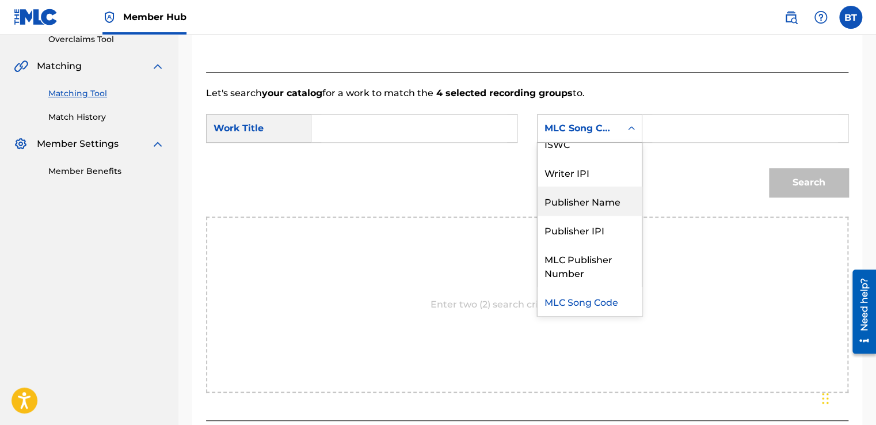
scroll to position [0, 0]
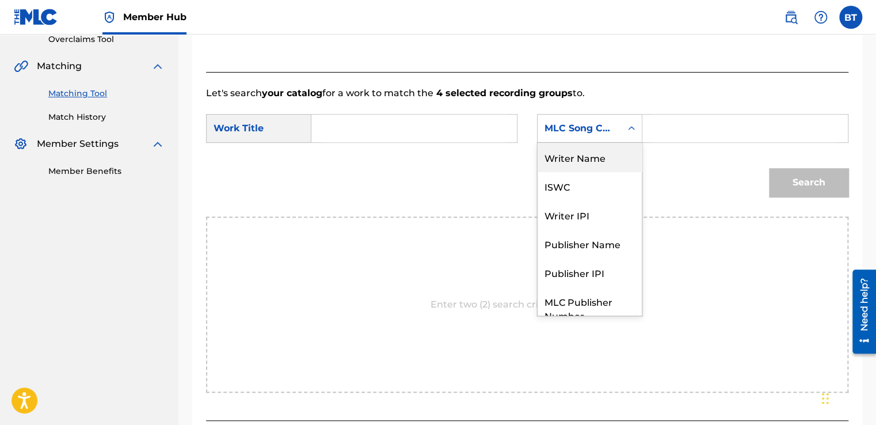
click at [608, 144] on div "Writer Name" at bounding box center [589, 157] width 104 height 29
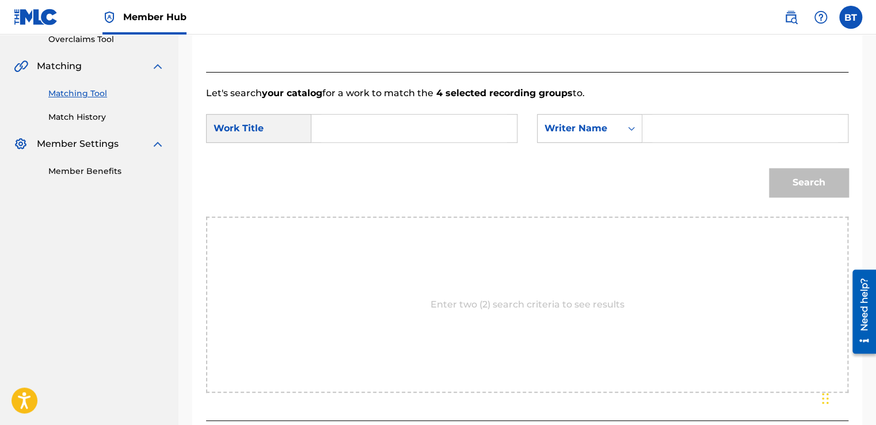
click at [681, 130] on input "Search Form" at bounding box center [745, 128] width 186 height 28
click at [670, 139] on input "Search Form" at bounding box center [745, 128] width 186 height 28
type input "[PERSON_NAME]"
click at [378, 144] on div "SearchWithCriteria3aae77be-9213-4775-b813-fe841bee4f86 Work Title SearchWithCri…" at bounding box center [527, 132] width 642 height 36
click at [380, 133] on input "Search Form" at bounding box center [414, 128] width 186 height 28
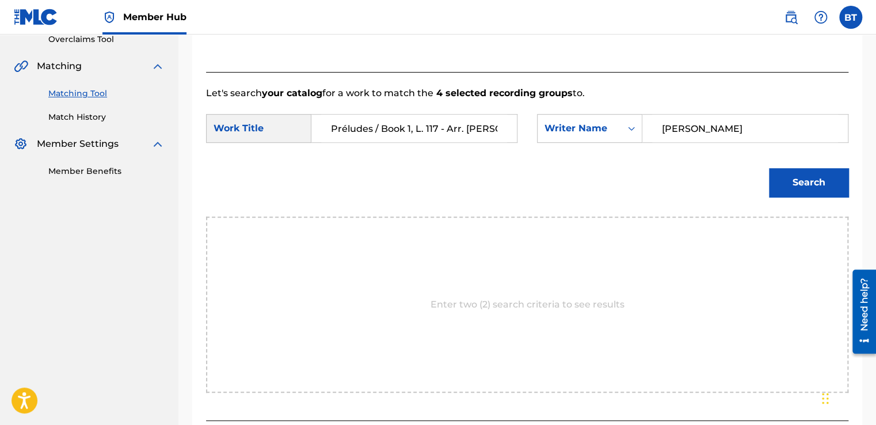
scroll to position [0, 222]
type input "Préludes / Book 1, L. 117 - Arr. [PERSON_NAME]: Les collines d'Anacapri (Do The…"
click at [789, 175] on button "Search" at bounding box center [808, 182] width 79 height 29
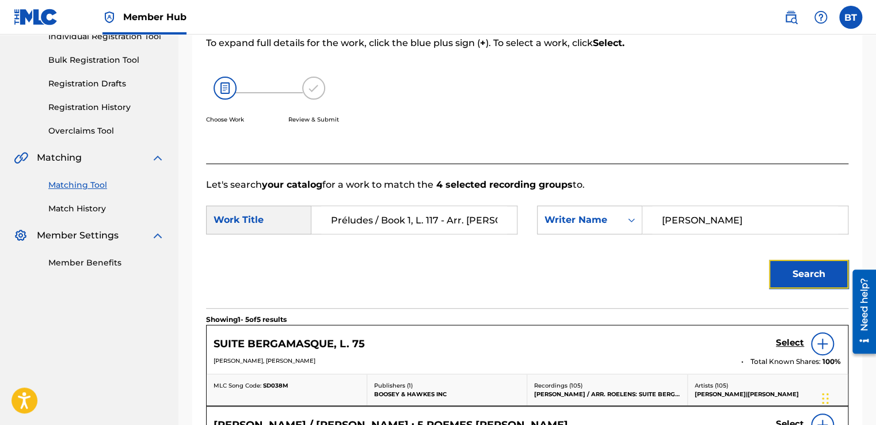
scroll to position [133, 0]
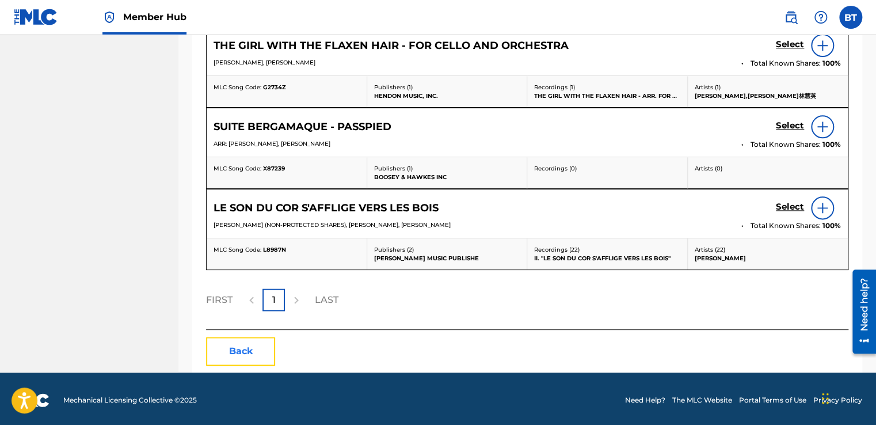
click at [236, 346] on button "Back" at bounding box center [240, 351] width 69 height 29
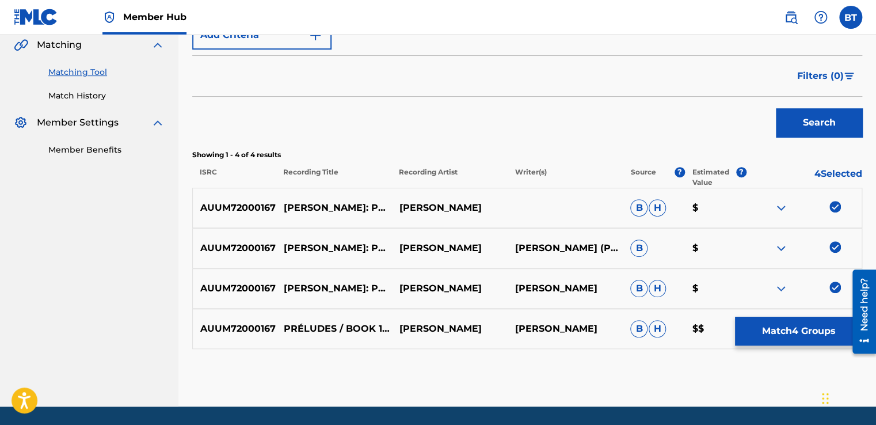
scroll to position [305, 0]
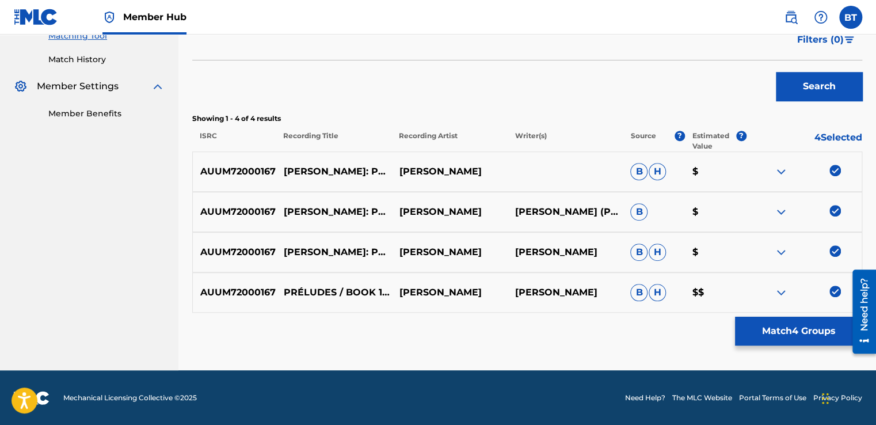
click at [835, 287] on img at bounding box center [835, 291] width 12 height 12
drag, startPoint x: 831, startPoint y: 247, endPoint x: 832, endPoint y: 220, distance: 27.1
click at [831, 246] on img at bounding box center [835, 251] width 12 height 12
click at [833, 209] on img at bounding box center [835, 211] width 12 height 12
click at [834, 173] on img at bounding box center [835, 171] width 12 height 12
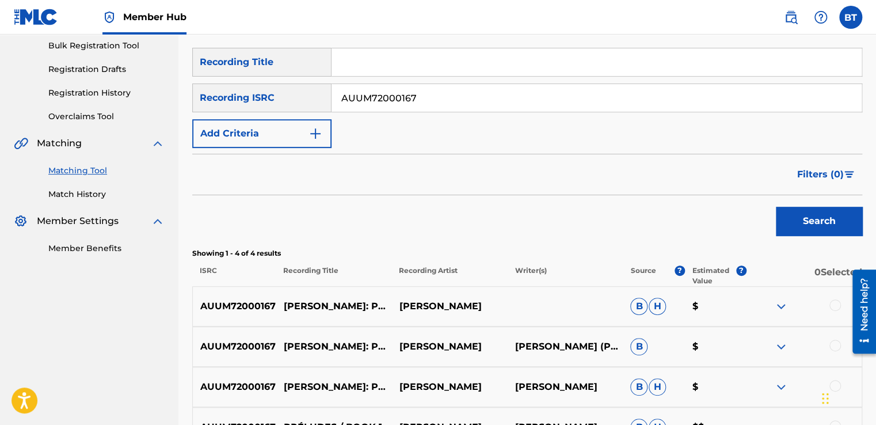
scroll to position [133, 0]
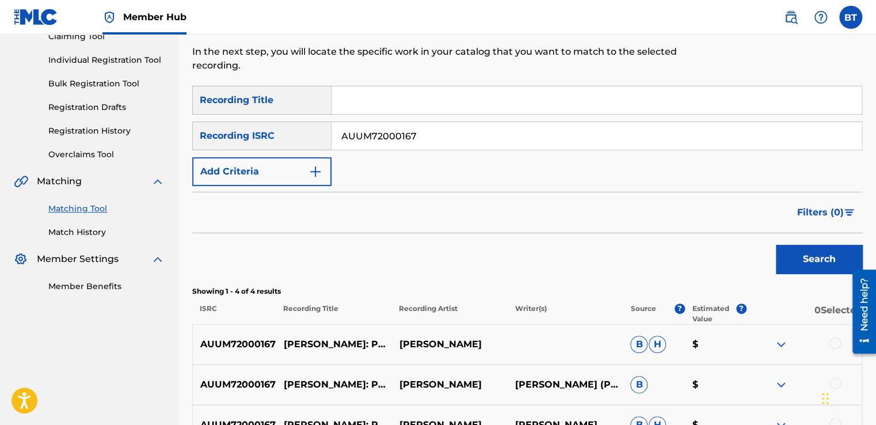
drag, startPoint x: 400, startPoint y: 142, endPoint x: 299, endPoint y: 150, distance: 102.2
click at [299, 150] on div "SearchWithCriteriab90ca0d2-73e0-473f-bf07-1c57519ac145 Recording ISRC AUUM72000…" at bounding box center [527, 135] width 670 height 29
click at [830, 252] on button "Search" at bounding box center [819, 259] width 86 height 29
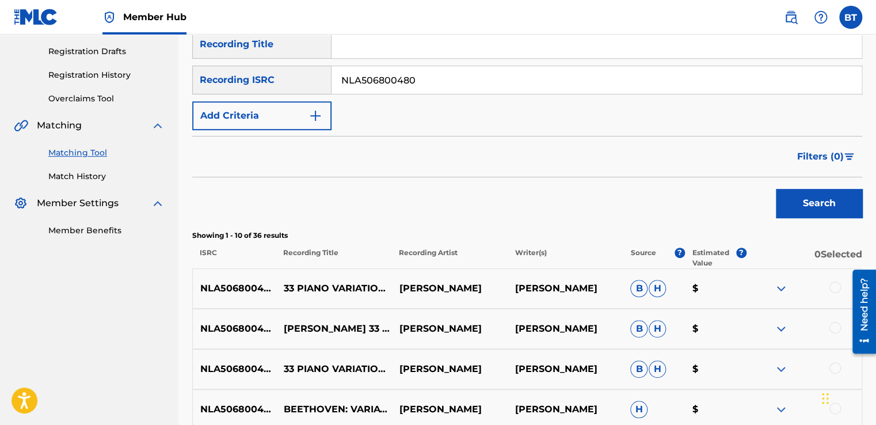
scroll to position [190, 0]
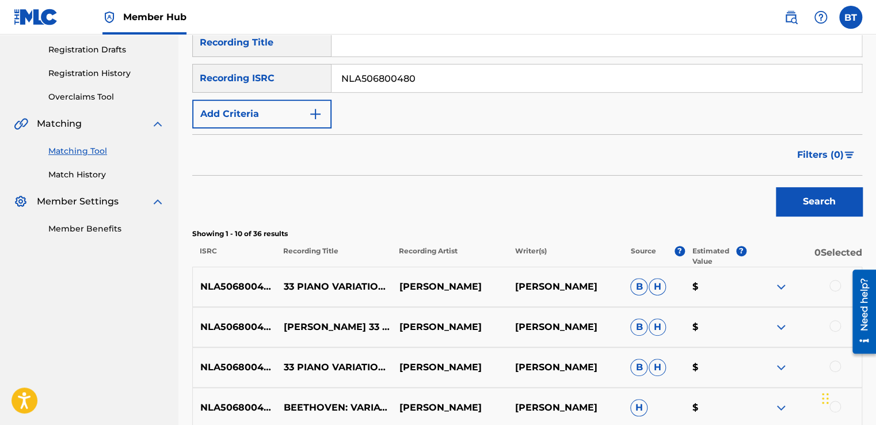
drag, startPoint x: 398, startPoint y: 85, endPoint x: 323, endPoint y: 93, distance: 75.8
click at [323, 93] on div "SearchWithCriteriaf1f28648-6b9f-4b81-bde8-680ef45061aa Recording Title SearchWi…" at bounding box center [527, 78] width 670 height 100
type input "USUYG1332003"
click at [790, 196] on button "Search" at bounding box center [819, 201] width 86 height 29
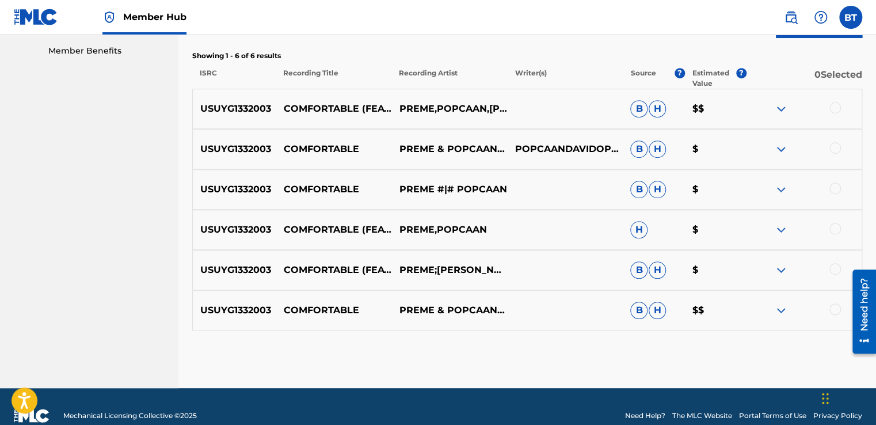
scroll to position [329, 0]
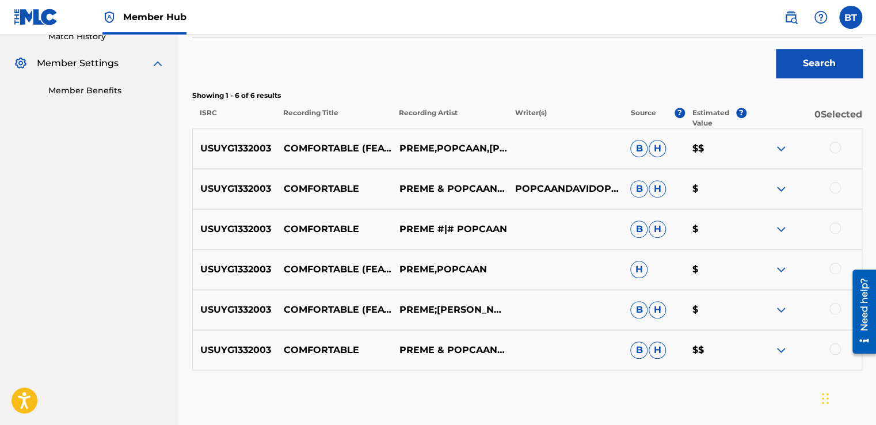
click at [833, 148] on div at bounding box center [835, 148] width 12 height 12
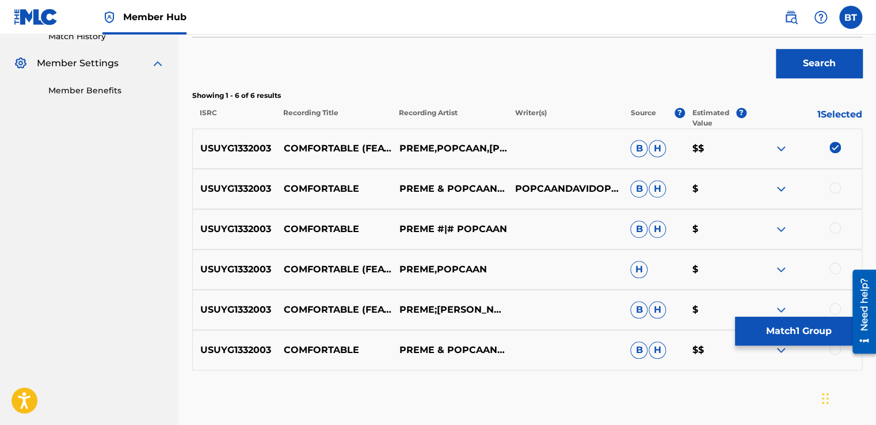
click at [835, 188] on div at bounding box center [835, 188] width 12 height 12
click at [835, 235] on div at bounding box center [804, 229] width 116 height 14
click at [835, 228] on div at bounding box center [835, 228] width 12 height 12
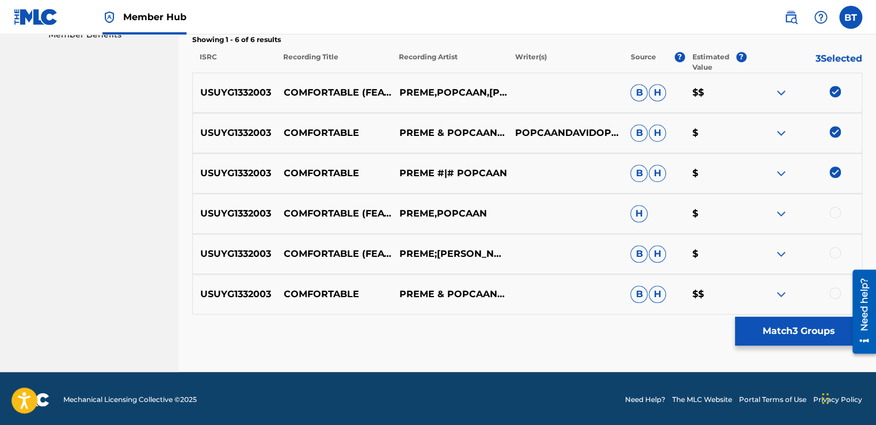
scroll to position [386, 0]
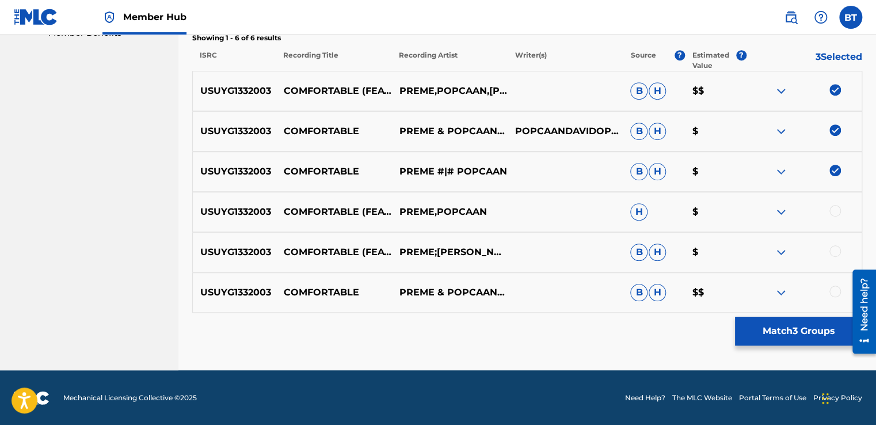
click at [837, 213] on div at bounding box center [835, 211] width 12 height 12
click at [835, 253] on div at bounding box center [835, 251] width 12 height 12
click at [833, 287] on div at bounding box center [835, 291] width 12 height 12
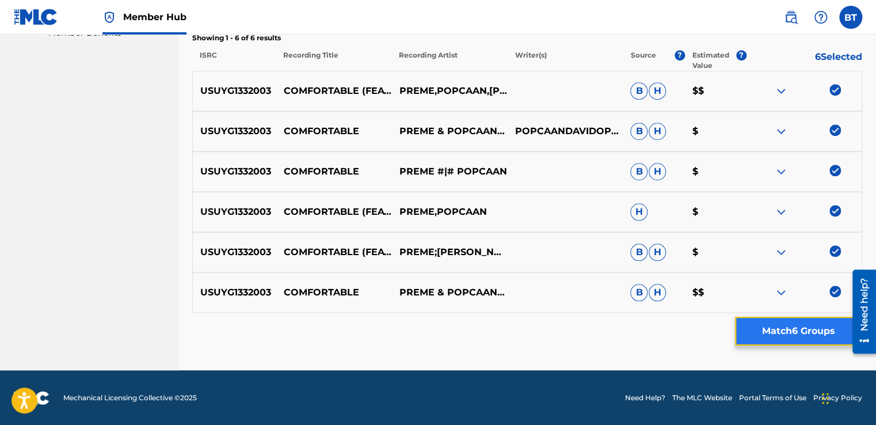
click at [803, 330] on button "Match 6 Groups" at bounding box center [798, 330] width 127 height 29
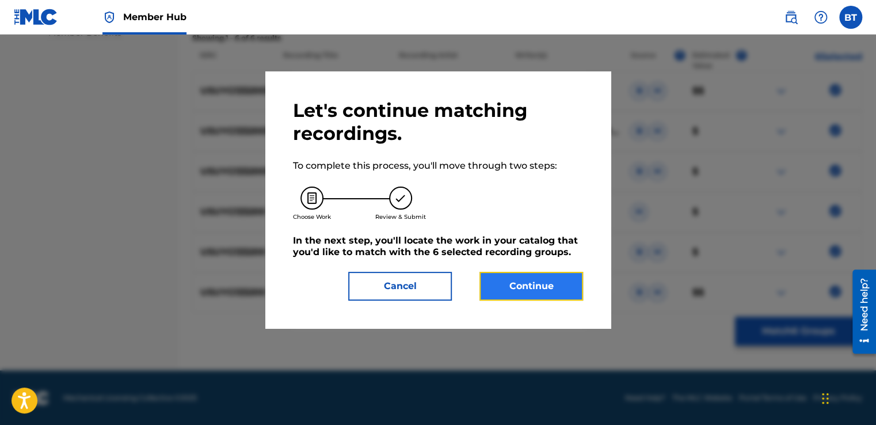
click at [544, 296] on button "Continue" at bounding box center [531, 286] width 104 height 29
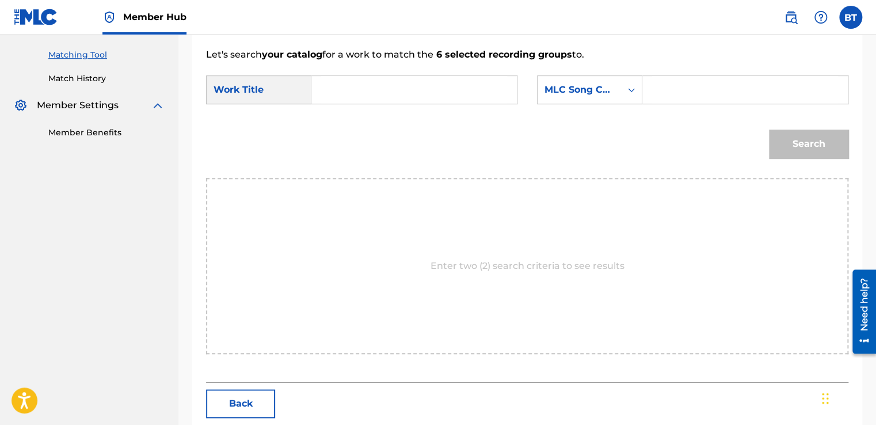
scroll to position [284, 0]
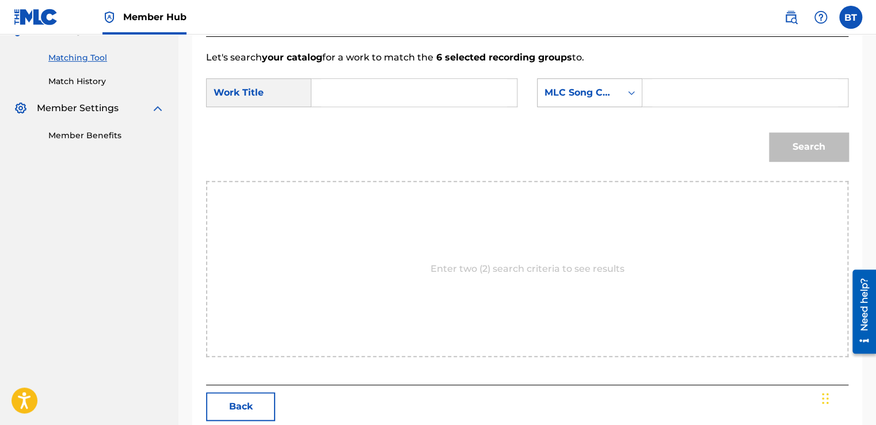
click at [589, 99] on div "MLC Song Code" at bounding box center [578, 93] width 83 height 22
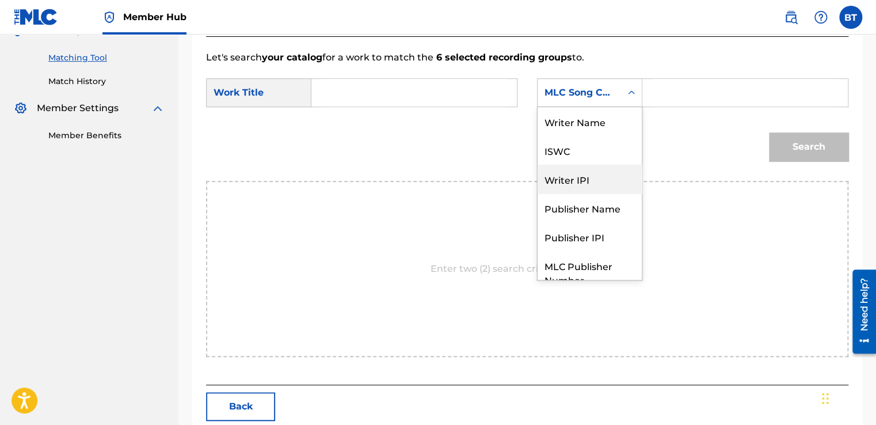
scroll to position [0, 0]
click at [595, 128] on div "Writer Name" at bounding box center [589, 121] width 104 height 29
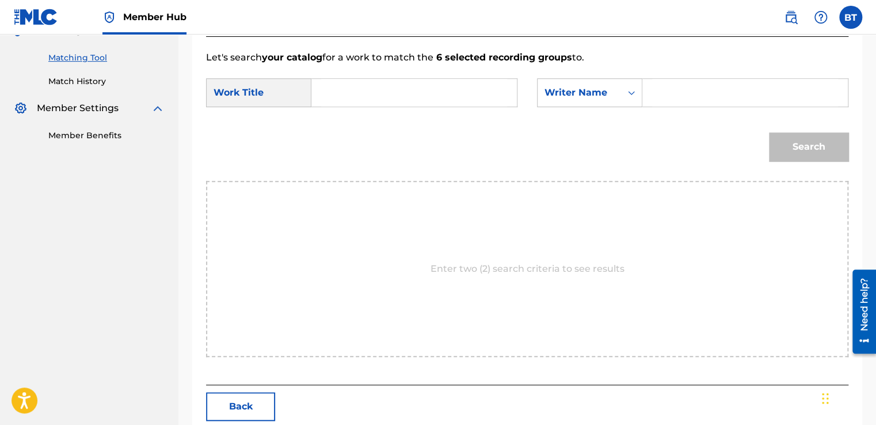
click at [697, 98] on input "Search Form" at bounding box center [745, 93] width 186 height 28
type input "[PERSON_NAME]"
click at [380, 79] on input "Search Form" at bounding box center [414, 93] width 186 height 28
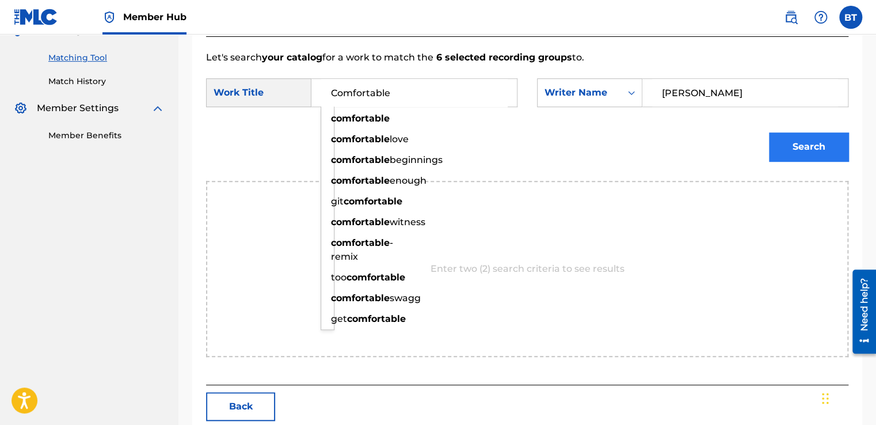
type input "Comfortable"
click at [805, 140] on button "Search" at bounding box center [808, 146] width 79 height 29
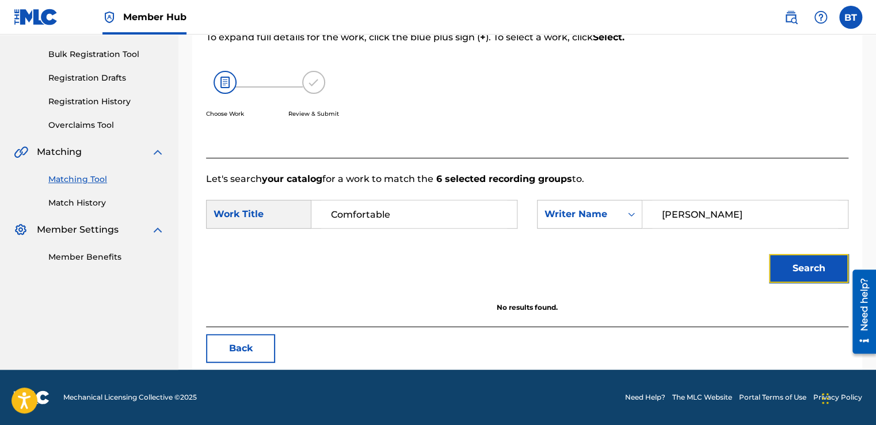
scroll to position [162, 0]
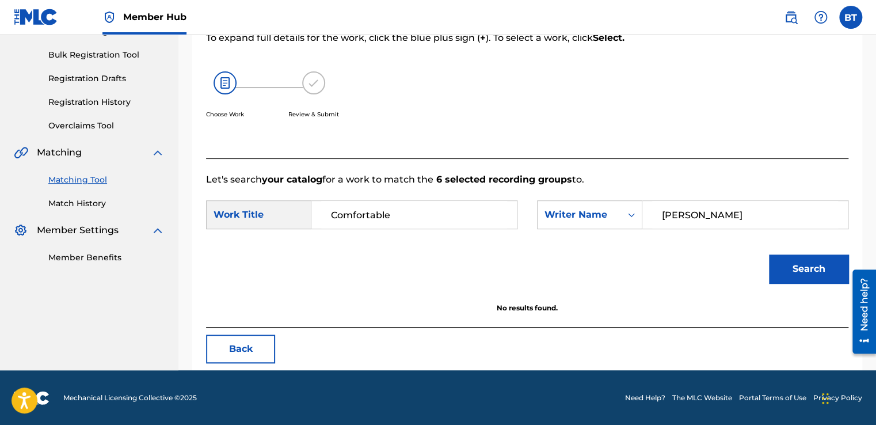
drag, startPoint x: 750, startPoint y: 208, endPoint x: 642, endPoint y: 211, distance: 107.6
click at [642, 211] on div "[PERSON_NAME]" at bounding box center [745, 214] width 206 height 29
type input "Popcaan"
click at [817, 259] on button "Search" at bounding box center [808, 268] width 79 height 29
click at [249, 351] on button "Back" at bounding box center [240, 348] width 69 height 29
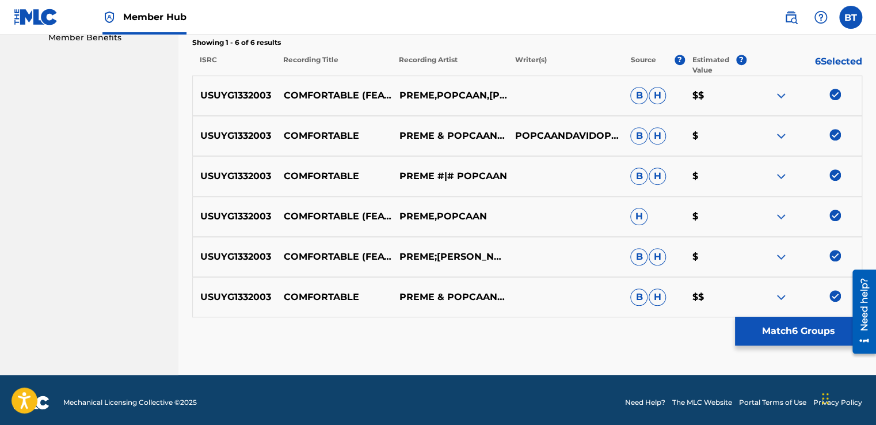
scroll to position [386, 0]
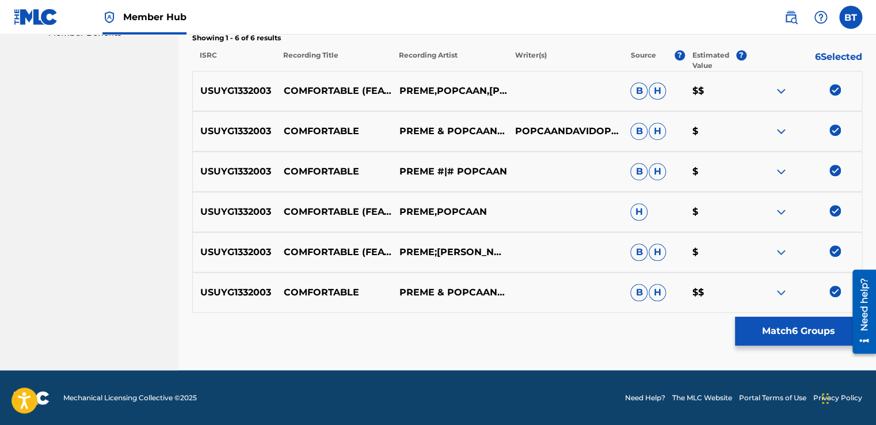
click at [838, 288] on img at bounding box center [835, 291] width 12 height 12
click at [834, 247] on img at bounding box center [835, 251] width 12 height 12
drag, startPoint x: 832, startPoint y: 213, endPoint x: 832, endPoint y: 178, distance: 35.1
click at [832, 212] on img at bounding box center [835, 211] width 12 height 12
click at [833, 173] on img at bounding box center [835, 171] width 12 height 12
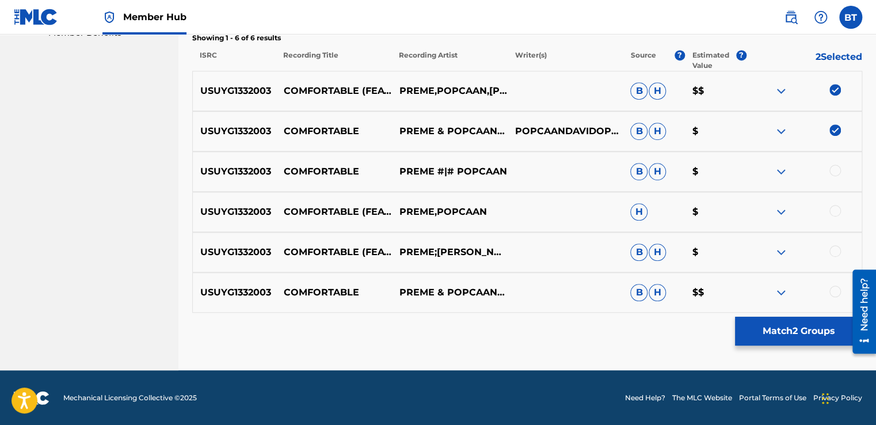
click at [833, 127] on img at bounding box center [835, 130] width 12 height 12
click at [837, 91] on img at bounding box center [835, 90] width 12 height 12
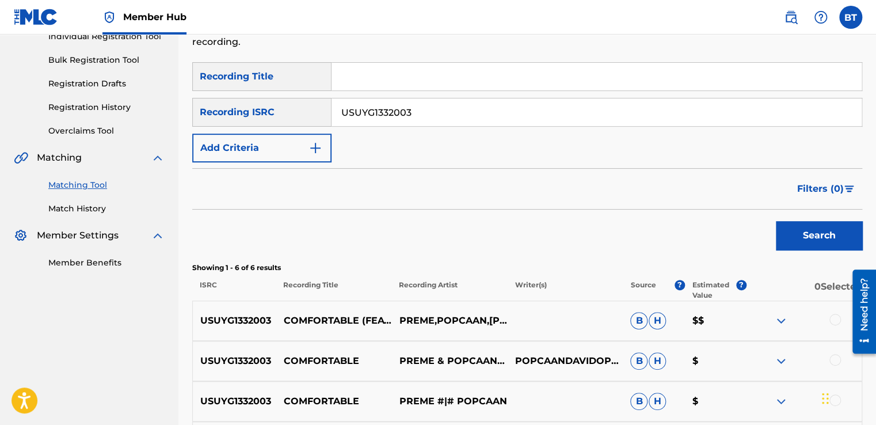
scroll to position [156, 0]
drag, startPoint x: 371, startPoint y: 119, endPoint x: 373, endPoint y: 142, distance: 23.1
click at [309, 129] on div "SearchWithCriteriaf1f28648-6b9f-4b81-bde8-680ef45061aa Recording Title SearchWi…" at bounding box center [527, 113] width 670 height 100
type input "NLS762300426"
click at [814, 230] on button "Search" at bounding box center [819, 236] width 86 height 29
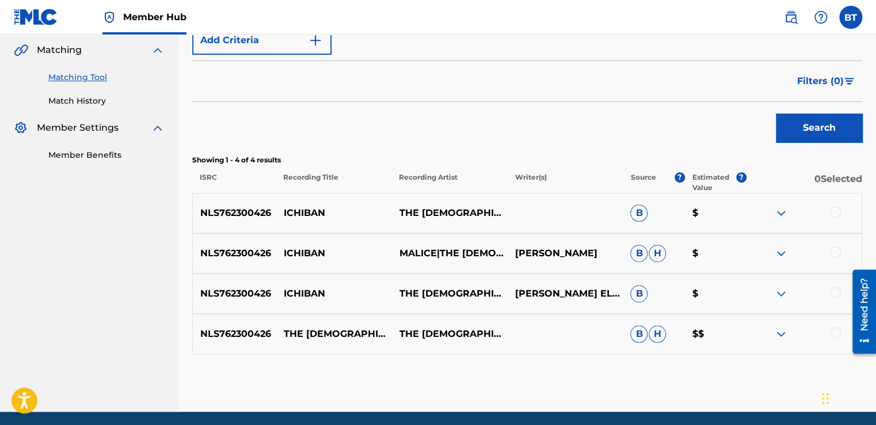
scroll to position [271, 0]
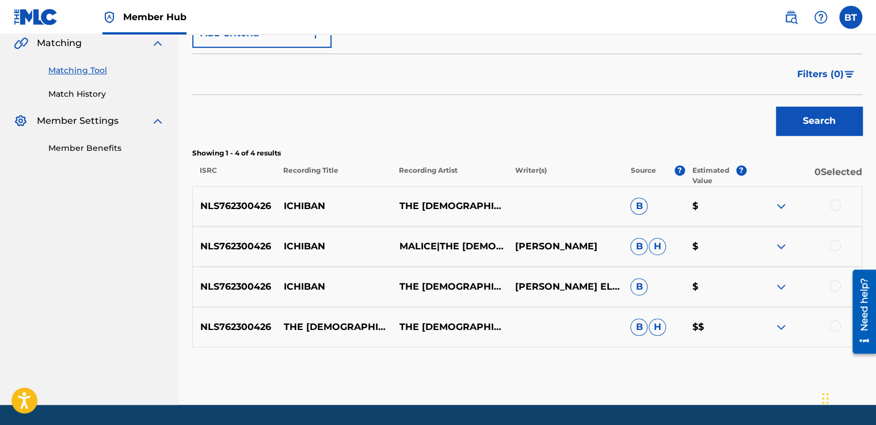
click at [833, 203] on div at bounding box center [835, 205] width 12 height 12
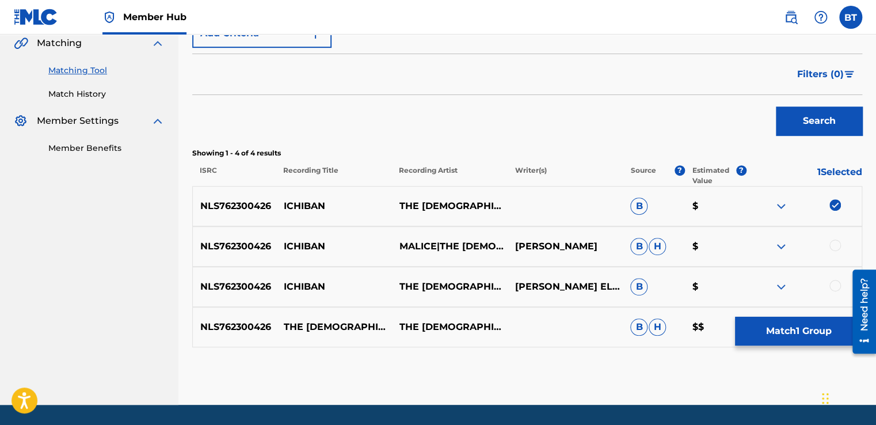
click at [838, 240] on div at bounding box center [835, 245] width 12 height 12
click at [833, 285] on div at bounding box center [835, 286] width 12 height 12
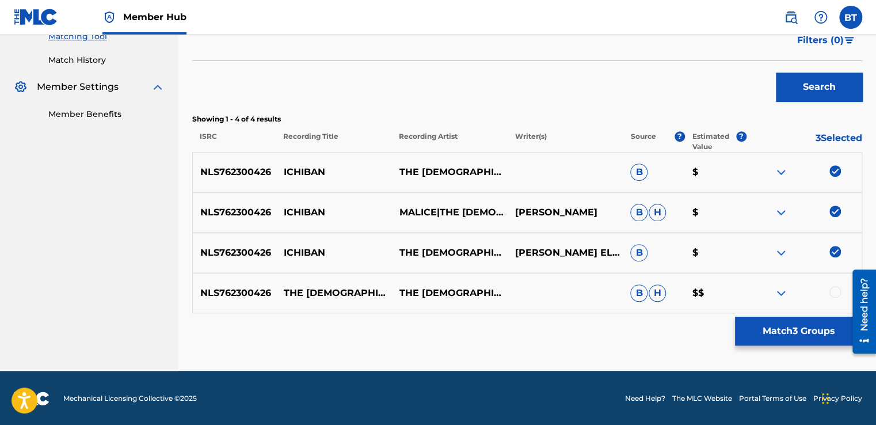
scroll to position [305, 0]
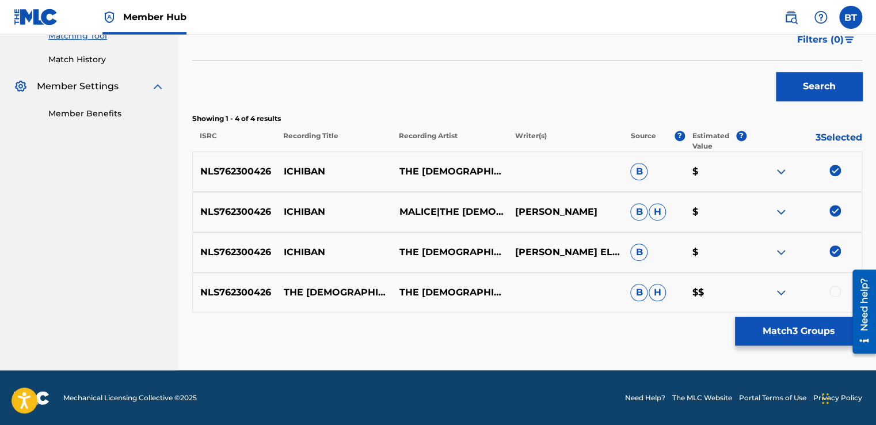
click at [833, 289] on div at bounding box center [835, 291] width 12 height 12
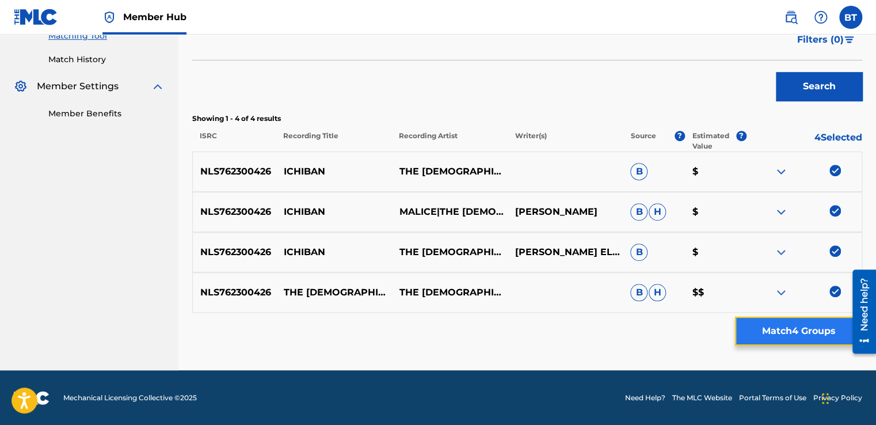
click at [812, 339] on button "Match 4 Groups" at bounding box center [798, 330] width 127 height 29
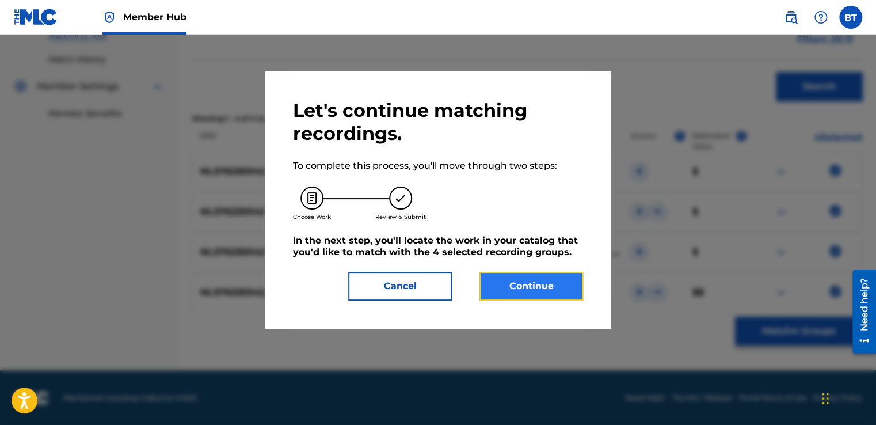
click at [568, 281] on button "Continue" at bounding box center [531, 286] width 104 height 29
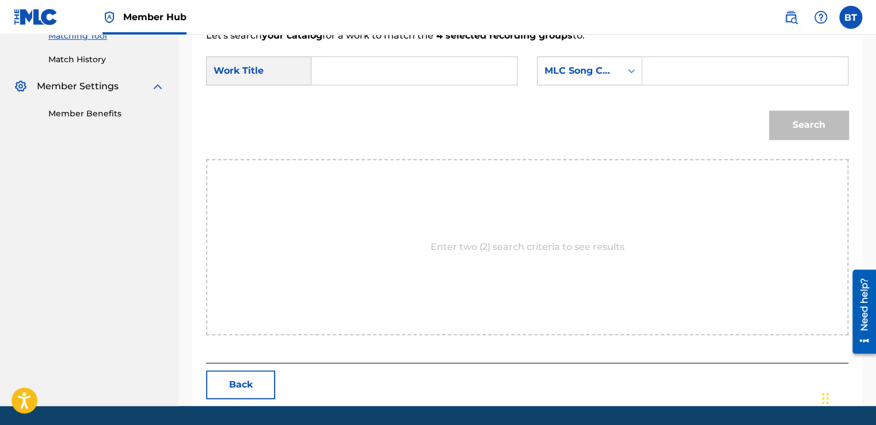
click at [668, 78] on input "Search Form" at bounding box center [745, 71] width 186 height 28
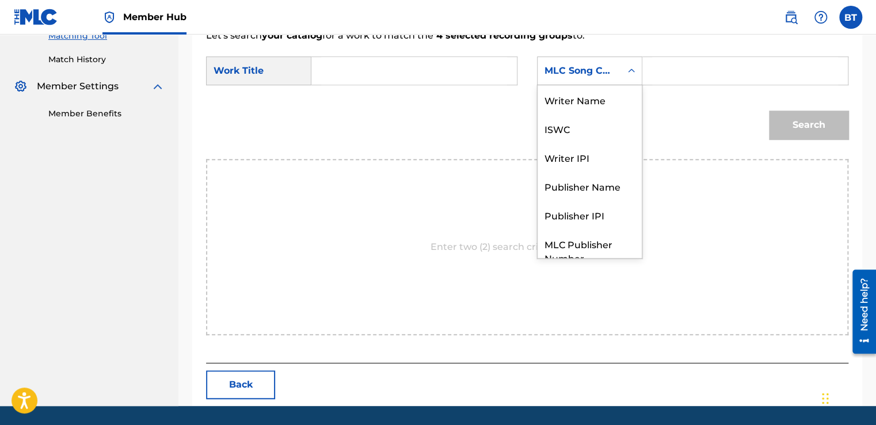
click at [595, 74] on div "MLC Song Code" at bounding box center [579, 71] width 70 height 14
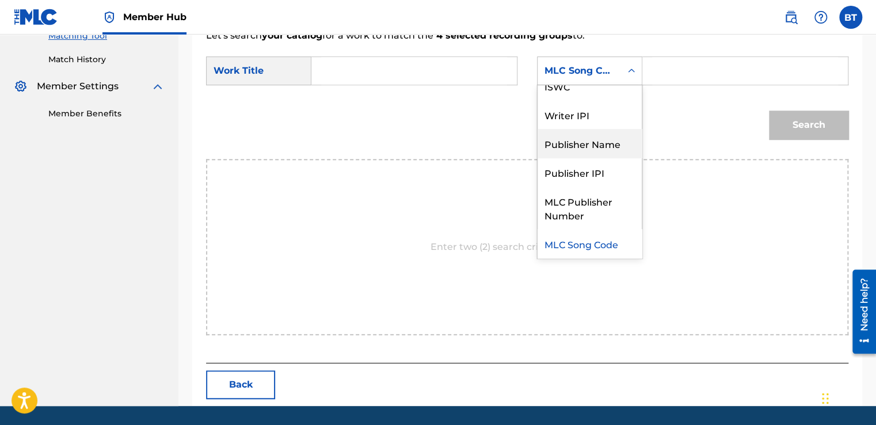
scroll to position [0, 0]
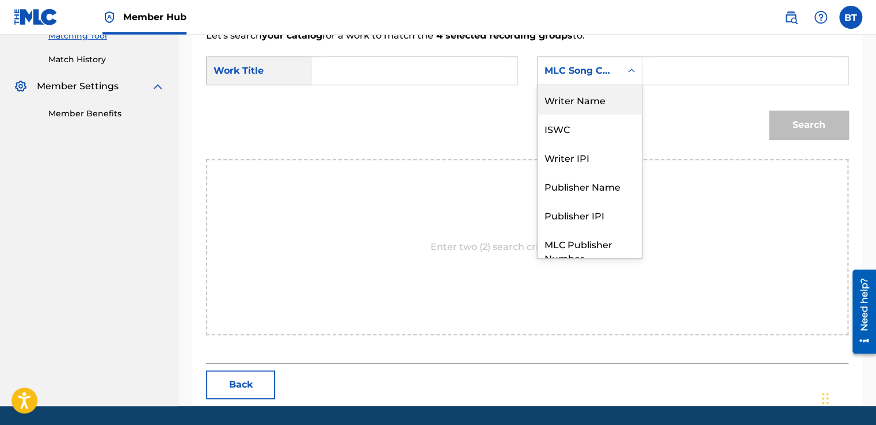
click at [606, 106] on div "Writer Name" at bounding box center [589, 99] width 104 height 29
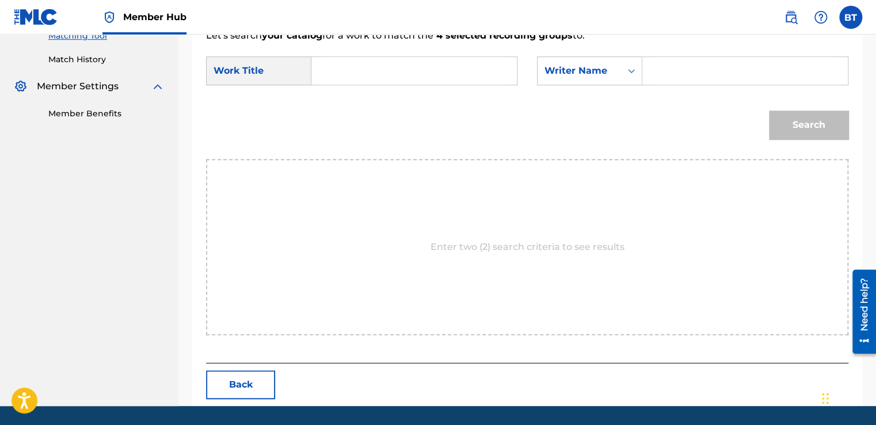
click at [681, 63] on input "Search Form" at bounding box center [745, 71] width 186 height 28
type input "[PERSON_NAME]"
click at [463, 63] on input "Search Form" at bounding box center [414, 71] width 186 height 28
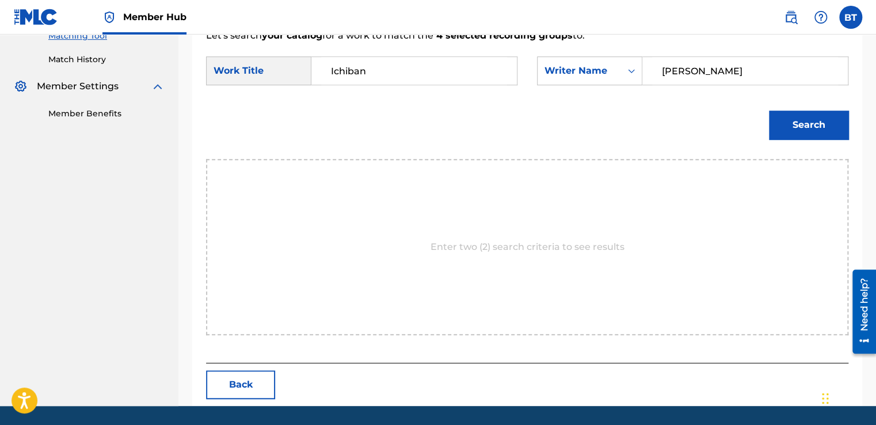
type input "Ichiban"
click at [751, 136] on div "Search" at bounding box center [527, 129] width 642 height 60
click at [776, 132] on button "Search" at bounding box center [808, 124] width 79 height 29
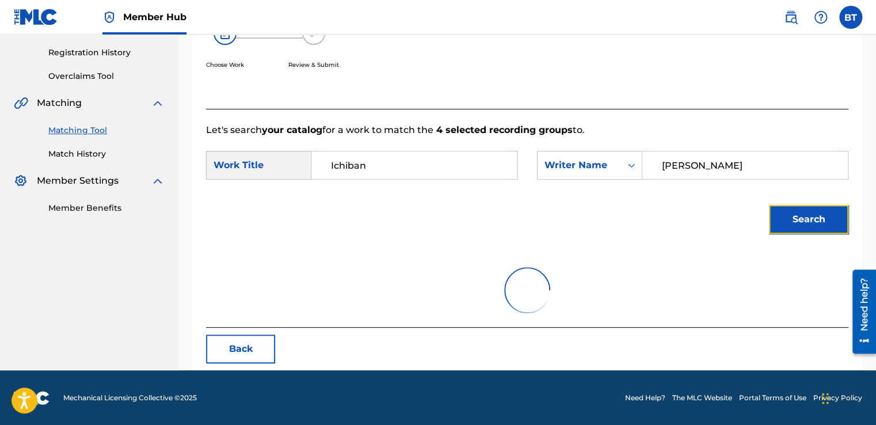
scroll to position [305, 0]
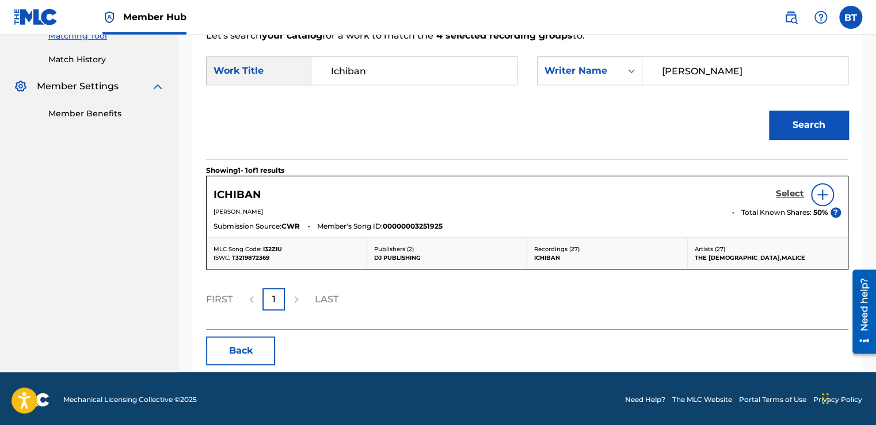
click at [788, 196] on h5 "Select" at bounding box center [790, 193] width 28 height 11
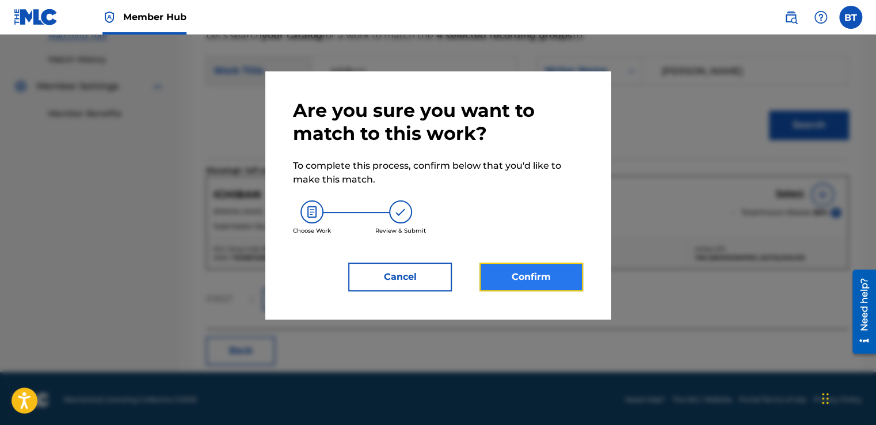
click at [568, 267] on button "Confirm" at bounding box center [531, 276] width 104 height 29
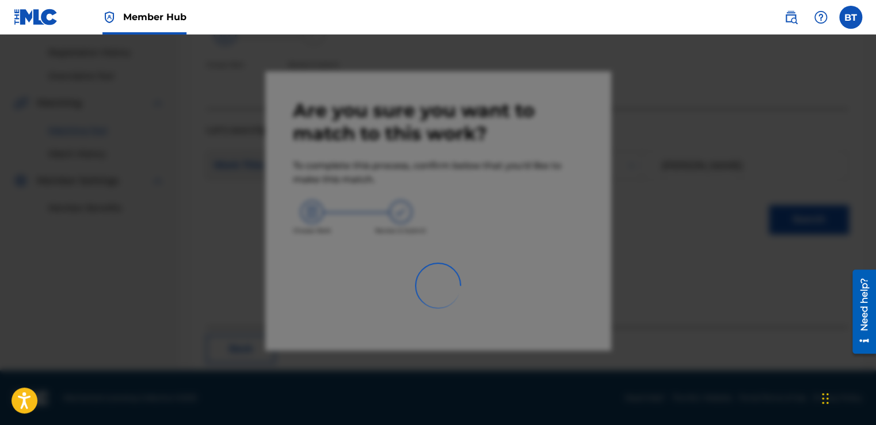
scroll to position [69, 0]
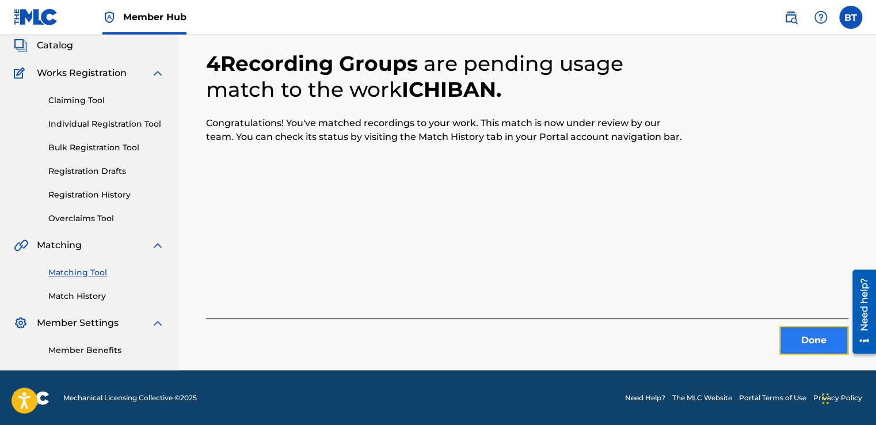
click at [831, 343] on button "Done" at bounding box center [813, 340] width 69 height 29
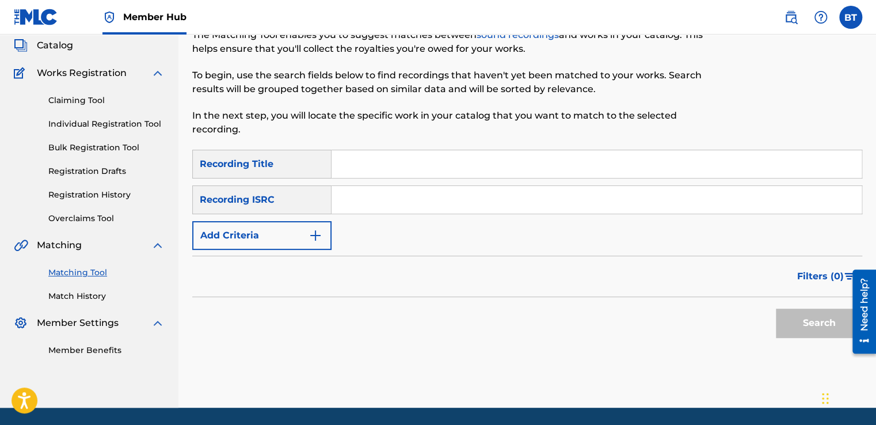
click at [515, 204] on input "Search Form" at bounding box center [596, 200] width 530 height 28
type input "UKZVX2200106"
click at [793, 326] on button "Search" at bounding box center [819, 322] width 86 height 29
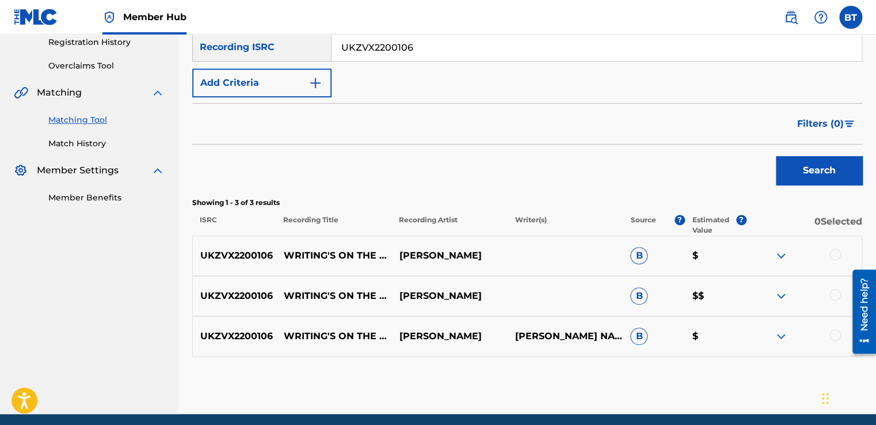
scroll to position [242, 0]
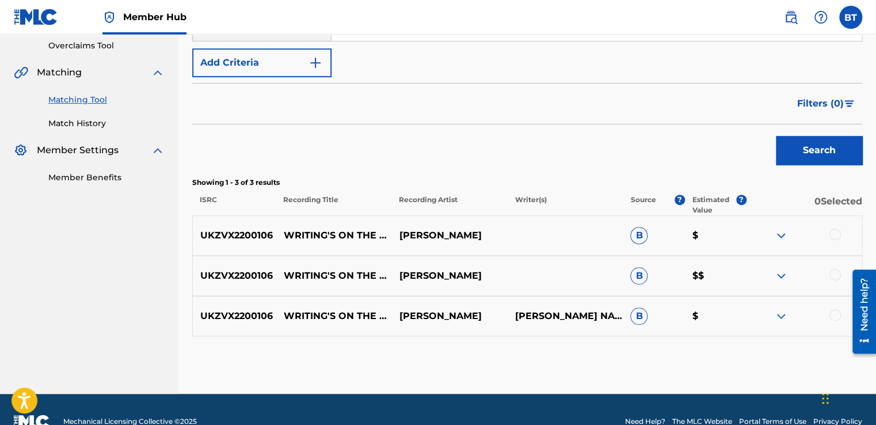
click at [835, 235] on div at bounding box center [835, 234] width 12 height 12
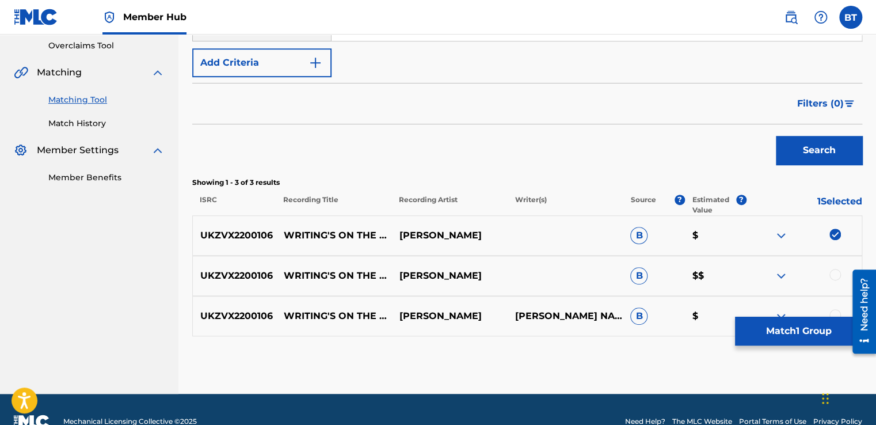
click at [834, 274] on div at bounding box center [835, 275] width 12 height 12
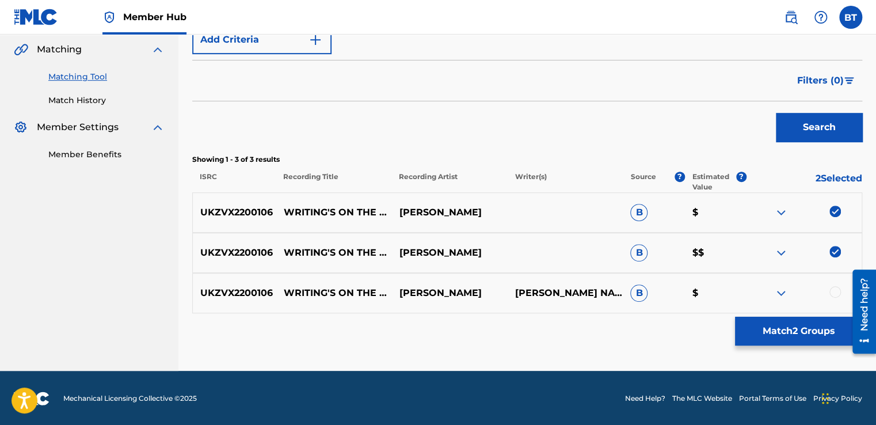
scroll to position [265, 0]
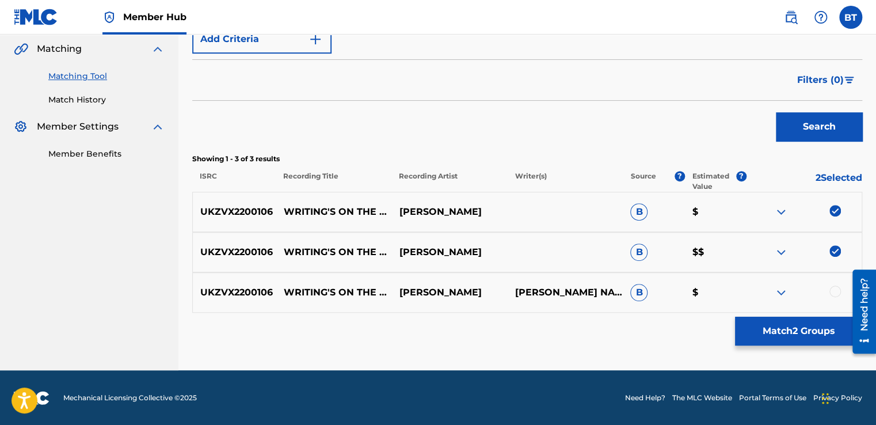
click at [834, 292] on div at bounding box center [835, 291] width 12 height 12
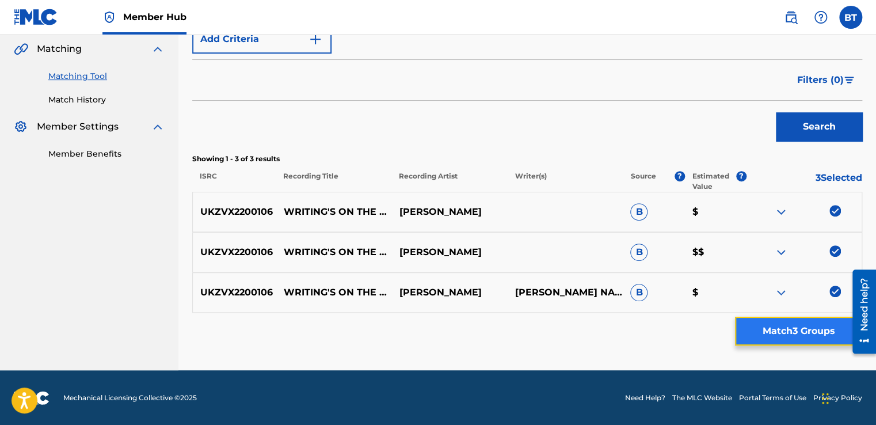
click at [784, 323] on button "Match 3 Groups" at bounding box center [798, 330] width 127 height 29
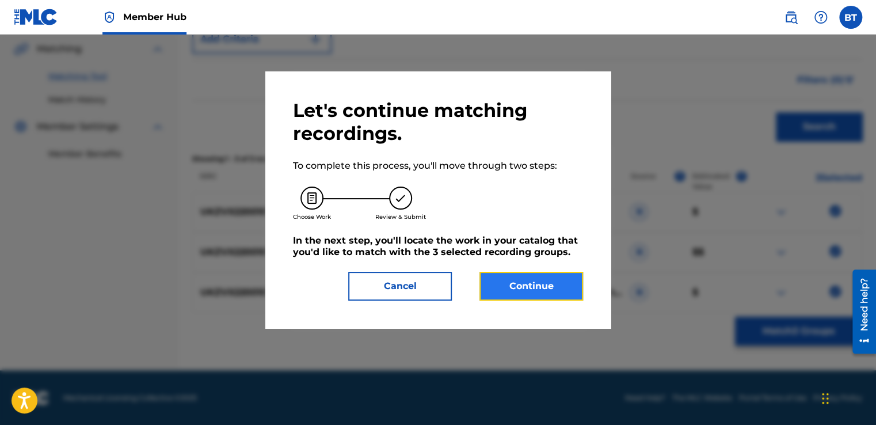
click at [578, 292] on button "Continue" at bounding box center [531, 286] width 104 height 29
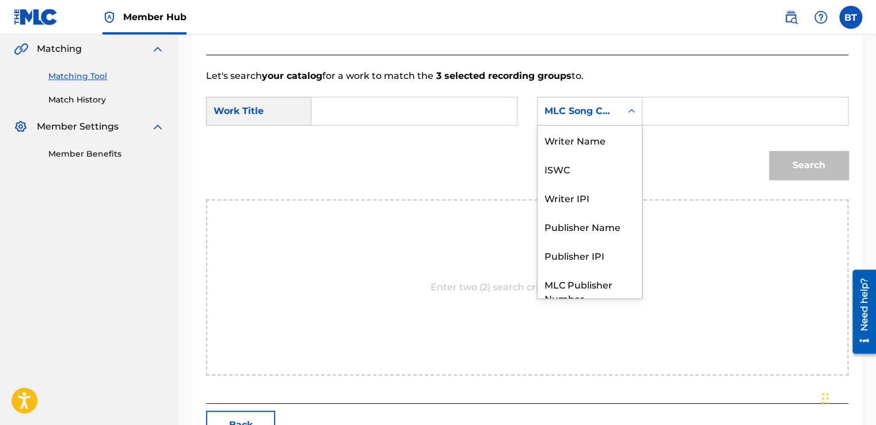
click at [617, 113] on div "MLC Song Code" at bounding box center [578, 111] width 83 height 22
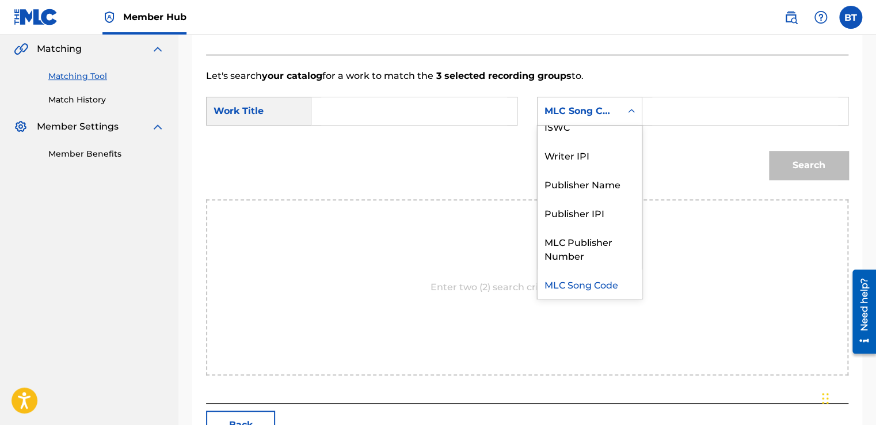
scroll to position [0, 0]
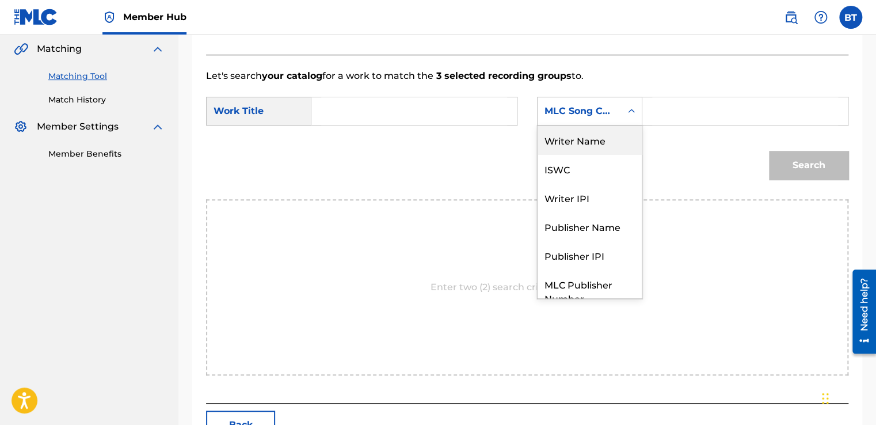
click at [613, 137] on div "Writer Name" at bounding box center [589, 139] width 104 height 29
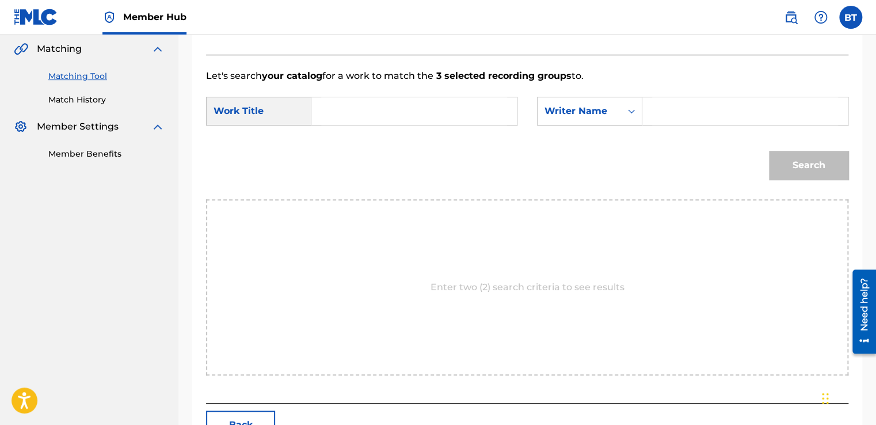
click at [696, 114] on input "Search Form" at bounding box center [745, 111] width 186 height 28
type input "[PERSON_NAME]"
click at [407, 100] on input "Search Form" at bounding box center [414, 111] width 186 height 28
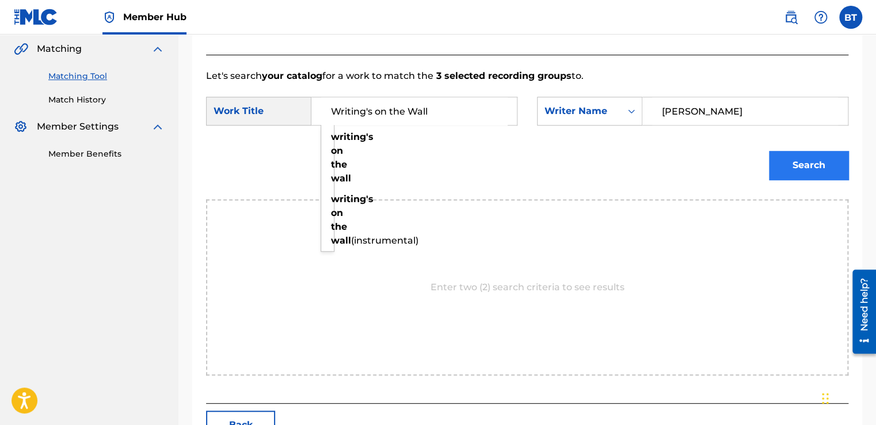
type input "Writing's on the Wall"
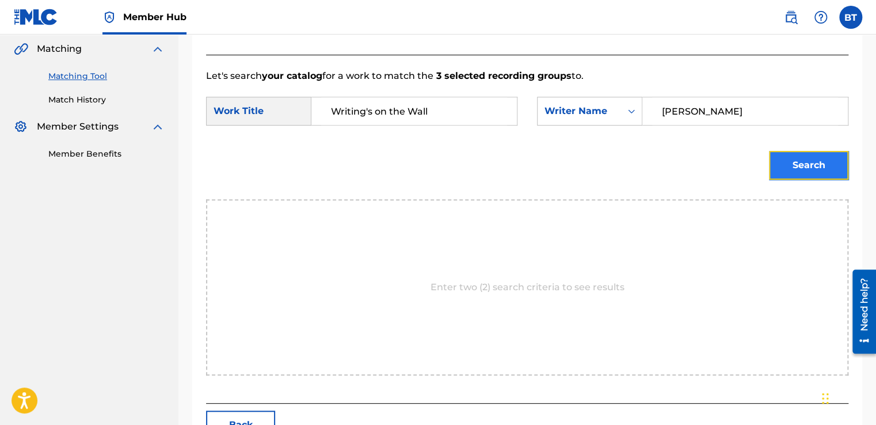
click at [804, 160] on button "Search" at bounding box center [808, 165] width 79 height 29
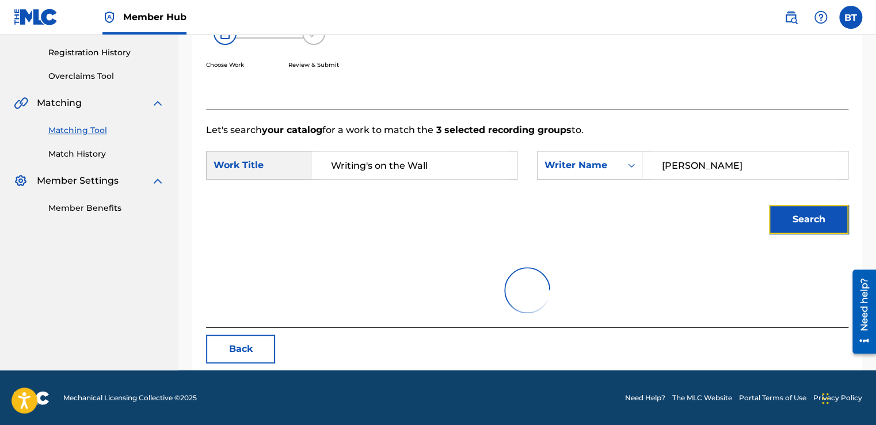
scroll to position [162, 0]
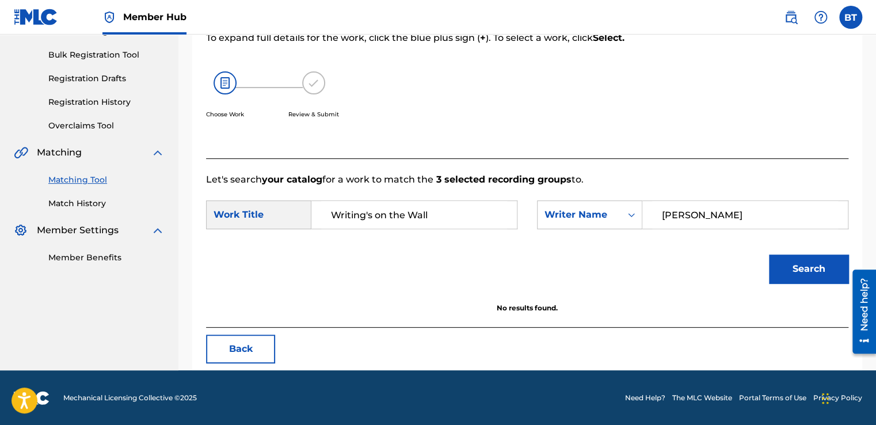
drag, startPoint x: 707, startPoint y: 217, endPoint x: 658, endPoint y: 215, distance: 48.4
click at [658, 215] on input "[PERSON_NAME]" at bounding box center [745, 215] width 186 height 28
click at [768, 206] on input "[PERSON_NAME]" at bounding box center [745, 215] width 186 height 28
drag, startPoint x: 726, startPoint y: 212, endPoint x: 618, endPoint y: 212, distance: 108.2
click at [618, 212] on div "SearchWithCriteriabb0258f1-a2da-43e0-bac8-7f501c6af958 Writer Name [PERSON_NAME]" at bounding box center [692, 214] width 311 height 29
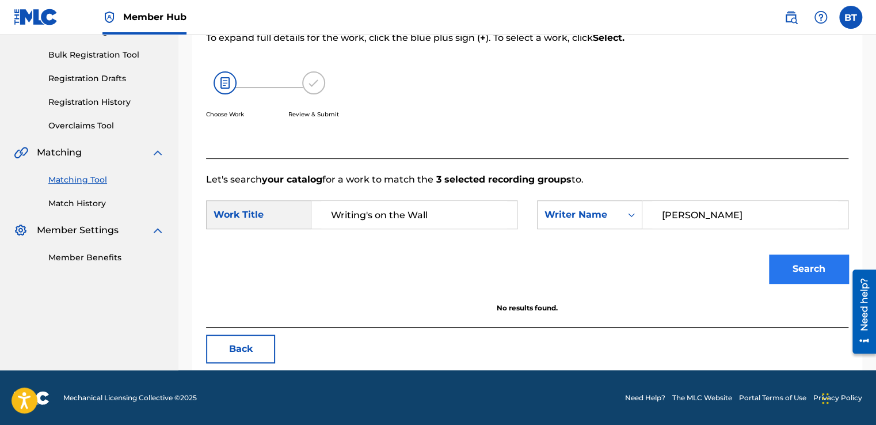
type input "[PERSON_NAME]"
click at [794, 266] on button "Search" at bounding box center [808, 268] width 79 height 29
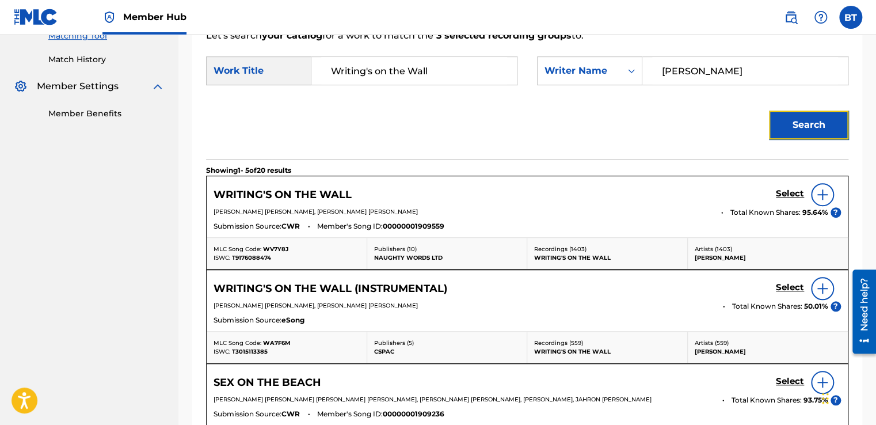
scroll to position [334, 0]
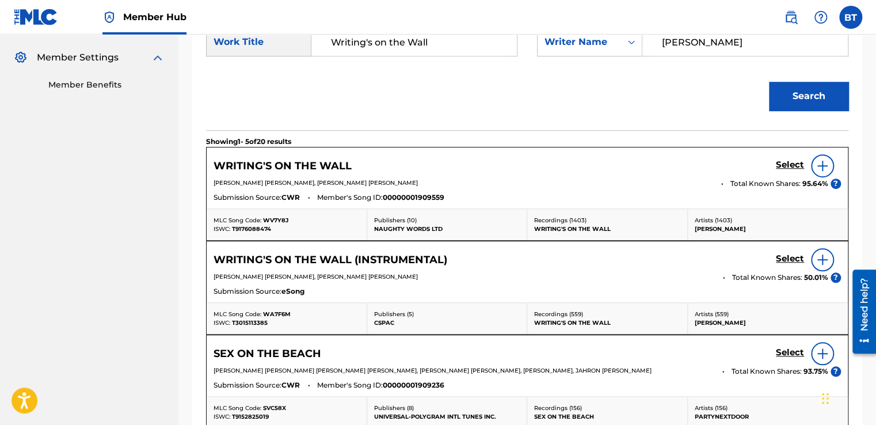
click at [827, 171] on div at bounding box center [822, 165] width 23 height 23
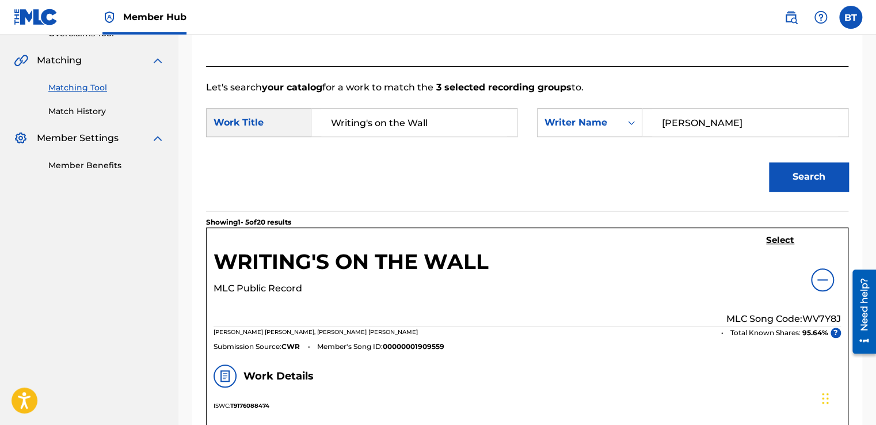
scroll to position [258, 0]
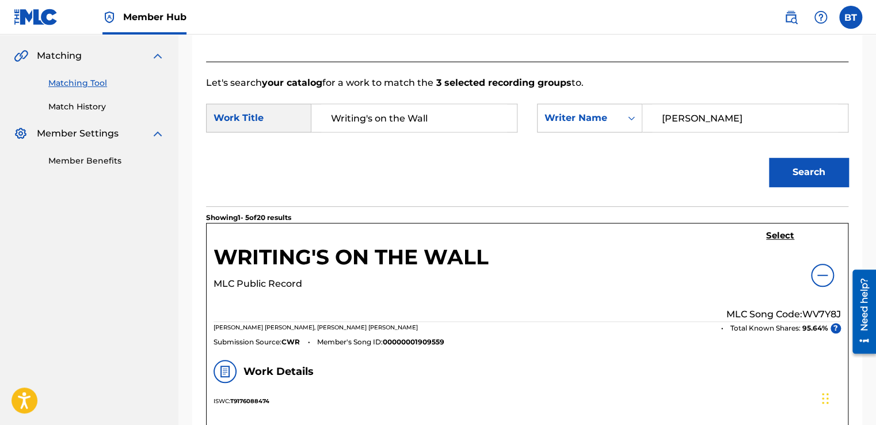
drag, startPoint x: 755, startPoint y: 115, endPoint x: 647, endPoint y: 120, distance: 108.3
click at [647, 120] on div "[PERSON_NAME]" at bounding box center [745, 118] width 206 height 29
type input "[PERSON_NAME]"
click at [835, 165] on button "Search" at bounding box center [808, 172] width 79 height 29
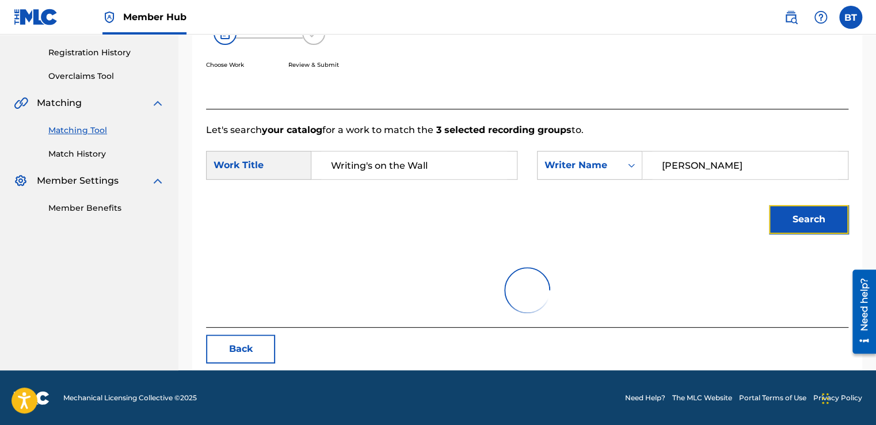
scroll to position [162, 0]
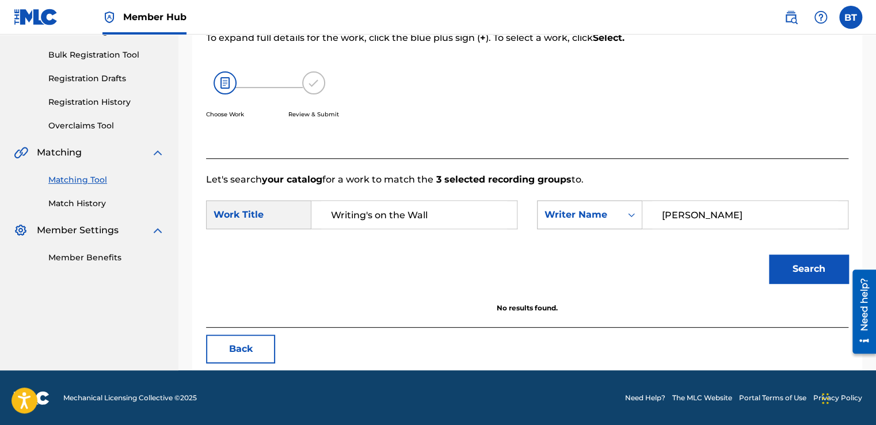
click at [629, 208] on div "Search Form" at bounding box center [631, 214] width 21 height 21
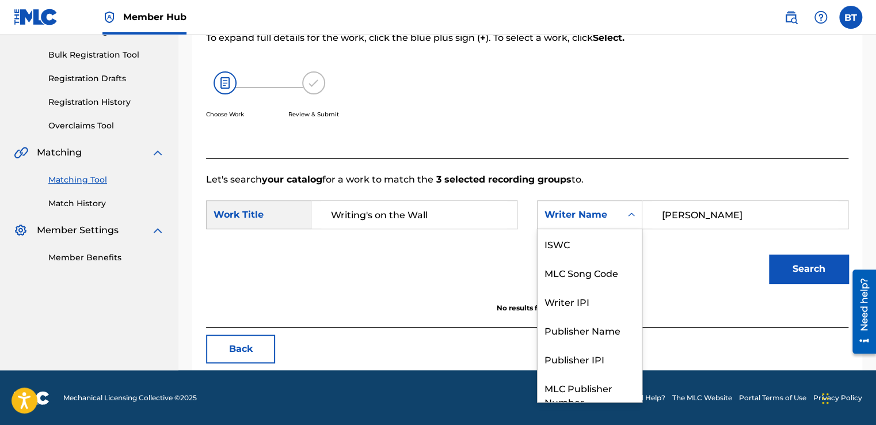
scroll to position [43, 0]
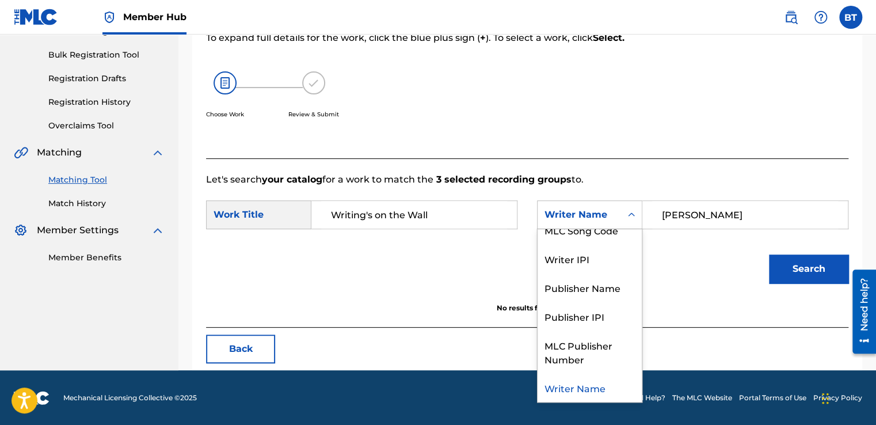
click at [665, 266] on div "Search" at bounding box center [527, 273] width 642 height 60
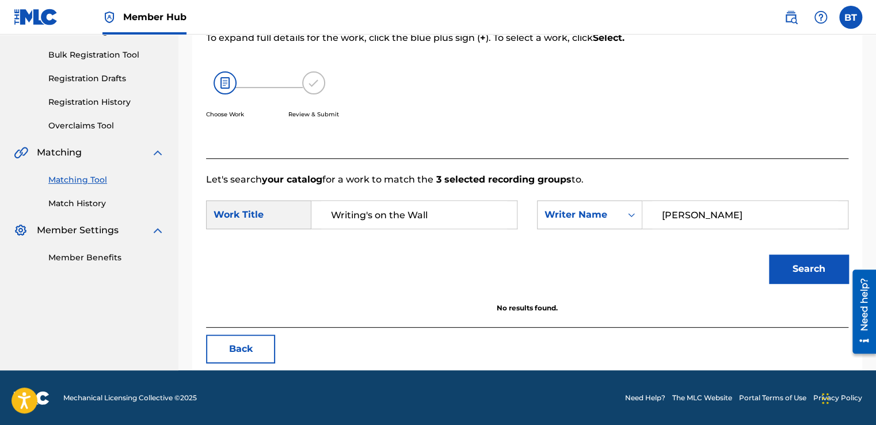
drag, startPoint x: 717, startPoint y: 212, endPoint x: 646, endPoint y: 212, distance: 71.9
click at [646, 212] on div "[PERSON_NAME]" at bounding box center [745, 214] width 206 height 29
click at [686, 238] on form "SearchWithCriteria3aae77be-9213-4775-b813-fe841bee4f86 Work Title Writing's on …" at bounding box center [527, 244] width 642 height 116
drag, startPoint x: 708, startPoint y: 218, endPoint x: 642, endPoint y: 213, distance: 66.4
click at [642, 213] on div "[PERSON_NAME]" at bounding box center [745, 214] width 206 height 29
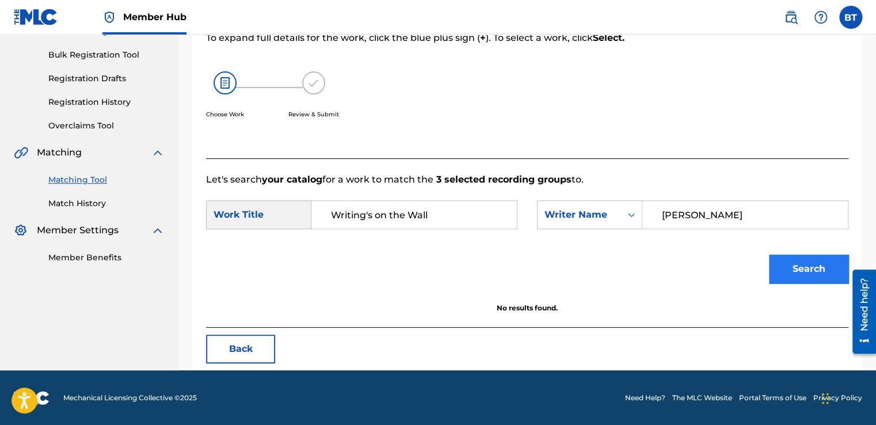
type input "[PERSON_NAME]"
click at [778, 264] on button "Search" at bounding box center [808, 268] width 79 height 29
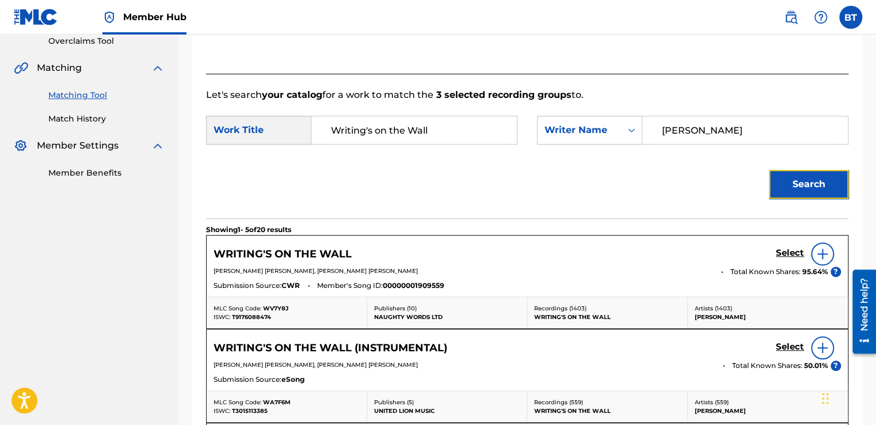
scroll to position [277, 0]
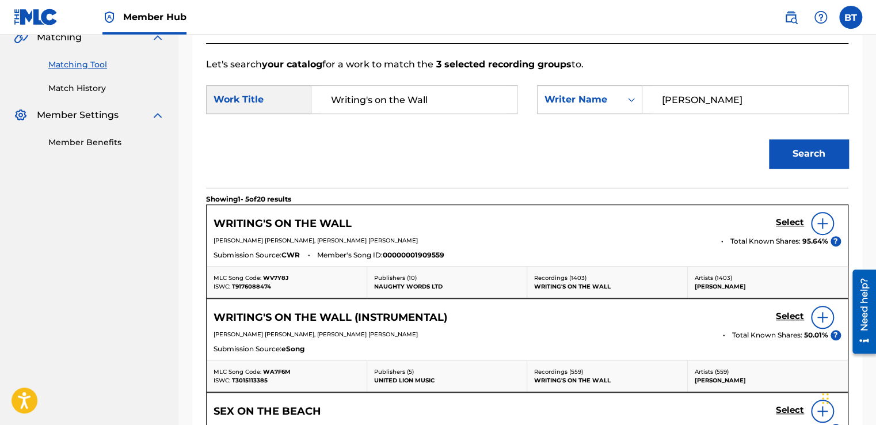
click at [824, 222] on img at bounding box center [822, 223] width 14 height 14
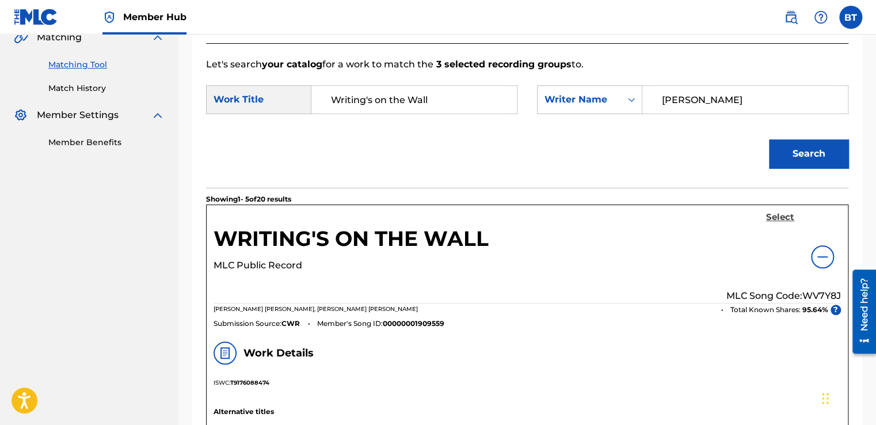
click at [780, 221] on h5 "Select" at bounding box center [780, 217] width 28 height 11
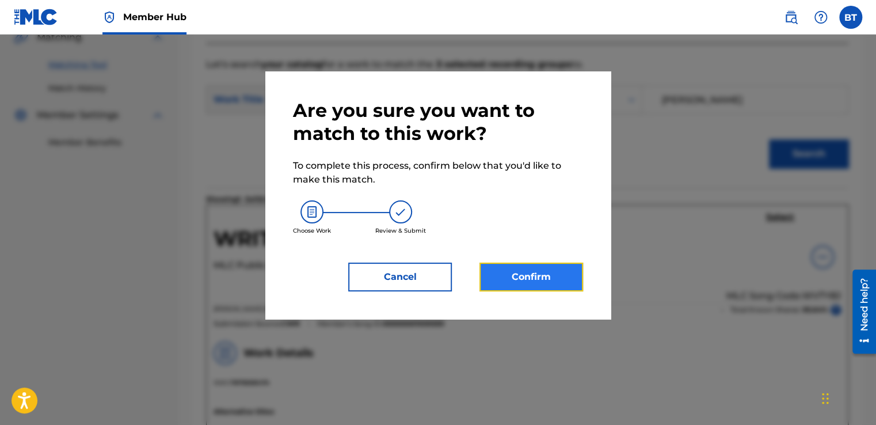
click at [530, 278] on button "Confirm" at bounding box center [531, 276] width 104 height 29
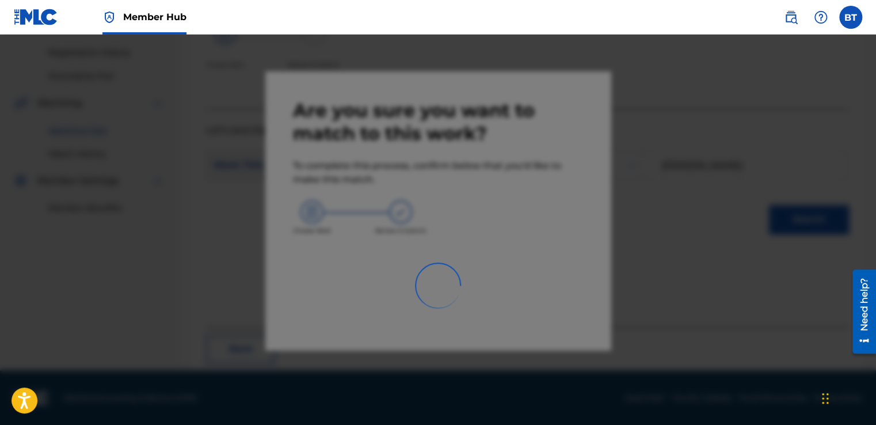
scroll to position [69, 0]
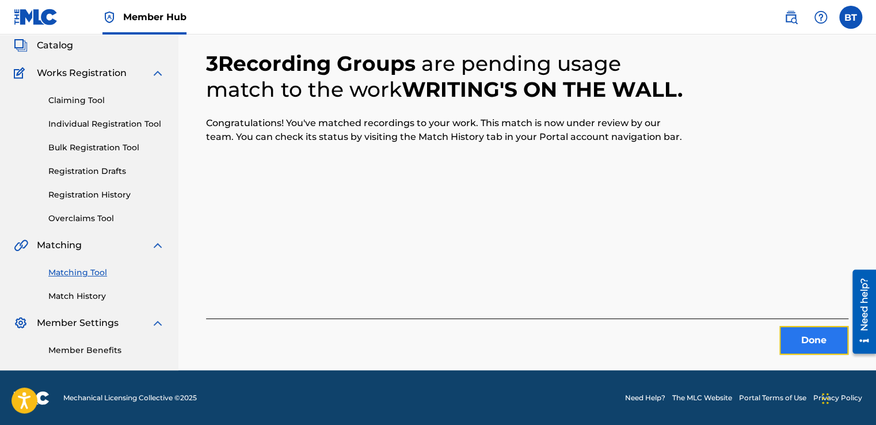
click at [816, 333] on button "Done" at bounding box center [813, 340] width 69 height 29
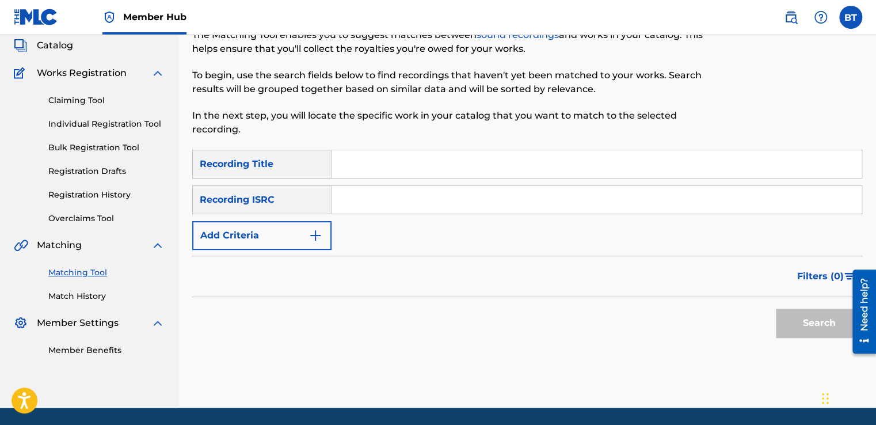
click at [392, 201] on input "Search Form" at bounding box center [596, 200] width 530 height 28
click at [814, 329] on button "Search" at bounding box center [819, 322] width 86 height 29
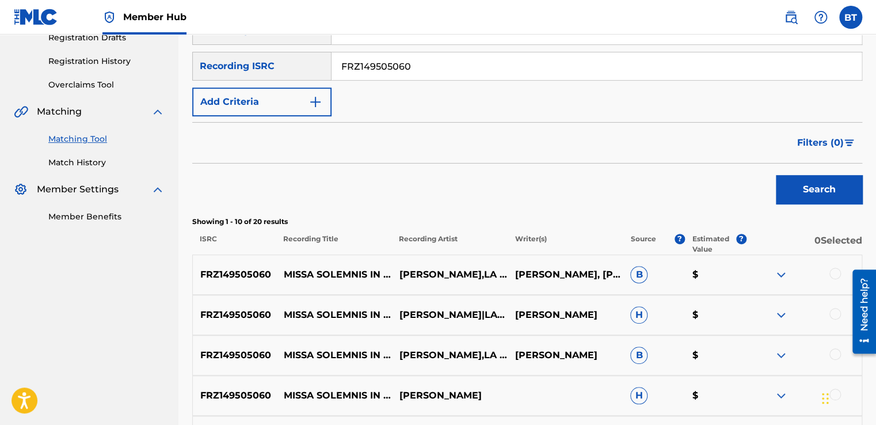
scroll to position [127, 0]
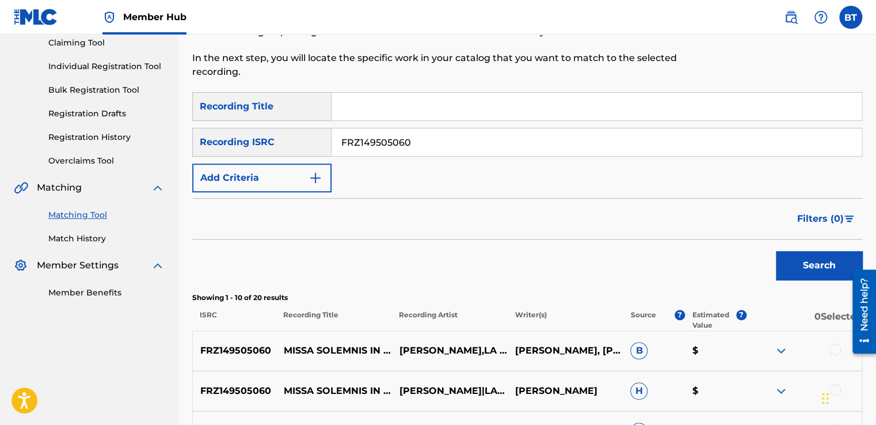
drag, startPoint x: 371, startPoint y: 136, endPoint x: 284, endPoint y: 136, distance: 86.9
click at [283, 136] on div "SearchWithCriteriab90ca0d2-73e0-473f-bf07-1c57519ac145 Recording ISRC FRZ149505…" at bounding box center [527, 142] width 670 height 29
type input "USRO29312404"
click at [816, 263] on button "Search" at bounding box center [819, 265] width 86 height 29
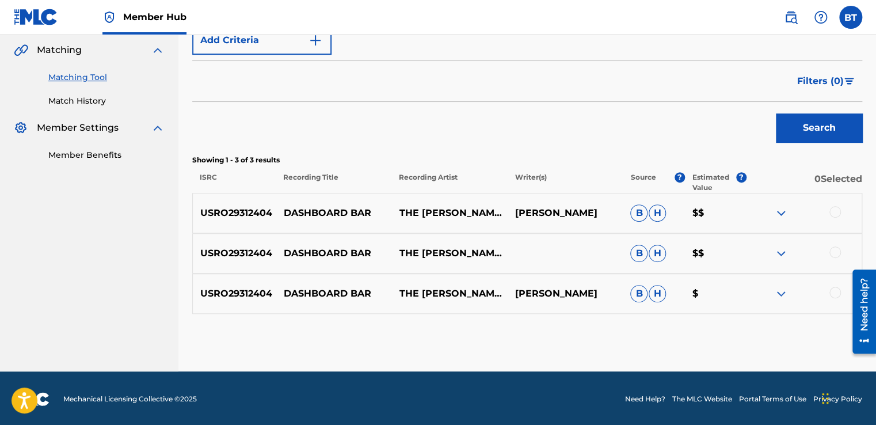
scroll to position [265, 0]
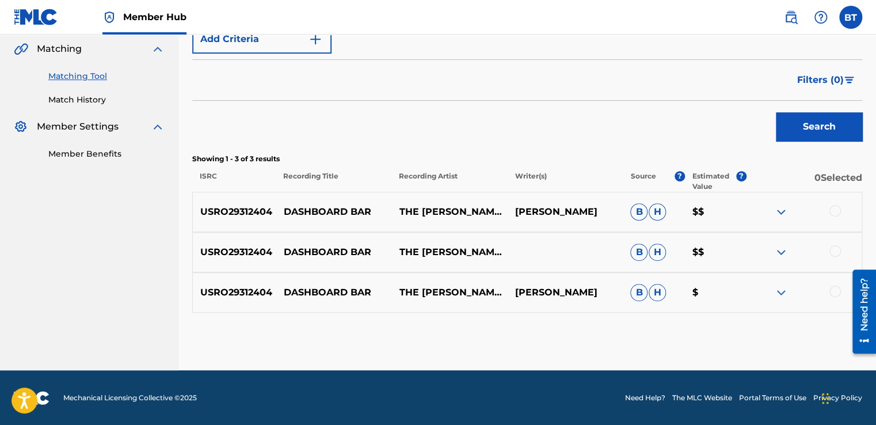
click at [832, 211] on div at bounding box center [835, 211] width 12 height 12
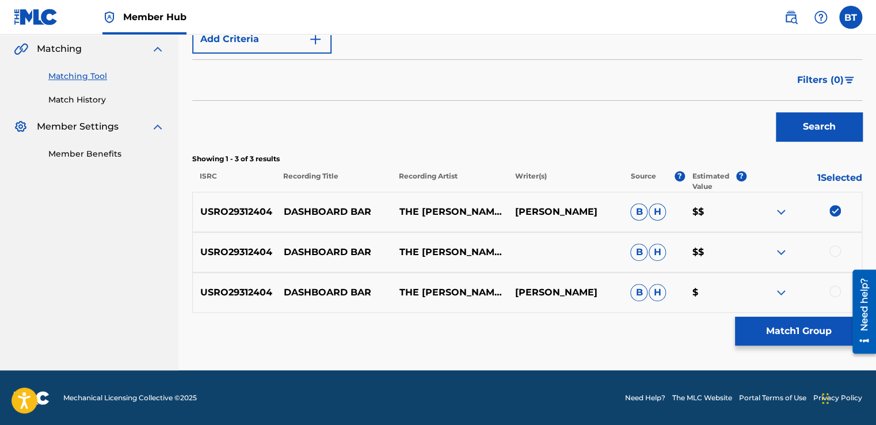
click at [837, 254] on div at bounding box center [835, 251] width 12 height 12
click at [835, 291] on div at bounding box center [835, 291] width 12 height 12
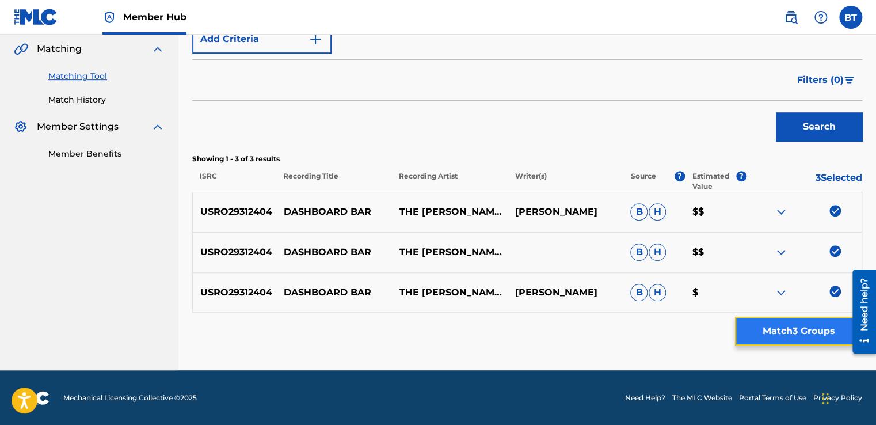
click at [818, 338] on button "Match 3 Groups" at bounding box center [798, 330] width 127 height 29
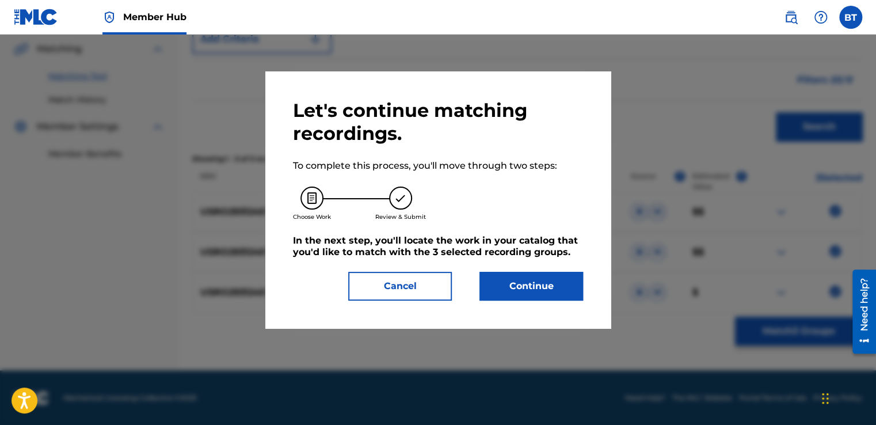
click at [570, 305] on div "Let's continue matching recordings. To complete this process, you'll move throu…" at bounding box center [437, 199] width 345 height 257
click at [557, 295] on button "Continue" at bounding box center [531, 286] width 104 height 29
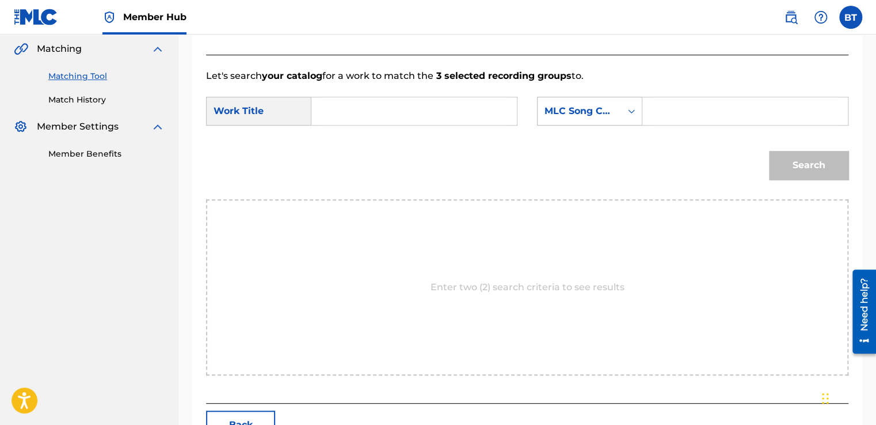
click at [605, 116] on div "MLC Song Code" at bounding box center [579, 111] width 70 height 14
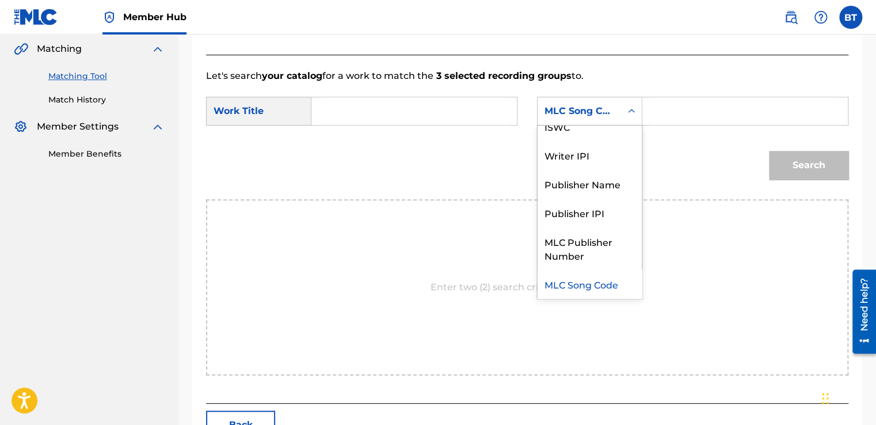
scroll to position [0, 0]
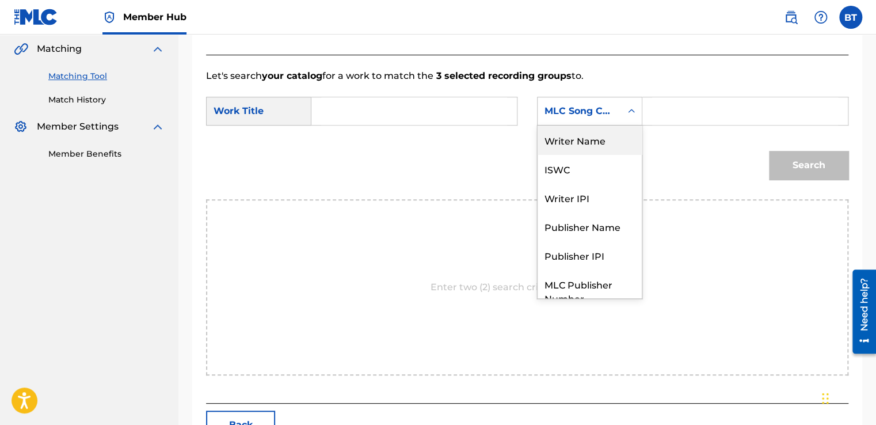
click at [605, 139] on div "Writer Name" at bounding box center [589, 139] width 104 height 29
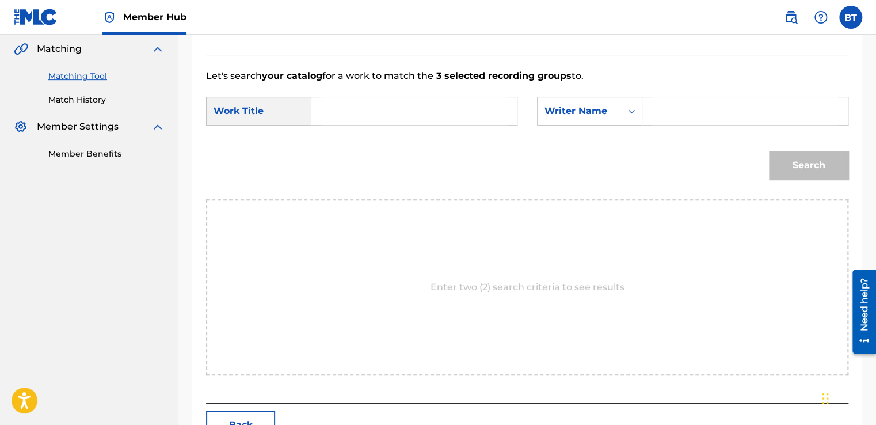
click at [685, 112] on input "Search Form" at bounding box center [745, 111] width 186 height 28
type input "[PERSON_NAME]"
drag, startPoint x: 426, startPoint y: 108, endPoint x: 498, endPoint y: 114, distance: 72.1
click at [426, 109] on input "Search Form" at bounding box center [414, 111] width 186 height 28
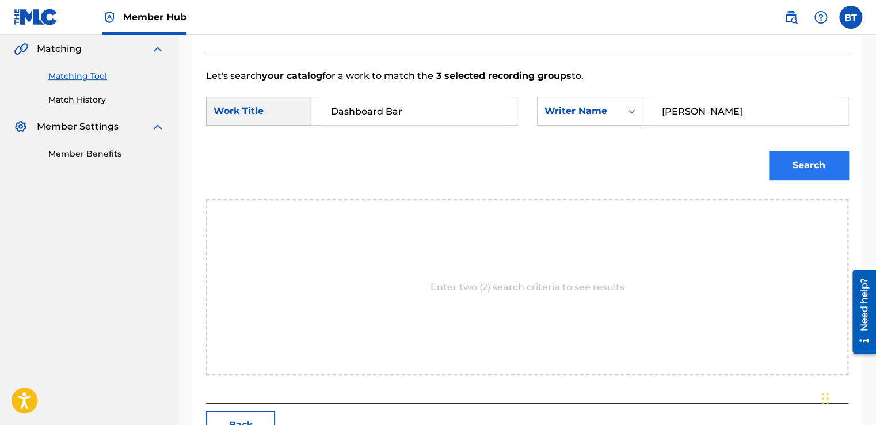
type input "Dashboard Bar"
click at [801, 167] on button "Search" at bounding box center [808, 165] width 79 height 29
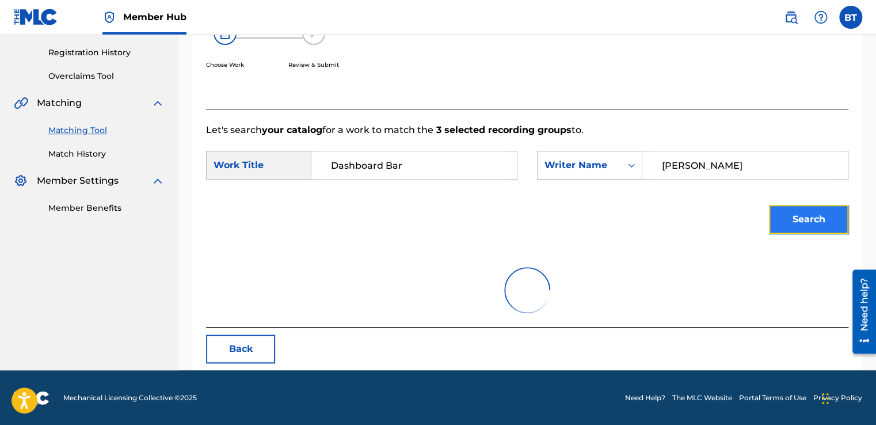
scroll to position [162, 0]
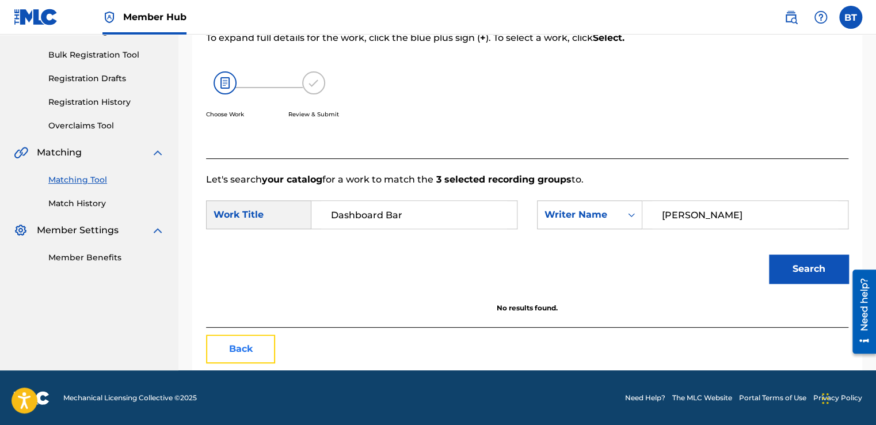
click at [236, 346] on button "Back" at bounding box center [240, 348] width 69 height 29
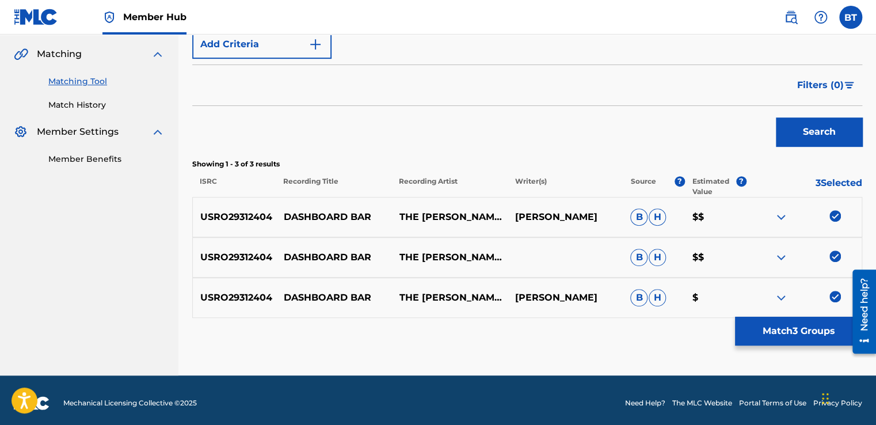
scroll to position [265, 0]
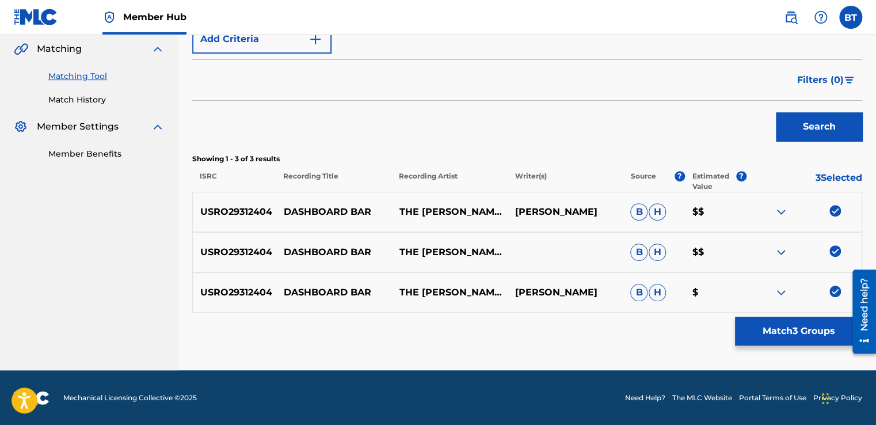
click at [834, 208] on img at bounding box center [835, 211] width 12 height 12
click at [837, 247] on img at bounding box center [835, 251] width 12 height 12
click at [836, 291] on img at bounding box center [835, 291] width 12 height 12
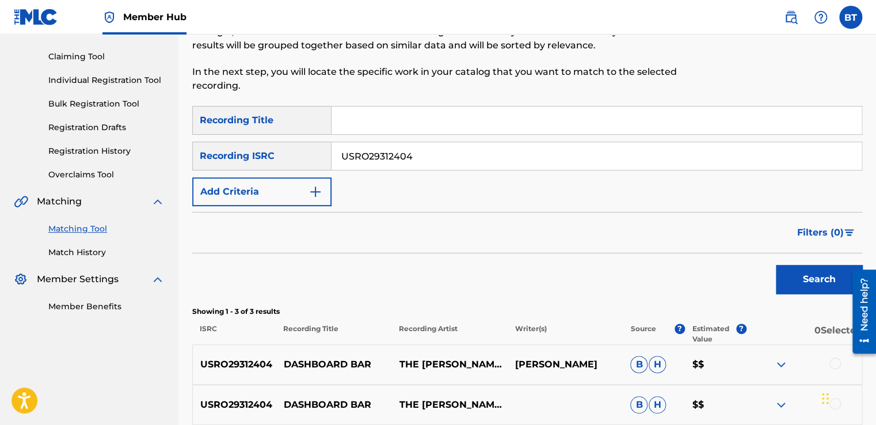
scroll to position [93, 0]
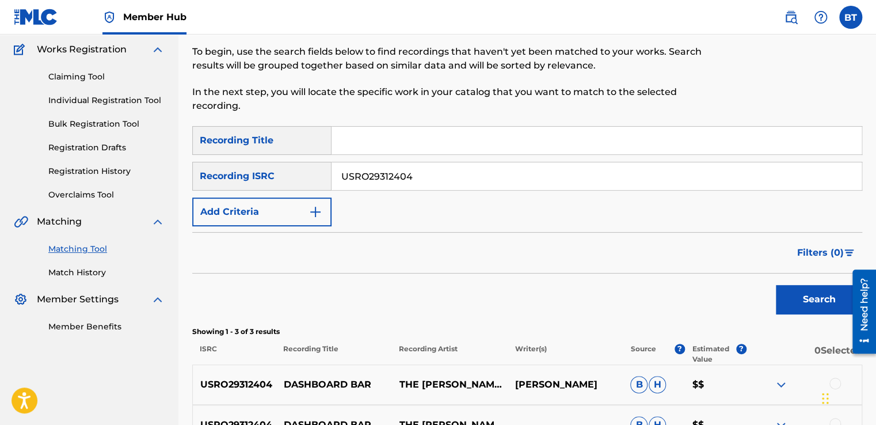
drag, startPoint x: 474, startPoint y: 182, endPoint x: 421, endPoint y: 180, distance: 53.6
click at [347, 183] on input "USRO29312404" at bounding box center [596, 176] width 530 height 28
drag, startPoint x: 343, startPoint y: 185, endPoint x: 297, endPoint y: 177, distance: 46.2
click at [289, 180] on div "SearchWithCriteriab90ca0d2-73e0-473f-bf07-1c57519ac145 Recording ISRC UUSKO1050…" at bounding box center [527, 176] width 670 height 29
type input "USKO10500261"
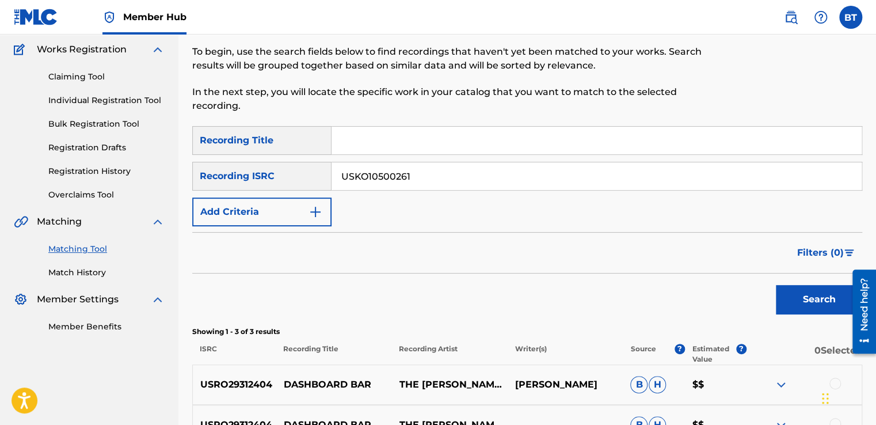
click at [816, 280] on div "Search" at bounding box center [816, 296] width 92 height 46
drag, startPoint x: 816, startPoint y: 280, endPoint x: 816, endPoint y: 288, distance: 8.1
click at [816, 287] on button "Search" at bounding box center [819, 299] width 86 height 29
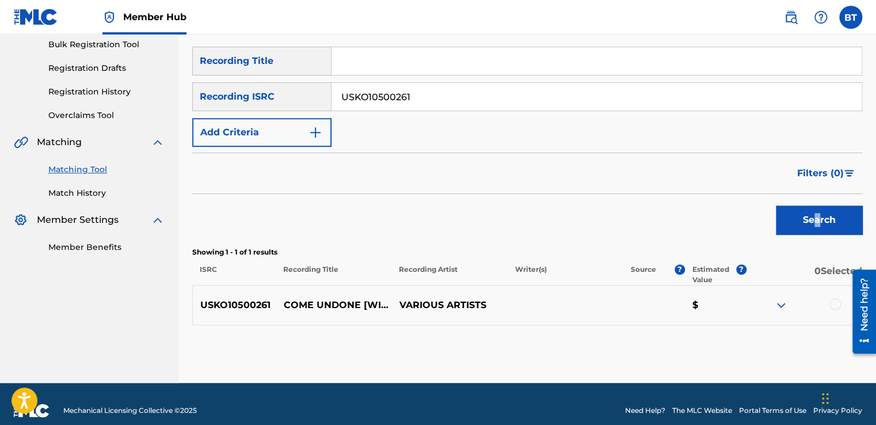
scroll to position [185, 0]
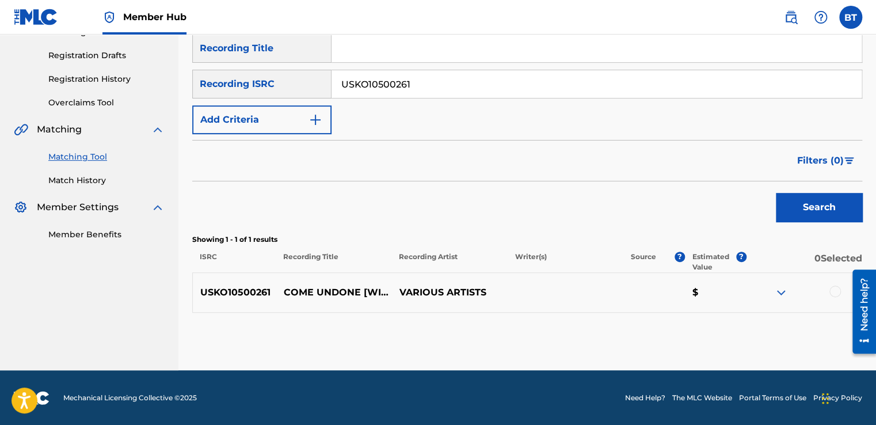
click at [838, 293] on div at bounding box center [835, 291] width 12 height 12
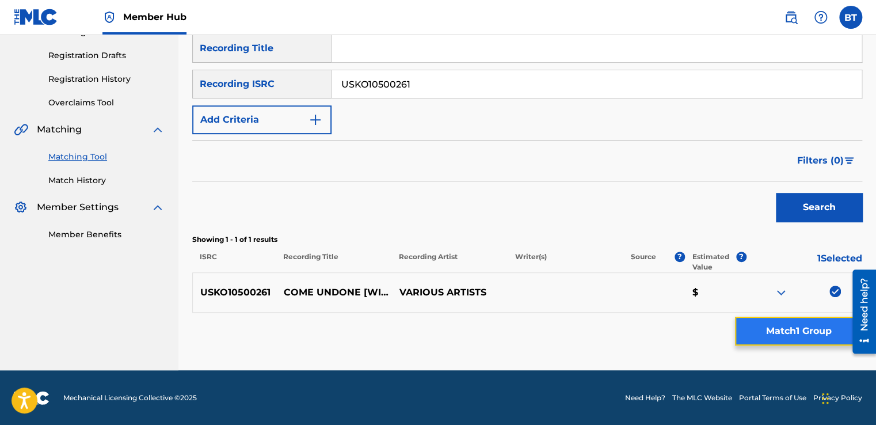
click at [817, 334] on button "Match 1 Group" at bounding box center [798, 330] width 127 height 29
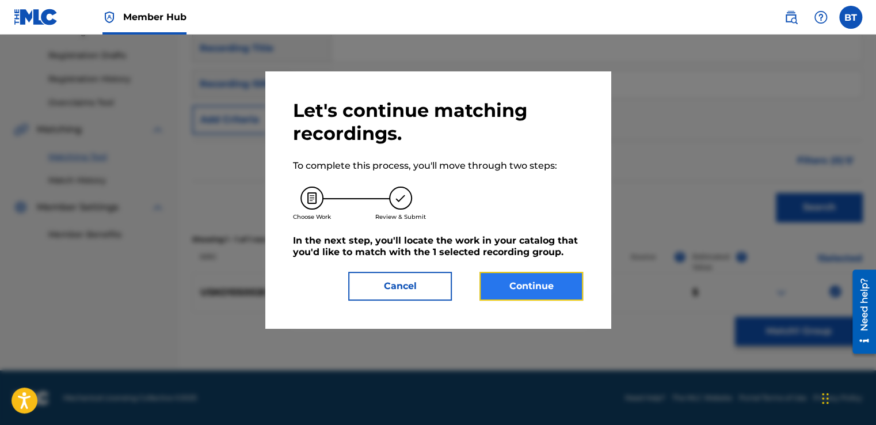
click at [534, 273] on button "Continue" at bounding box center [531, 286] width 104 height 29
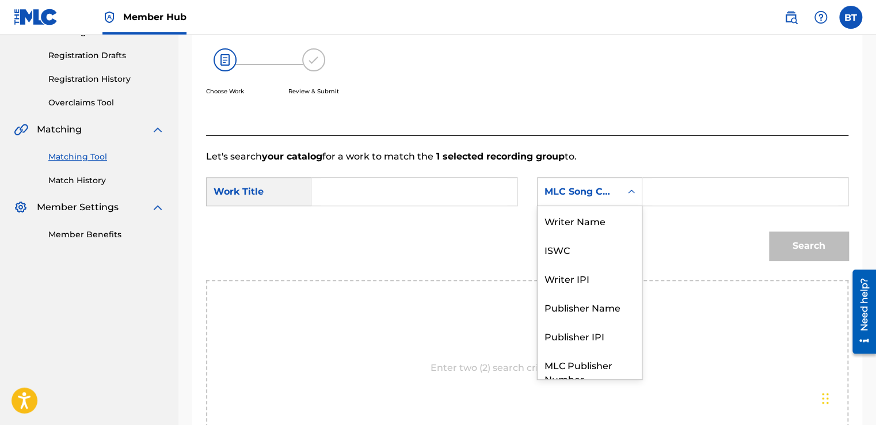
click at [611, 183] on div "MLC Song Code" at bounding box center [578, 192] width 83 height 22
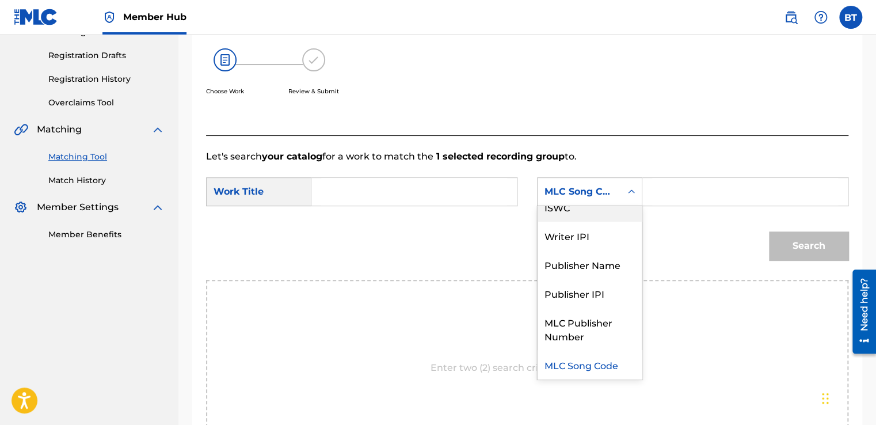
scroll to position [0, 0]
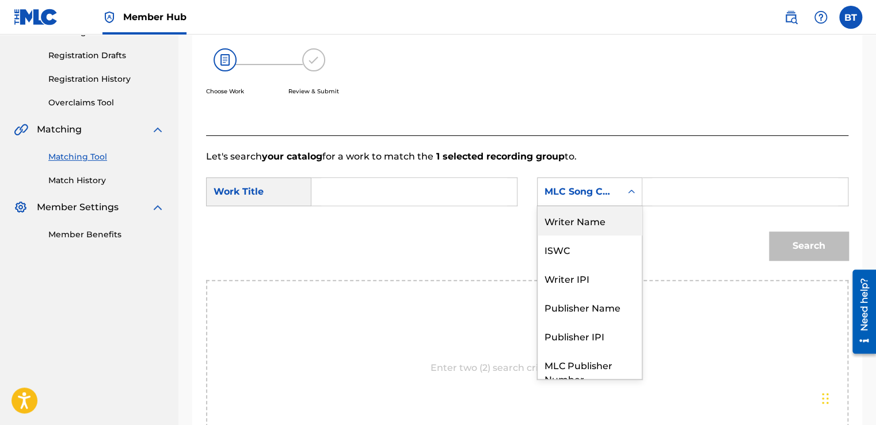
click at [608, 226] on div "Writer Name" at bounding box center [589, 220] width 104 height 29
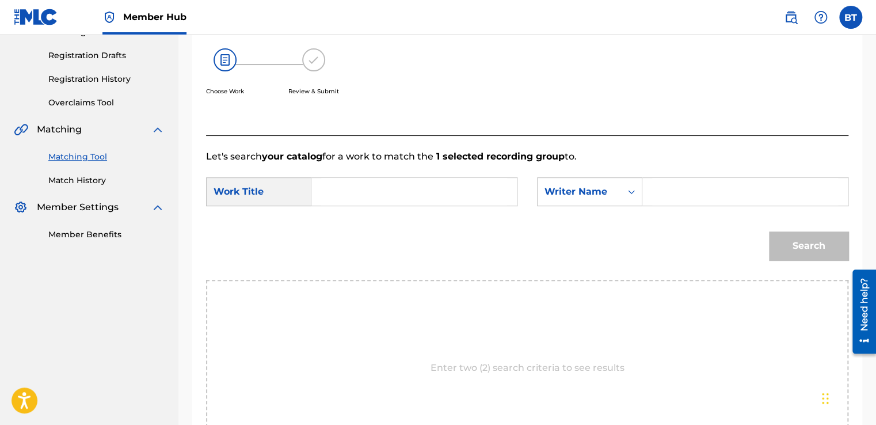
click at [683, 190] on input "Search Form" at bounding box center [745, 192] width 186 height 28
type input "Wise Crack"
click at [411, 194] on input "Search Form" at bounding box center [414, 192] width 186 height 28
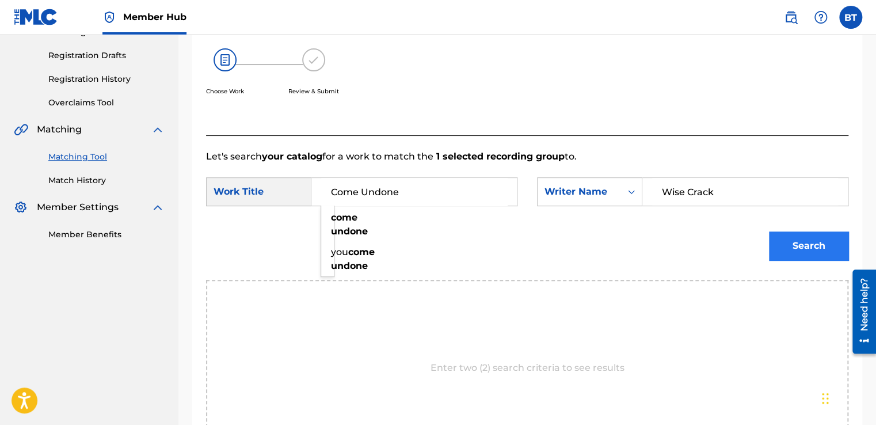
type input "Come Undone"
click at [816, 250] on button "Search" at bounding box center [808, 245] width 79 height 29
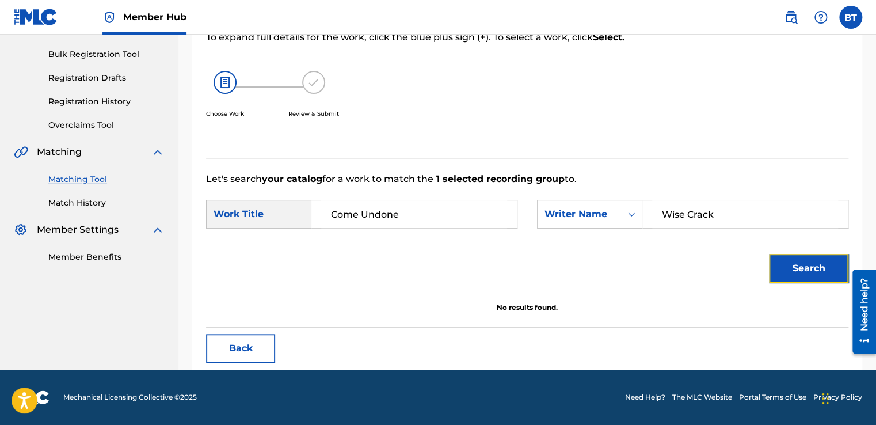
scroll to position [162, 0]
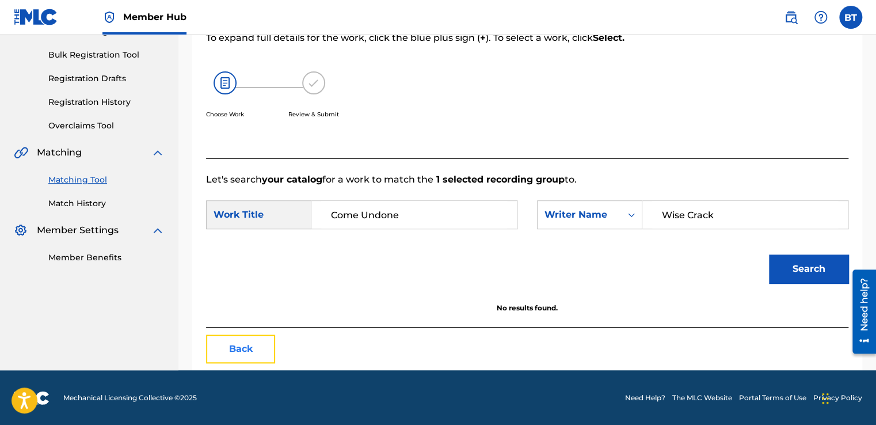
click at [250, 360] on button "Back" at bounding box center [240, 348] width 69 height 29
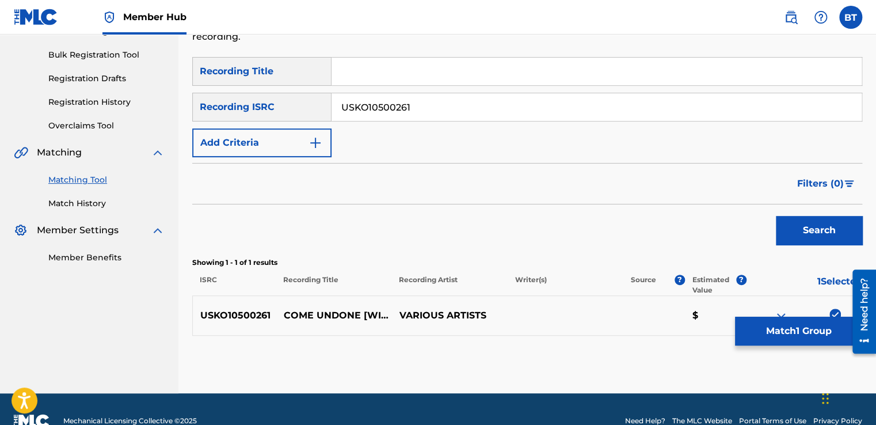
scroll to position [185, 0]
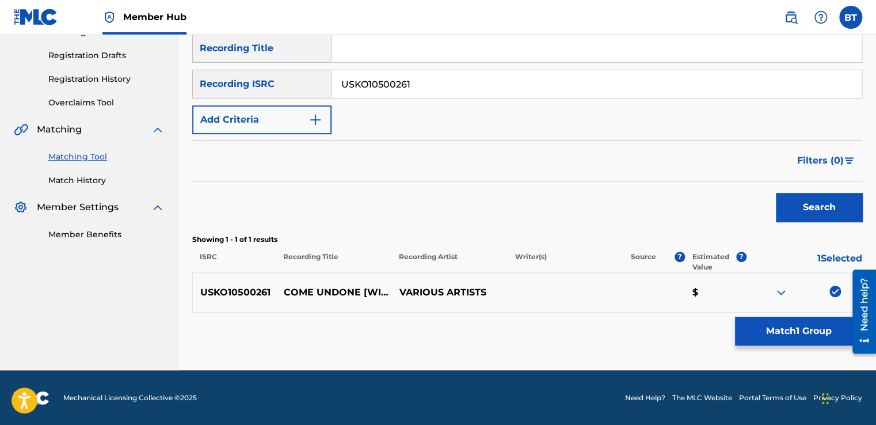
click at [837, 288] on img at bounding box center [835, 291] width 12 height 12
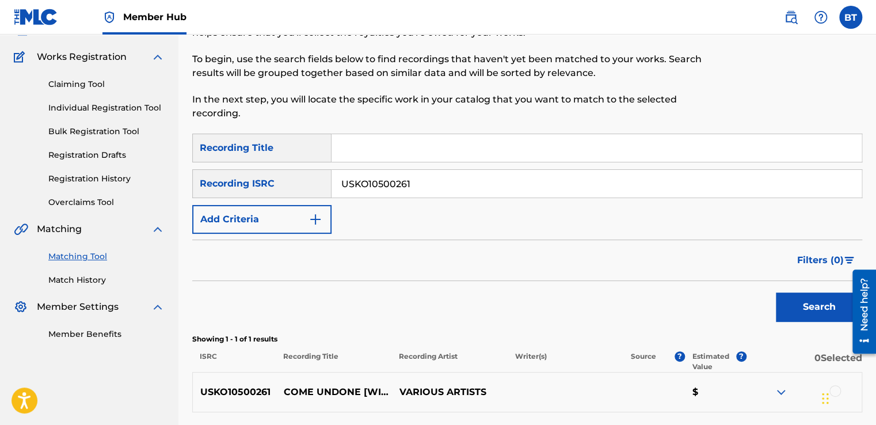
scroll to position [70, 0]
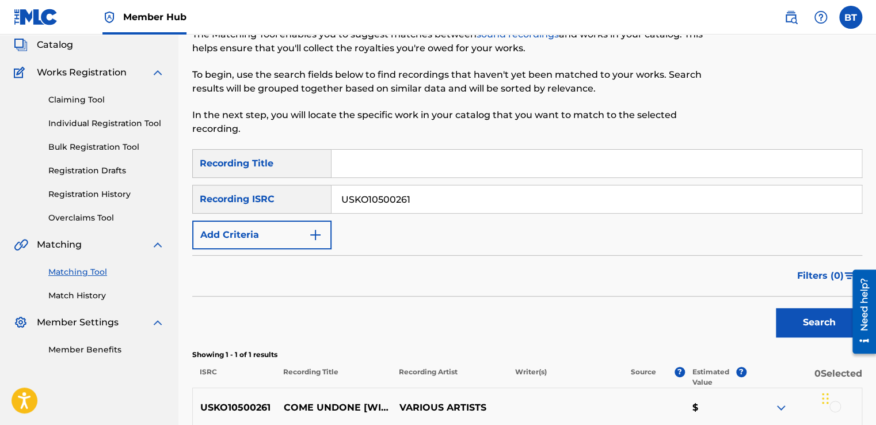
drag, startPoint x: 445, startPoint y: 206, endPoint x: 291, endPoint y: 201, distance: 154.3
click at [291, 201] on div "SearchWithCriteriab90ca0d2-73e0-473f-bf07-1c57519ac145 Recording ISRC USKO10500…" at bounding box center [527, 199] width 670 height 29
type input "QM4DW1756143"
click at [801, 323] on button "Search" at bounding box center [819, 322] width 86 height 29
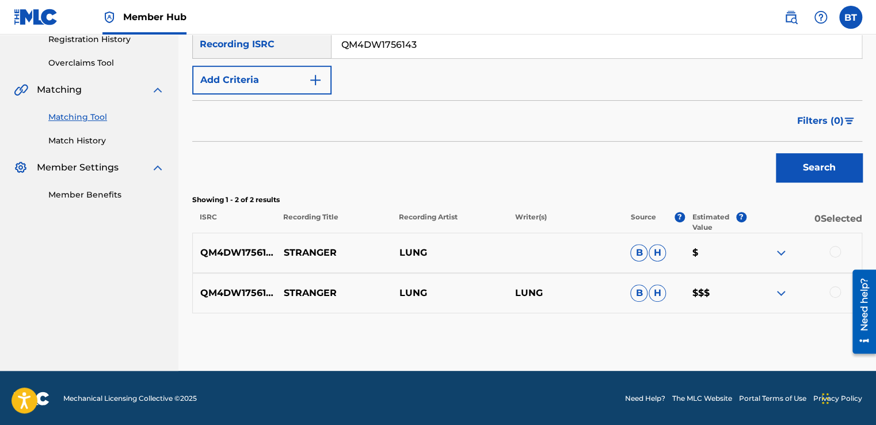
scroll to position [225, 0]
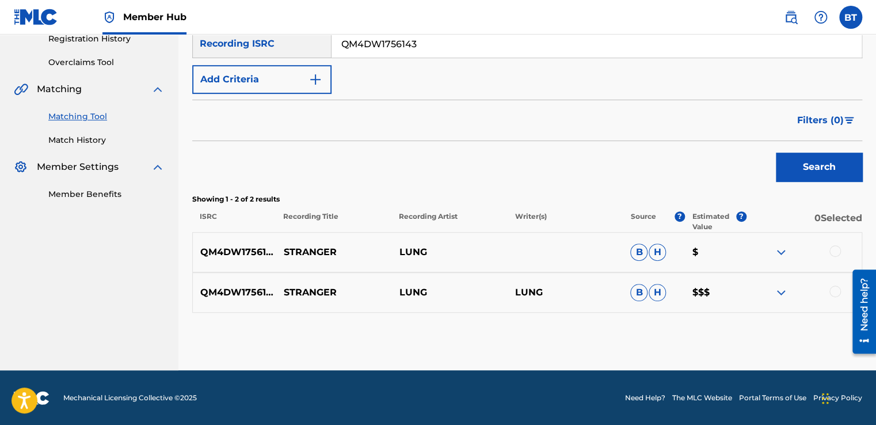
click at [837, 251] on div at bounding box center [835, 251] width 12 height 12
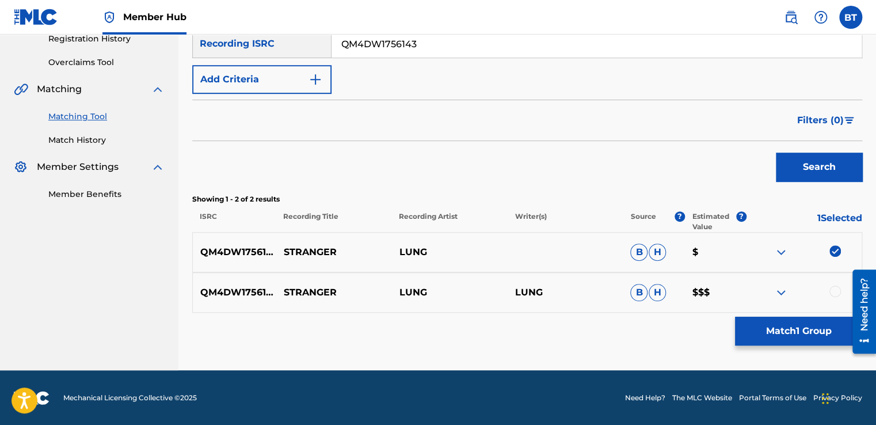
click at [835, 297] on div at bounding box center [804, 292] width 116 height 14
click at [830, 292] on div at bounding box center [835, 291] width 12 height 12
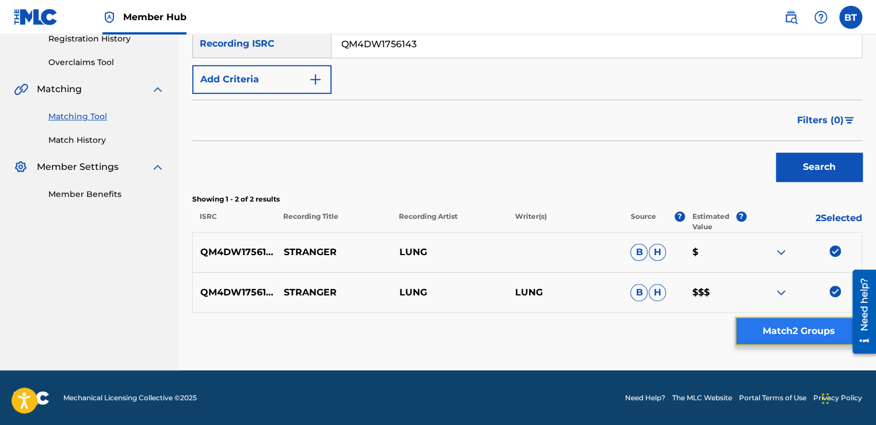
click at [807, 339] on button "Match 2 Groups" at bounding box center [798, 330] width 127 height 29
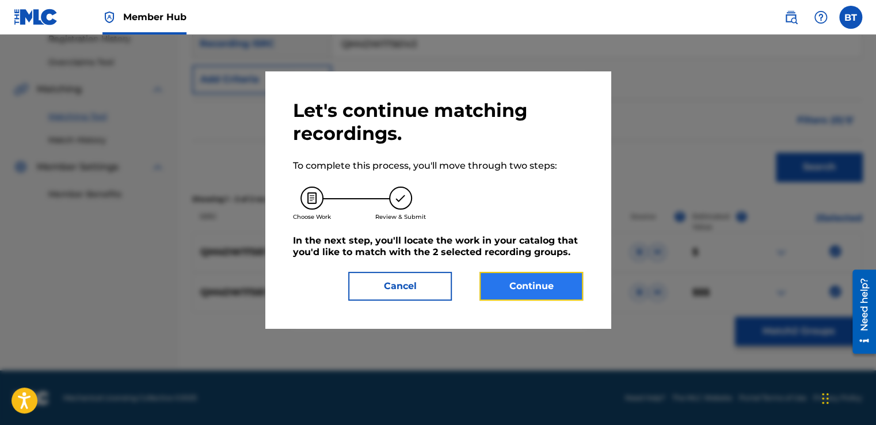
click at [520, 284] on button "Continue" at bounding box center [531, 286] width 104 height 29
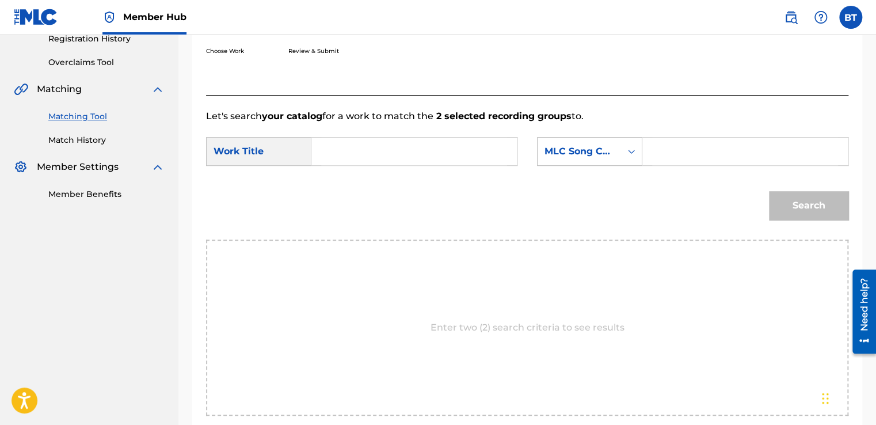
click at [628, 151] on icon "Search Form" at bounding box center [631, 152] width 12 height 12
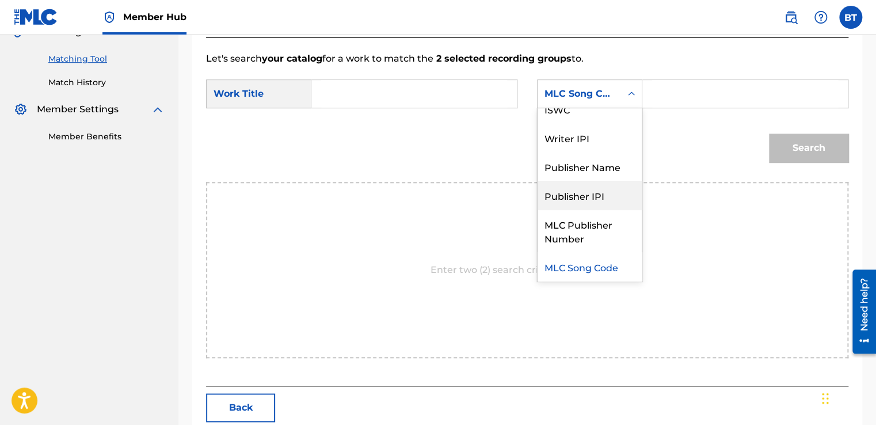
scroll to position [0, 0]
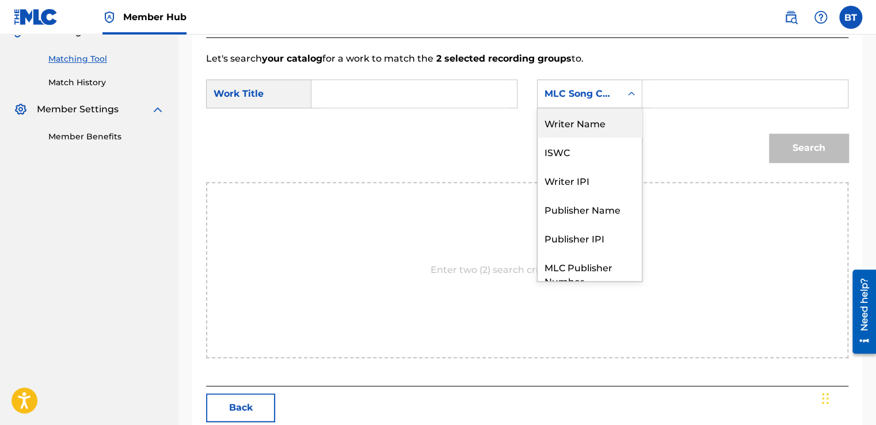
drag, startPoint x: 599, startPoint y: 129, endPoint x: 742, endPoint y: 65, distance: 156.3
click at [599, 128] on div "Writer Name" at bounding box center [589, 122] width 104 height 29
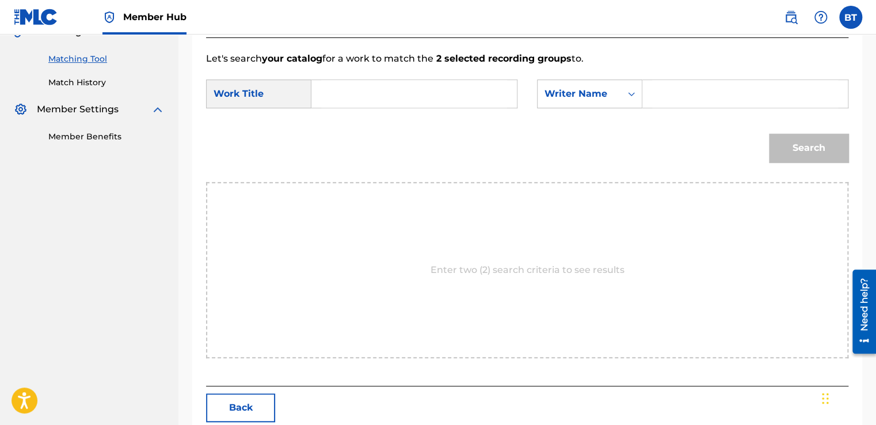
click at [710, 91] on input "Search Form" at bounding box center [745, 94] width 186 height 28
type input "Lung"
drag, startPoint x: 406, startPoint y: 92, endPoint x: 539, endPoint y: 2, distance: 160.2
click at [407, 91] on input "Search Form" at bounding box center [414, 94] width 186 height 28
click at [411, 104] on input "Search Form" at bounding box center [414, 94] width 186 height 28
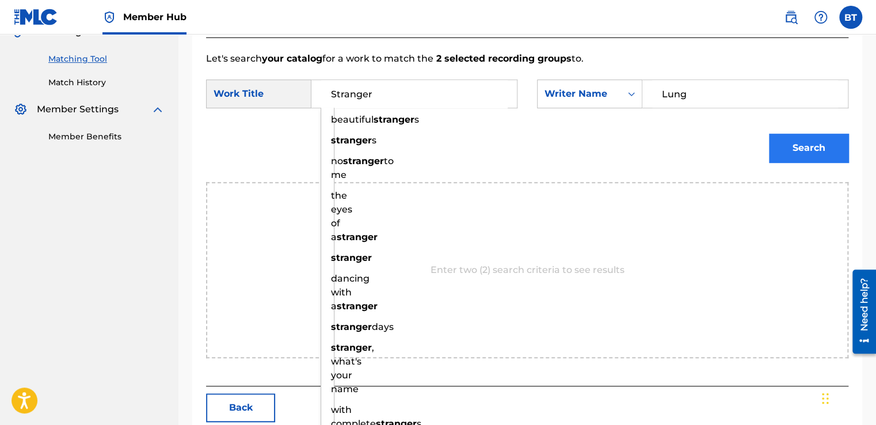
type input "Stranger"
click at [802, 135] on button "Search" at bounding box center [808, 147] width 79 height 29
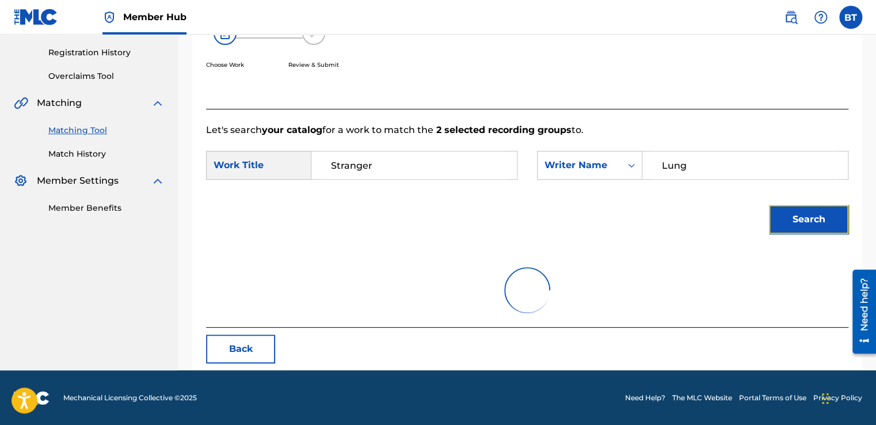
scroll to position [162, 0]
